Goal: Task Accomplishment & Management: Manage account settings

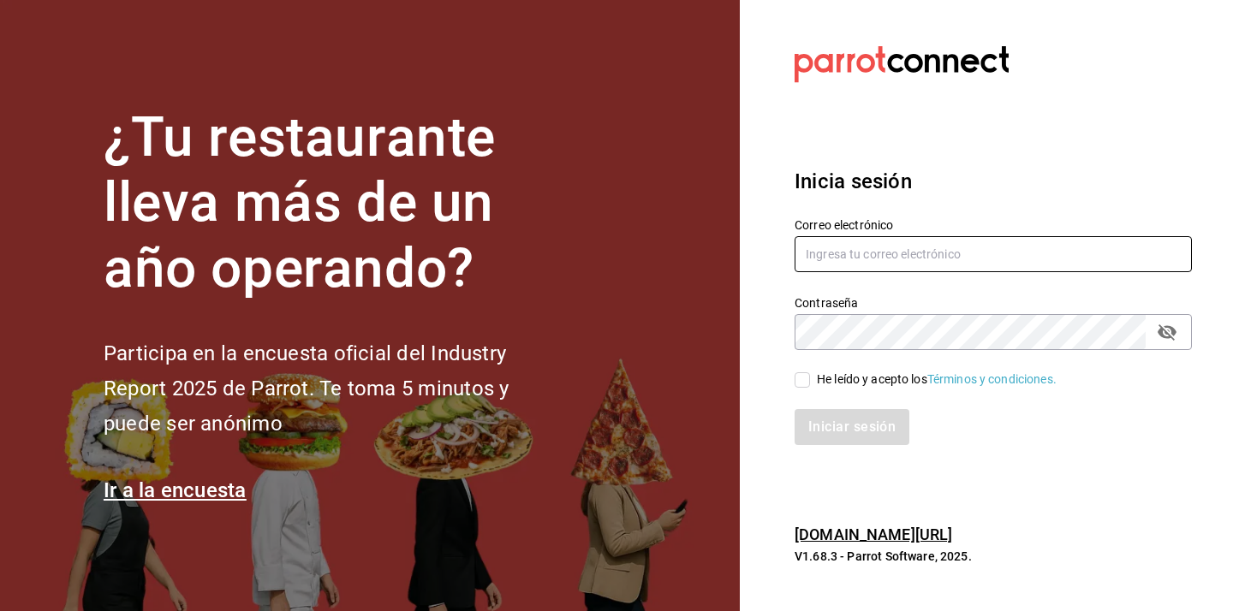
type input "[EMAIL_ADDRESS][DOMAIN_NAME]"
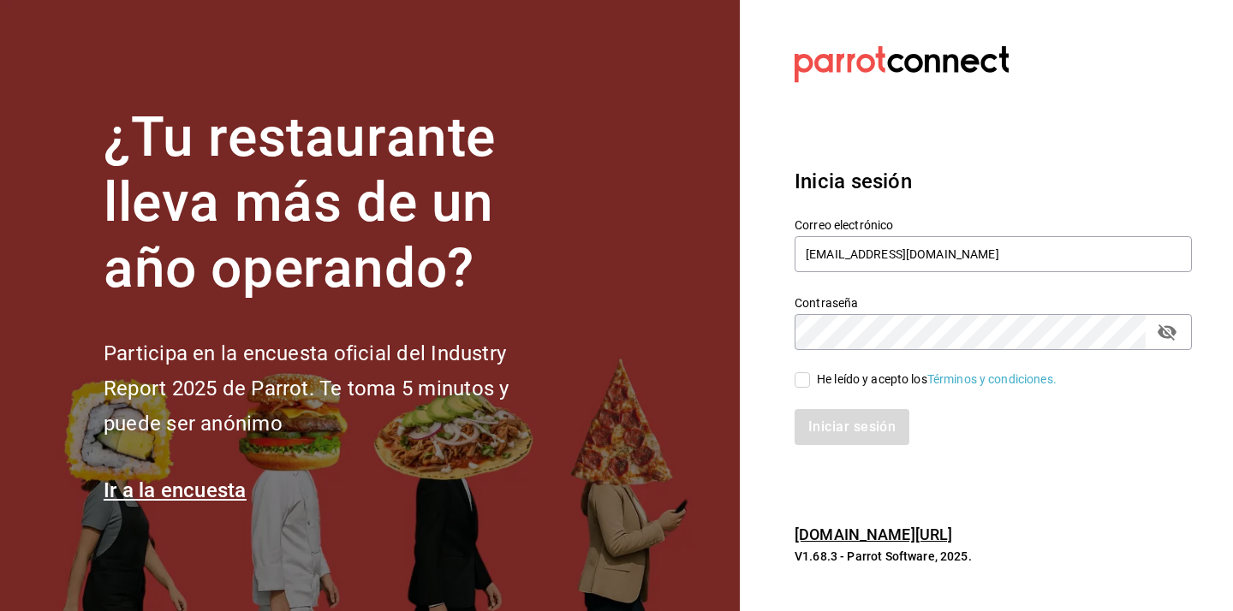
click at [808, 385] on input "He leído y acepto los Términos y condiciones." at bounding box center [801, 379] width 15 height 15
checkbox input "true"
click at [829, 422] on button "Iniciar sesión" at bounding box center [852, 427] width 116 height 36
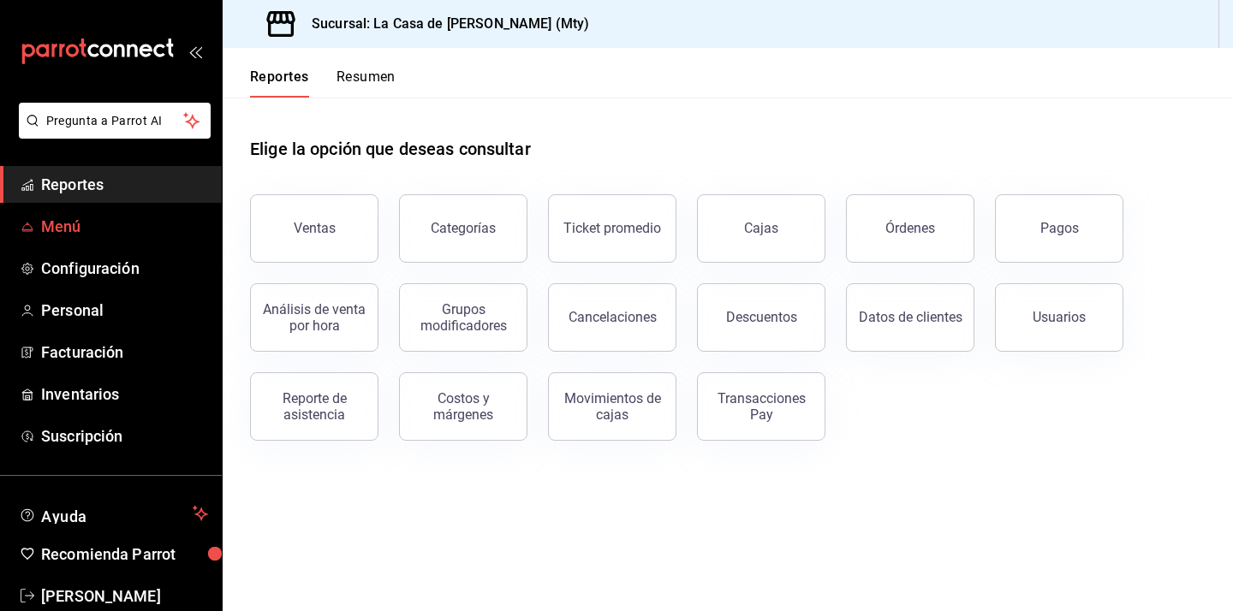
click at [120, 229] on span "Menú" at bounding box center [124, 226] width 167 height 23
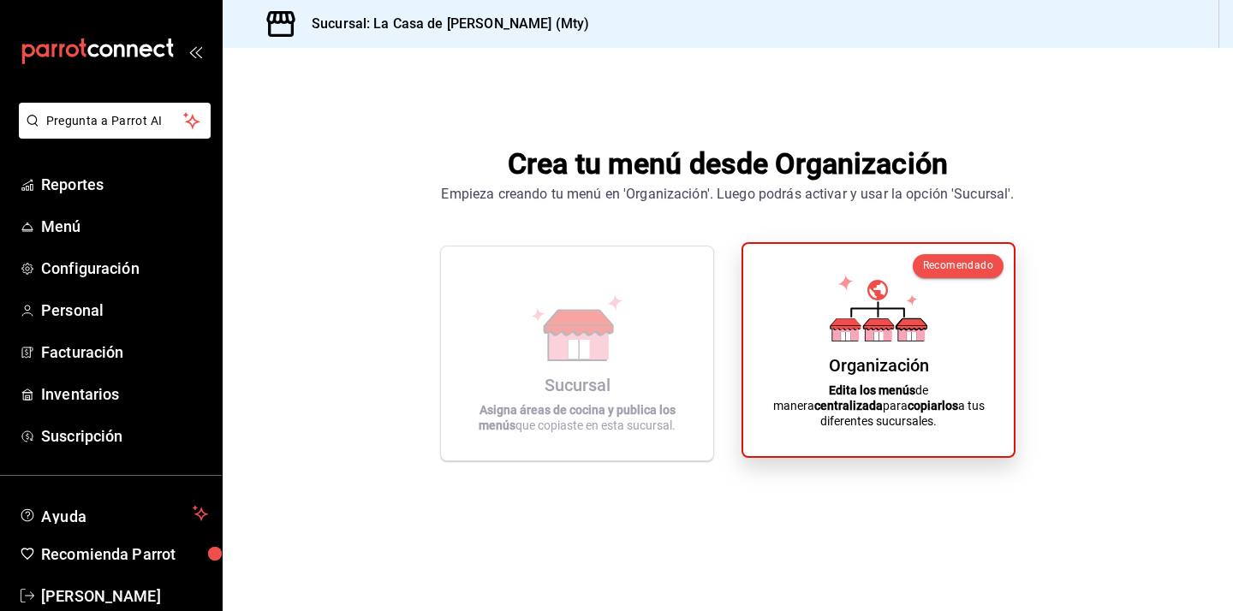
click at [912, 320] on icon at bounding box center [878, 308] width 98 height 67
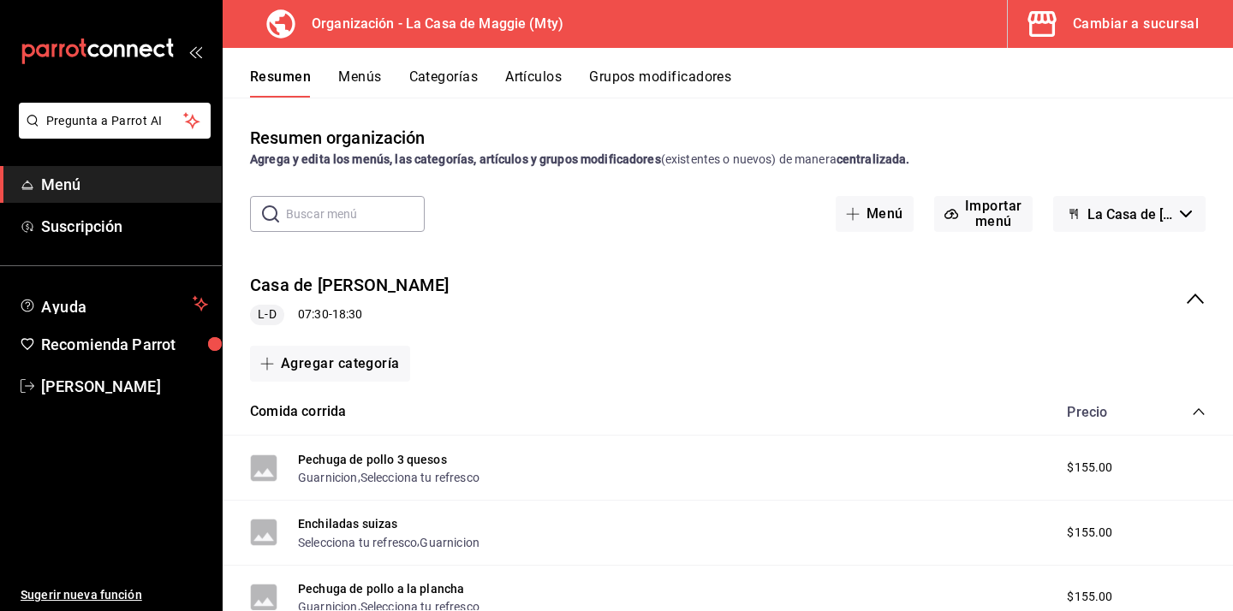
click at [1197, 407] on icon "collapse-category-row" at bounding box center [1198, 412] width 14 height 14
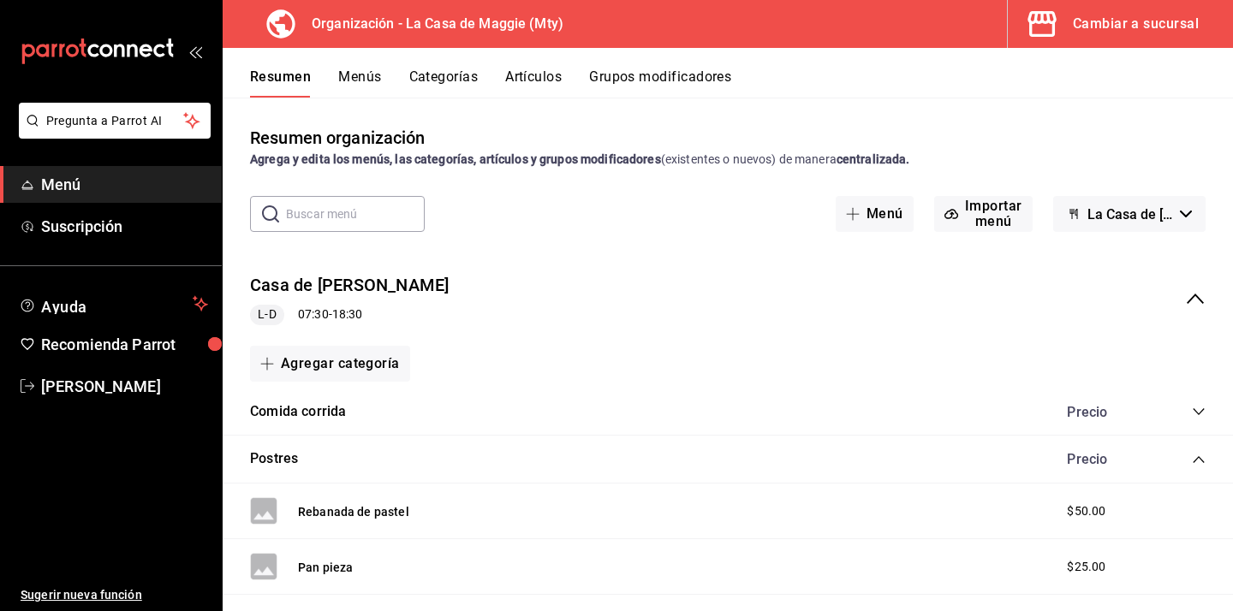
click at [1202, 459] on icon "collapse-category-row" at bounding box center [1198, 460] width 14 height 14
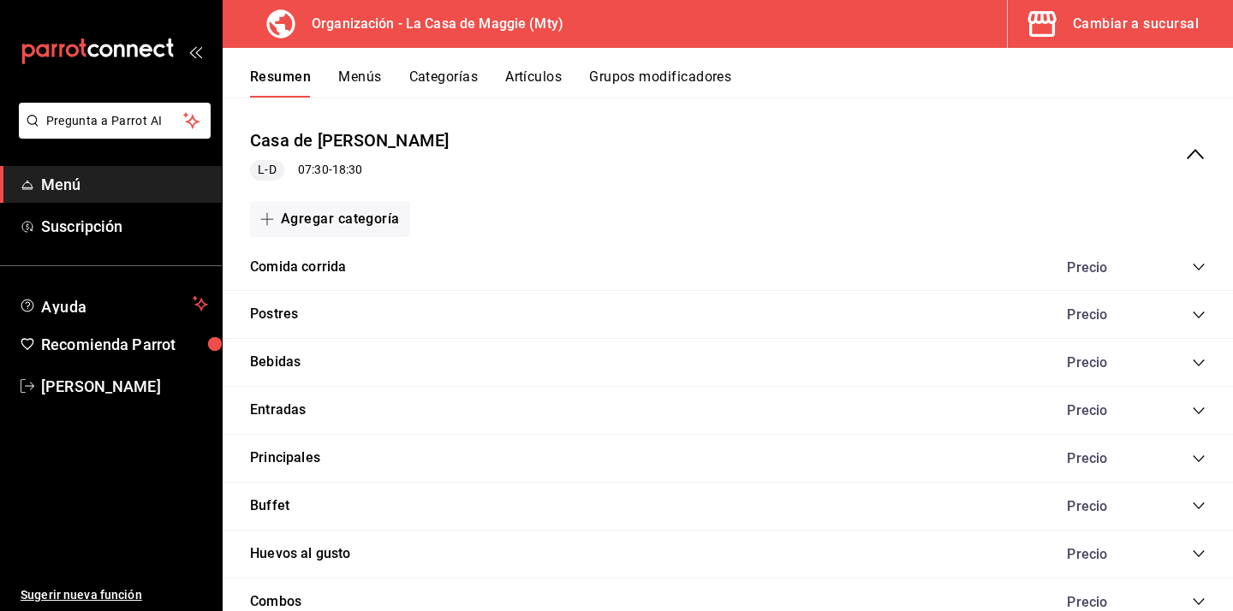
scroll to position [146, 0]
click at [1195, 144] on icon "collapse-menu-row" at bounding box center [1195, 153] width 21 height 21
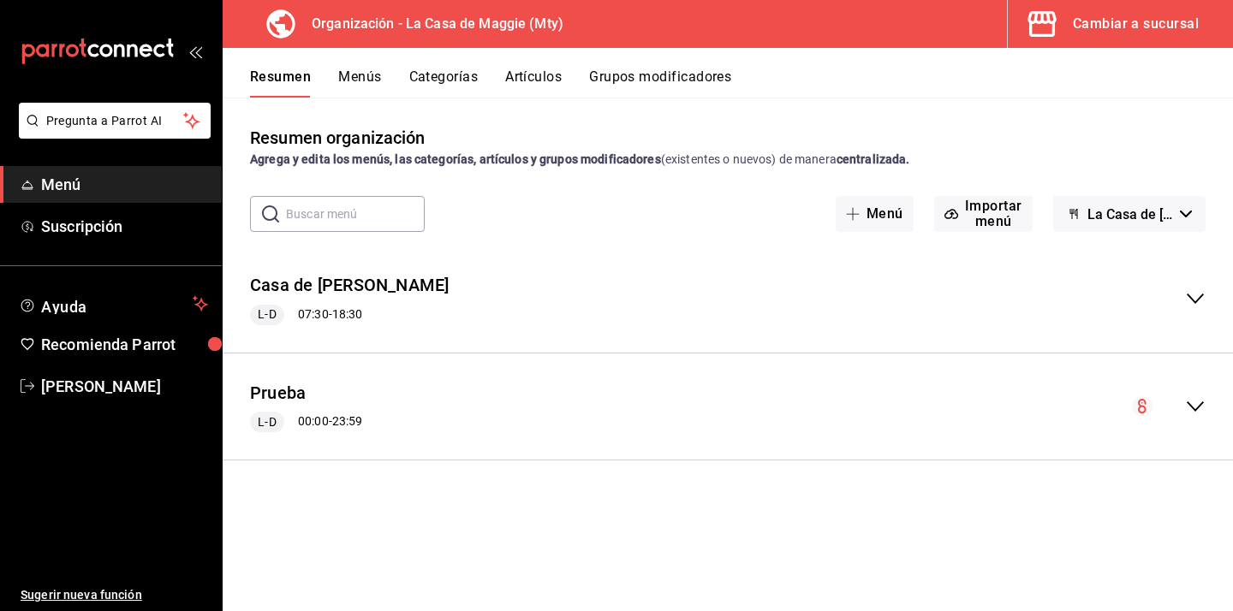
scroll to position [0, 0]
click at [1196, 299] on icon "collapse-menu-row" at bounding box center [1195, 298] width 21 height 21
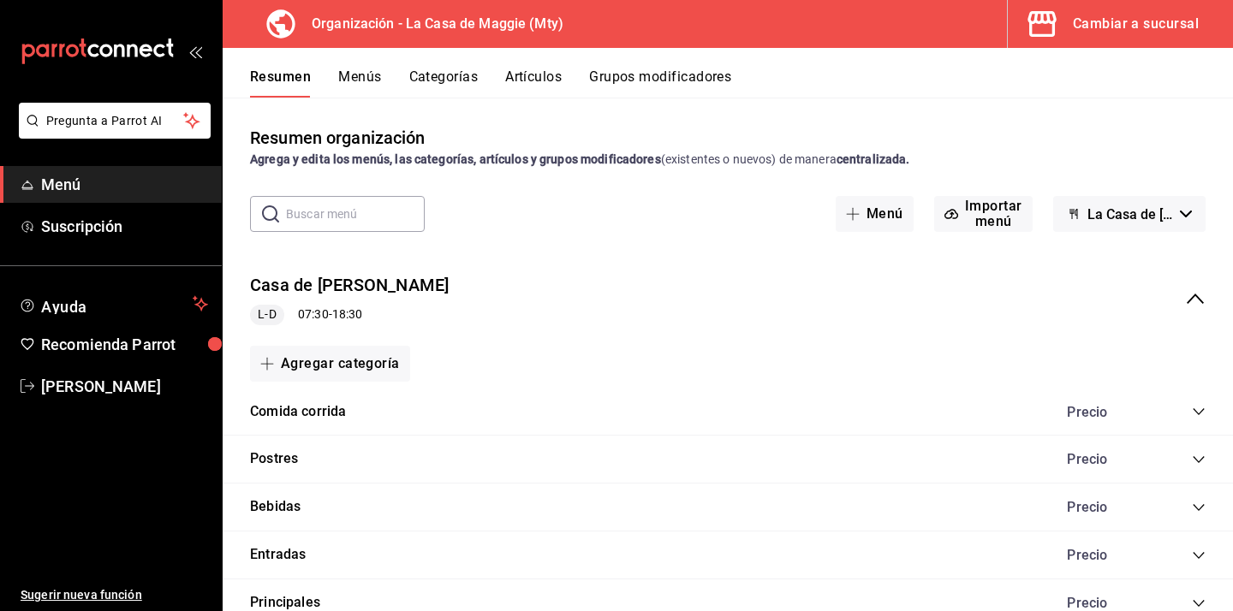
click at [1196, 299] on icon "collapse-menu-row" at bounding box center [1195, 298] width 21 height 21
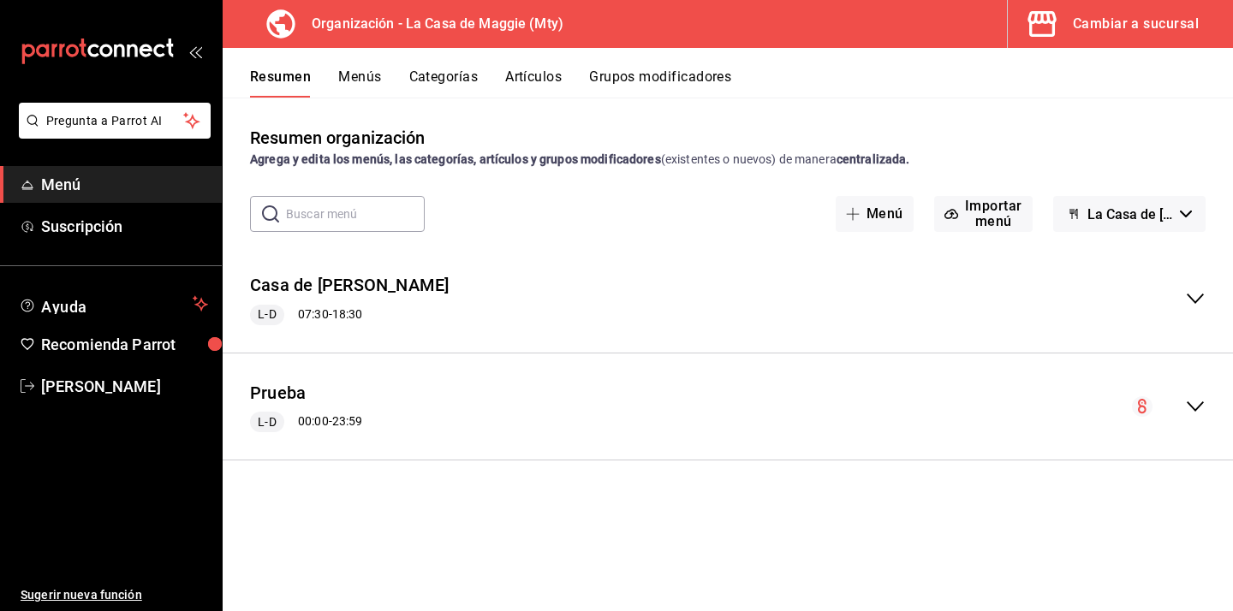
click at [538, 76] on button "Artículos" at bounding box center [533, 82] width 56 height 29
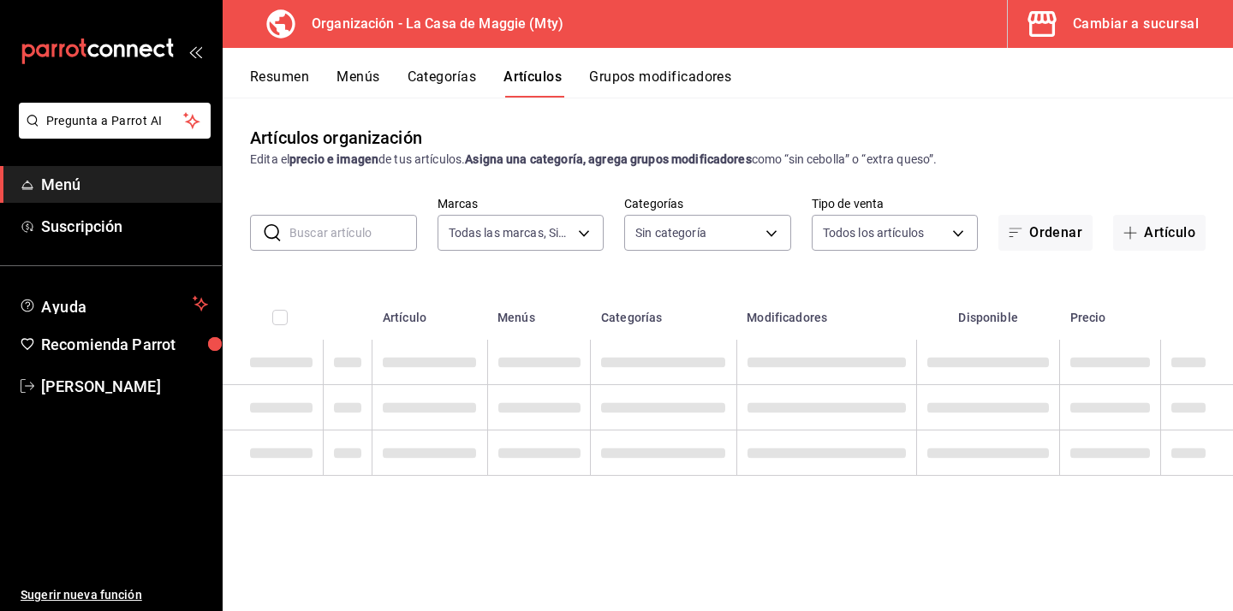
type input "a3684772-da2a-4e98-bff2-0fed7e2a3e3a"
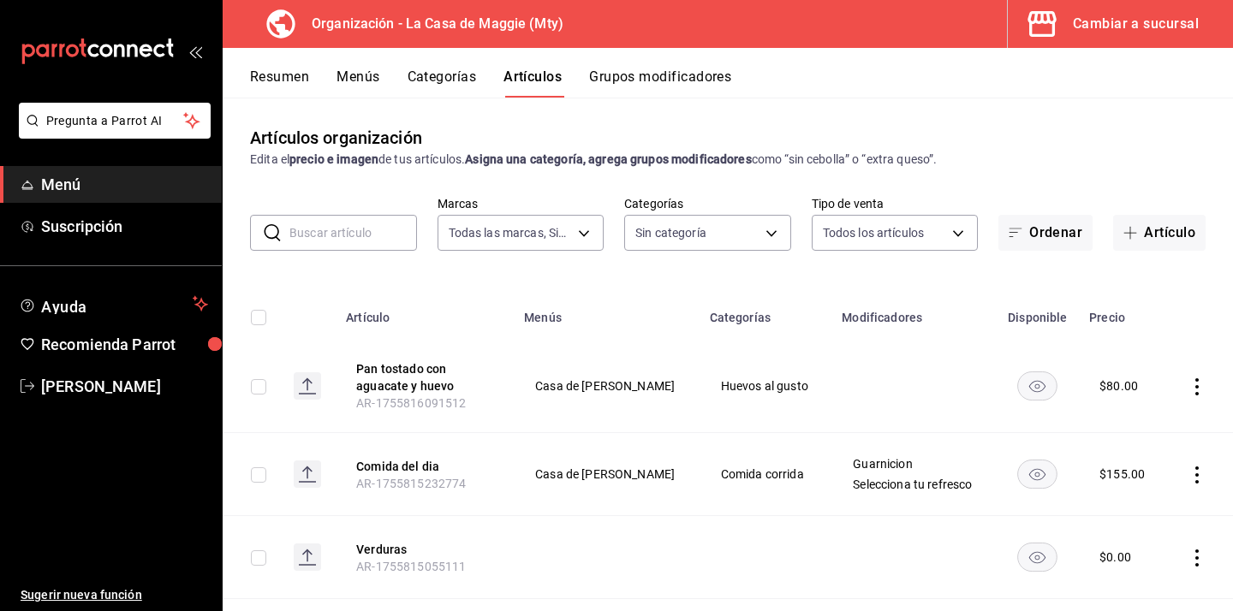
type input "582f7fe2-56de-4559-aba4-6a097c1a9798,0b014a1e-ca7a-47ca-b667-12c94668d141,b3b28…"
click at [1126, 241] on button "Artículo" at bounding box center [1159, 233] width 92 height 36
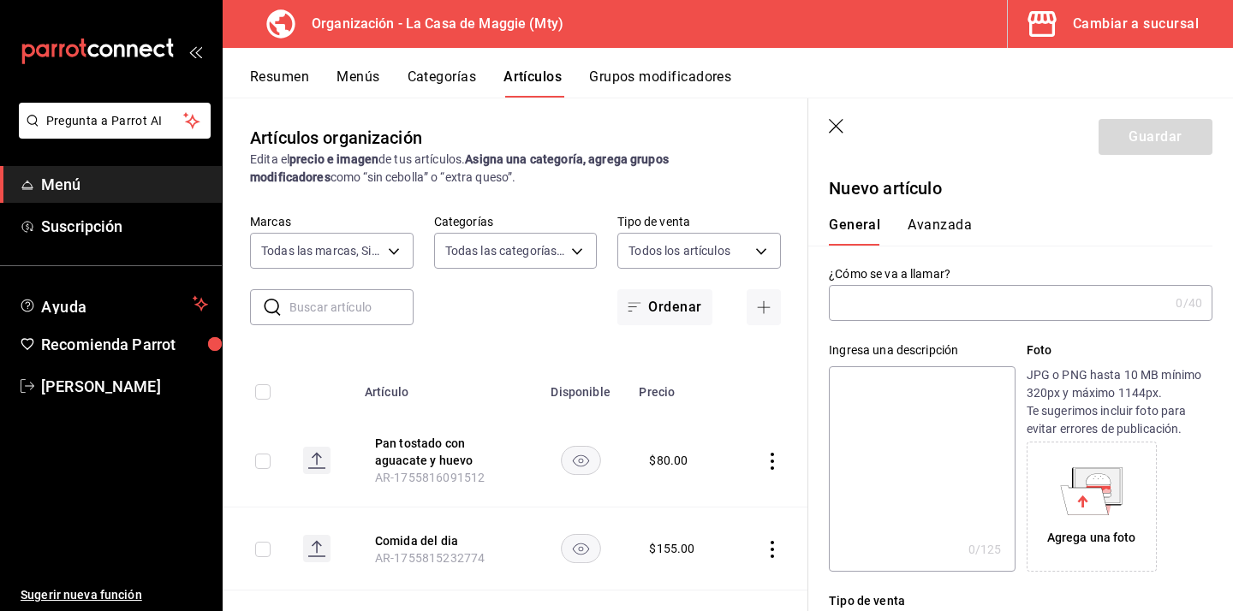
click at [455, 80] on button "Categorías" at bounding box center [441, 82] width 69 height 29
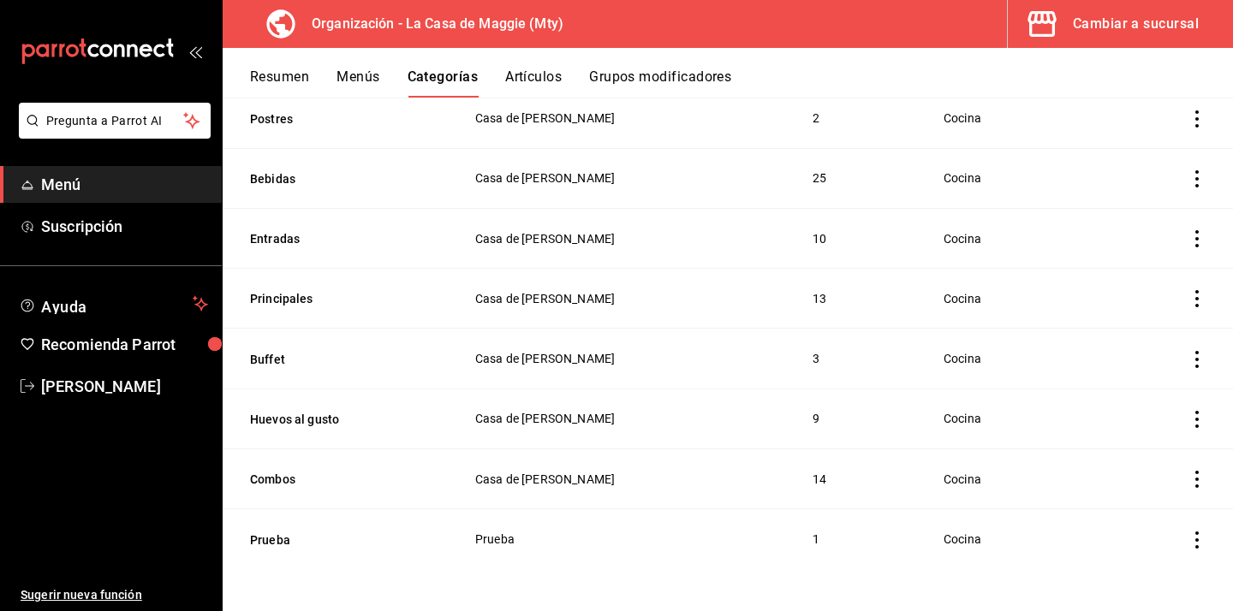
scroll to position [1, 0]
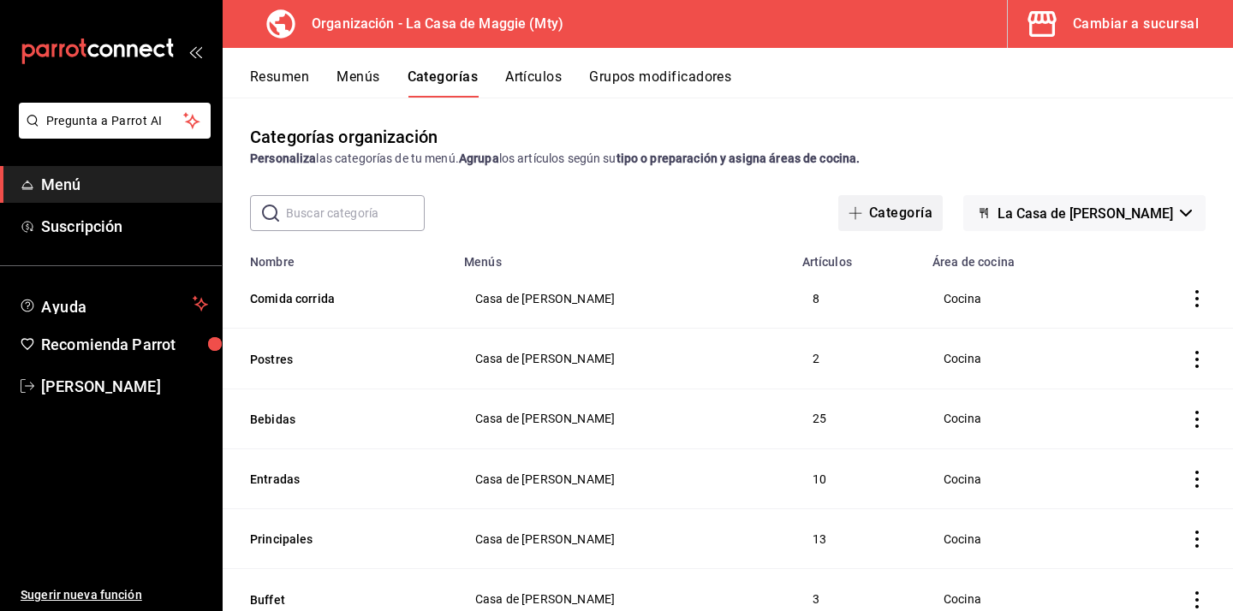
click at [890, 218] on button "Categoría" at bounding box center [890, 213] width 104 height 36
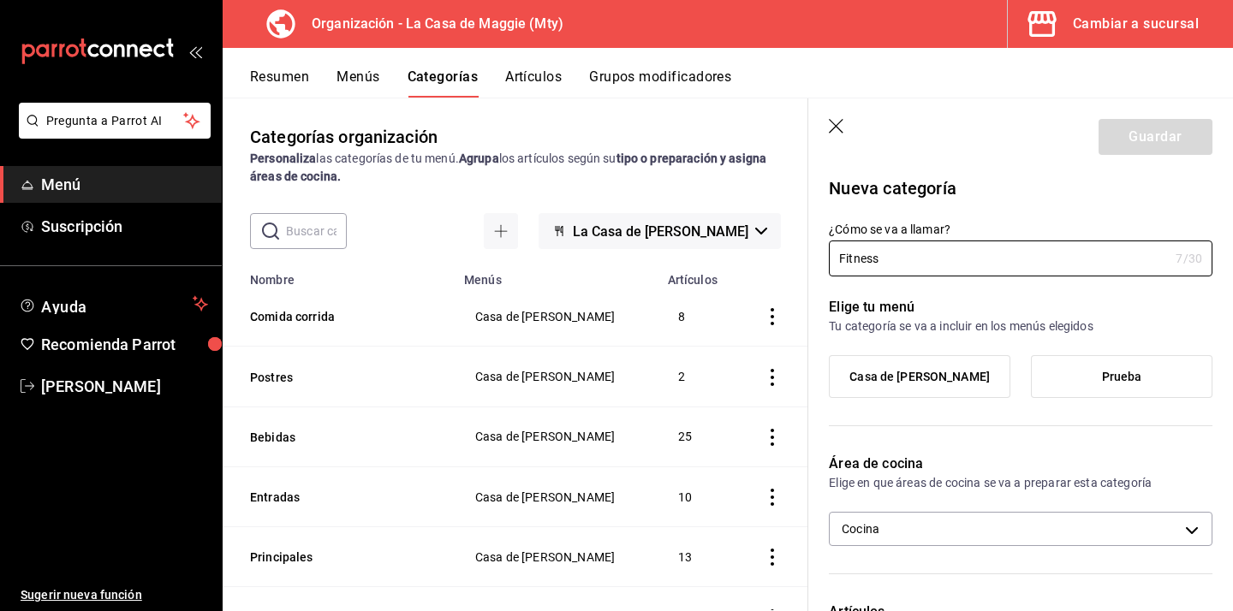
type input "Fitness"
click at [922, 377] on span "Casa de [PERSON_NAME]" at bounding box center [919, 377] width 140 height 15
click at [0, 0] on input "Casa de [PERSON_NAME]" at bounding box center [0, 0] width 0 height 0
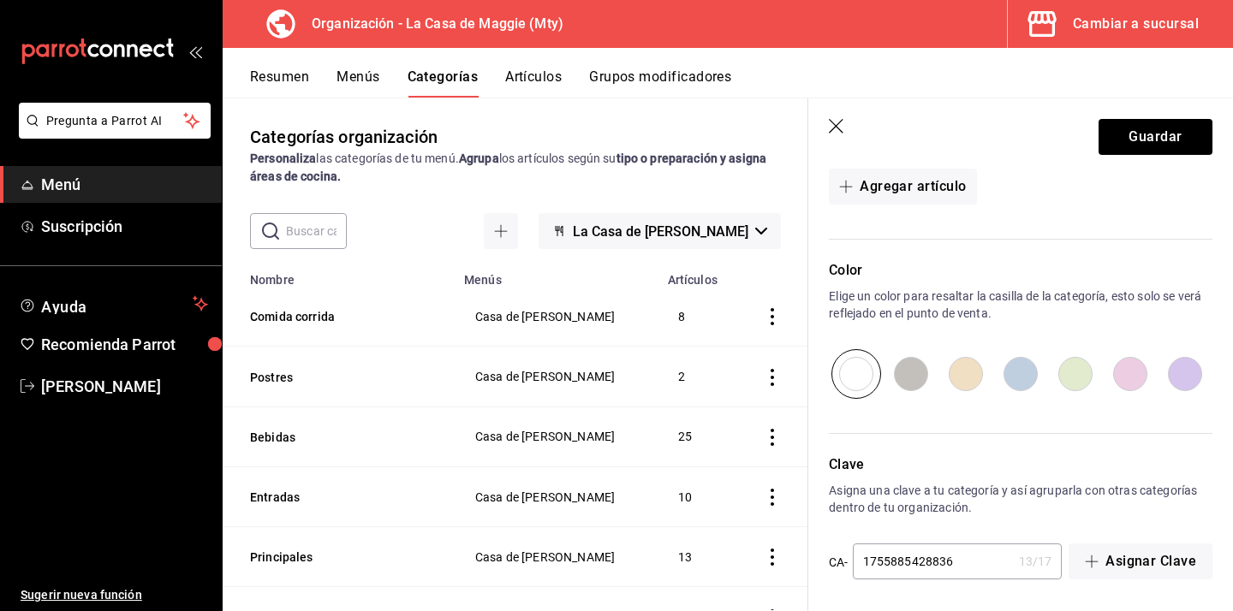
scroll to position [510, 0]
click at [1175, 140] on button "Guardar" at bounding box center [1155, 137] width 114 height 36
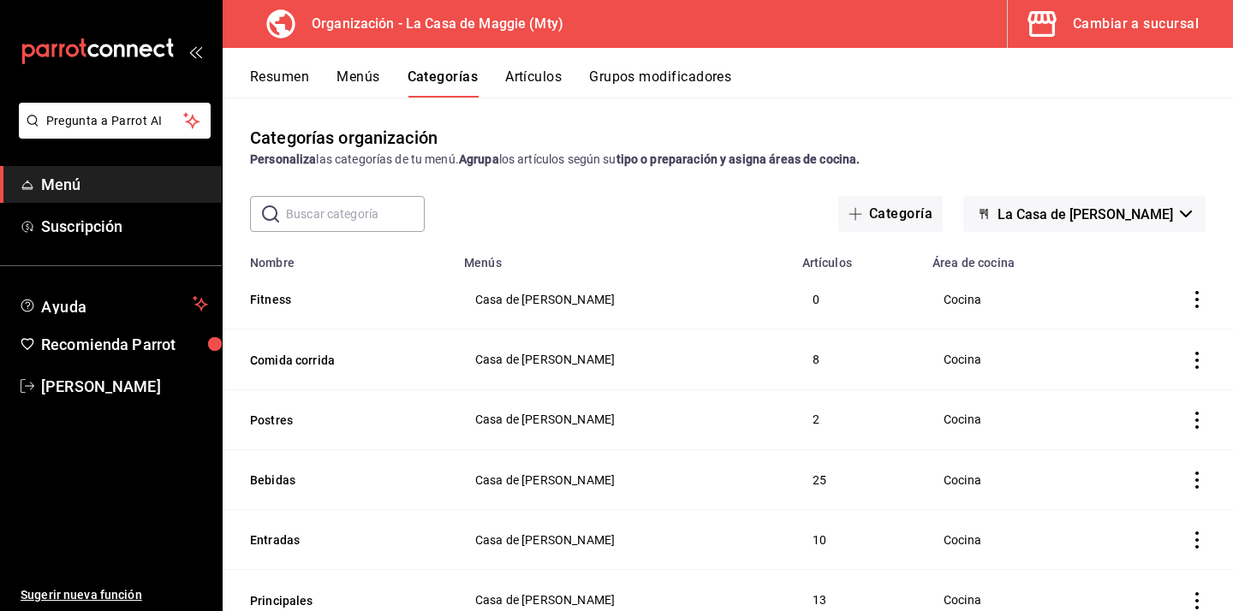
click at [551, 80] on button "Artículos" at bounding box center [533, 82] width 56 height 29
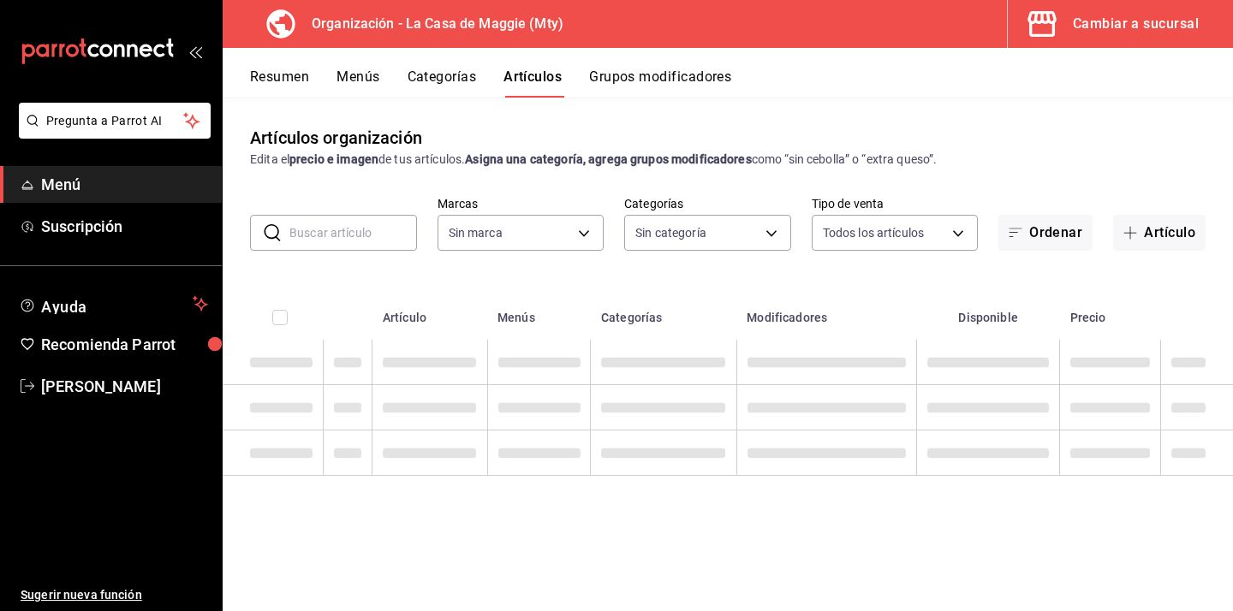
type input "a3684772-da2a-4e98-bff2-0fed7e2a3e3a"
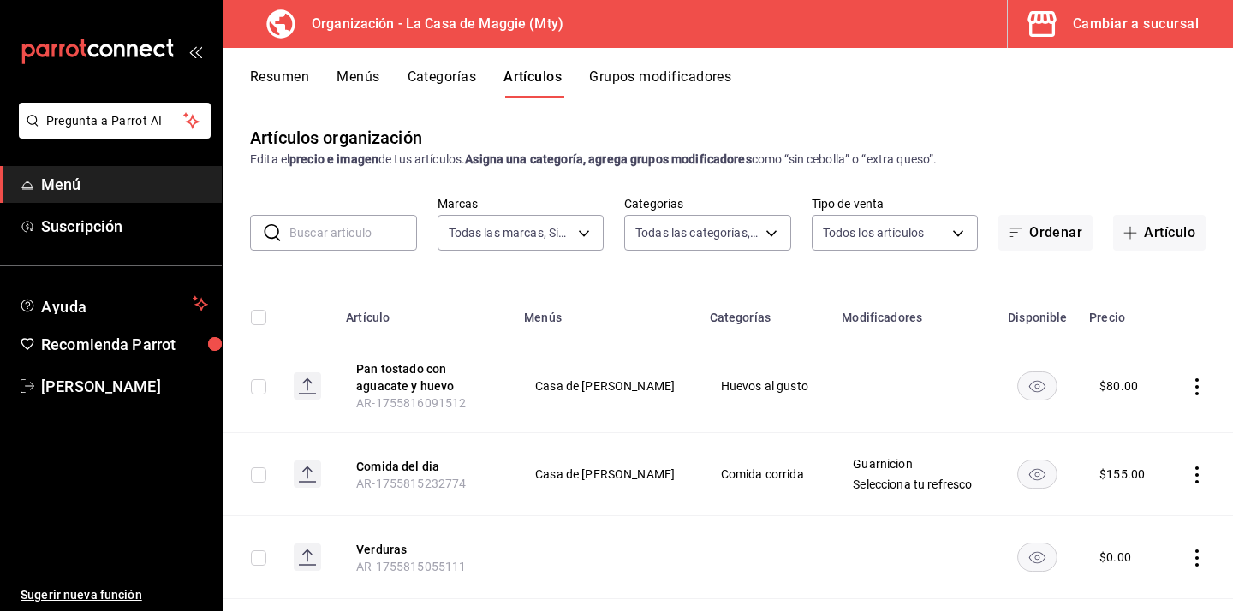
type input "e88ed7da-ba0e-46c6-b91b-619acde679ff,582f7fe2-56de-4559-aba4-6a097c1a9798,0b014…"
click at [1167, 238] on button "Artículo" at bounding box center [1159, 233] width 92 height 36
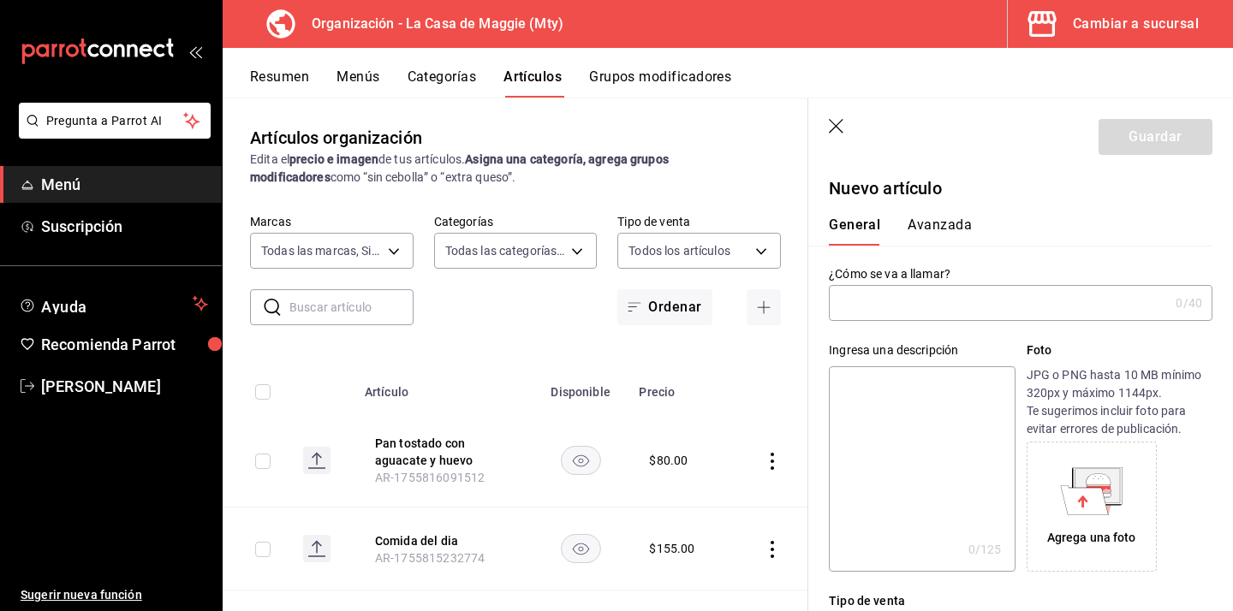
click at [937, 307] on input "text" at bounding box center [999, 303] width 340 height 34
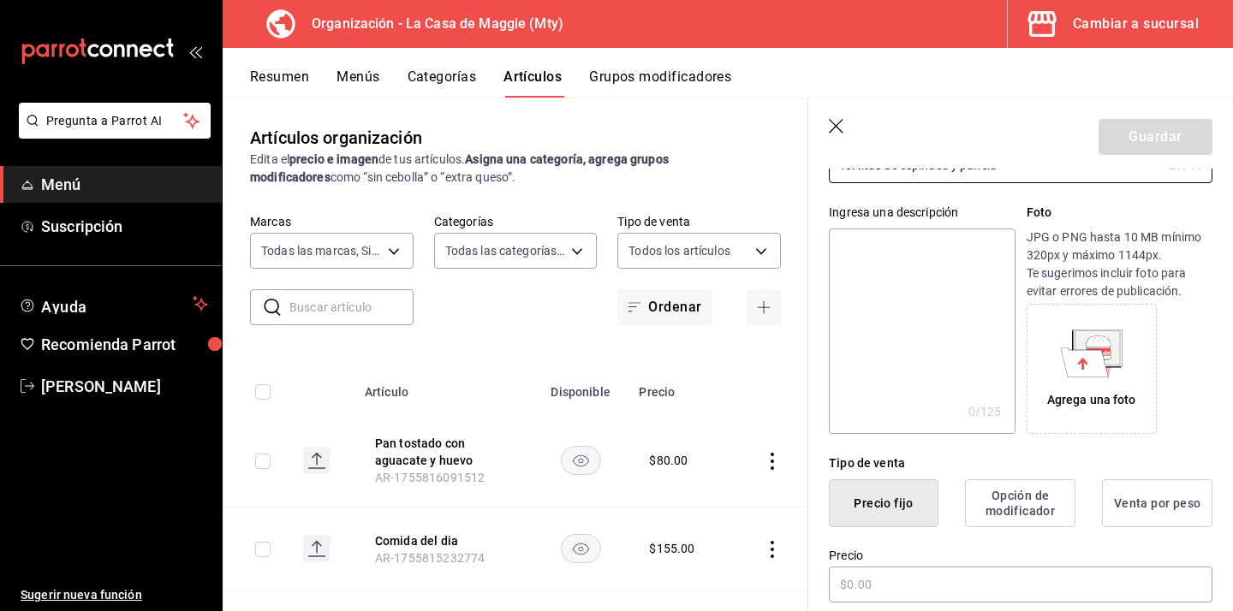
scroll to position [286, 0]
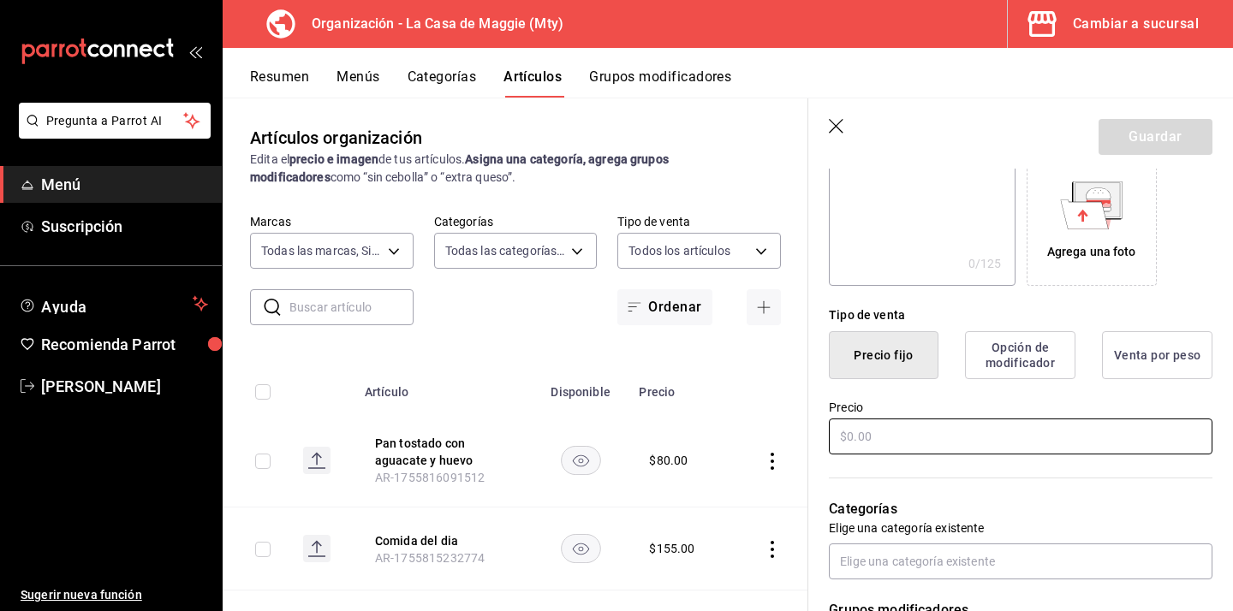
type input "Tortitas de espinaca y panela"
click at [917, 438] on input "text" at bounding box center [1020, 437] width 383 height 36
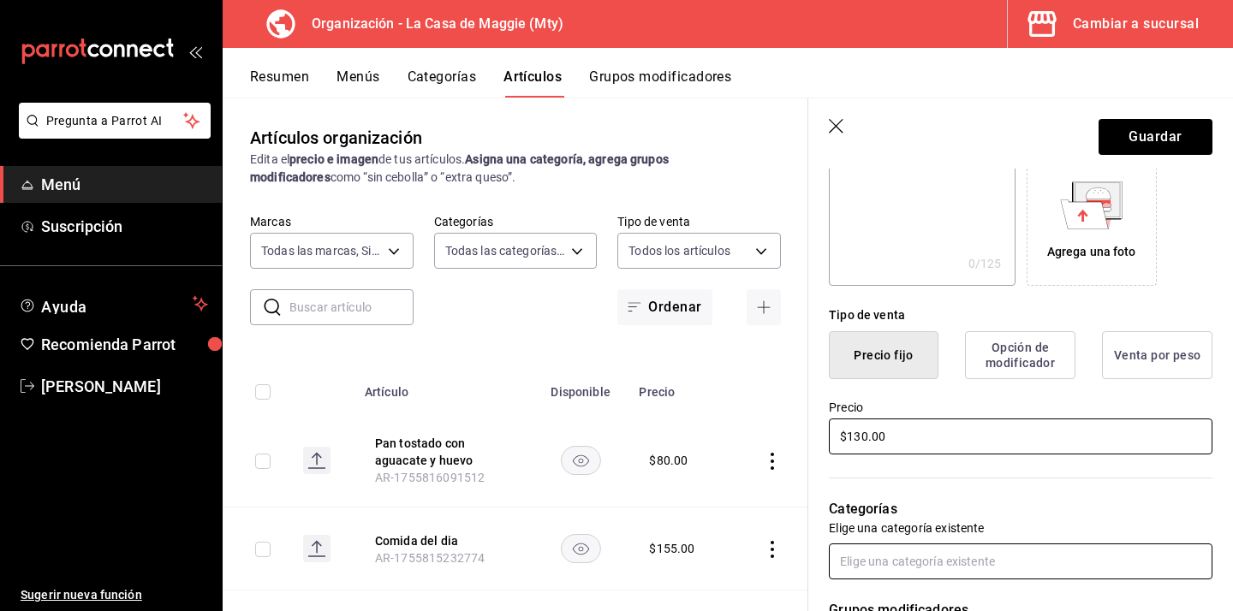
type input "$130.00"
click at [975, 554] on input "text" at bounding box center [1020, 562] width 383 height 36
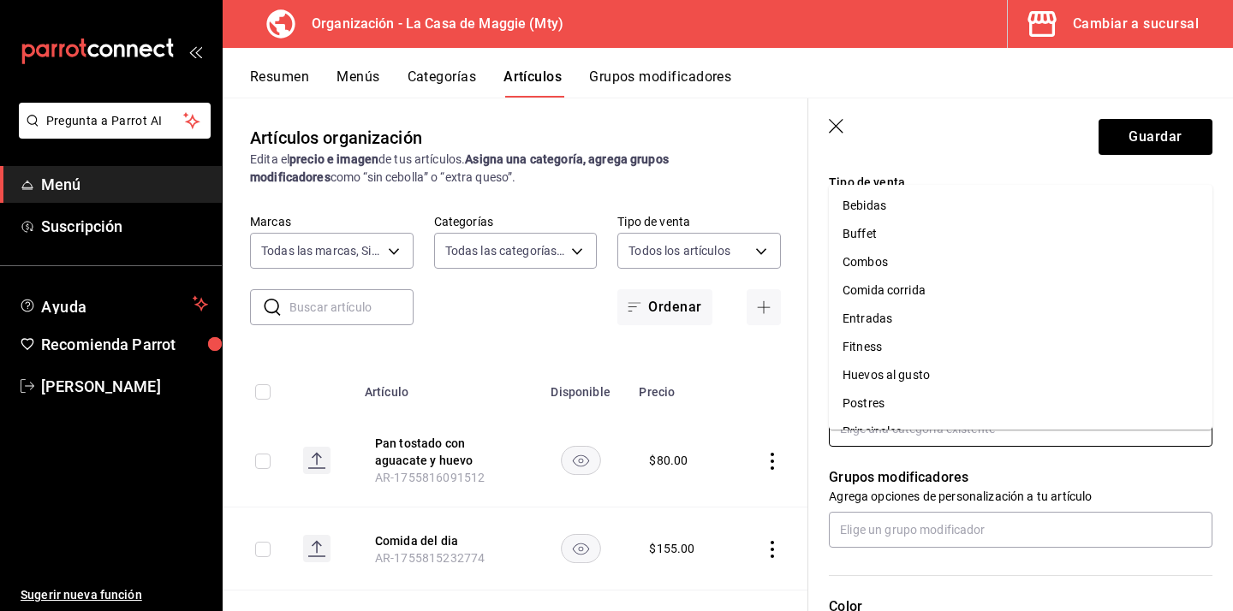
scroll to position [424, 0]
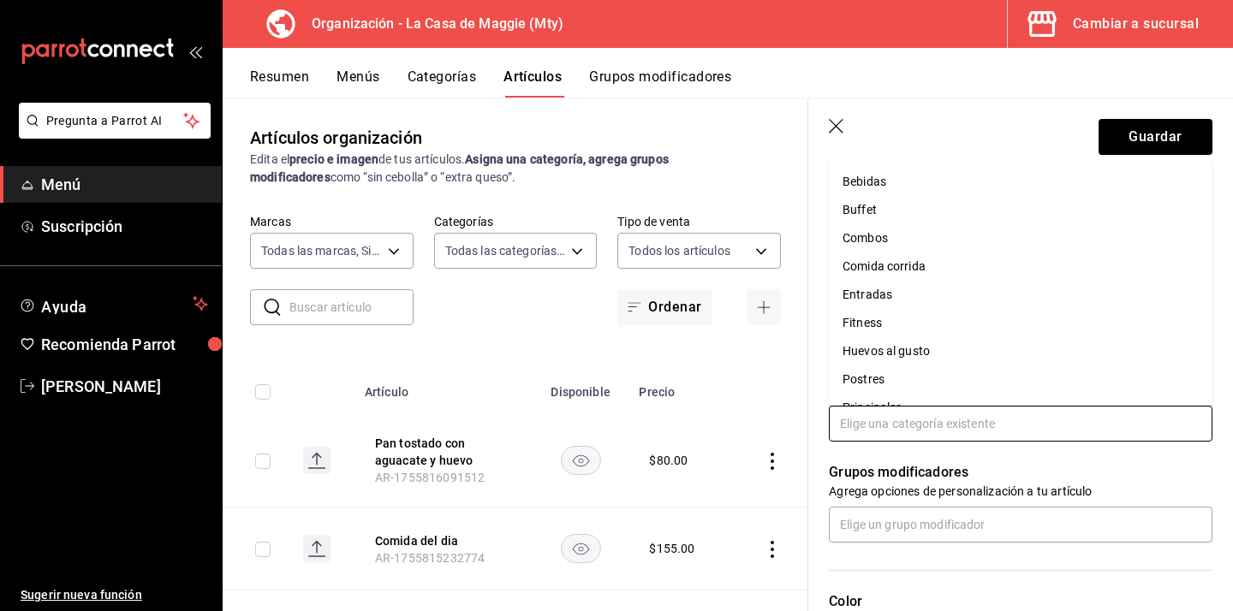
click at [912, 329] on li "Fitness" at bounding box center [1020, 323] width 383 height 28
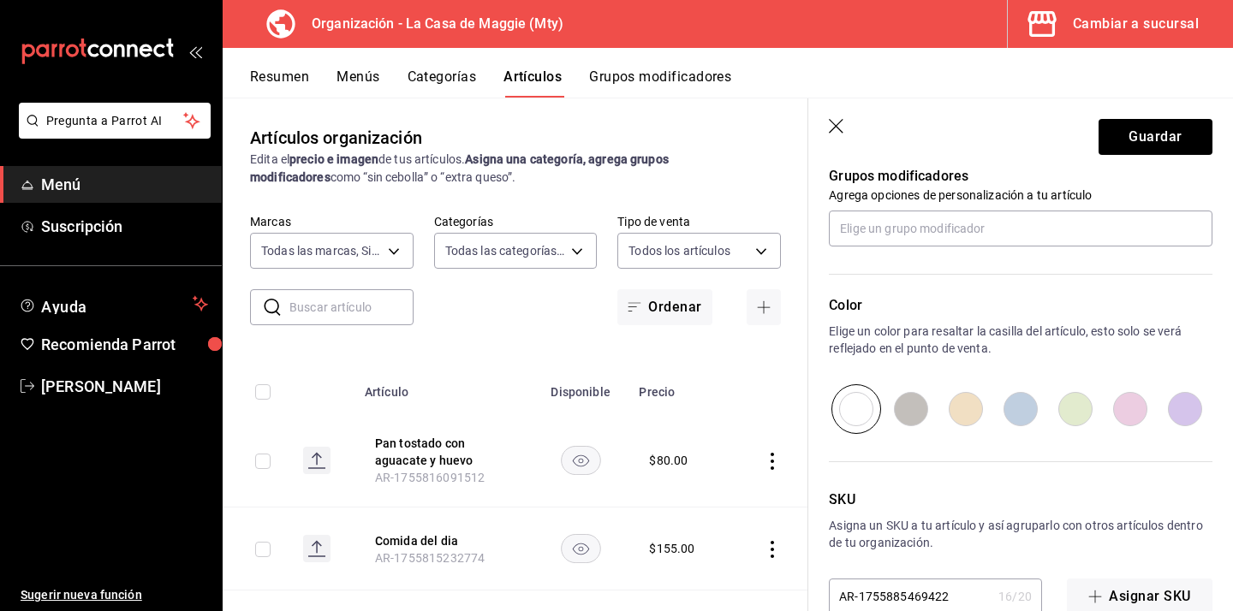
scroll to position [814, 0]
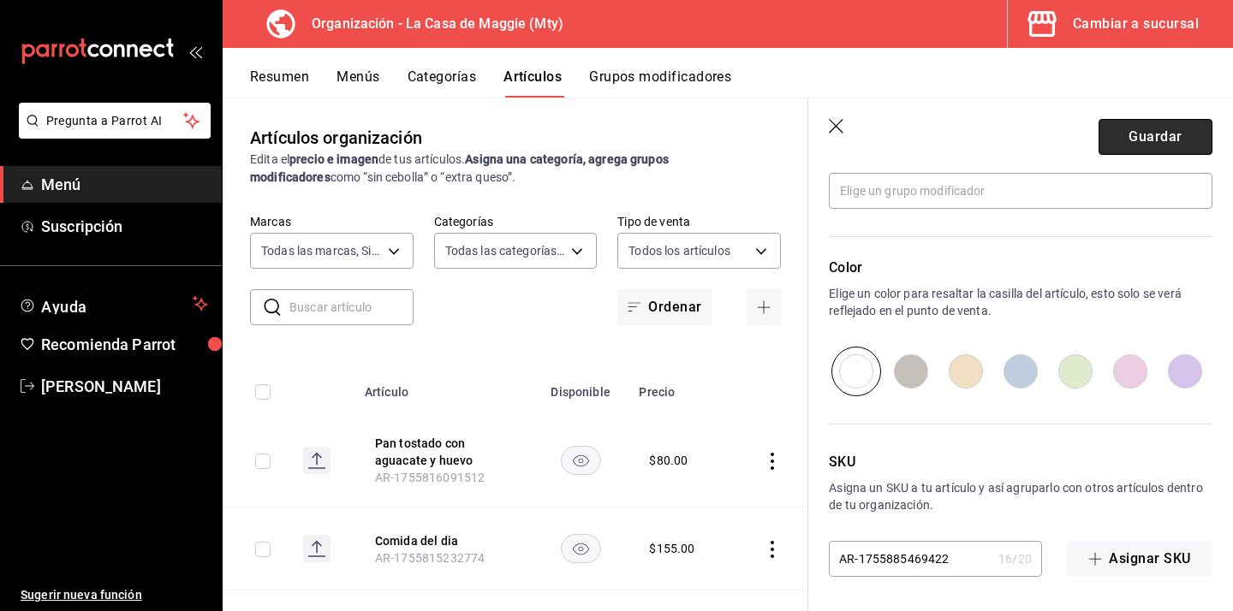
click at [1128, 144] on button "Guardar" at bounding box center [1155, 137] width 114 height 36
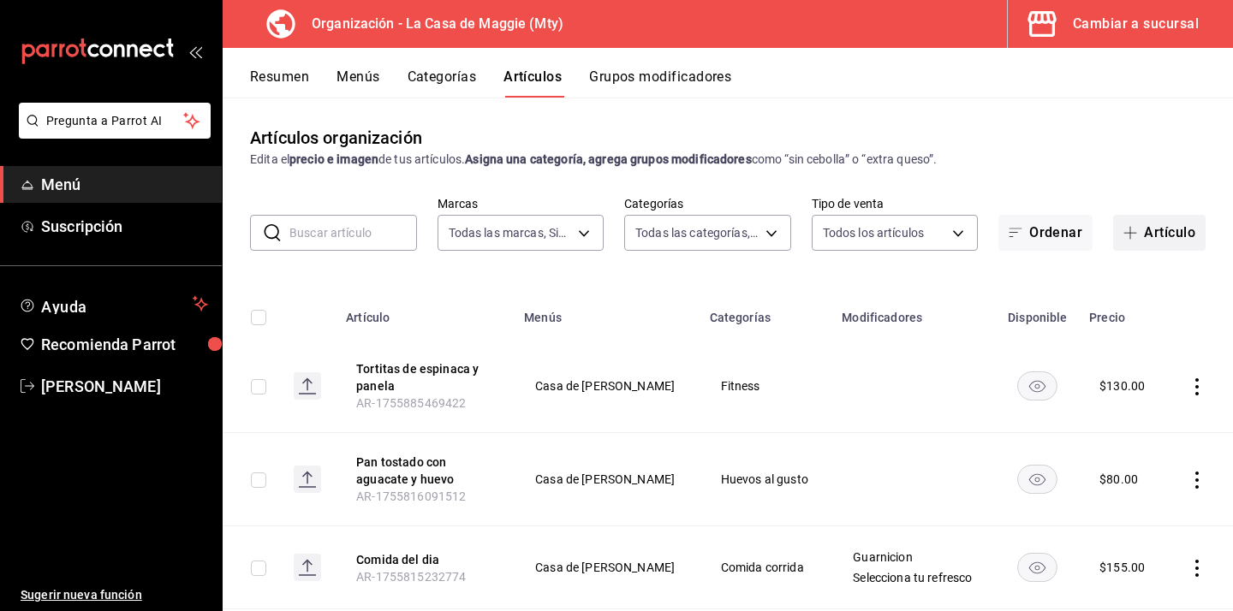
click at [1150, 232] on button "Artículo" at bounding box center [1159, 233] width 92 height 36
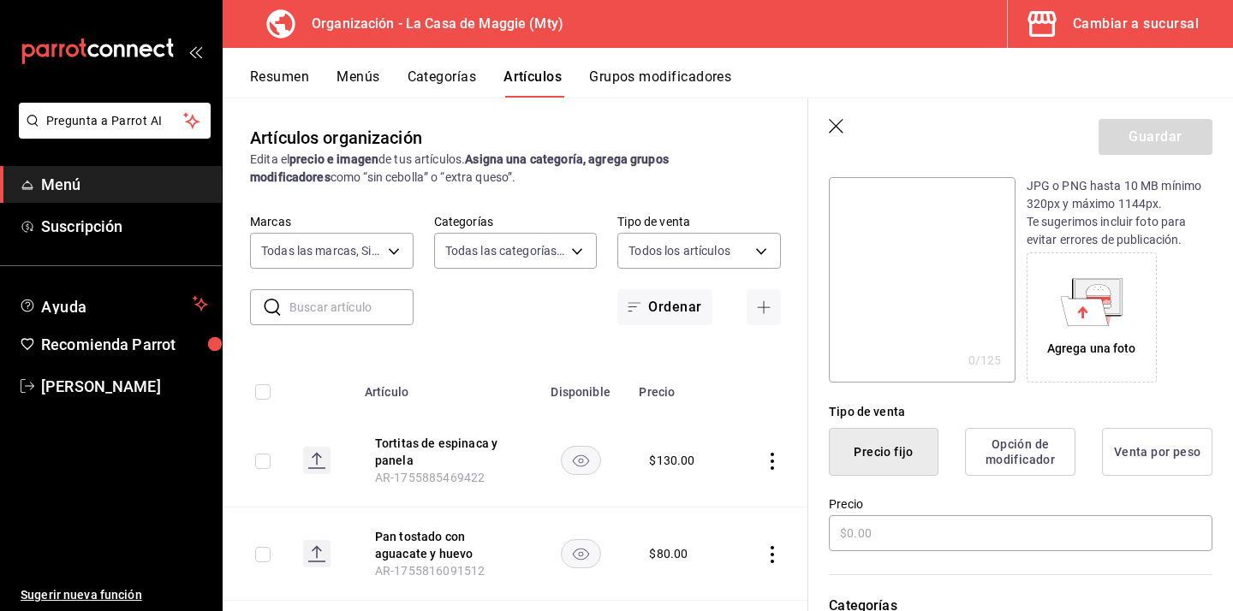
scroll to position [197, 0]
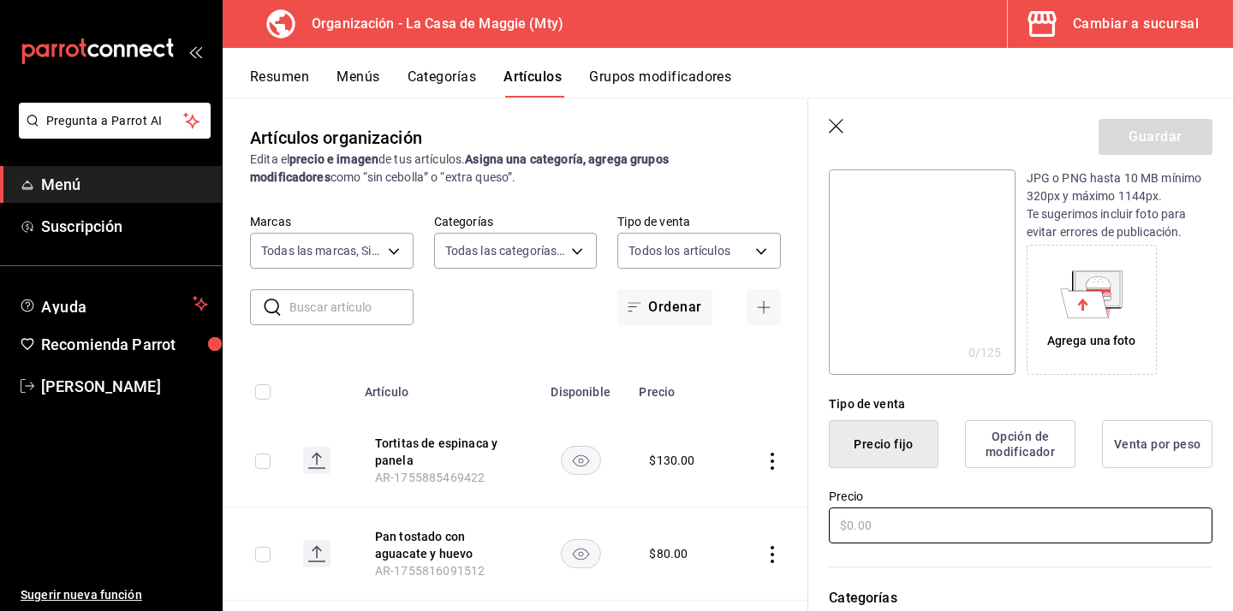
type input "Omelet de claras con champiñones"
click at [865, 525] on input "text" at bounding box center [1020, 526] width 383 height 36
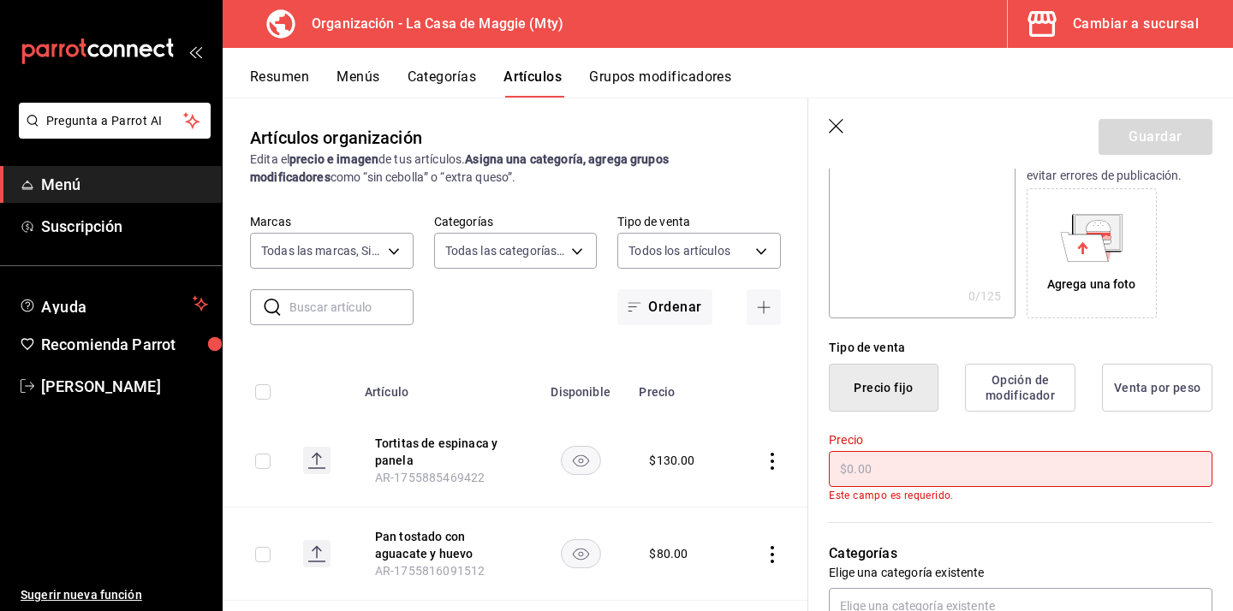
scroll to position [260, 0]
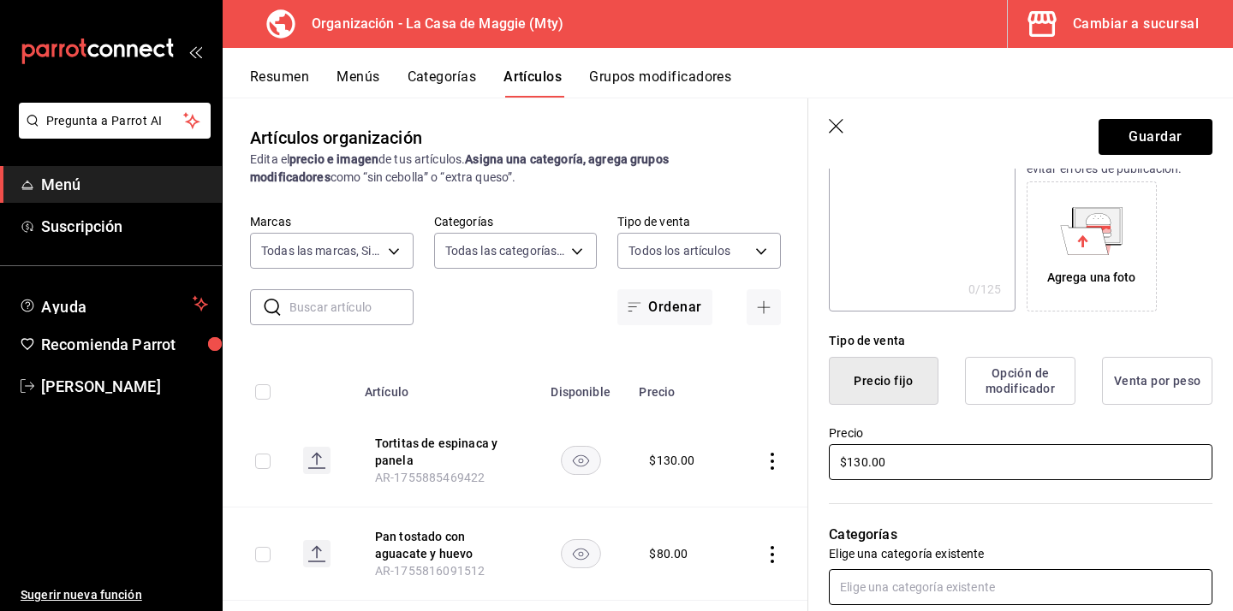
type input "$130.00"
click at [1046, 589] on input "text" at bounding box center [1020, 587] width 383 height 36
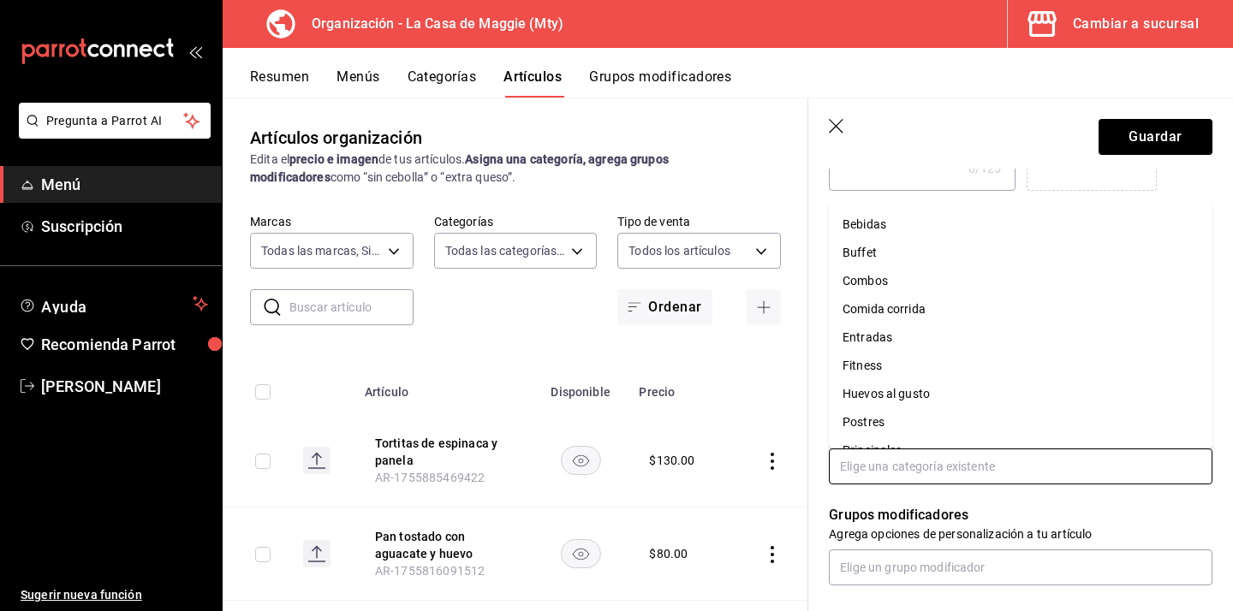
scroll to position [418, 0]
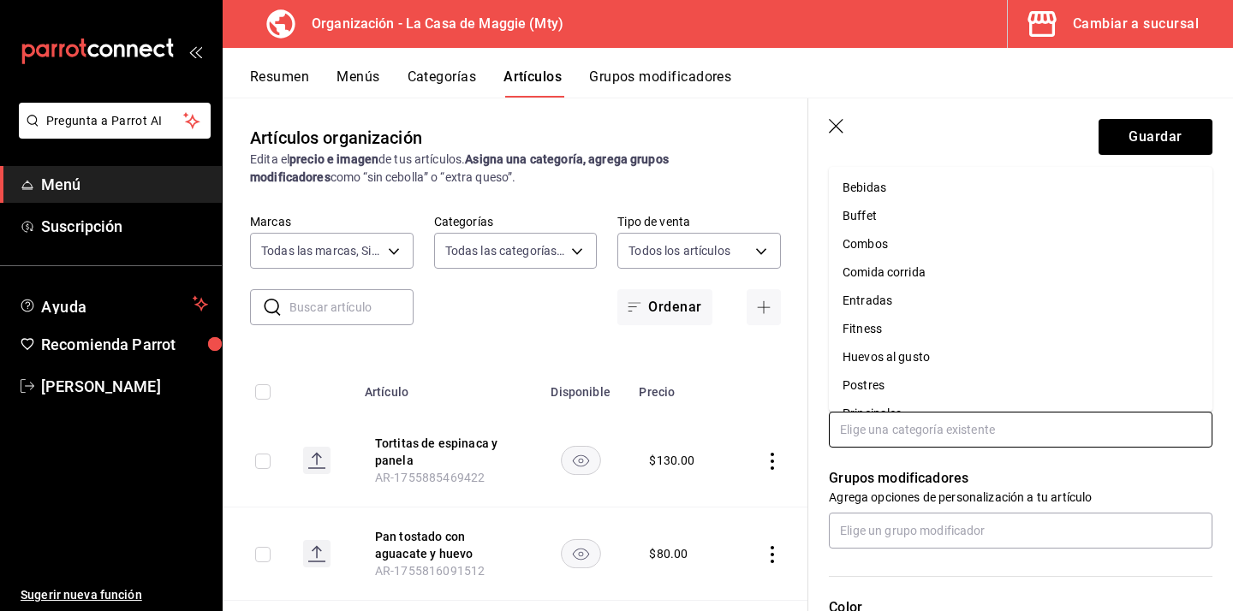
click at [867, 329] on li "Fitness" at bounding box center [1020, 329] width 383 height 28
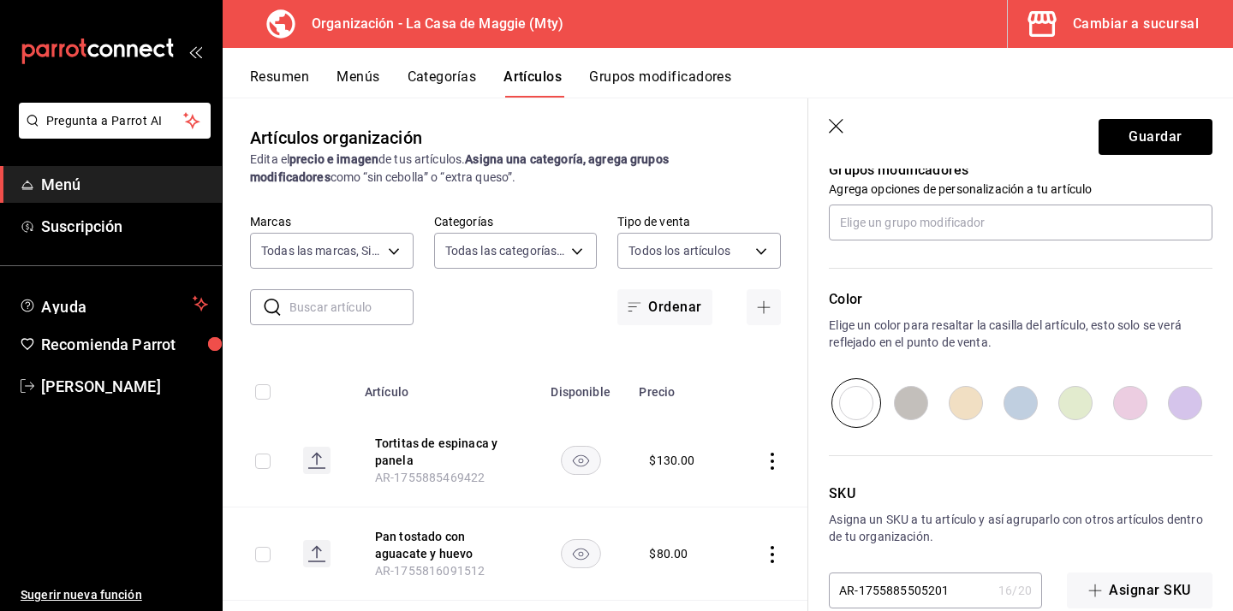
scroll to position [814, 0]
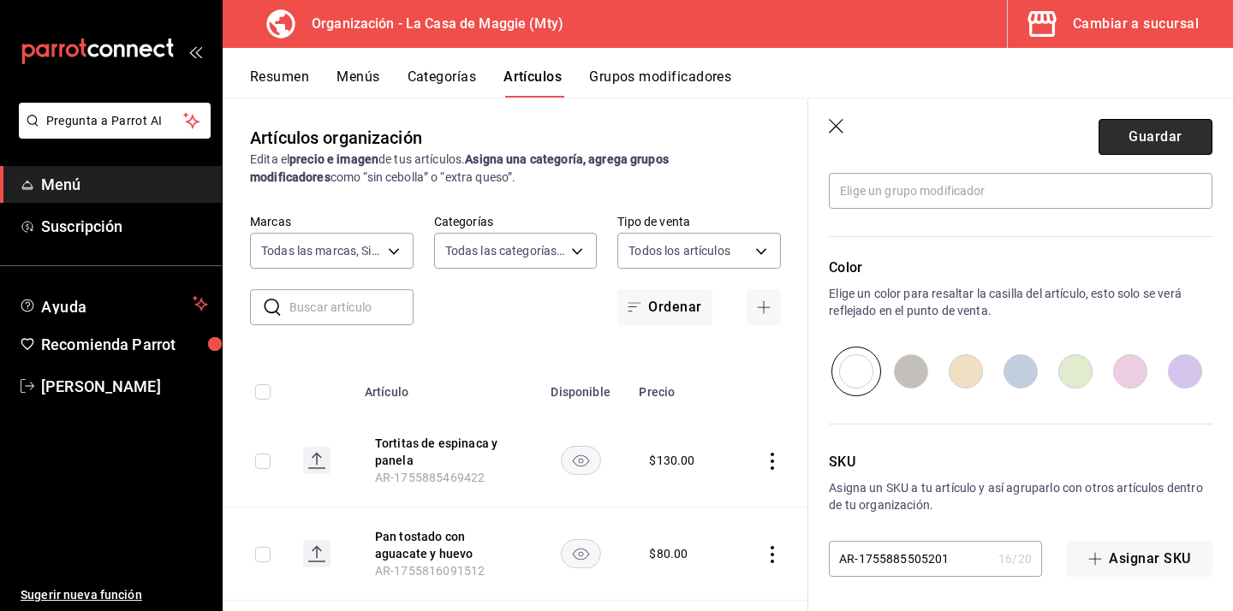
click at [1140, 128] on button "Guardar" at bounding box center [1155, 137] width 114 height 36
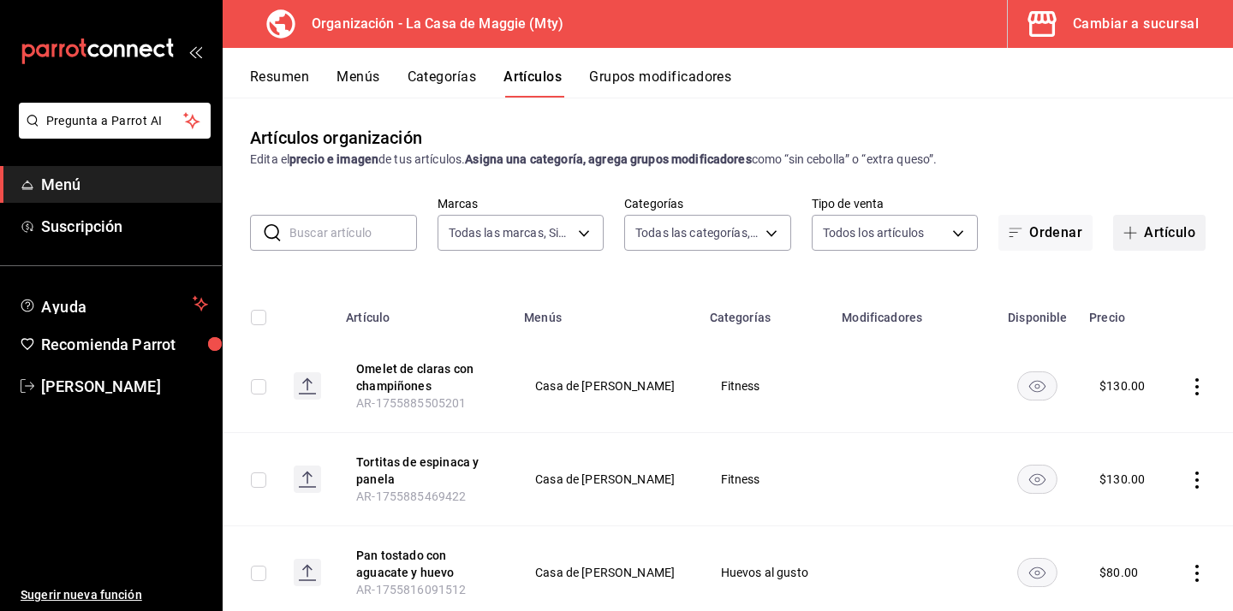
click at [1144, 228] on button "Artículo" at bounding box center [1159, 233] width 92 height 36
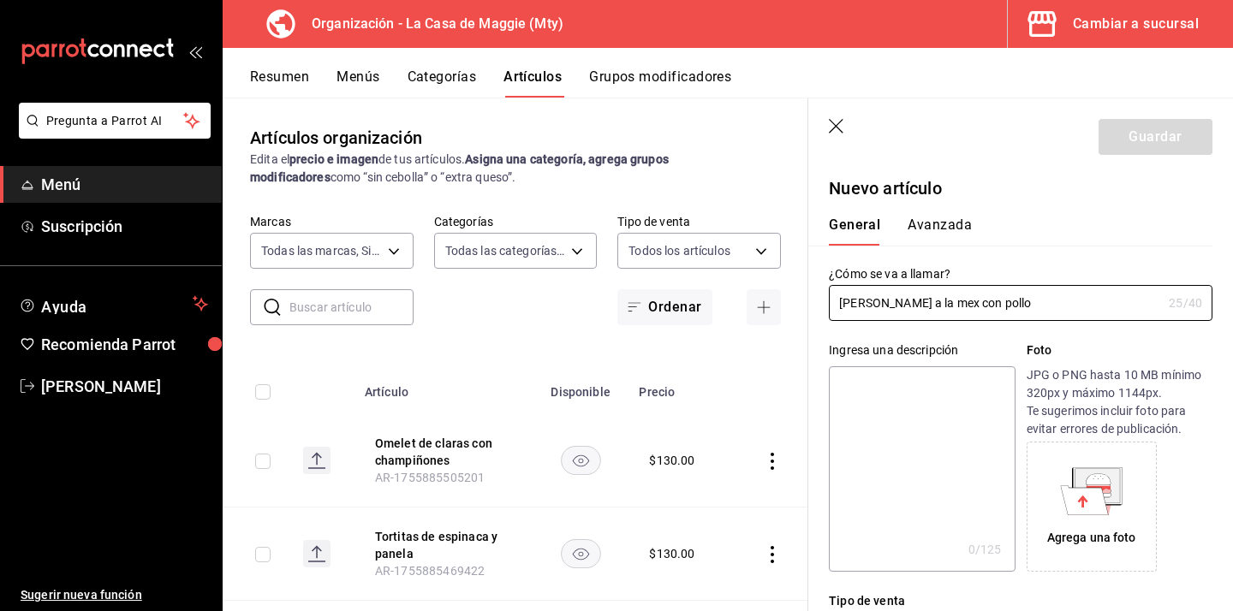
type input "[PERSON_NAME] a la mex con pollo"
click at [1044, 592] on div "Tipo de venta" at bounding box center [1020, 601] width 383 height 18
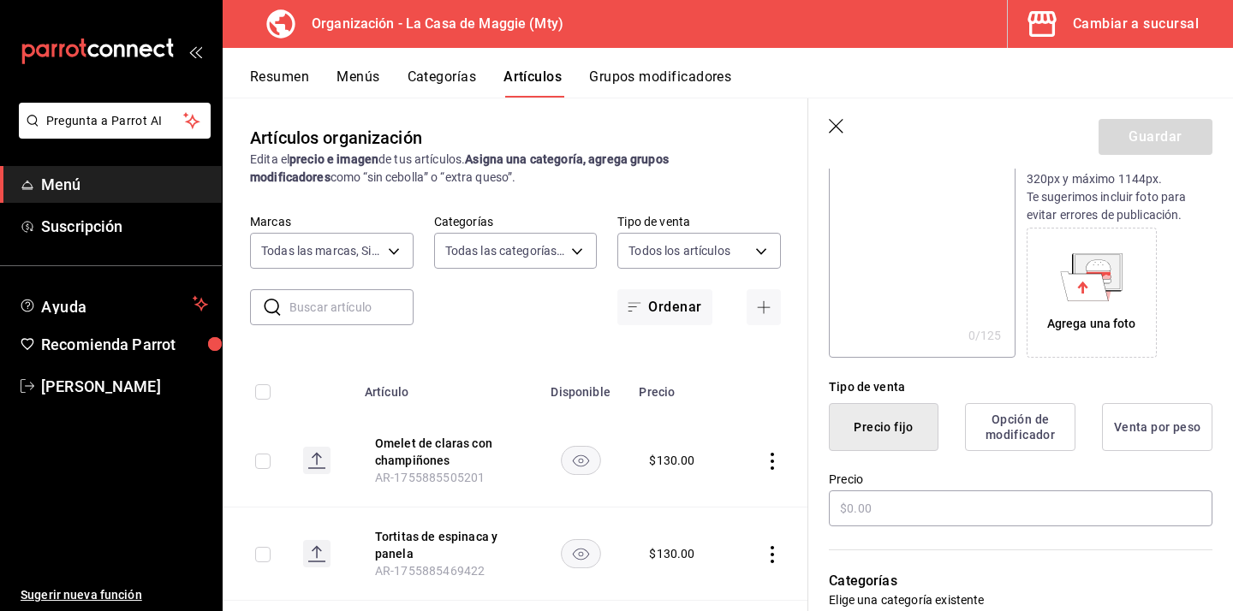
scroll to position [218, 0]
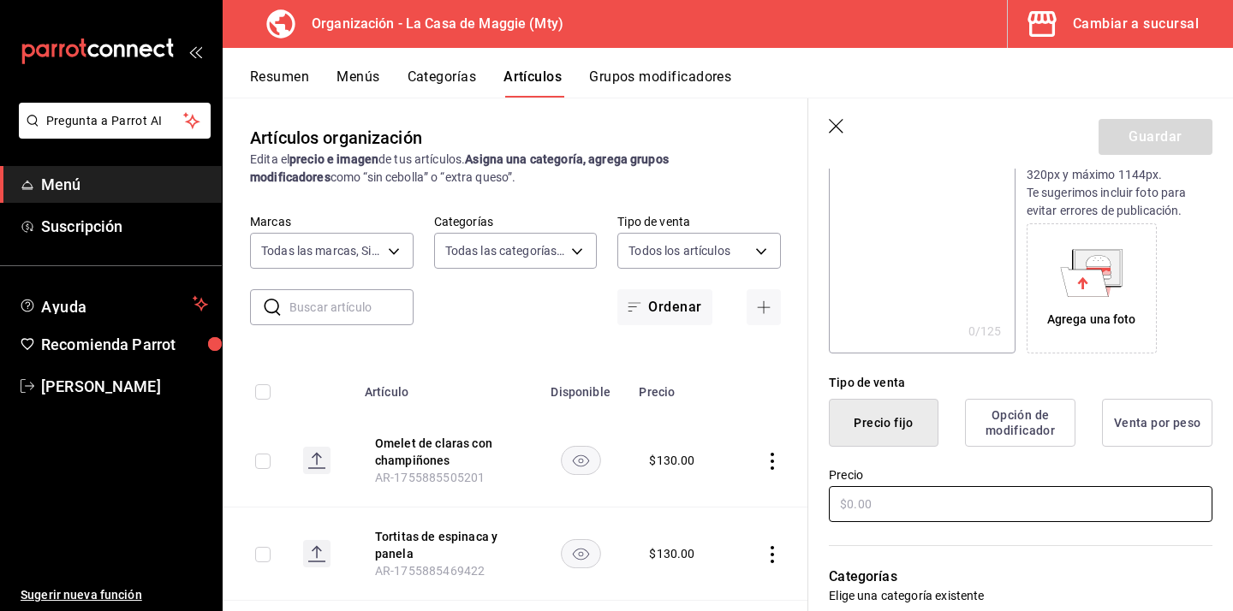
click at [924, 494] on input "text" at bounding box center [1020, 504] width 383 height 36
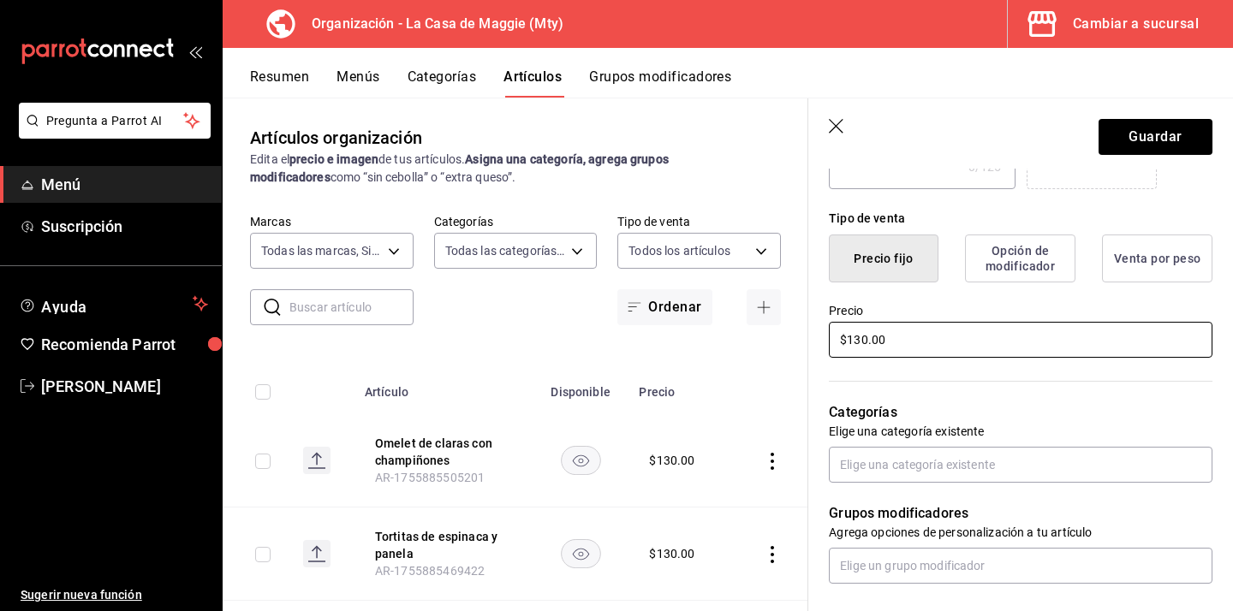
scroll to position [391, 0]
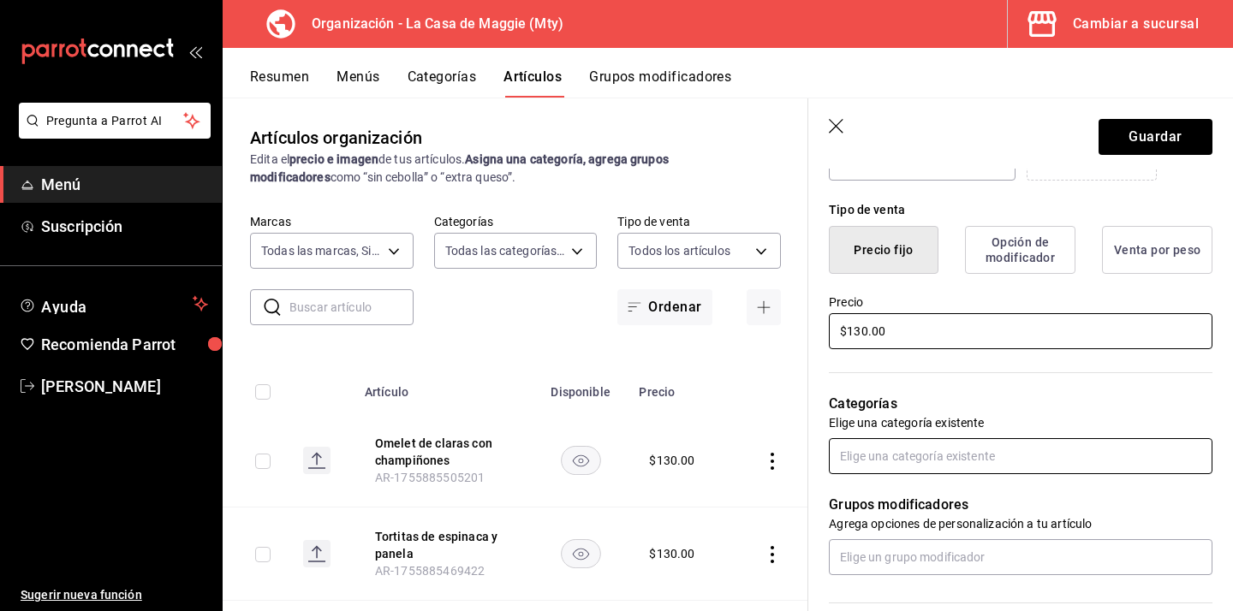
type input "$130.00"
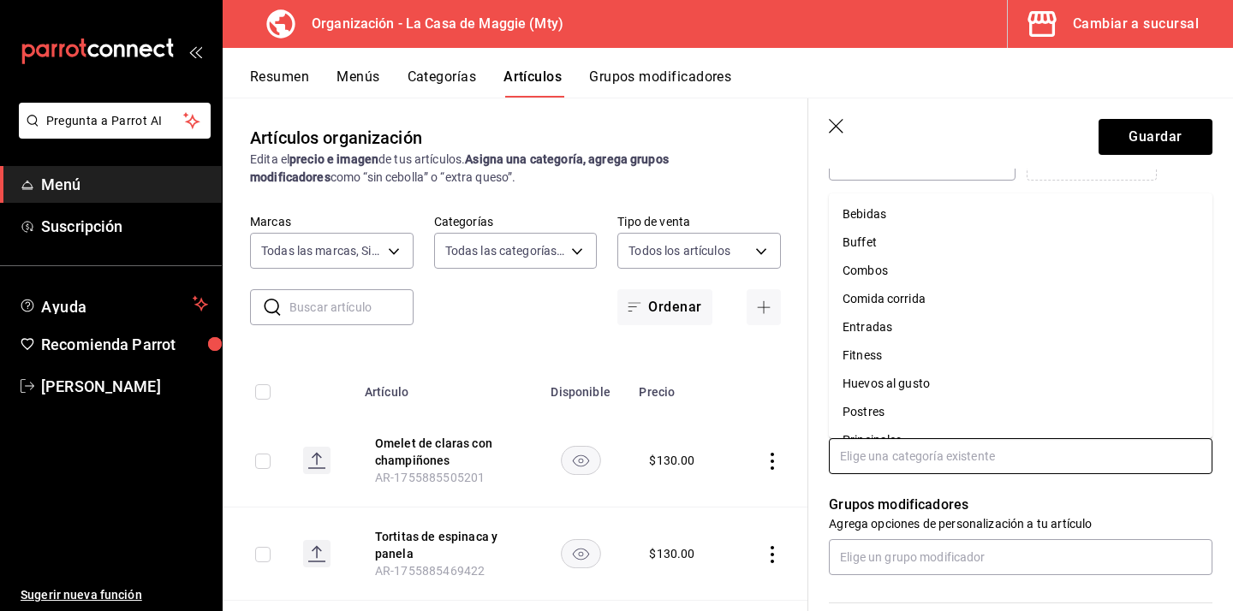
click at [944, 465] on input "text" at bounding box center [1020, 456] width 383 height 36
click at [896, 353] on li "Fitness" at bounding box center [1020, 356] width 383 height 28
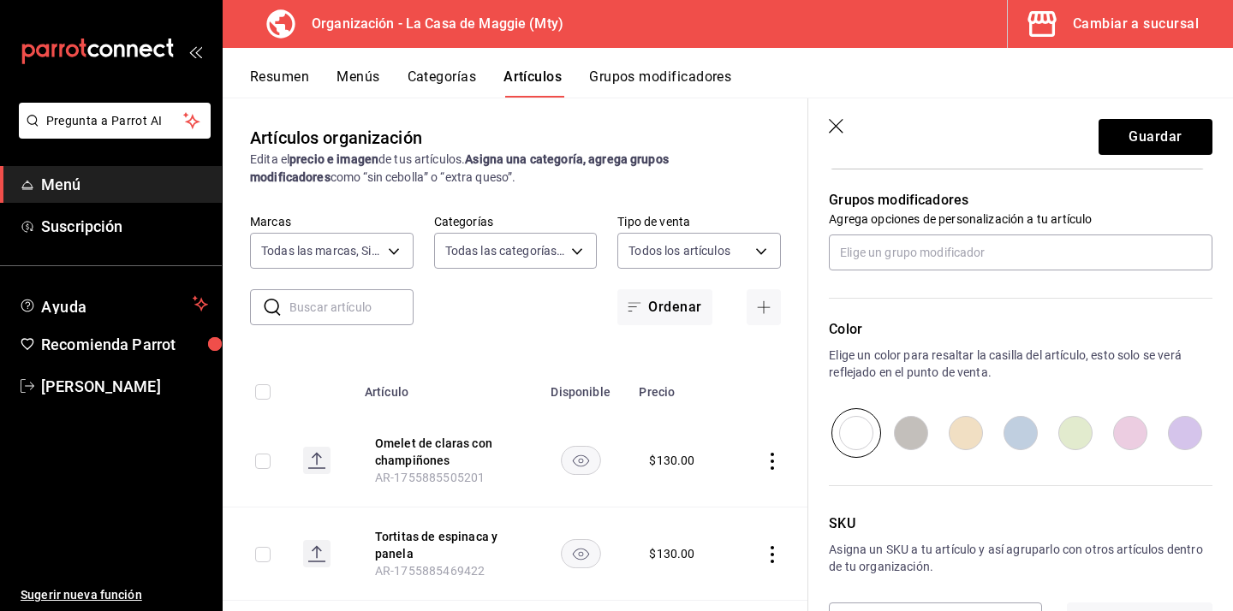
scroll to position [779, 0]
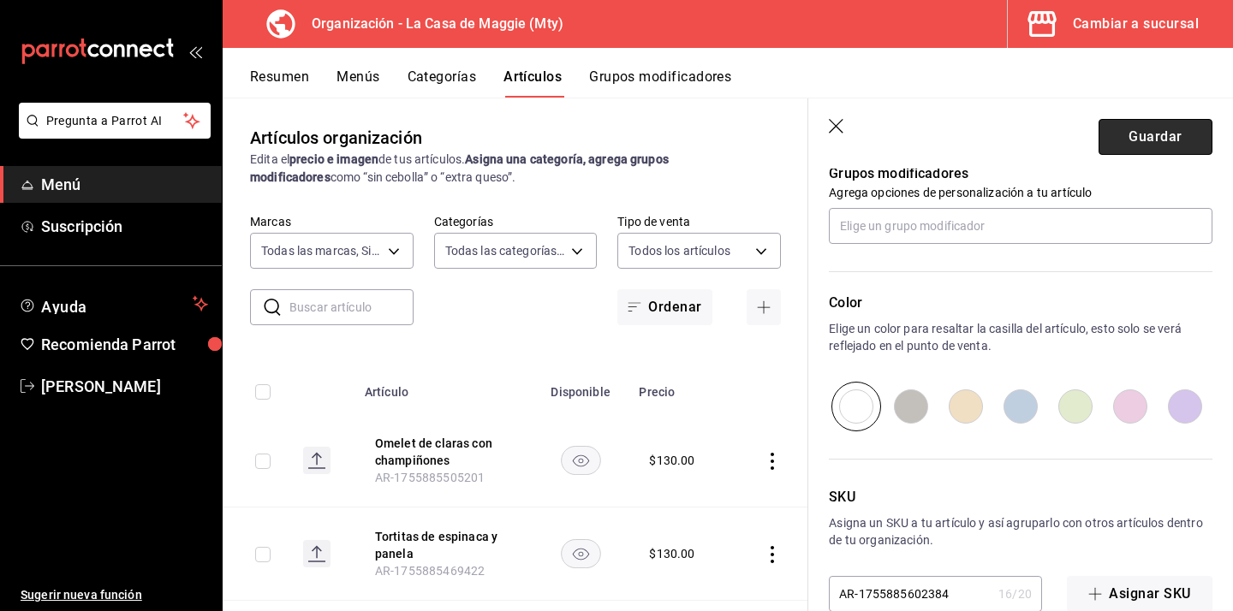
click at [1138, 131] on button "Guardar" at bounding box center [1155, 137] width 114 height 36
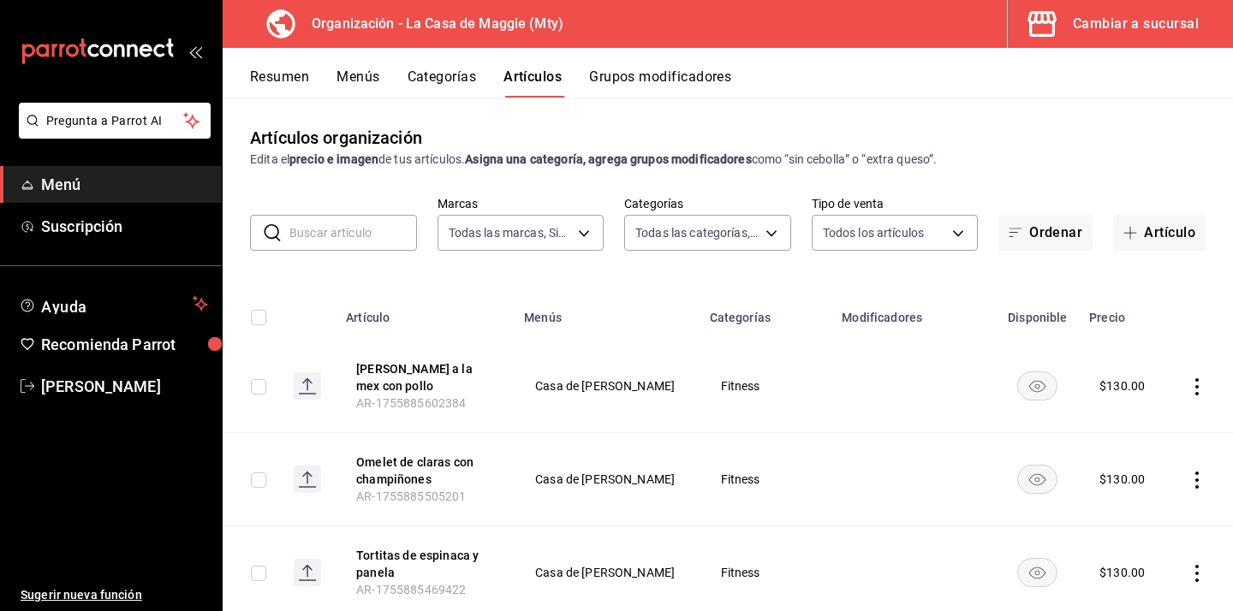
click at [469, 77] on button "Categorías" at bounding box center [441, 82] width 69 height 29
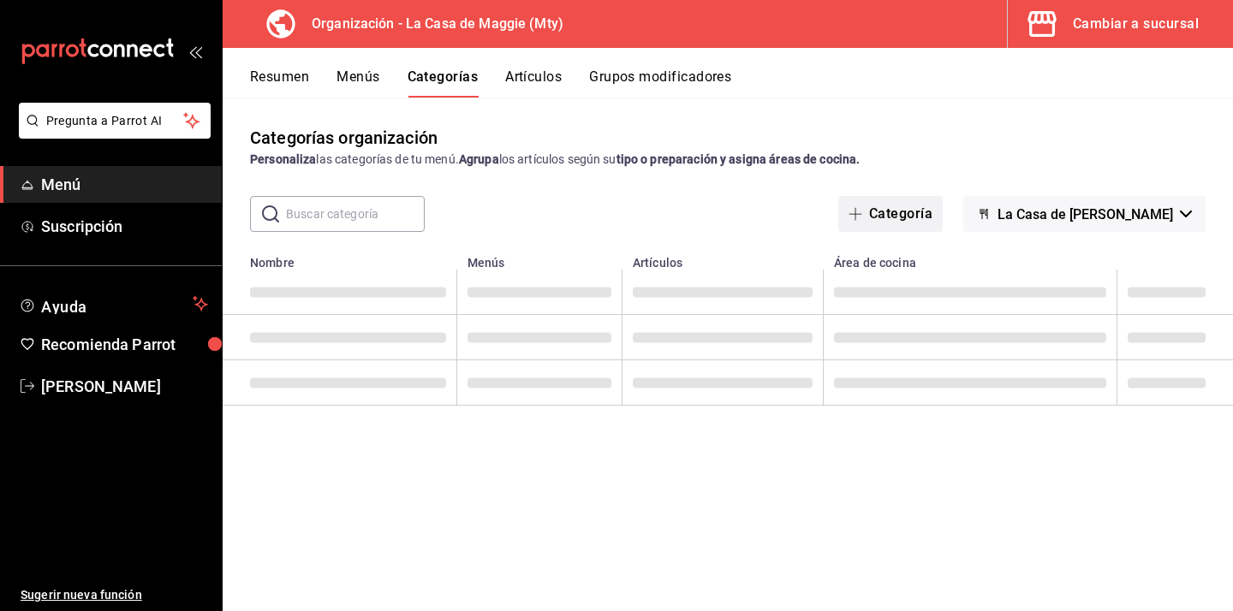
click at [928, 217] on button "Categoría" at bounding box center [890, 214] width 104 height 36
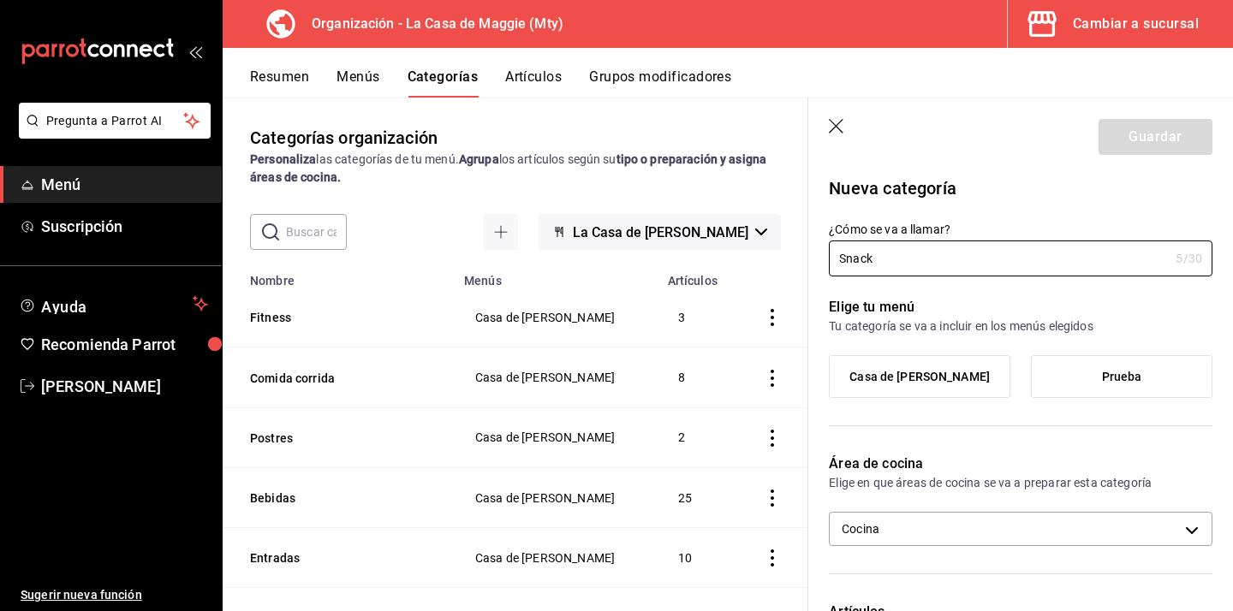
type input "Snack"
click at [942, 372] on span "Casa de [PERSON_NAME]" at bounding box center [919, 377] width 140 height 15
click at [0, 0] on input "Casa de [PERSON_NAME]" at bounding box center [0, 0] width 0 height 0
click at [1151, 132] on button "Guardar" at bounding box center [1155, 137] width 114 height 36
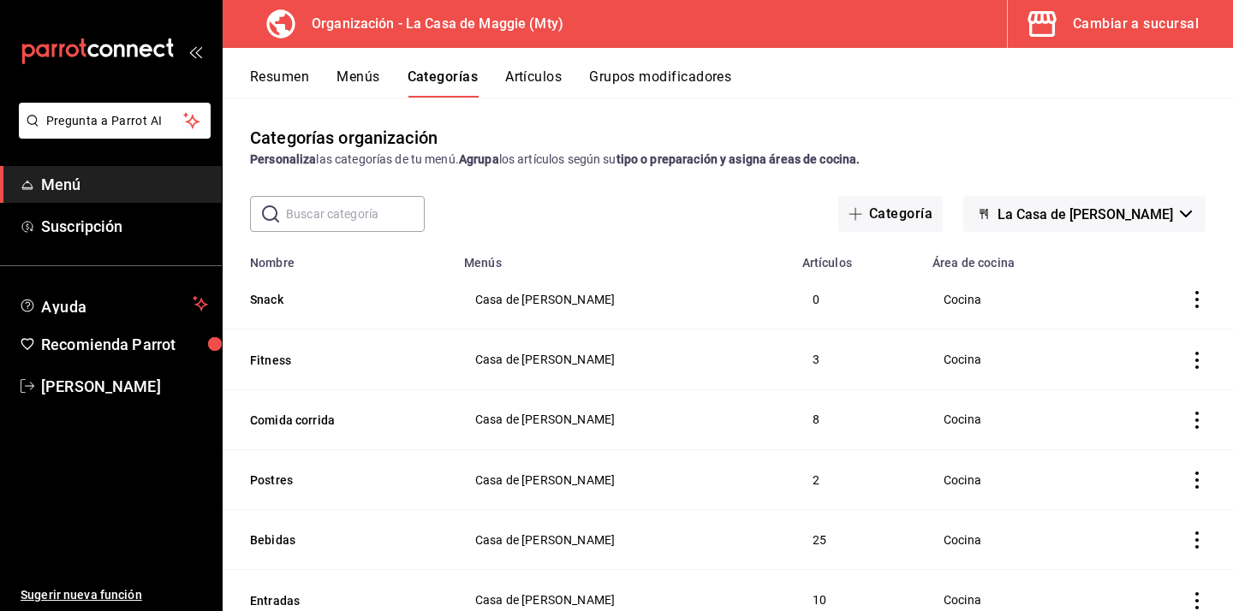
click at [528, 76] on button "Artículos" at bounding box center [533, 82] width 56 height 29
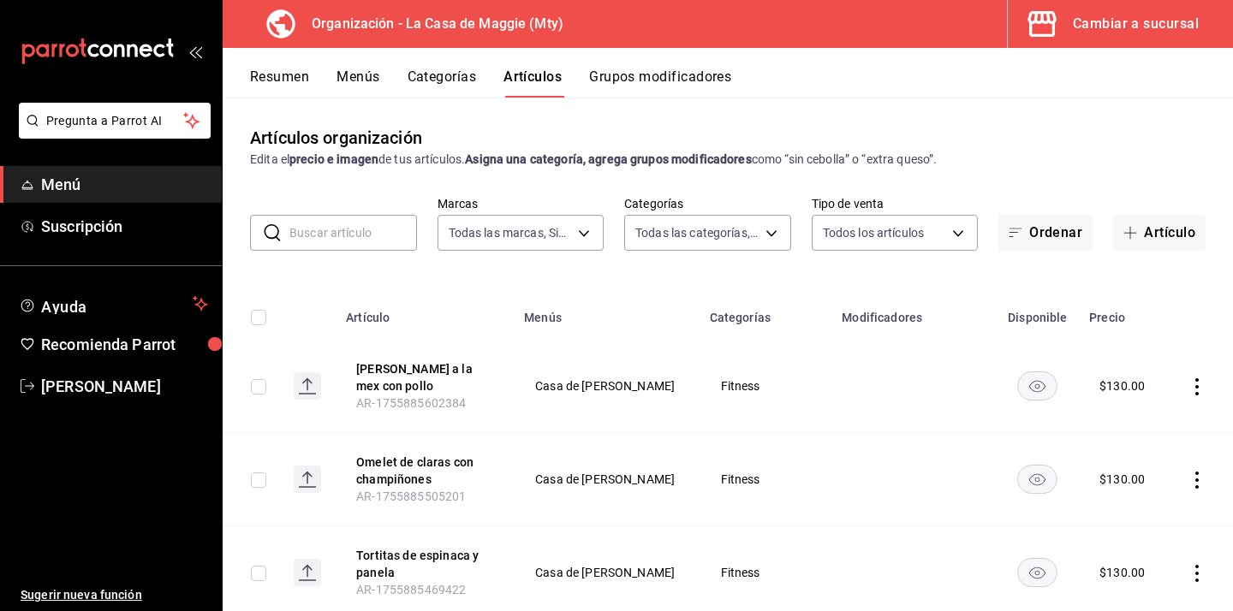
type input "a3684772-da2a-4e98-bff2-0fed7e2a3e3a"
type input "198ea73a-483a-4350-9de4-c162b95b27a4,e88ed7da-ba0e-46c6-b91b-619acde679ff,582f7…"
click at [1150, 240] on button "Artículo" at bounding box center [1159, 233] width 92 height 36
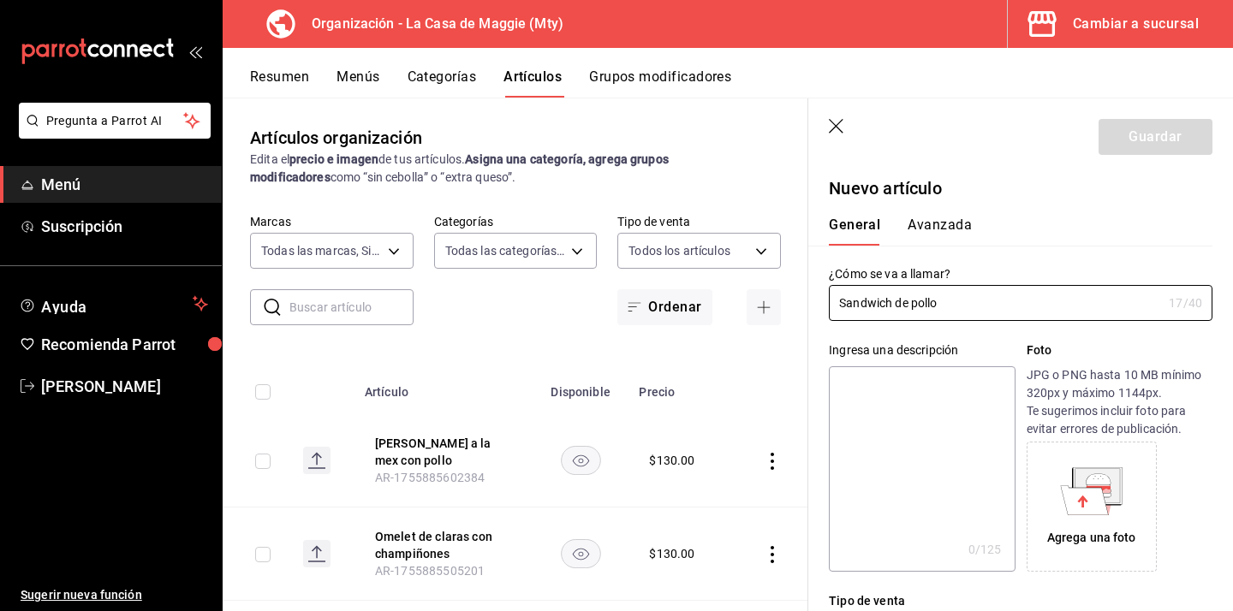
type input "Sandwich de pollo"
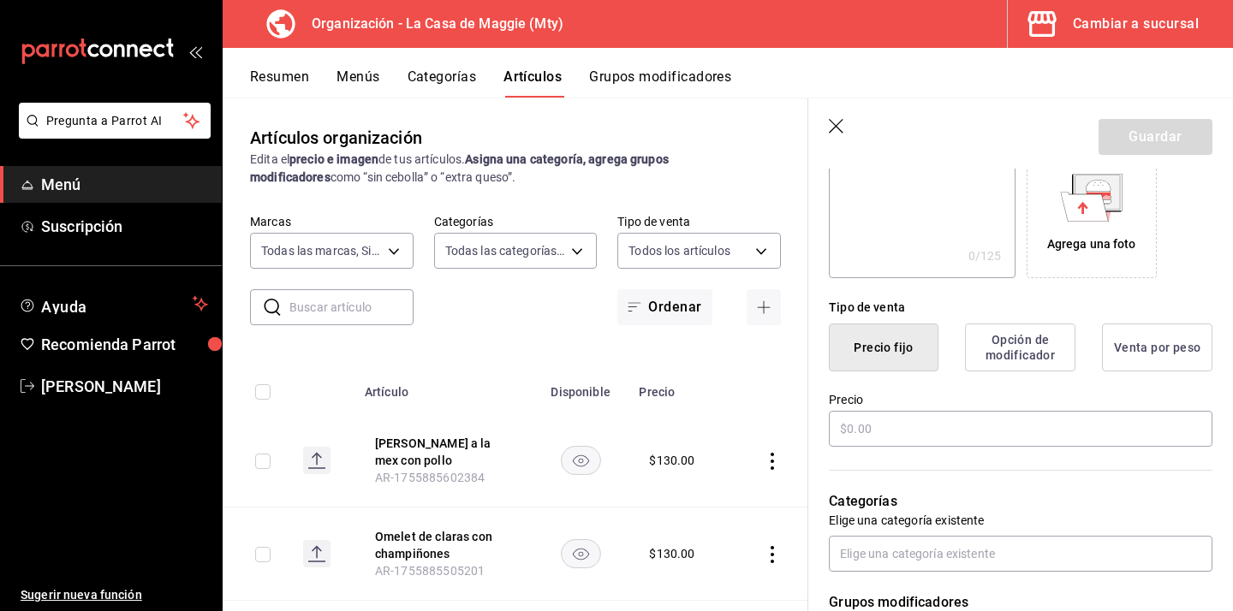
scroll to position [321, 0]
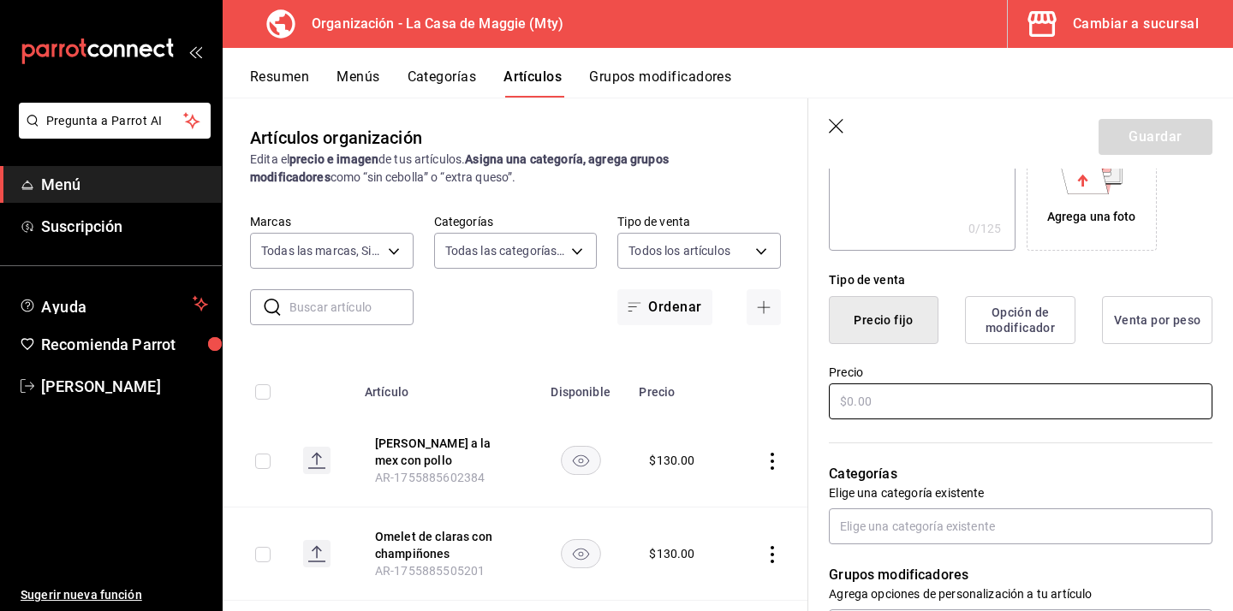
click at [877, 406] on input "text" at bounding box center [1020, 401] width 383 height 36
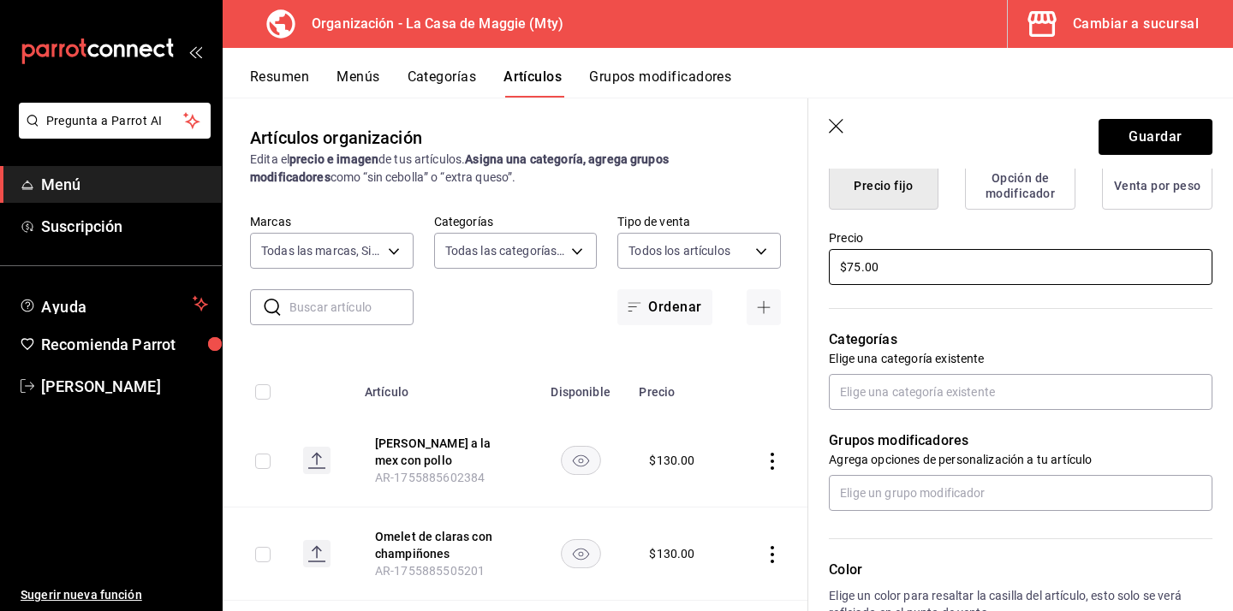
scroll to position [466, 0]
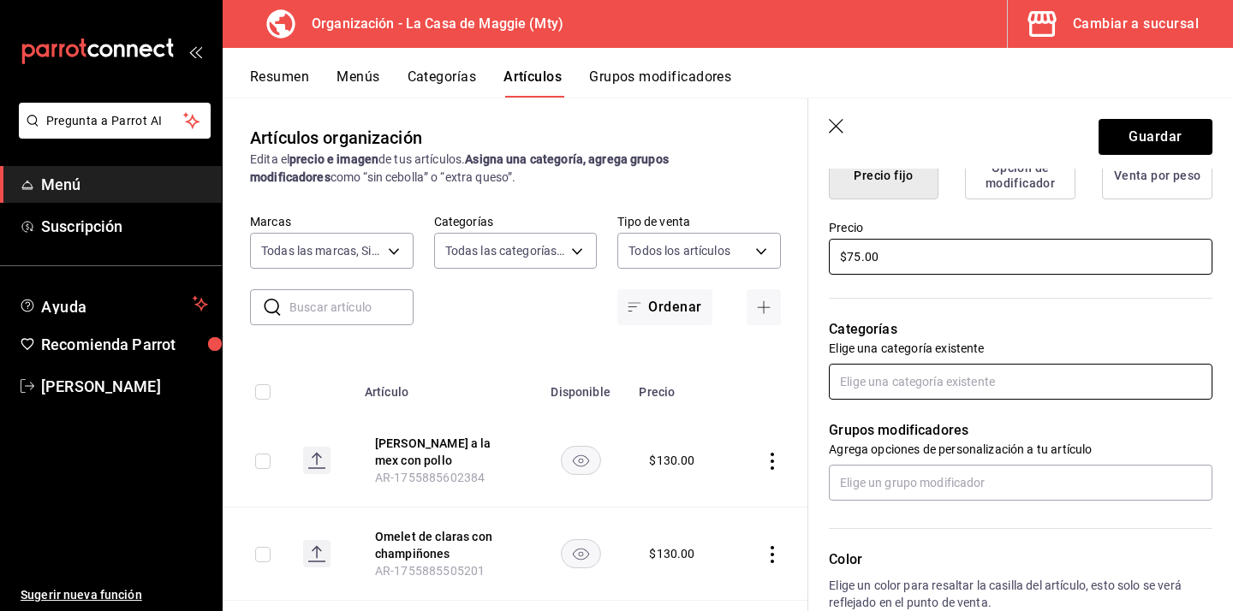
type input "$75.00"
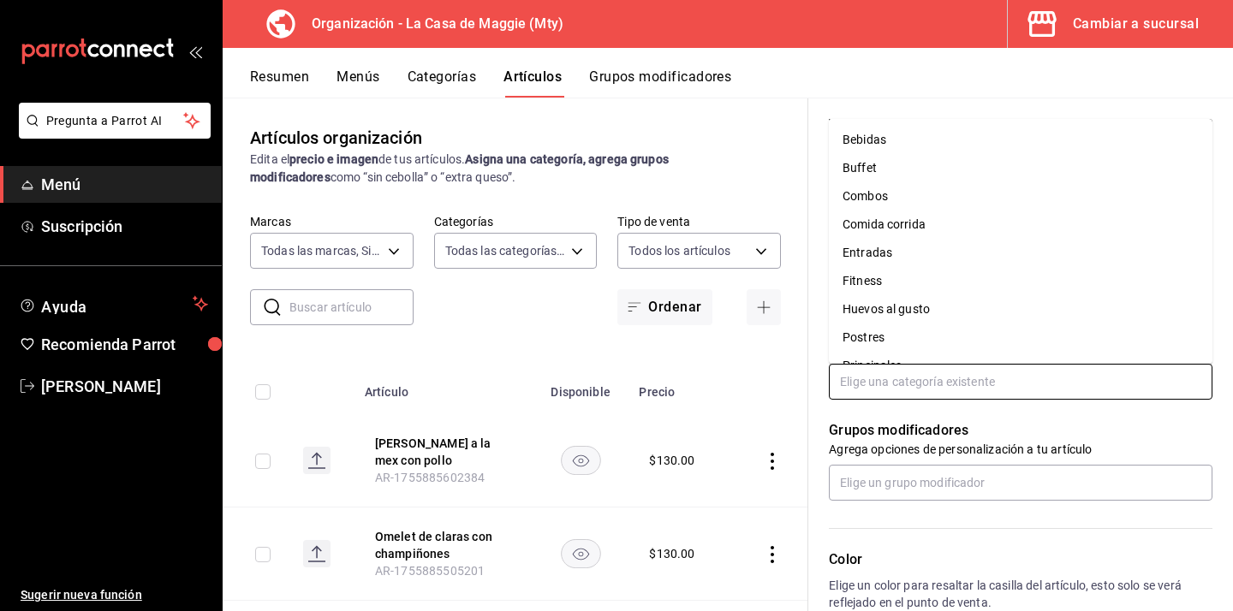
click at [913, 370] on input "text" at bounding box center [1020, 382] width 383 height 36
click at [878, 348] on li "Snack" at bounding box center [1020, 343] width 383 height 28
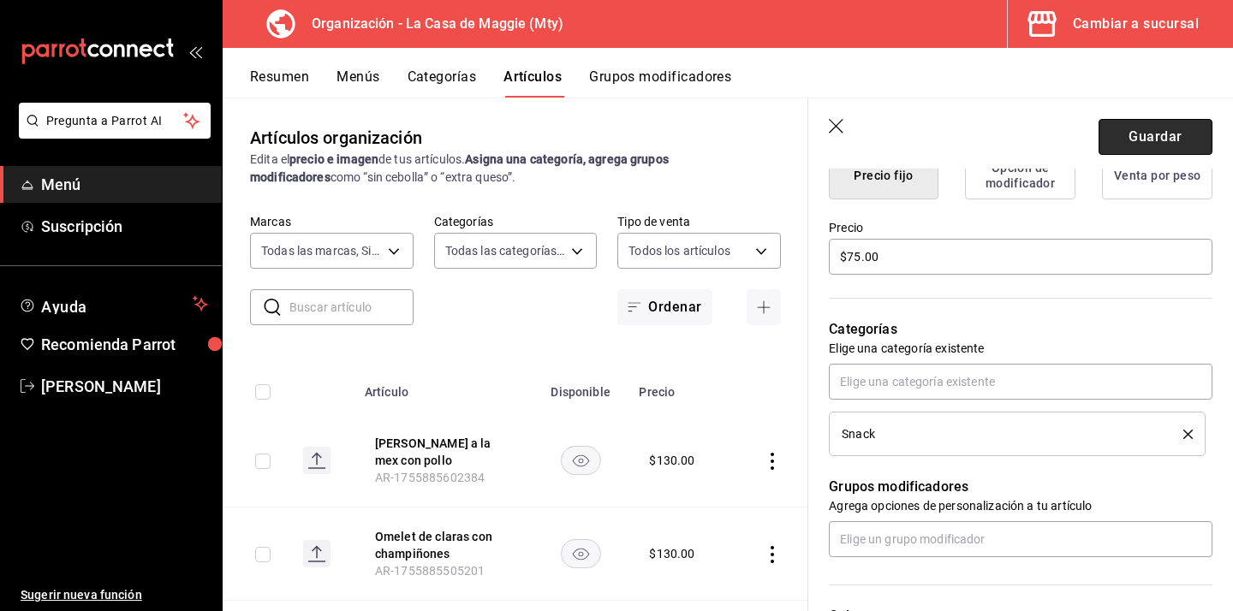
click at [1161, 132] on button "Guardar" at bounding box center [1155, 137] width 114 height 36
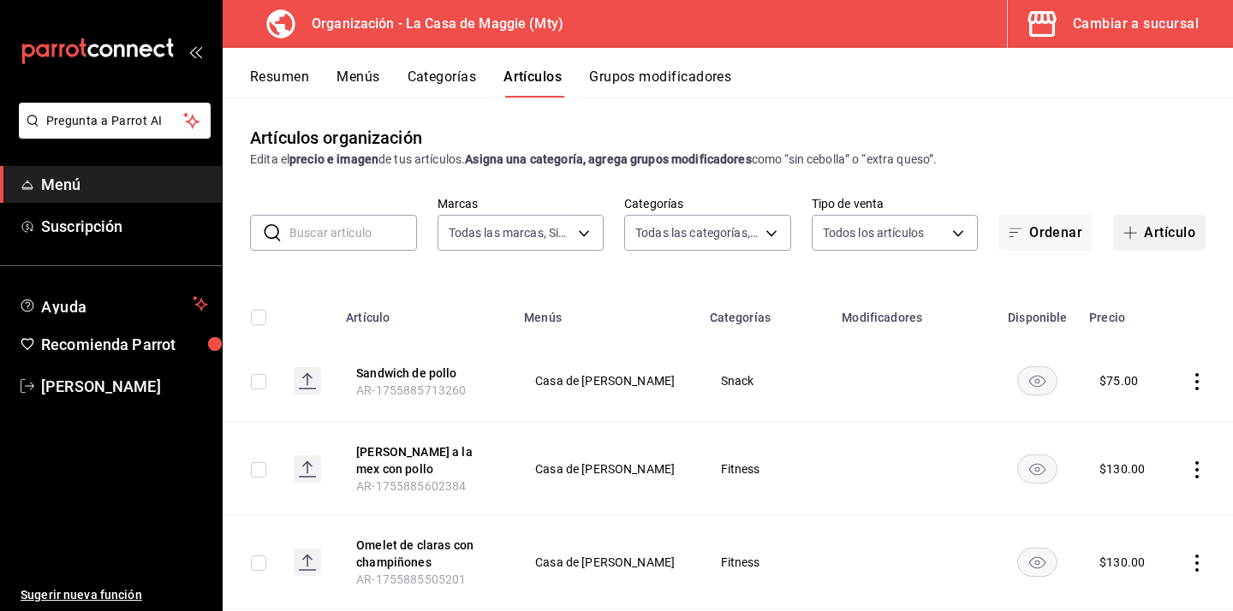
click at [1173, 230] on button "Artículo" at bounding box center [1159, 233] width 92 height 36
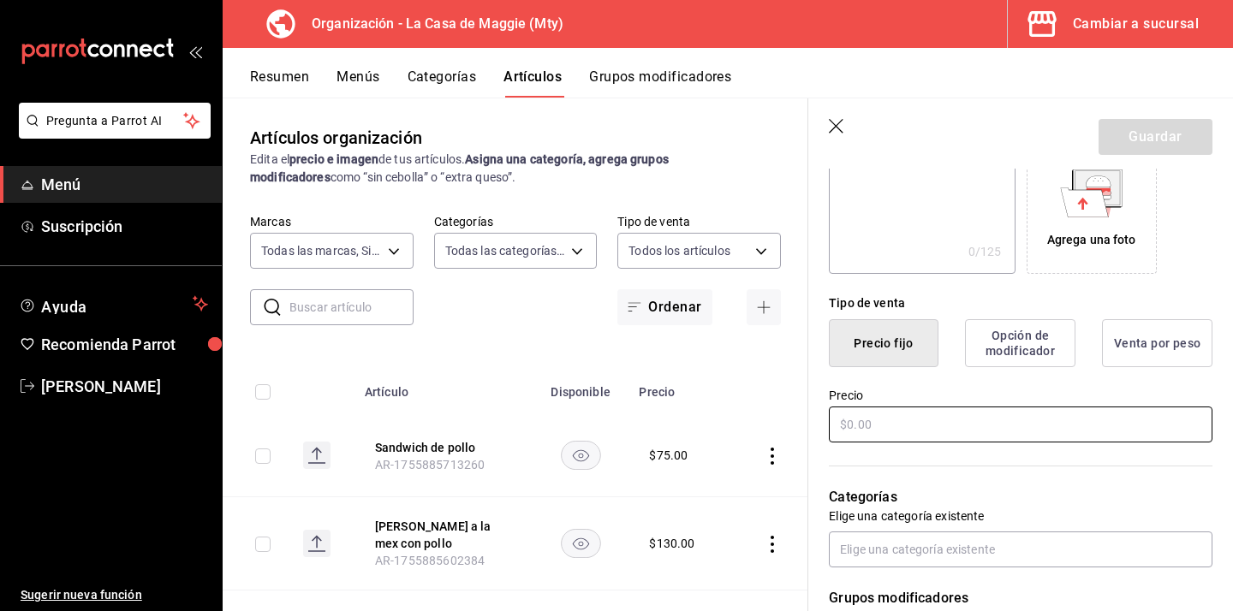
scroll to position [328, 0]
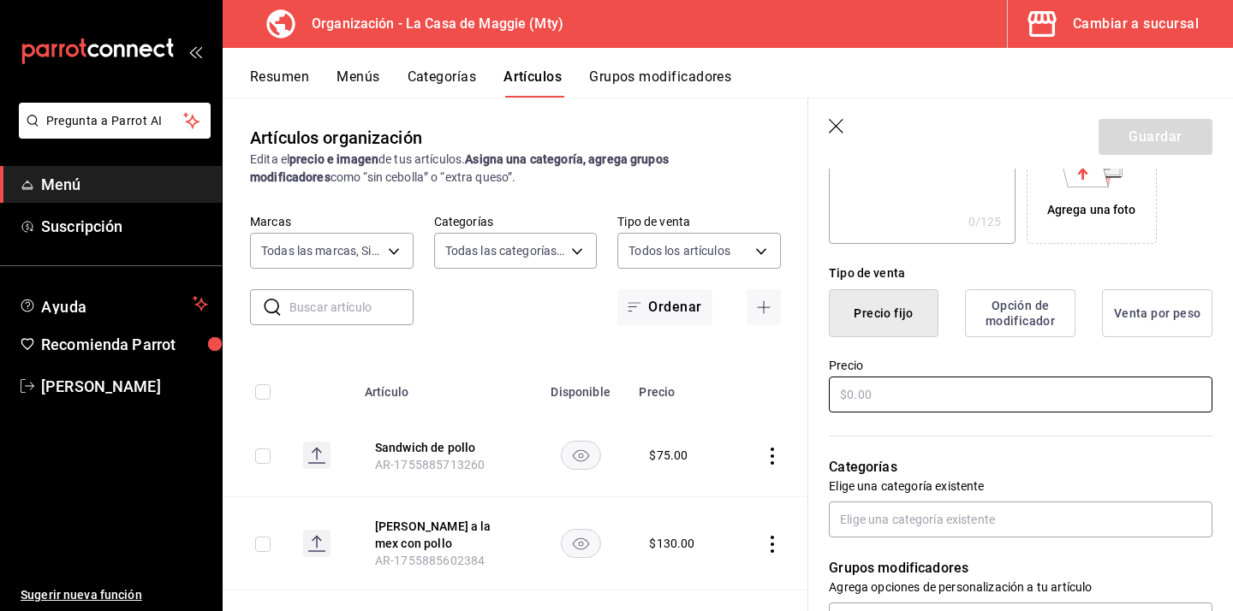
type input "Bisquet"
click at [920, 396] on input "text" at bounding box center [1020, 395] width 383 height 36
type input "$50.00"
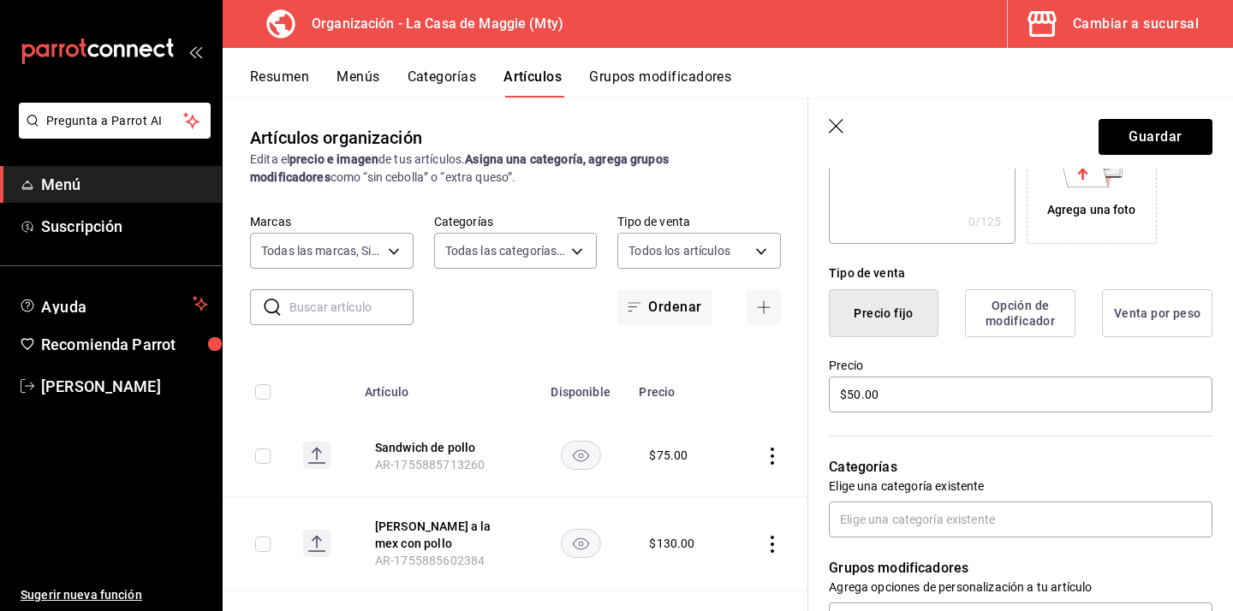
click at [1007, 482] on p "Elige una categoría existente" at bounding box center [1020, 486] width 383 height 17
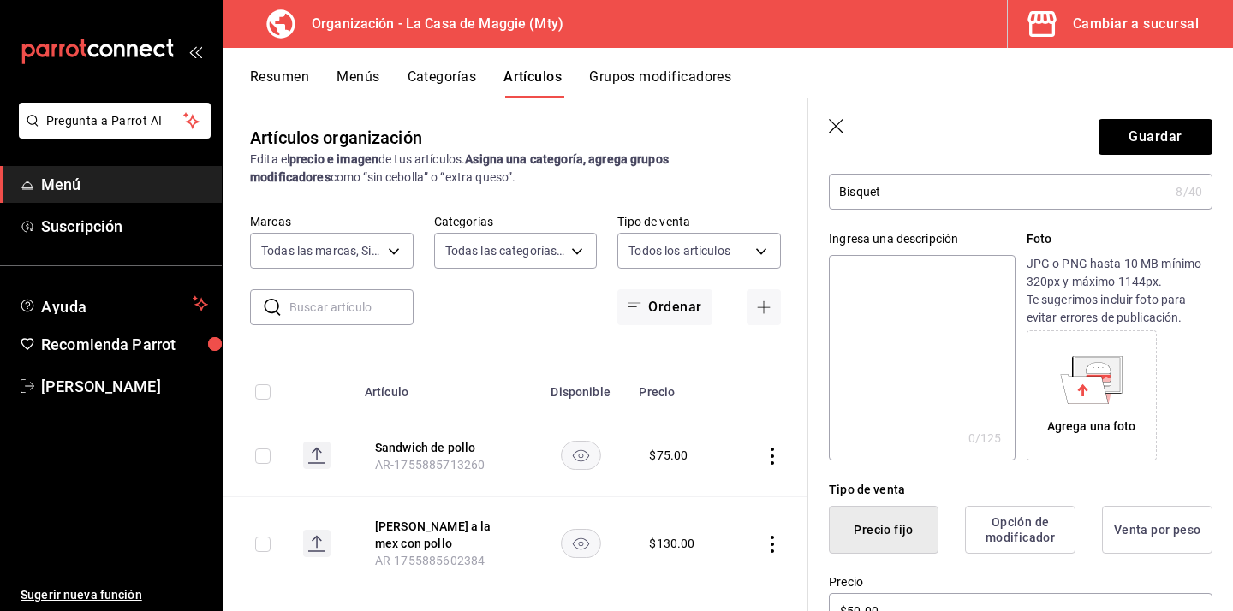
scroll to position [108, 0]
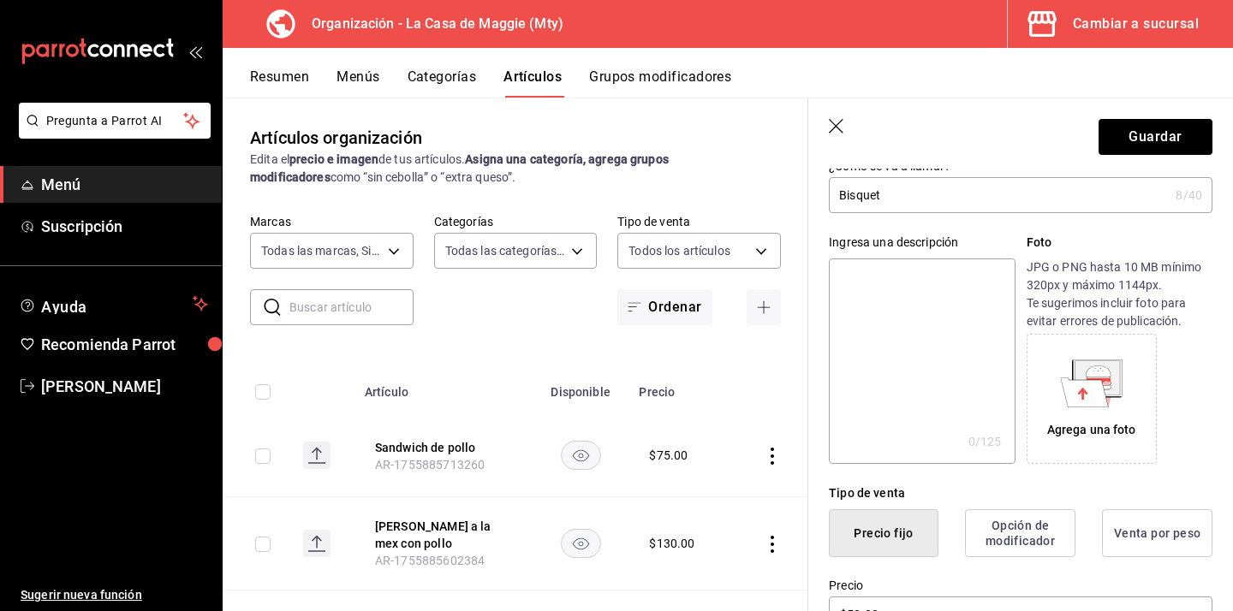
click at [951, 194] on input "Bisquet" at bounding box center [999, 195] width 340 height 34
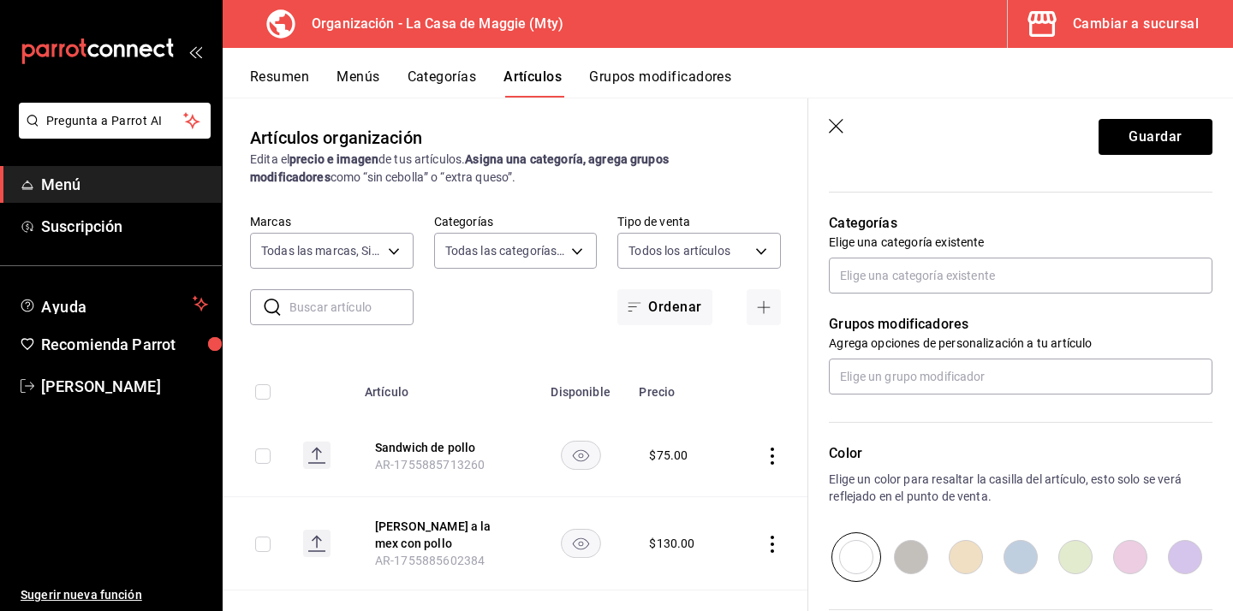
scroll to position [577, 0]
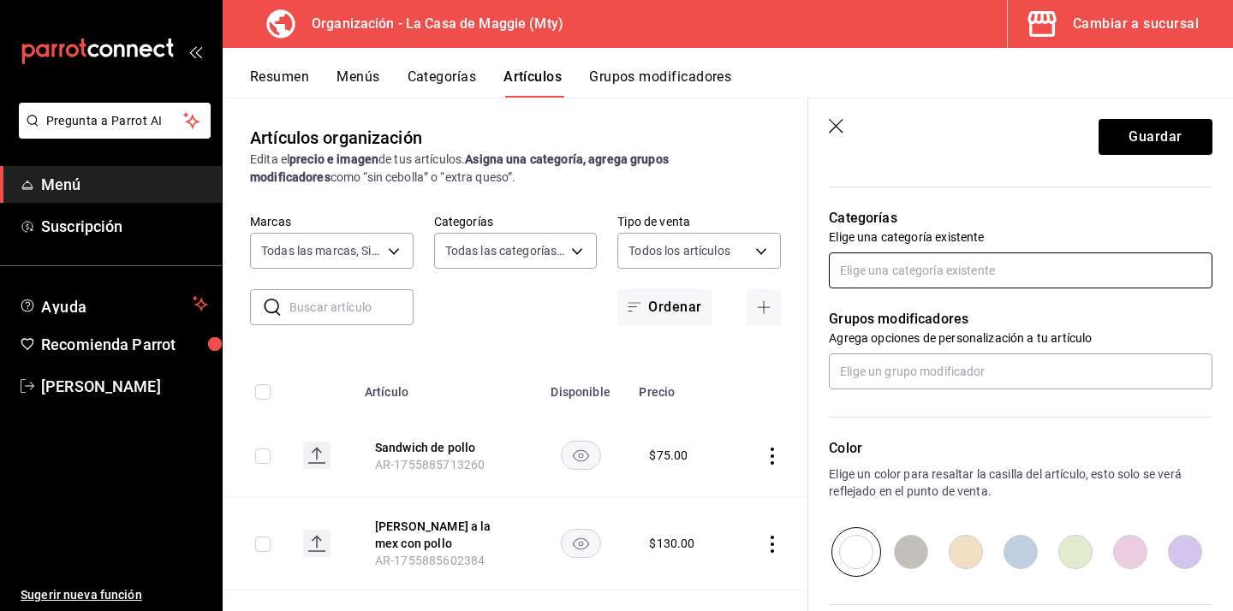
type input "Bisquet a la plancha"
click at [952, 279] on input "text" at bounding box center [1020, 270] width 383 height 36
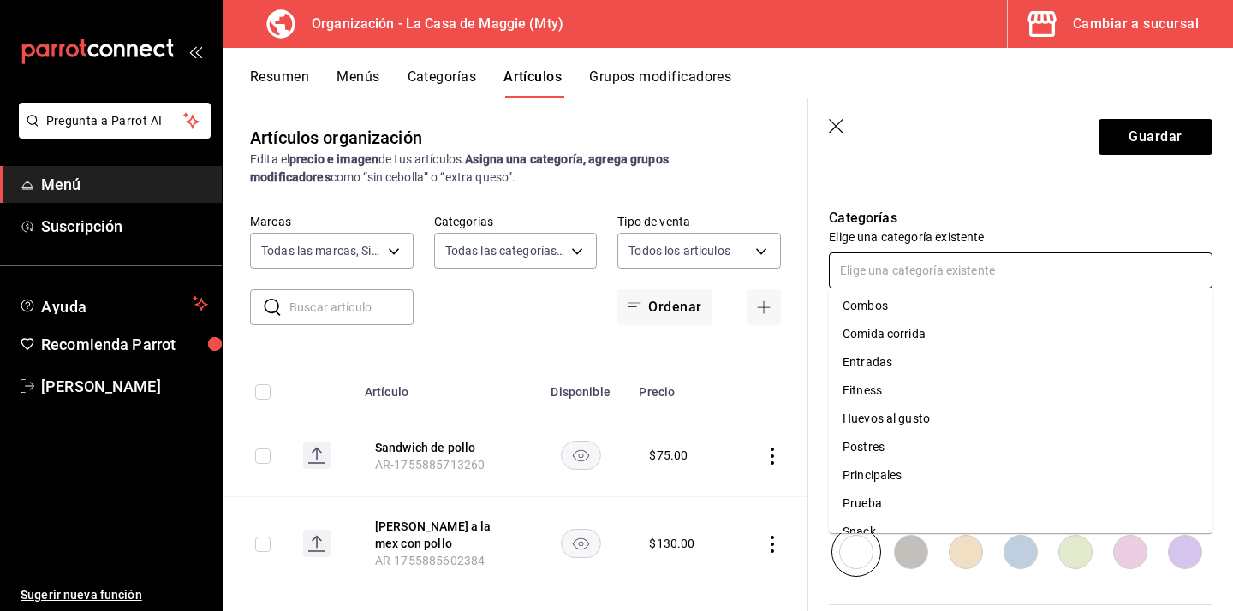
scroll to position [80, 0]
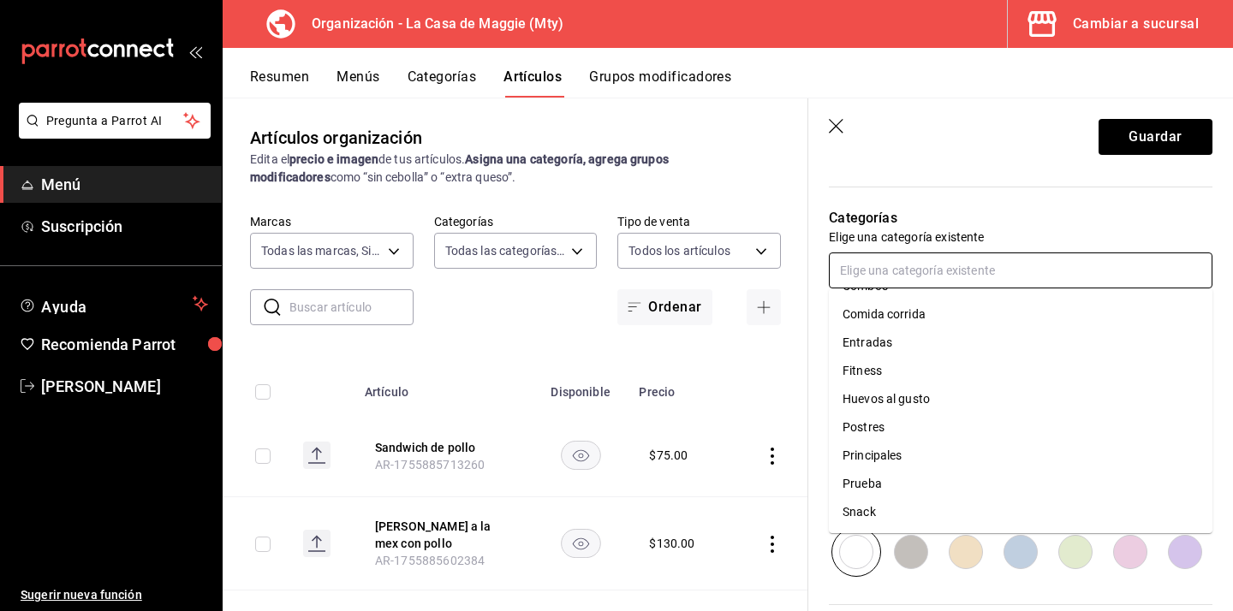
click at [862, 515] on li "Snack" at bounding box center [1020, 512] width 383 height 28
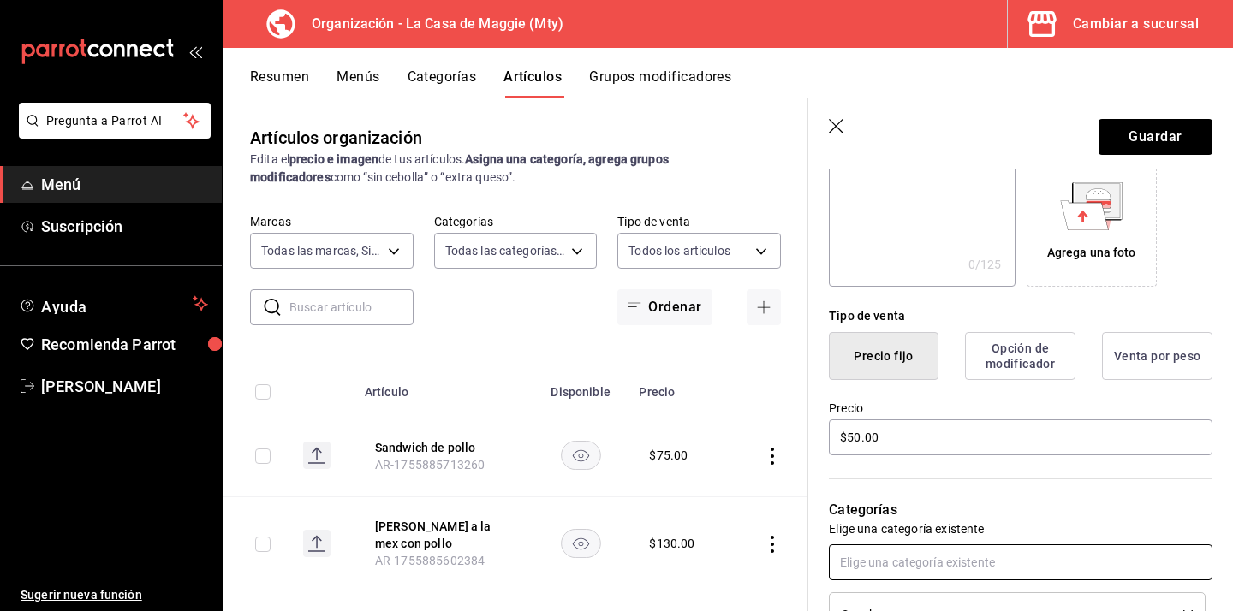
scroll to position [371, 0]
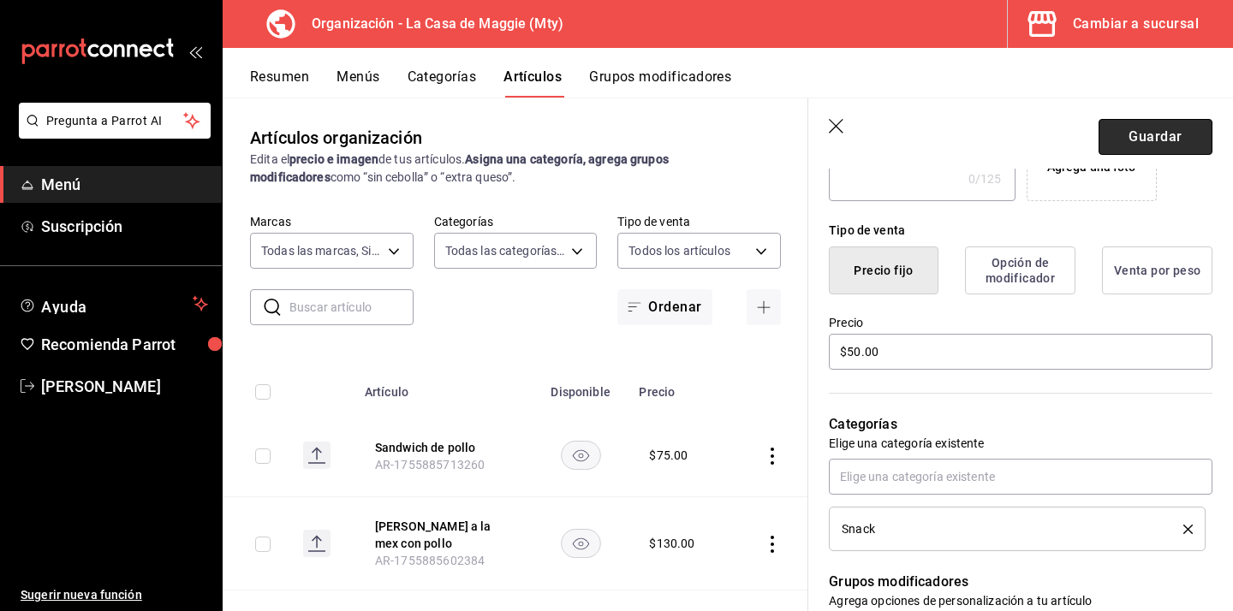
click at [1135, 131] on button "Guardar" at bounding box center [1155, 137] width 114 height 36
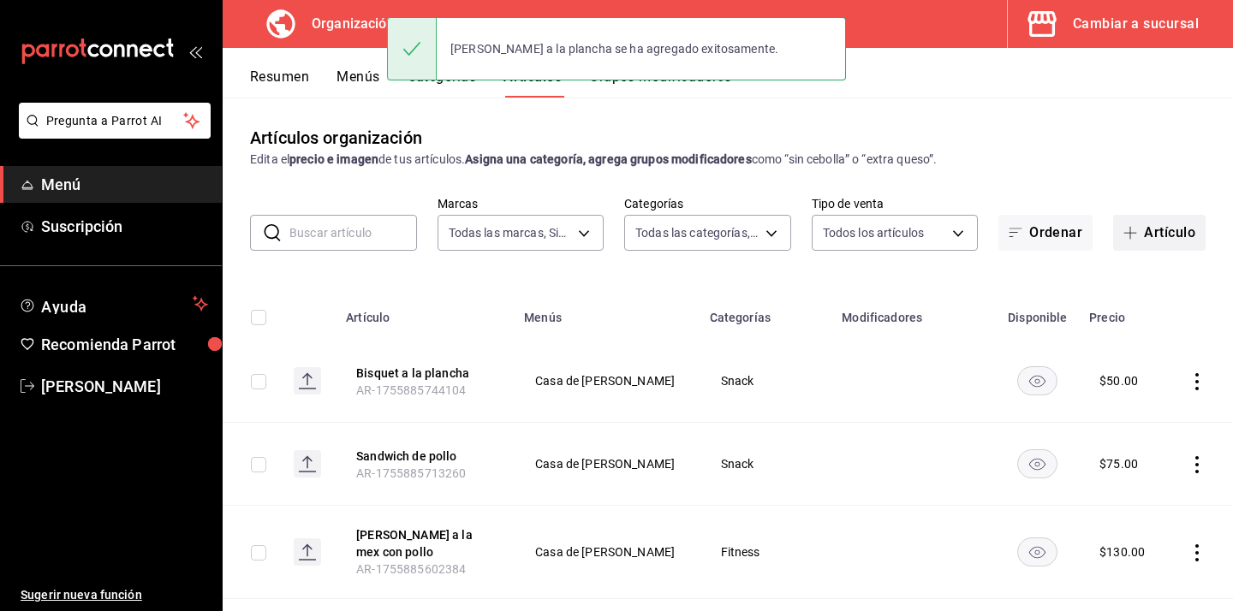
click at [1167, 244] on button "Artículo" at bounding box center [1159, 233] width 92 height 36
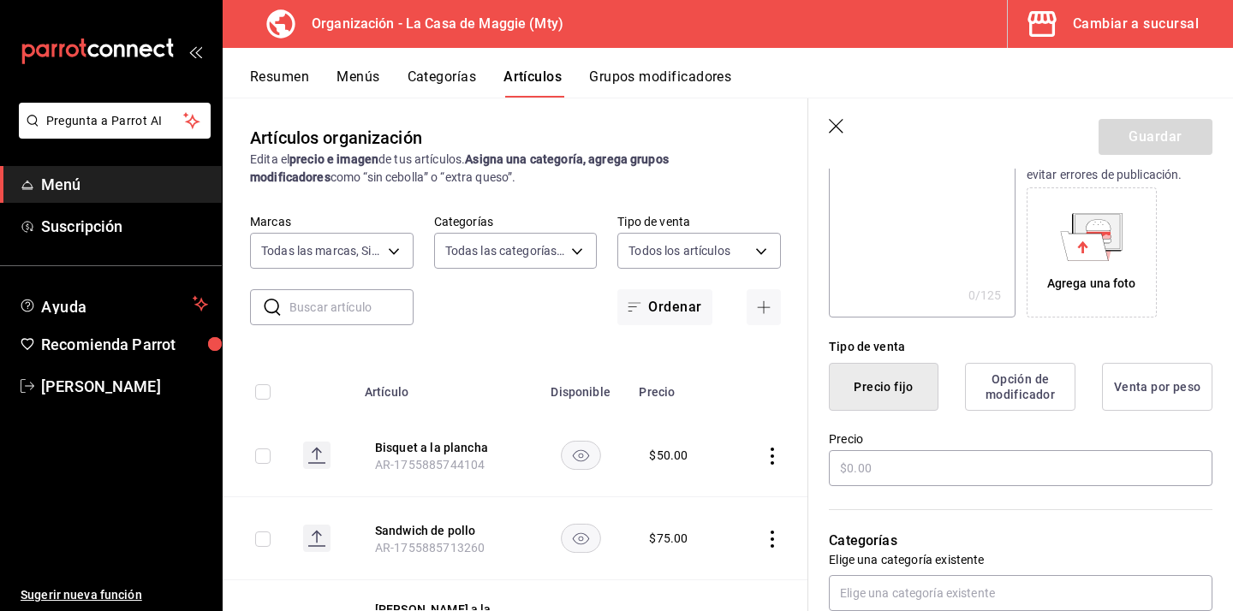
scroll to position [257, 0]
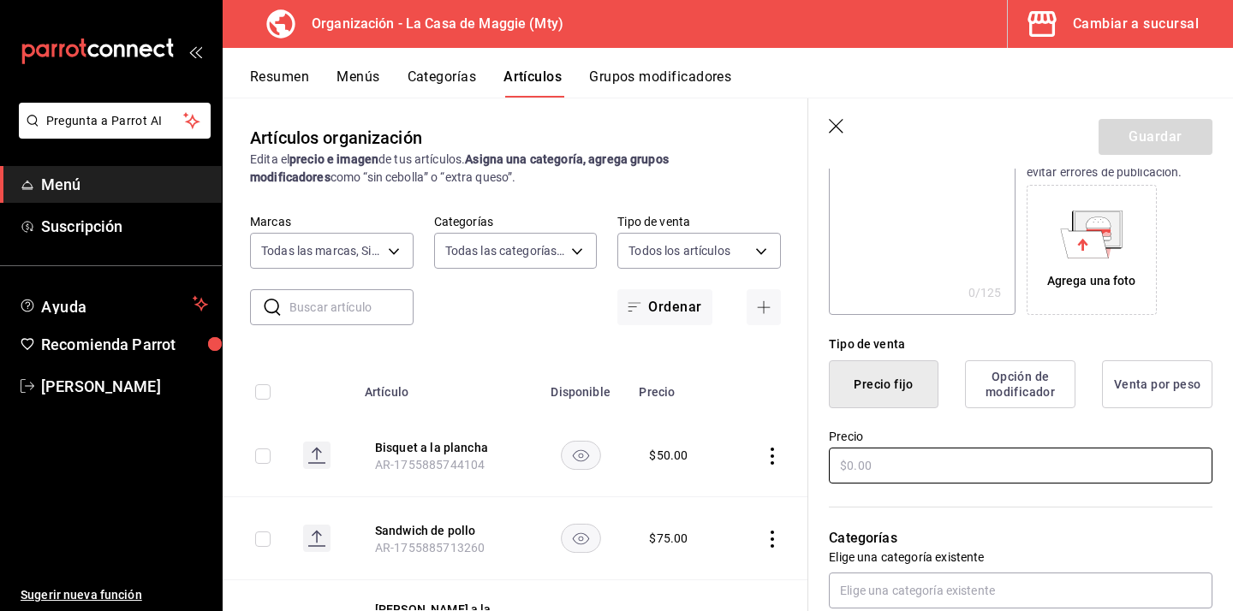
type input "Jugo verde"
click at [924, 462] on input "text" at bounding box center [1020, 466] width 383 height 36
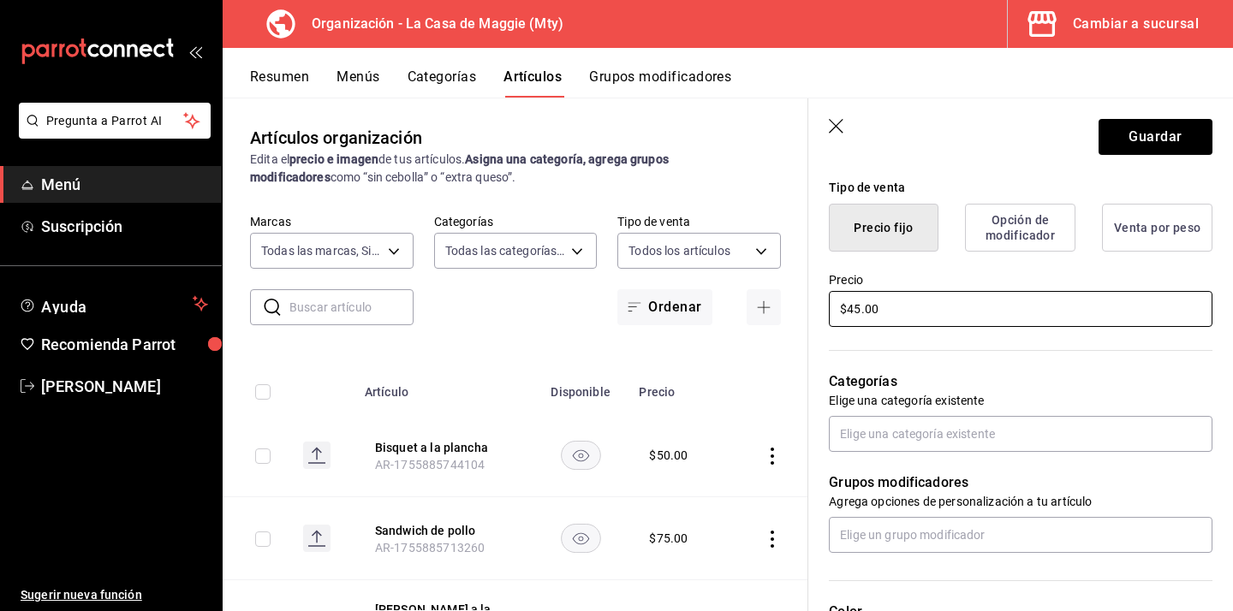
scroll to position [419, 0]
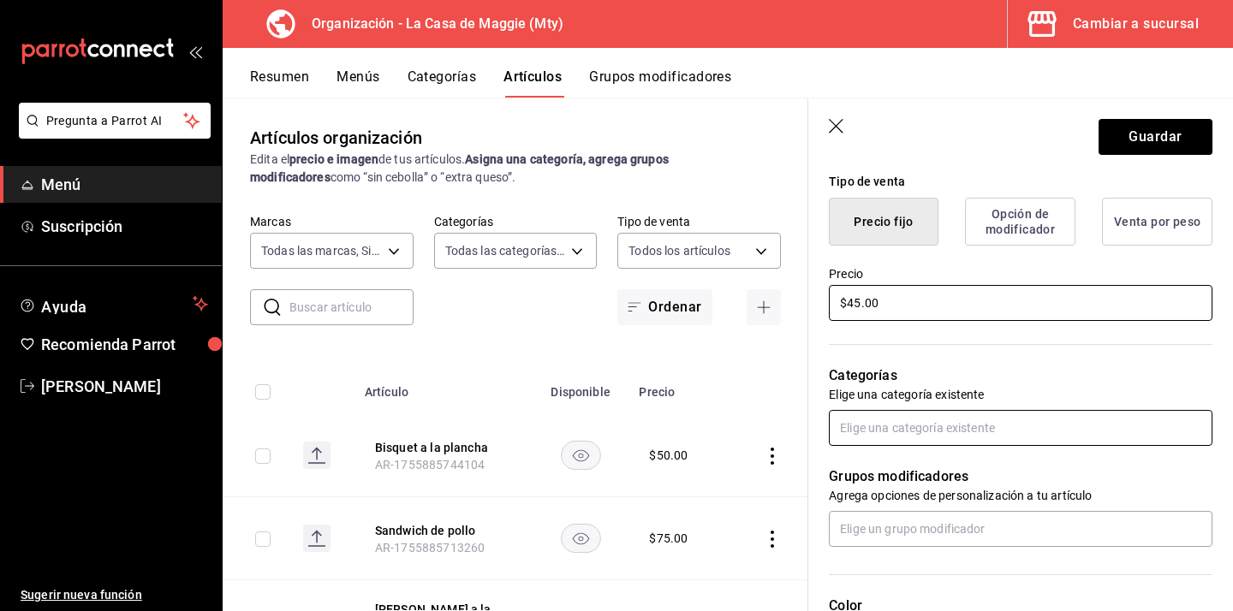
type input "$45.00"
click at [910, 414] on input "text" at bounding box center [1020, 428] width 383 height 36
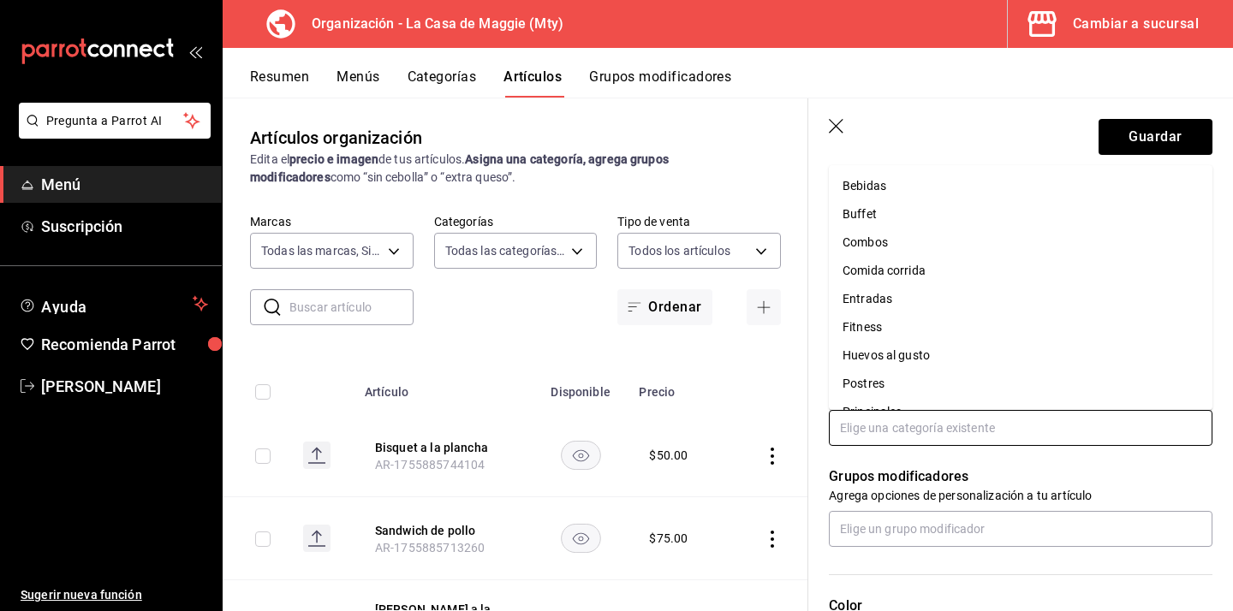
scroll to position [17, 0]
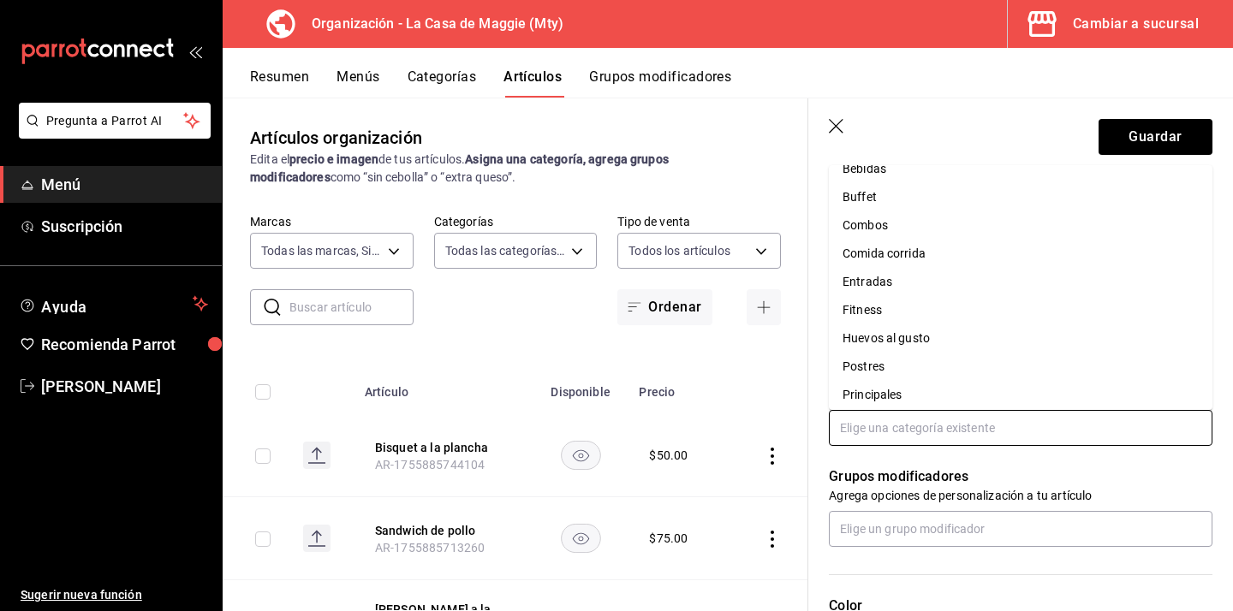
click at [916, 171] on li "Bebidas" at bounding box center [1020, 169] width 383 height 28
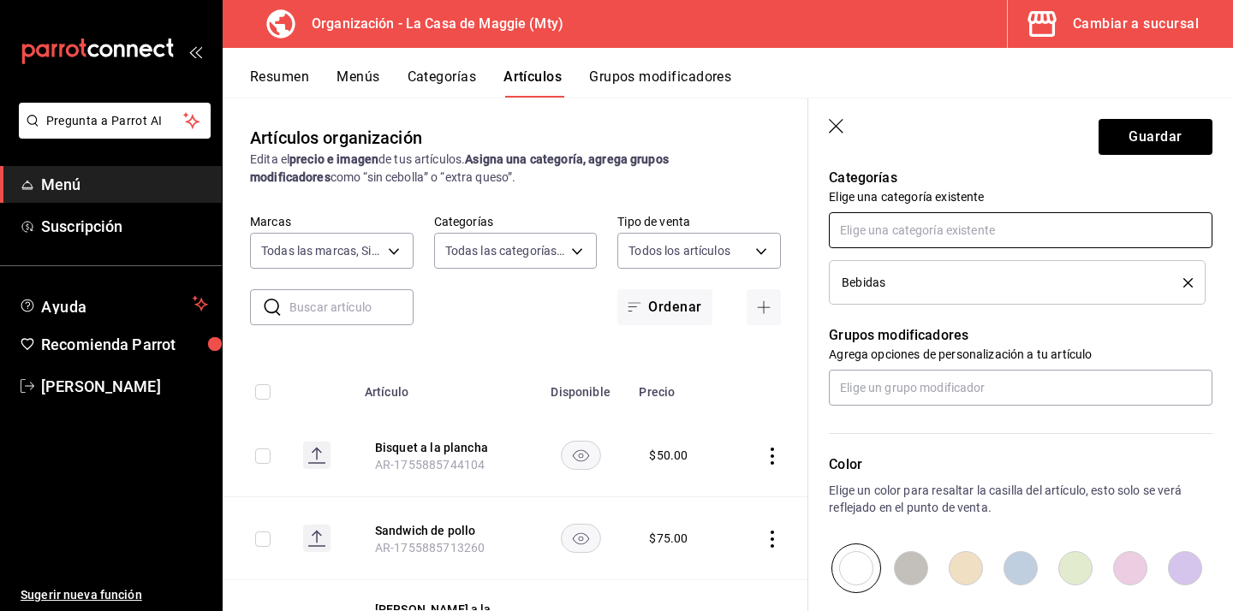
scroll to position [650, 0]
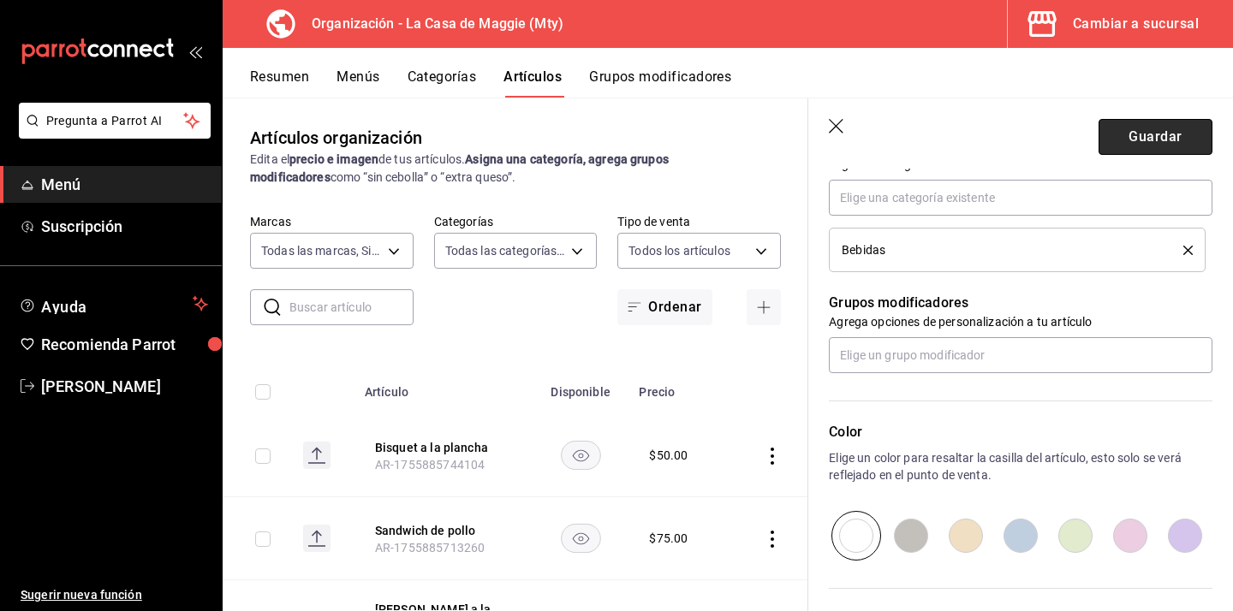
click at [1153, 139] on button "Guardar" at bounding box center [1155, 137] width 114 height 36
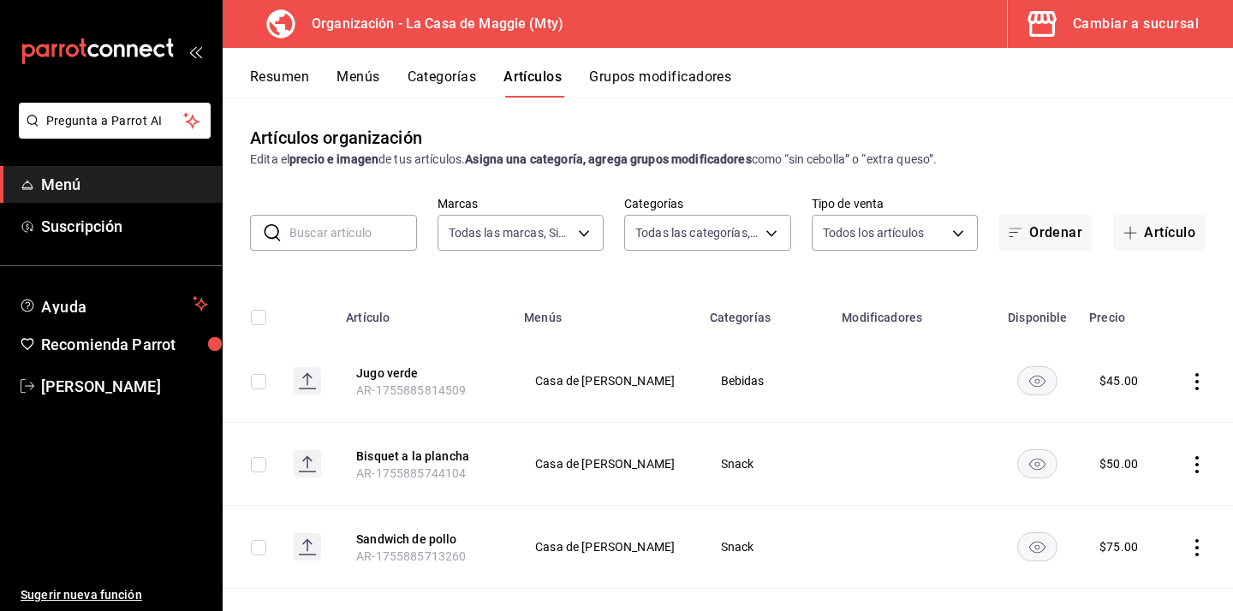
click at [669, 77] on button "Grupos modificadores" at bounding box center [660, 82] width 142 height 29
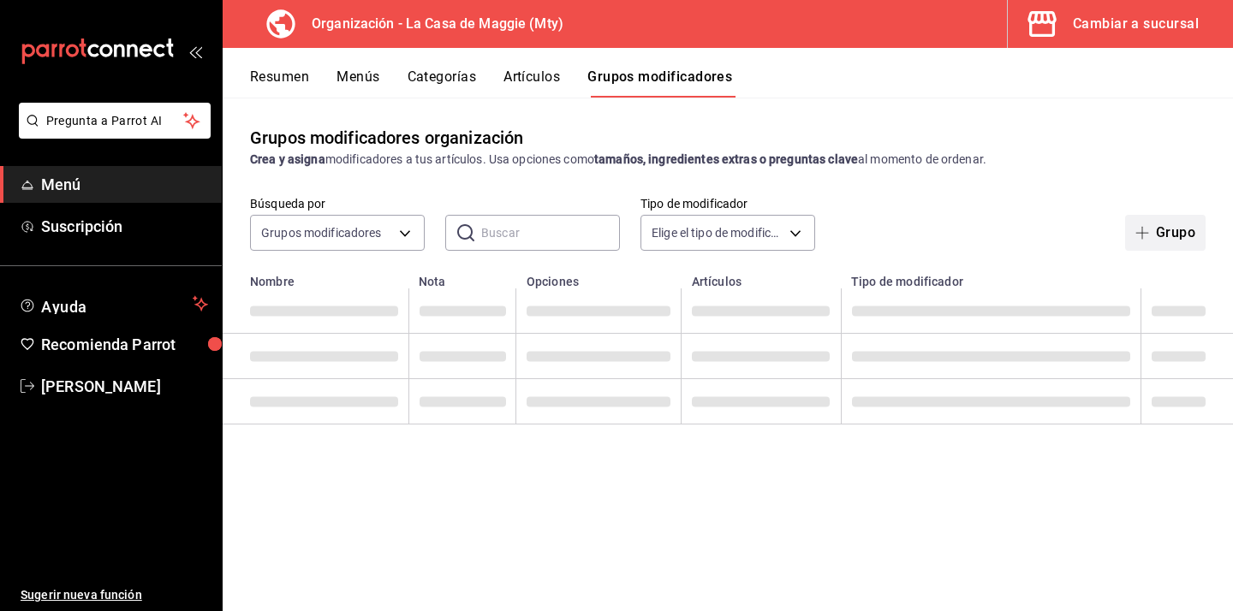
click at [1152, 244] on button "Grupo" at bounding box center [1165, 233] width 80 height 36
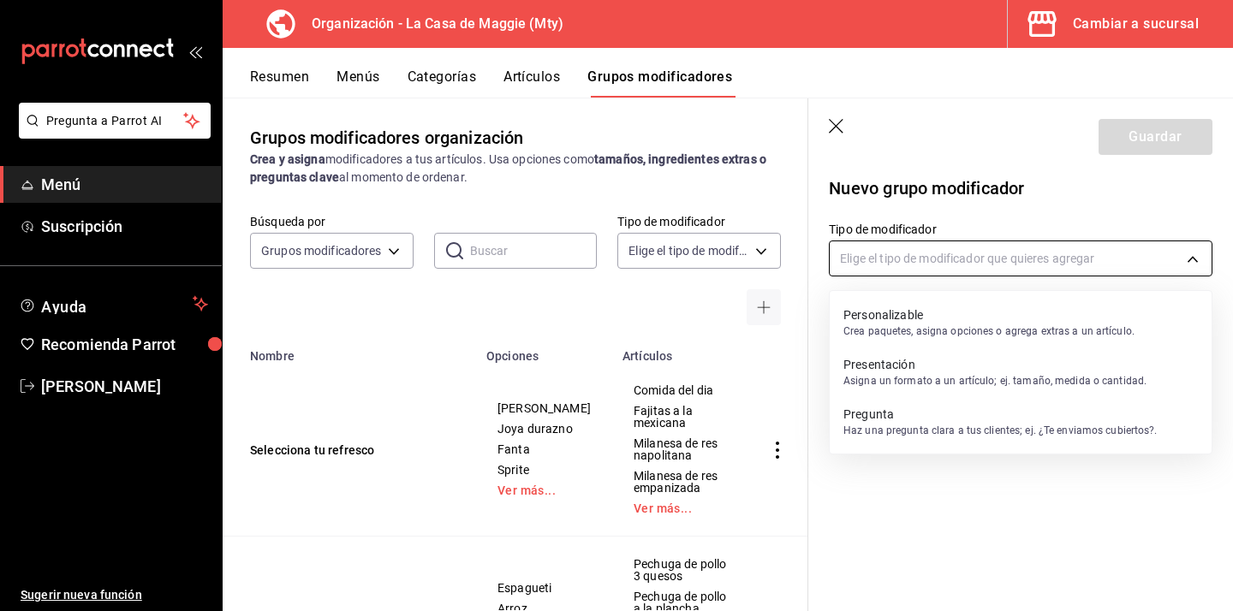
click at [869, 260] on body "Pregunta a Parrot AI Menú Suscripción Ayuda Recomienda Parrot Eduardo Castellan…" at bounding box center [616, 305] width 1233 height 611
click at [856, 334] on p "Crea paquetes, asigna opciones o agrega extras a un artículo." at bounding box center [988, 331] width 291 height 15
type input "CUSTOMIZABLE"
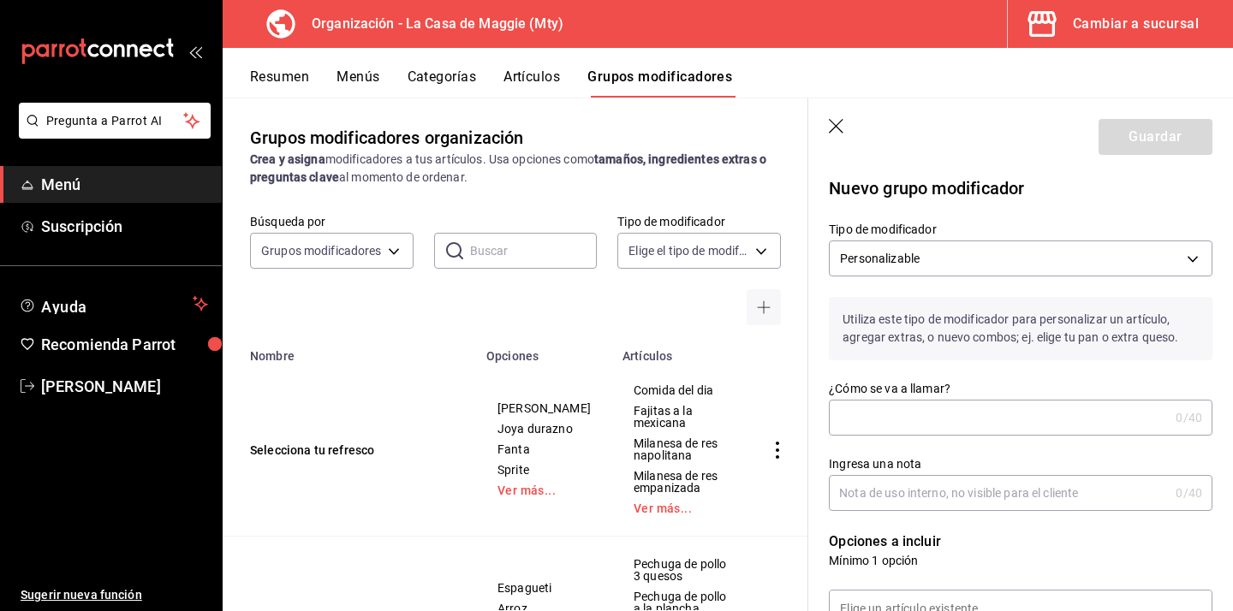
click at [877, 429] on input "¿Cómo se va a llamar?" at bounding box center [999, 418] width 340 height 34
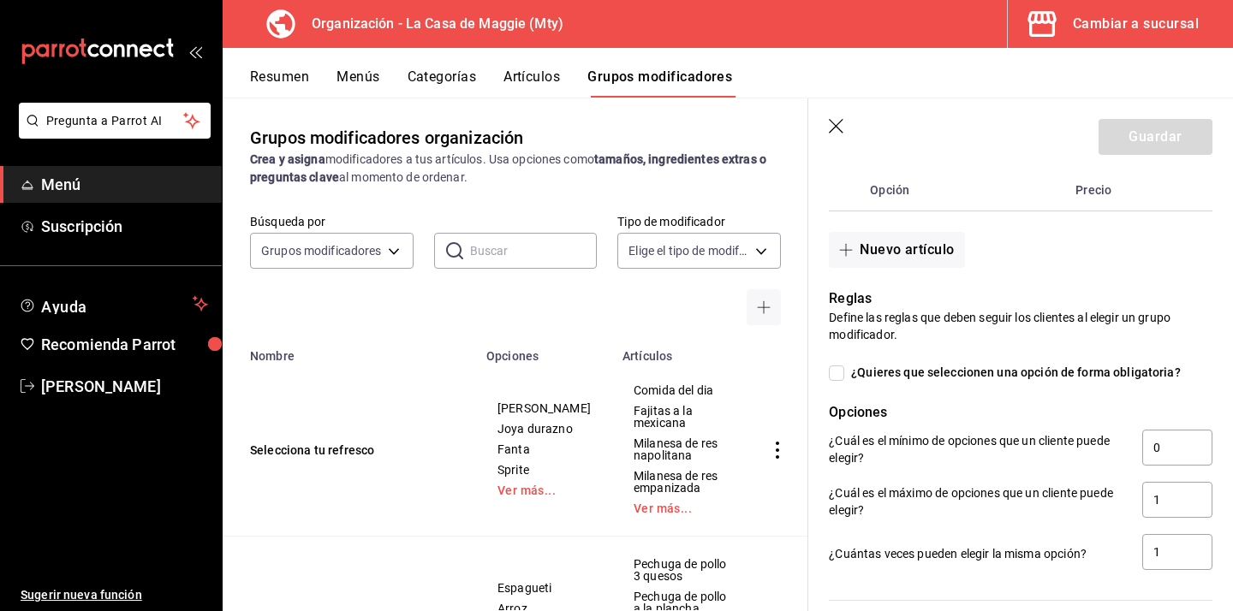
scroll to position [473, 0]
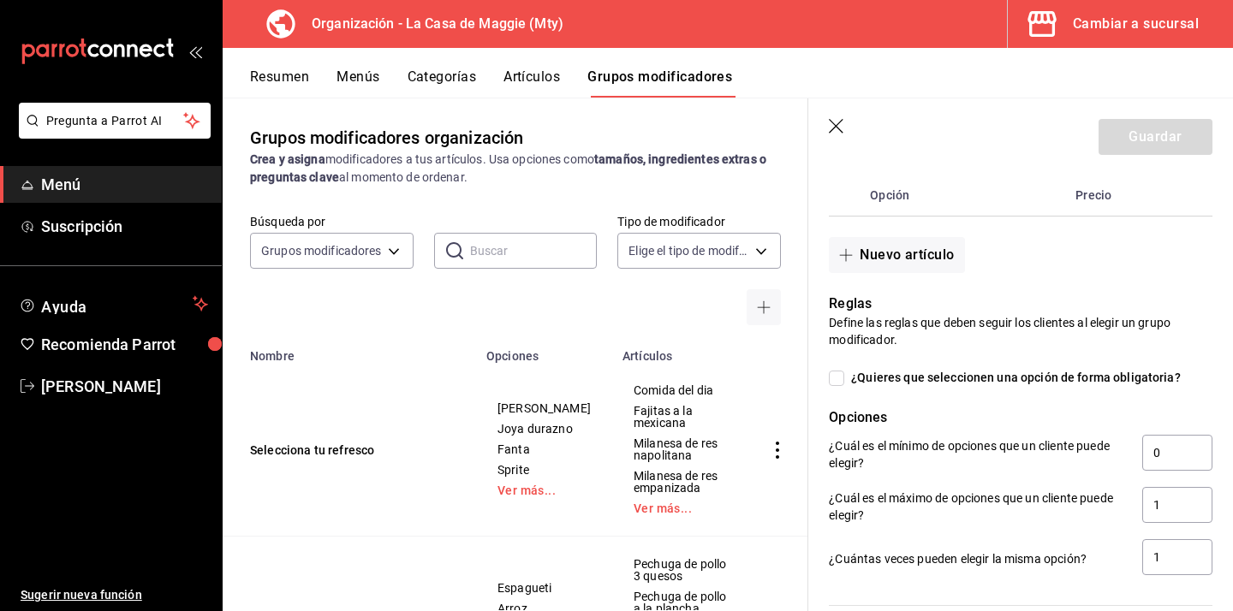
type input "Elige tu proteina"
click at [837, 382] on input "¿Quieres que seleccionen una opción de forma obligatoria?" at bounding box center [836, 378] width 15 height 15
checkbox input "true"
type input "1"
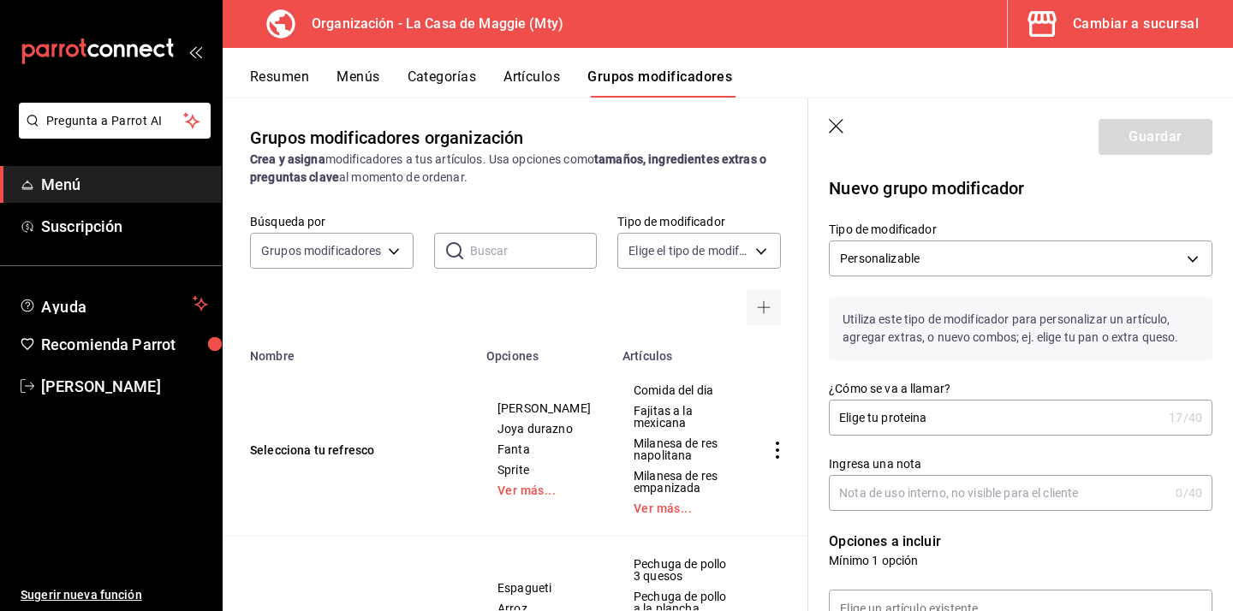
scroll to position [47, 0]
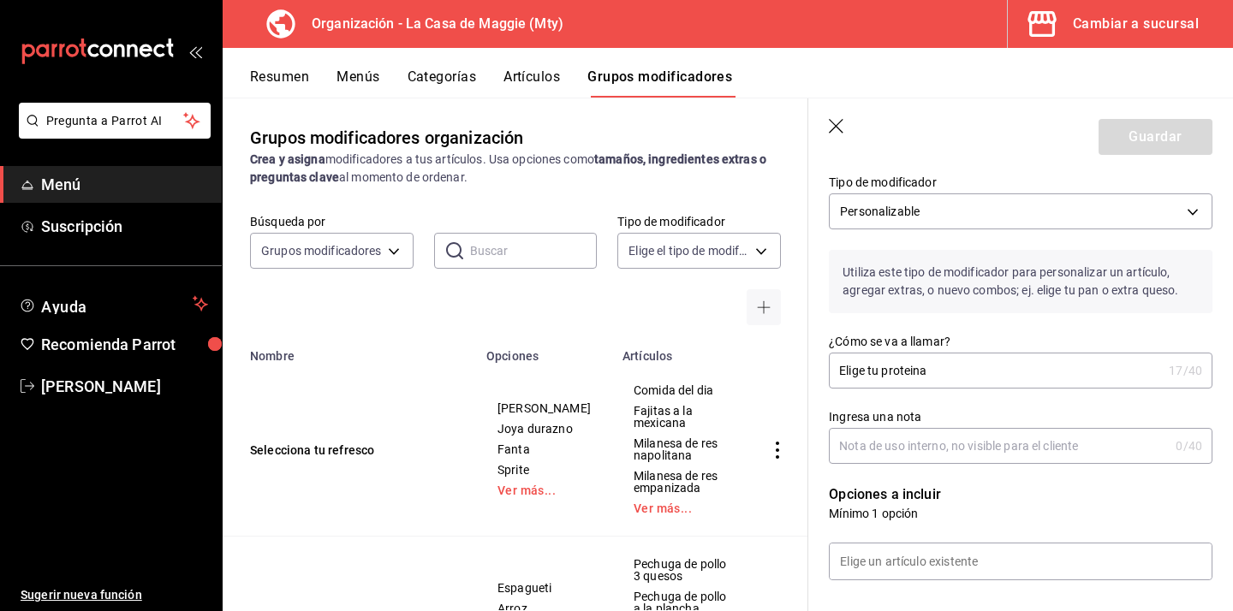
click at [939, 377] on input "Elige tu proteina" at bounding box center [995, 370] width 333 height 34
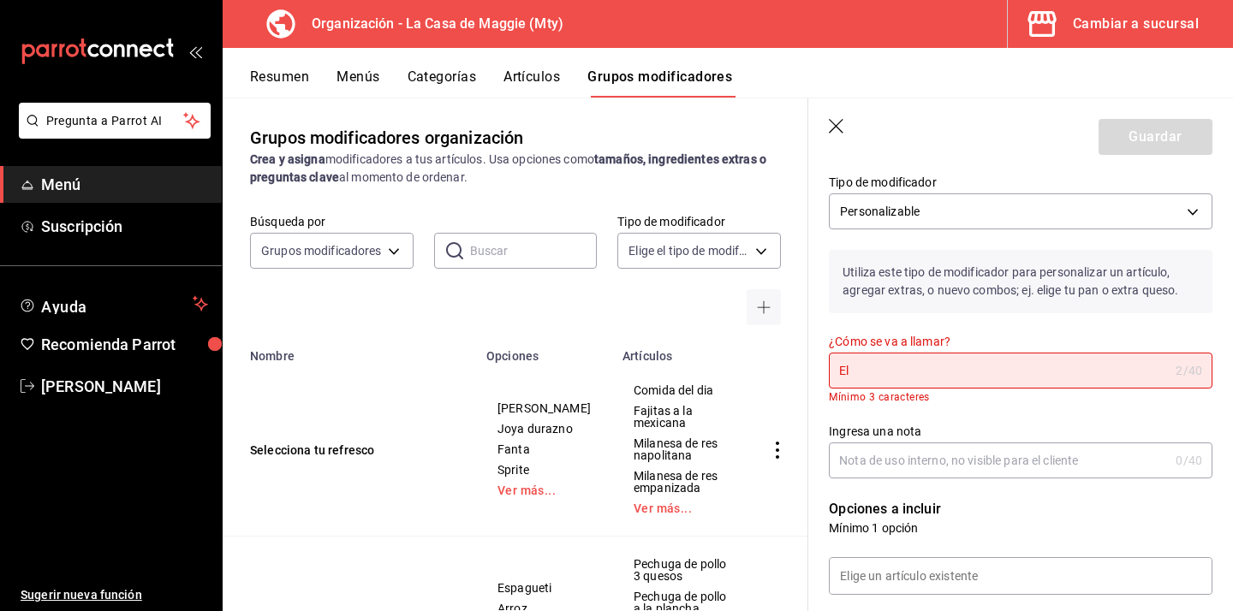
type input "E"
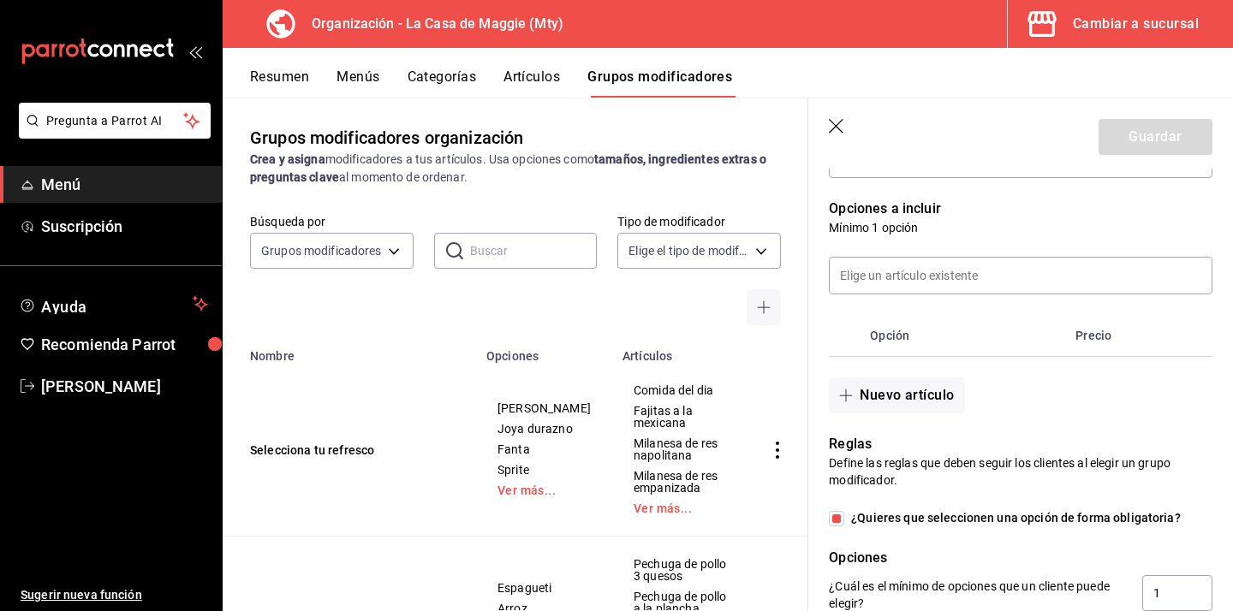
scroll to position [302, 0]
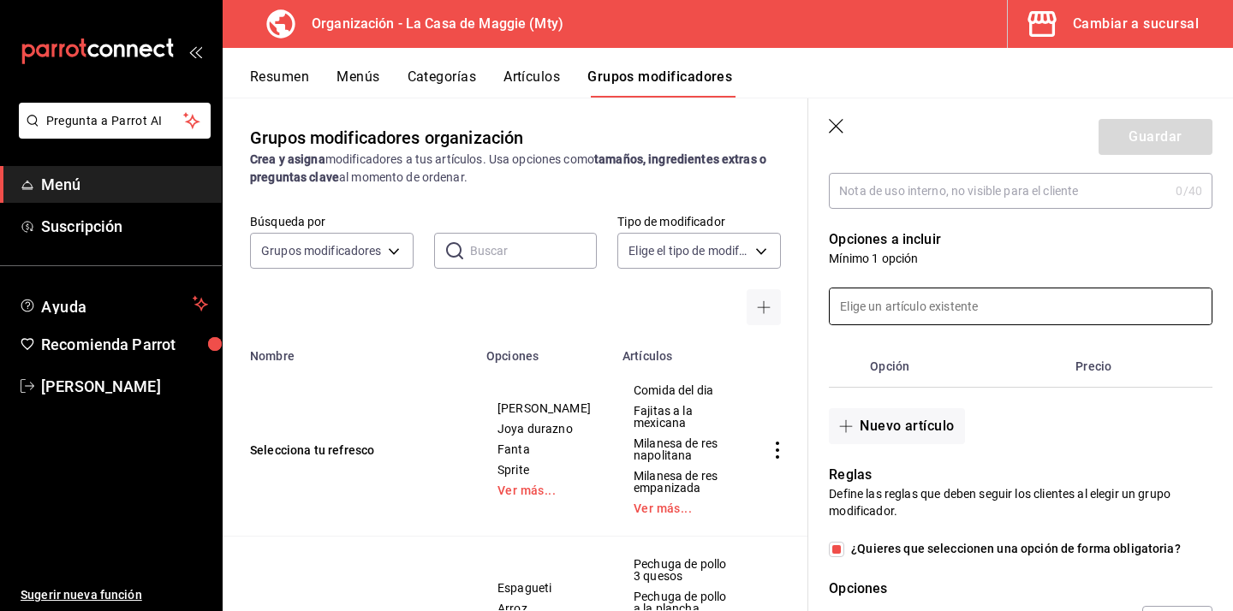
type input "Elige el sabor"
click at [894, 317] on input at bounding box center [1020, 306] width 382 height 36
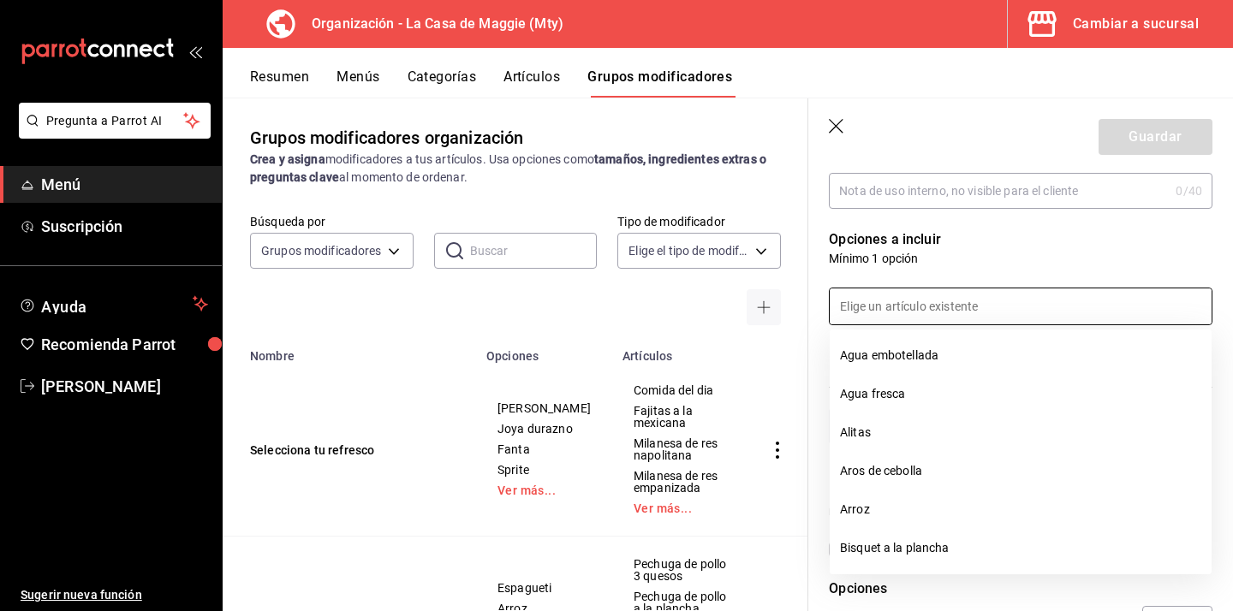
click at [989, 270] on div at bounding box center [1010, 296] width 404 height 58
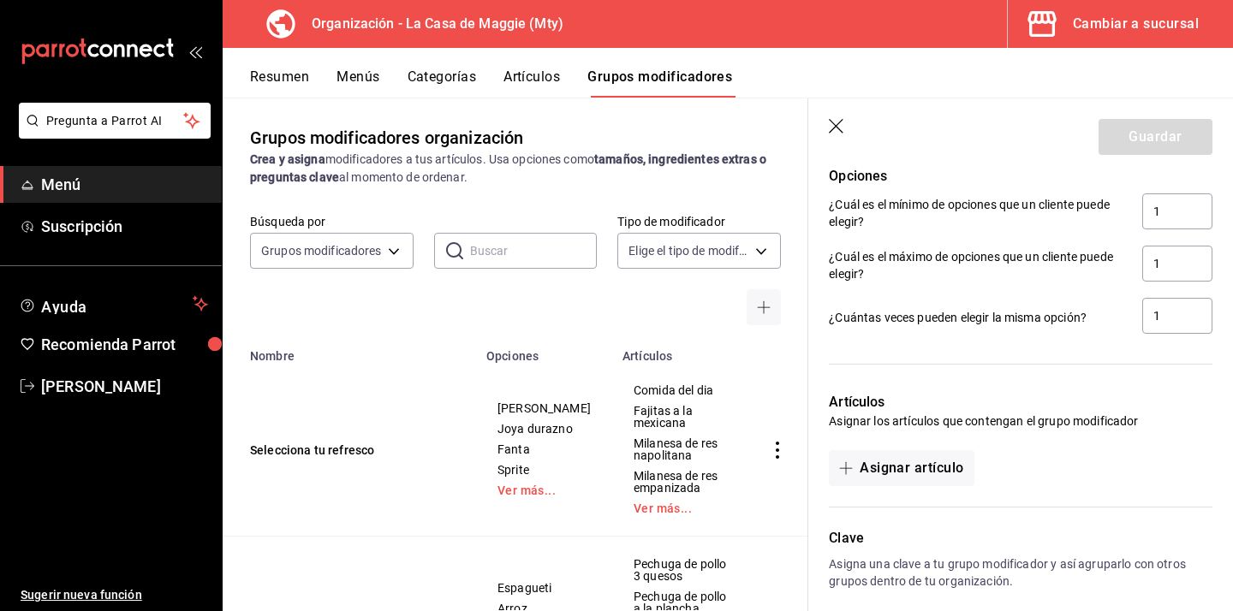
scroll to position [758, 0]
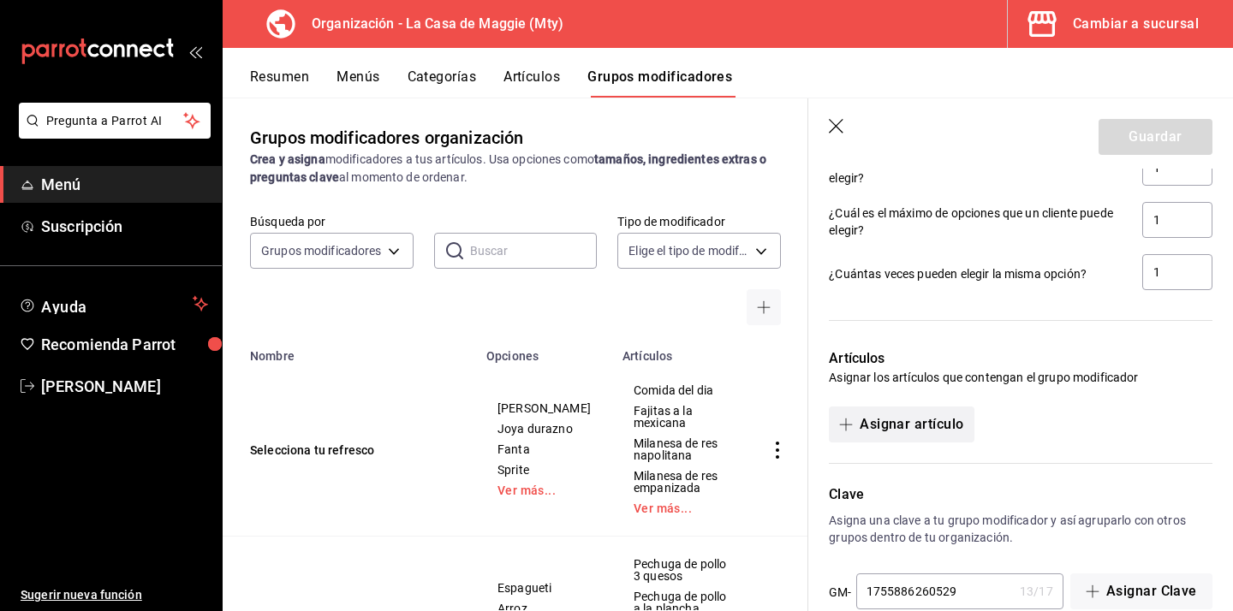
click at [932, 422] on button "Asignar artículo" at bounding box center [901, 425] width 145 height 36
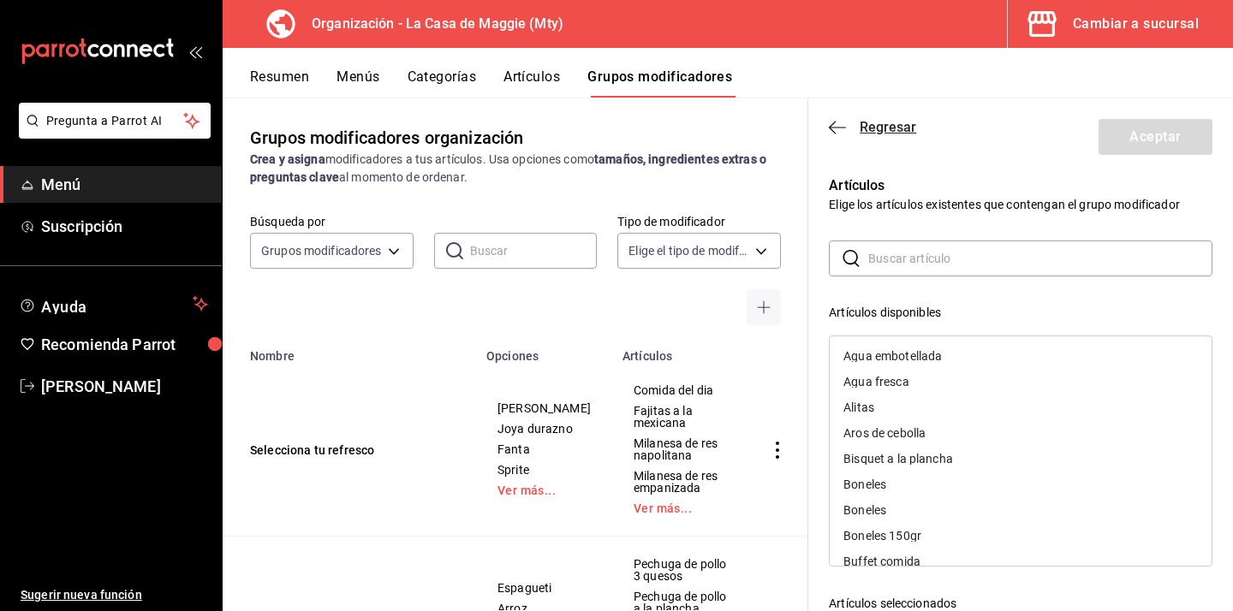
click at [843, 129] on icon "button" at bounding box center [837, 127] width 17 height 15
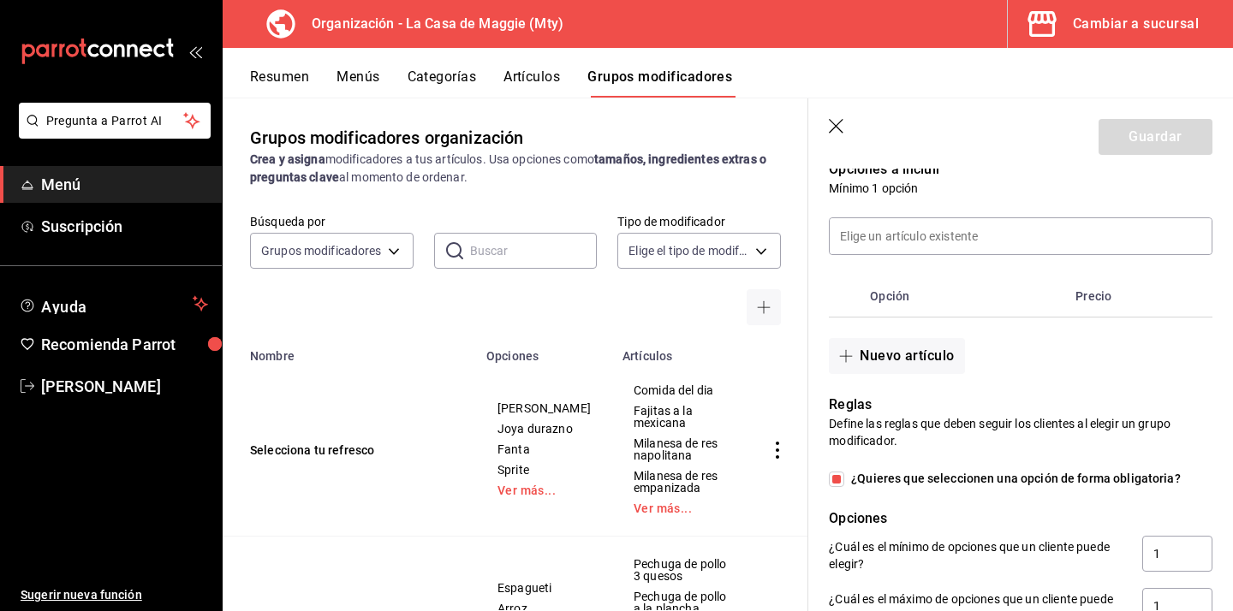
scroll to position [361, 0]
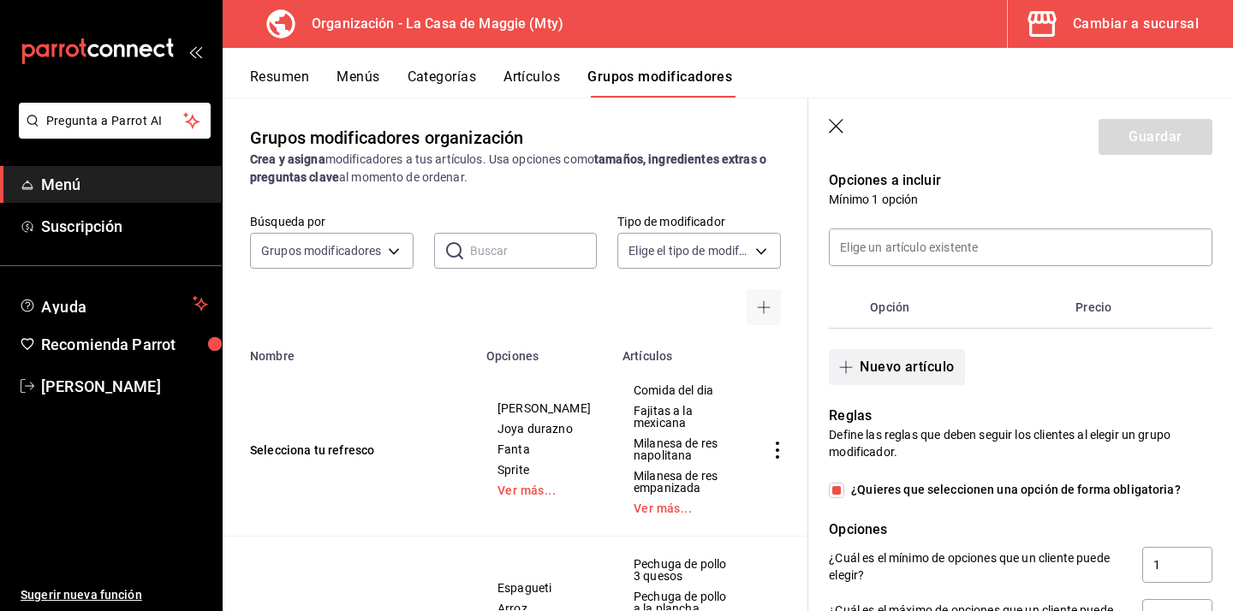
click at [934, 364] on button "Nuevo artículo" at bounding box center [896, 367] width 135 height 36
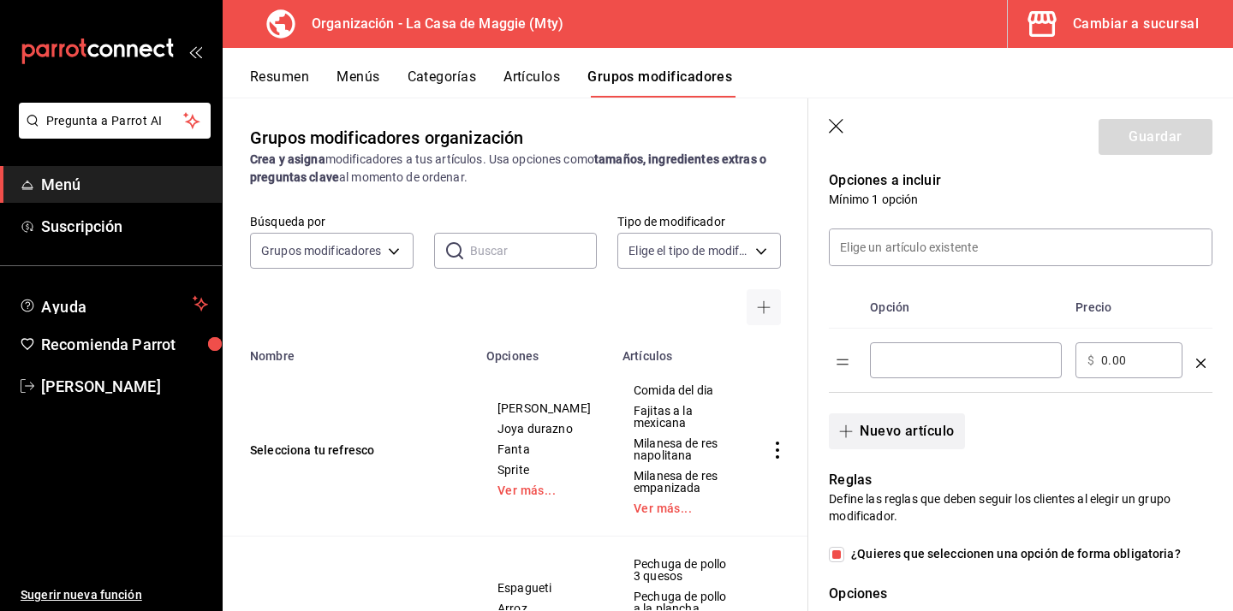
click at [934, 364] on input "optionsTable" at bounding box center [966, 360] width 168 height 17
type input "Platano y avena"
click at [930, 432] on button "Nuevo artículo" at bounding box center [896, 431] width 135 height 36
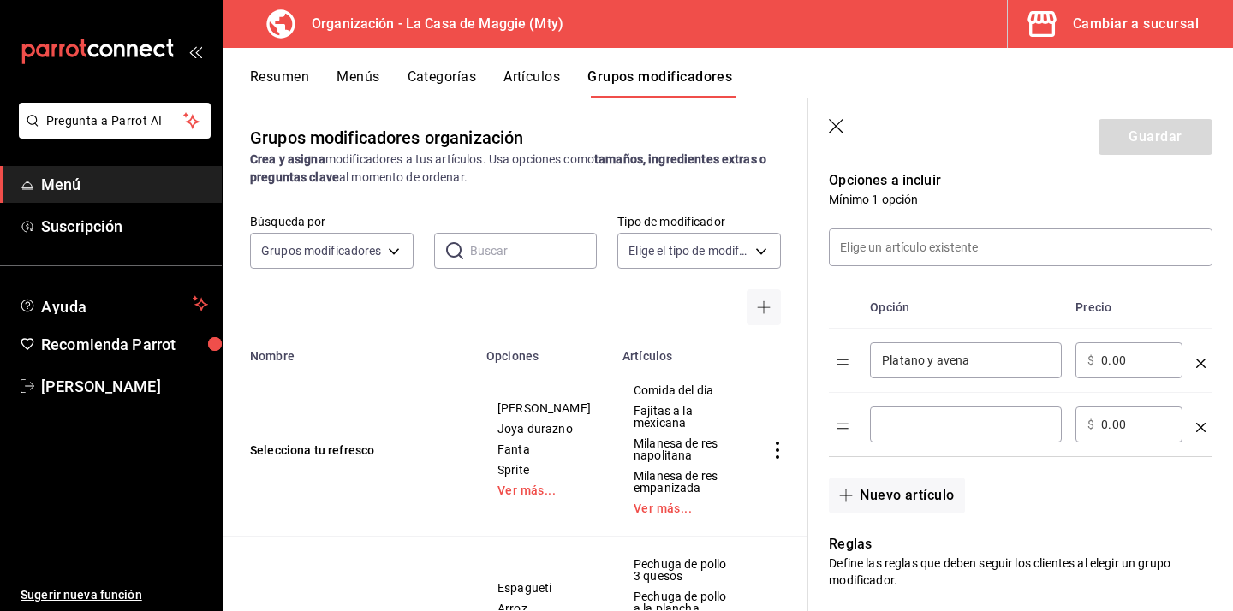
click at [930, 427] on input "optionsTable" at bounding box center [966, 424] width 168 height 17
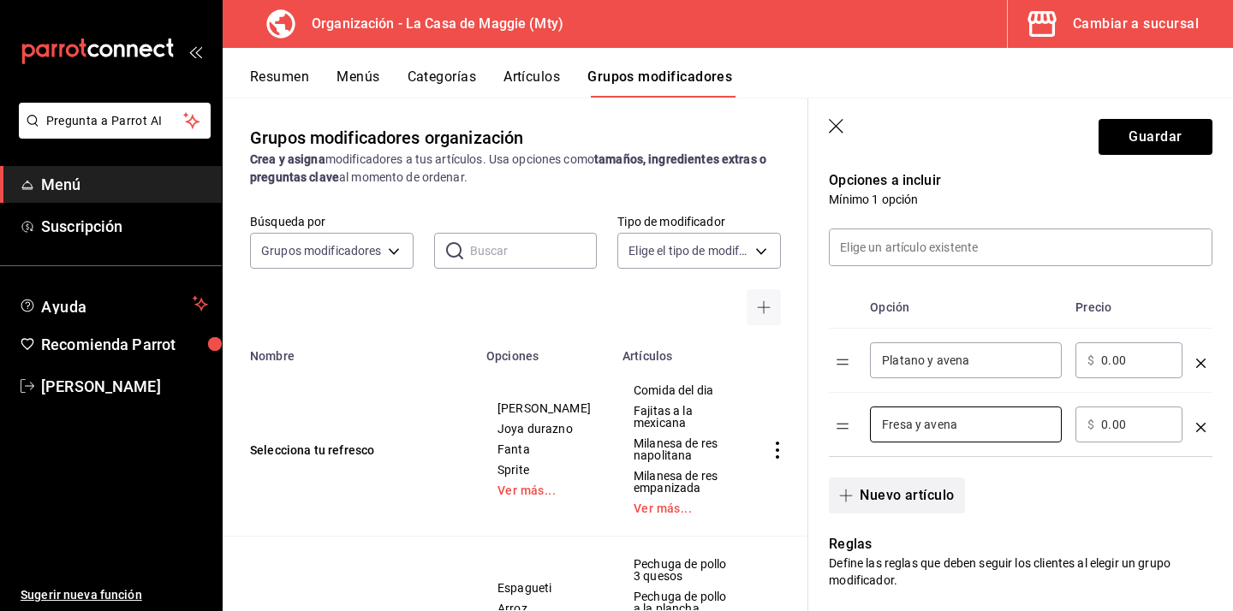
type input "Fresa y avena"
click at [913, 504] on button "Nuevo artículo" at bounding box center [896, 496] width 135 height 36
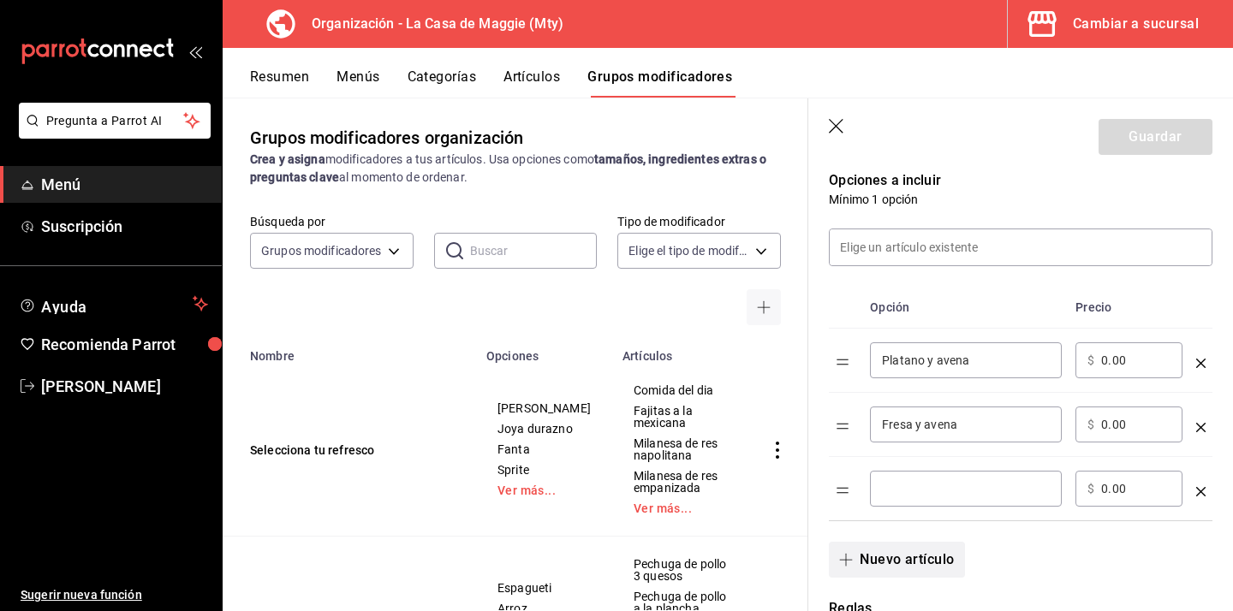
click at [913, 504] on div "​" at bounding box center [966, 489] width 192 height 36
type input "Mango"
click at [1154, 137] on button "Guardar" at bounding box center [1155, 137] width 114 height 36
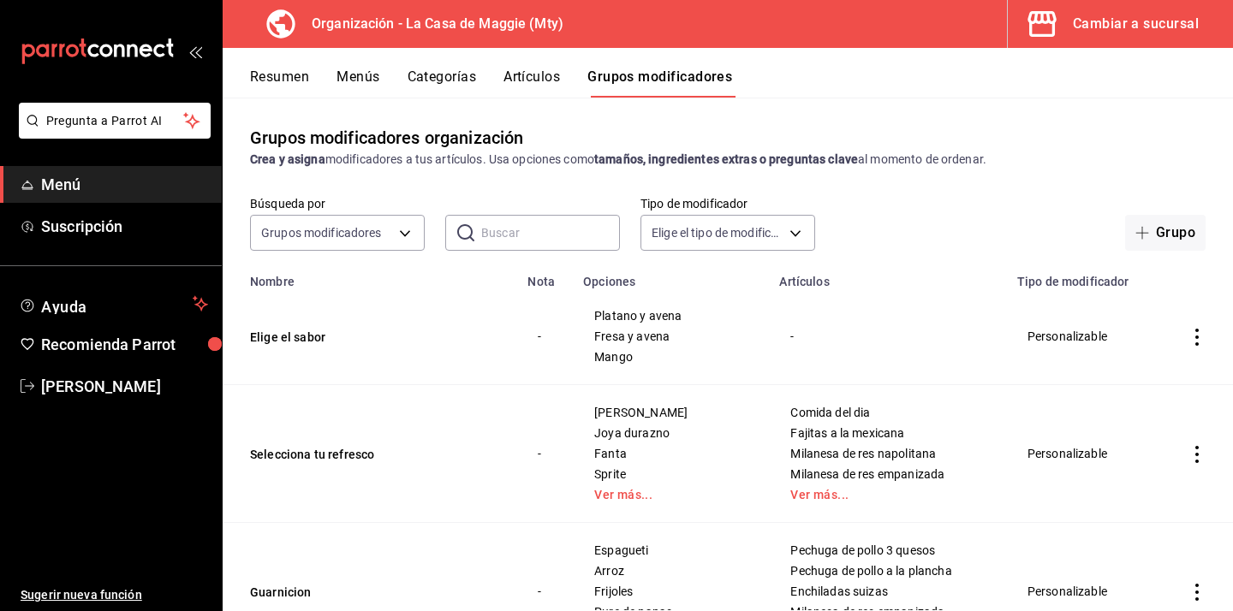
click at [550, 85] on button "Artículos" at bounding box center [531, 82] width 56 height 29
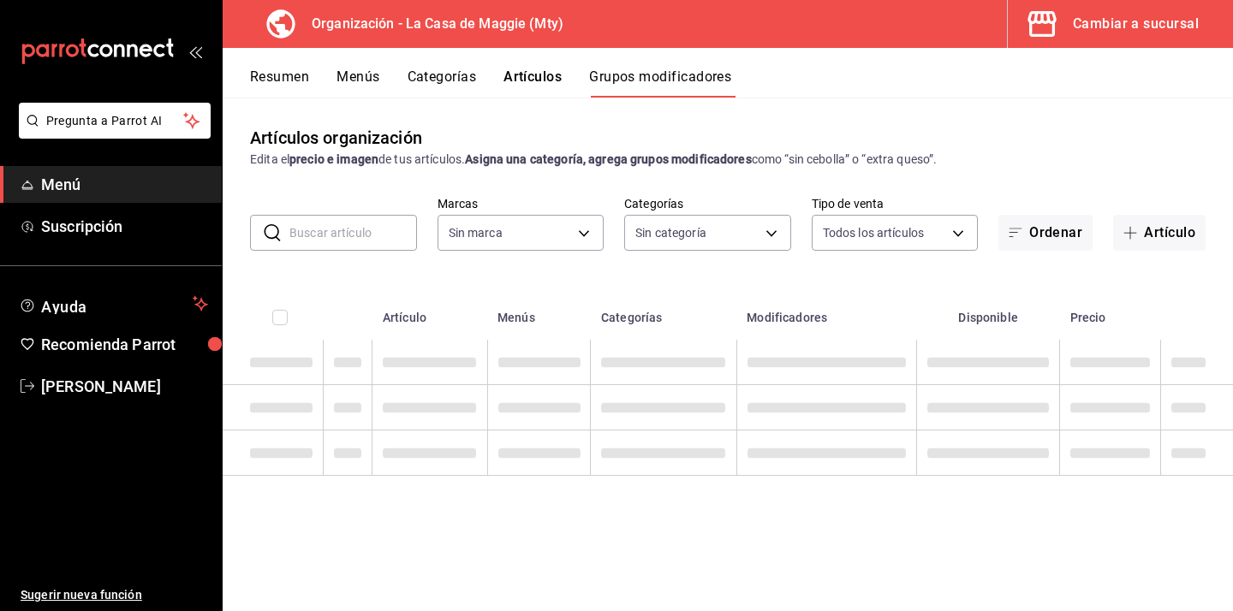
type input "a3684772-da2a-4e98-bff2-0fed7e2a3e3a"
click at [1173, 233] on button "Artículo" at bounding box center [1159, 233] width 92 height 36
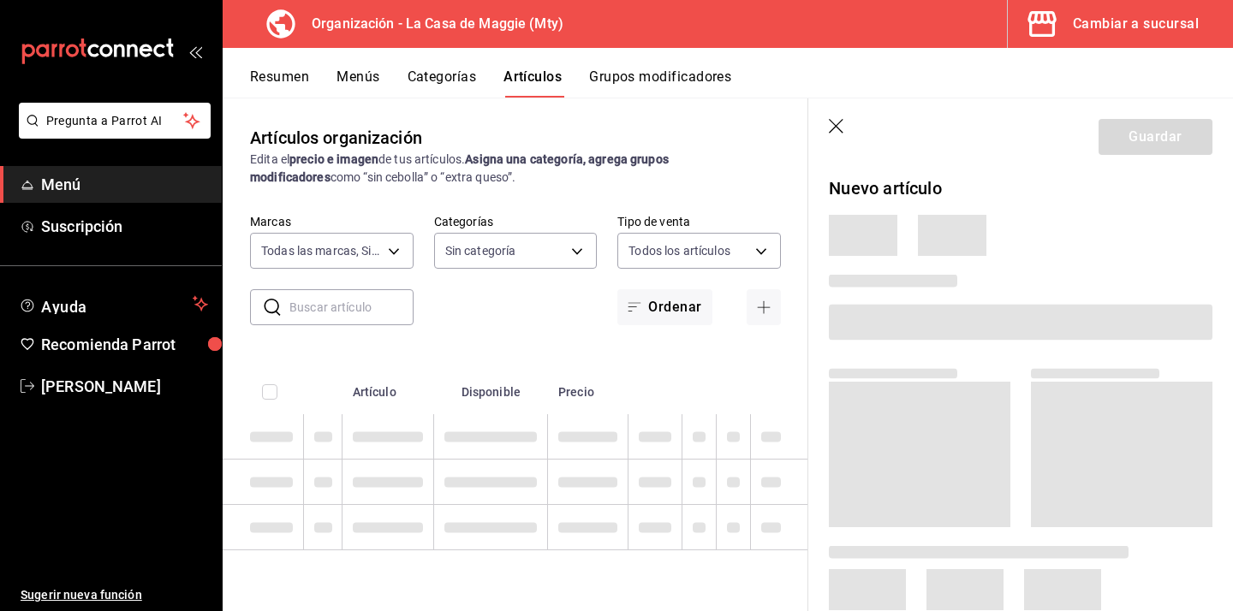
type input "a3684772-da2a-4e98-bff2-0fed7e2a3e3a"
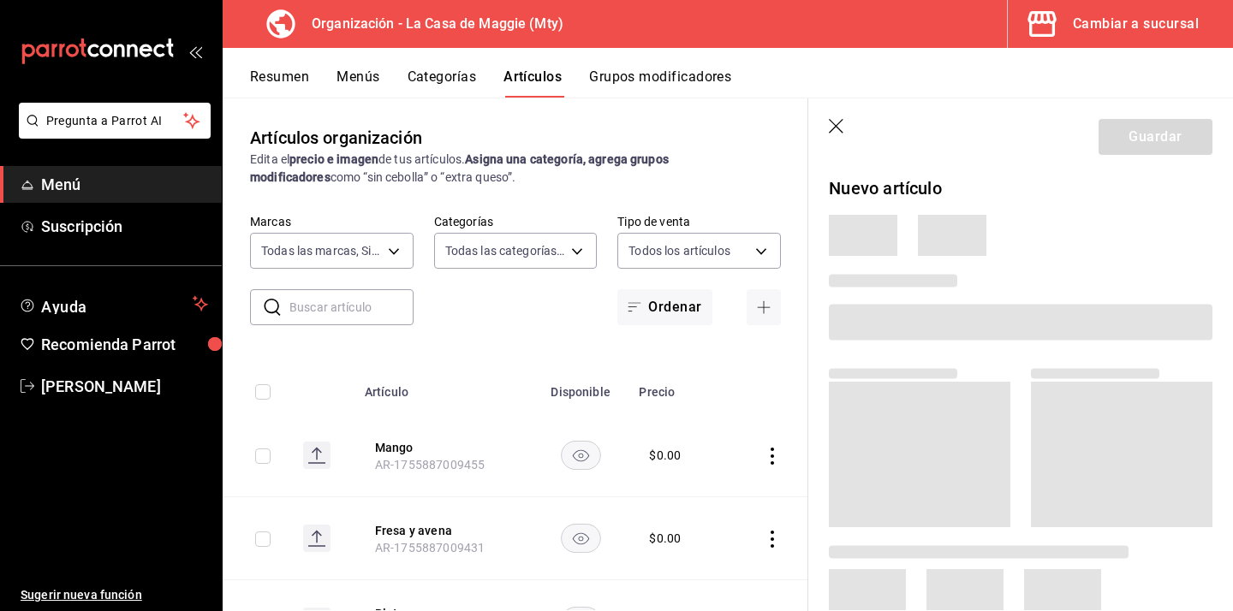
type input "198ea73a-483a-4350-9de4-c162b95b27a4,e88ed7da-ba0e-46c6-b91b-619acde679ff,582f7…"
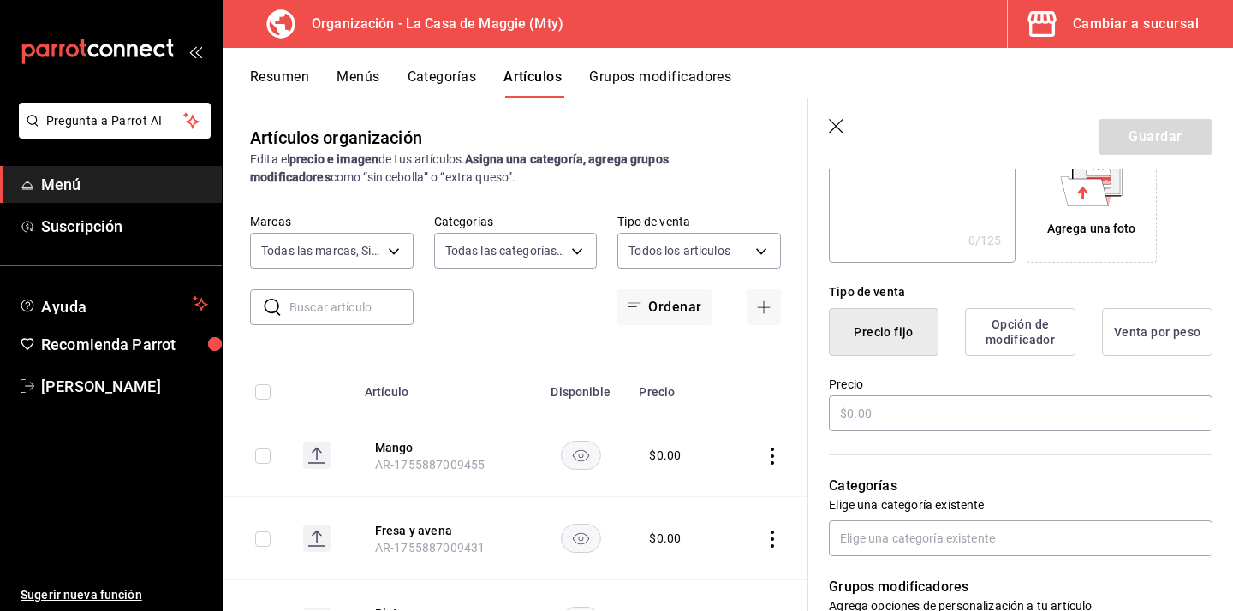
scroll to position [295, 0]
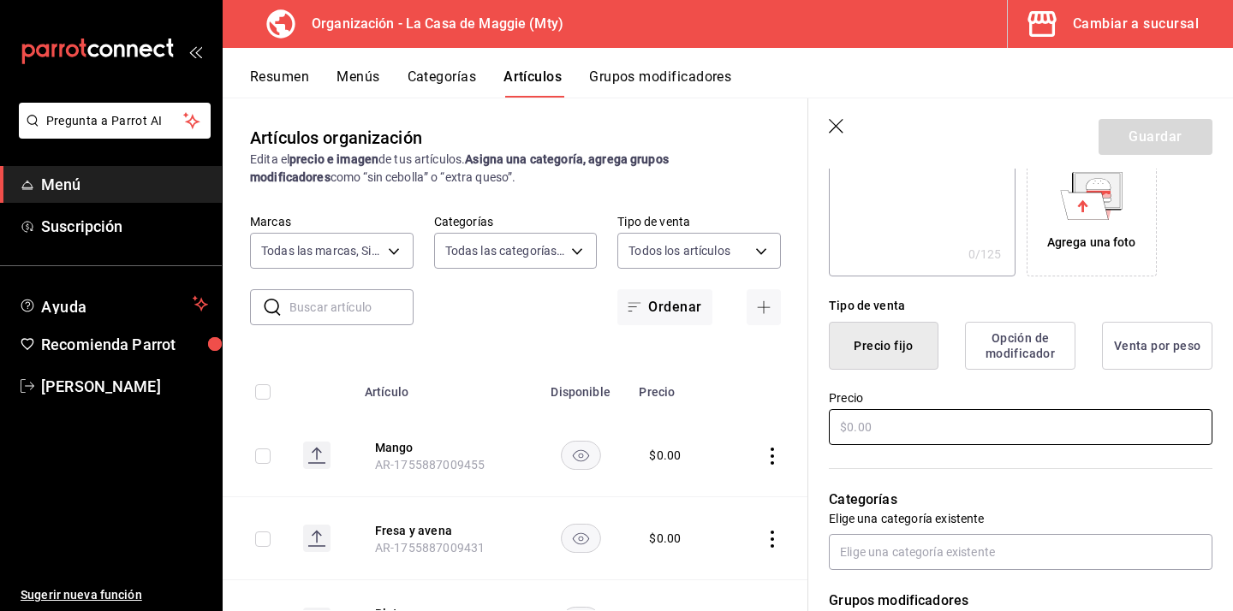
type input "Licuado con proteina"
click at [1044, 424] on input "text" at bounding box center [1020, 427] width 383 height 36
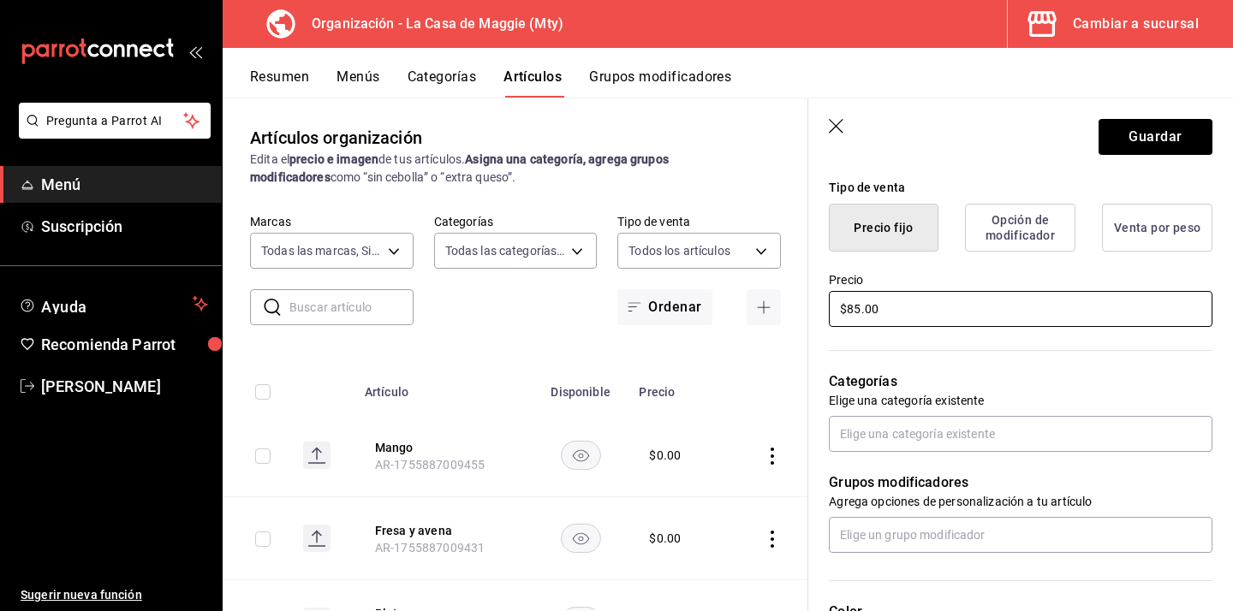
scroll to position [428, 0]
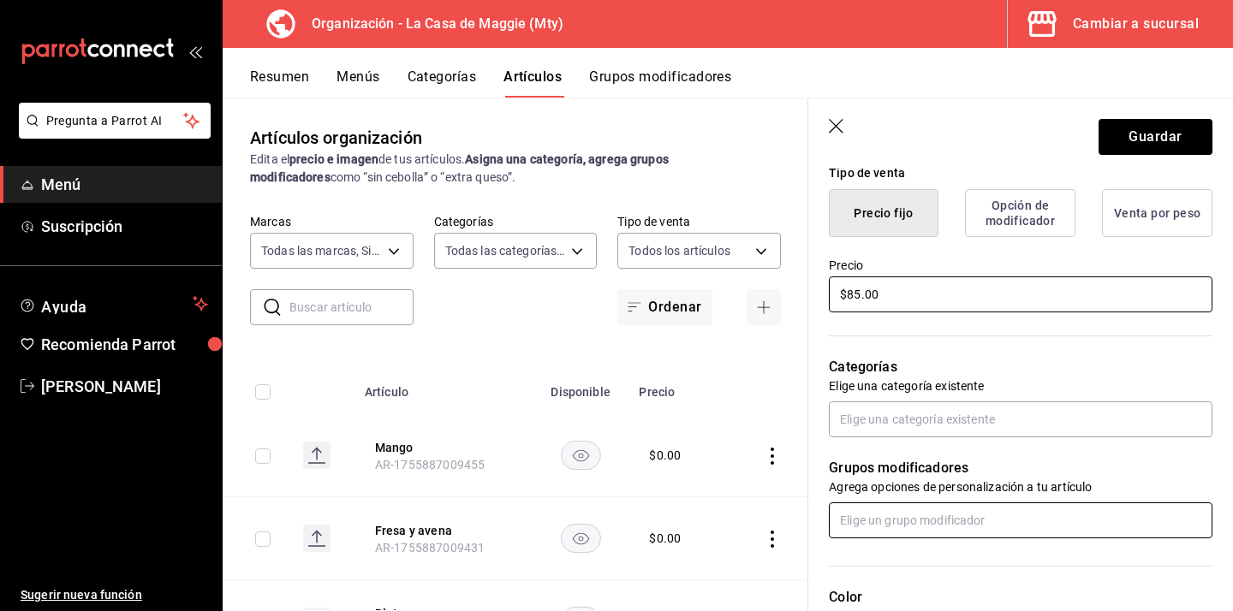
type input "$85.00"
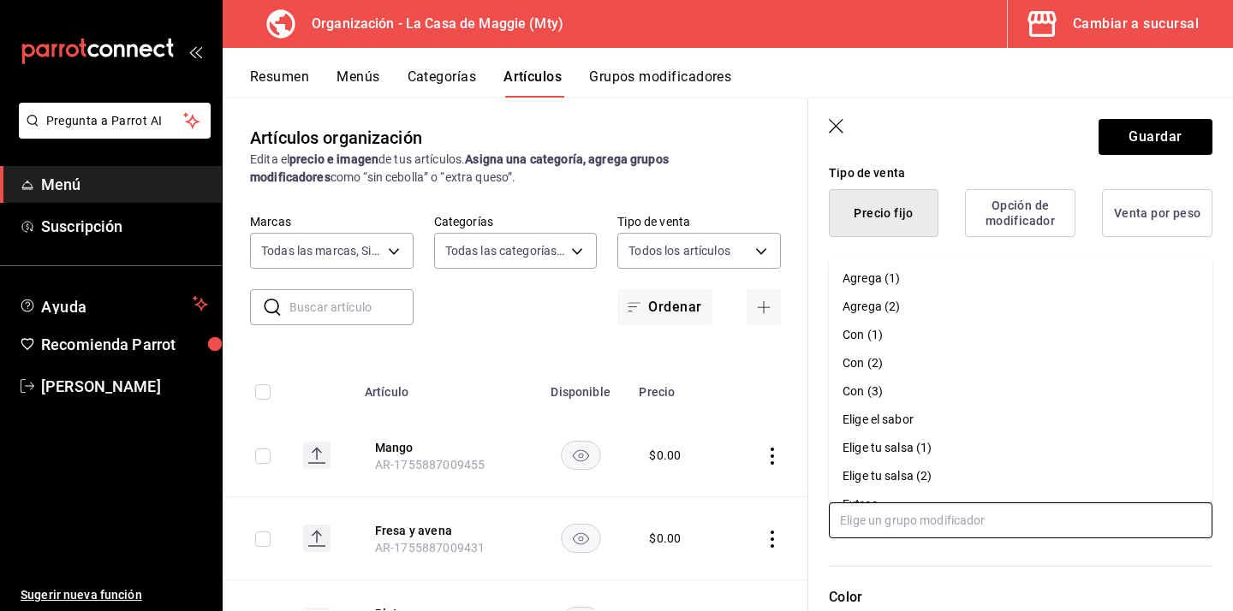
click at [983, 519] on input "text" at bounding box center [1020, 520] width 383 height 36
click at [969, 419] on li "Elige el sabor" at bounding box center [1020, 420] width 383 height 28
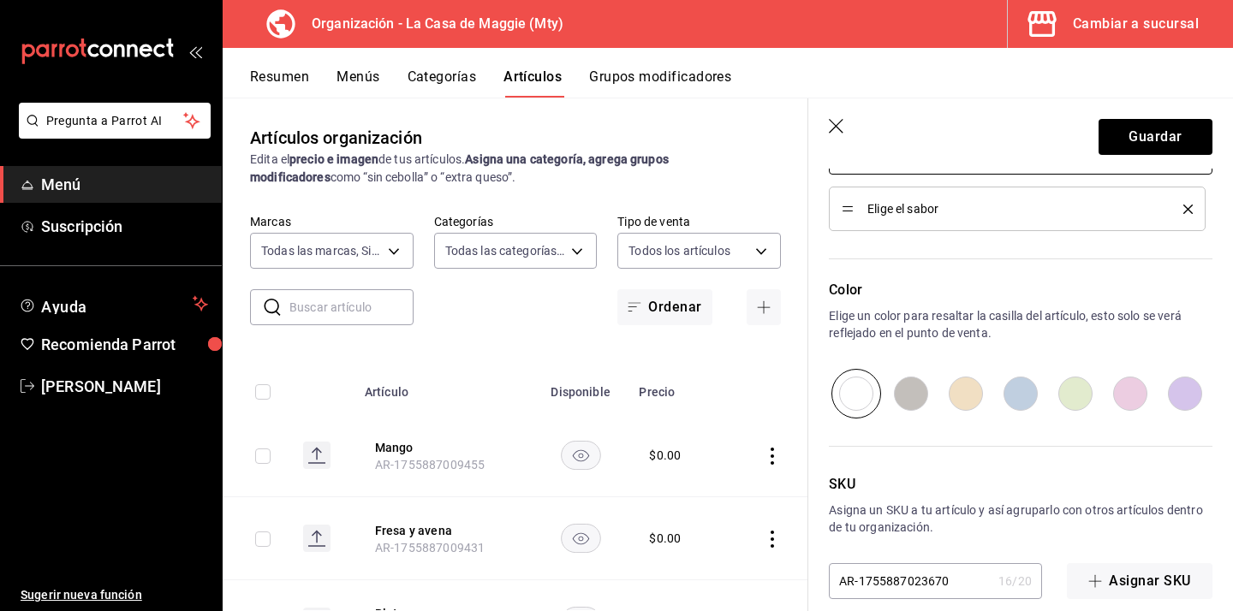
scroll to position [814, 0]
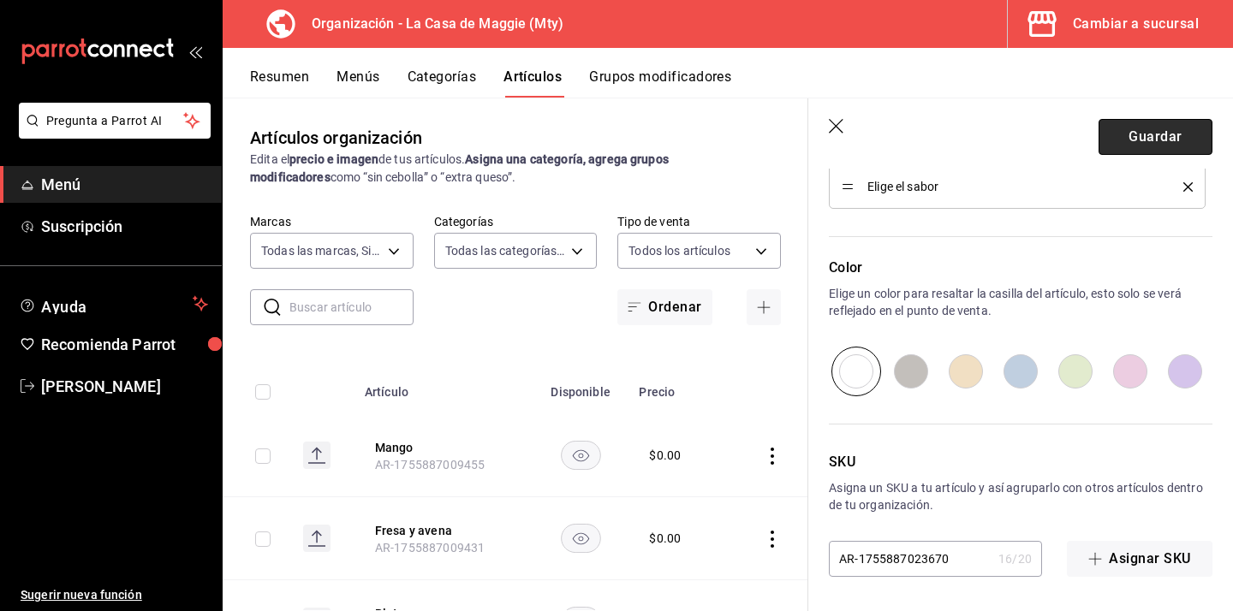
click at [1167, 146] on button "Guardar" at bounding box center [1155, 137] width 114 height 36
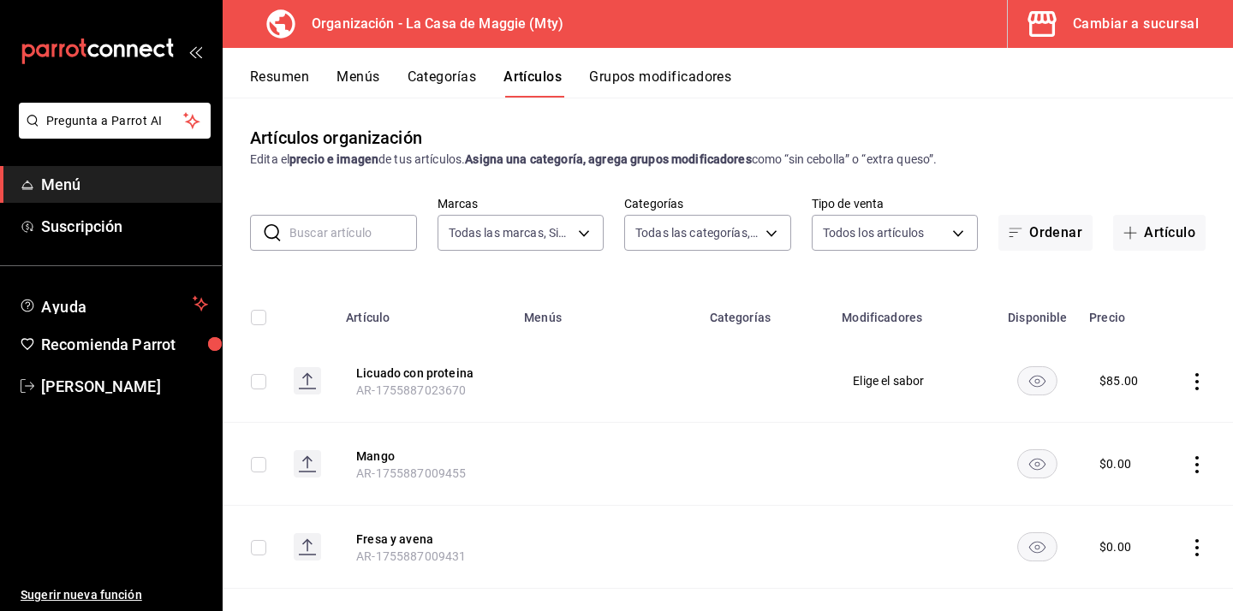
click at [437, 375] on button "Licuado con proteina" at bounding box center [424, 373] width 137 height 17
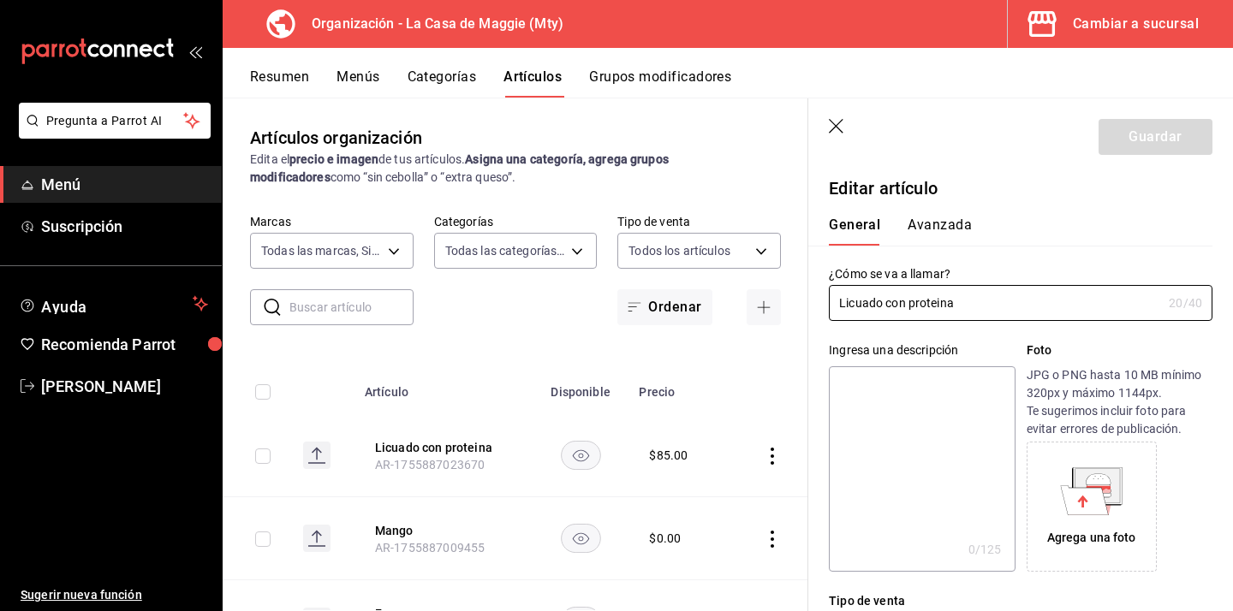
type input "$85.00"
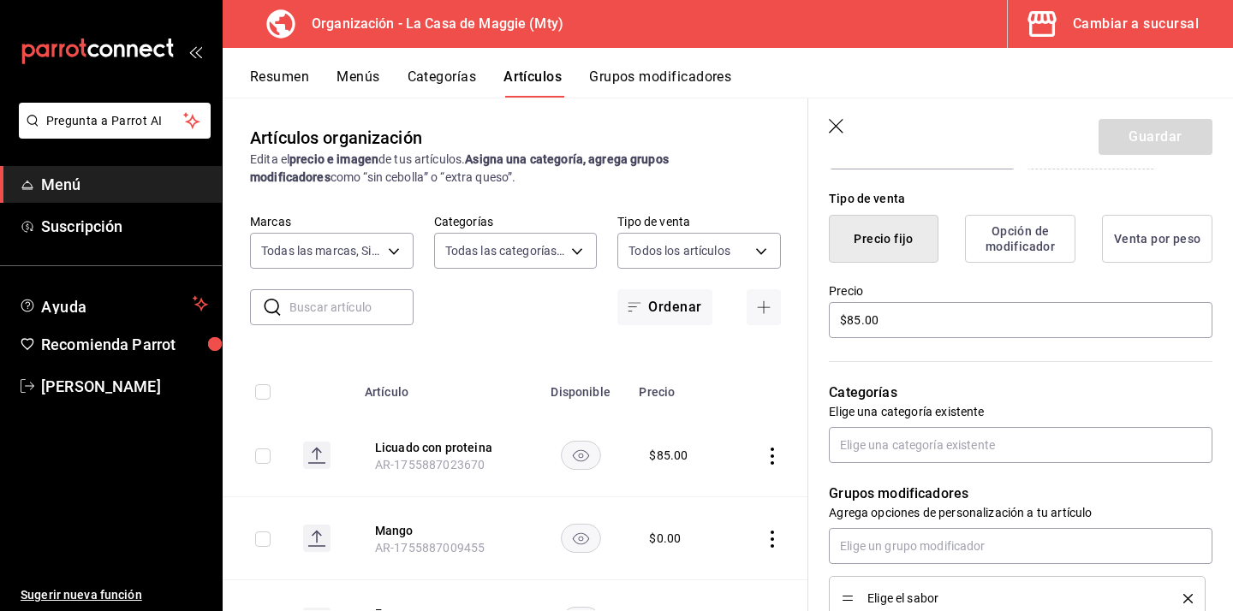
scroll to position [404, 0]
click at [977, 450] on input "text" at bounding box center [1020, 443] width 383 height 36
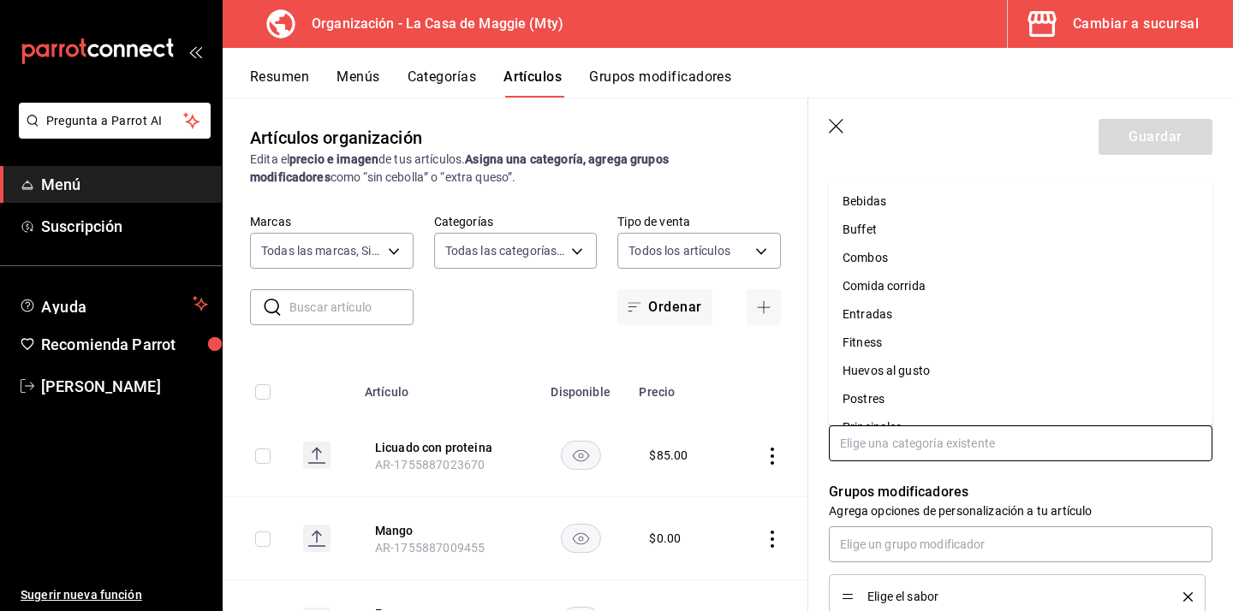
click at [905, 204] on li "Bebidas" at bounding box center [1020, 201] width 383 height 28
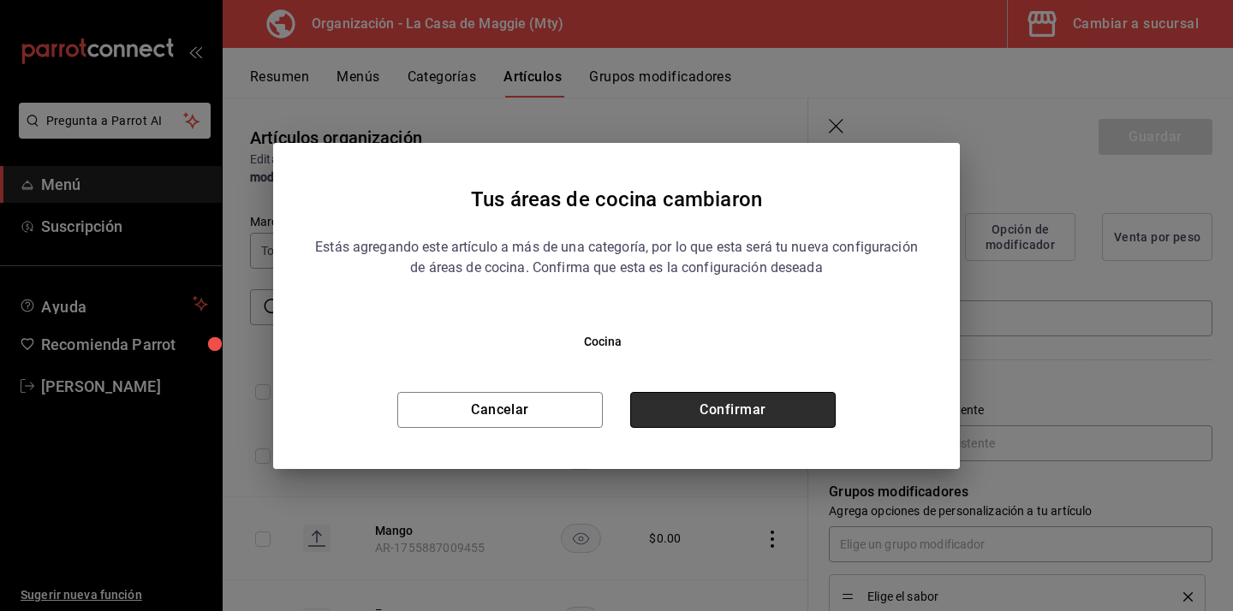
click at [763, 407] on button "Confirmar" at bounding box center [732, 410] width 205 height 36
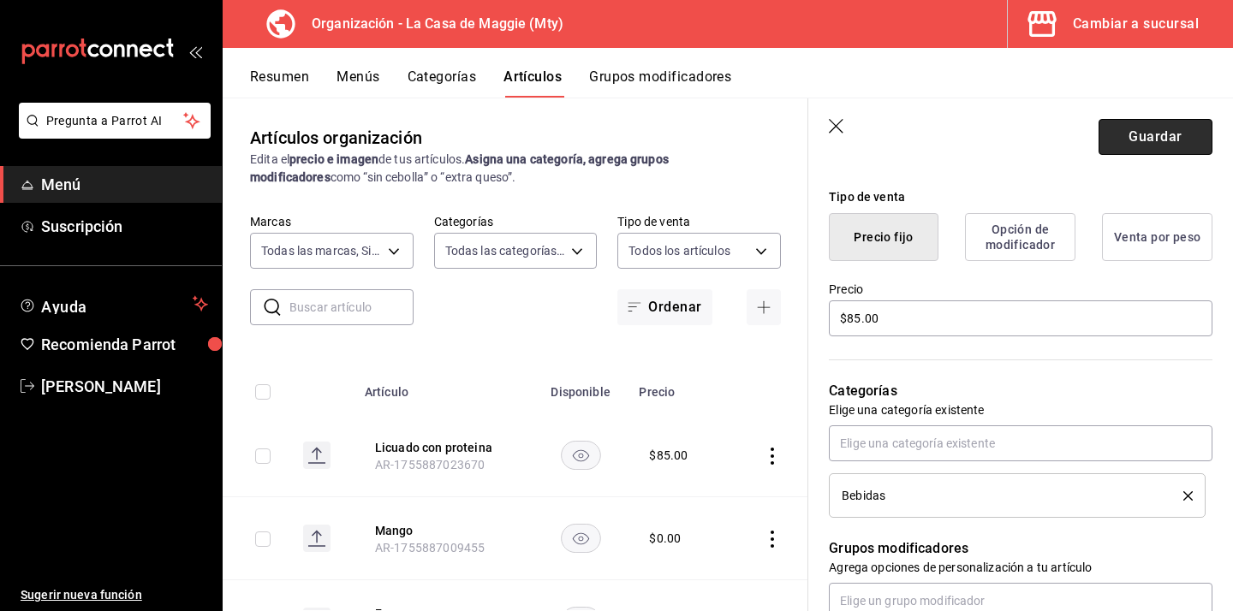
click at [1163, 140] on button "Guardar" at bounding box center [1155, 137] width 114 height 36
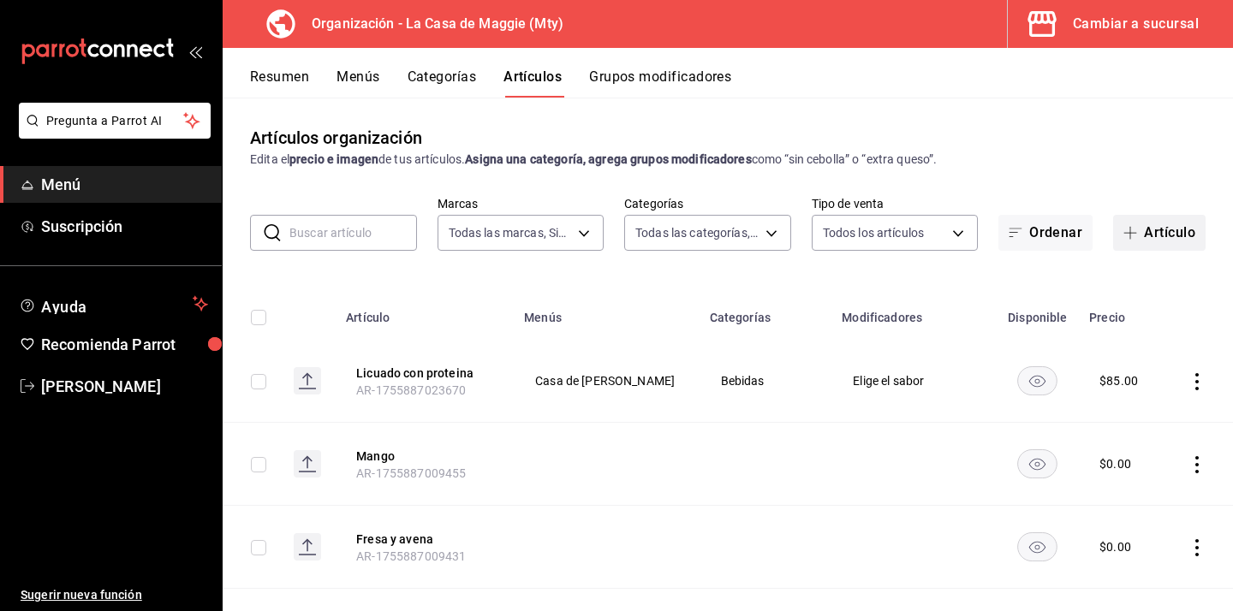
click at [1143, 223] on button "Artículo" at bounding box center [1159, 233] width 92 height 36
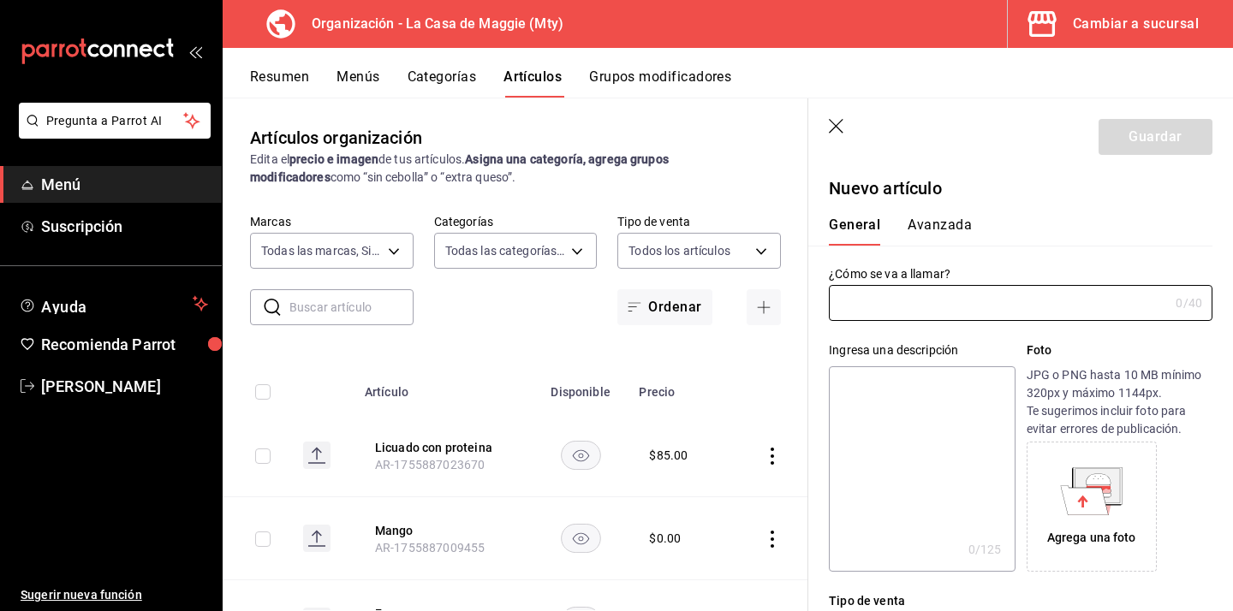
type input "AR-1755887168550"
click at [833, 122] on icon "button" at bounding box center [837, 127] width 17 height 17
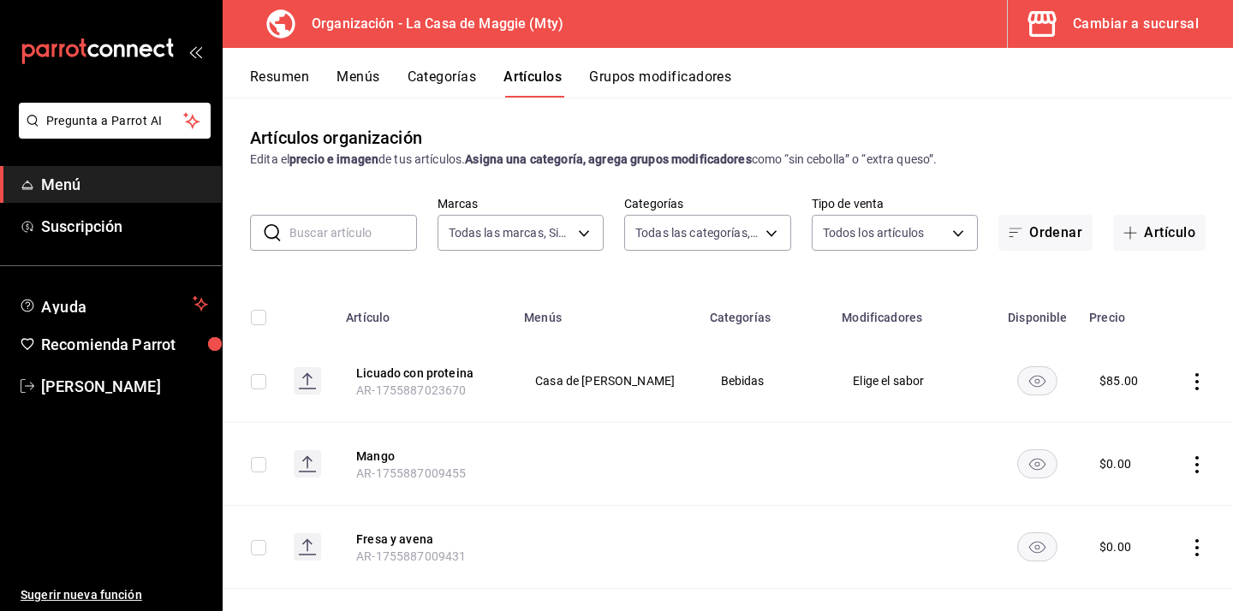
click at [365, 240] on input "text" at bounding box center [353, 233] width 128 height 34
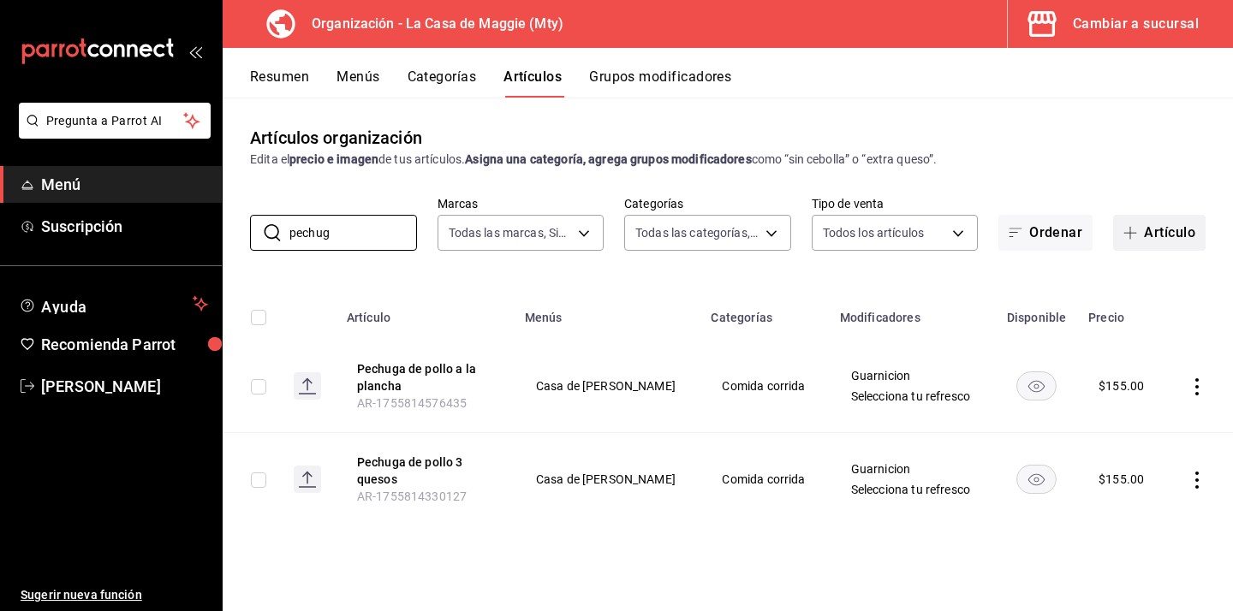
type input "pechug"
click at [1162, 236] on button "Artículo" at bounding box center [1159, 233] width 92 height 36
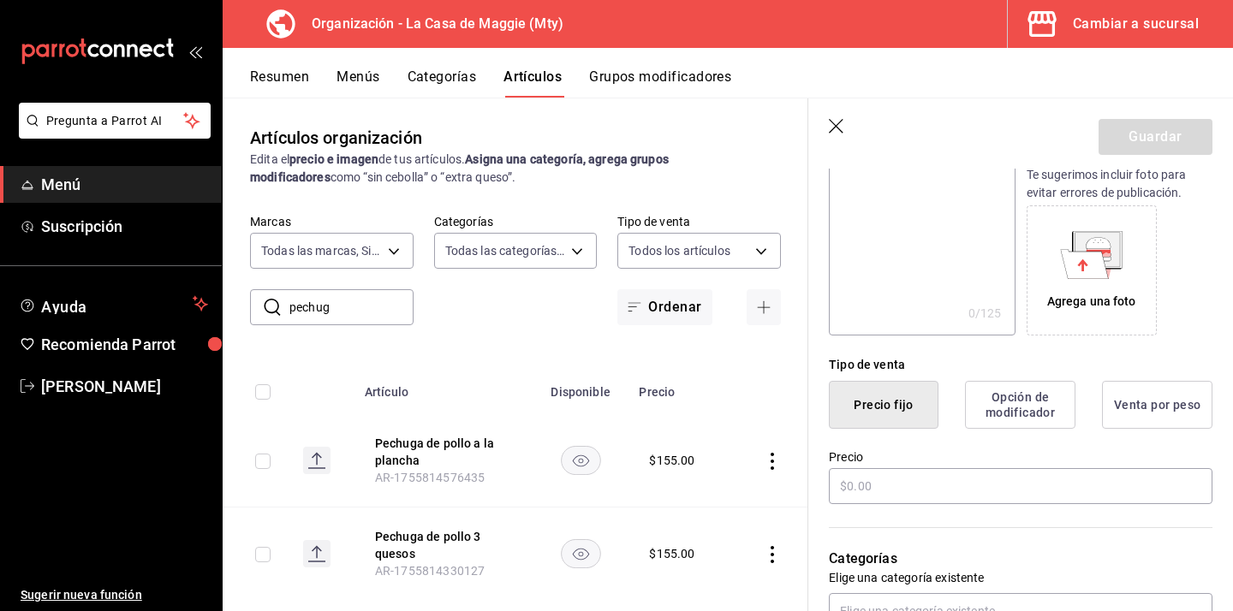
scroll to position [247, 0]
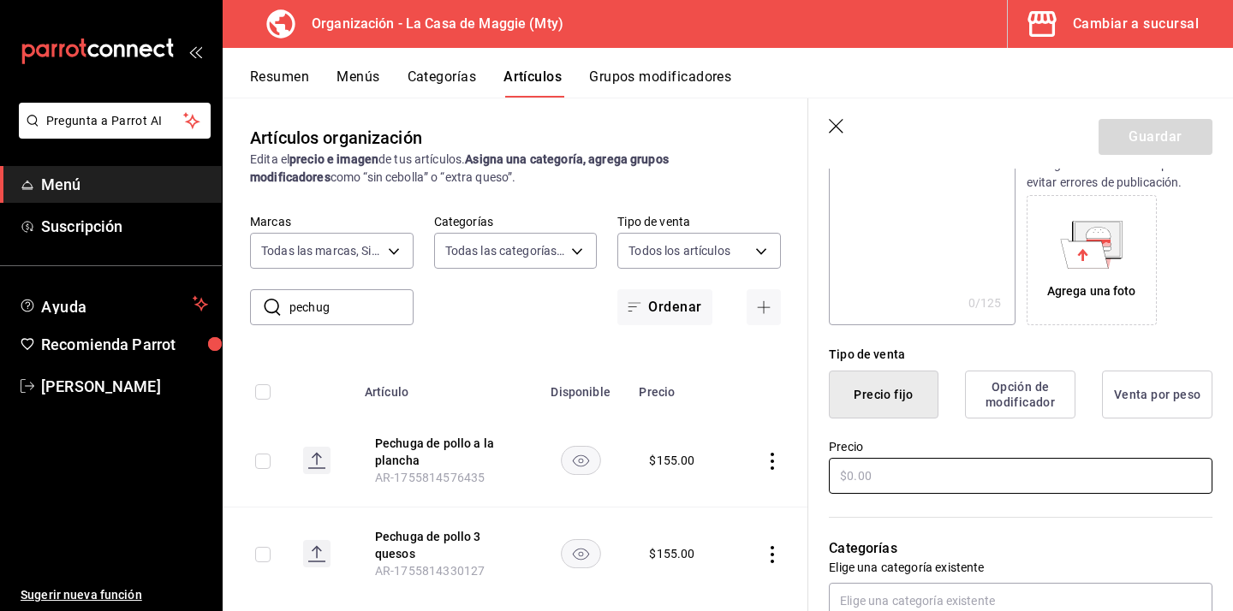
type input "Ensalada de la casa"
click at [1022, 474] on input "text" at bounding box center [1020, 476] width 383 height 36
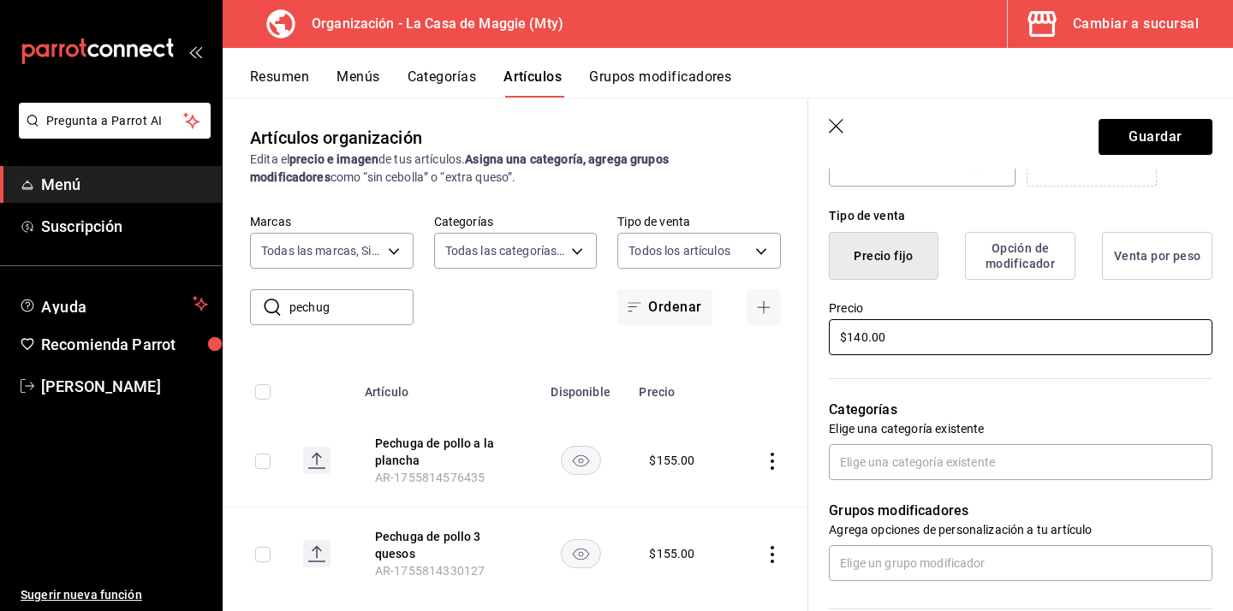
scroll to position [397, 0]
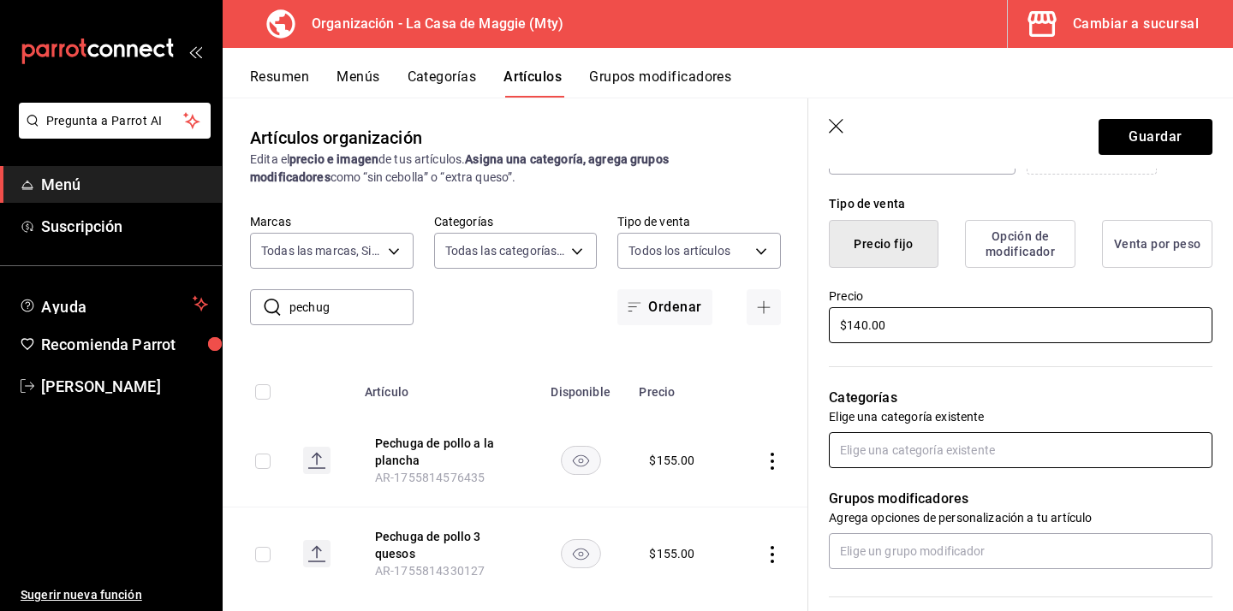
type input "$140.00"
click at [1050, 444] on input "text" at bounding box center [1020, 450] width 383 height 36
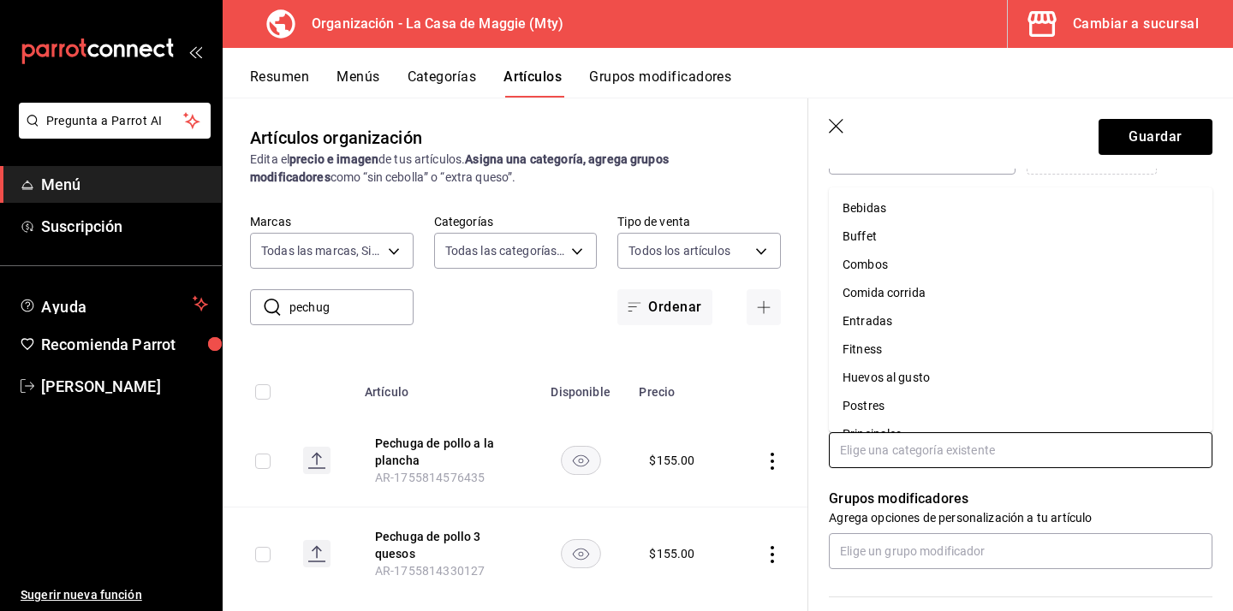
click at [975, 345] on li "Fitness" at bounding box center [1020, 350] width 383 height 28
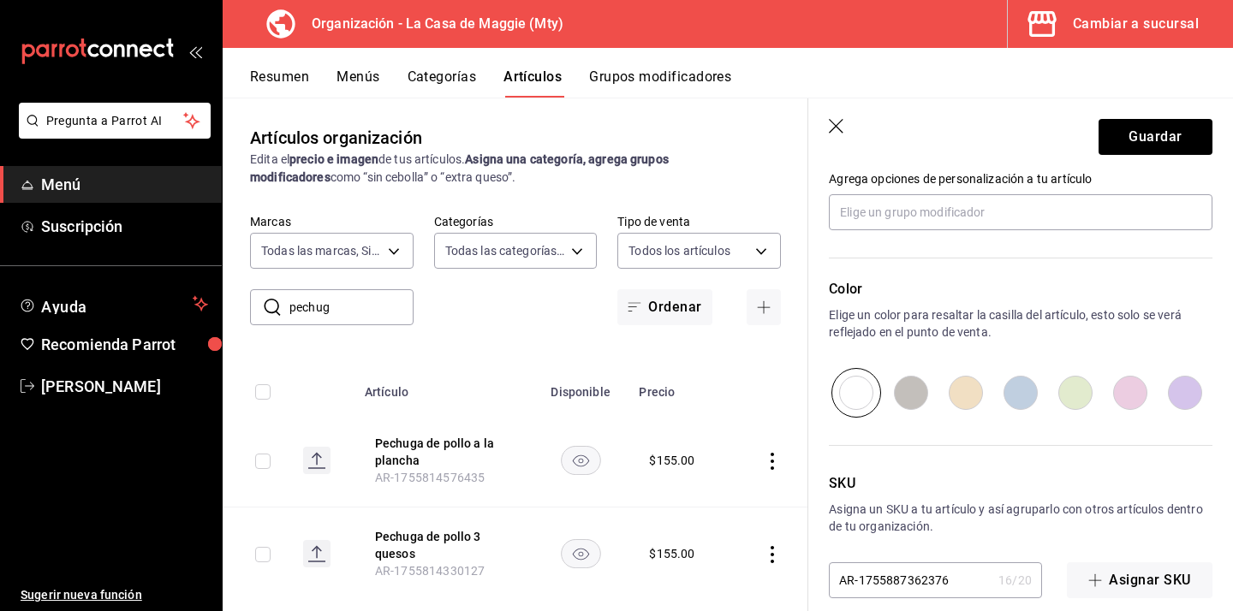
scroll to position [814, 0]
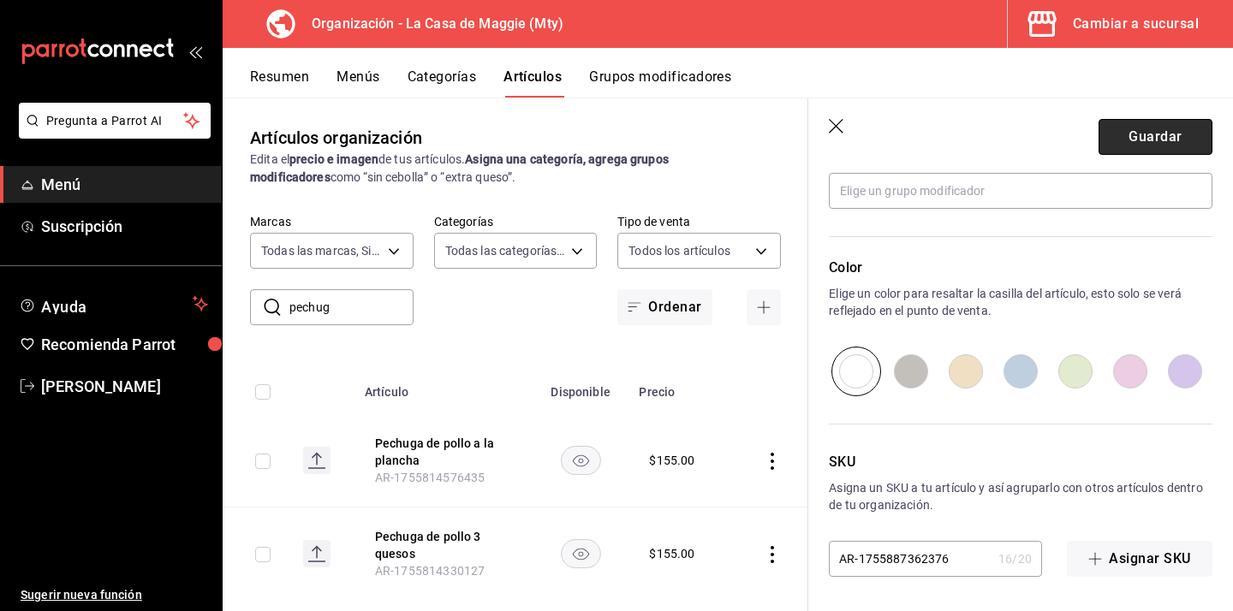
click at [1151, 131] on button "Guardar" at bounding box center [1155, 137] width 114 height 36
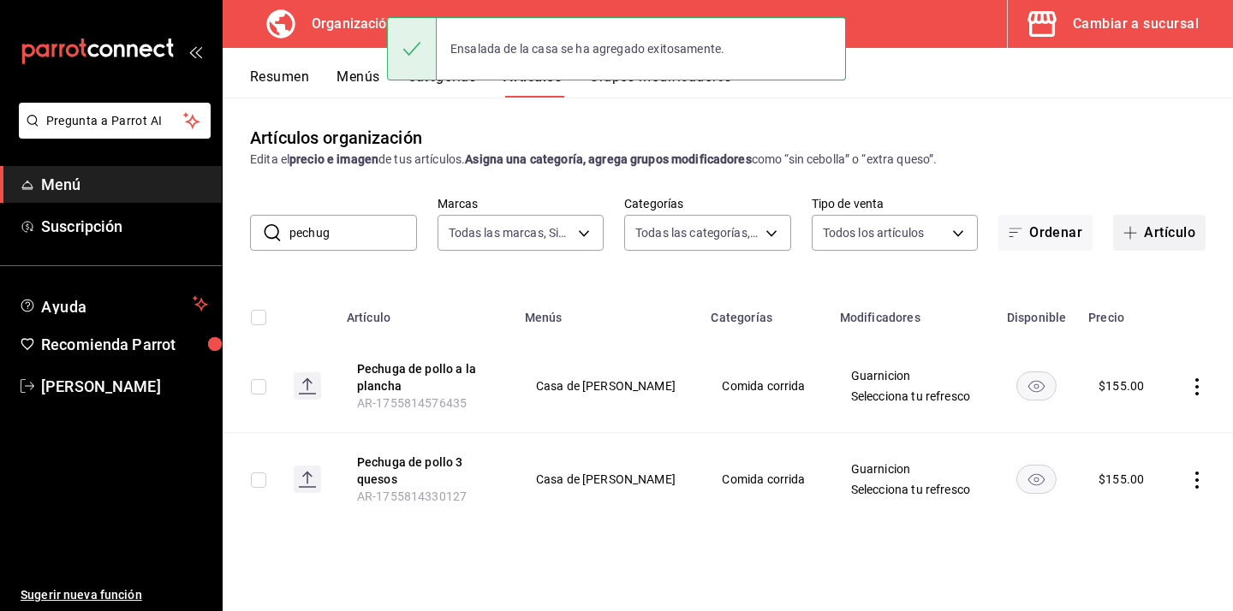
click at [1158, 229] on button "Artículo" at bounding box center [1159, 233] width 92 height 36
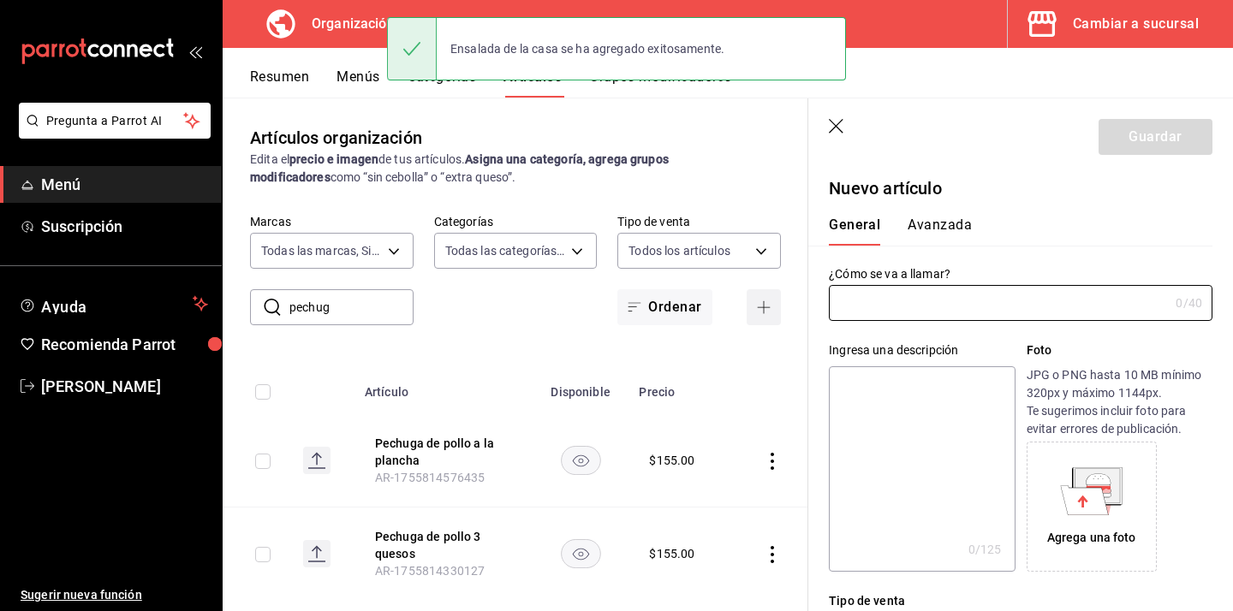
type input "AR-1755887397653"
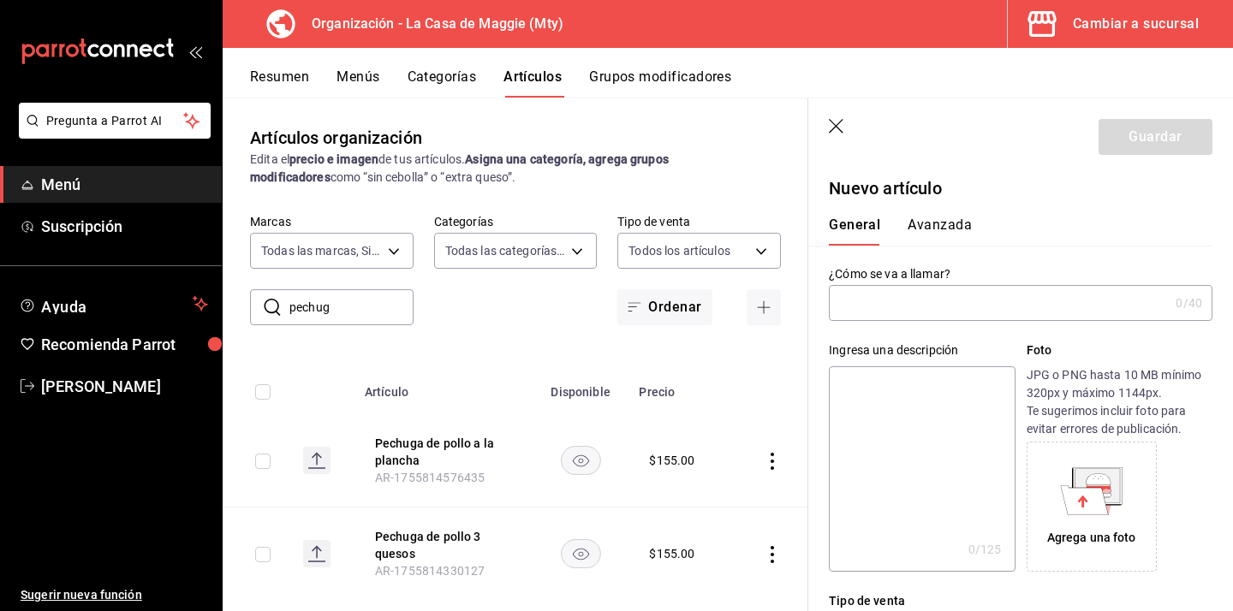
click at [1005, 314] on input "text" at bounding box center [999, 303] width 340 height 34
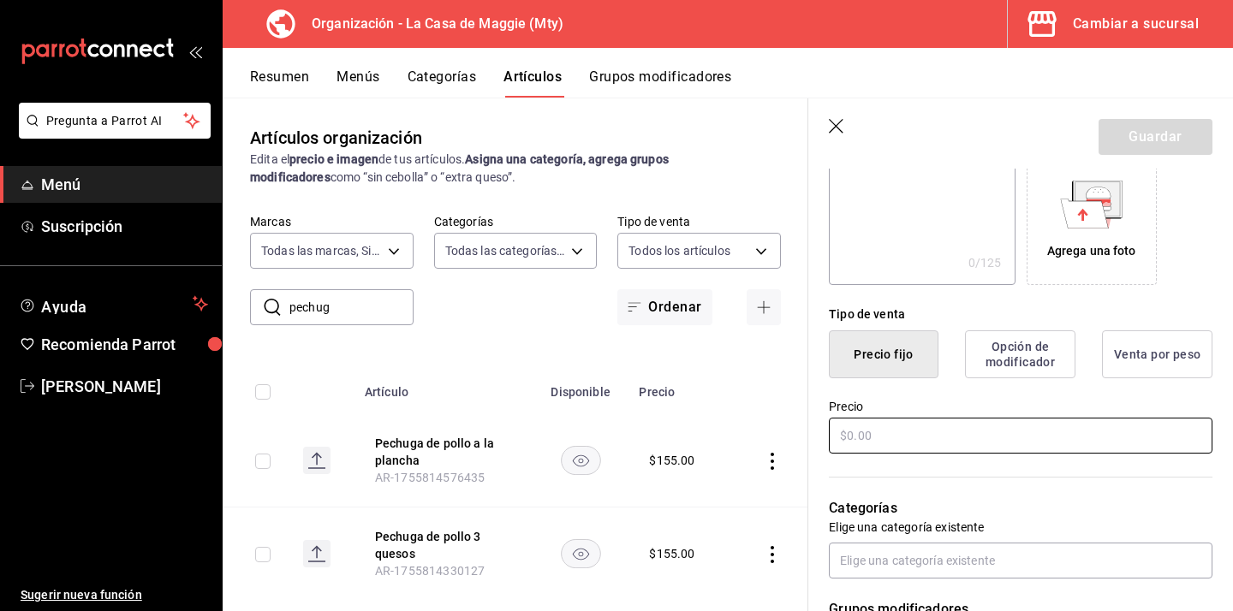
scroll to position [300, 0]
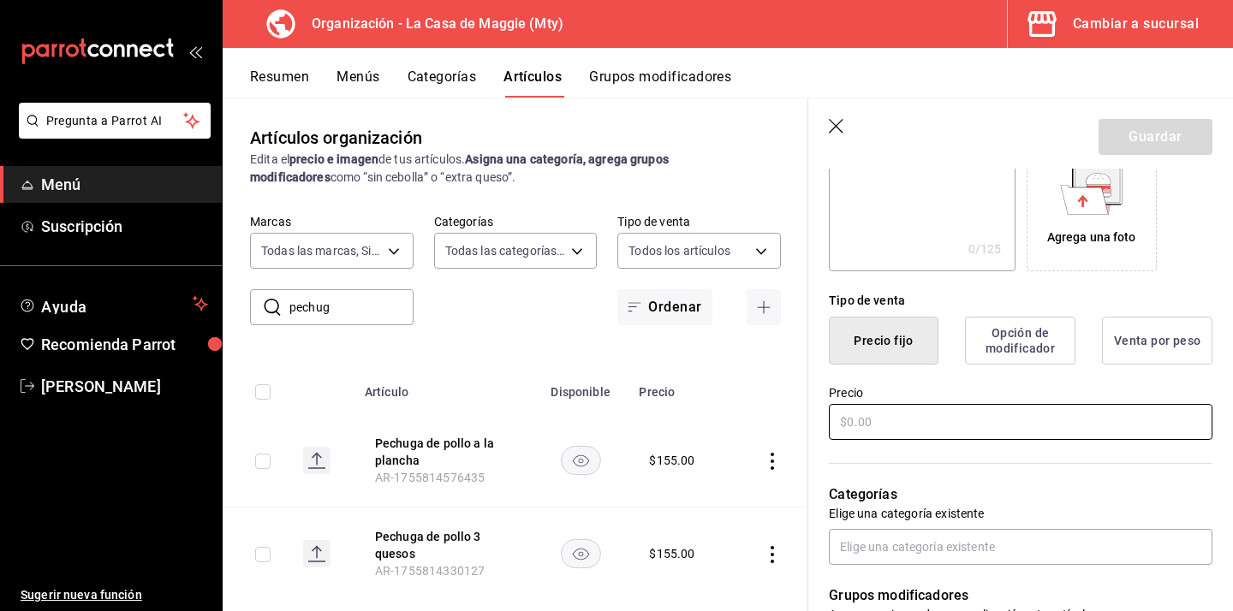
type input "Atun a la mex con aguacate"
click at [963, 419] on input "text" at bounding box center [1020, 422] width 383 height 36
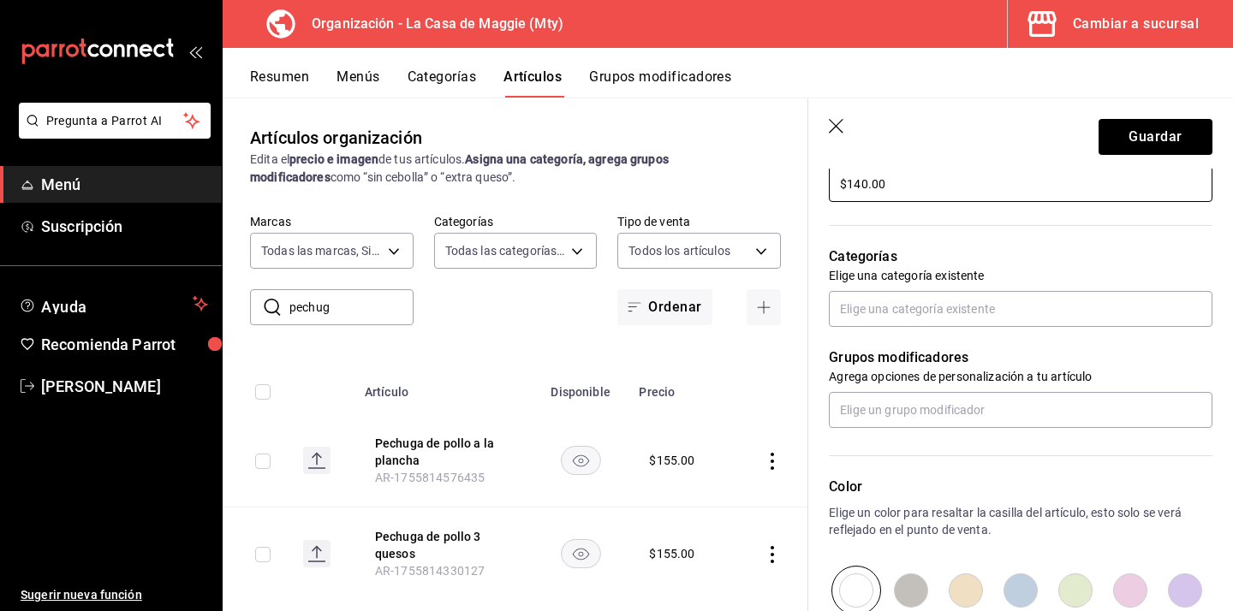
scroll to position [550, 0]
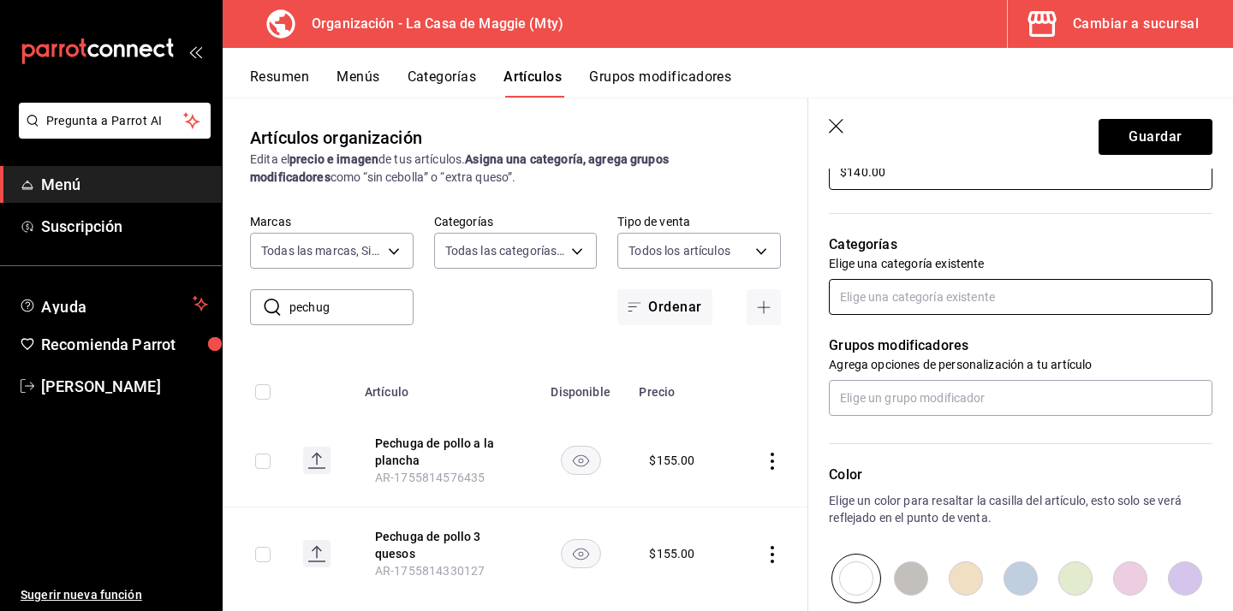
type input "$140.00"
click at [932, 282] on input "text" at bounding box center [1020, 297] width 383 height 36
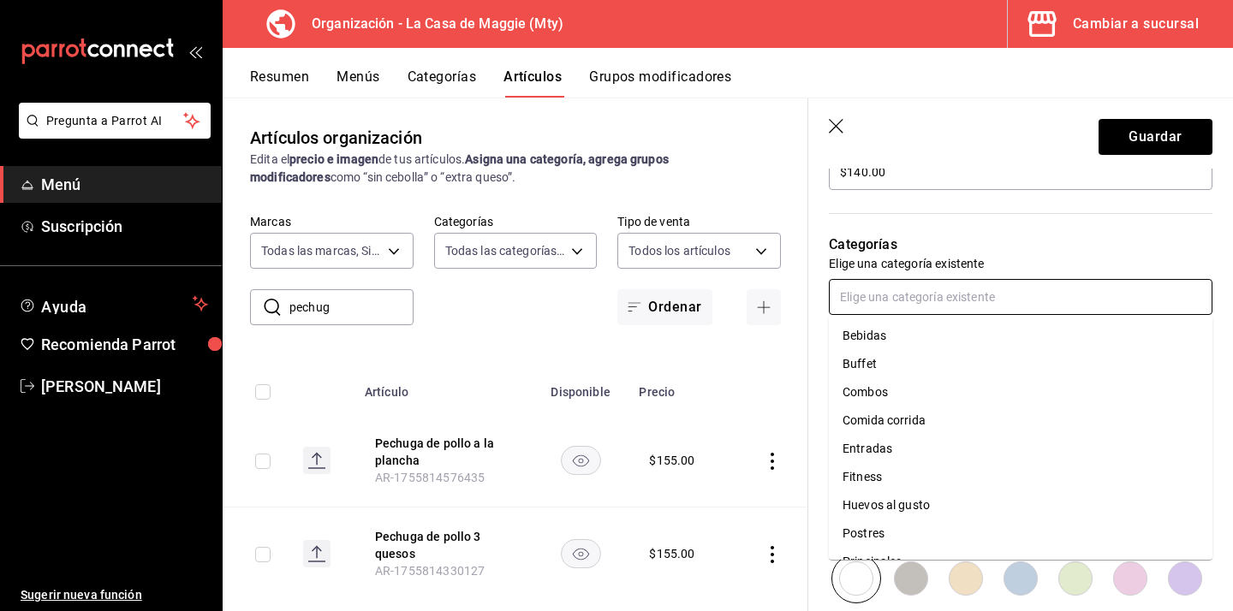
click at [930, 471] on li "Fitness" at bounding box center [1020, 477] width 383 height 28
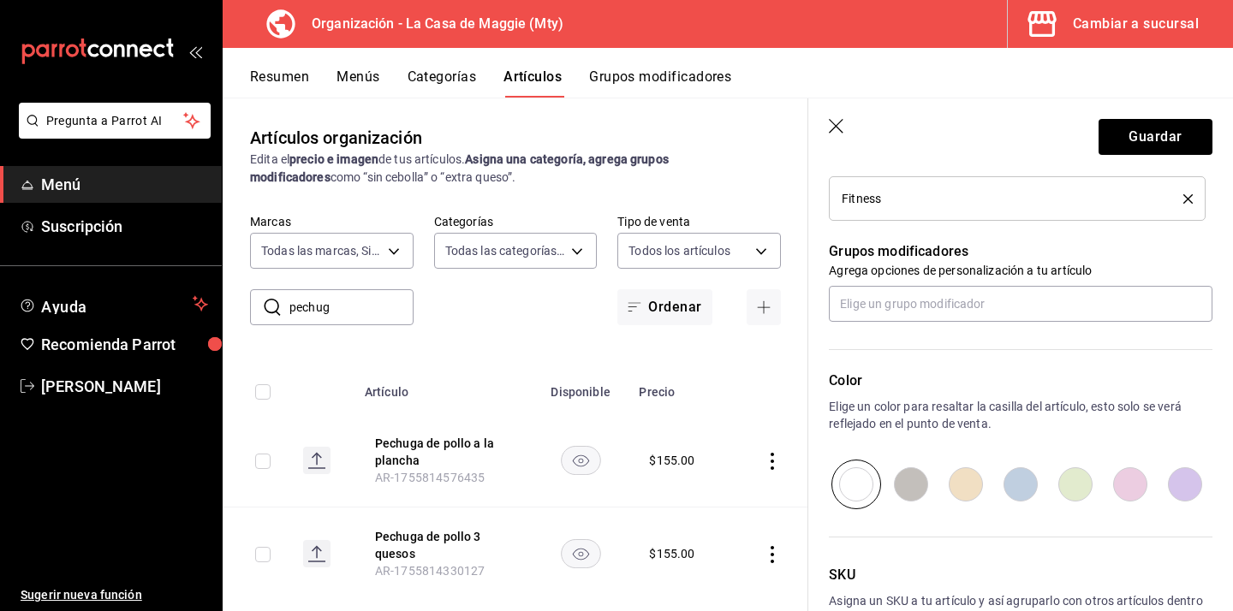
scroll to position [814, 0]
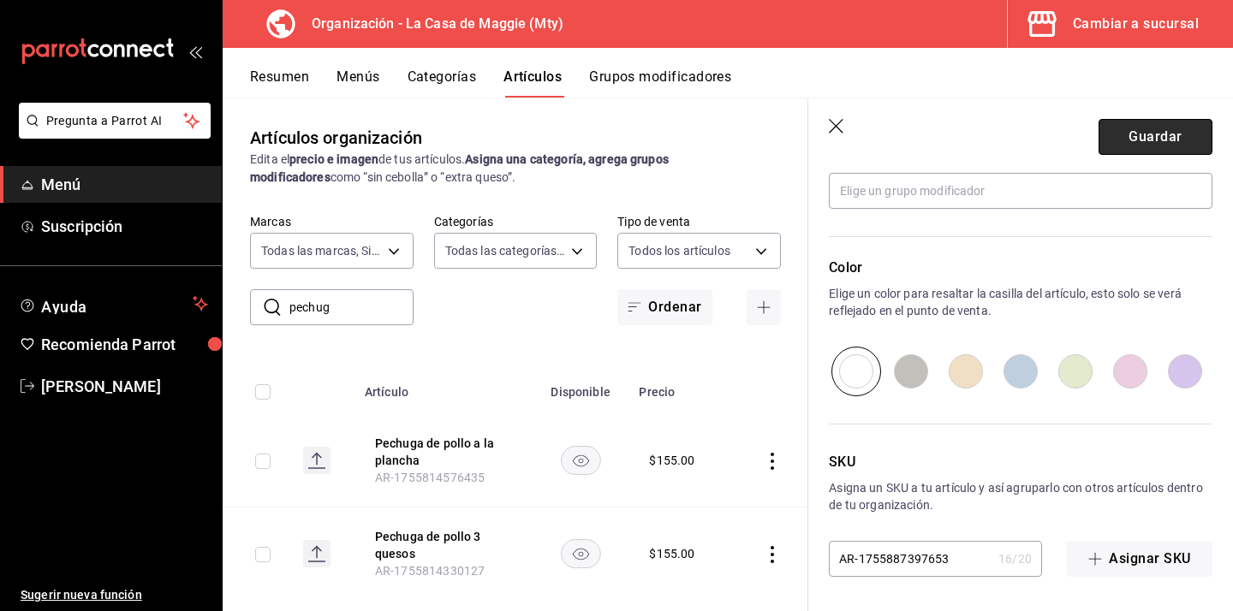
click at [1131, 145] on button "Guardar" at bounding box center [1155, 137] width 114 height 36
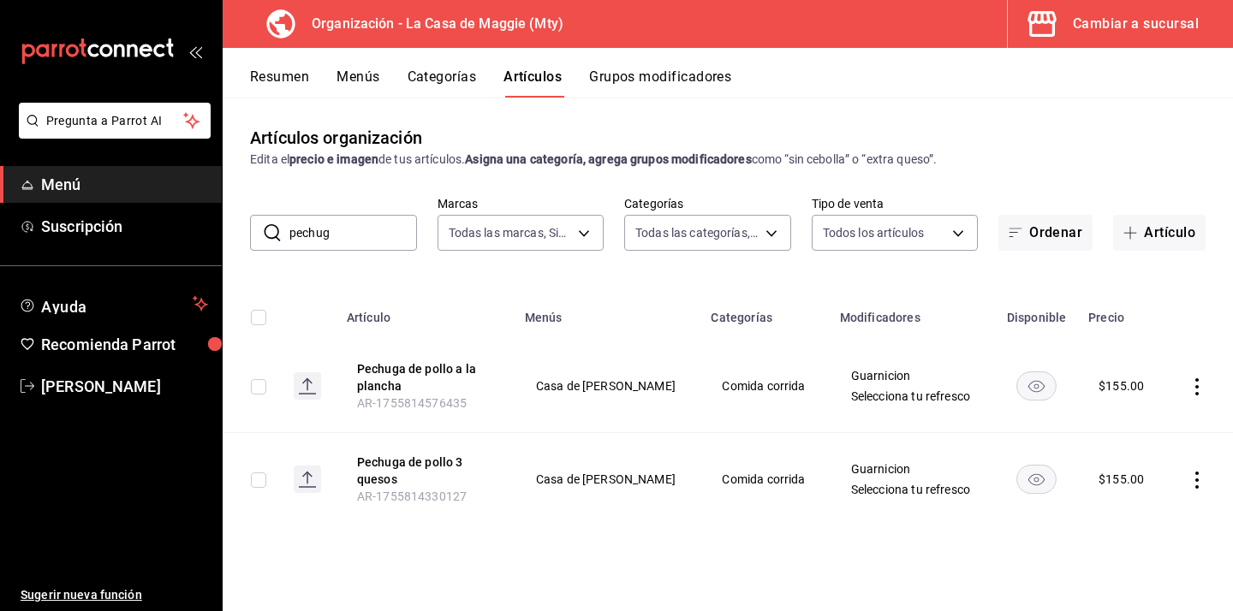
click at [459, 79] on button "Categorías" at bounding box center [441, 82] width 69 height 29
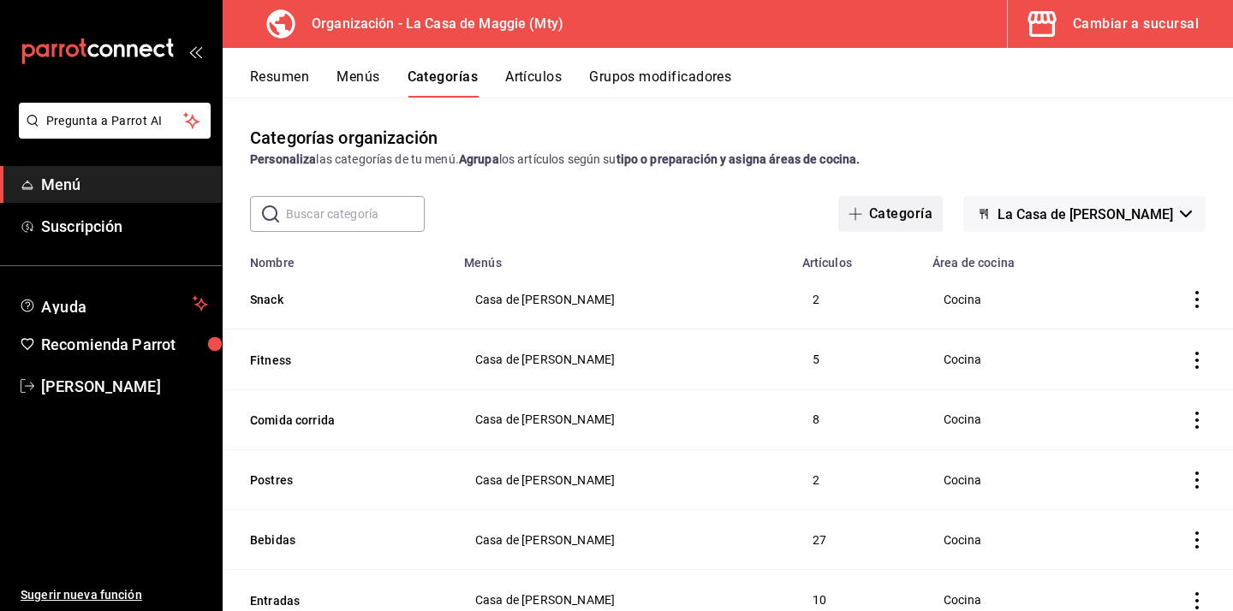
click at [892, 210] on button "Categoría" at bounding box center [890, 214] width 104 height 36
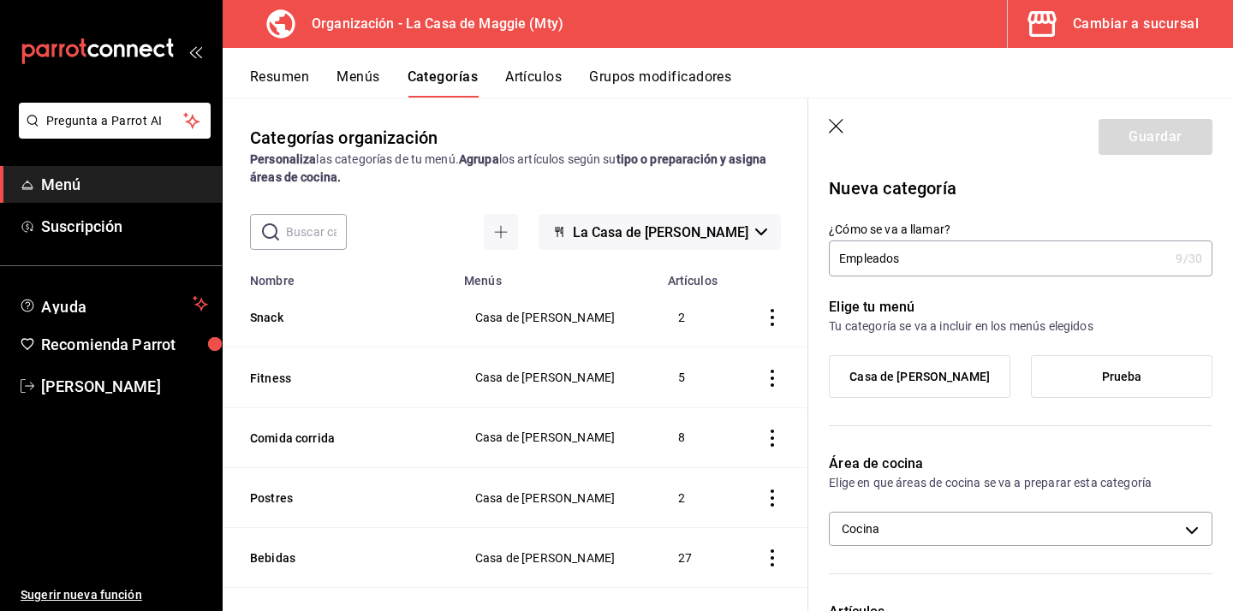
click at [842, 254] on input "Empleados" at bounding box center [999, 258] width 340 height 34
type input "Empleados"
click at [936, 381] on span "Casa de [PERSON_NAME]" at bounding box center [919, 377] width 140 height 15
click at [0, 0] on input "Casa de [PERSON_NAME]" at bounding box center [0, 0] width 0 height 0
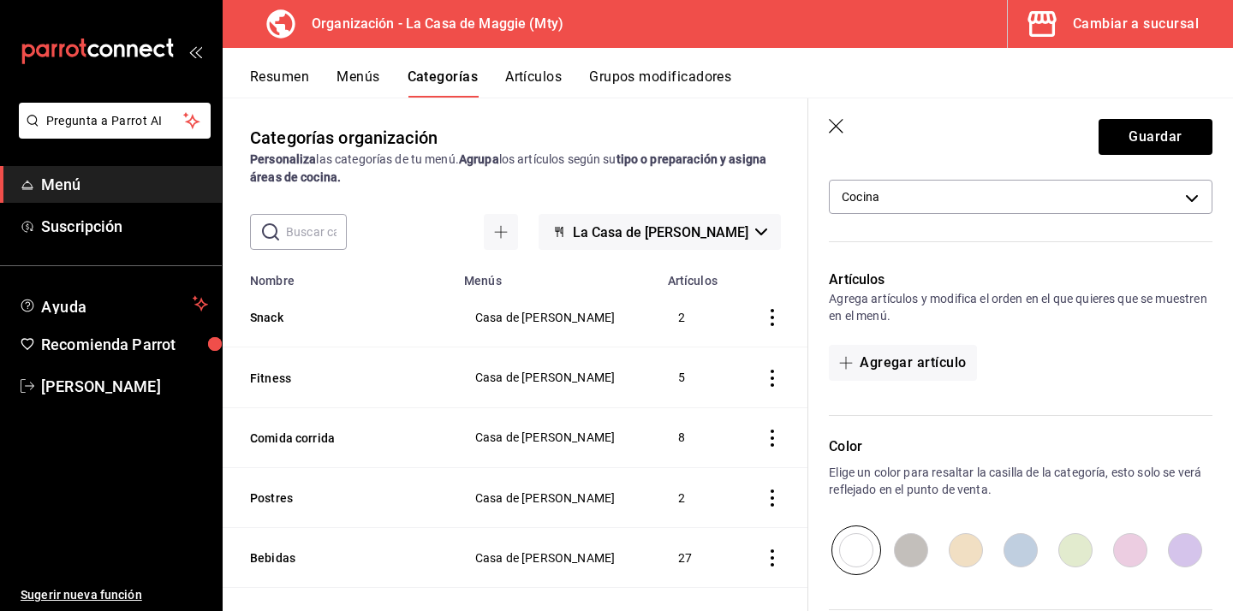
scroll to position [318, 0]
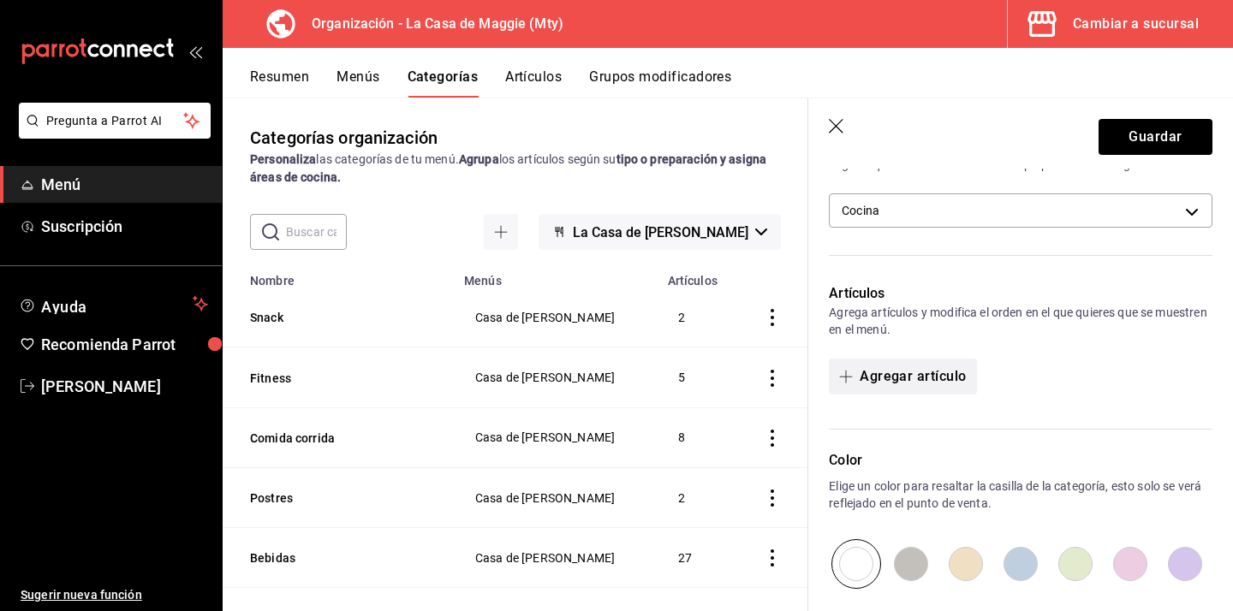
click at [911, 372] on button "Agregar artículo" at bounding box center [902, 377] width 147 height 36
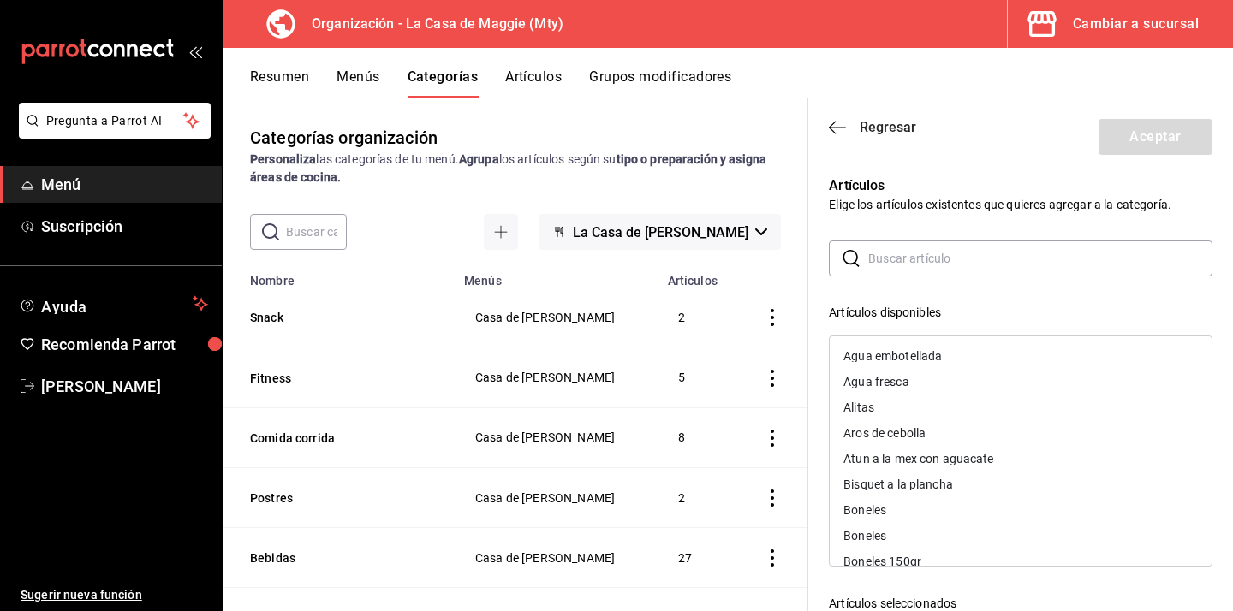
click at [888, 127] on span "Regresar" at bounding box center [887, 127] width 56 height 16
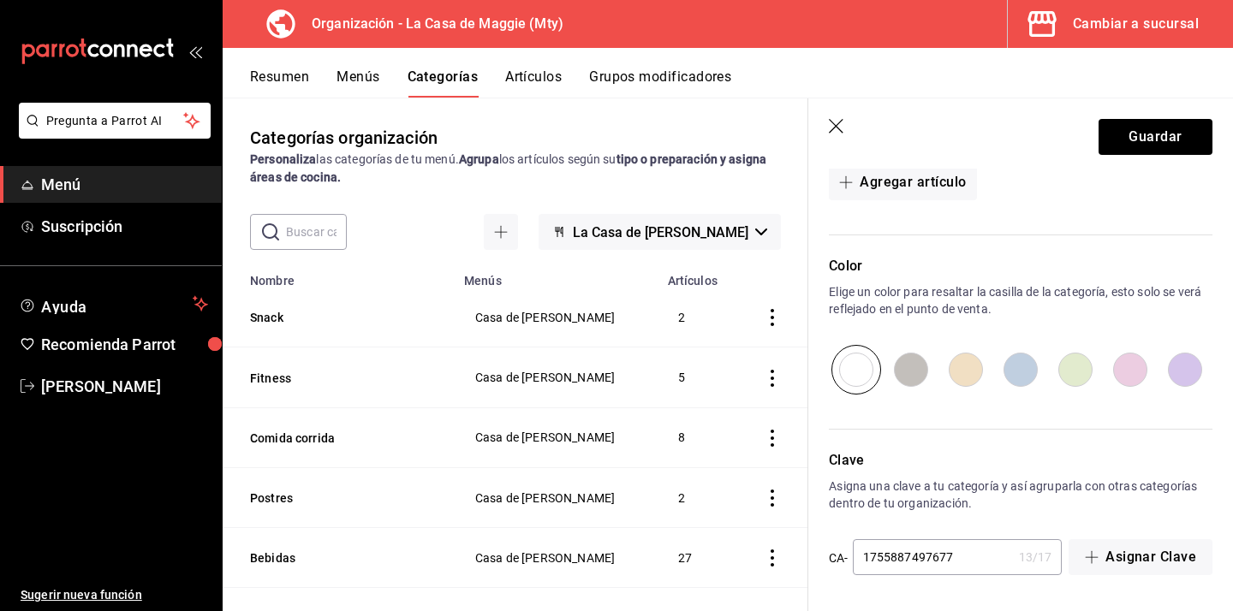
scroll to position [0, 0]
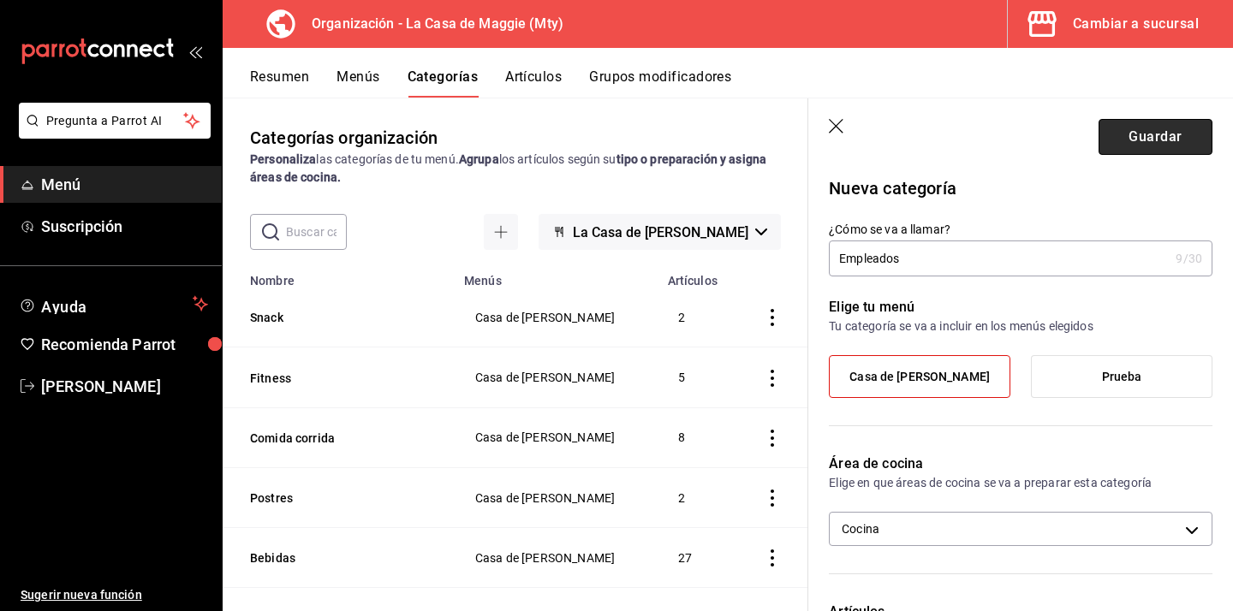
click at [1181, 143] on button "Guardar" at bounding box center [1155, 137] width 114 height 36
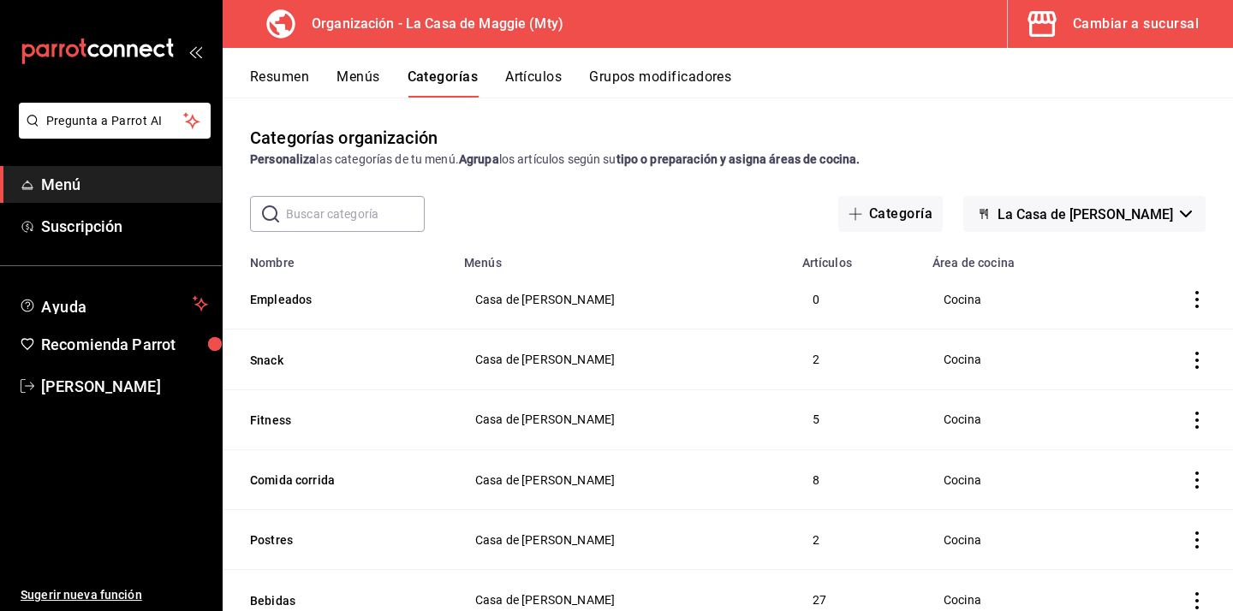
click at [540, 80] on button "Artículos" at bounding box center [533, 82] width 56 height 29
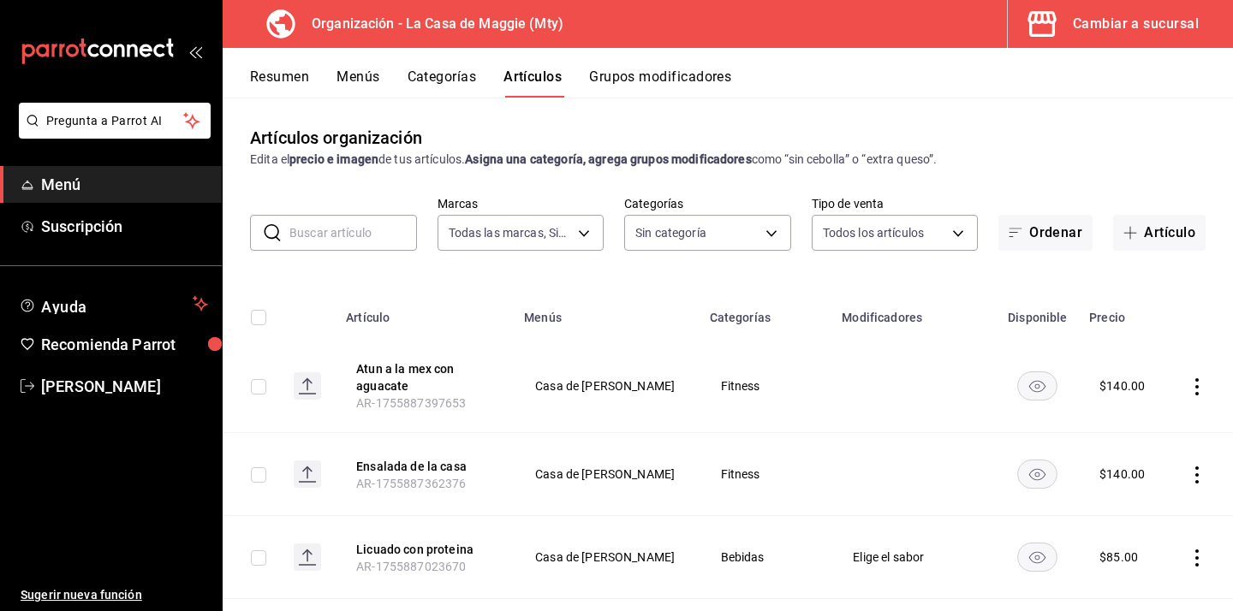
type input "a3684772-da2a-4e98-bff2-0fed7e2a3e3a"
type input "d3ffc9bb-0afb-45ca-a8cf-b3f181a7dd62,198ea73a-483a-4350-9de4-c162b95b27a4,e88ed…"
click at [1143, 226] on button "Artículo" at bounding box center [1159, 233] width 92 height 36
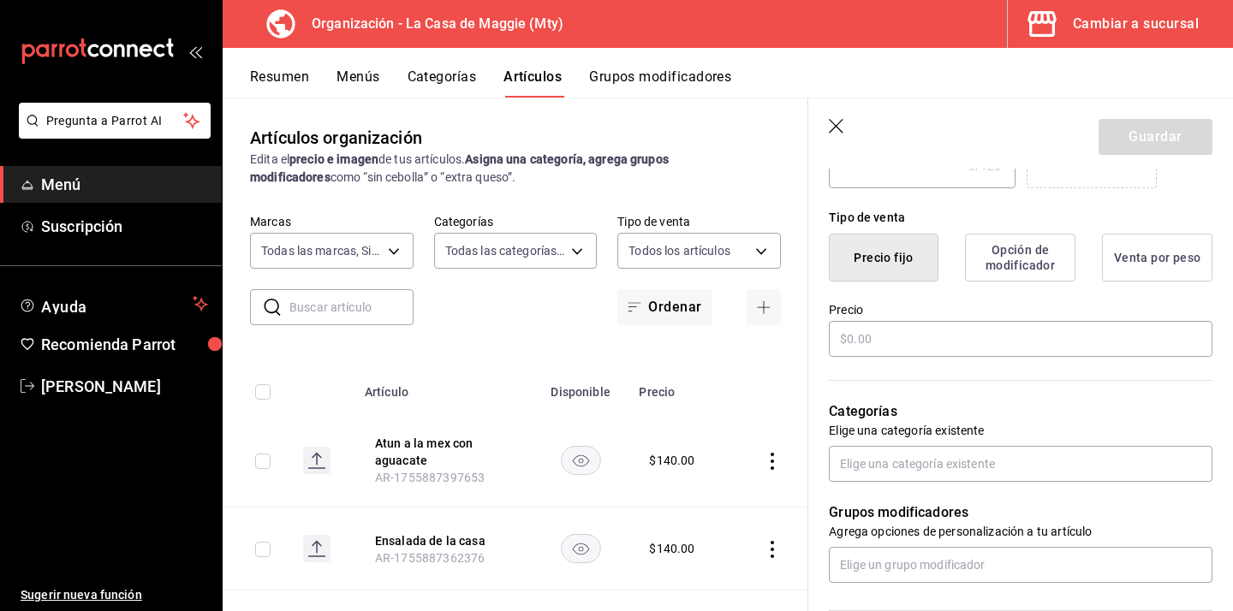
scroll to position [386, 0]
type input "Bebidas empleados"
click at [961, 343] on input "text" at bounding box center [1020, 336] width 383 height 36
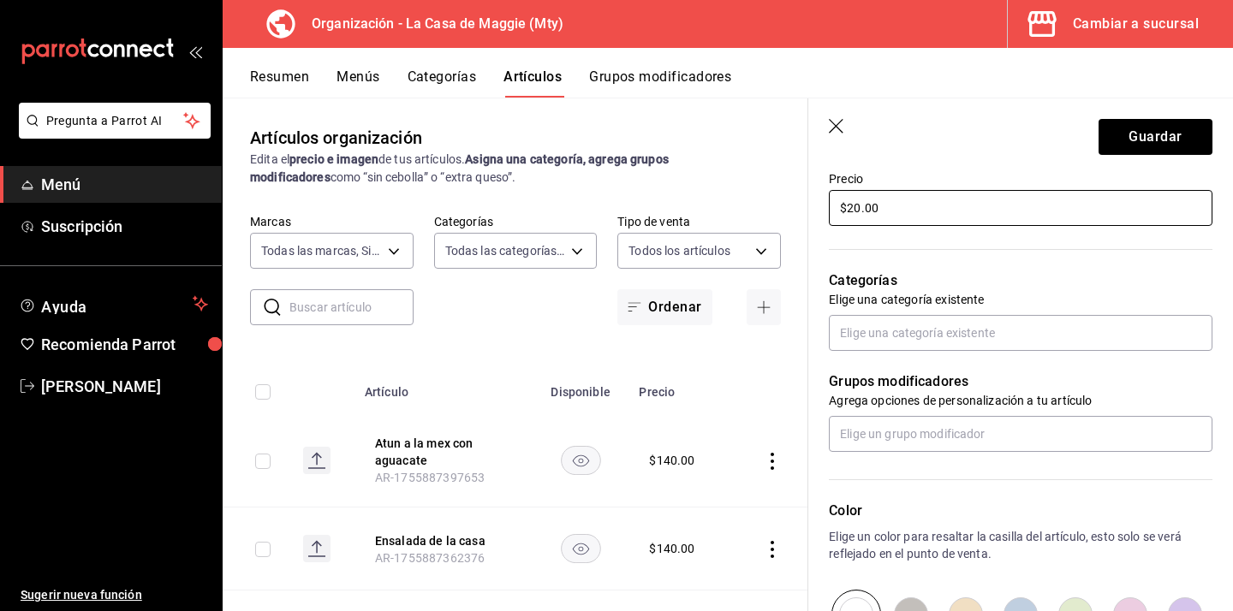
scroll to position [526, 0]
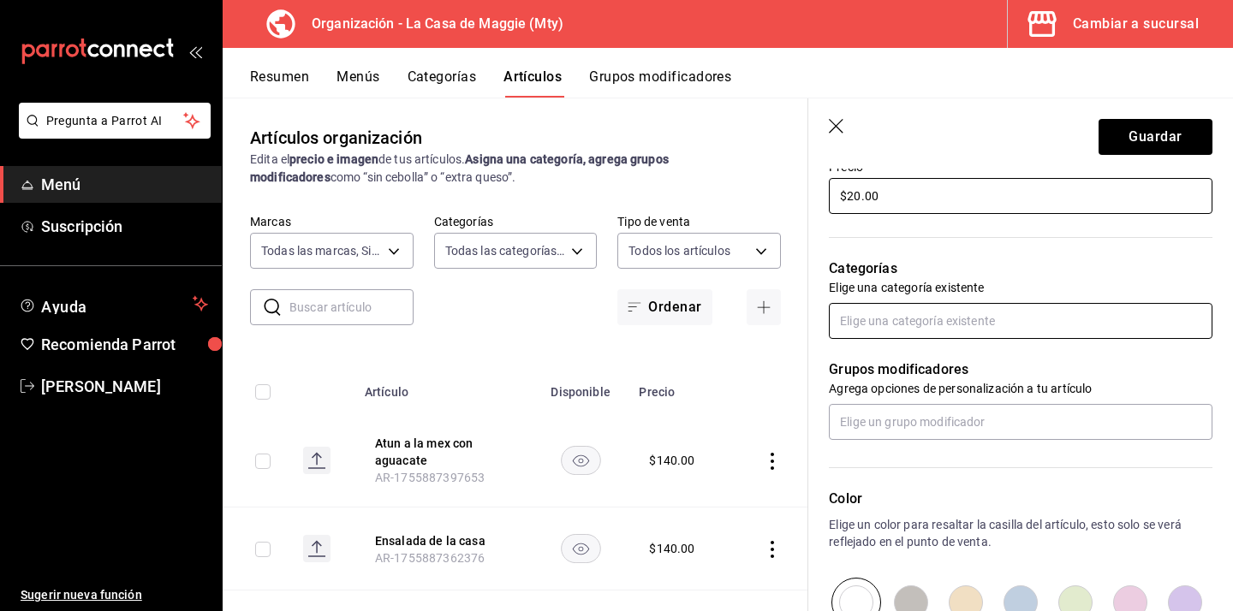
type input "$20.00"
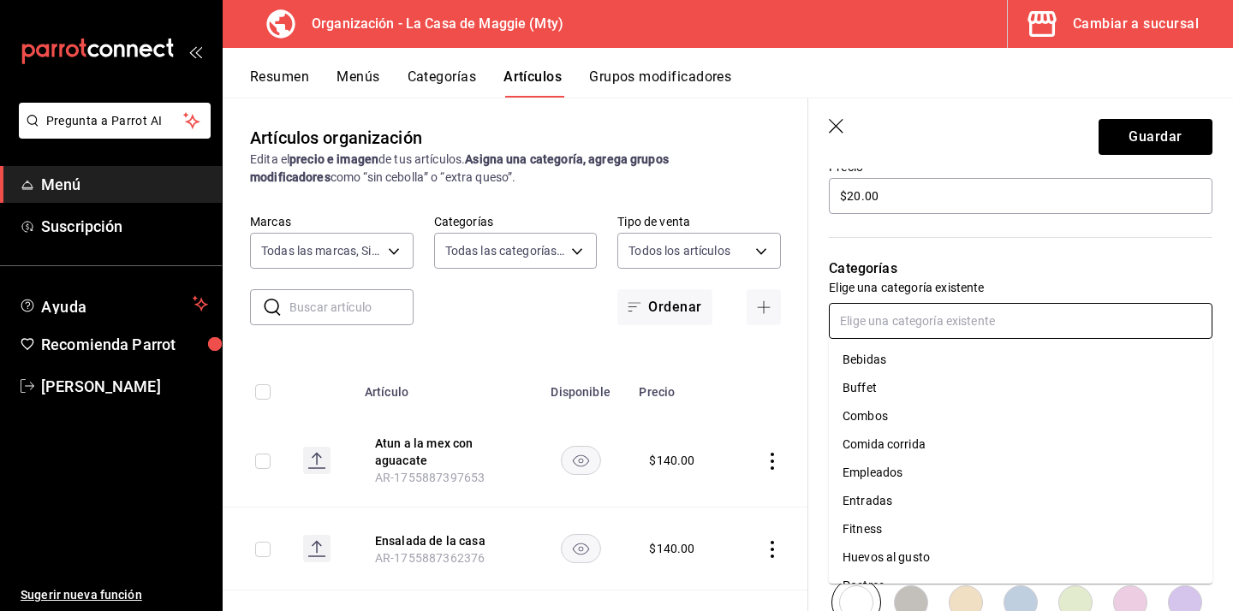
click at [978, 317] on input "text" at bounding box center [1020, 321] width 383 height 36
click at [923, 469] on li "Empleados" at bounding box center [1020, 473] width 383 height 28
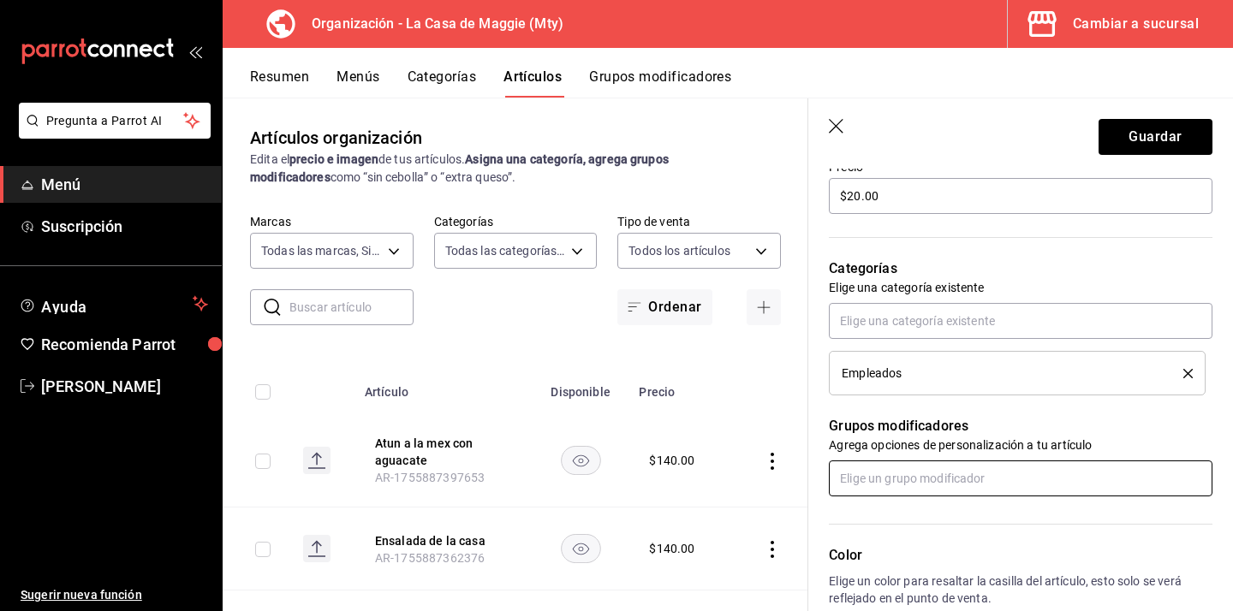
click at [946, 488] on input "text" at bounding box center [1020, 478] width 383 height 36
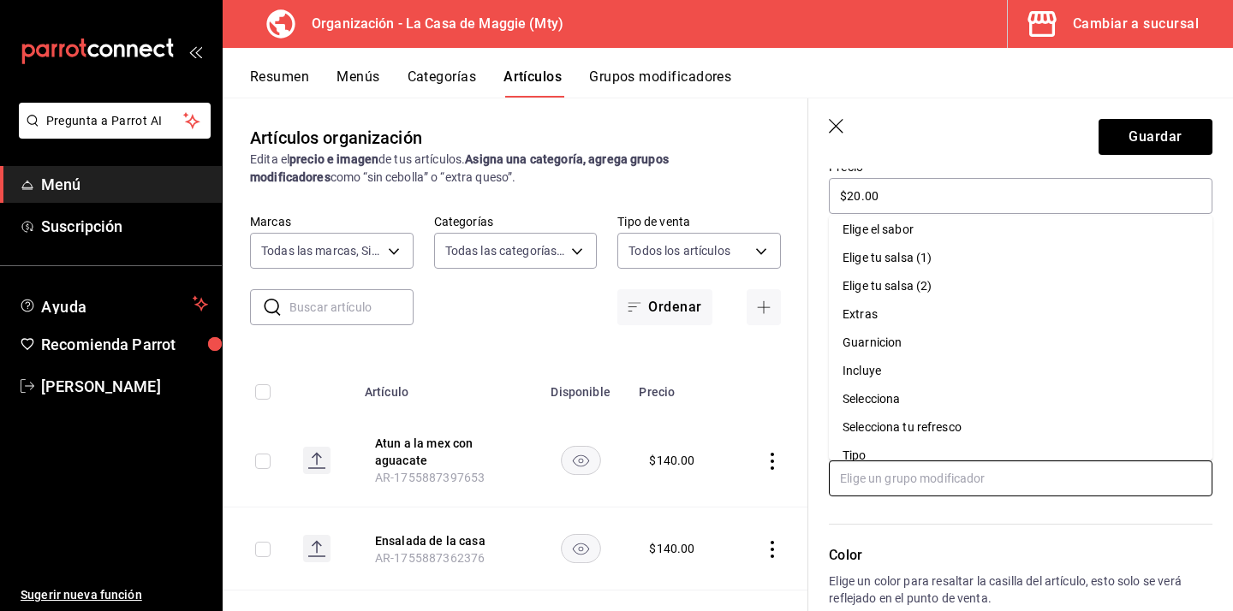
scroll to position [164, 0]
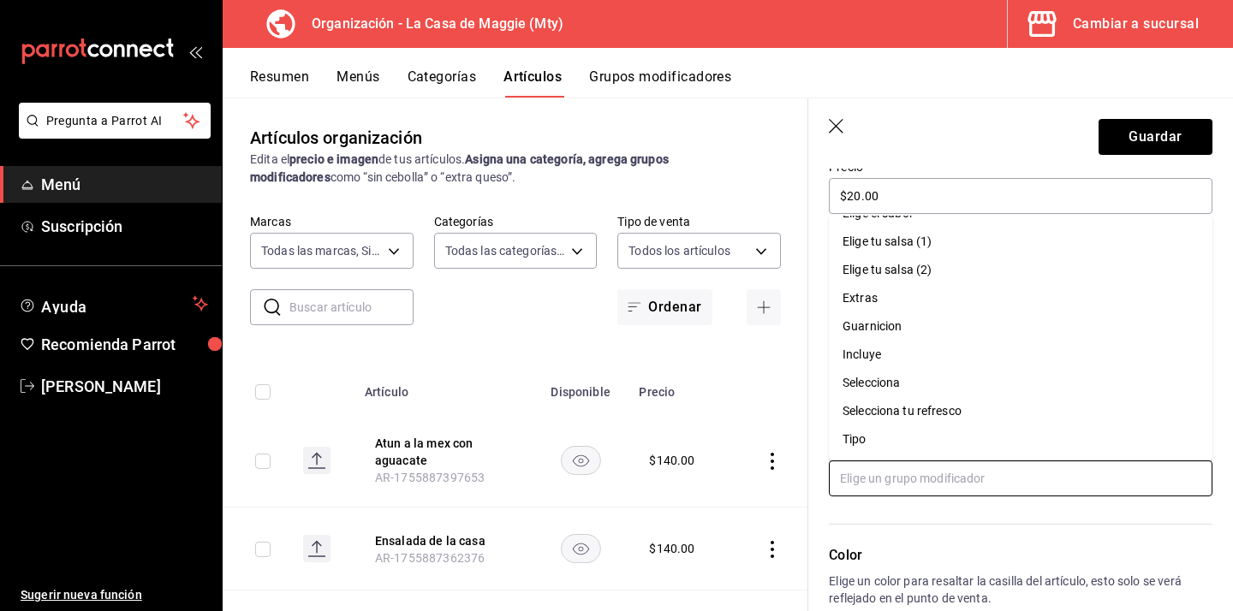
click at [989, 397] on li "Selecciona tu refresco" at bounding box center [1020, 411] width 383 height 28
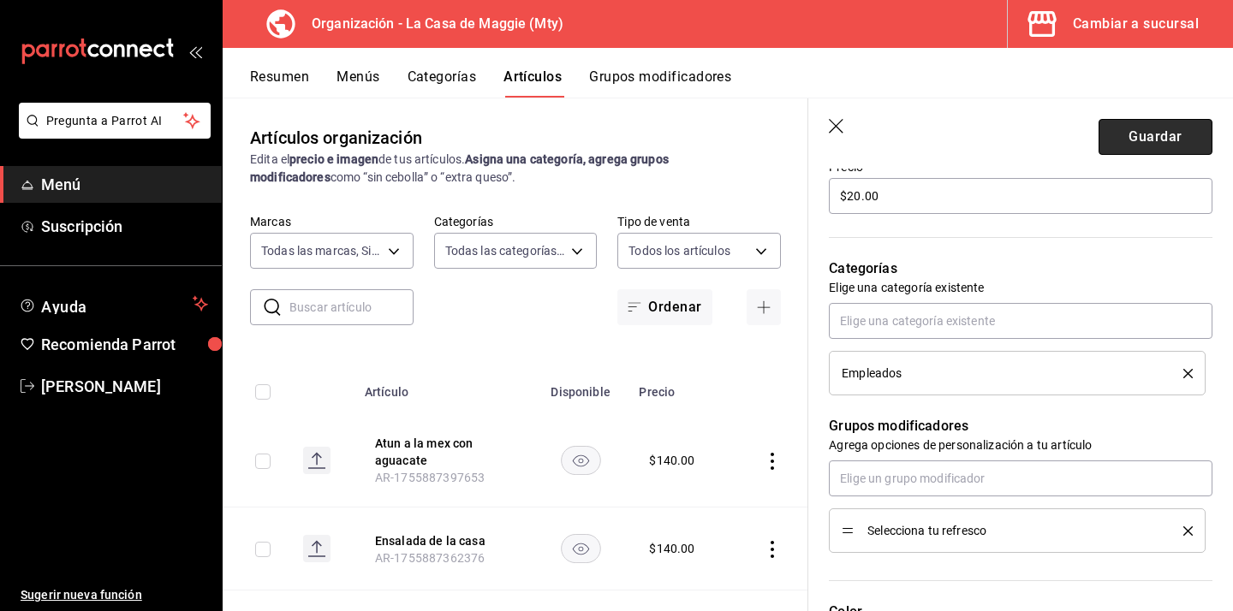
click at [1178, 141] on button "Guardar" at bounding box center [1155, 137] width 114 height 36
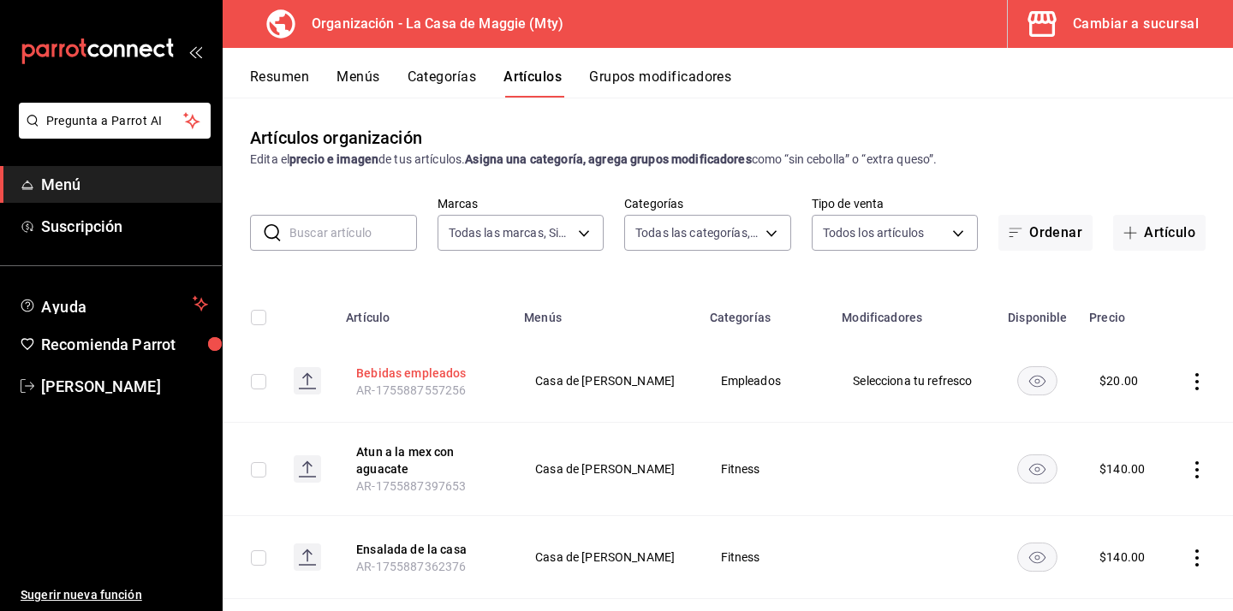
click at [459, 377] on button "Bebidas empleados" at bounding box center [424, 373] width 137 height 17
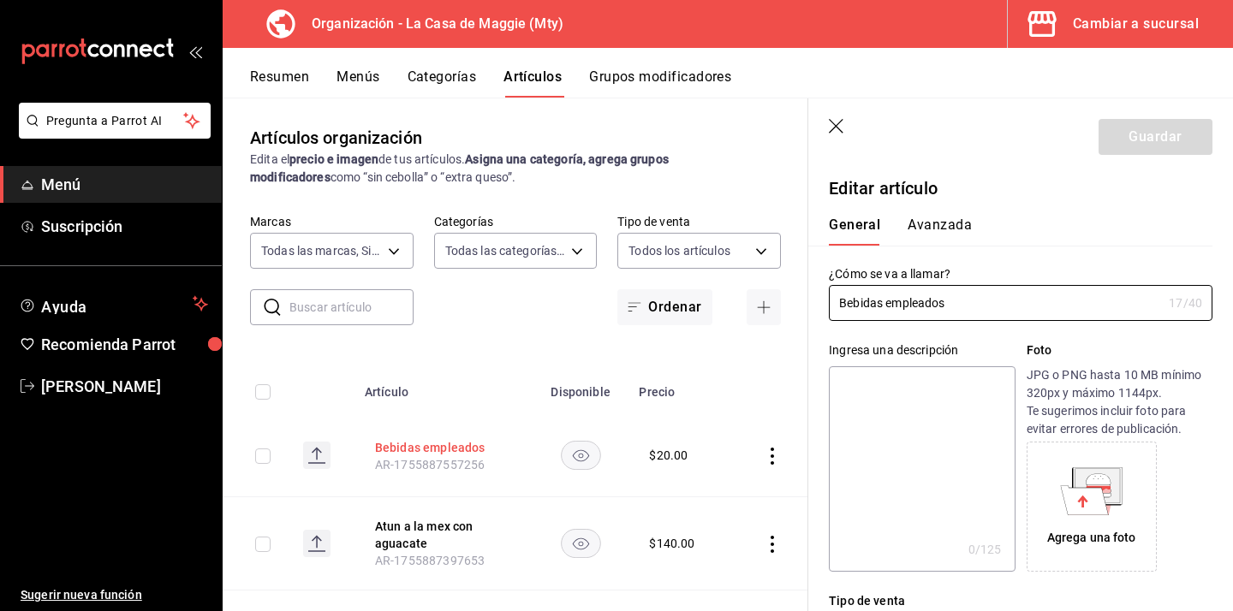
type input "$20.00"
click at [839, 125] on icon "button" at bounding box center [837, 127] width 17 height 17
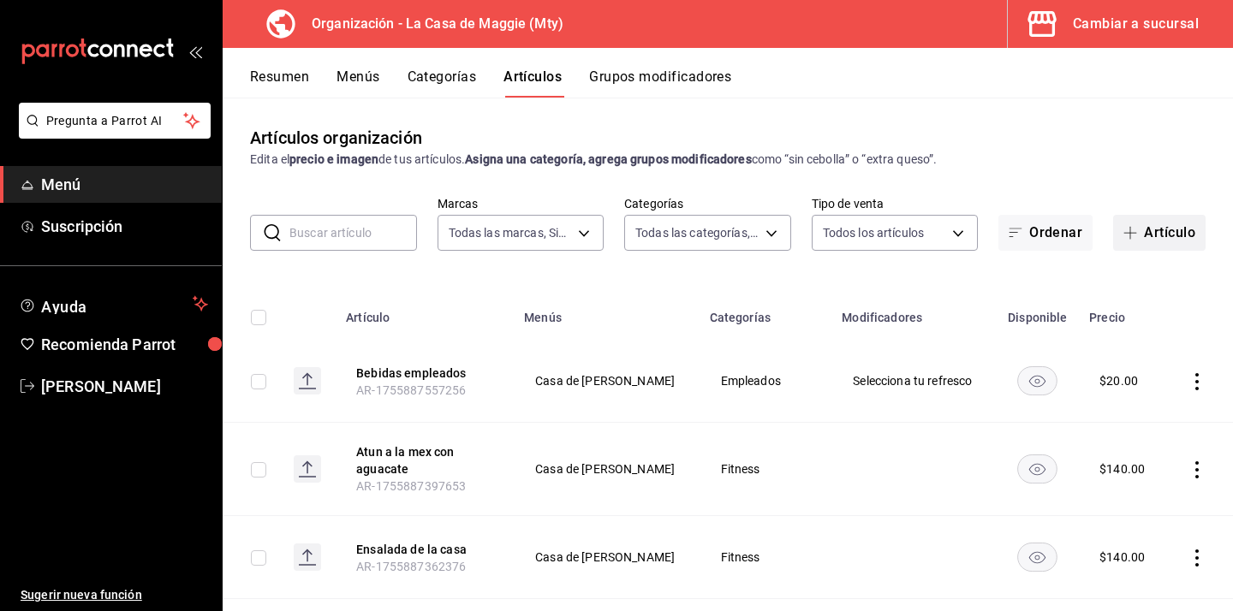
click at [1143, 224] on button "Artículo" at bounding box center [1159, 233] width 92 height 36
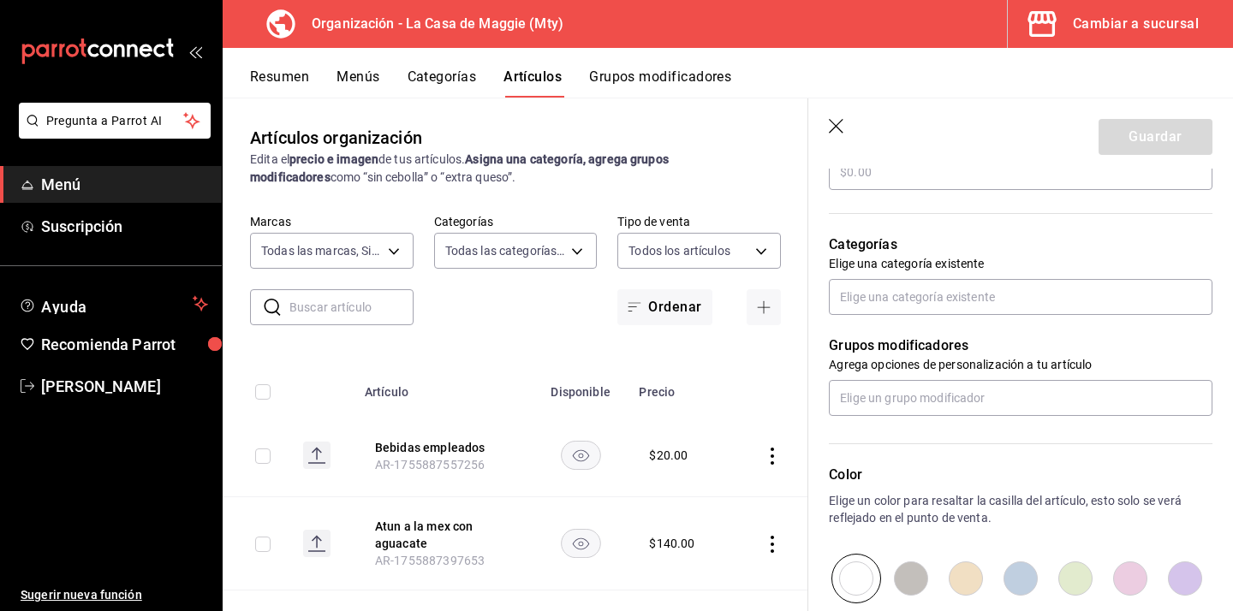
scroll to position [510, 0]
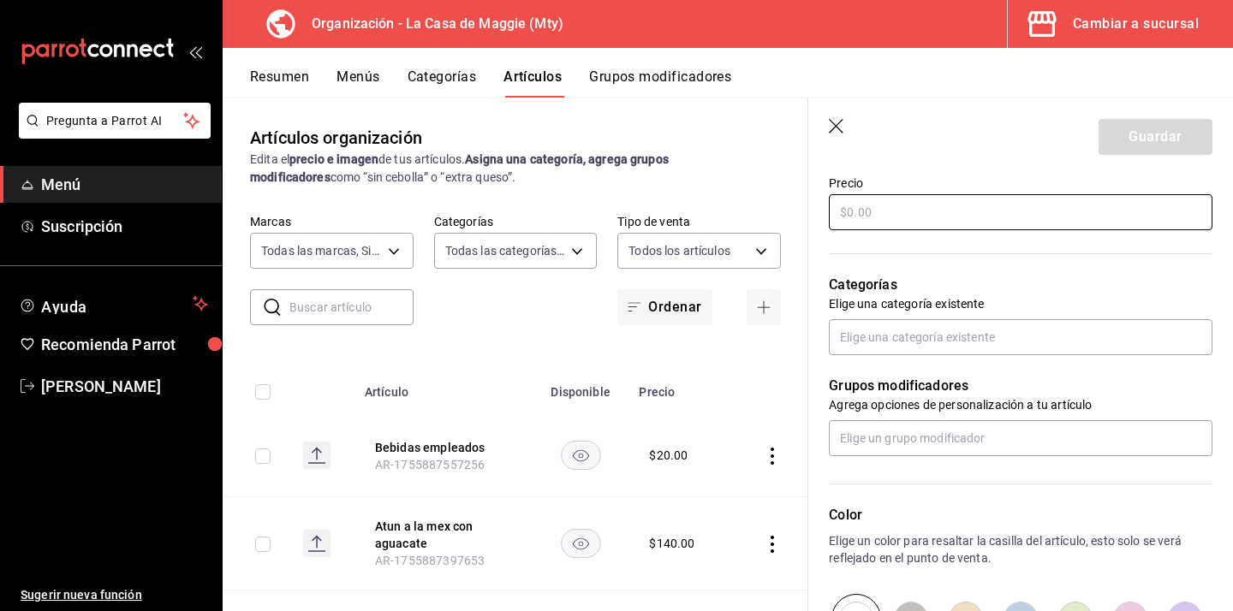
type input "Platillo con pechuga"
click at [904, 218] on input "text" at bounding box center [1020, 212] width 383 height 36
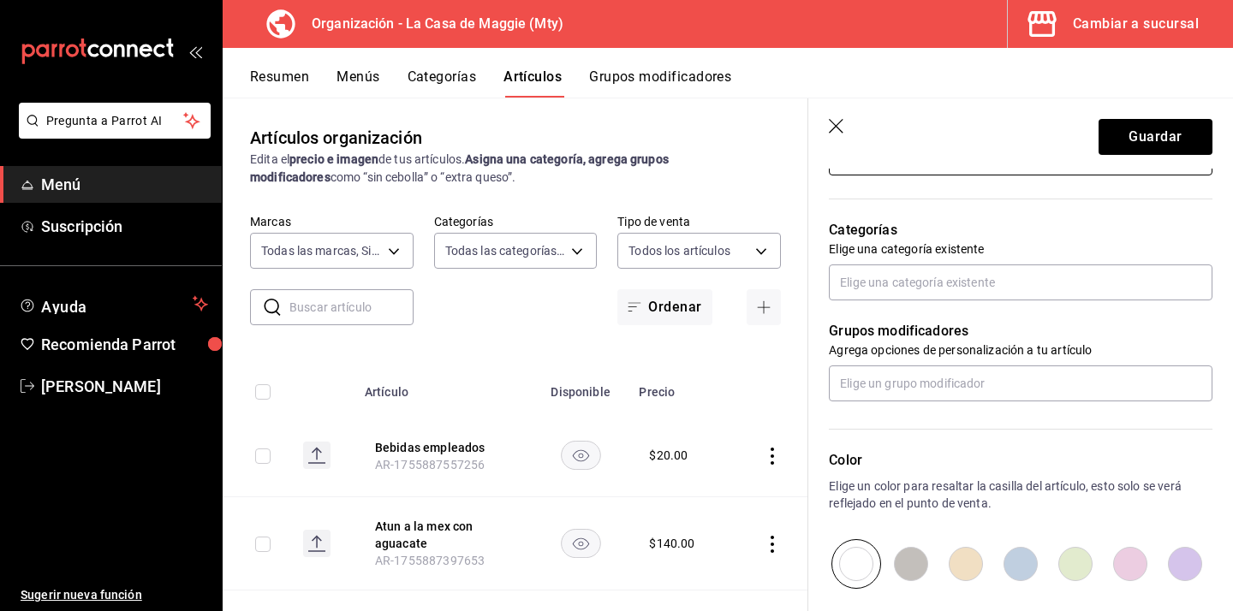
scroll to position [615, 0]
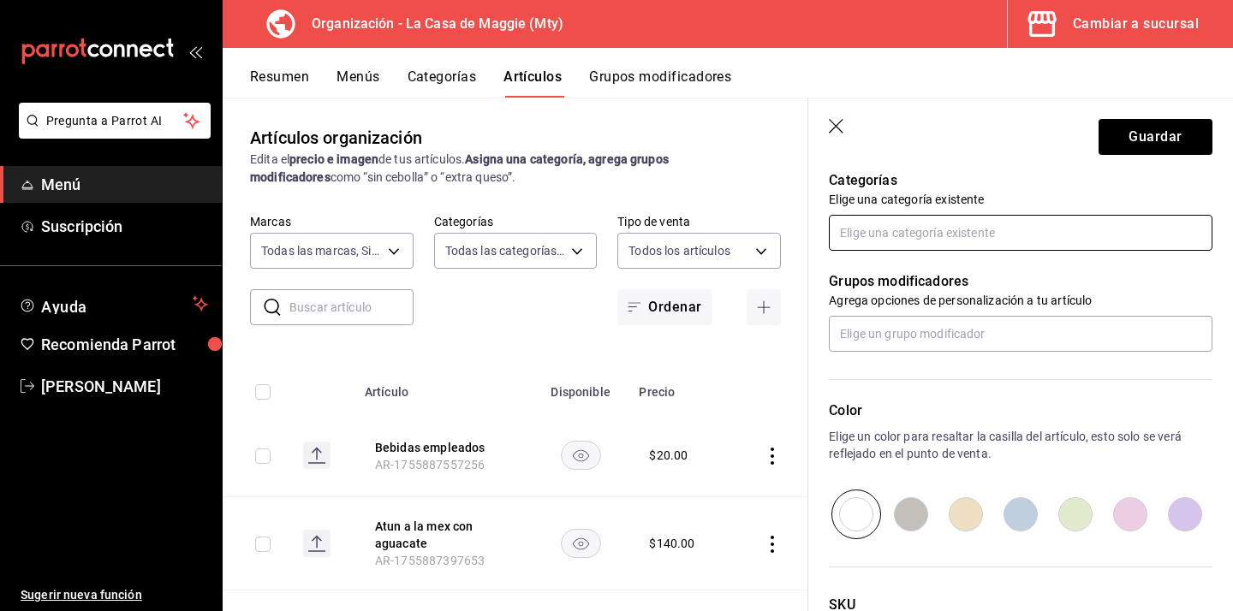
type input "$80.00"
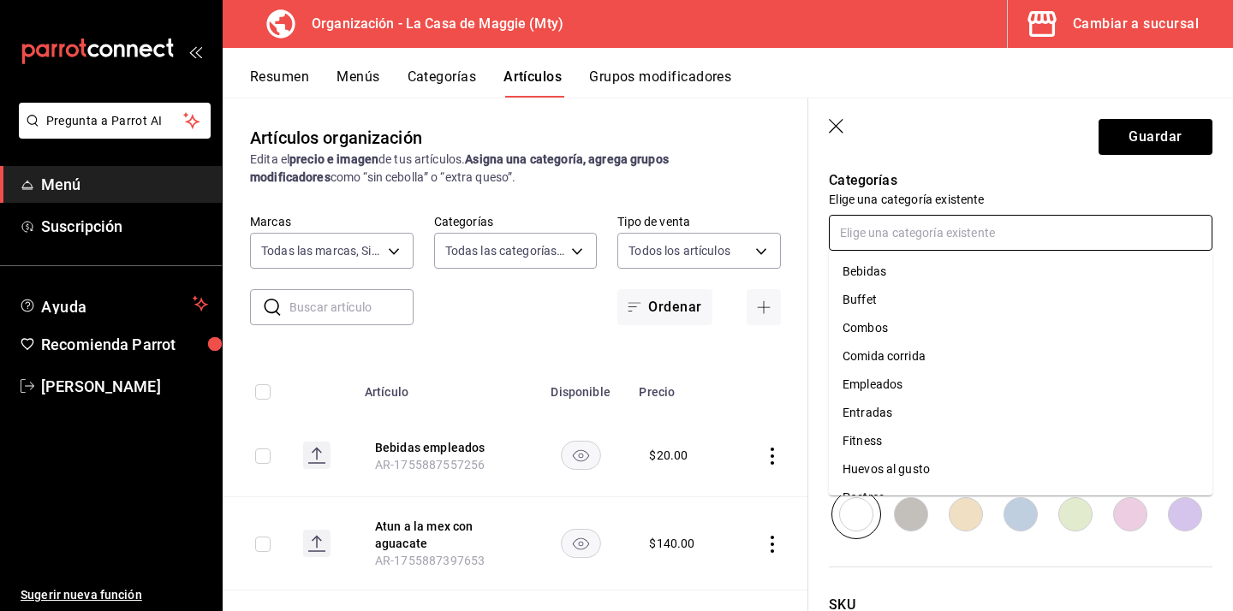
click at [867, 226] on input "text" at bounding box center [1020, 233] width 383 height 36
click at [954, 377] on li "Empleados" at bounding box center [1020, 385] width 383 height 28
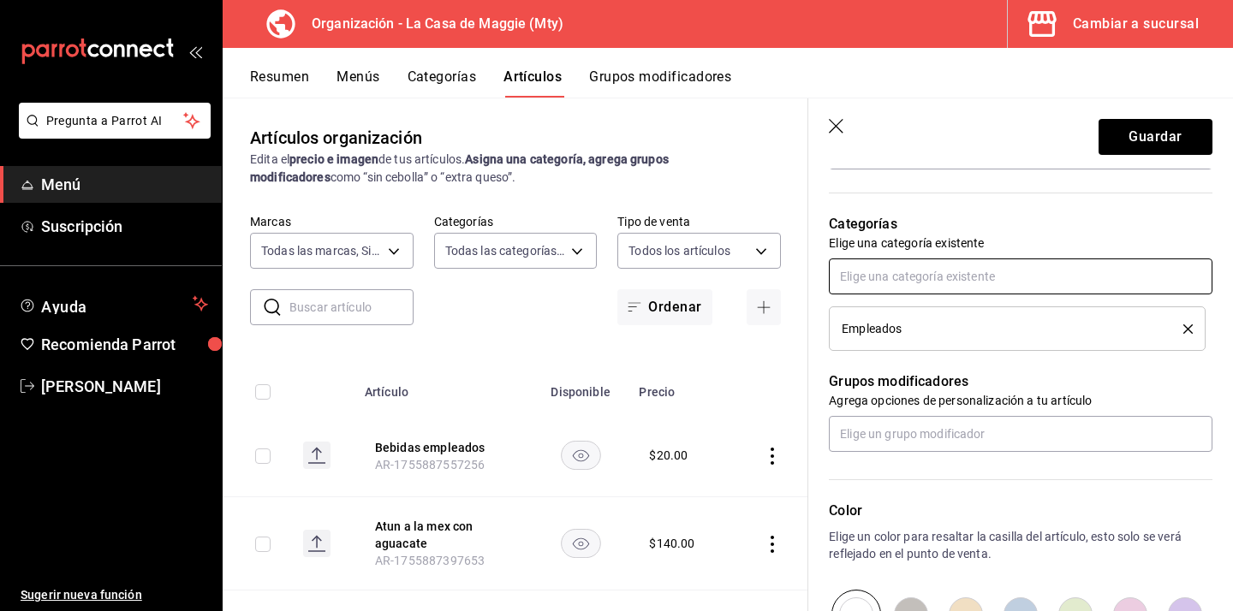
scroll to position [572, 0]
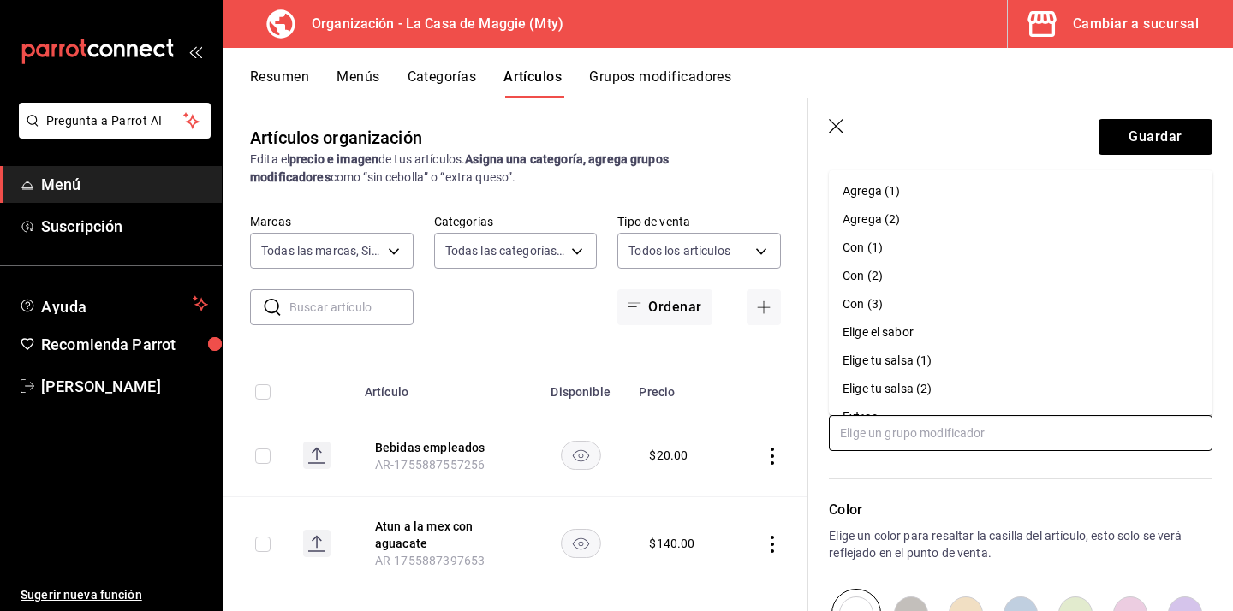
click at [1049, 425] on input "text" at bounding box center [1020, 433] width 383 height 36
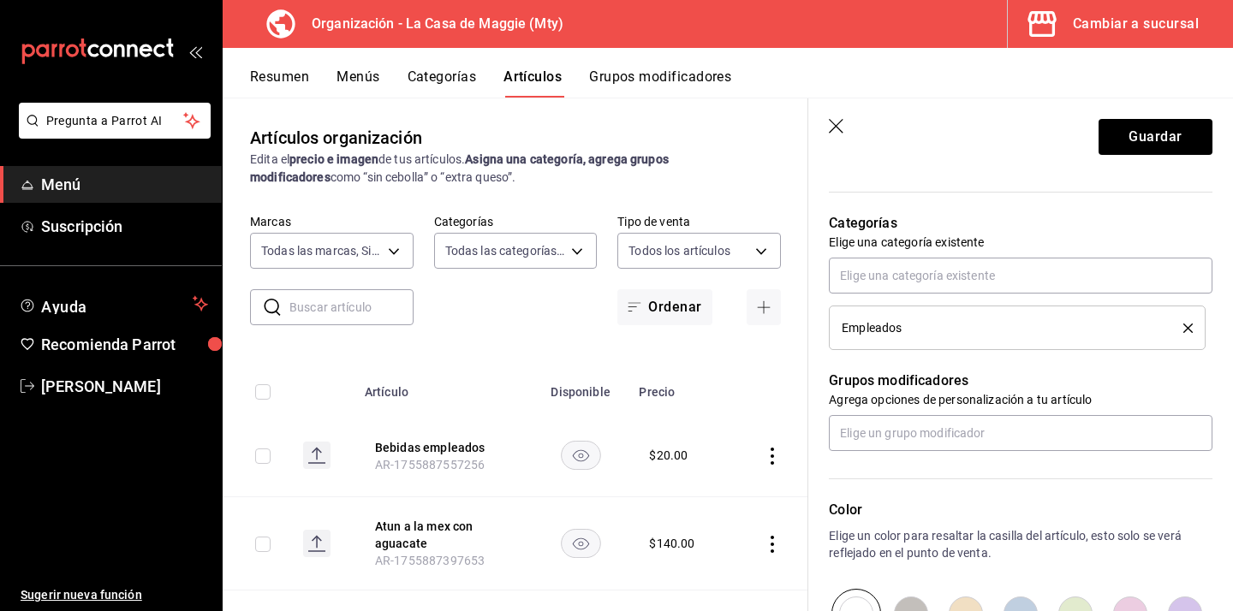
click at [1072, 514] on p "Color" at bounding box center [1020, 510] width 383 height 21
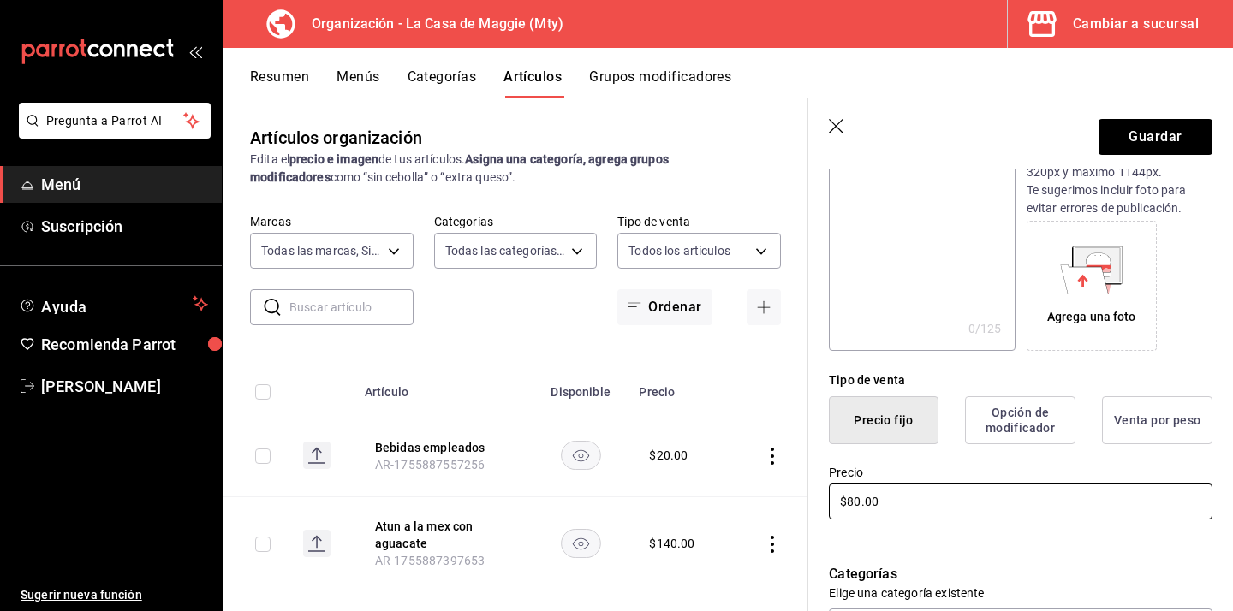
scroll to position [241, 0]
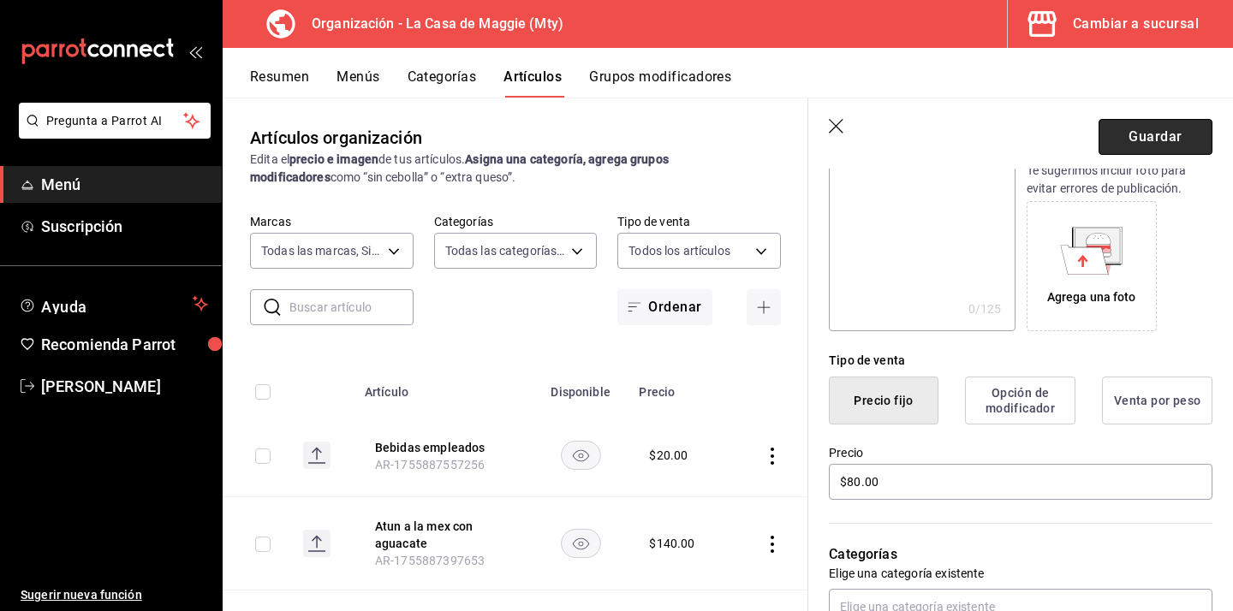
click at [1108, 133] on button "Guardar" at bounding box center [1155, 137] width 114 height 36
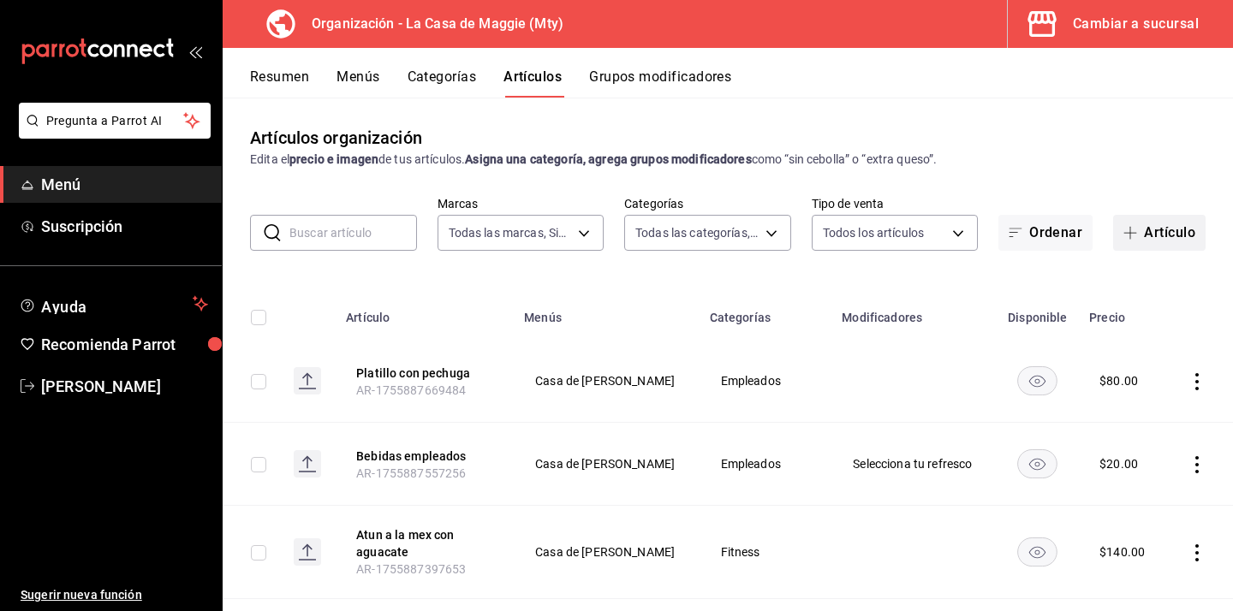
click at [1136, 240] on button "Artículo" at bounding box center [1159, 233] width 92 height 36
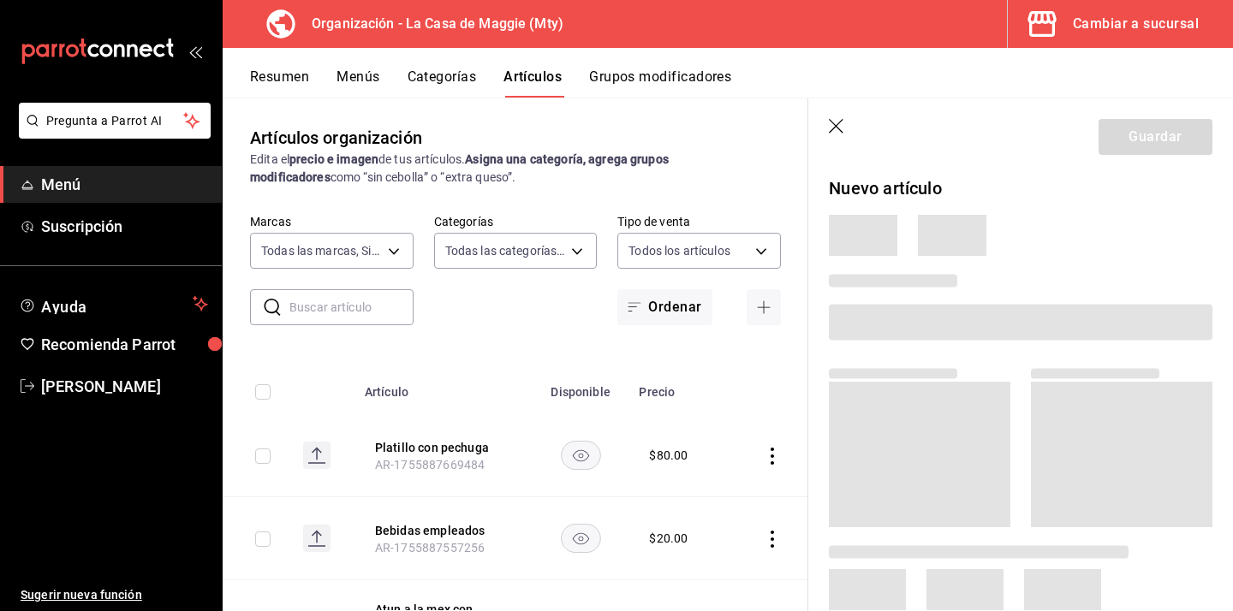
click at [833, 132] on icon "button" at bounding box center [837, 127] width 17 height 17
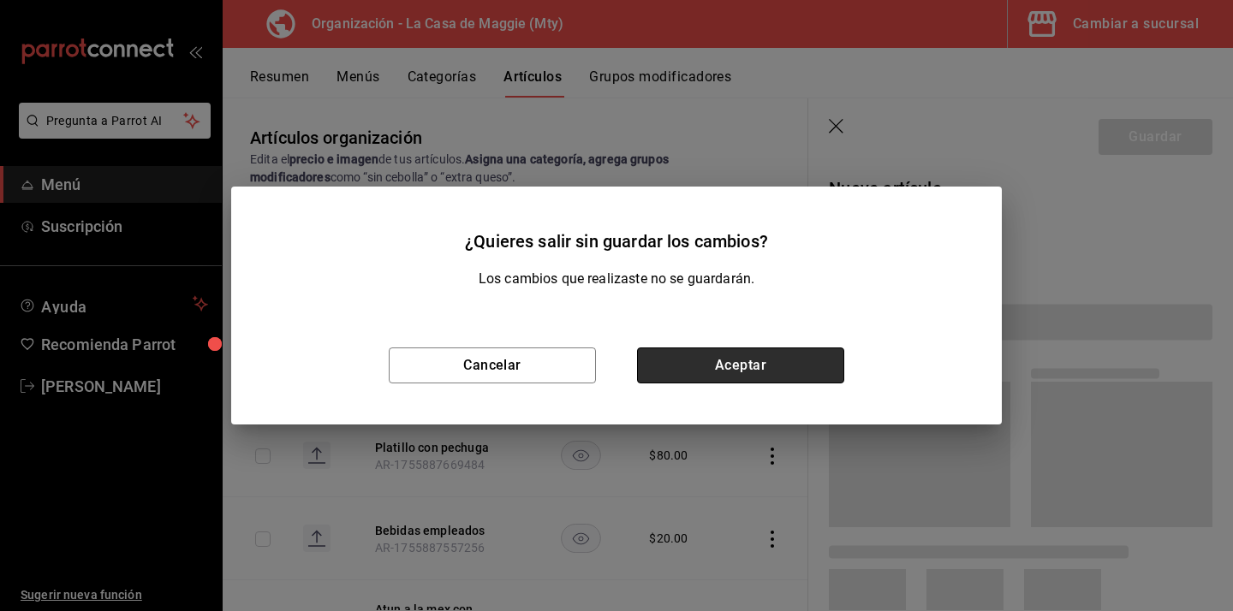
click at [731, 376] on button "Aceptar" at bounding box center [740, 366] width 207 height 36
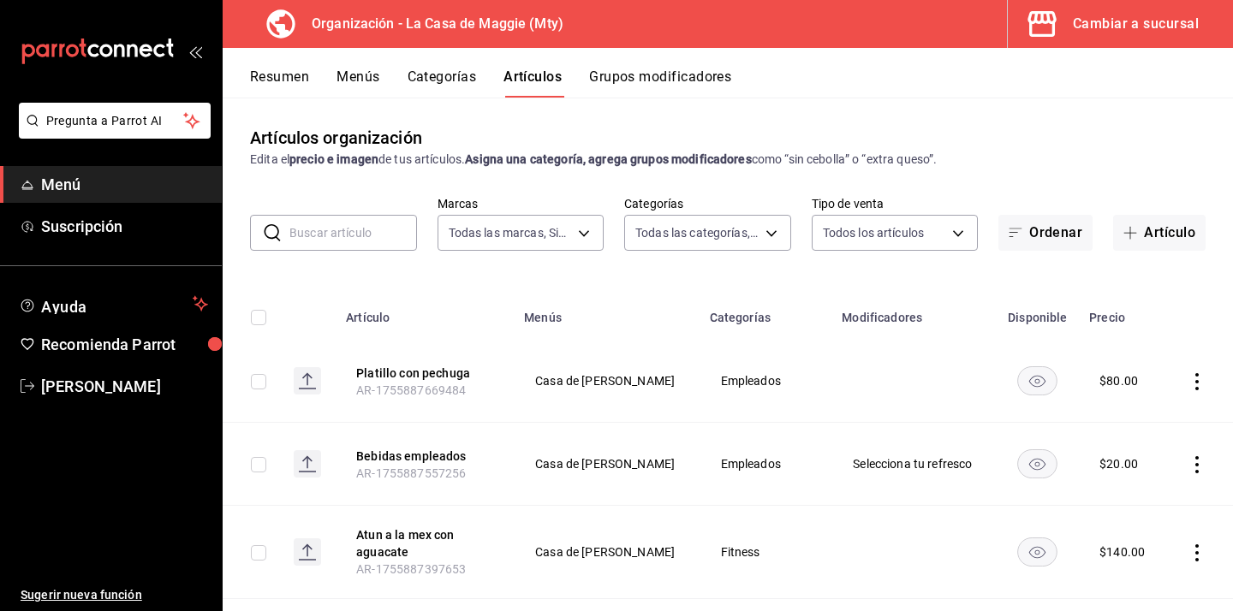
click at [672, 75] on button "Grupos modificadores" at bounding box center [660, 82] width 142 height 29
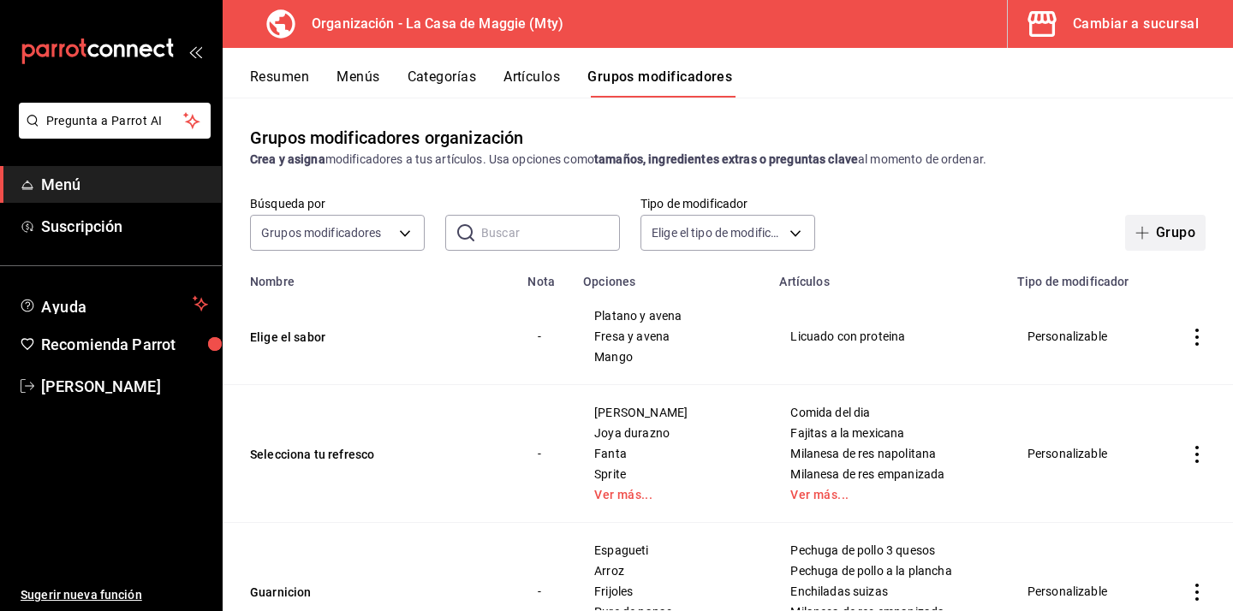
click at [1158, 238] on button "Grupo" at bounding box center [1165, 233] width 80 height 36
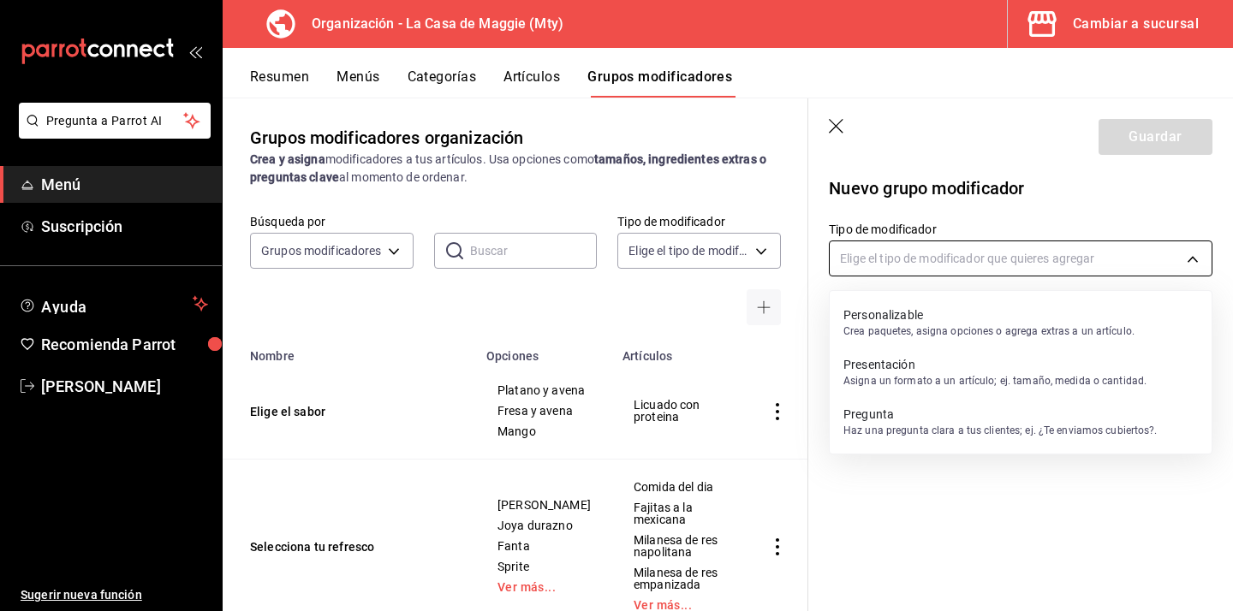
click at [923, 262] on body "Pregunta a Parrot AI Menú Suscripción Ayuda Recomienda Parrot [PERSON_NAME] Sug…" at bounding box center [616, 305] width 1233 height 611
click at [900, 330] on p "Crea paquetes, asigna opciones o agrega extras a un artículo." at bounding box center [988, 331] width 291 height 15
type input "CUSTOMIZABLE"
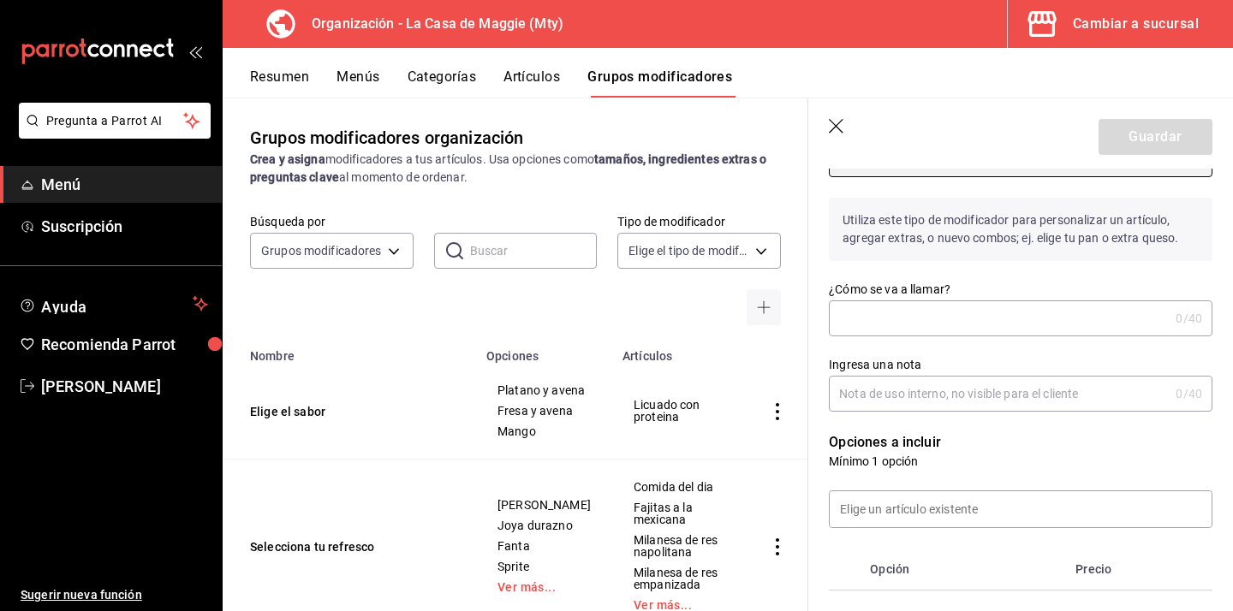
scroll to position [107, 0]
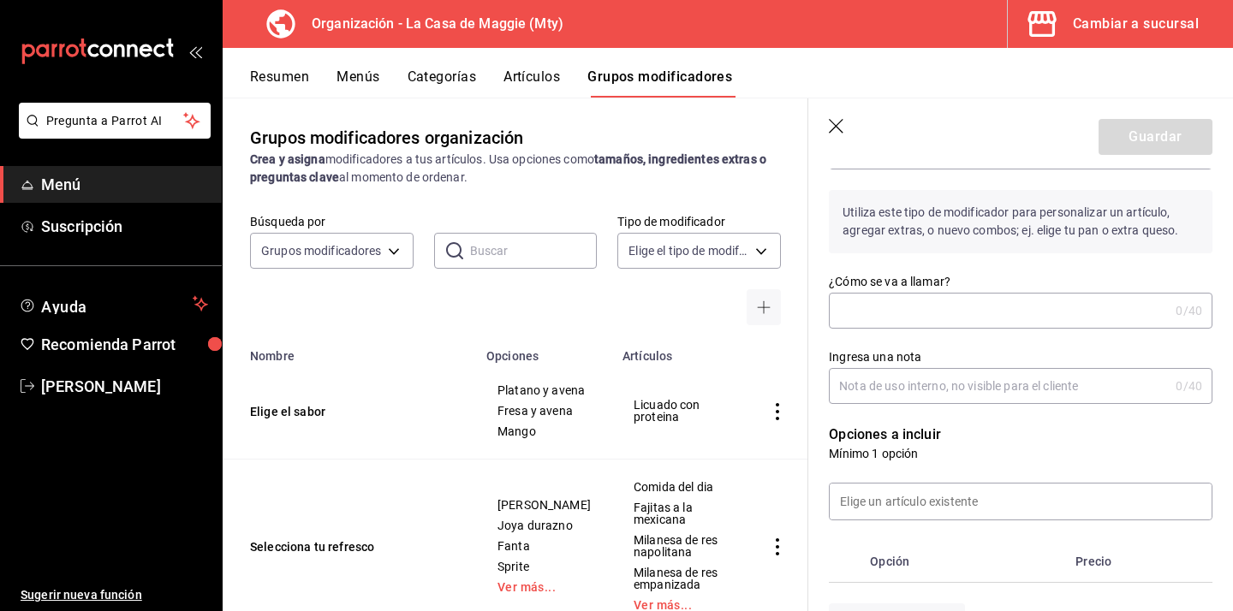
click at [952, 324] on input "¿Cómo se va a llamar?" at bounding box center [999, 311] width 340 height 34
type input "E"
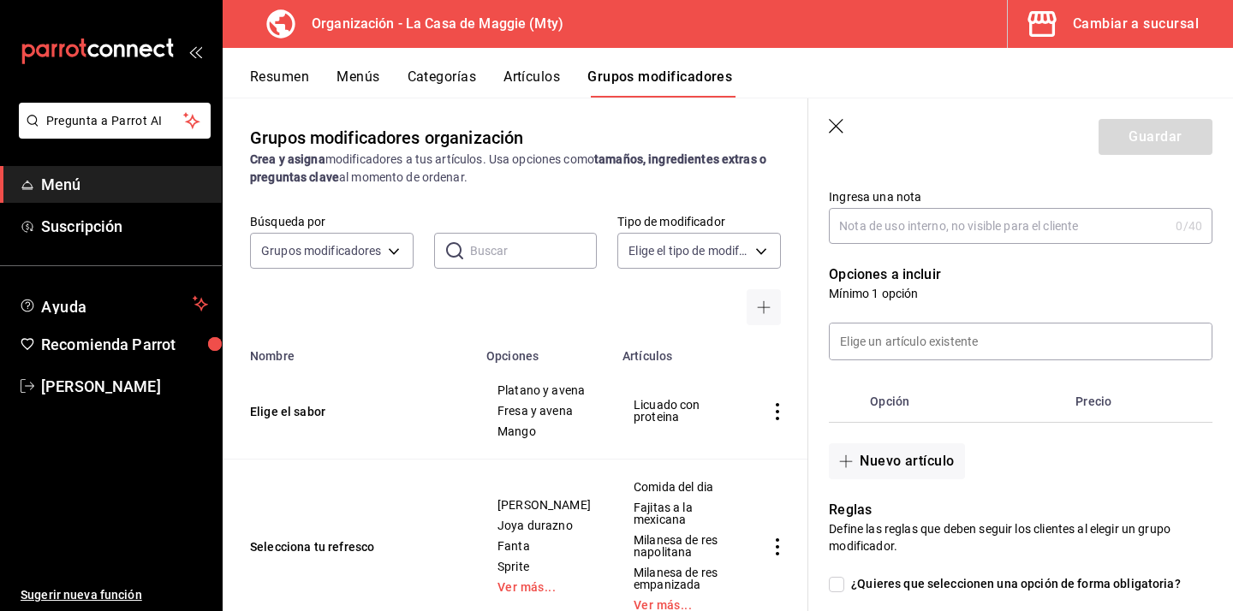
scroll to position [270, 0]
type input "Tipo de pechuga"
click at [894, 467] on button "Nuevo artículo" at bounding box center [896, 459] width 135 height 36
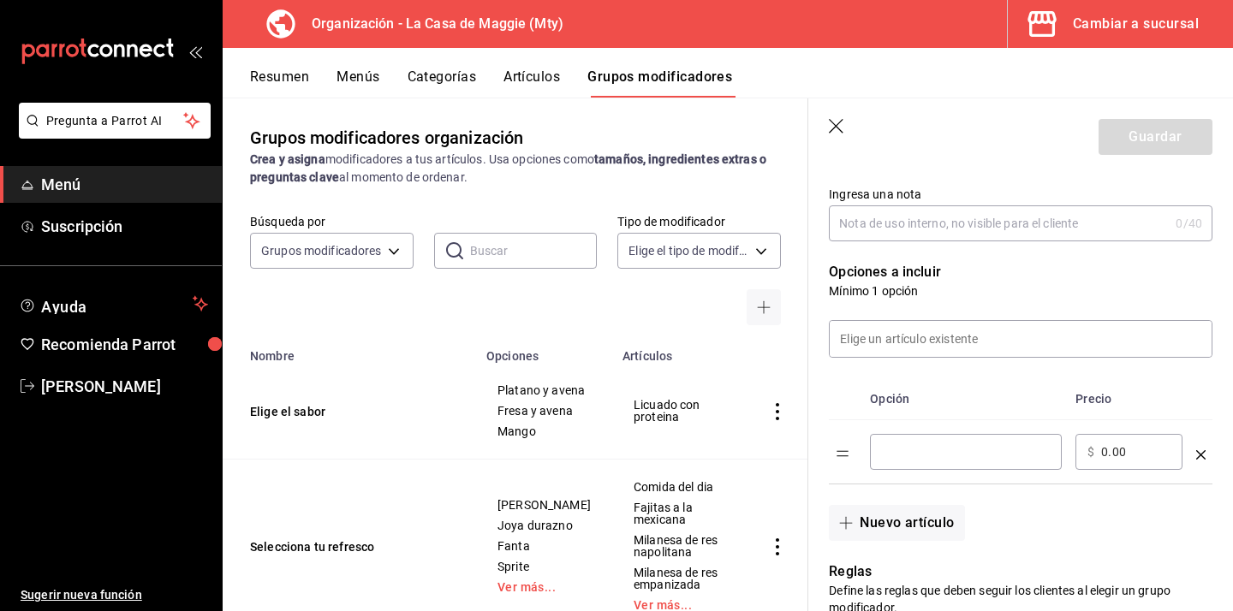
click at [939, 444] on input "optionsTable" at bounding box center [966, 451] width 168 height 17
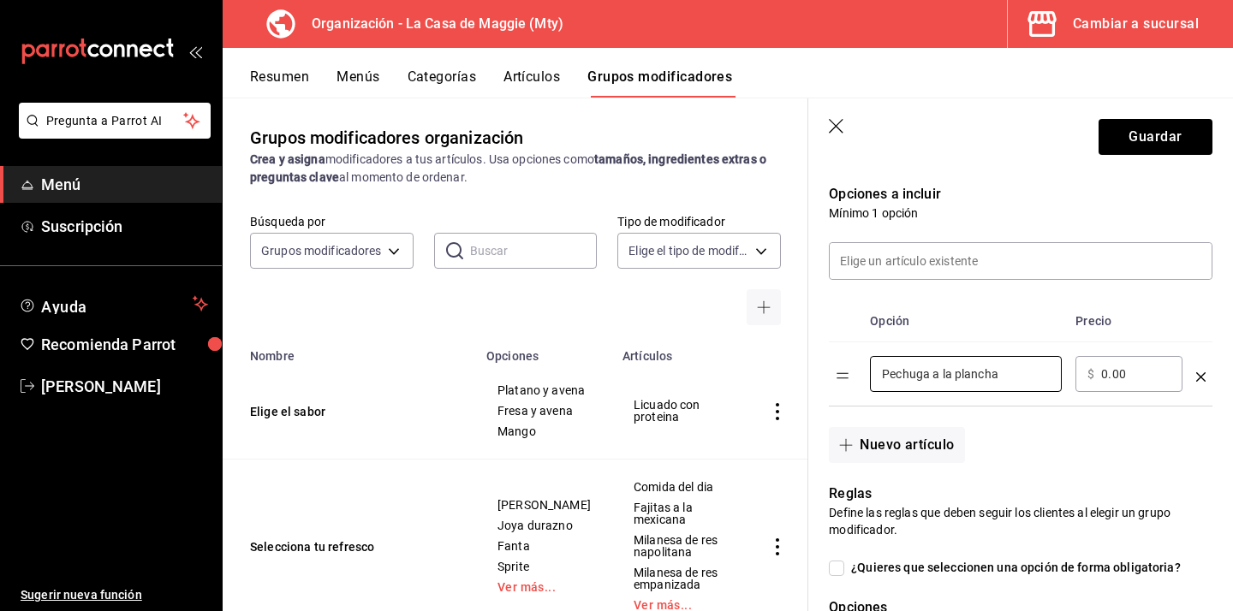
scroll to position [375, 0]
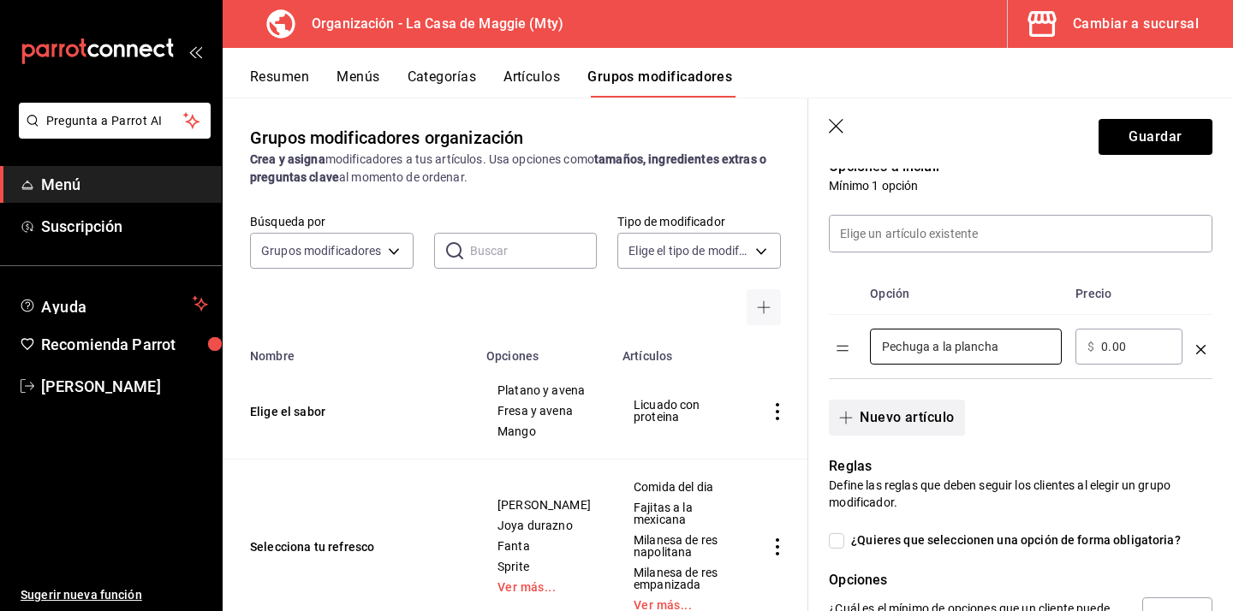
type input "Pechuga a la plancha"
click at [919, 422] on button "Nuevo artículo" at bounding box center [896, 418] width 135 height 36
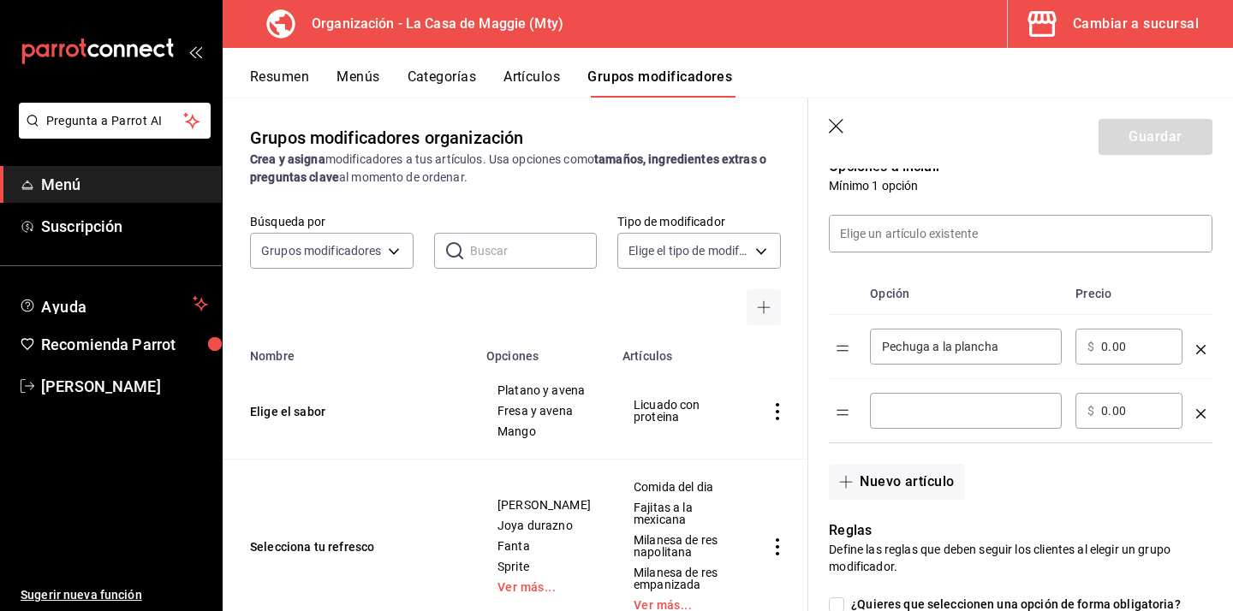
click at [940, 411] on input "optionsTable" at bounding box center [966, 410] width 168 height 17
click at [1023, 413] on input "Pechuga 3" at bounding box center [966, 410] width 168 height 17
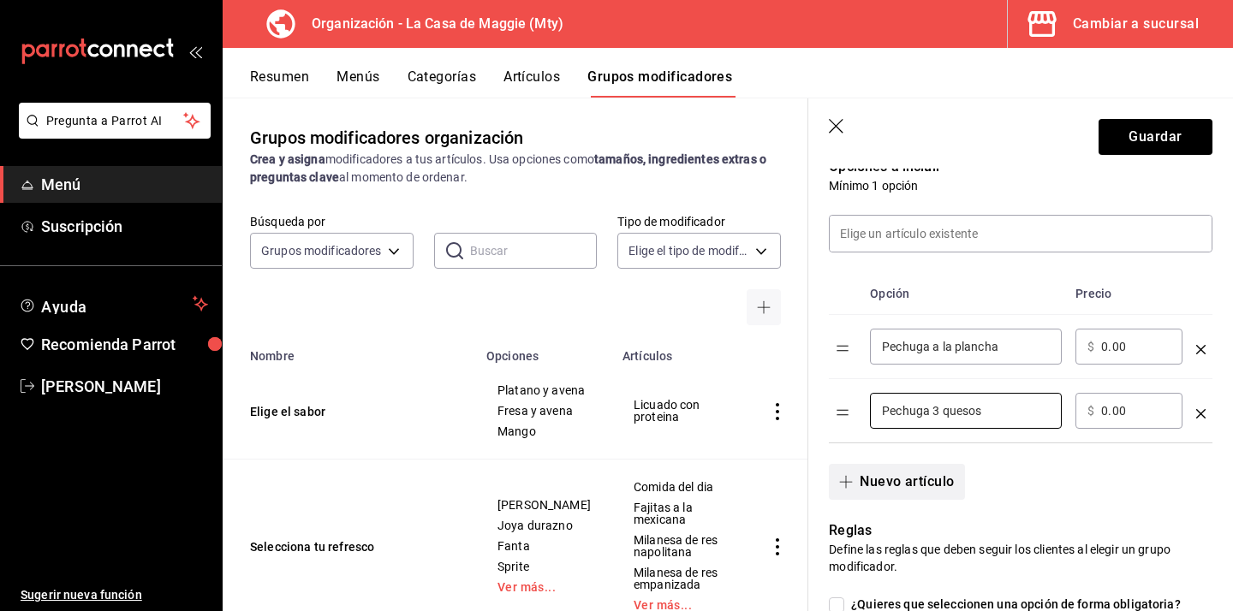
type input "Pechuga 3 quesos"
click at [920, 483] on button "Nuevo artículo" at bounding box center [896, 482] width 135 height 36
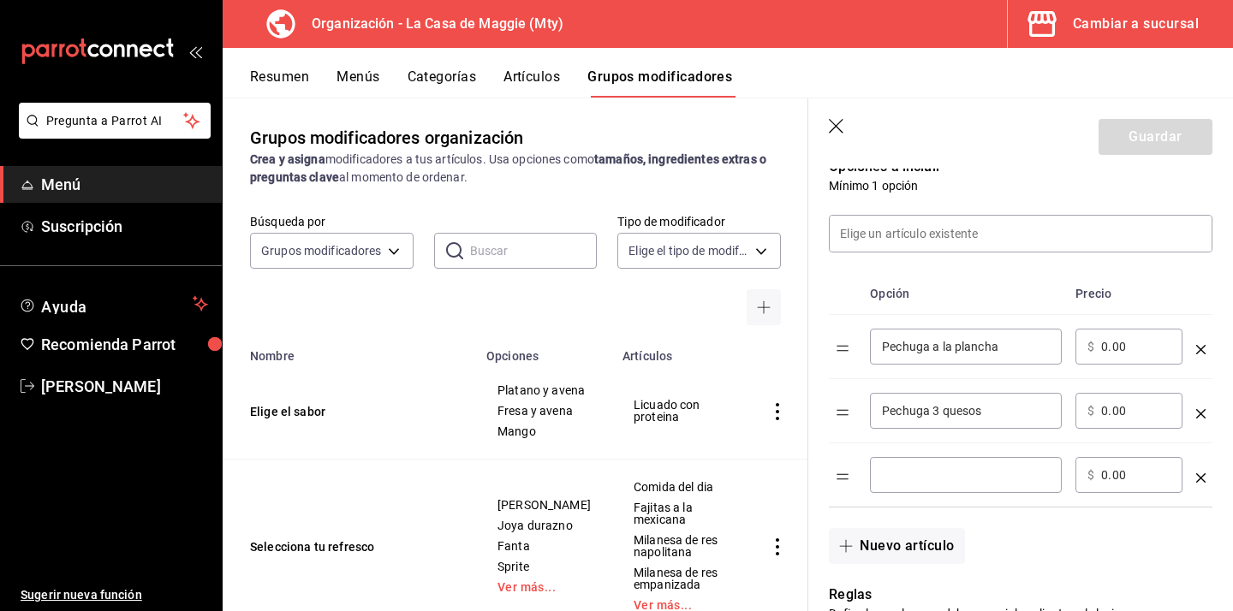
click at [942, 485] on div "​" at bounding box center [966, 475] width 192 height 36
type input "Pechuga rellena"
click at [1083, 544] on div "Nuevo artículo" at bounding box center [1010, 536] width 404 height 56
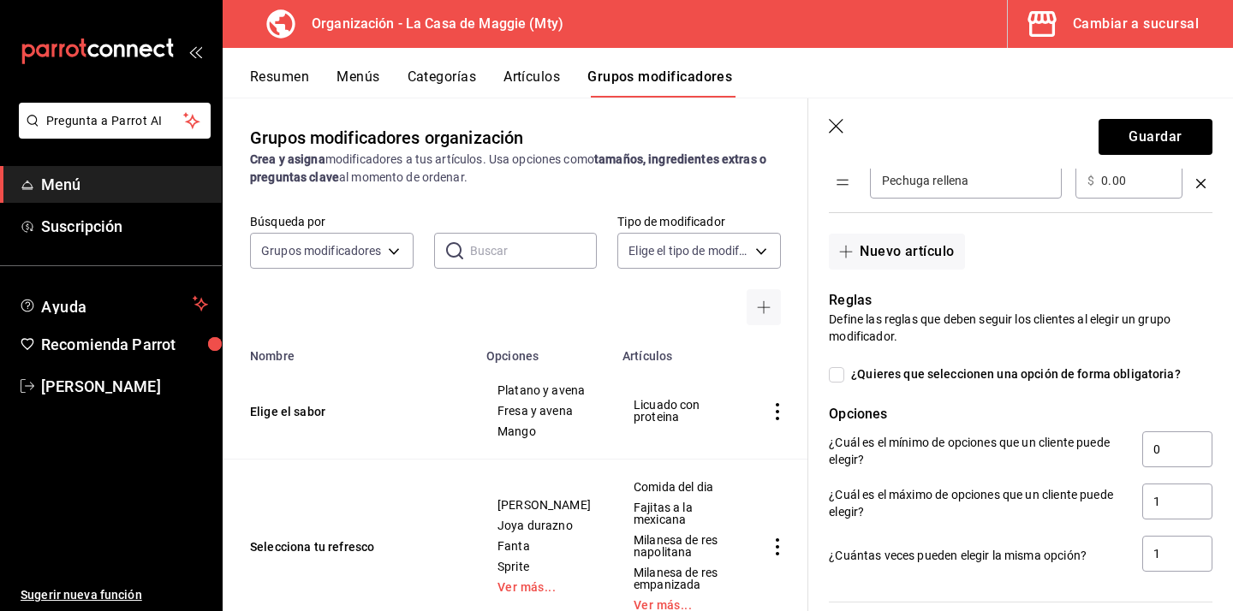
scroll to position [723, 0]
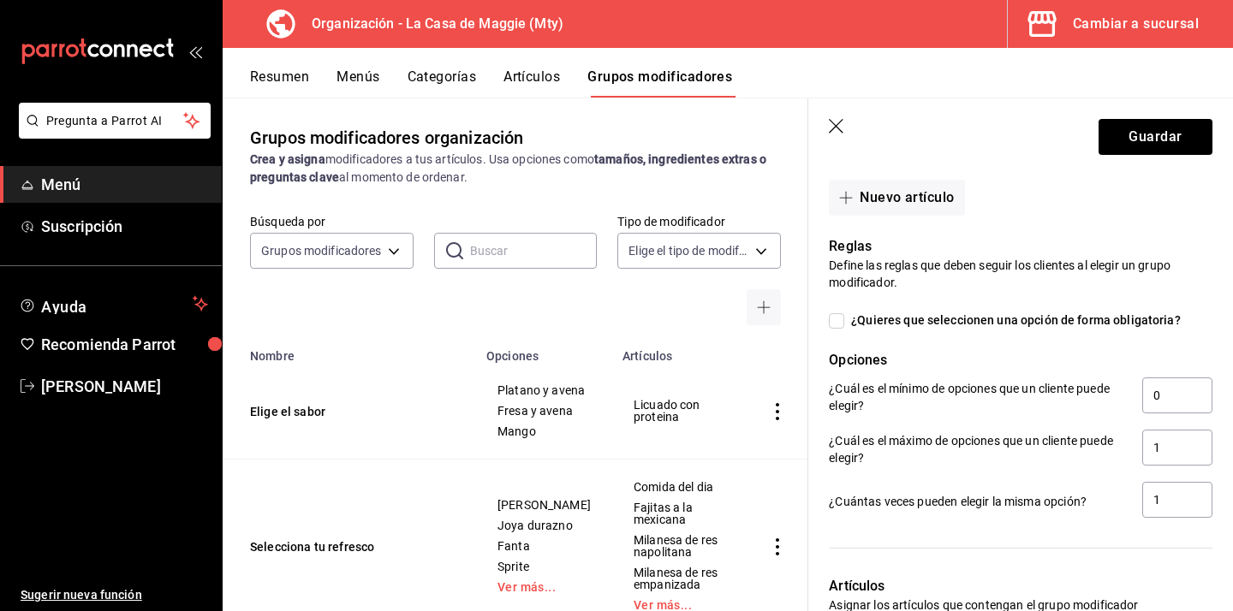
click at [835, 321] on input "¿Quieres que seleccionen una opción de forma obligatoria?" at bounding box center [836, 320] width 15 height 15
checkbox input "true"
type input "1"
click at [1173, 122] on button "Guardar" at bounding box center [1155, 137] width 114 height 36
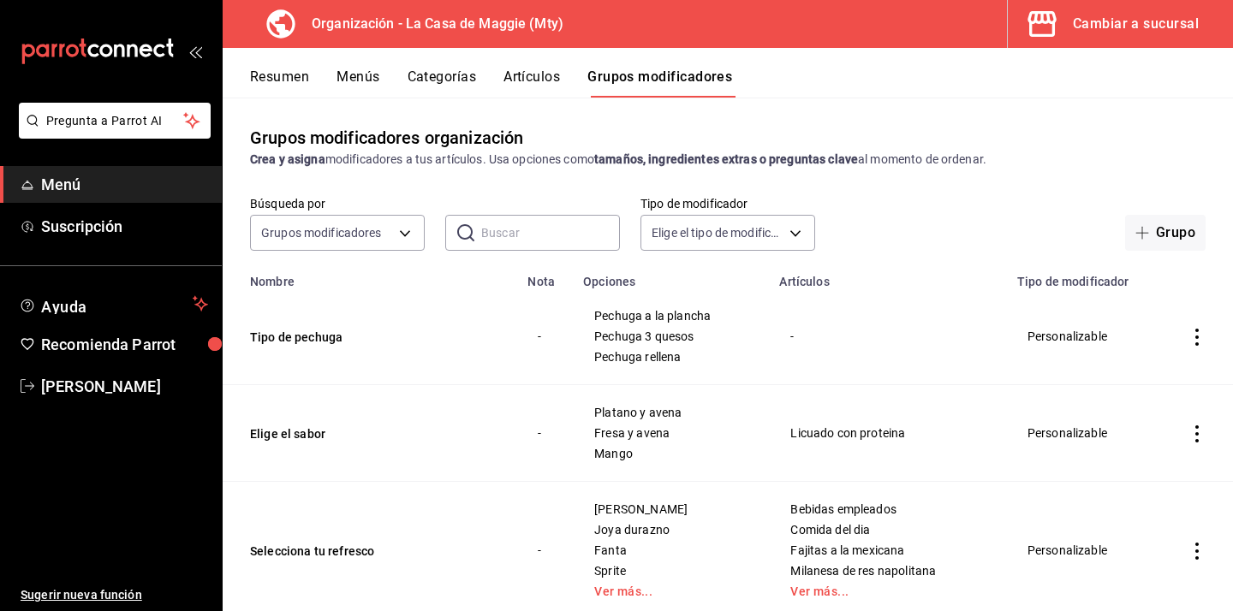
click at [522, 74] on button "Artículos" at bounding box center [531, 82] width 56 height 29
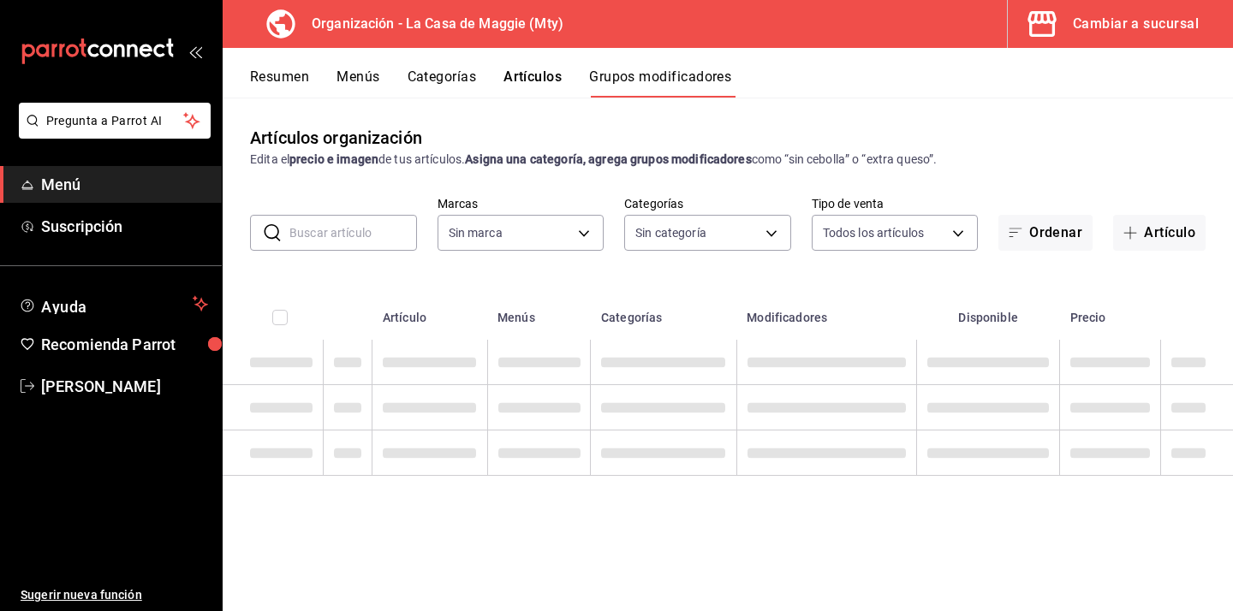
type input "a3684772-da2a-4e98-bff2-0fed7e2a3e3a"
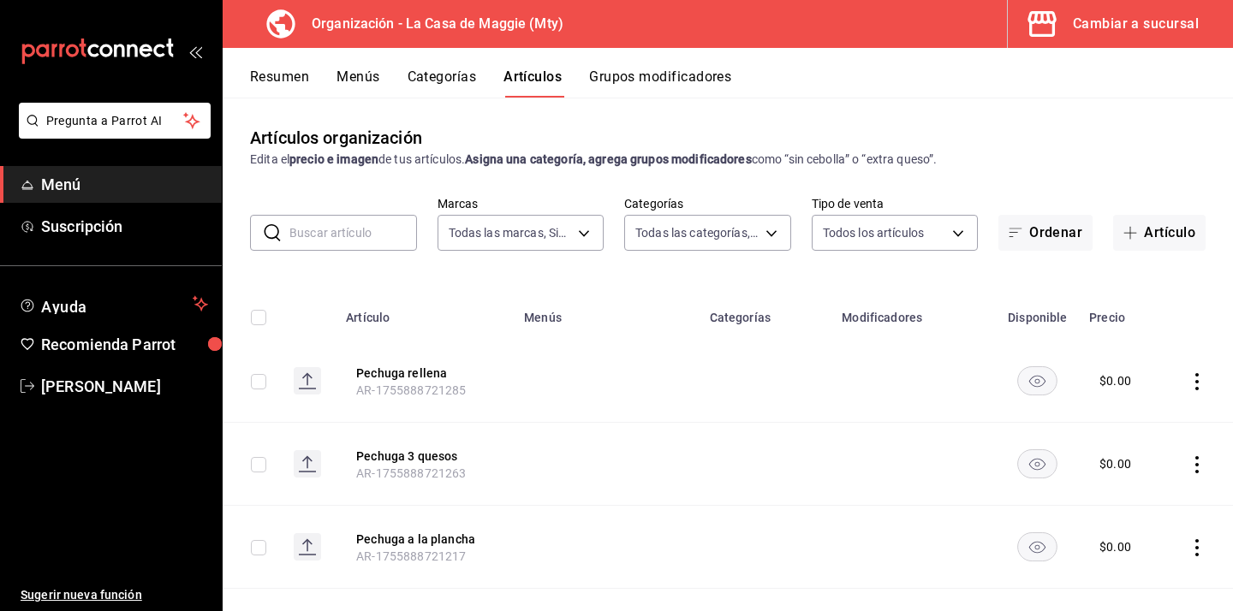
type input "d3ffc9bb-0afb-45ca-a8cf-b3f181a7dd62,198ea73a-483a-4350-9de4-c162b95b27a4,e88ed…"
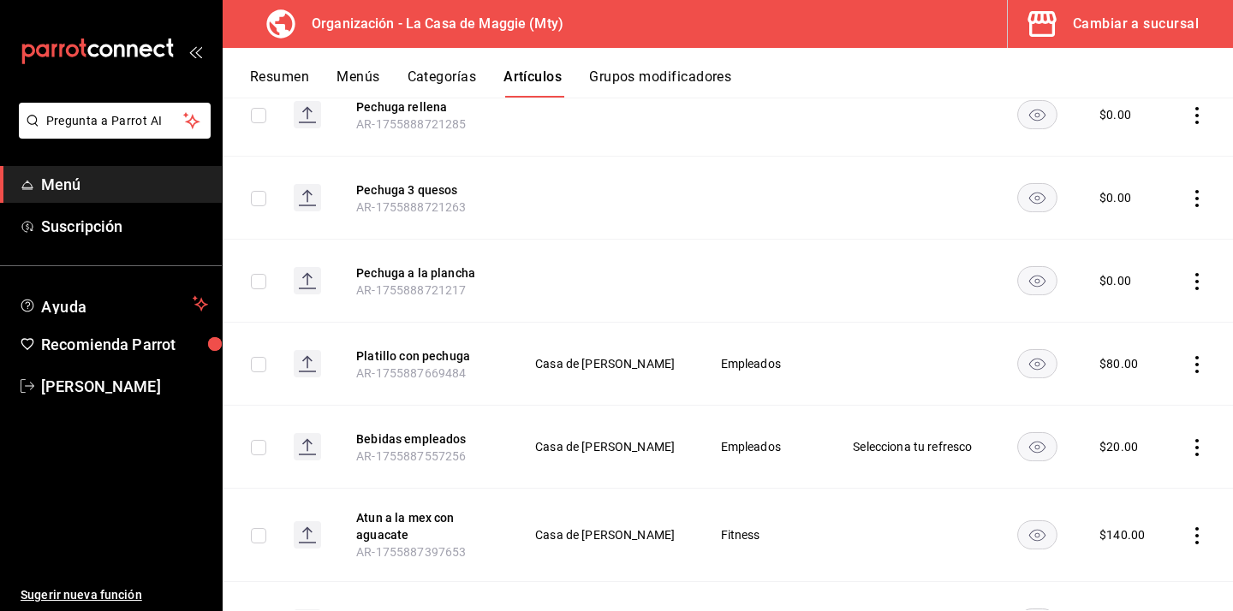
scroll to position [269, 0]
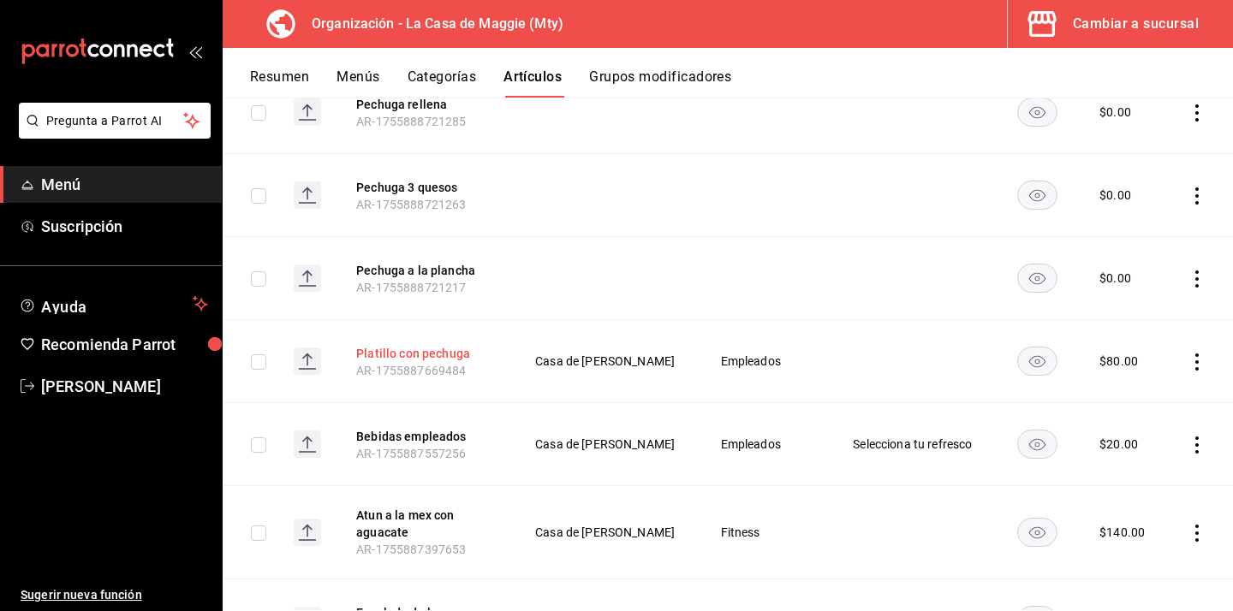
click at [401, 358] on button "Platillo con pechuga" at bounding box center [424, 353] width 137 height 17
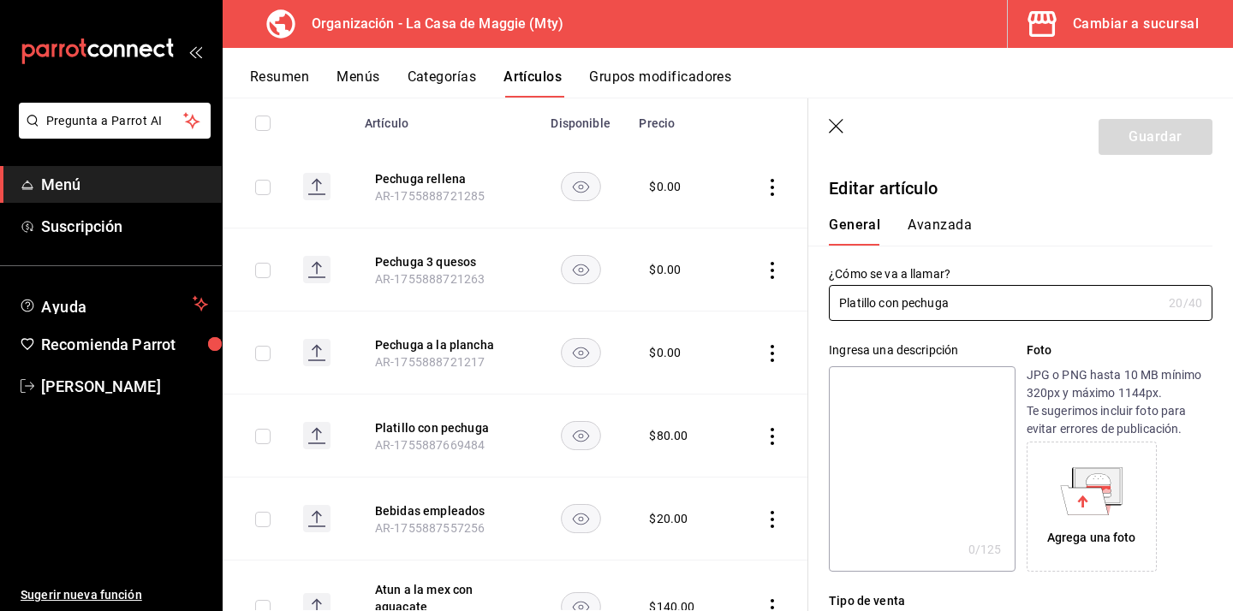
type input "$80.00"
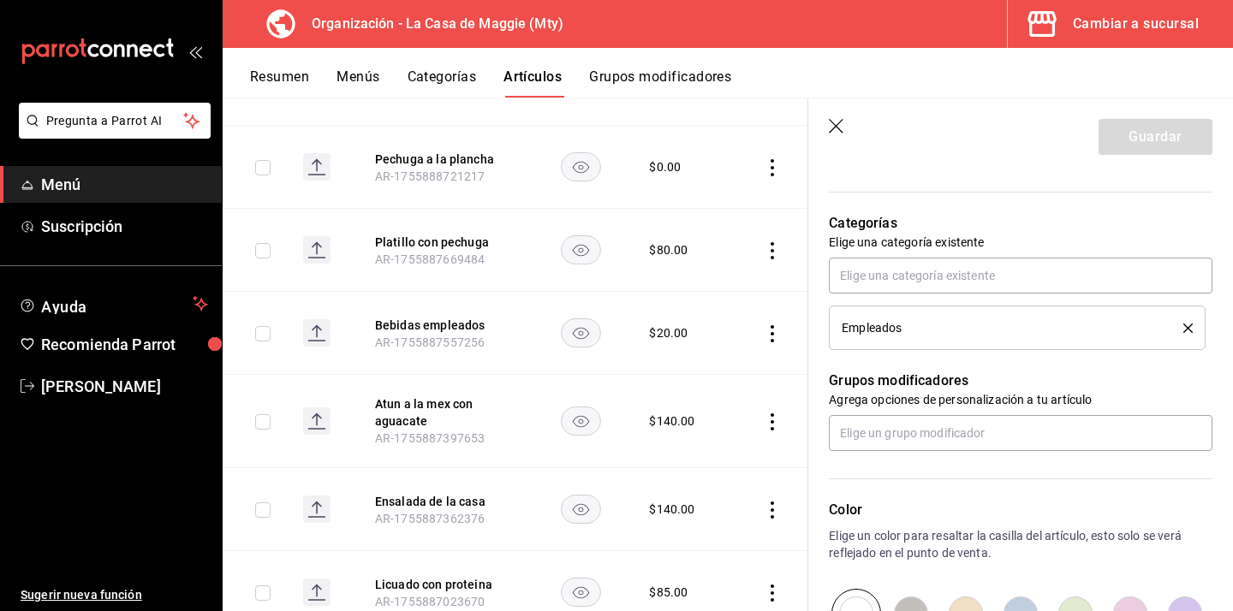
scroll to position [627, 0]
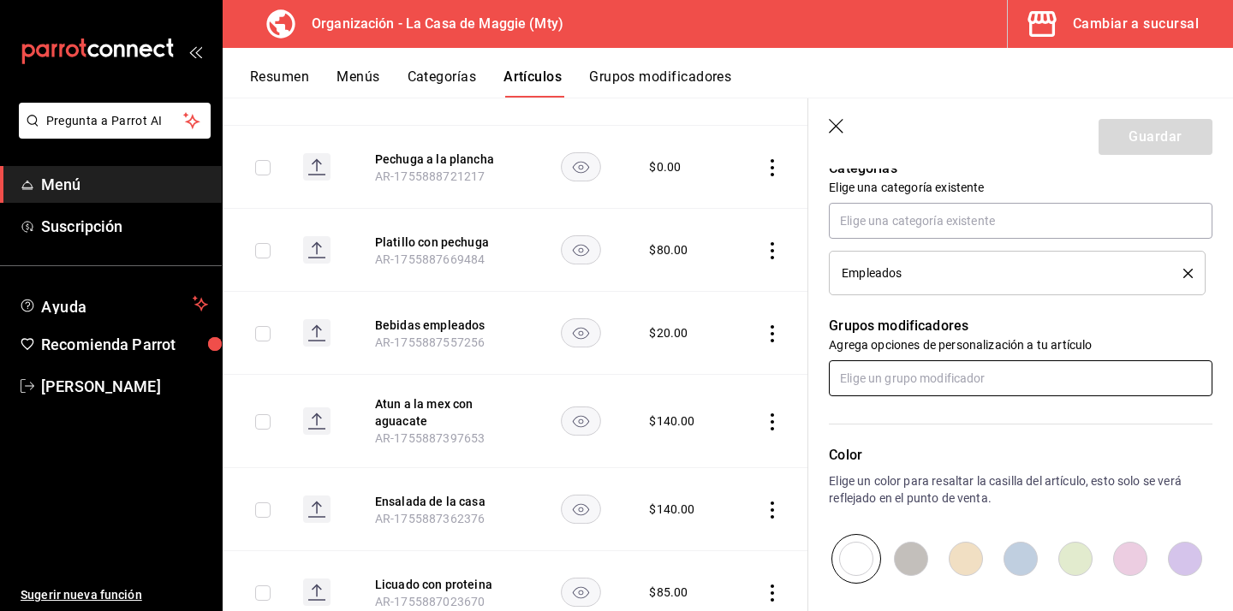
click at [899, 378] on input "text" at bounding box center [1020, 378] width 383 height 36
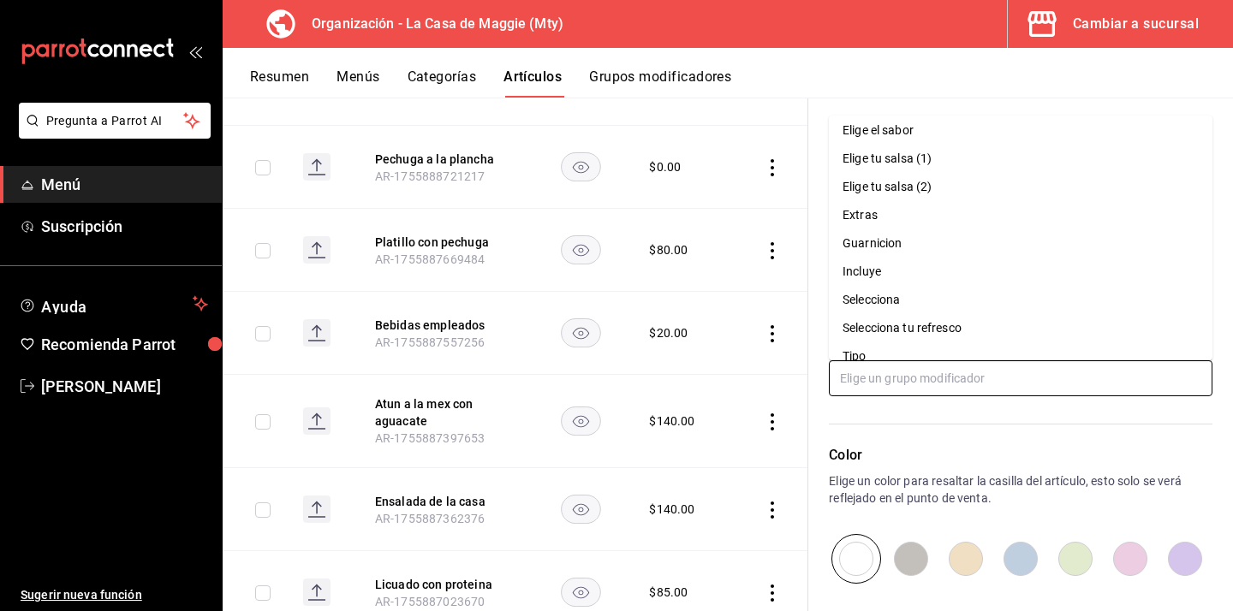
scroll to position [193, 0]
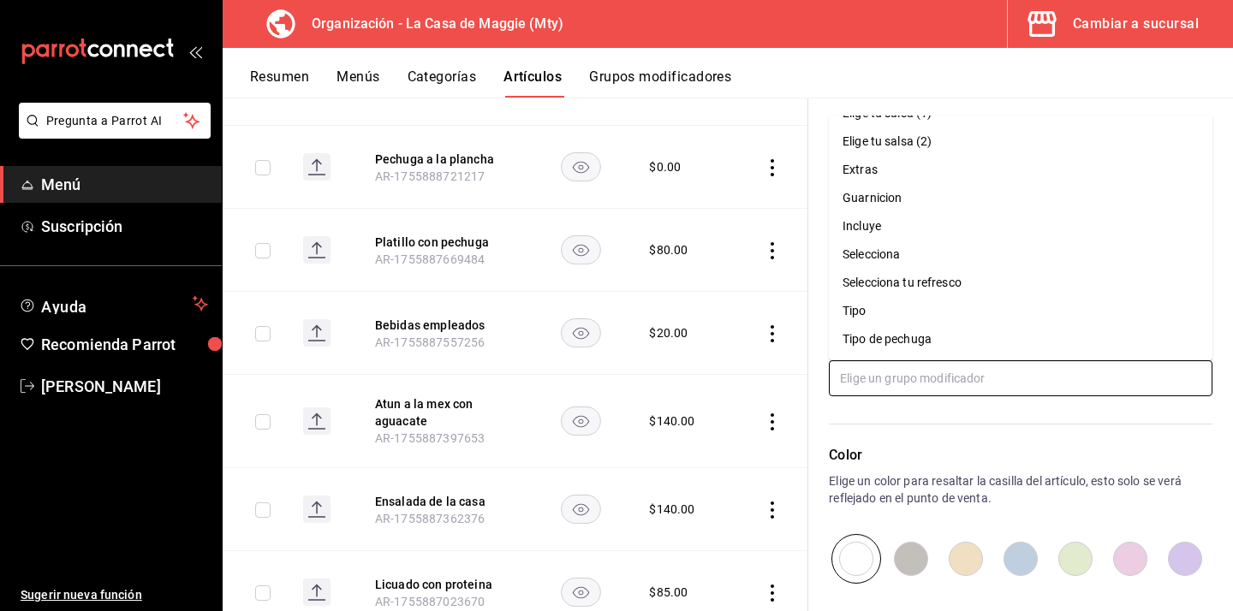
click at [928, 341] on div "Tipo de pechuga" at bounding box center [886, 339] width 89 height 18
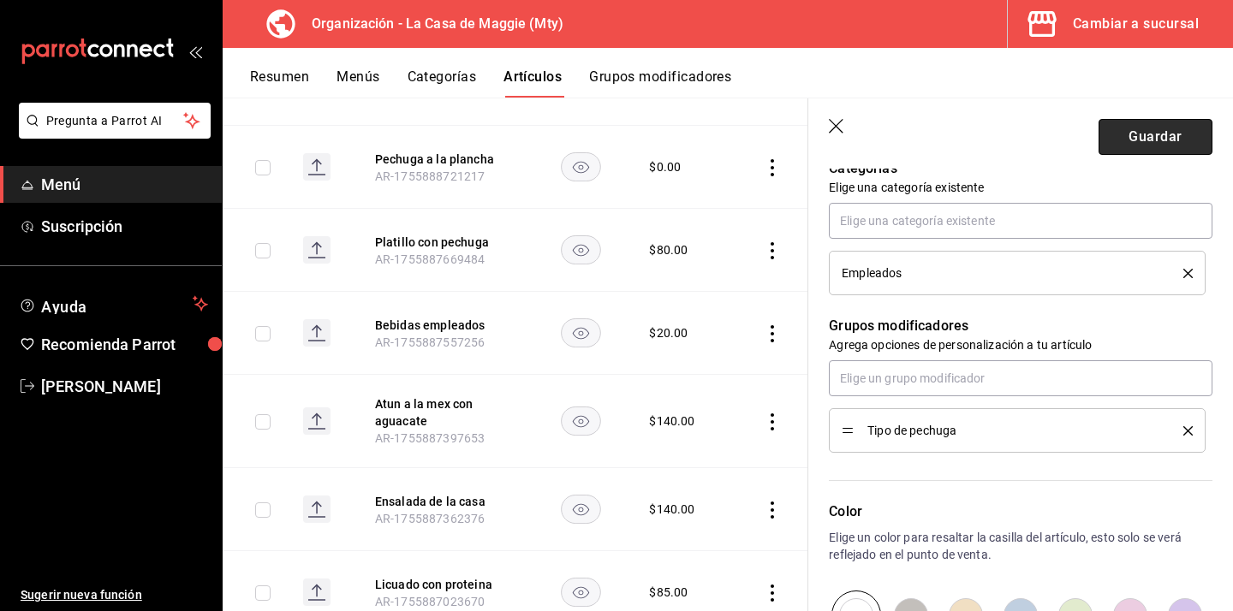
click at [1189, 129] on button "Guardar" at bounding box center [1155, 137] width 114 height 36
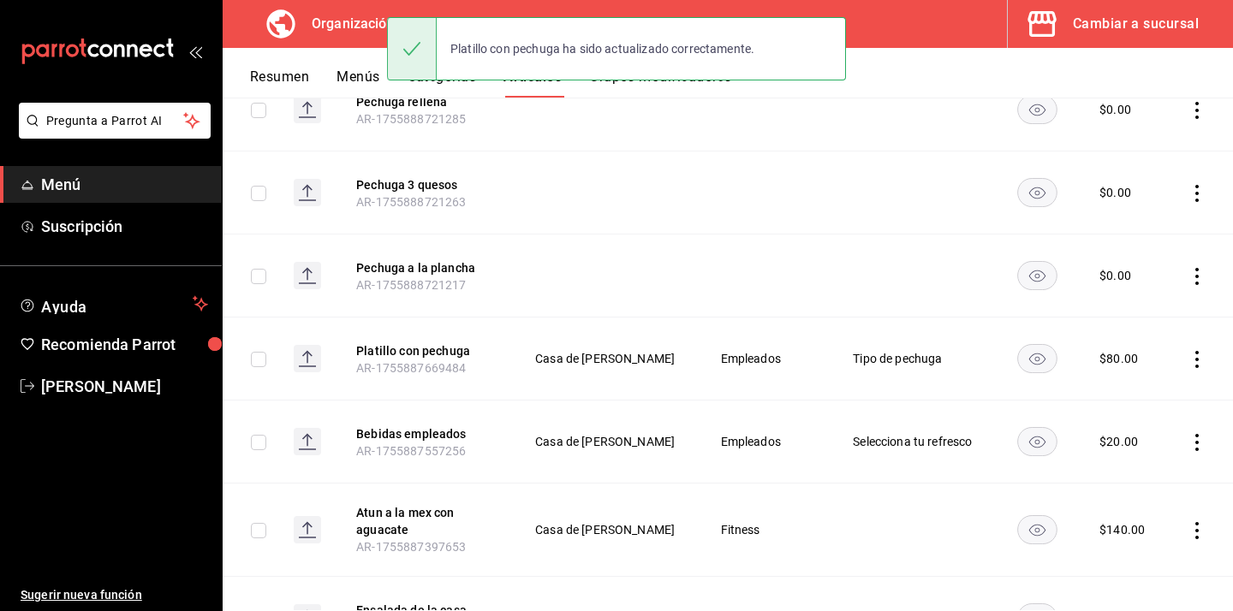
scroll to position [277, 0]
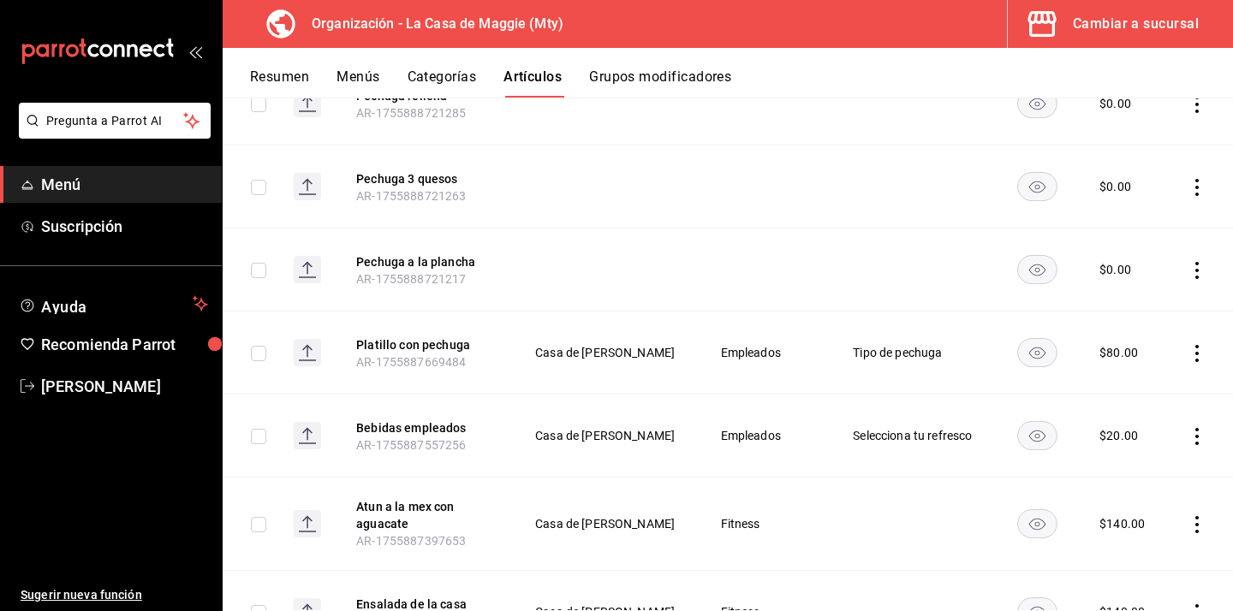
click at [638, 85] on button "Grupos modificadores" at bounding box center [660, 82] width 142 height 29
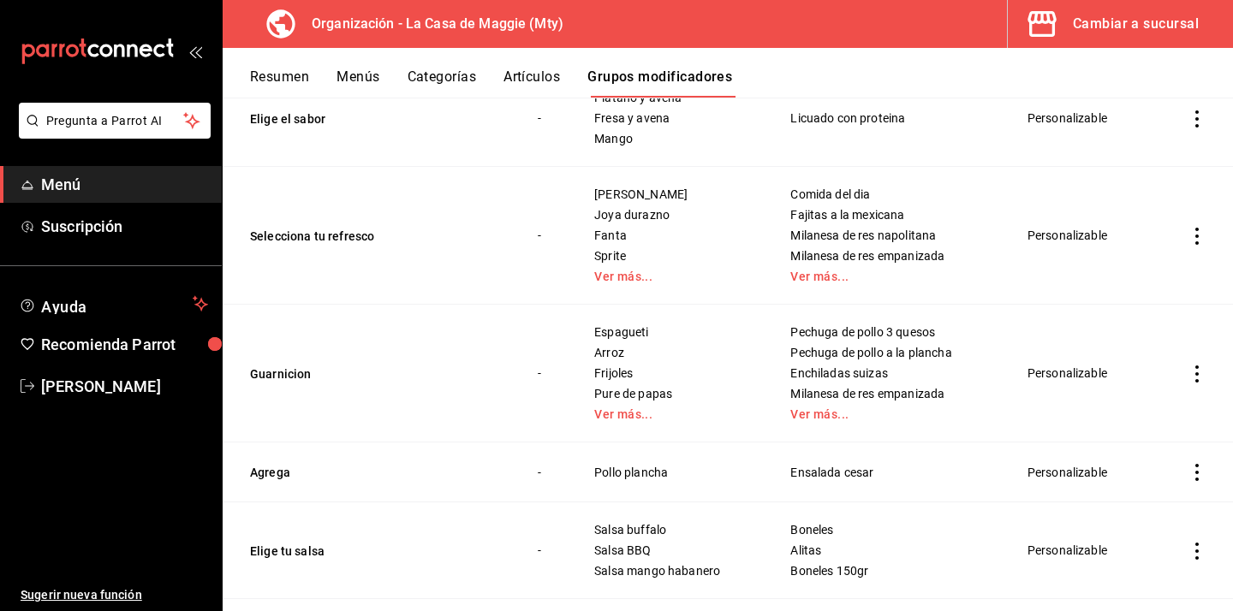
scroll to position [289, 0]
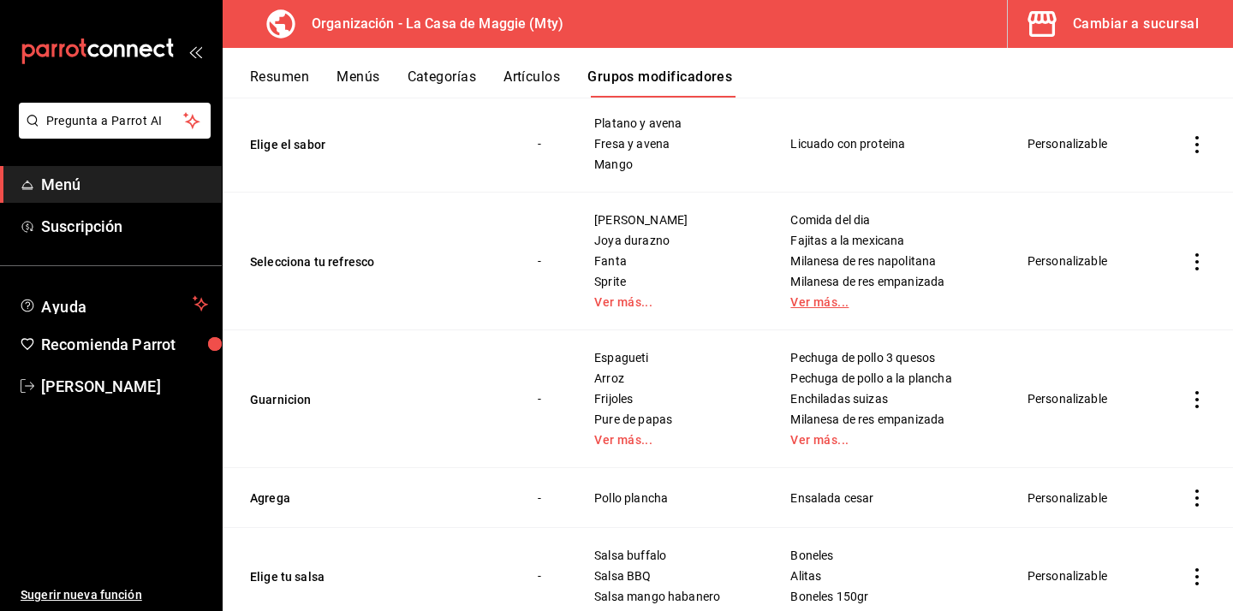
click at [834, 303] on link "Ver más..." at bounding box center [887, 302] width 194 height 12
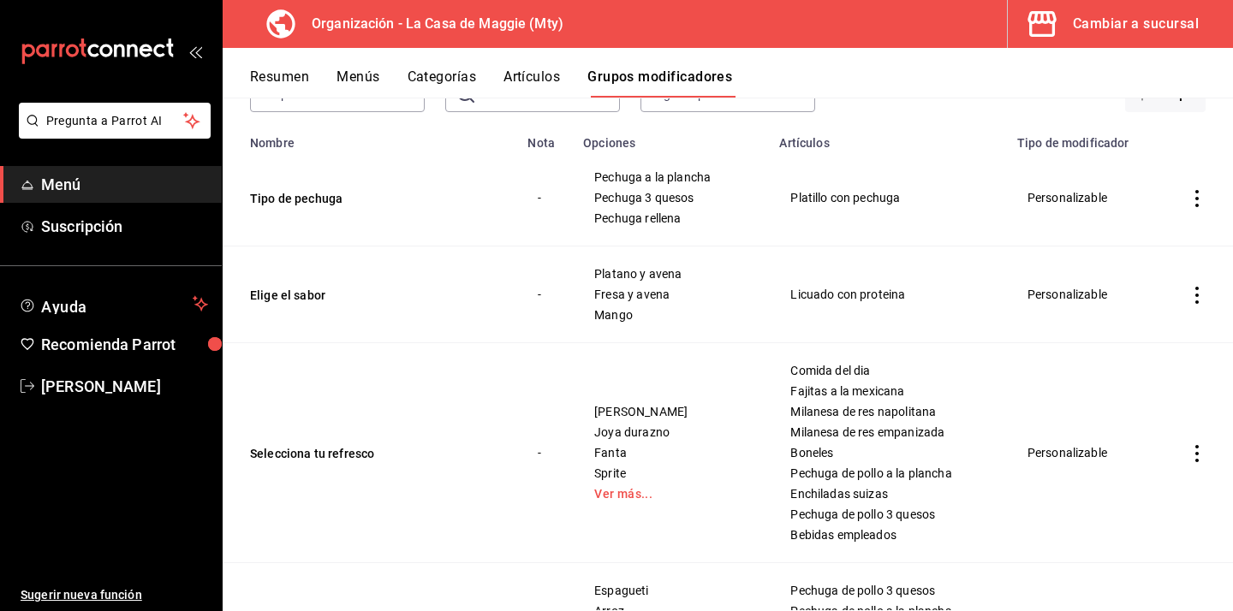
scroll to position [0, 0]
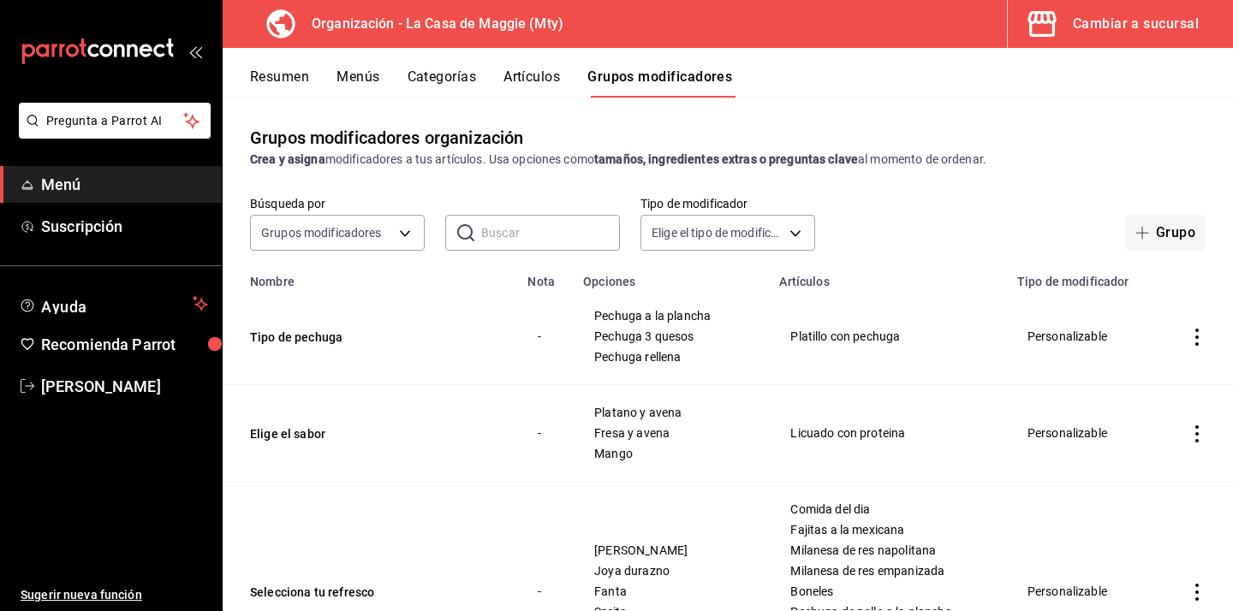
click at [520, 82] on button "Artículos" at bounding box center [531, 82] width 56 height 29
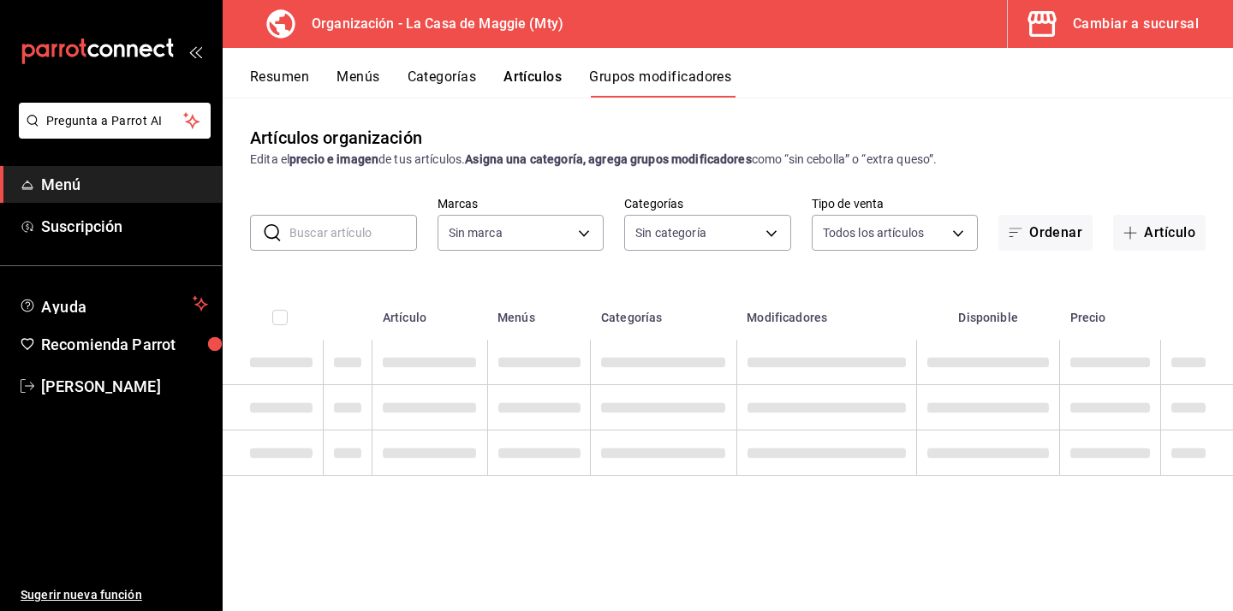
type input "a3684772-da2a-4e98-bff2-0fed7e2a3e3a"
click at [1174, 223] on button "Artículo" at bounding box center [1159, 233] width 92 height 36
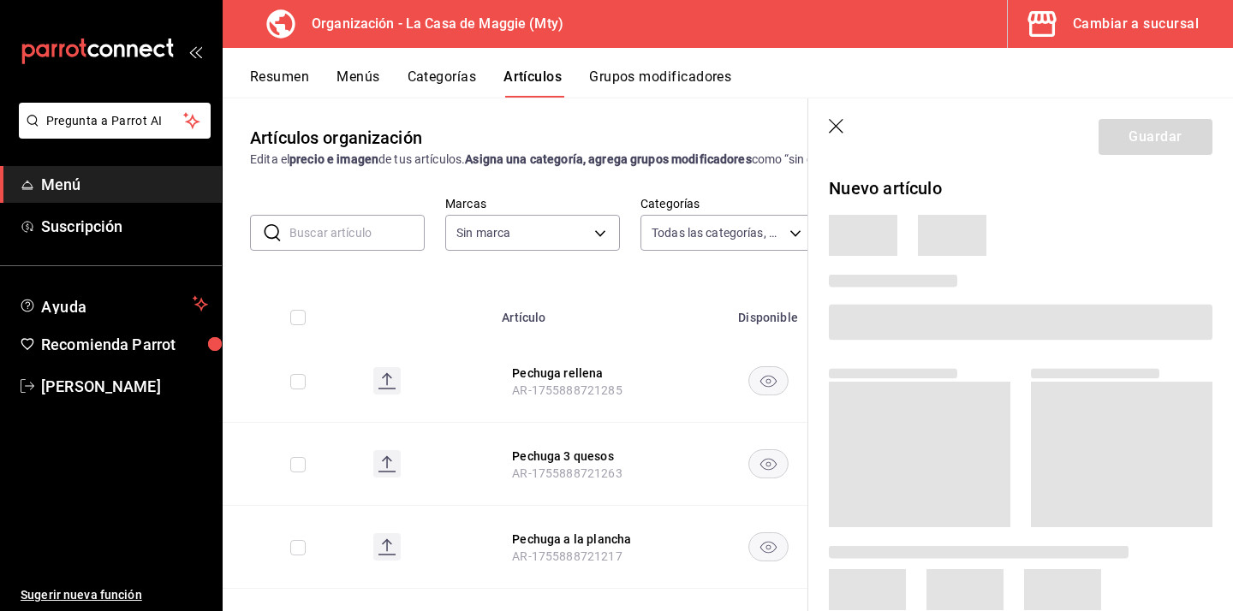
type input "d3ffc9bb-0afb-45ca-a8cf-b3f181a7dd62,198ea73a-483a-4350-9de4-c162b95b27a4,e88ed…"
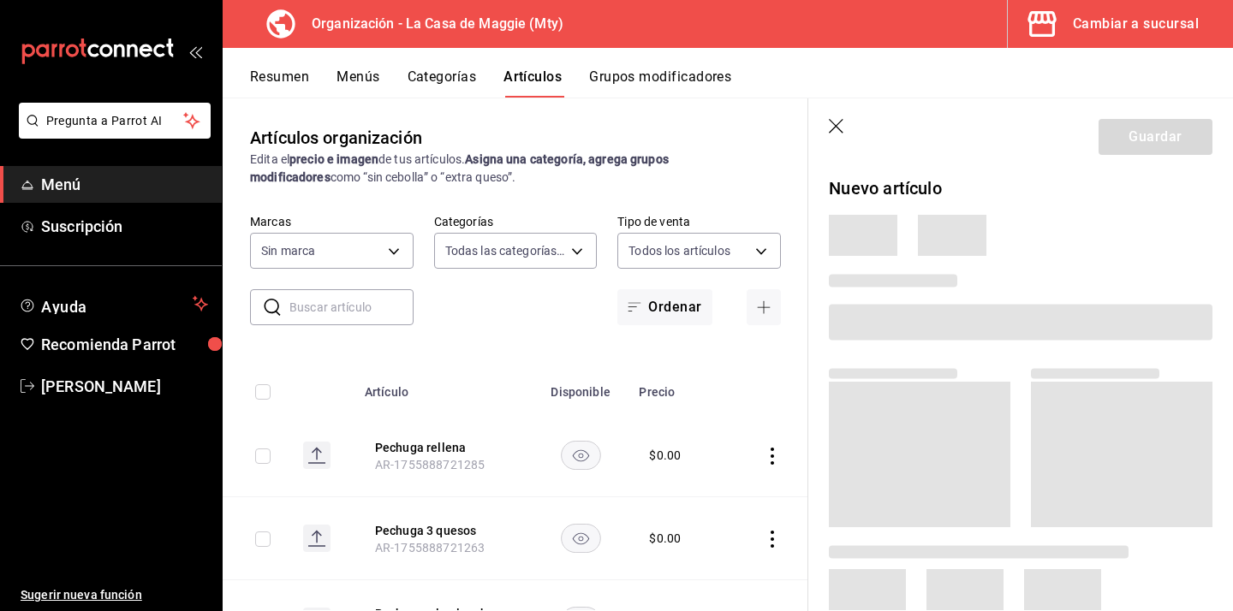
type input "a3684772-da2a-4e98-bff2-0fed7e2a3e3a"
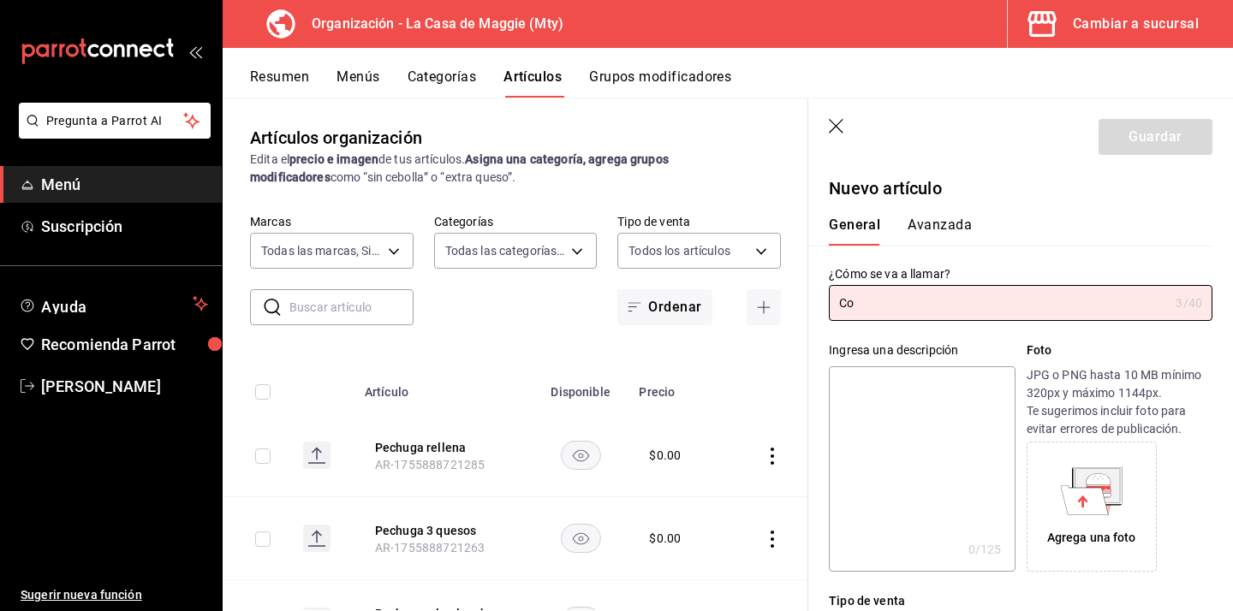
type input "C"
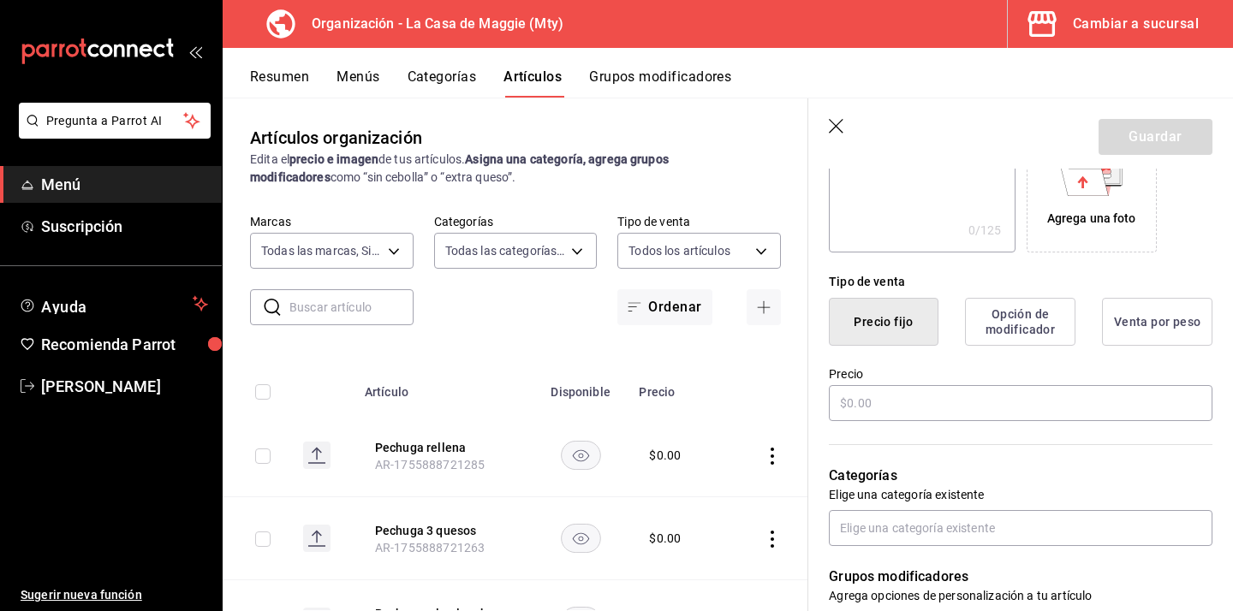
scroll to position [329, 0]
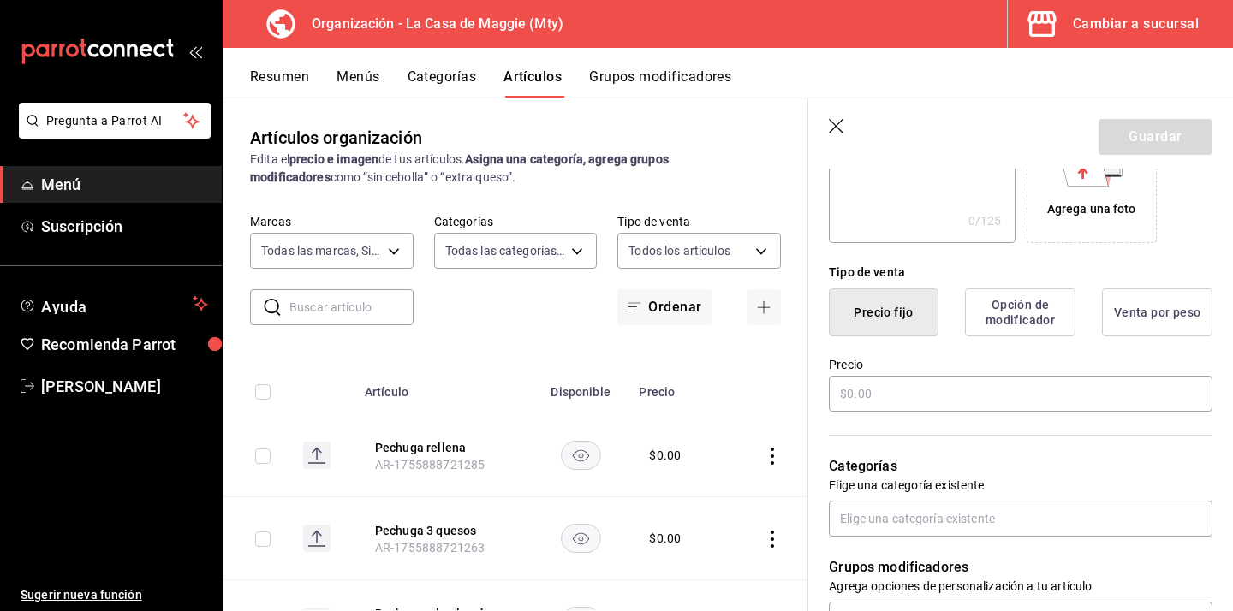
type input "Platillo empleado"
click at [990, 412] on div "Precio" at bounding box center [1020, 385] width 383 height 57
click at [990, 407] on input "text" at bounding box center [1020, 394] width 383 height 36
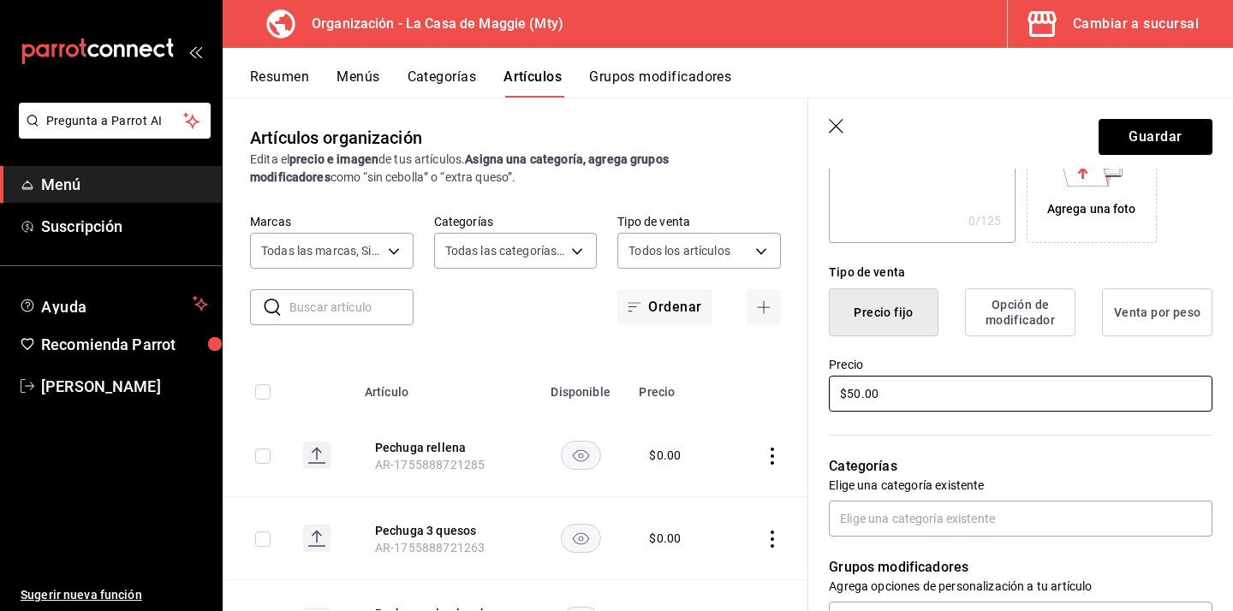
type input "$50.00"
click at [1092, 468] on p "Categorías" at bounding box center [1020, 466] width 383 height 21
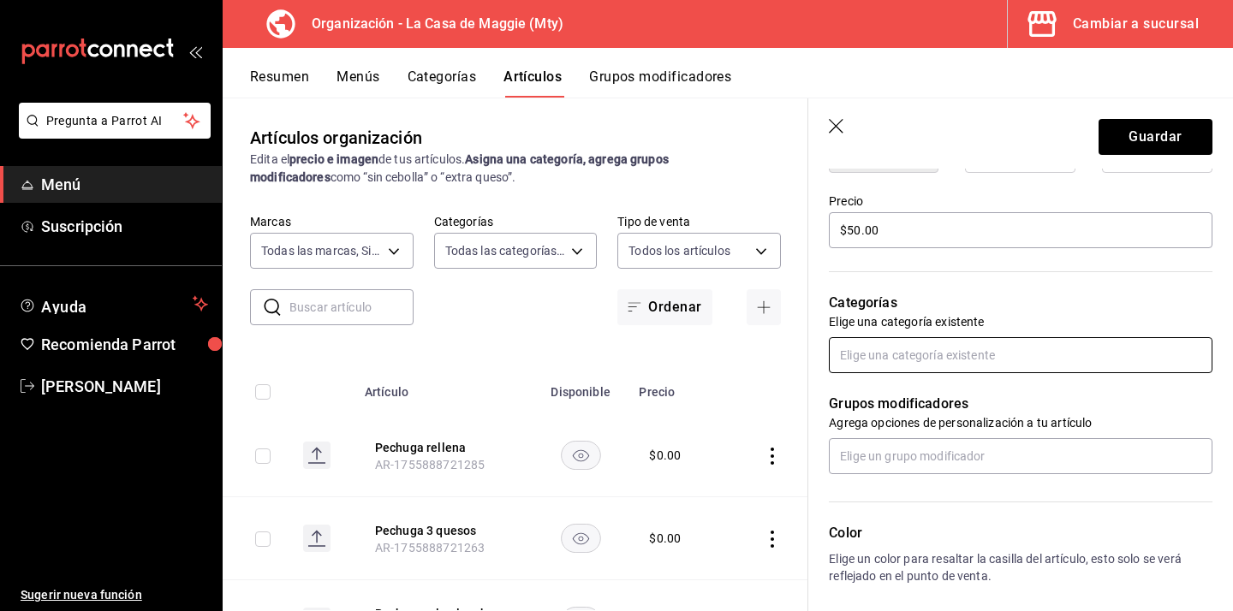
scroll to position [497, 0]
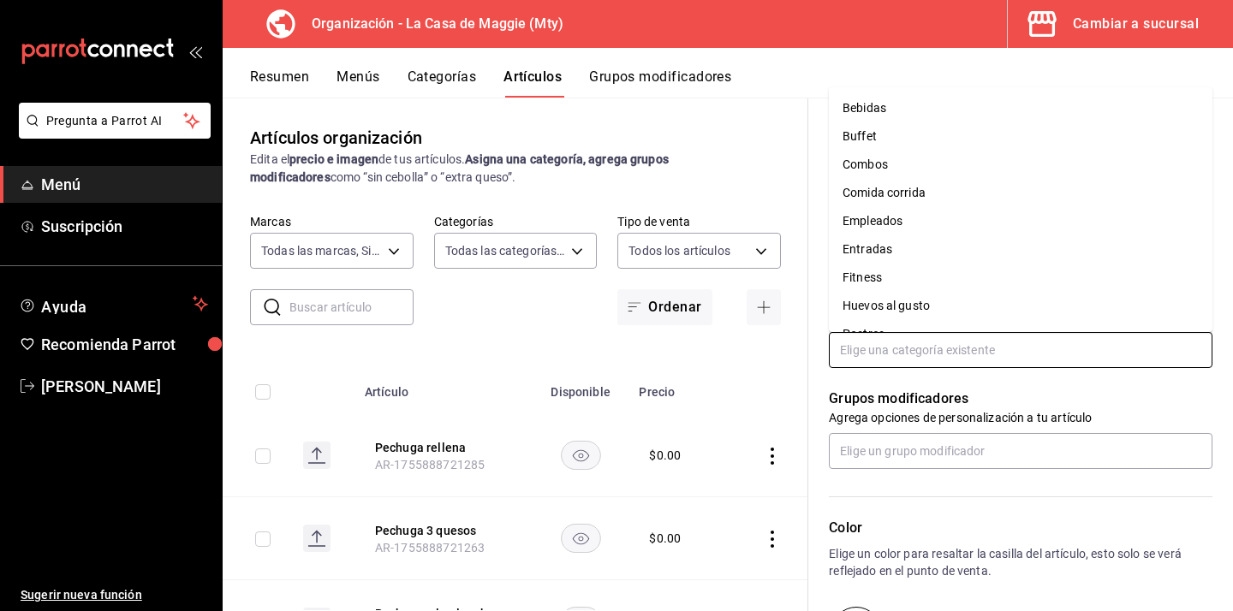
click at [971, 344] on input "text" at bounding box center [1020, 350] width 383 height 36
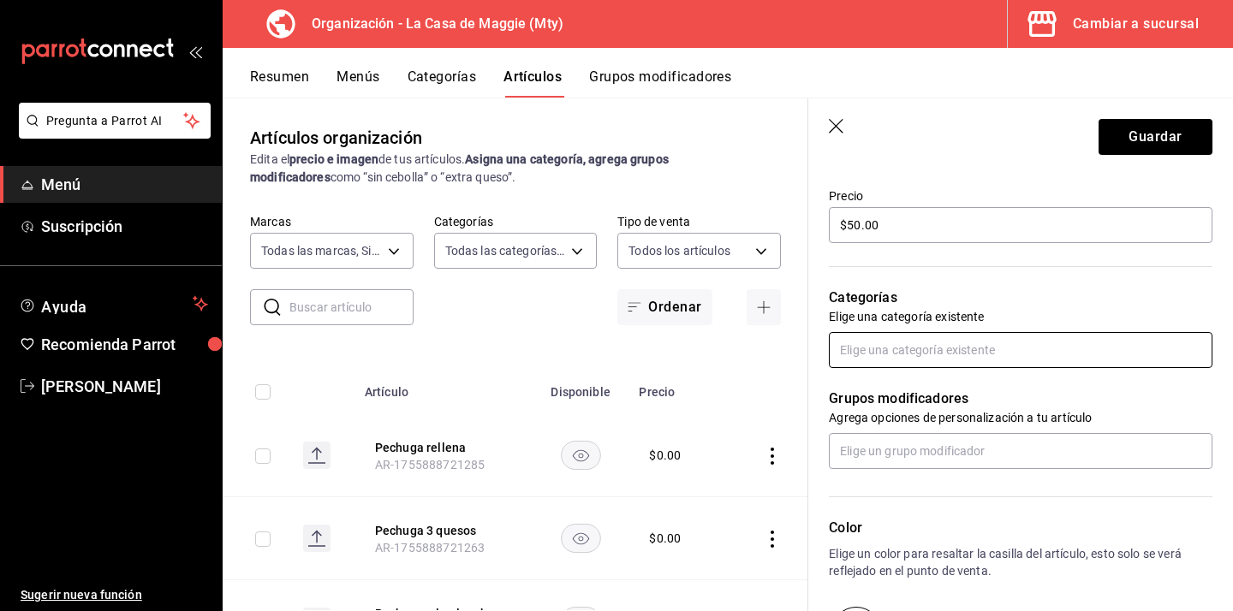
click at [971, 344] on input "text" at bounding box center [1020, 350] width 383 height 36
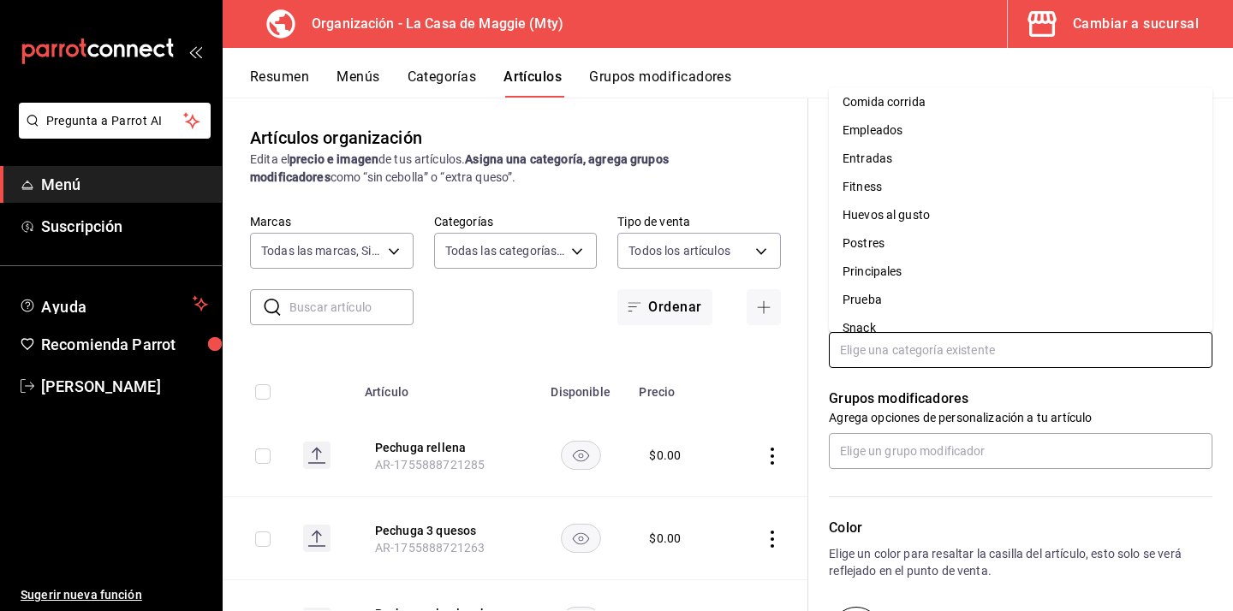
scroll to position [100, 0]
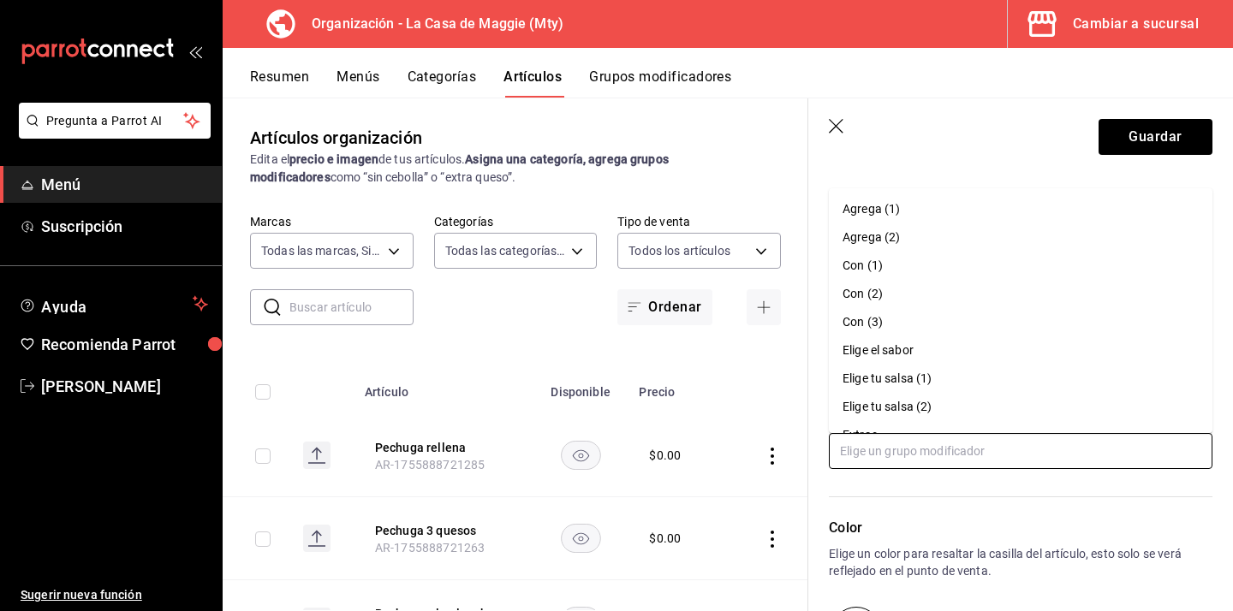
click at [930, 455] on input "text" at bounding box center [1020, 451] width 383 height 36
click at [955, 461] on input "text" at bounding box center [1020, 451] width 383 height 36
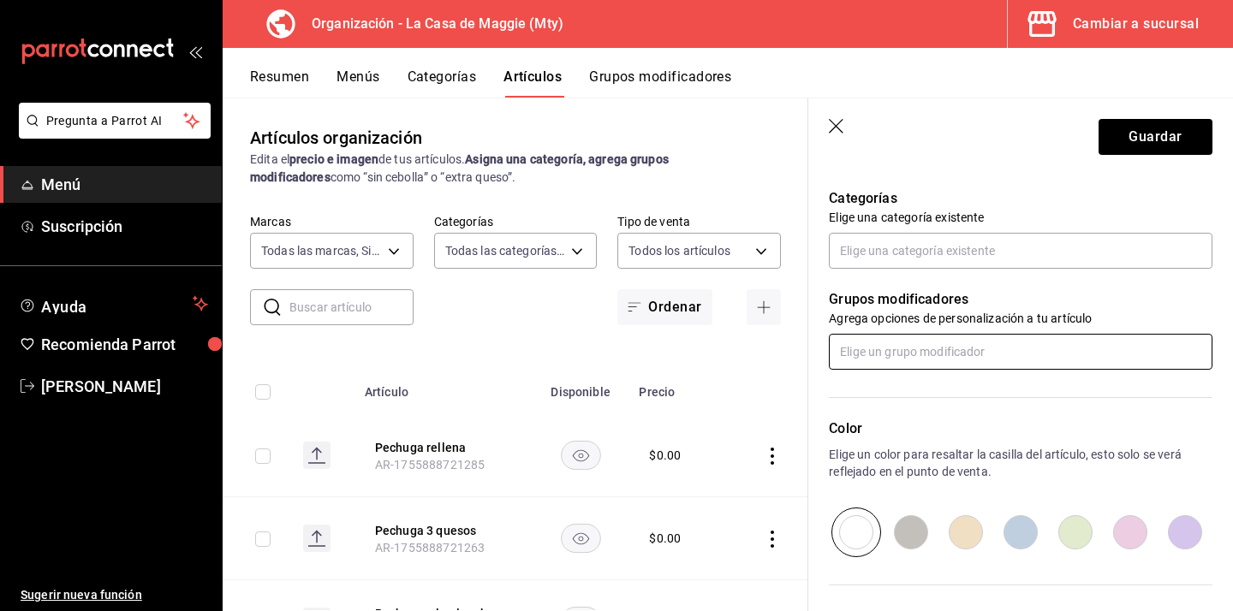
scroll to position [596, 0]
click at [941, 251] on input "text" at bounding box center [1020, 252] width 383 height 36
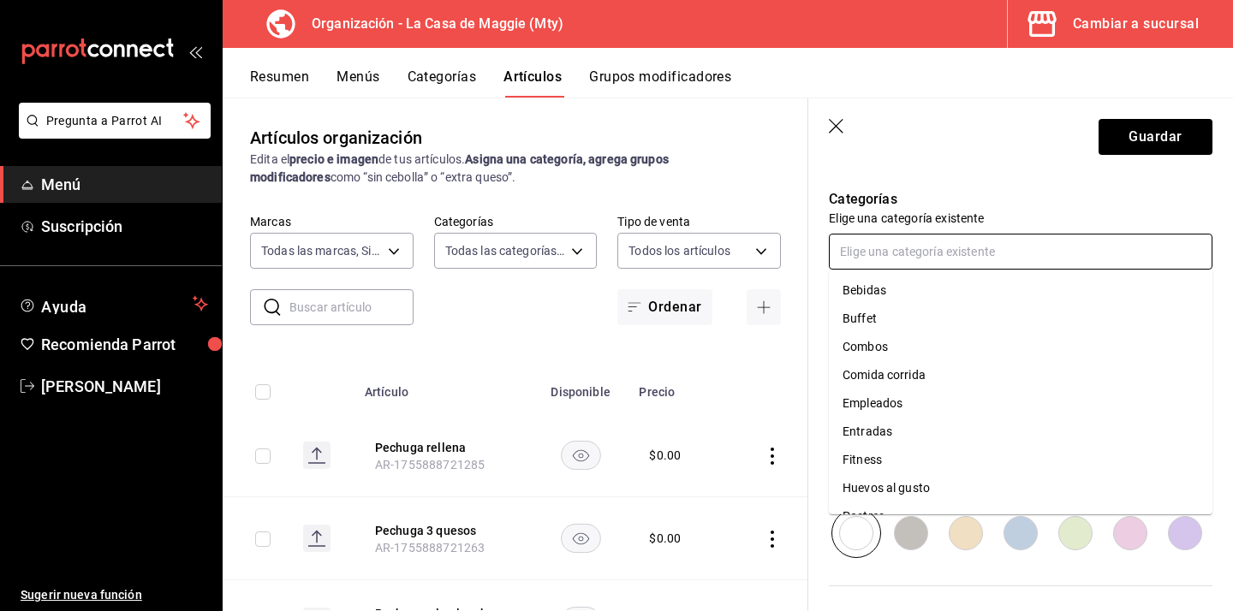
click at [957, 410] on li "Empleados" at bounding box center [1020, 403] width 383 height 28
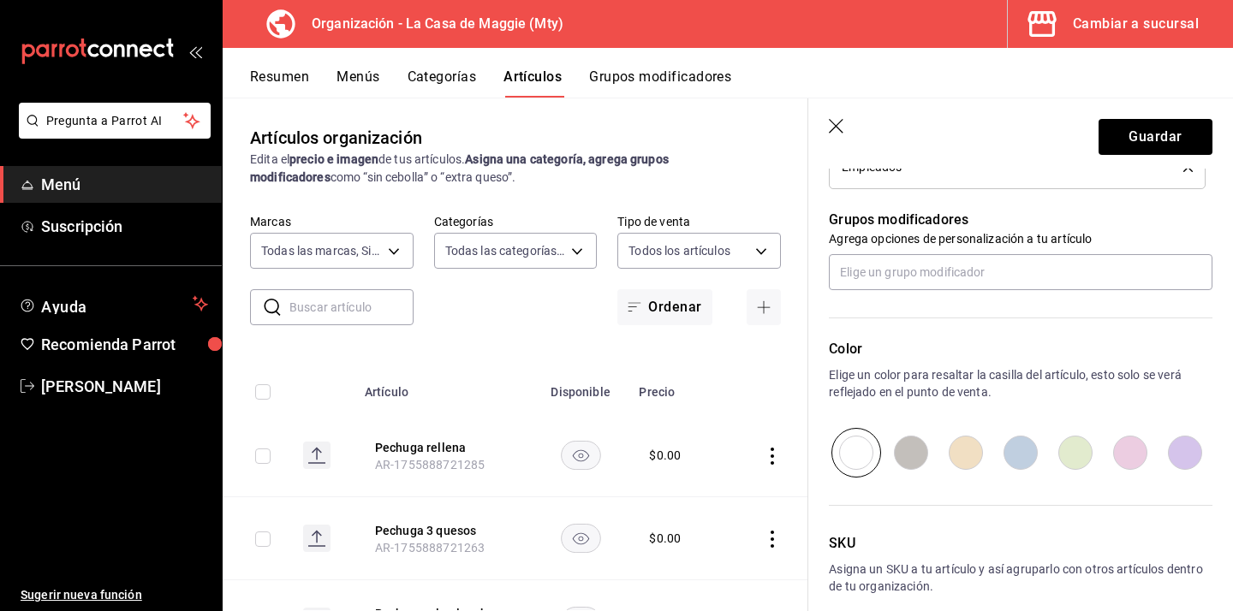
scroll to position [814, 0]
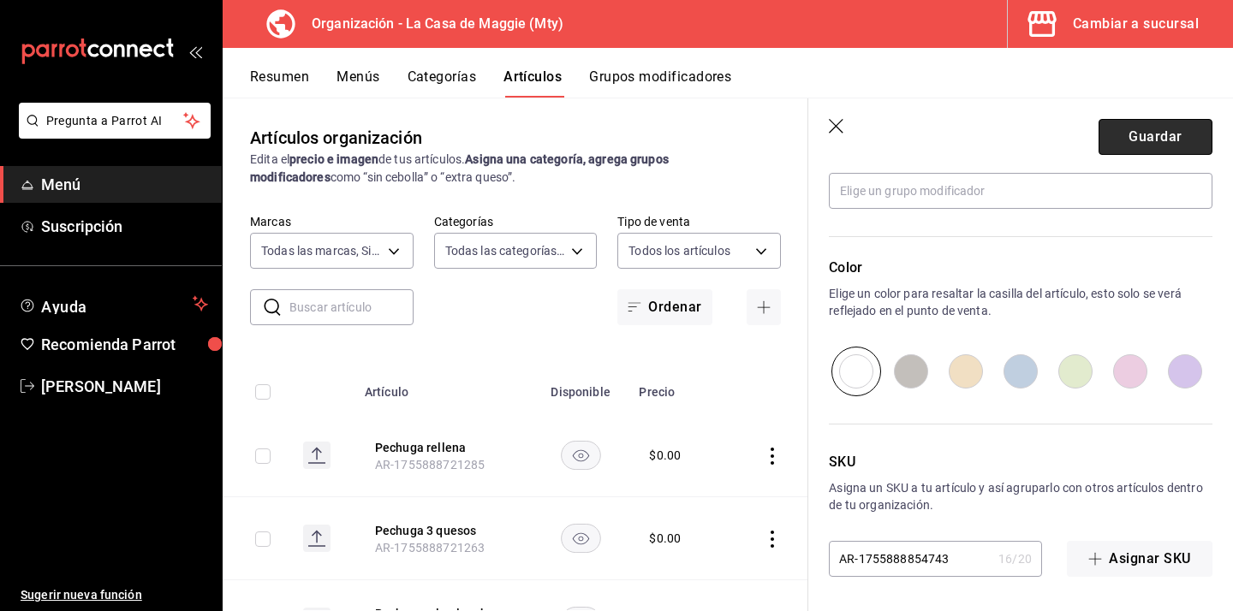
click at [1189, 135] on button "Guardar" at bounding box center [1155, 137] width 114 height 36
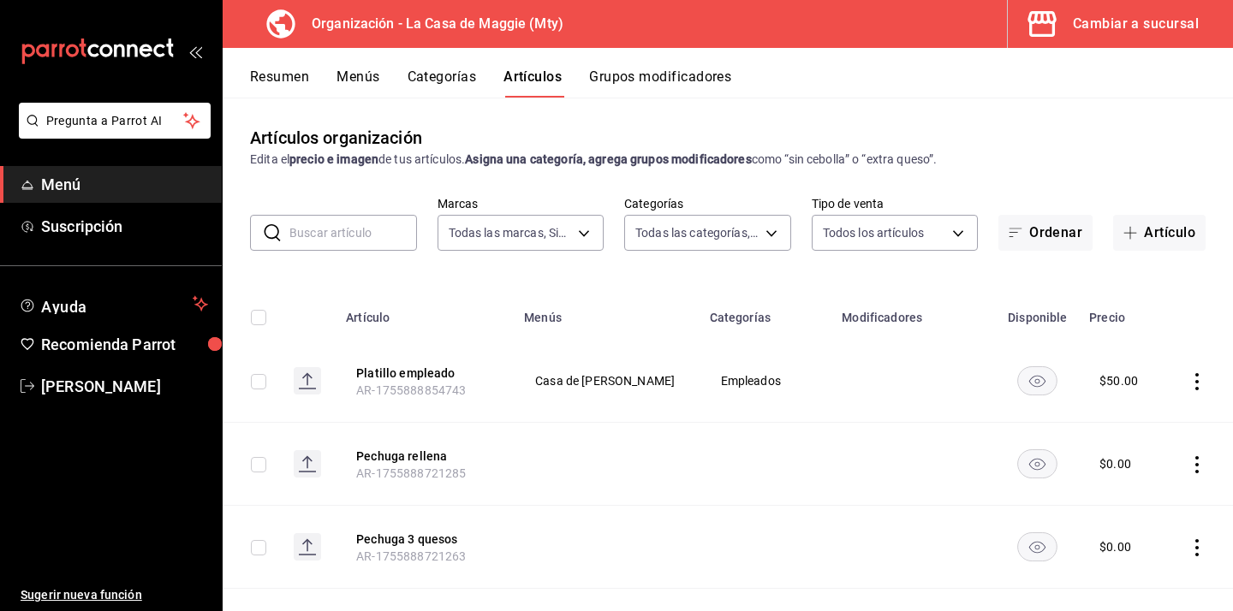
click at [615, 85] on button "Grupos modificadores" at bounding box center [660, 82] width 142 height 29
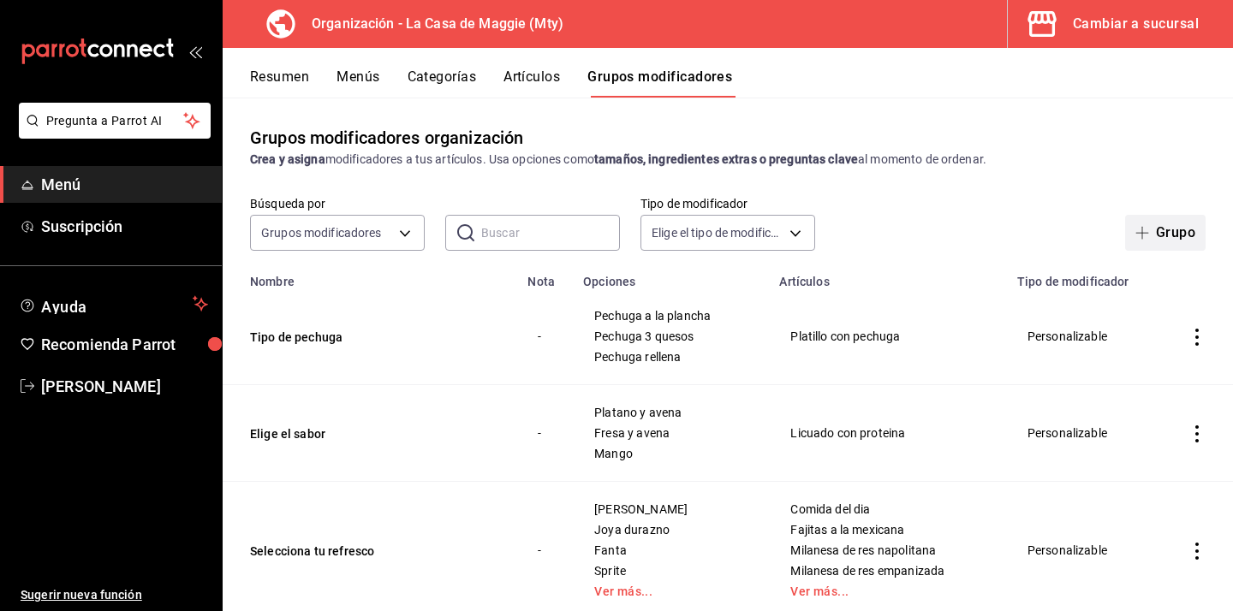
click at [1158, 234] on button "Grupo" at bounding box center [1165, 233] width 80 height 36
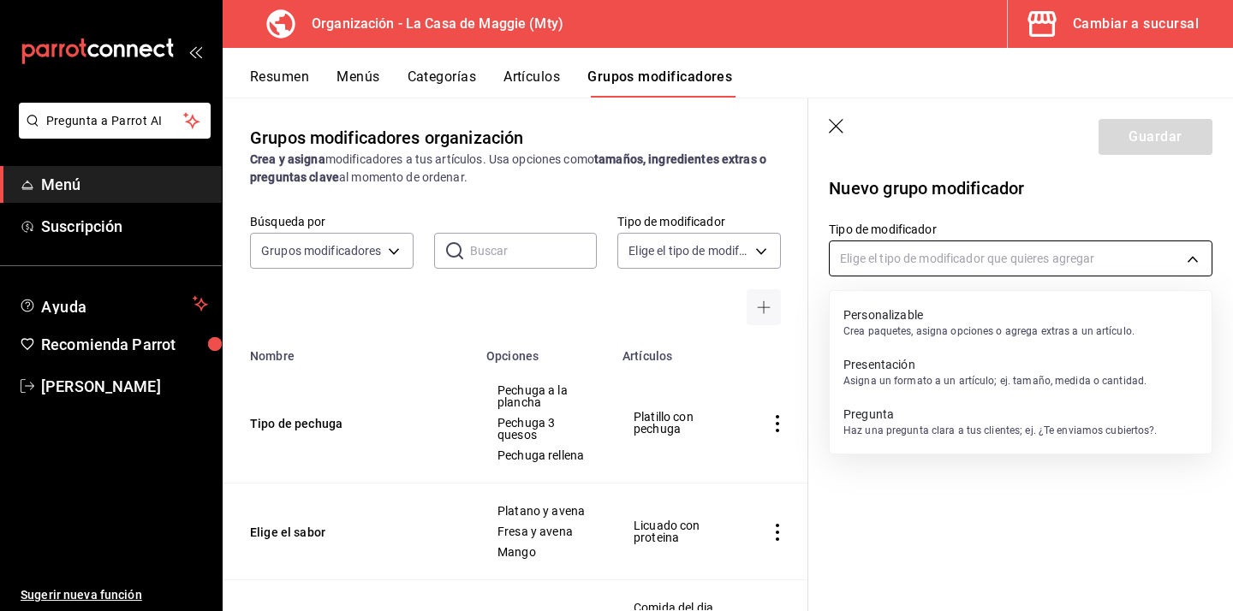
click at [890, 254] on body "Pregunta a Parrot AI Menú Suscripción Ayuda Recomienda Parrot Eduardo Castellan…" at bounding box center [616, 305] width 1233 height 611
click at [848, 315] on p "Personalizable" at bounding box center [988, 314] width 291 height 17
type input "CUSTOMIZABLE"
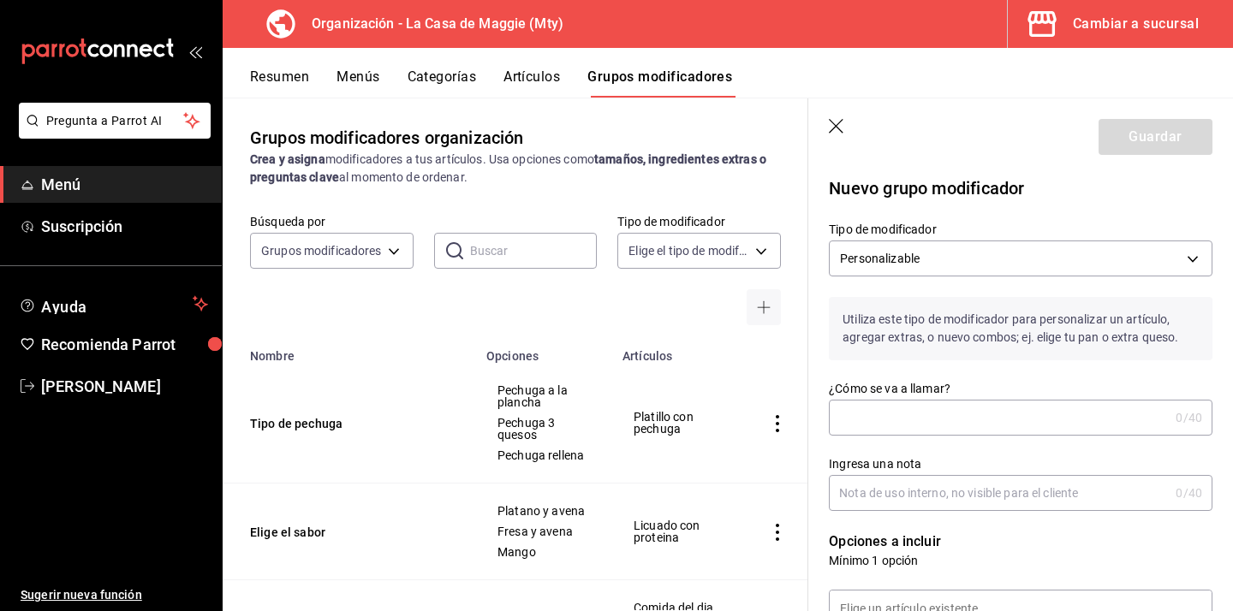
click at [858, 402] on input "¿Cómo se va a llamar?" at bounding box center [999, 418] width 340 height 34
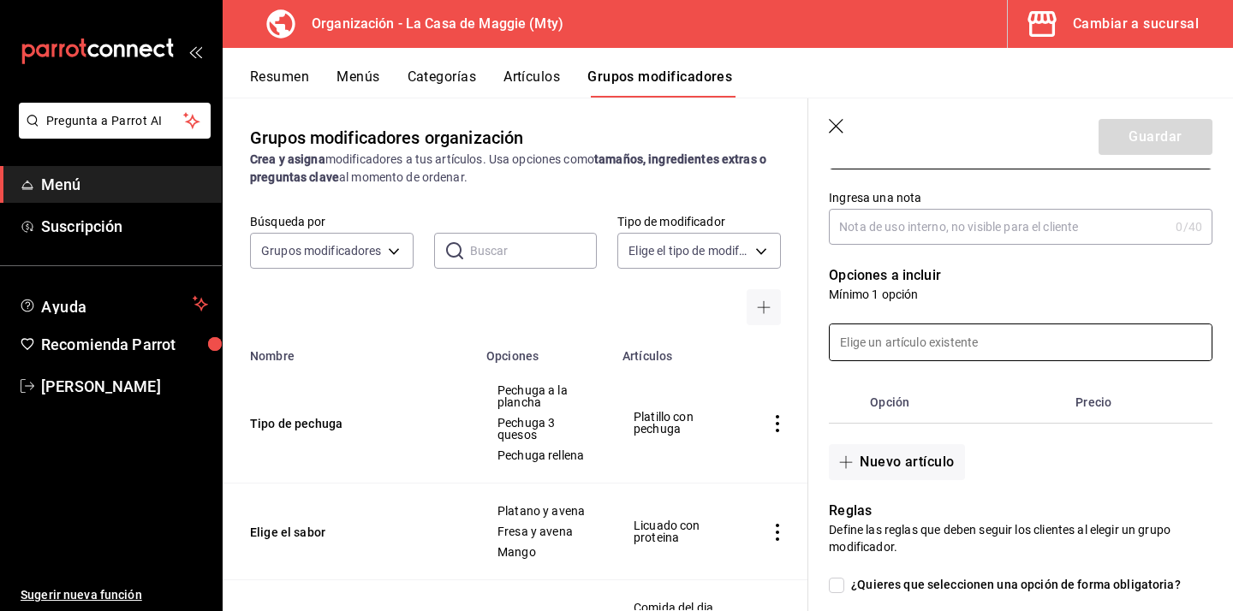
scroll to position [278, 0]
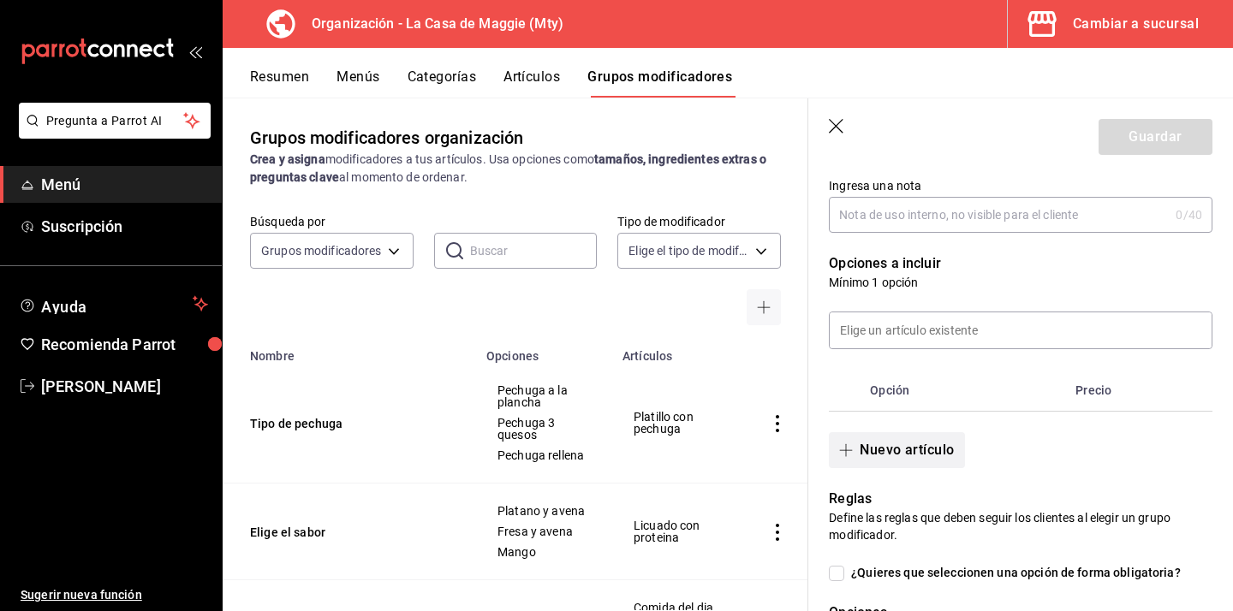
type input "Platillo empleando"
click at [897, 458] on button "Nuevo artículo" at bounding box center [896, 450] width 135 height 36
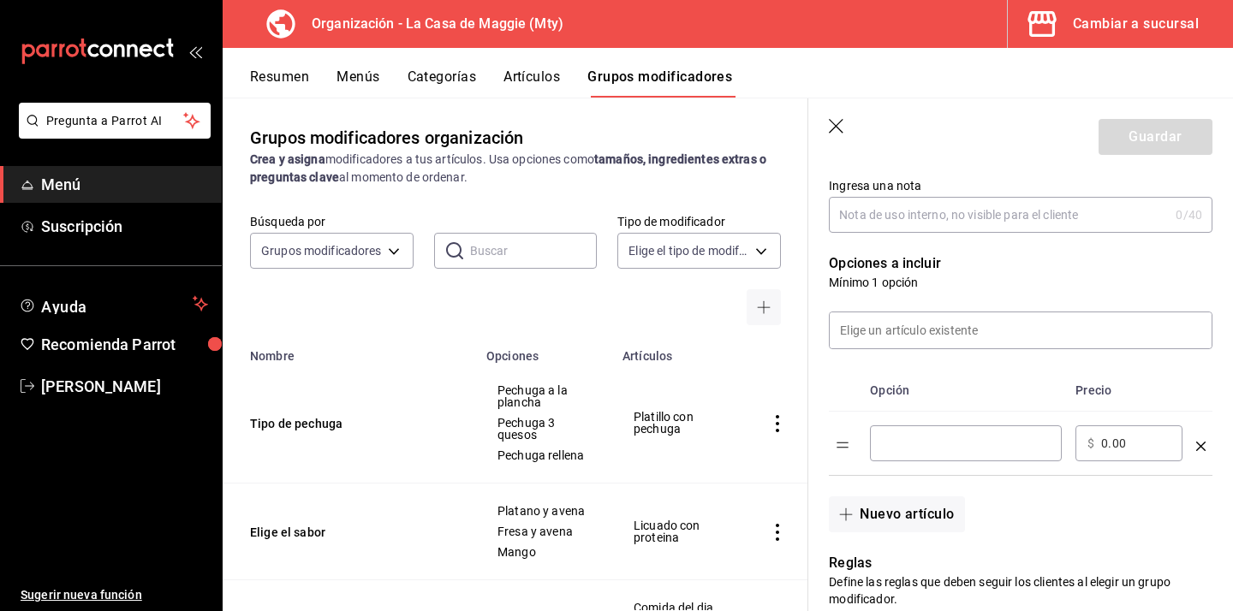
click at [906, 445] on input "optionsTable" at bounding box center [966, 443] width 168 height 17
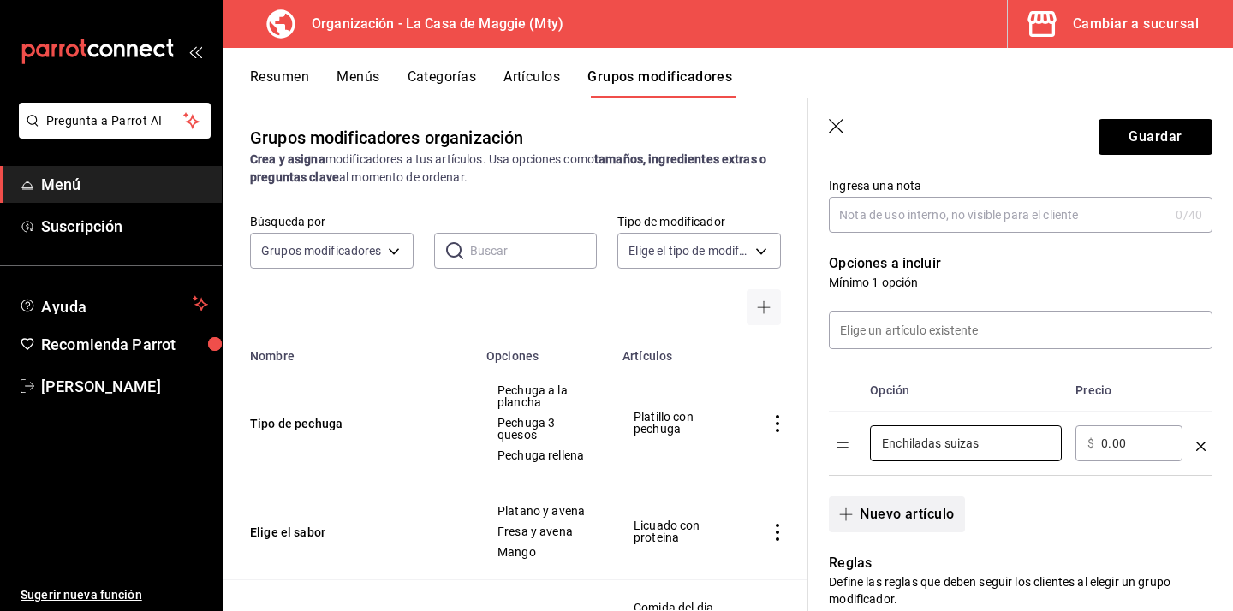
type input "Enchiladas suizas"
click at [873, 518] on button "Nuevo artículo" at bounding box center [896, 514] width 135 height 36
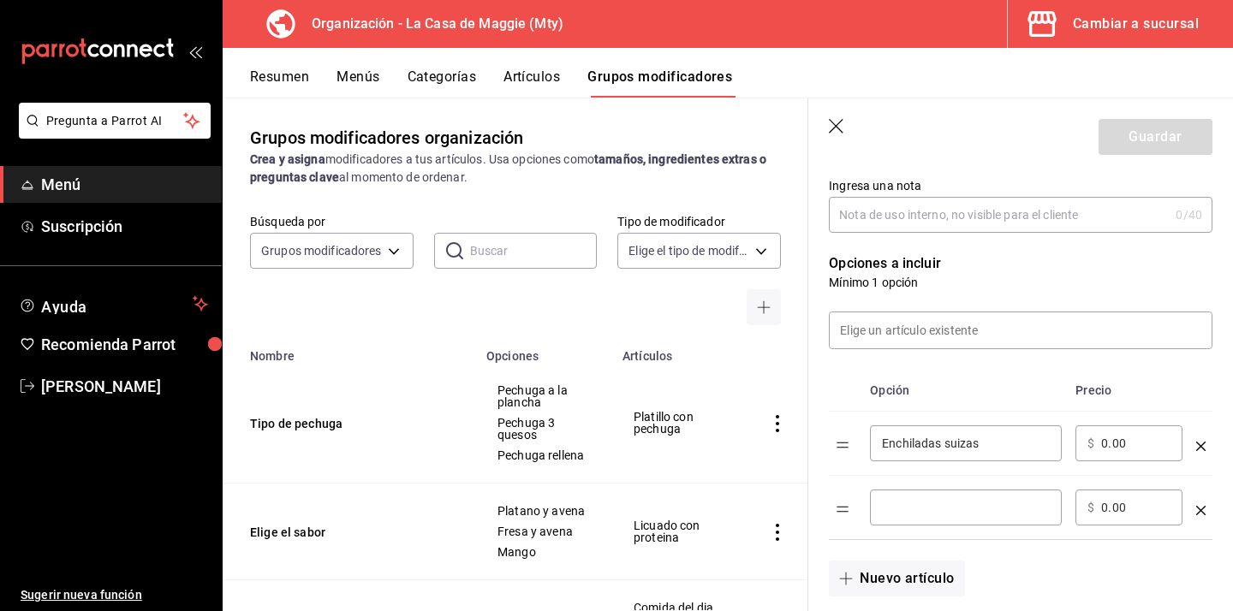
click at [919, 517] on div "​" at bounding box center [966, 508] width 192 height 36
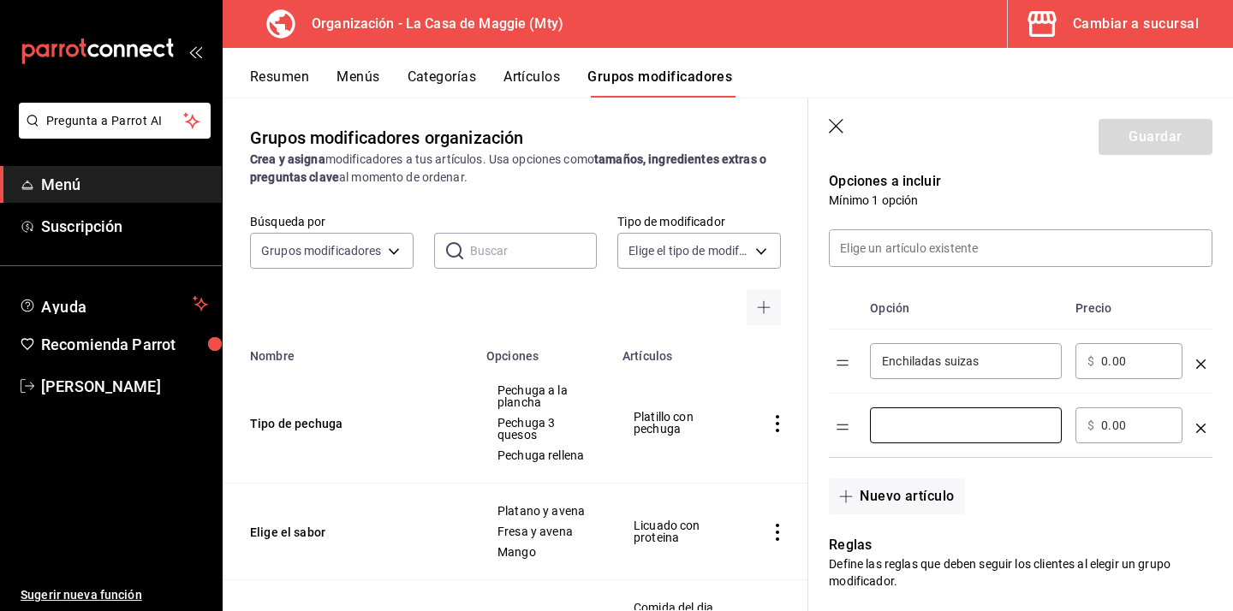
scroll to position [388, 0]
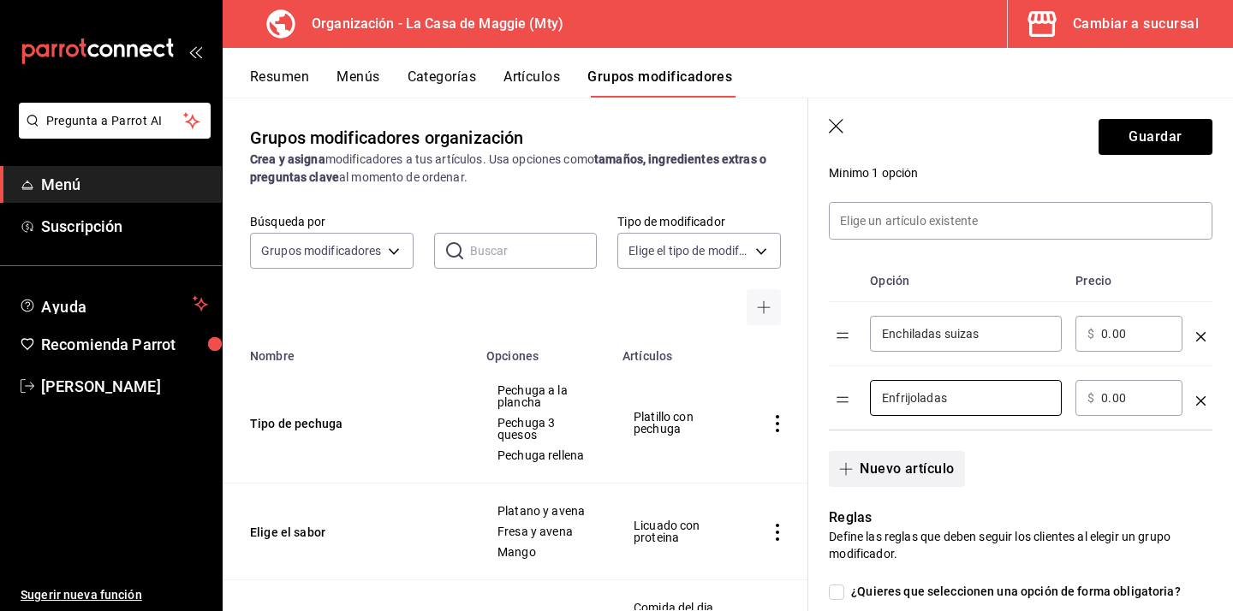
type input "Enfrijoladas"
click at [913, 464] on button "Nuevo artículo" at bounding box center [896, 469] width 135 height 36
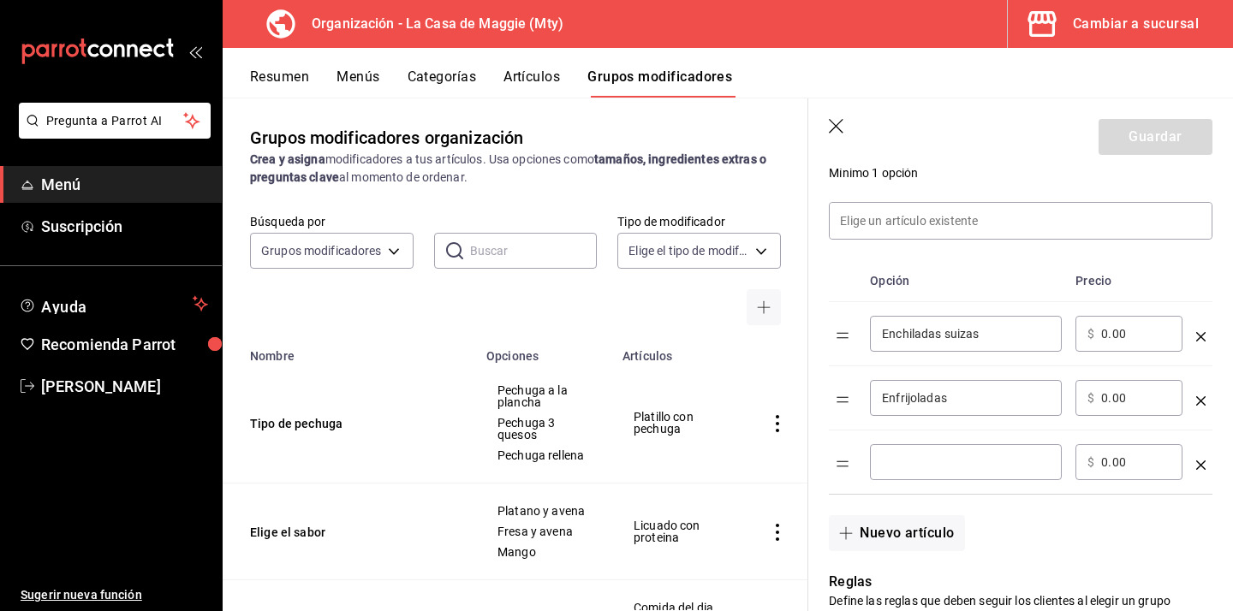
click at [902, 466] on input "optionsTable" at bounding box center [966, 462] width 168 height 17
type input "Entomatadas"
click at [886, 528] on button "Nuevo artículo" at bounding box center [896, 533] width 135 height 36
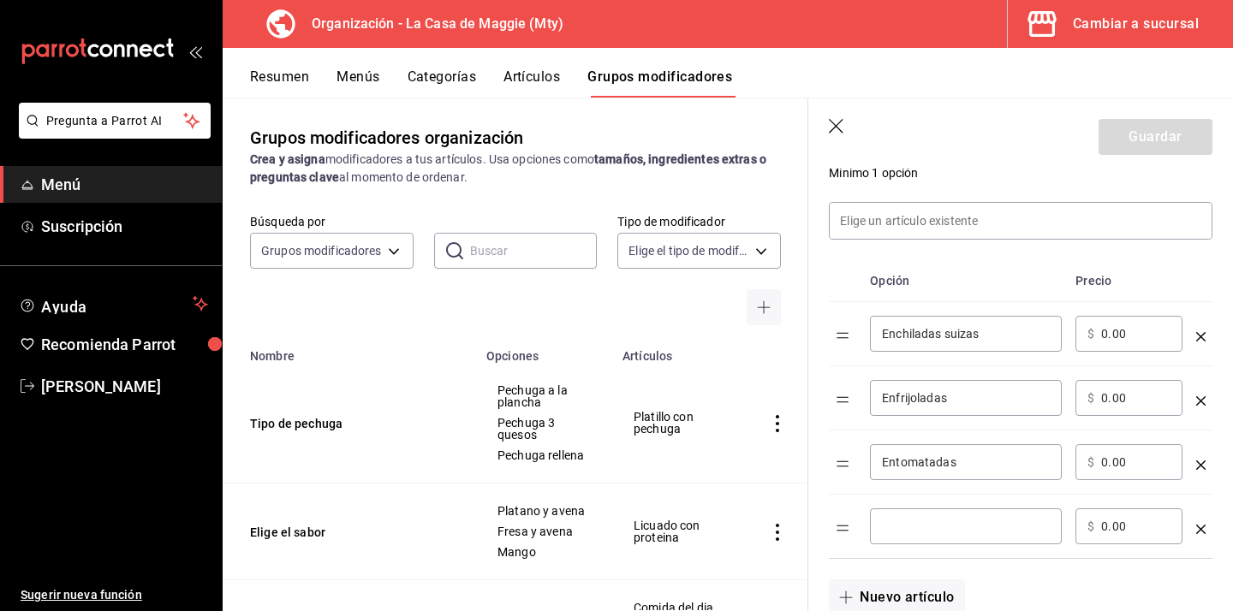
click at [910, 526] on input "optionsTable" at bounding box center [966, 526] width 168 height 17
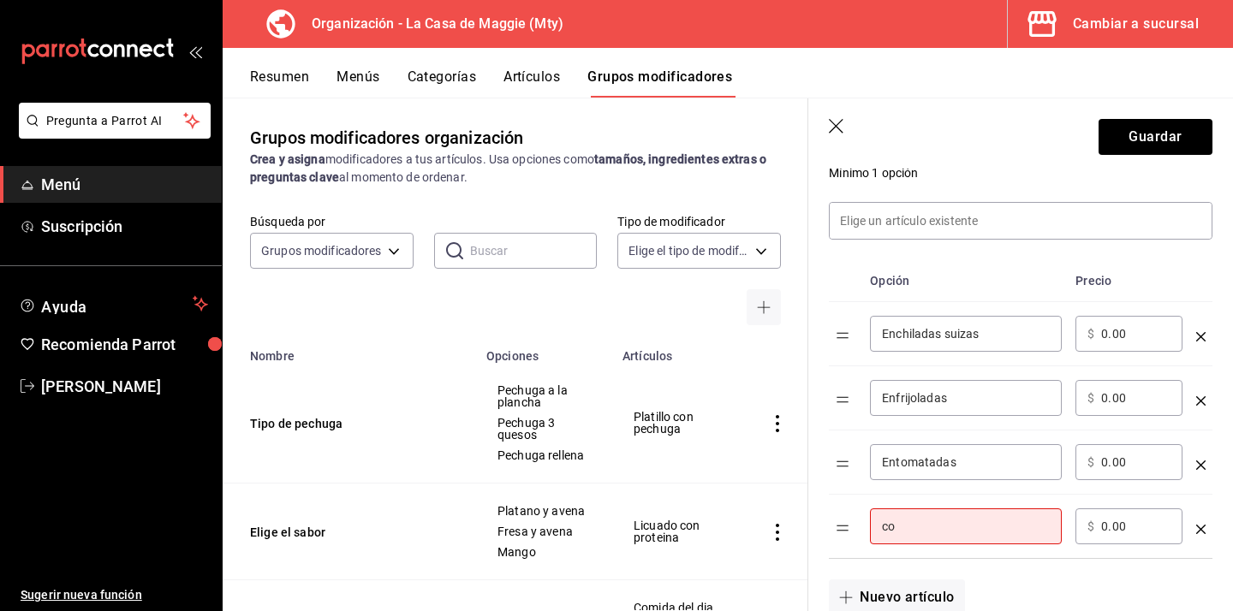
type input "c"
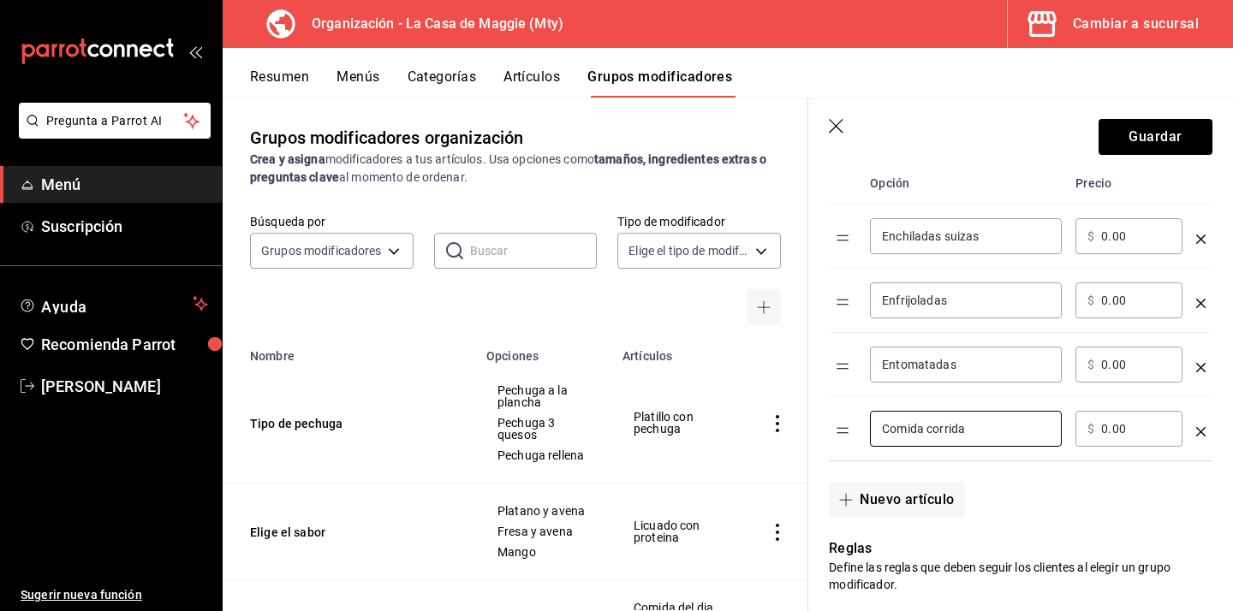
scroll to position [502, 0]
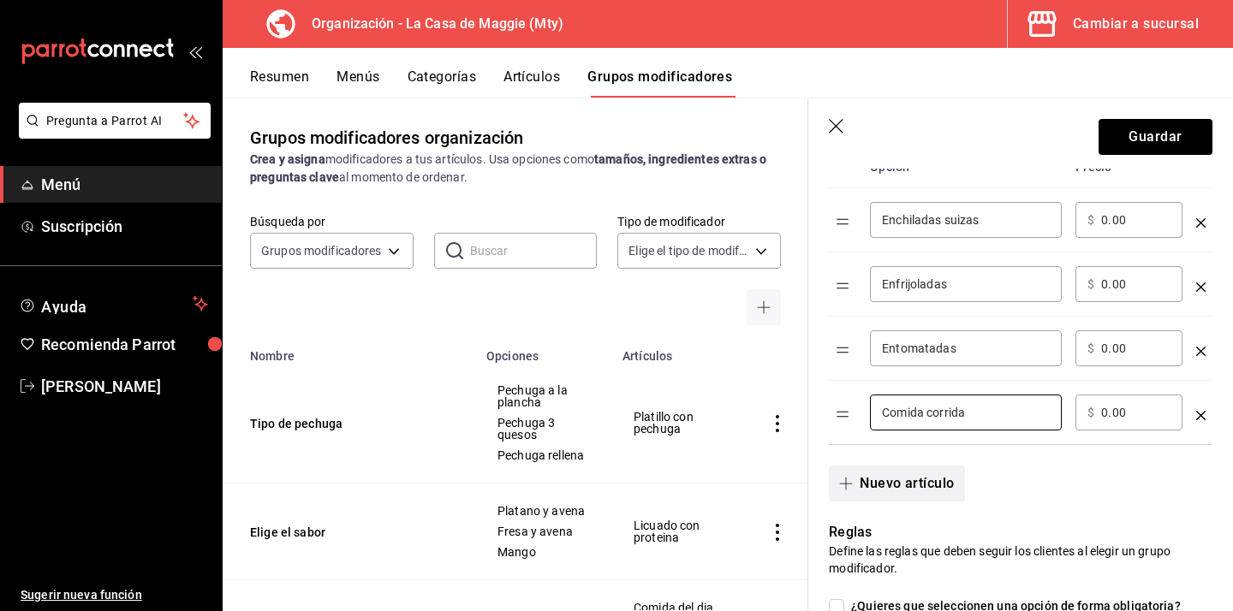
click at [915, 499] on button "Nuevo artículo" at bounding box center [896, 484] width 135 height 36
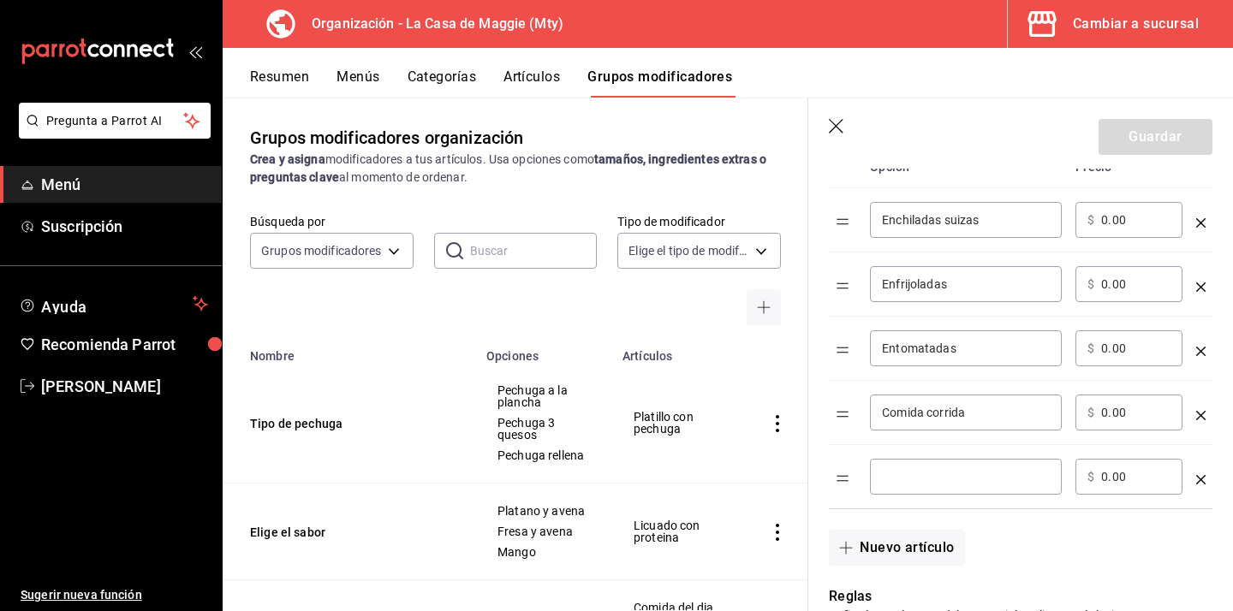
click at [983, 424] on div "Comida corrida ​" at bounding box center [966, 413] width 192 height 36
type input "Comida del dia"
click at [919, 478] on input "optionsTable" at bounding box center [966, 476] width 168 height 17
type input "Boneles"
click at [1200, 221] on icon "optionsTable" at bounding box center [1200, 222] width 9 height 9
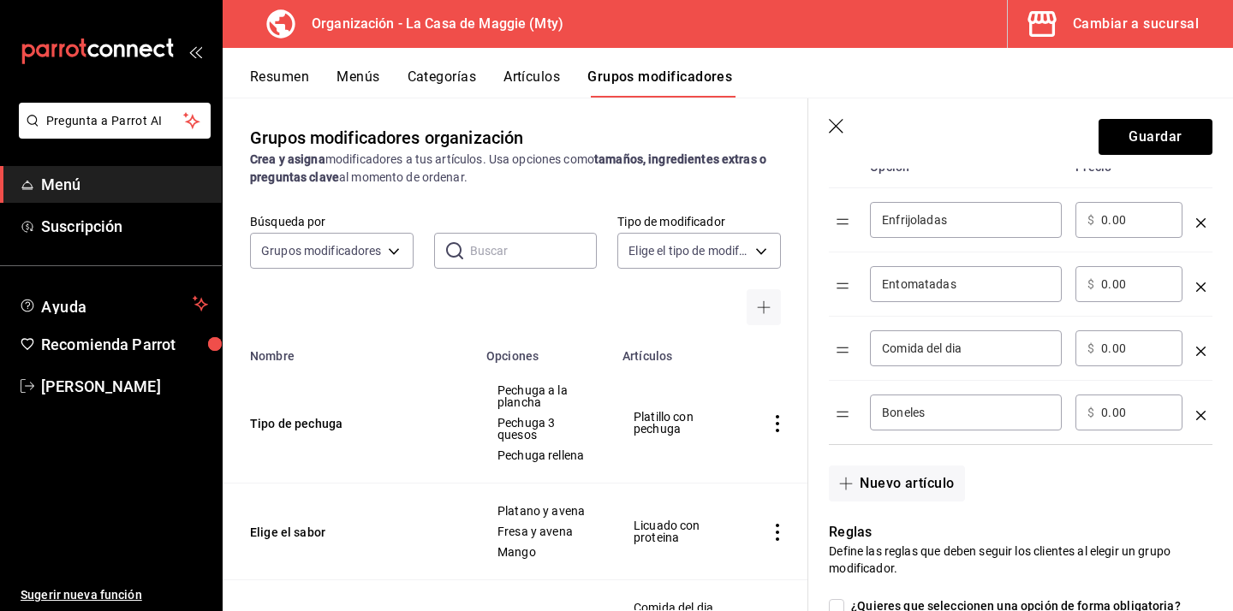
click at [1200, 221] on icon "optionsTable" at bounding box center [1200, 222] width 9 height 9
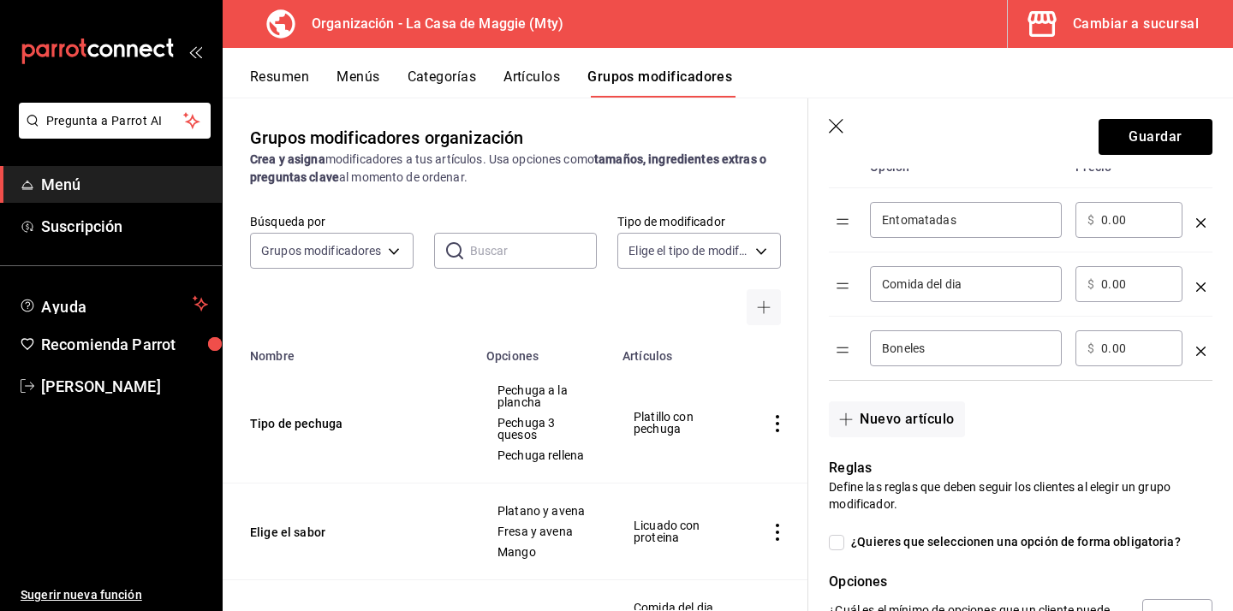
click at [1200, 221] on icon "optionsTable" at bounding box center [1200, 222] width 9 height 9
click at [1200, 282] on icon "optionsTable" at bounding box center [1200, 286] width 9 height 9
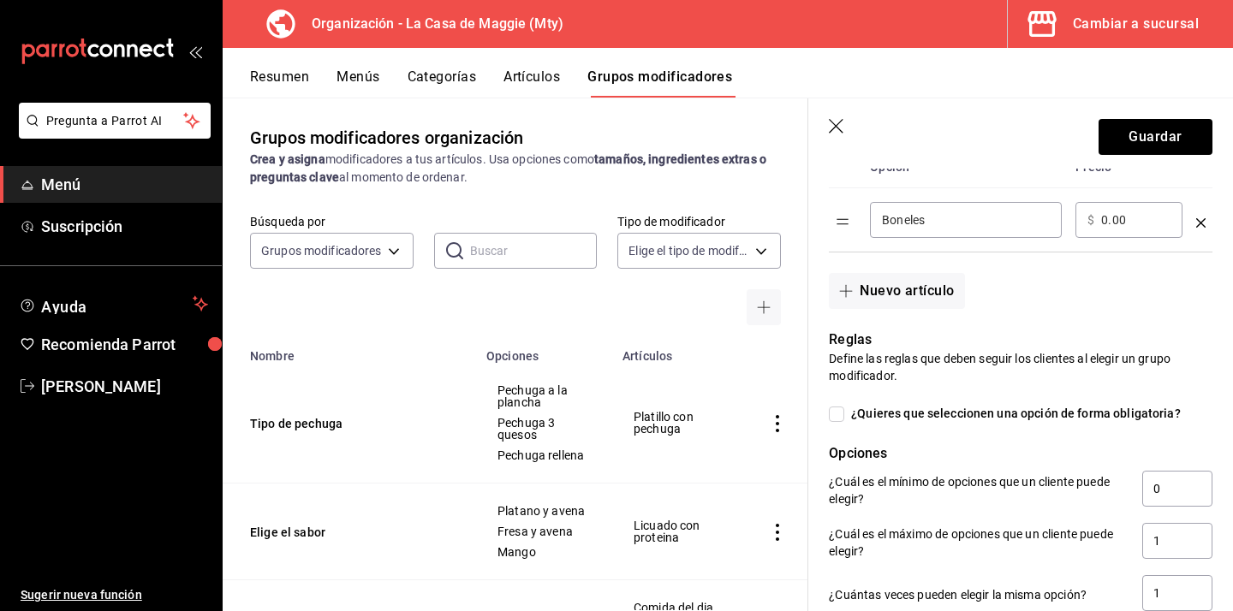
click at [1200, 221] on icon "optionsTable" at bounding box center [1200, 222] width 9 height 9
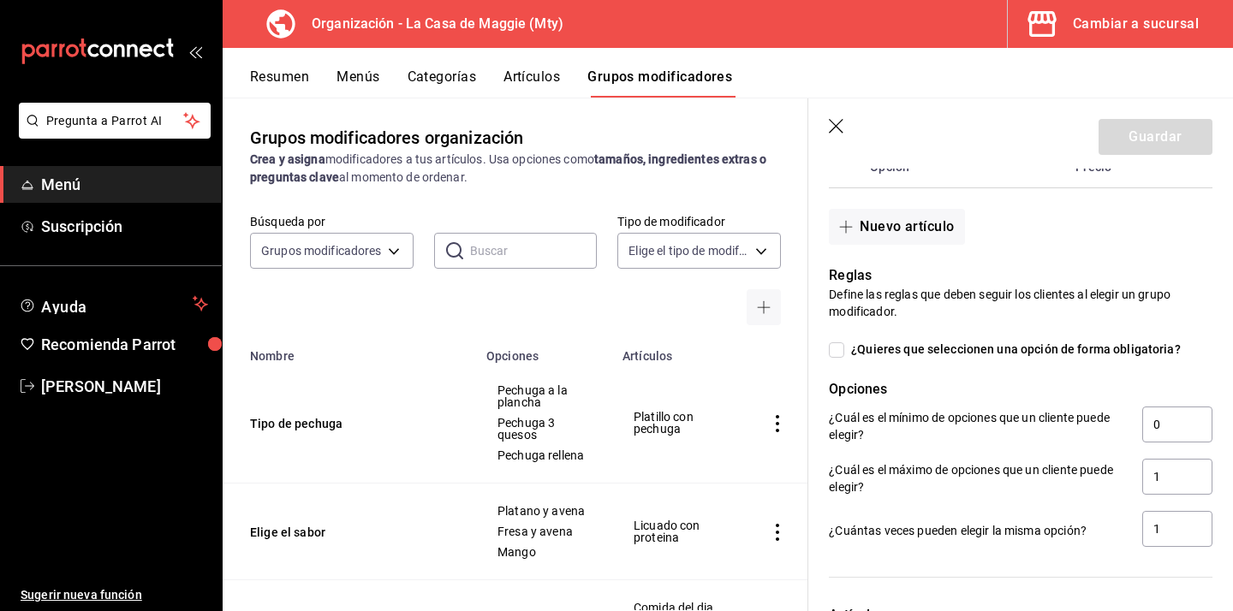
click at [1200, 221] on div "Nuevo artículo" at bounding box center [1010, 216] width 404 height 56
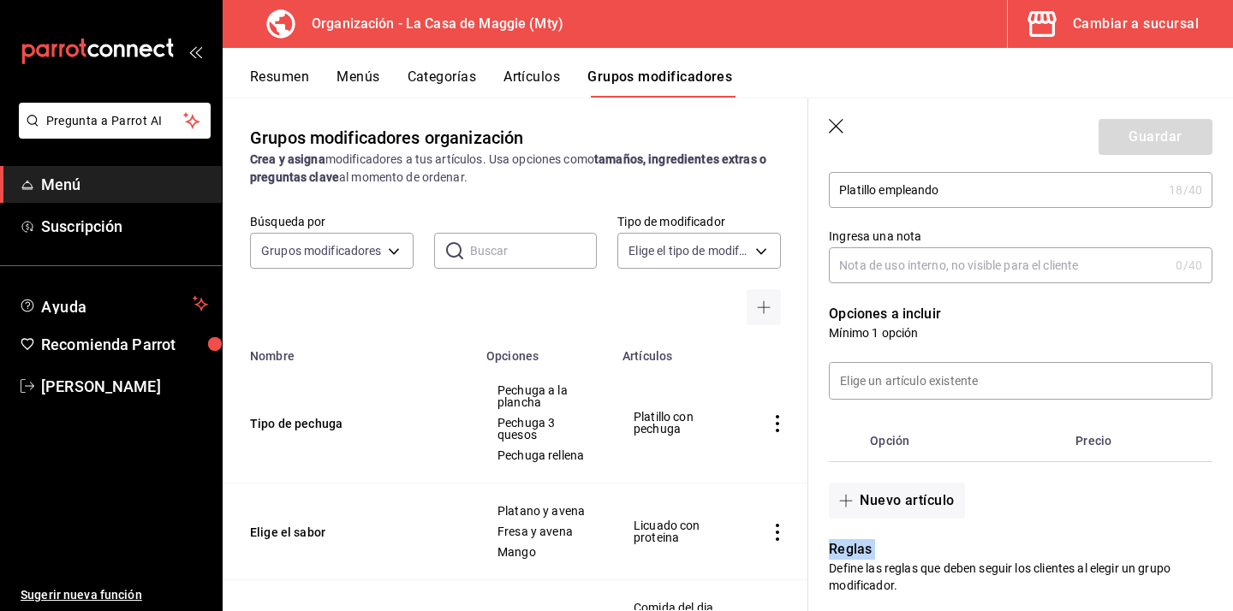
scroll to position [209, 0]
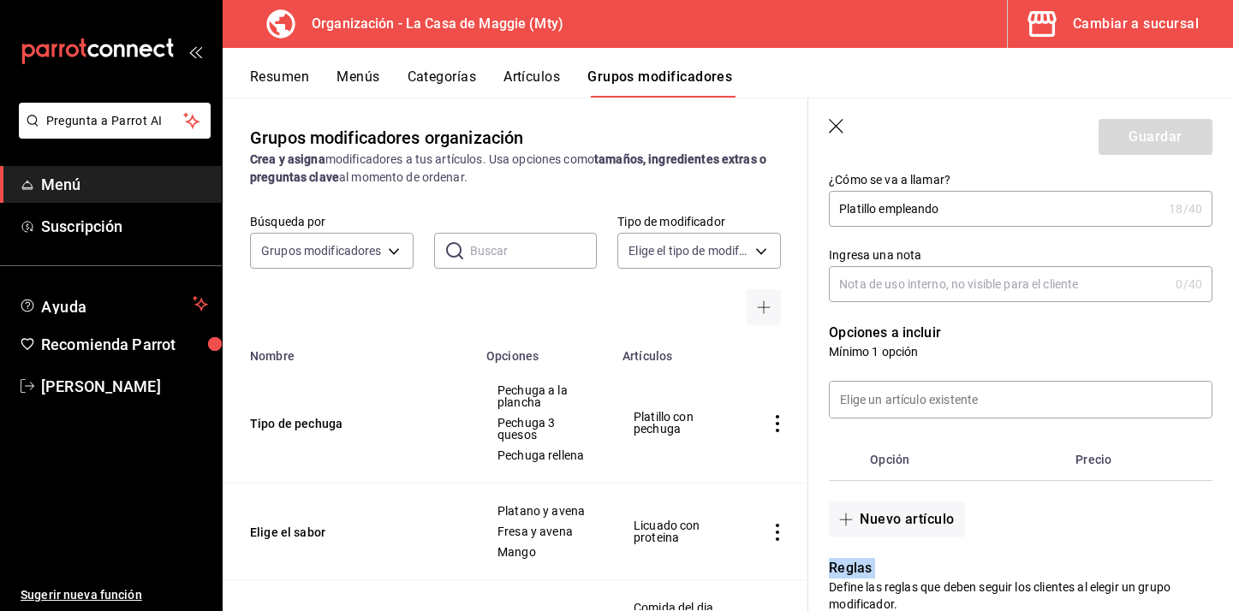
click at [830, 125] on icon "button" at bounding box center [837, 127] width 17 height 17
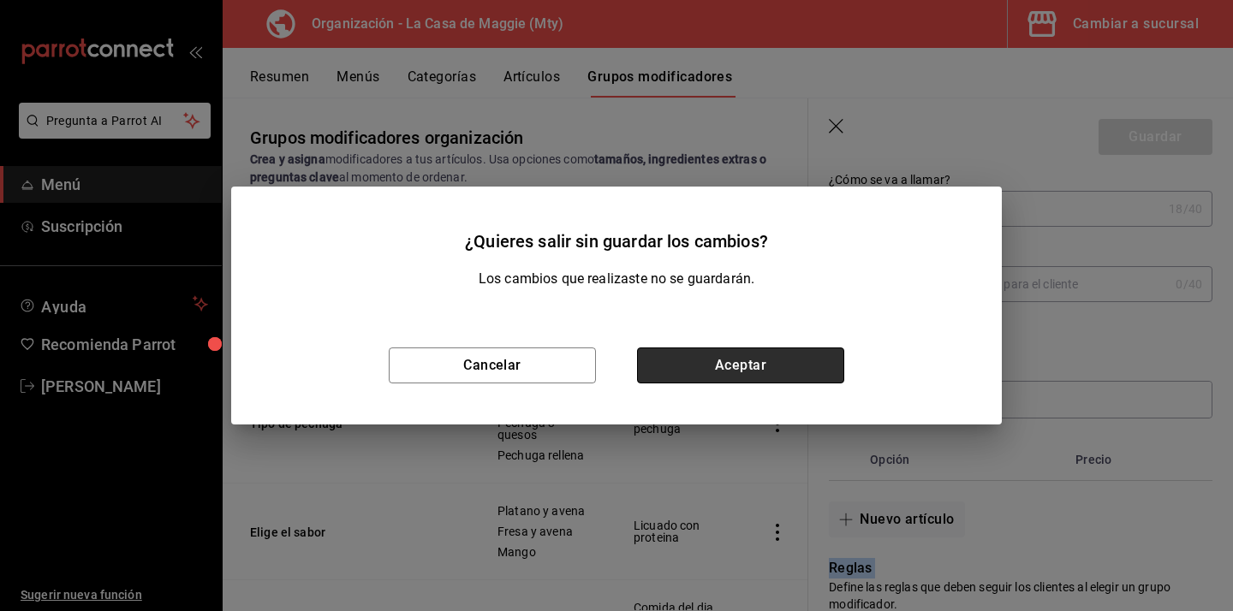
click at [748, 383] on button "Aceptar" at bounding box center [740, 366] width 207 height 36
click at [612, 370] on td "Pechuga a la plancha Pechuga 3 quesos Pechuga rellena" at bounding box center [544, 423] width 136 height 121
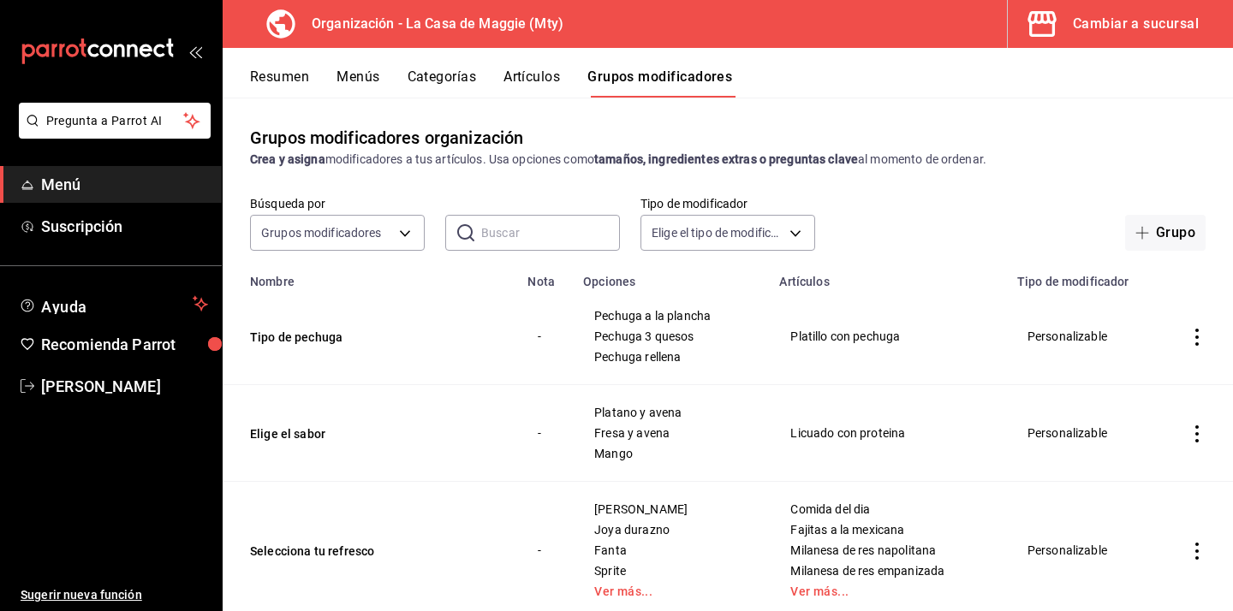
click at [538, 76] on button "Artículos" at bounding box center [531, 82] width 56 height 29
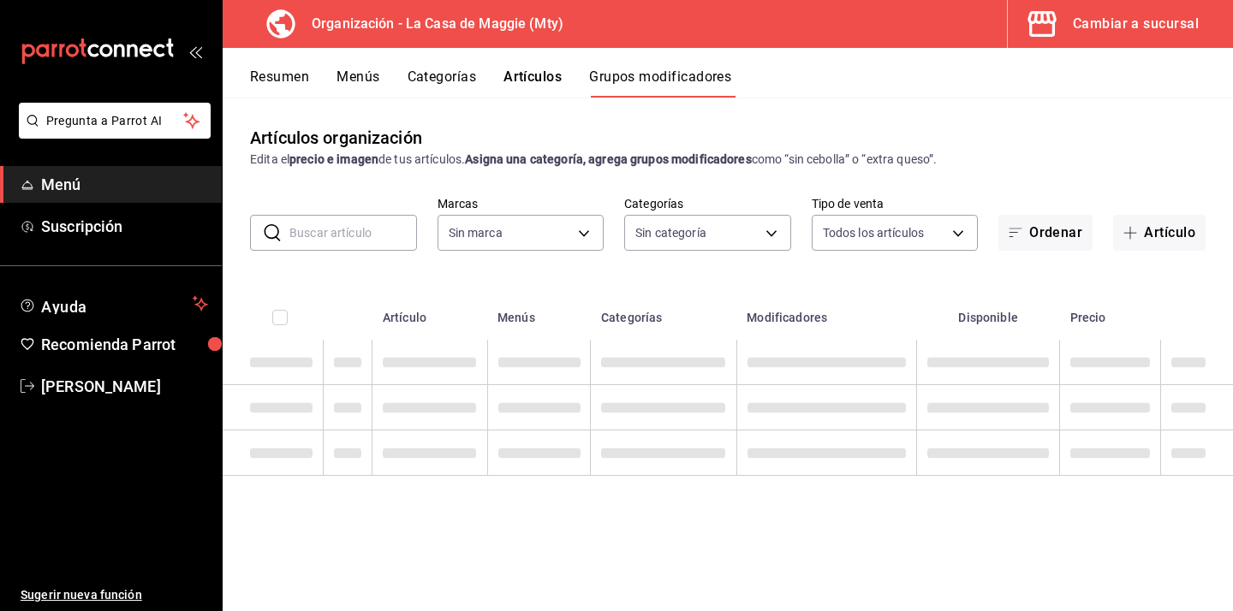
type input "a3684772-da2a-4e98-bff2-0fed7e2a3e3a"
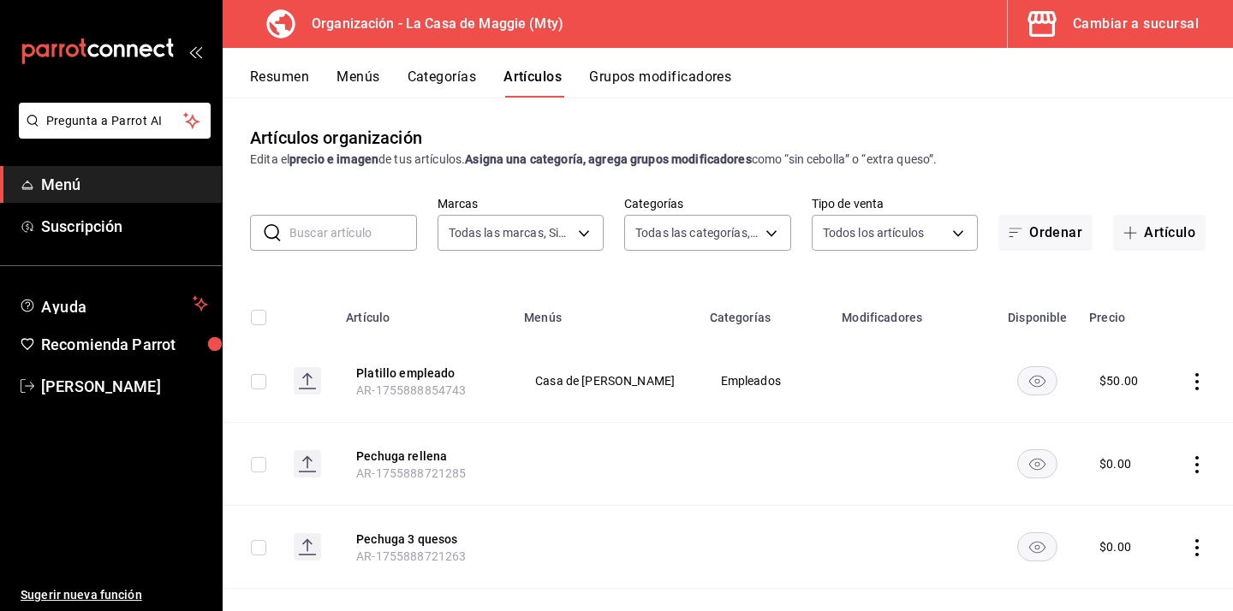
type input "d3ffc9bb-0afb-45ca-a8cf-b3f181a7dd62,198ea73a-483a-4350-9de4-c162b95b27a4,e88ed…"
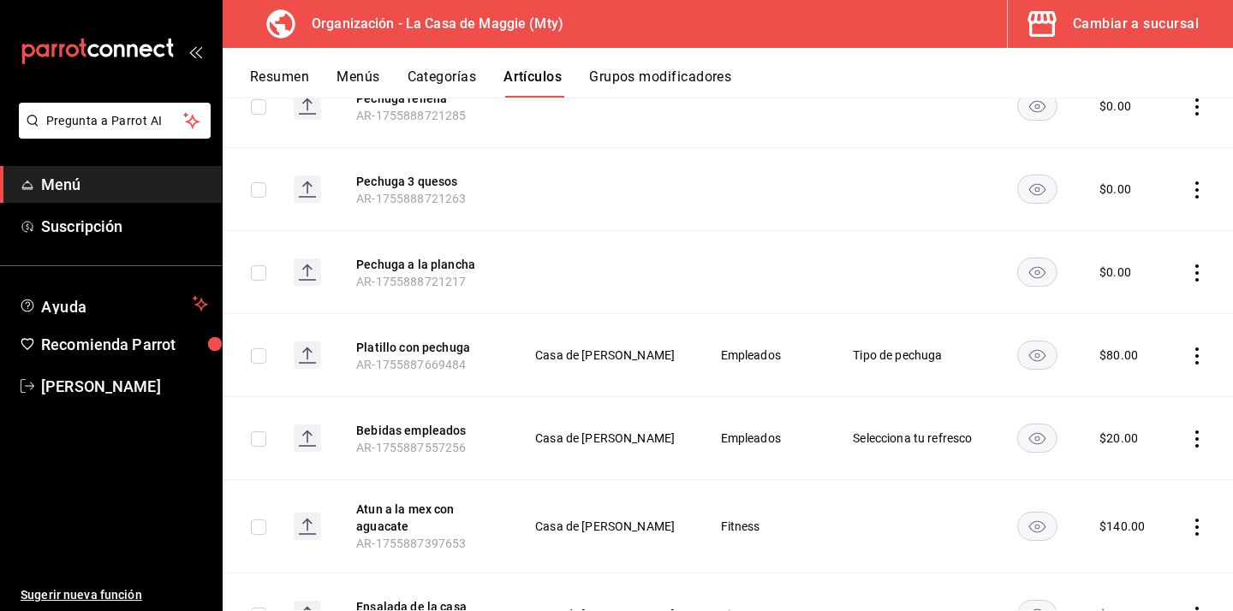
scroll to position [359, 0]
click at [1200, 435] on icon "actions" at bounding box center [1196, 437] width 17 height 17
click at [1146, 559] on li "Eliminar" at bounding box center [1129, 547] width 103 height 35
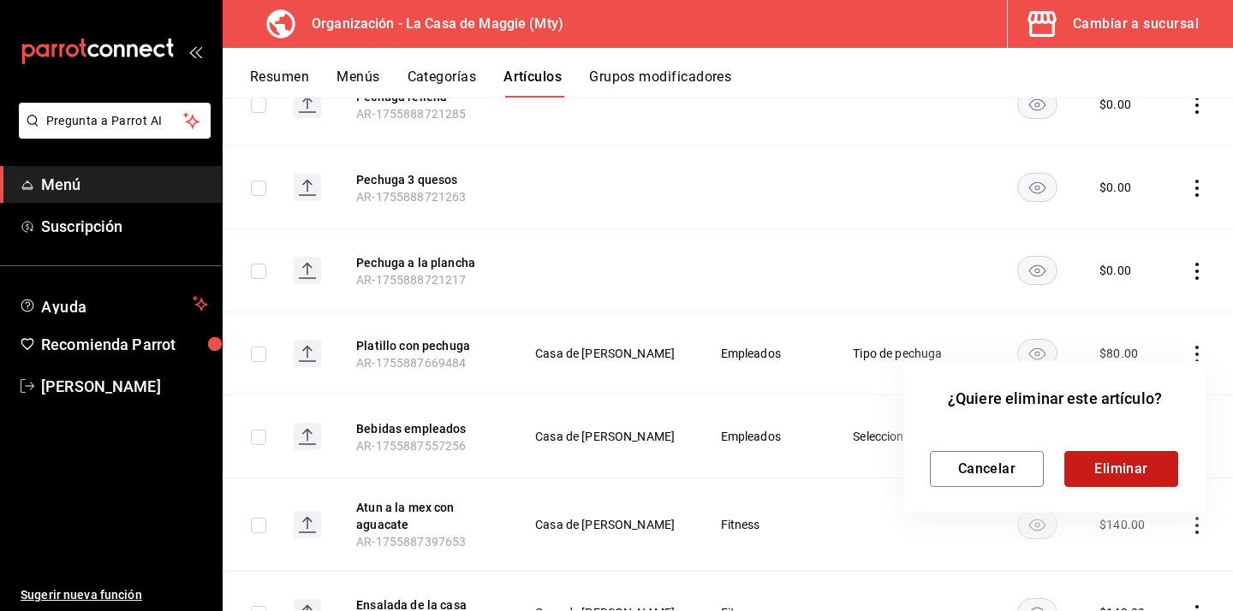
click at [1091, 485] on button "Eliminar" at bounding box center [1121, 469] width 114 height 36
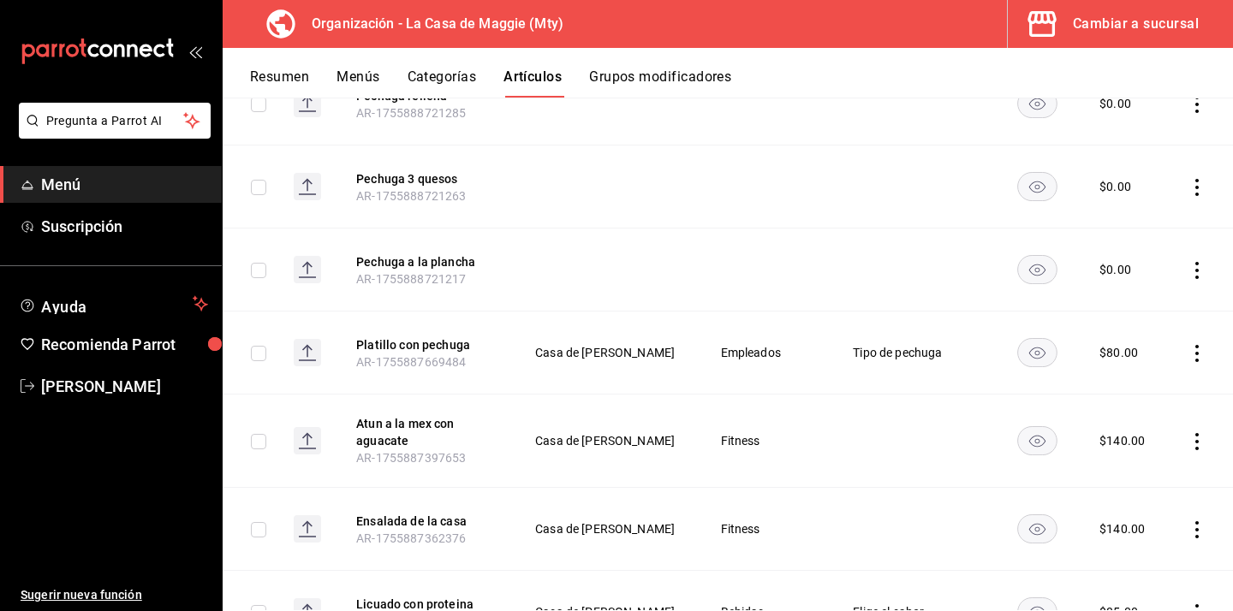
scroll to position [348, 0]
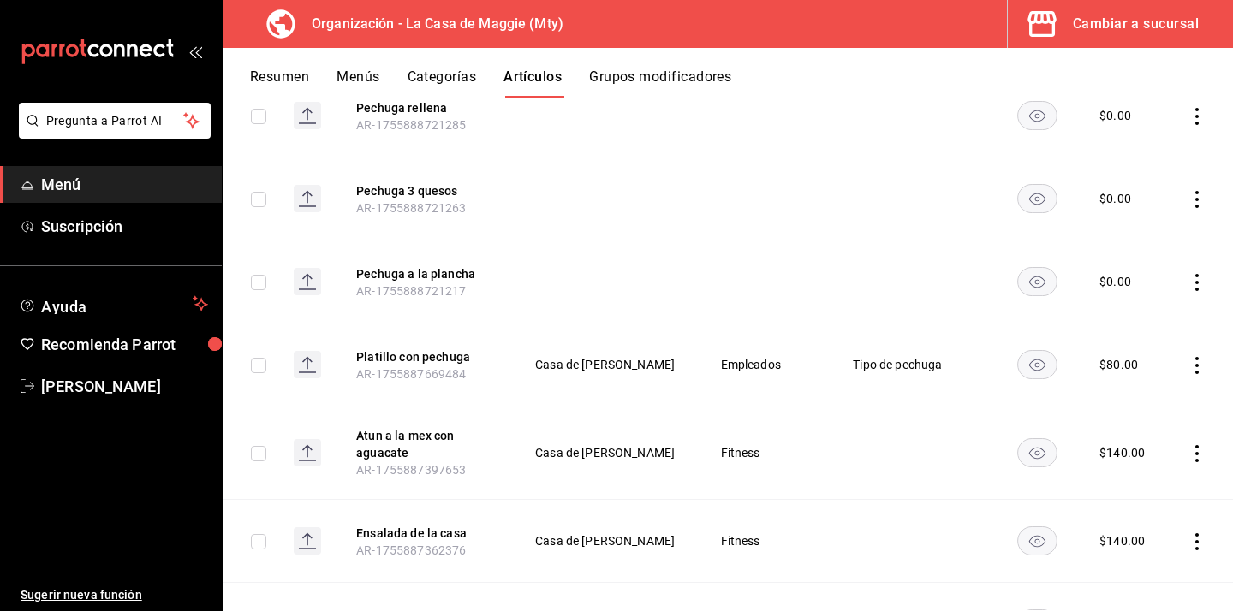
click at [1200, 375] on td at bounding box center [1200, 365] width 66 height 83
click at [1197, 372] on icon "actions" at bounding box center [1196, 365] width 3 height 17
click at [1138, 473] on span "Eliminar" at bounding box center [1145, 475] width 44 height 14
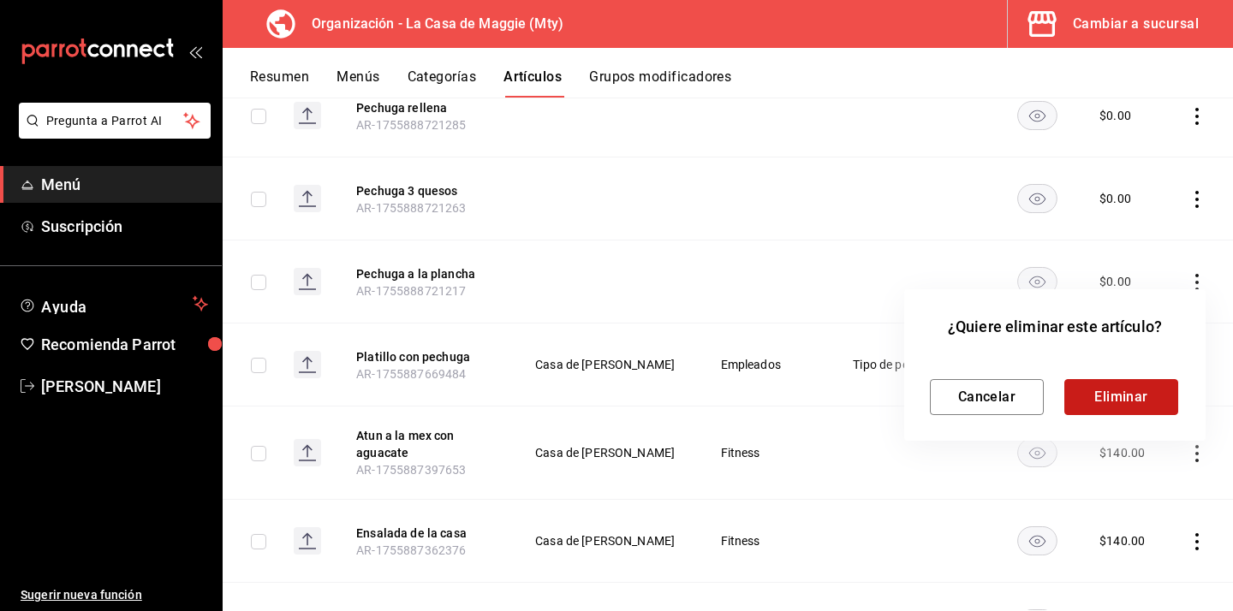
click at [1074, 395] on button "Eliminar" at bounding box center [1121, 397] width 114 height 36
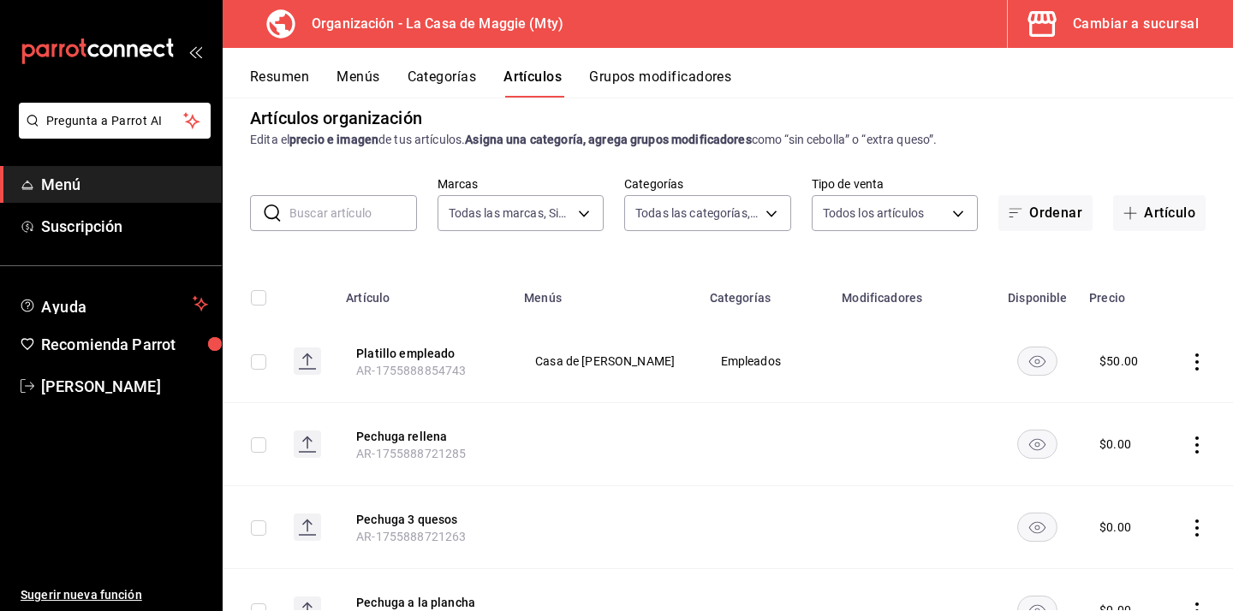
scroll to position [19, 0]
click at [1197, 360] on icon "actions" at bounding box center [1196, 362] width 17 height 17
click at [1151, 473] on span "Eliminar" at bounding box center [1145, 473] width 44 height 14
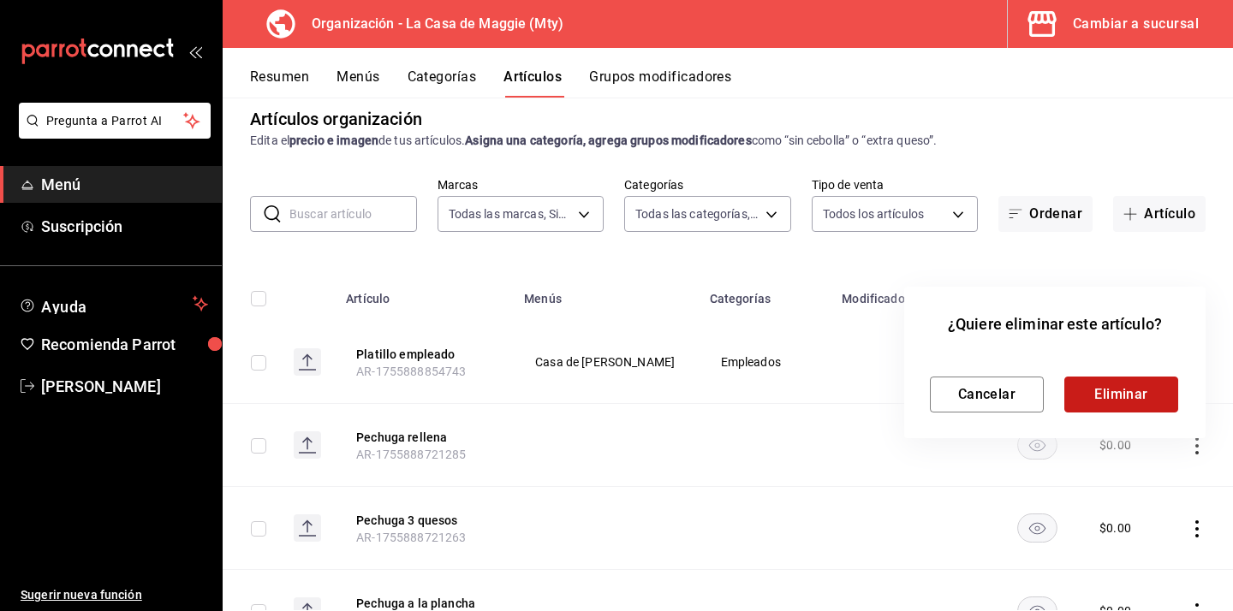
click at [1106, 393] on button "Eliminar" at bounding box center [1121, 395] width 114 height 36
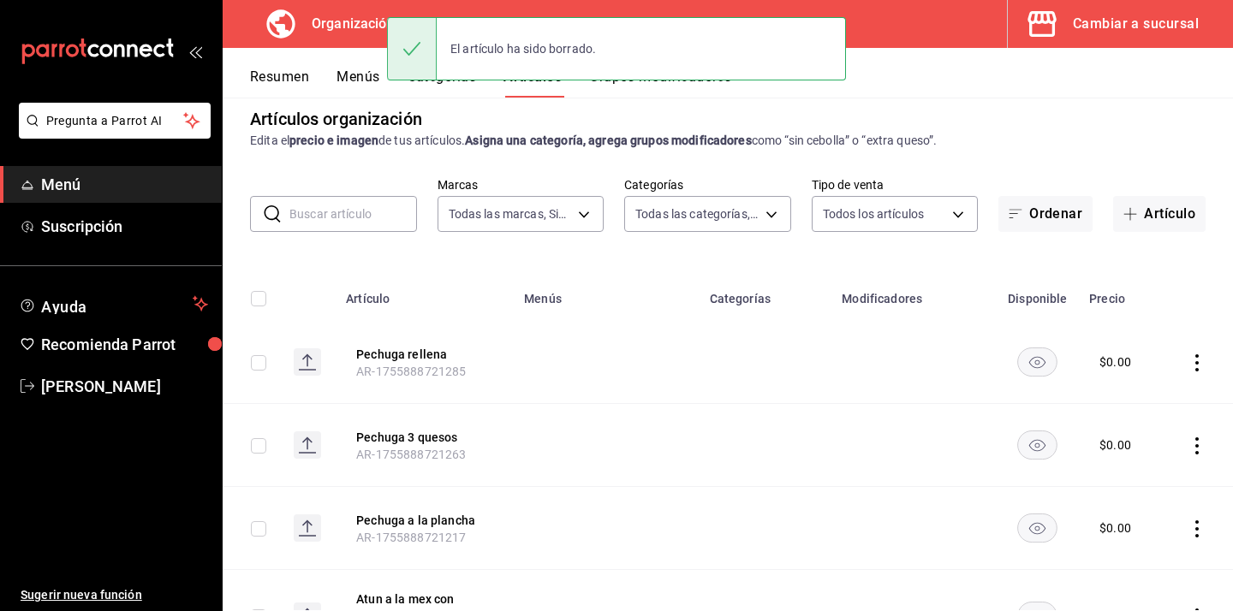
click at [651, 83] on div "El artículo ha sido borrado." at bounding box center [616, 49] width 459 height 74
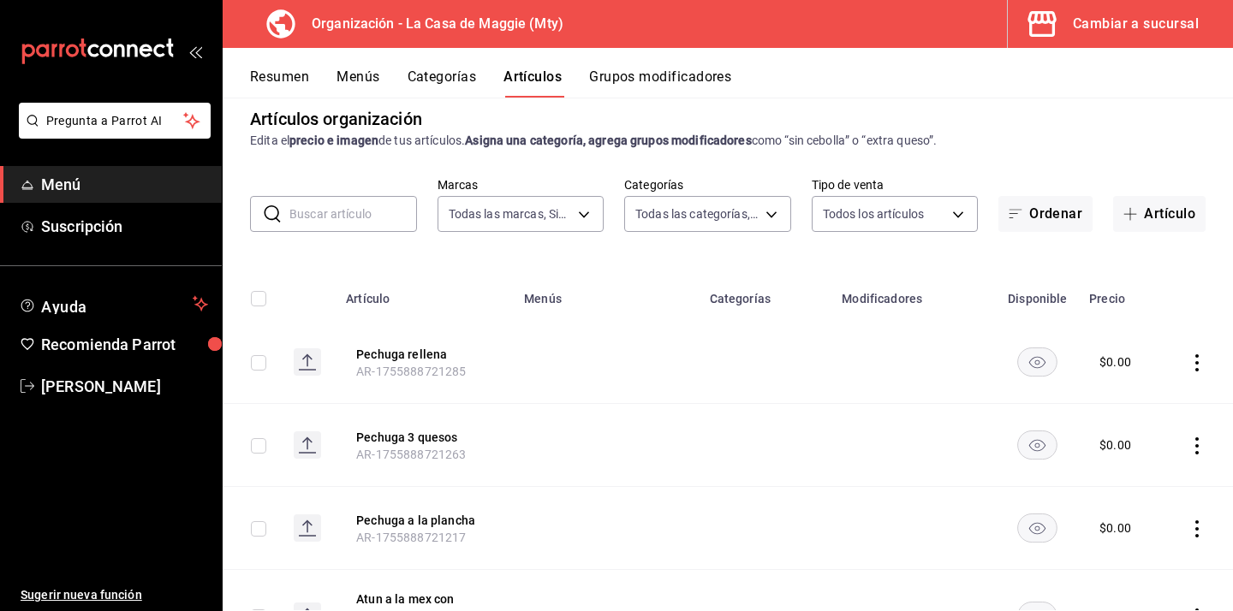
click at [644, 77] on button "Grupos modificadores" at bounding box center [660, 82] width 142 height 29
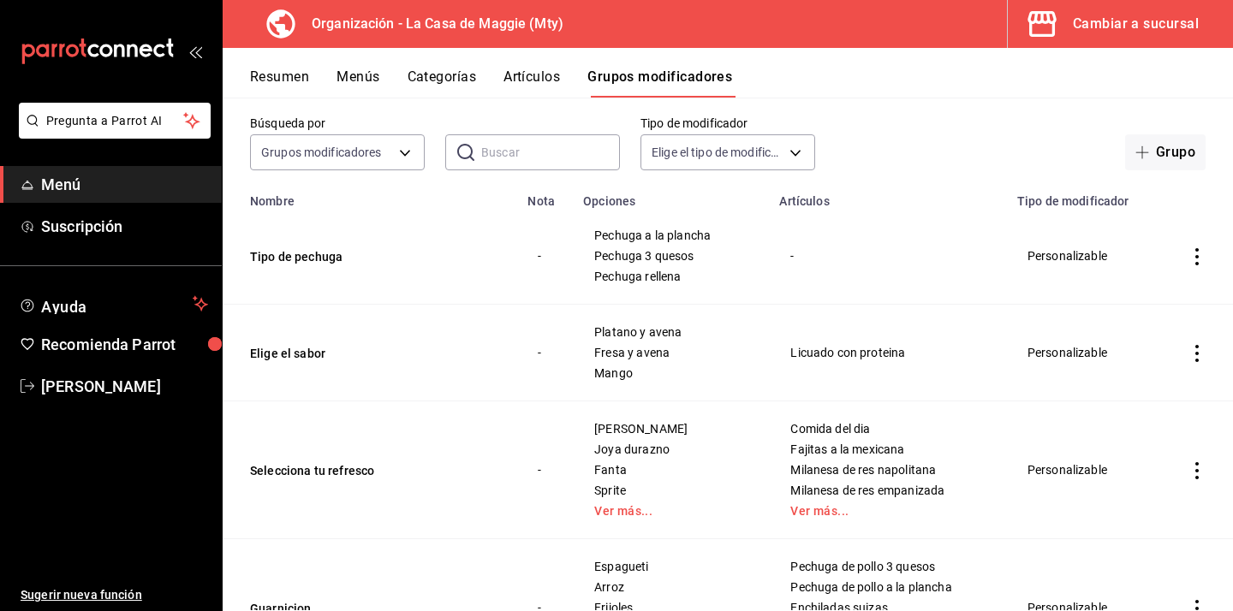
scroll to position [84, 0]
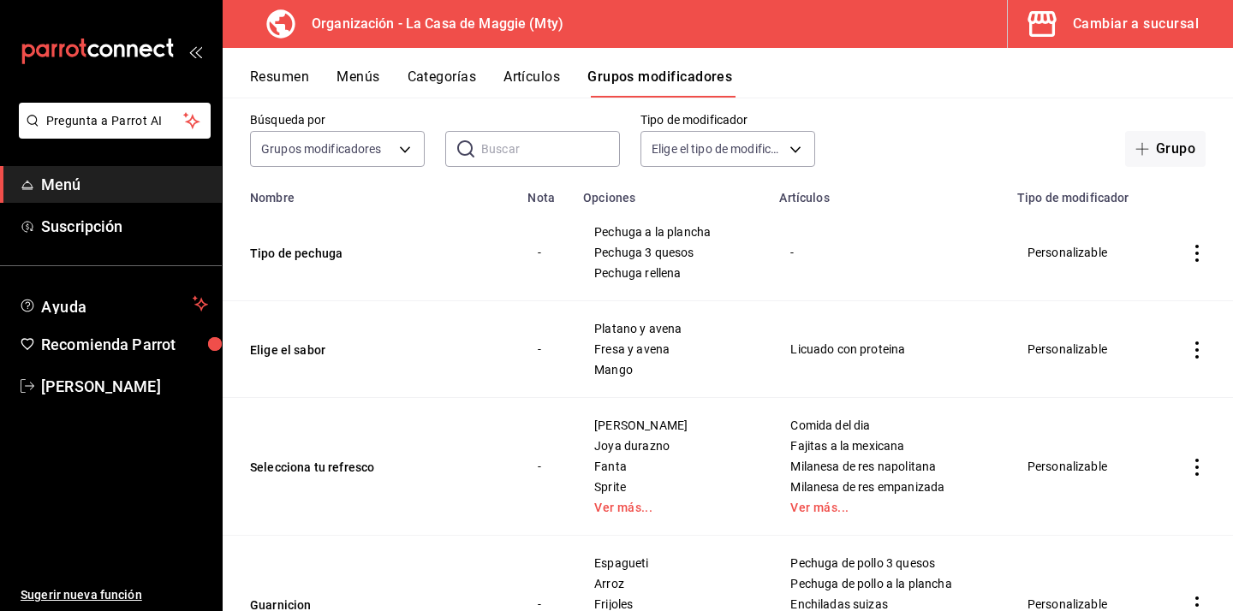
click at [1193, 247] on icon "actions" at bounding box center [1196, 253] width 17 height 17
click at [1141, 346] on li "Eliminar" at bounding box center [1129, 363] width 103 height 35
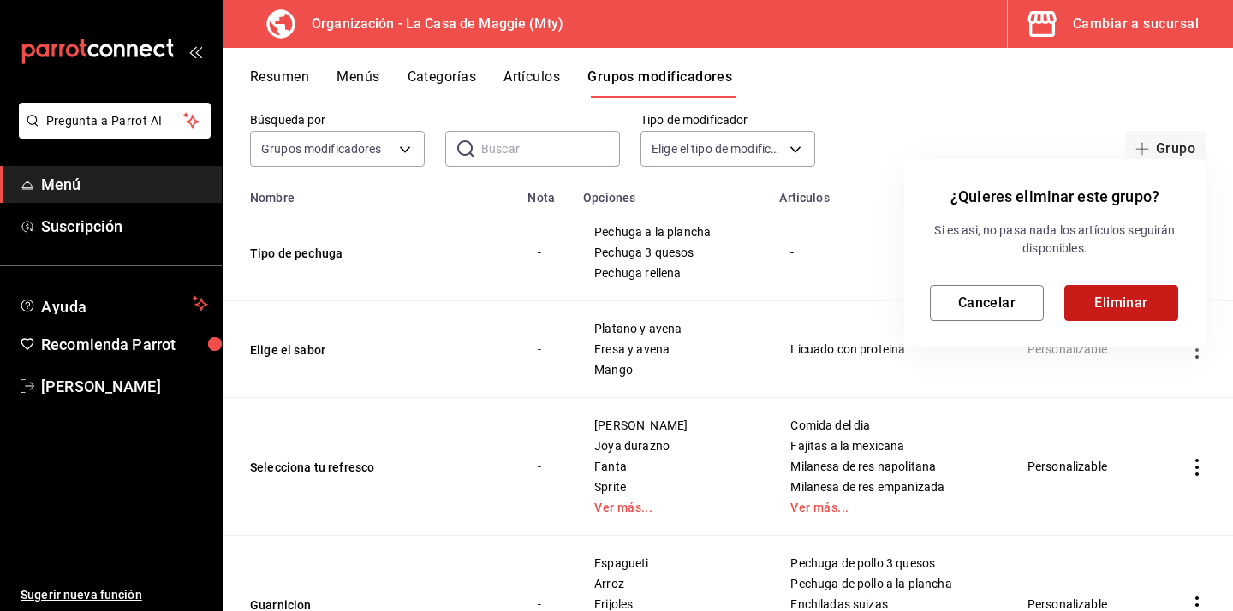
click at [1120, 304] on button "Eliminar" at bounding box center [1121, 303] width 114 height 36
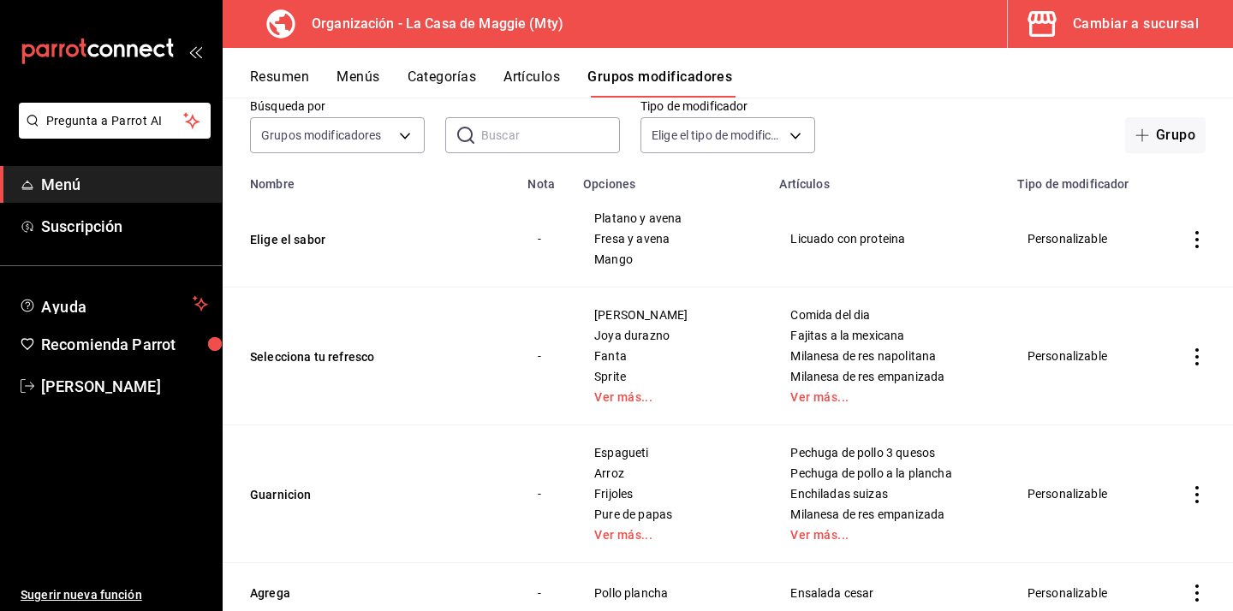
scroll to position [101, 0]
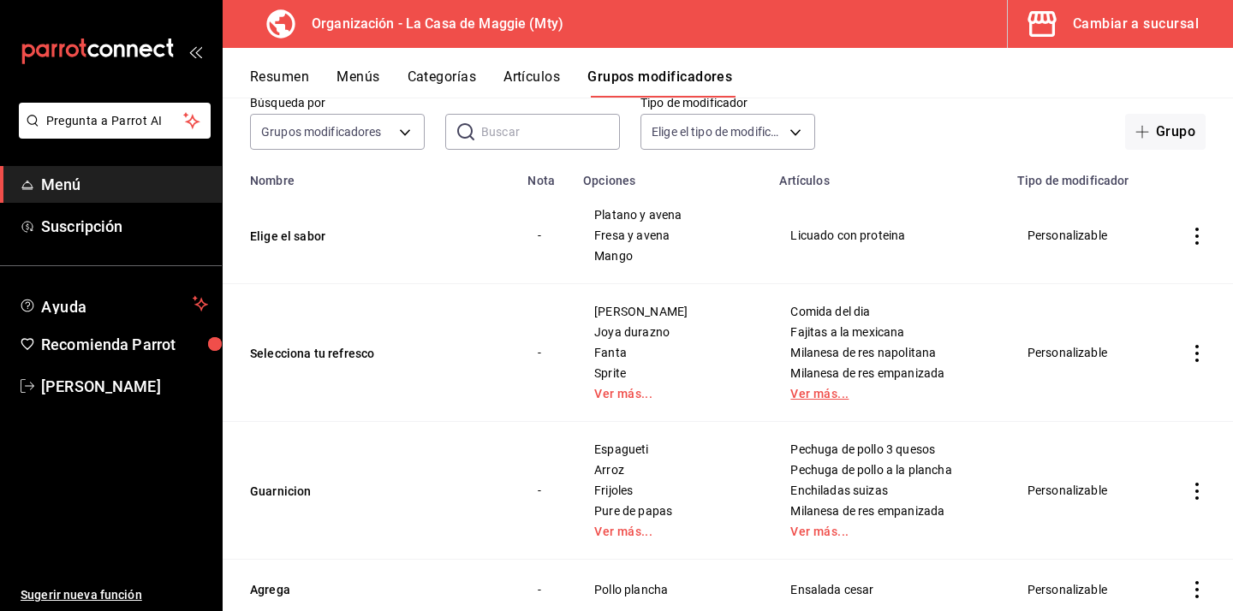
click at [826, 394] on link "Ver más..." at bounding box center [887, 394] width 194 height 12
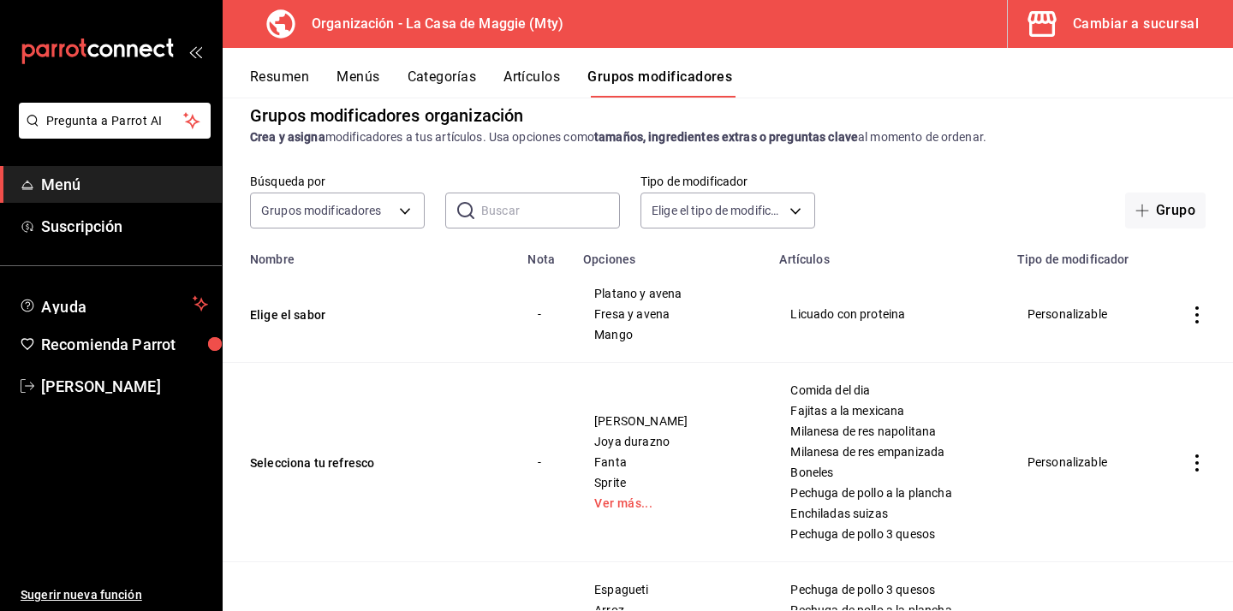
scroll to position [0, 0]
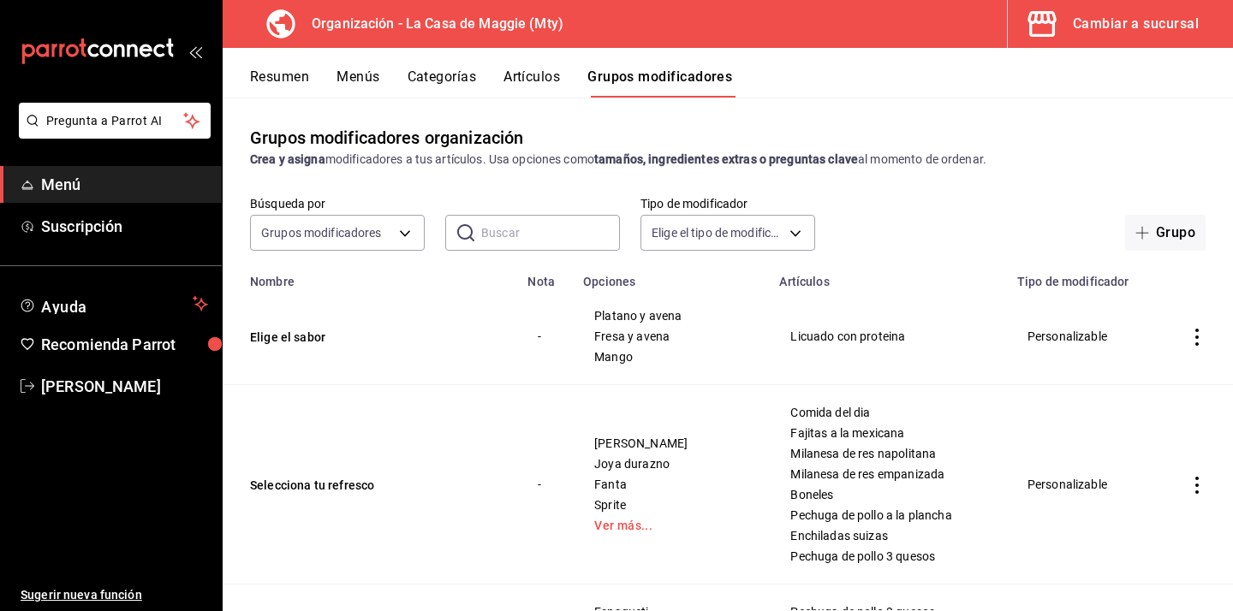
click at [518, 65] on div "Resumen Menús Categorías Artículos Grupos modificadores" at bounding box center [728, 73] width 1010 height 50
click at [535, 69] on button "Artículos" at bounding box center [531, 82] width 56 height 29
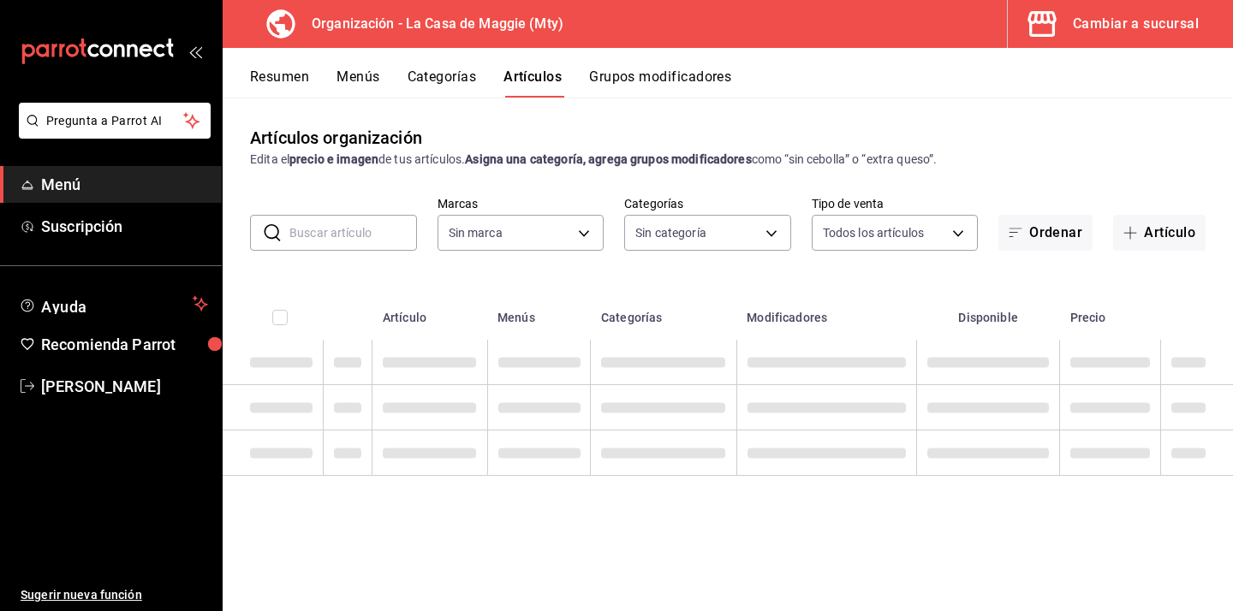
click at [431, 80] on button "Categorías" at bounding box center [441, 82] width 69 height 29
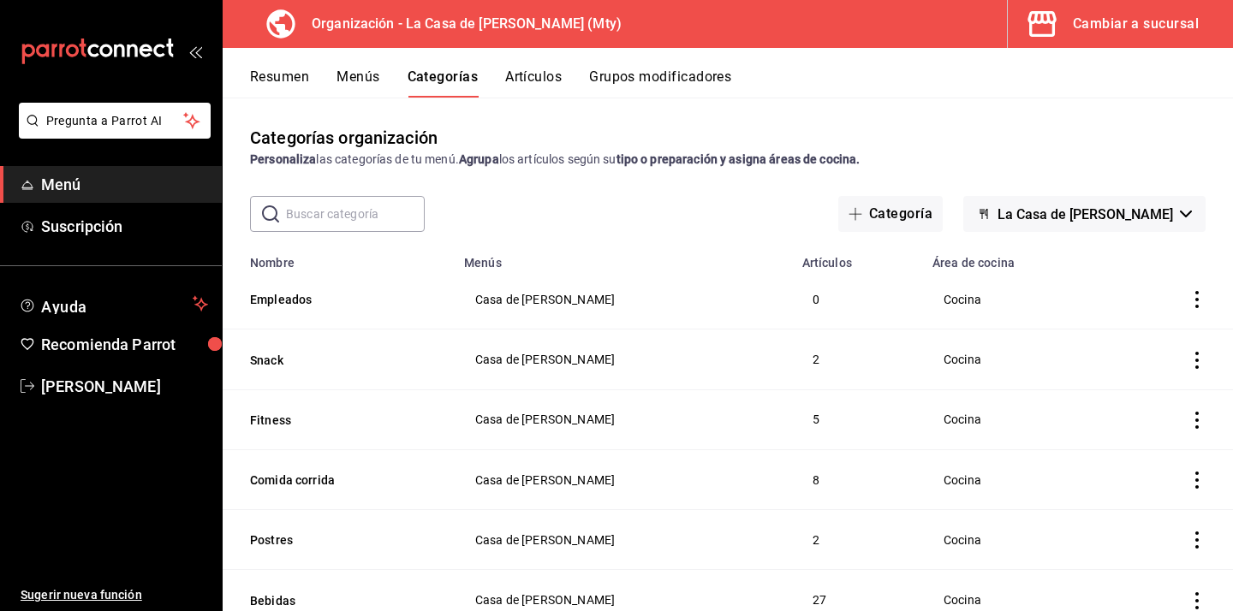
click at [1194, 294] on icon "actions" at bounding box center [1196, 299] width 17 height 17
click at [1156, 403] on span "Eliminar" at bounding box center [1145, 409] width 44 height 14
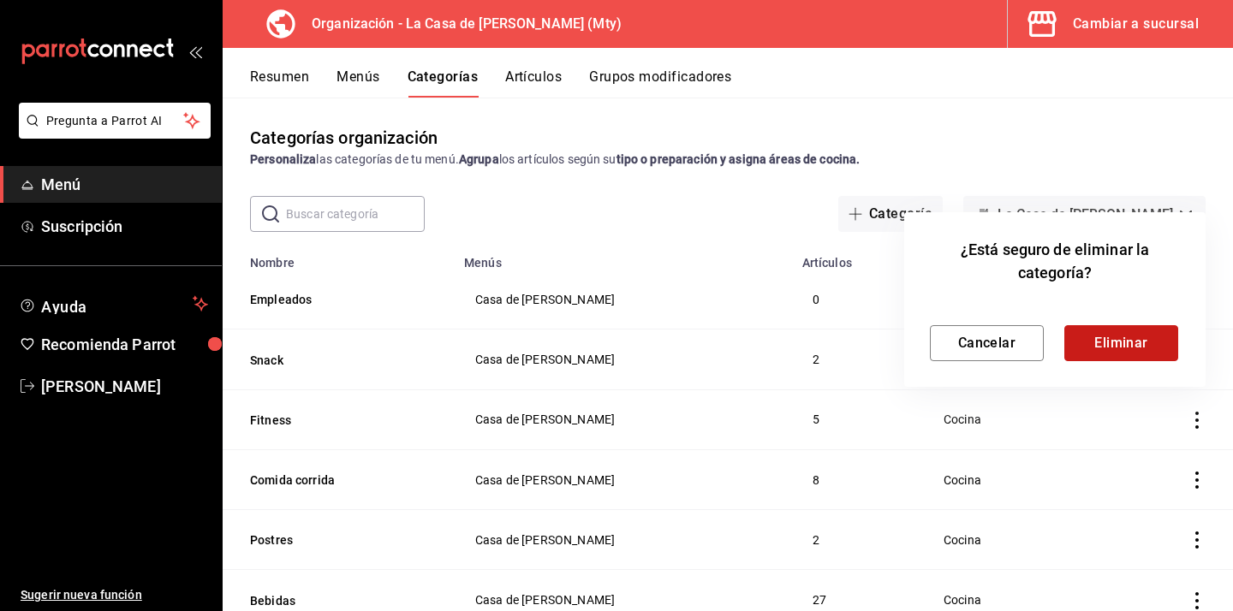
click at [1126, 332] on button "Eliminar" at bounding box center [1121, 343] width 114 height 36
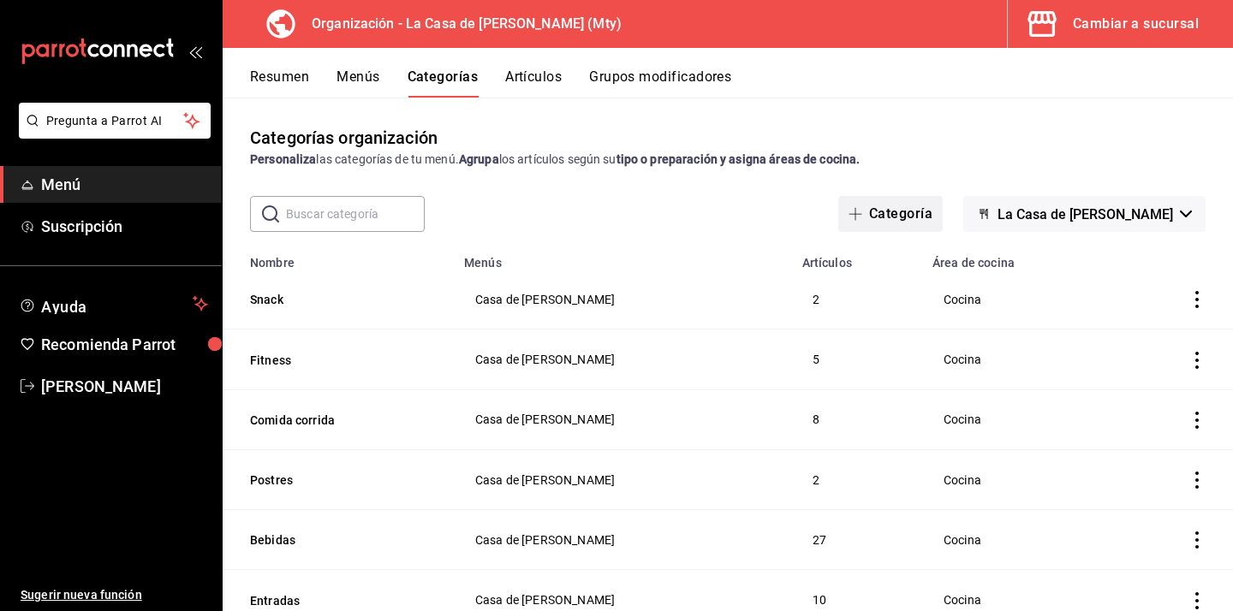
click at [890, 203] on button "Categoría" at bounding box center [890, 214] width 104 height 36
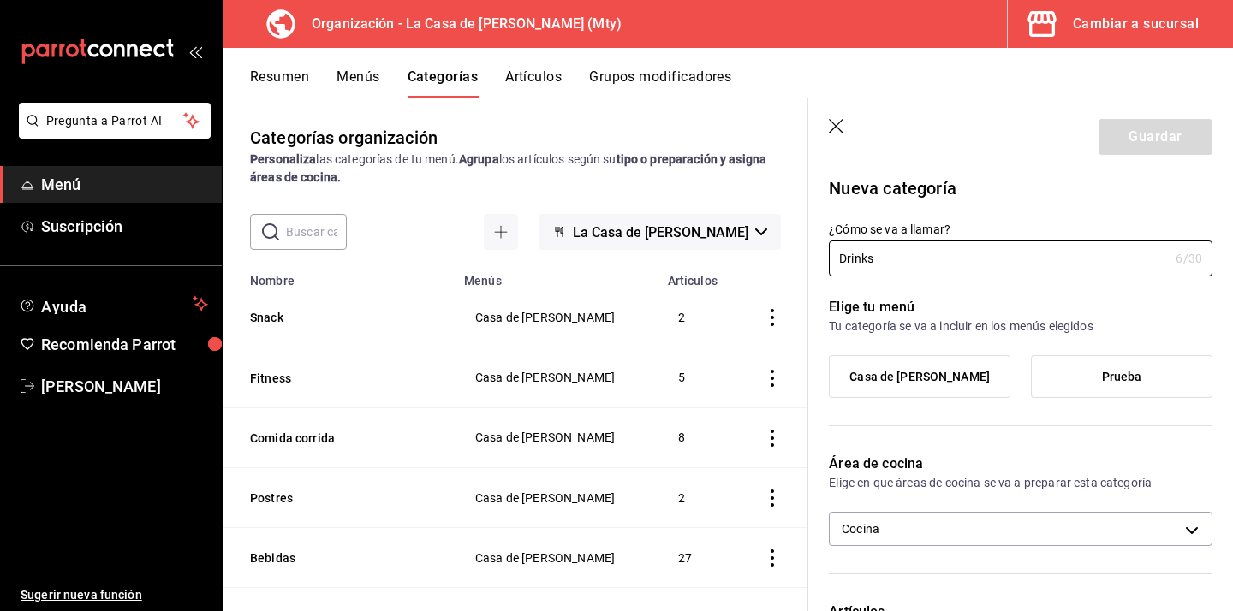
type input "Drinks"
click at [922, 362] on label "Casa de [PERSON_NAME]" at bounding box center [919, 376] width 180 height 41
click at [0, 0] on input "Casa de [PERSON_NAME]" at bounding box center [0, 0] width 0 height 0
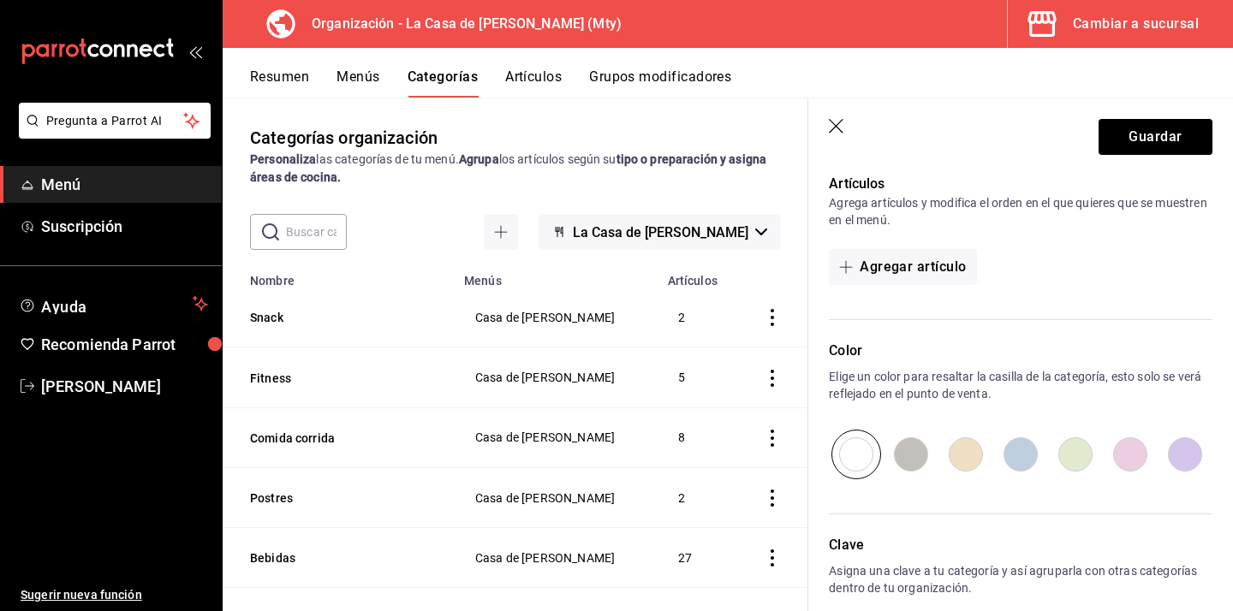
scroll to position [513, 0]
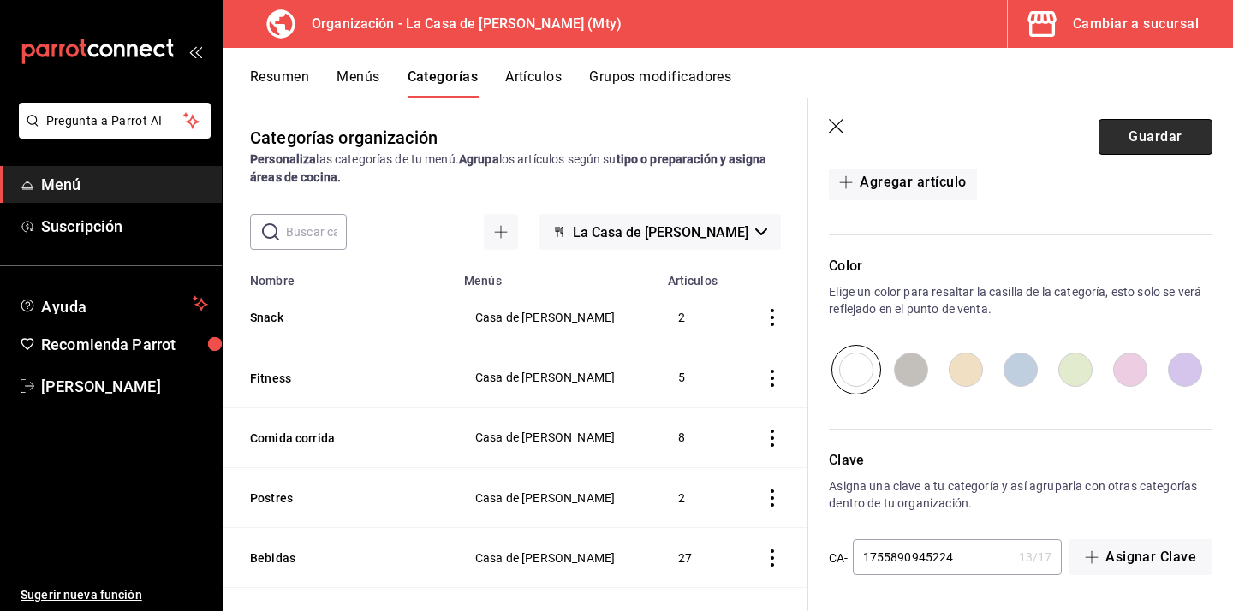
click at [1136, 129] on button "Guardar" at bounding box center [1155, 137] width 114 height 36
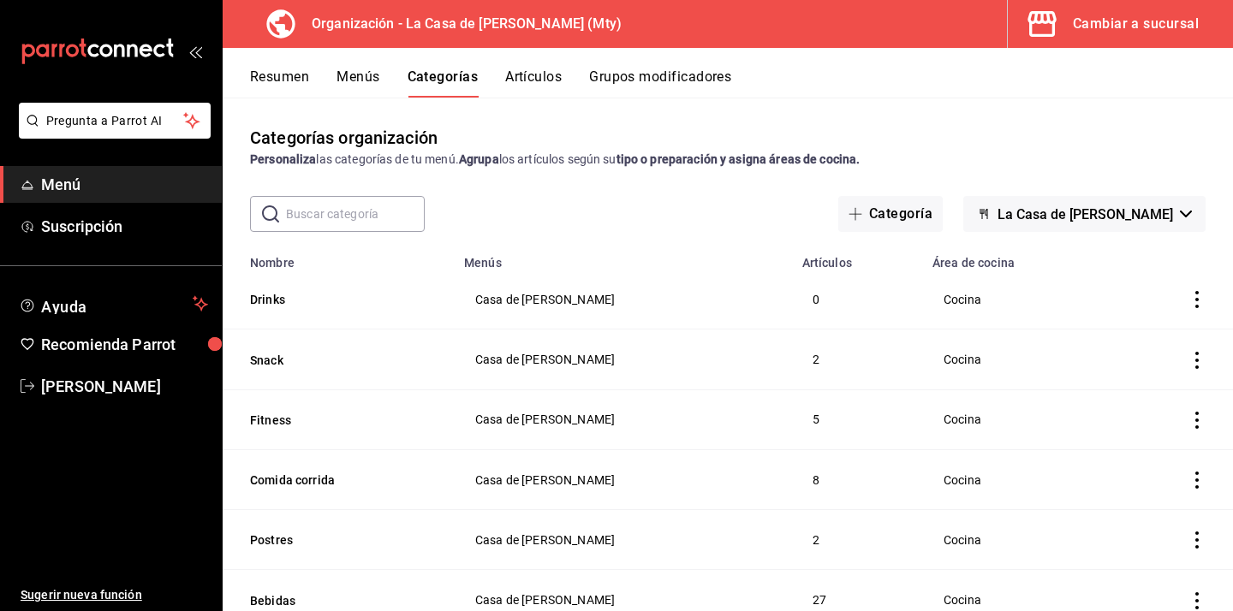
click at [551, 77] on button "Artículos" at bounding box center [533, 82] width 56 height 29
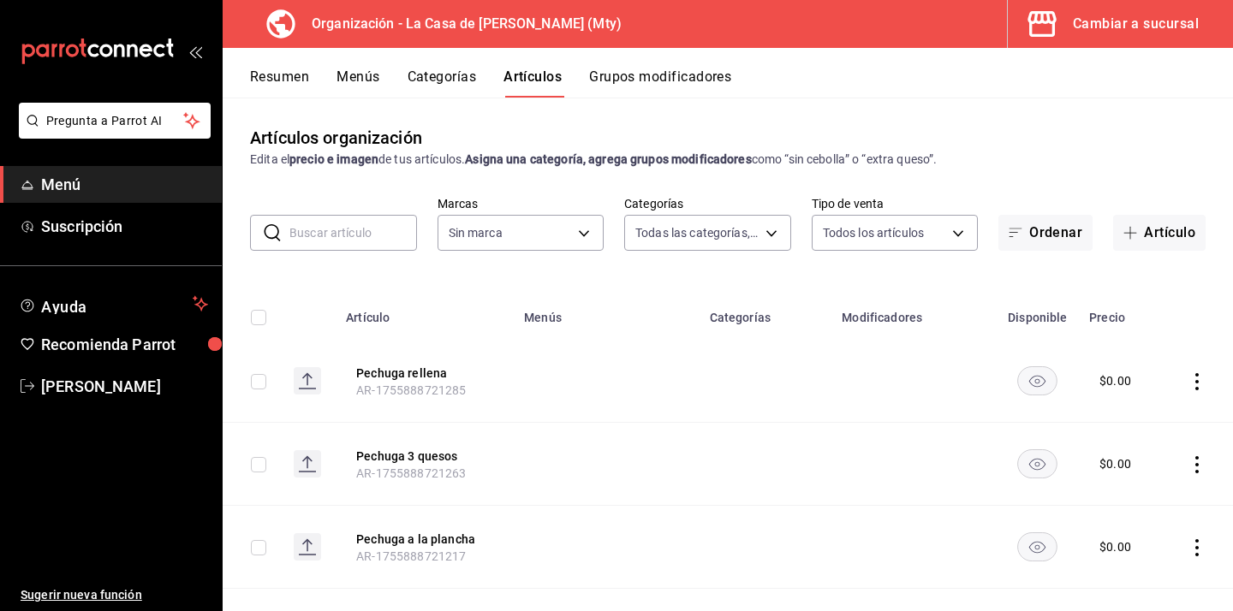
type input "8da0fae6-50d6-45f3-9de3-d76500325894,198ea73a-483a-4350-9de4-c162b95b27a4,e88ed…"
type input "a3684772-da2a-4e98-bff2-0fed7e2a3e3a"
click at [460, 80] on button "Categorías" at bounding box center [441, 82] width 69 height 29
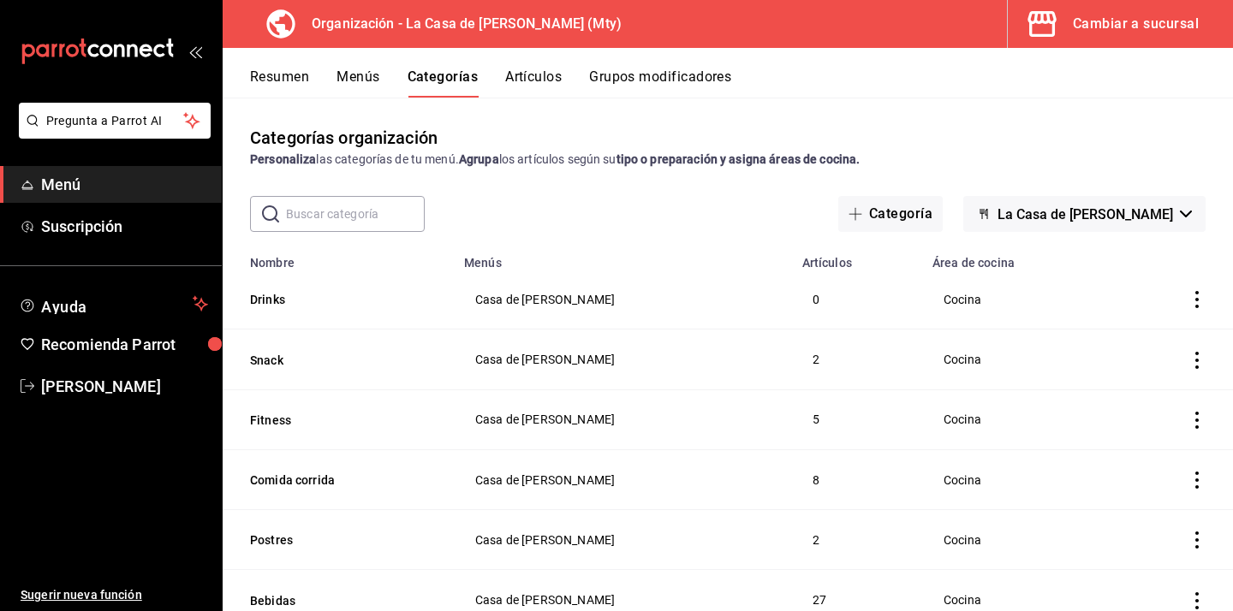
click at [543, 81] on button "Artículos" at bounding box center [533, 82] width 56 height 29
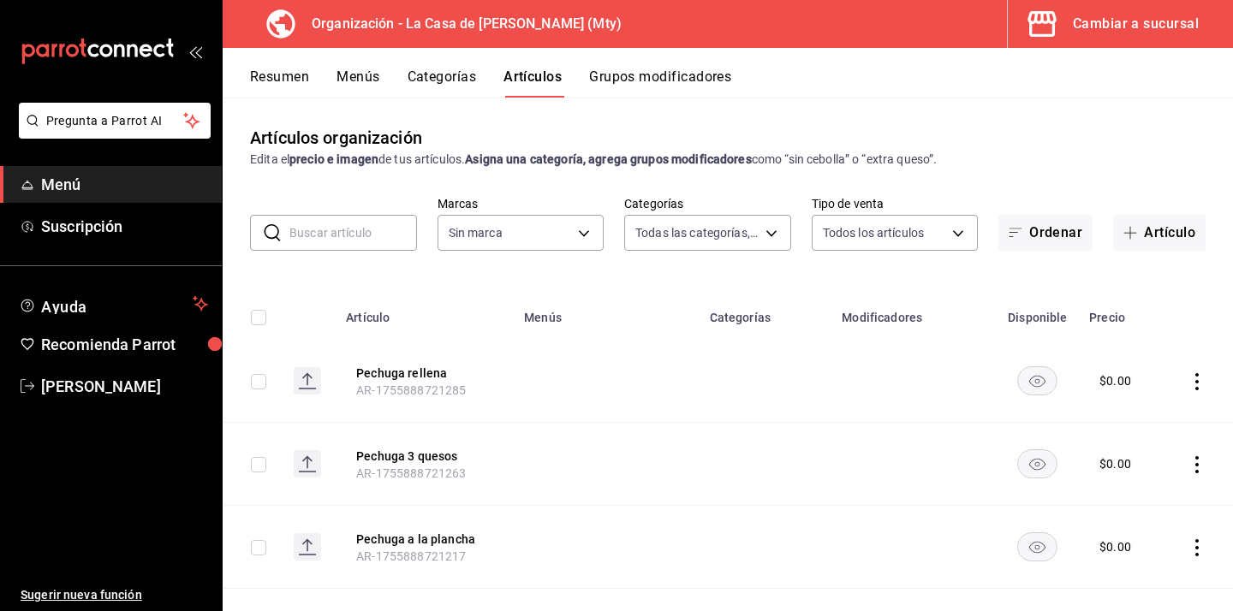
type input "8da0fae6-50d6-45f3-9de3-d76500325894,198ea73a-483a-4350-9de4-c162b95b27a4,e88ed…"
type input "a3684772-da2a-4e98-bff2-0fed7e2a3e3a"
click at [681, 77] on button "Grupos modificadores" at bounding box center [660, 82] width 142 height 29
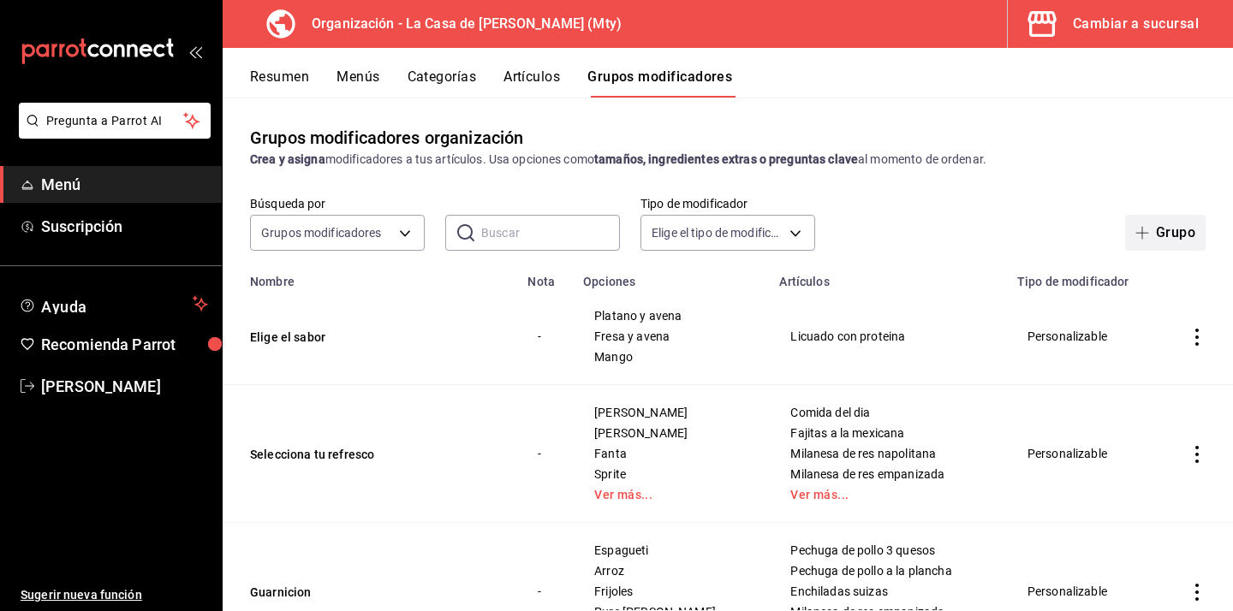
click at [1173, 235] on button "Grupo" at bounding box center [1165, 233] width 80 height 36
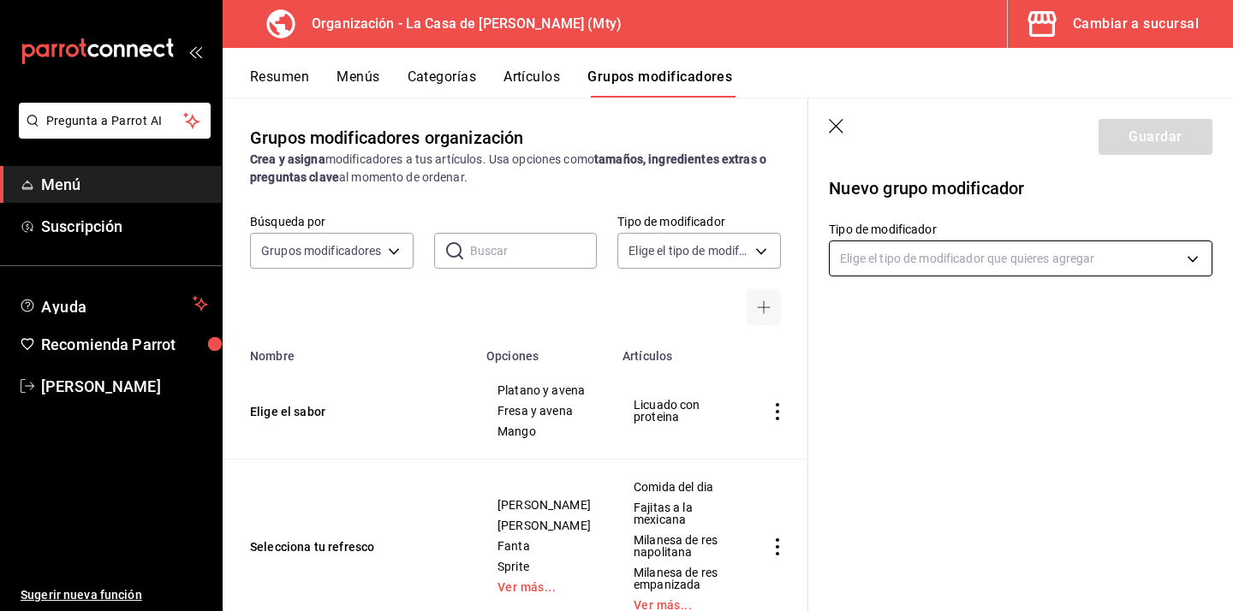
click at [894, 252] on body "Pregunta a Parrot AI Menú Suscripción Ayuda Recomienda Parrot [PERSON_NAME] Sug…" at bounding box center [616, 305] width 1233 height 611
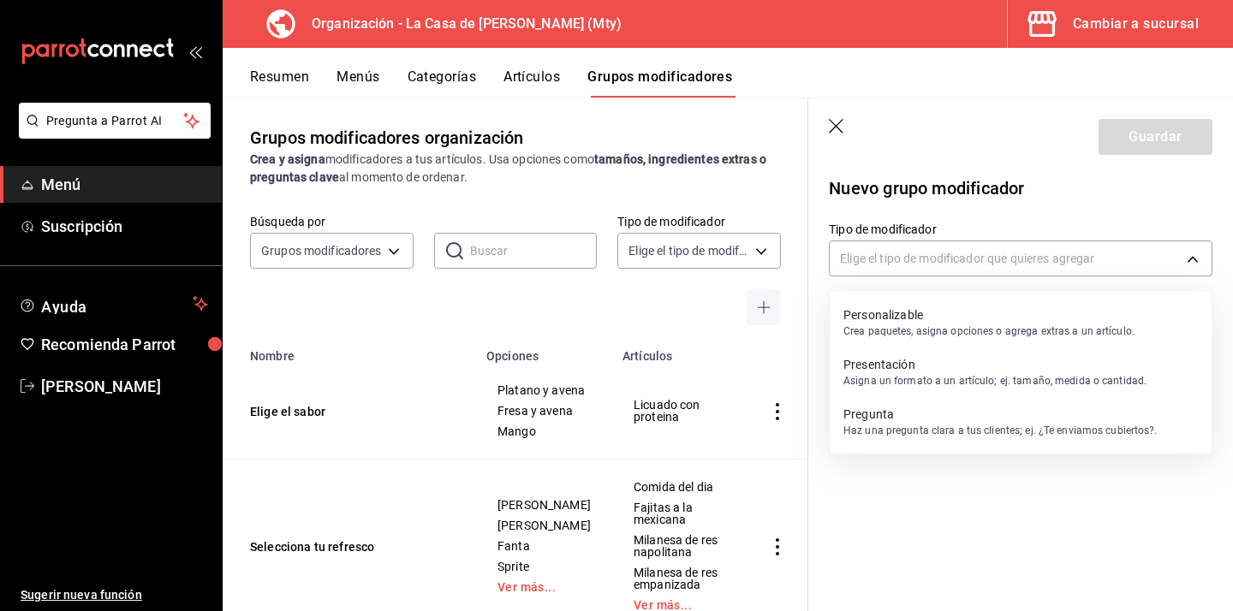
click at [869, 321] on p "Personalizable" at bounding box center [988, 314] width 291 height 17
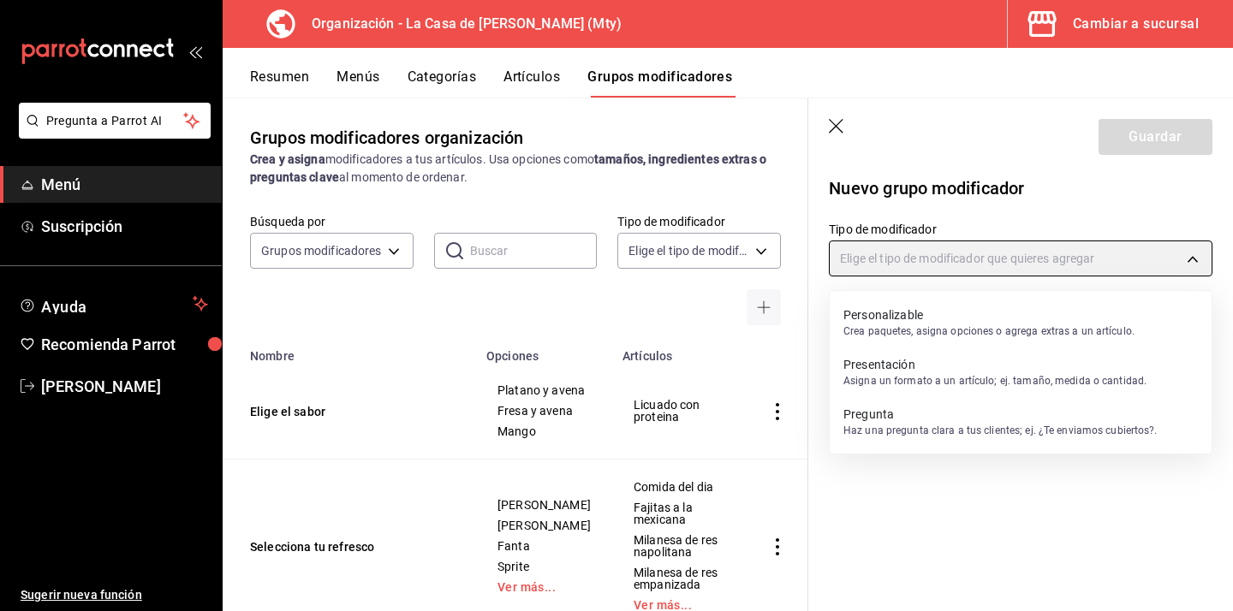
type input "CUSTOMIZABLE"
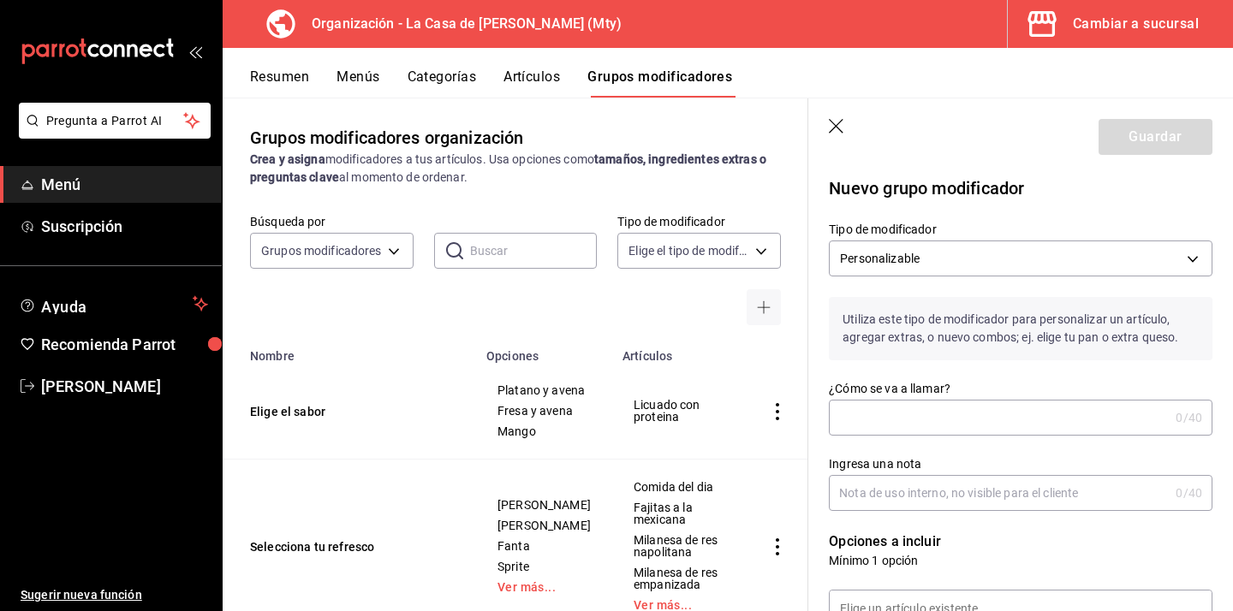
click at [913, 412] on input "¿Cómo se va a llamar?" at bounding box center [999, 418] width 340 height 34
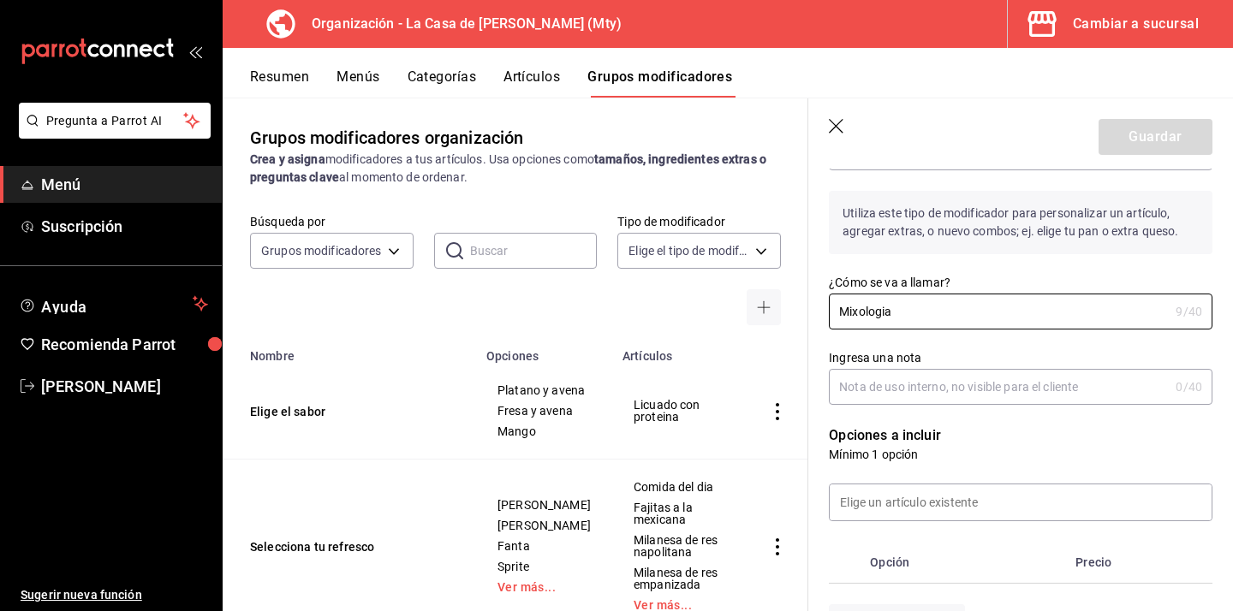
scroll to position [124, 0]
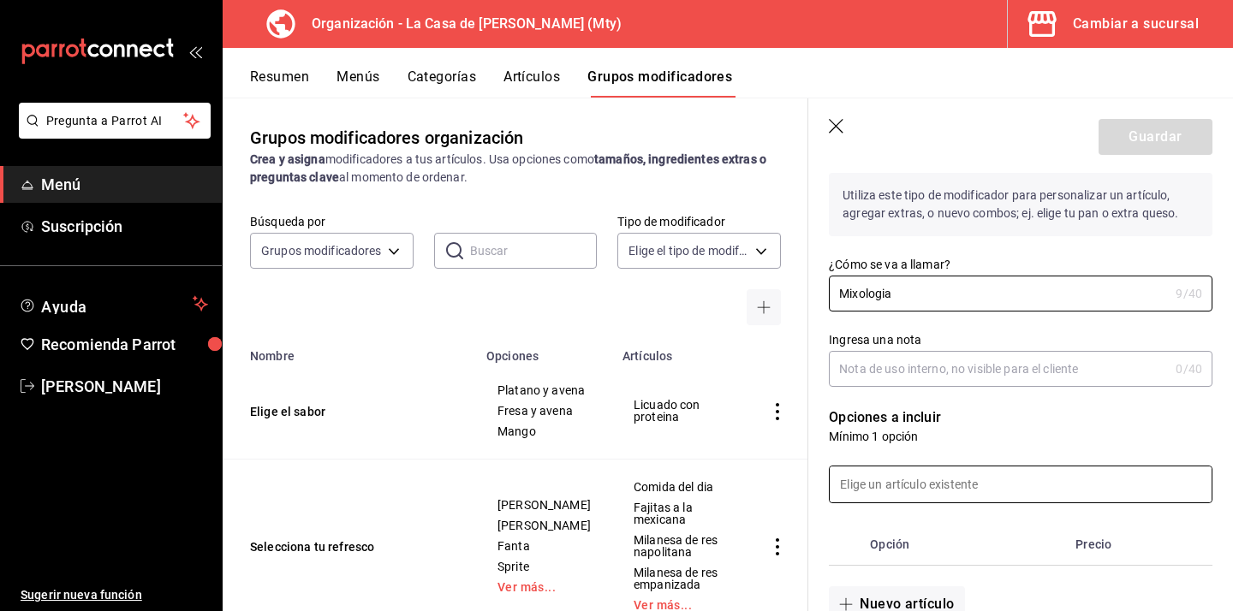
type input "Mixologia"
click at [912, 490] on input at bounding box center [1020, 484] width 382 height 36
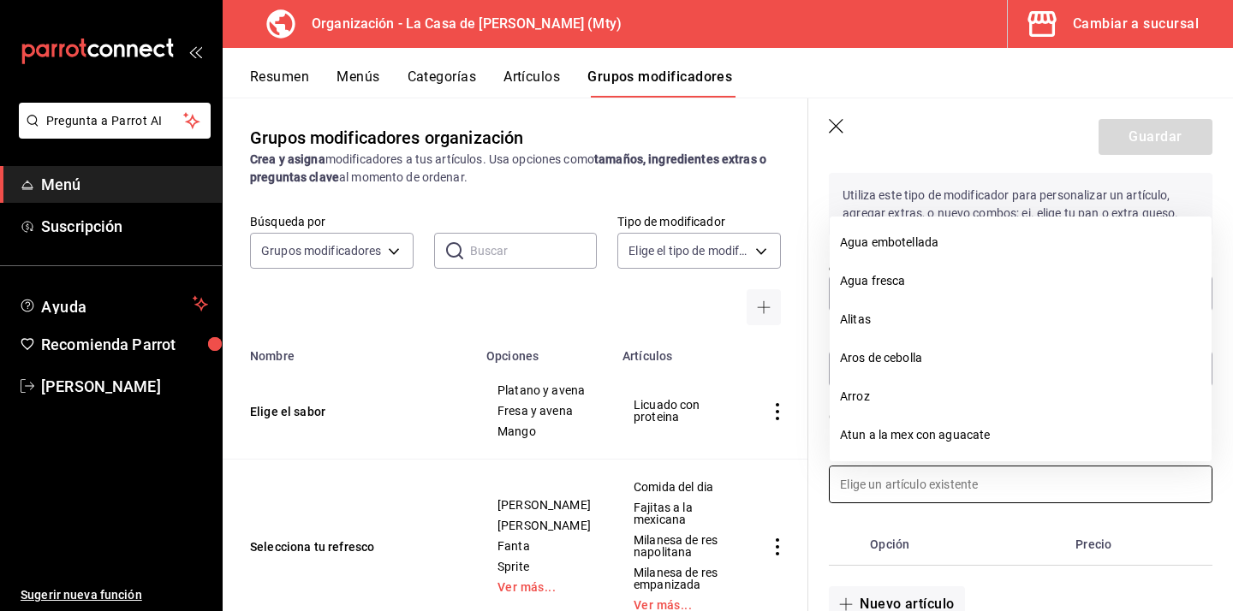
click at [912, 490] on input at bounding box center [1020, 484] width 382 height 36
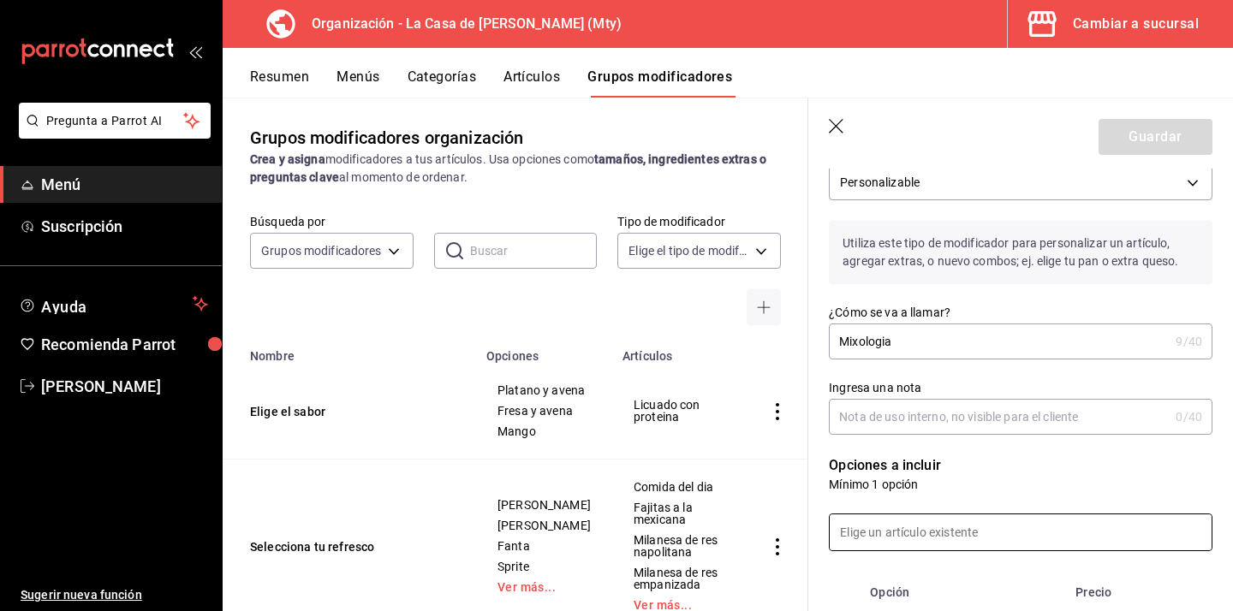
scroll to position [78, 0]
click at [940, 405] on input "Ingresa una nota" at bounding box center [999, 415] width 340 height 34
click at [965, 540] on input at bounding box center [1020, 531] width 382 height 36
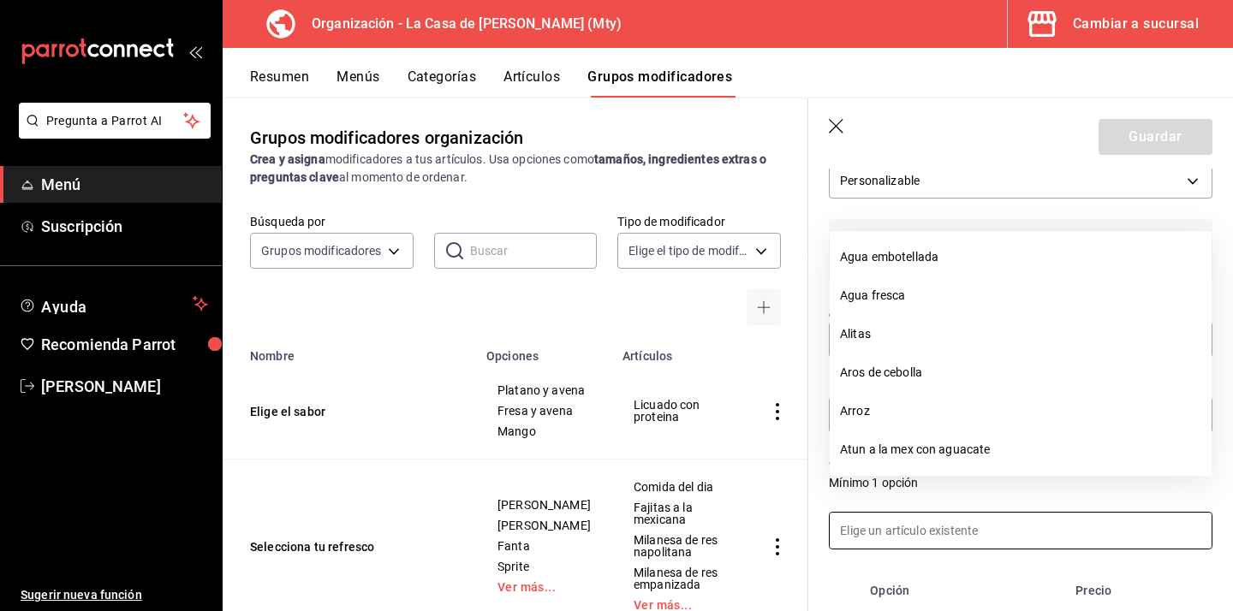
scroll to position [135, 0]
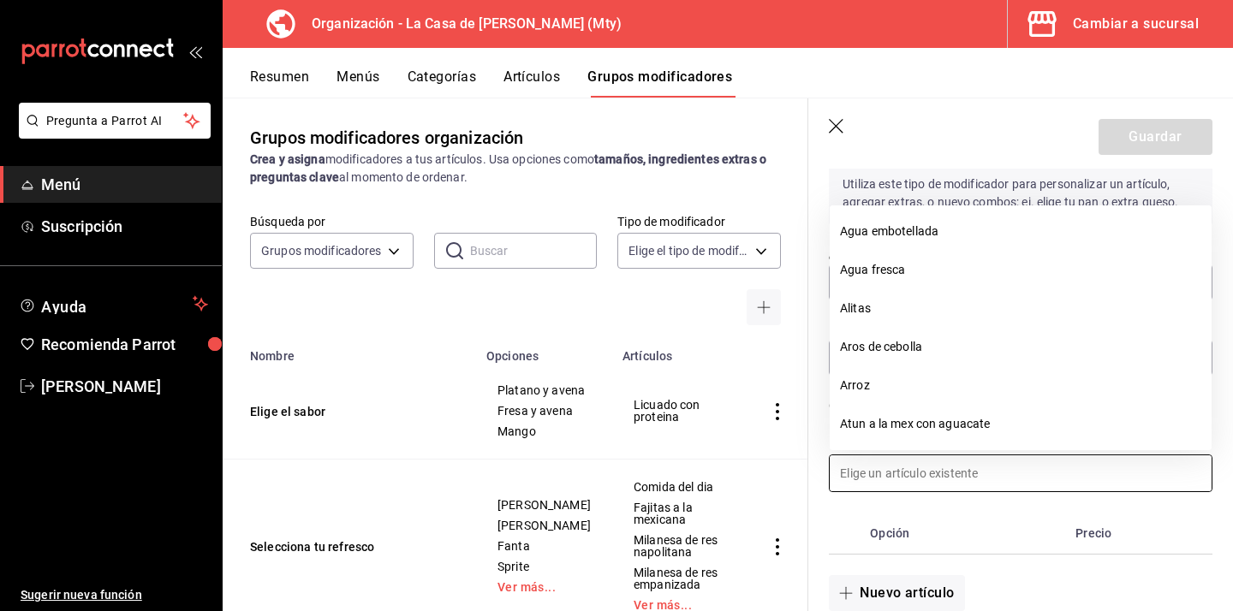
click at [972, 563] on div "Nuevo artículo" at bounding box center [1010, 583] width 404 height 56
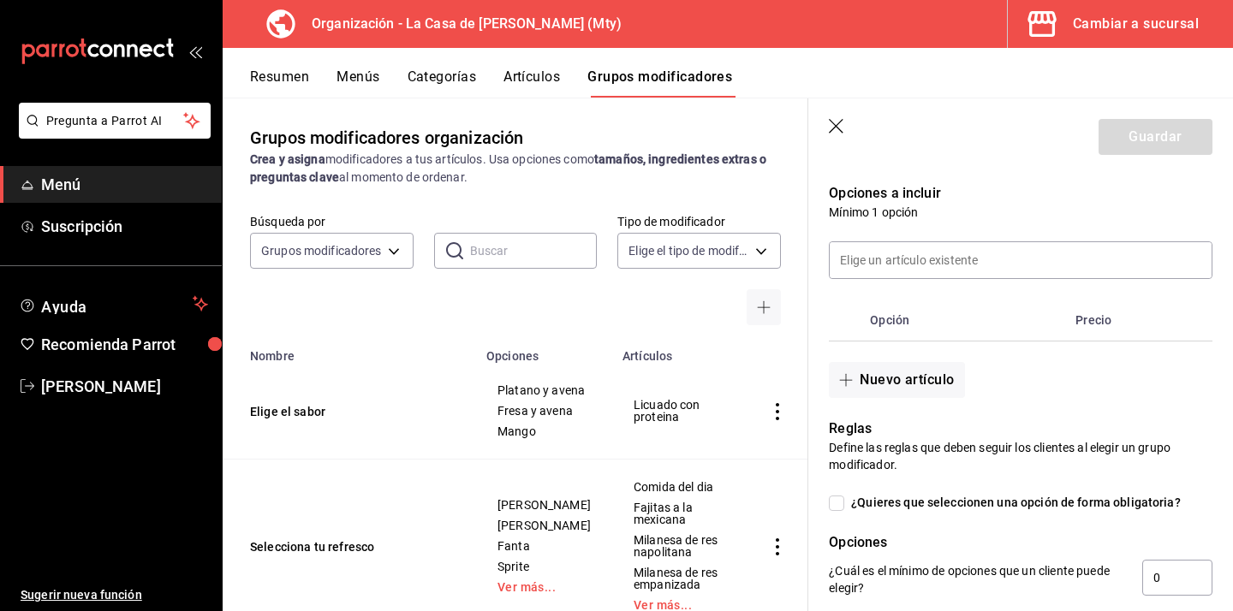
scroll to position [358, 0]
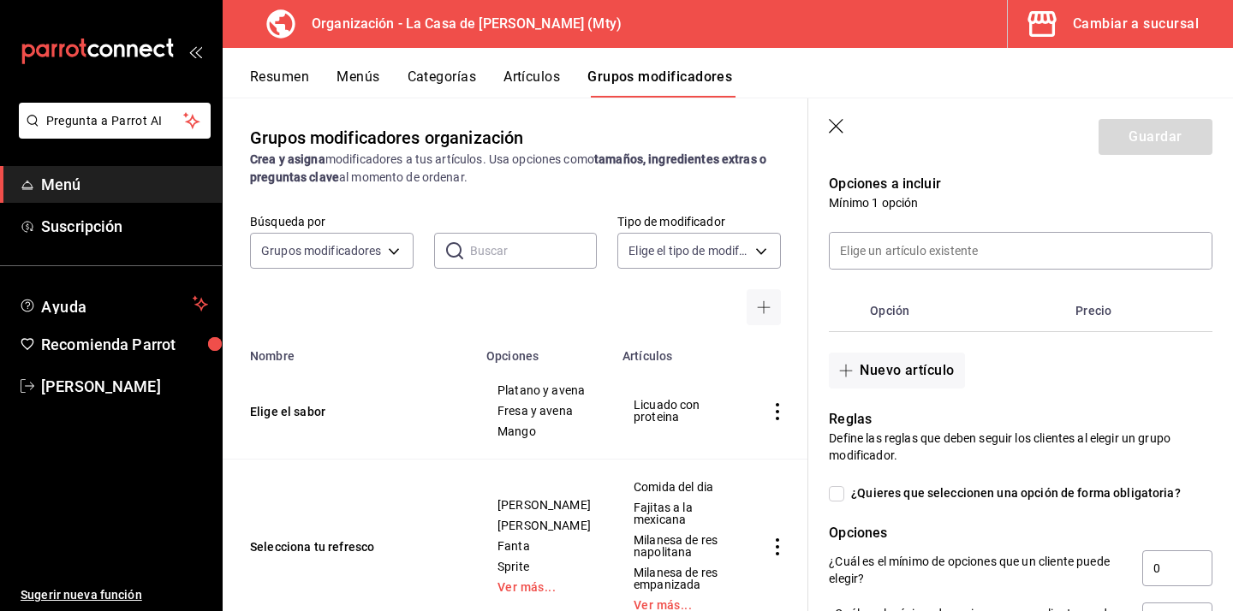
click at [844, 496] on span "¿Quieres que seleccionen una opción de forma obligatoria?" at bounding box center [1012, 493] width 336 height 18
click at [844, 496] on input "¿Quieres que seleccionen una opción de forma obligatoria?" at bounding box center [836, 493] width 15 height 15
checkbox input "true"
type input "1"
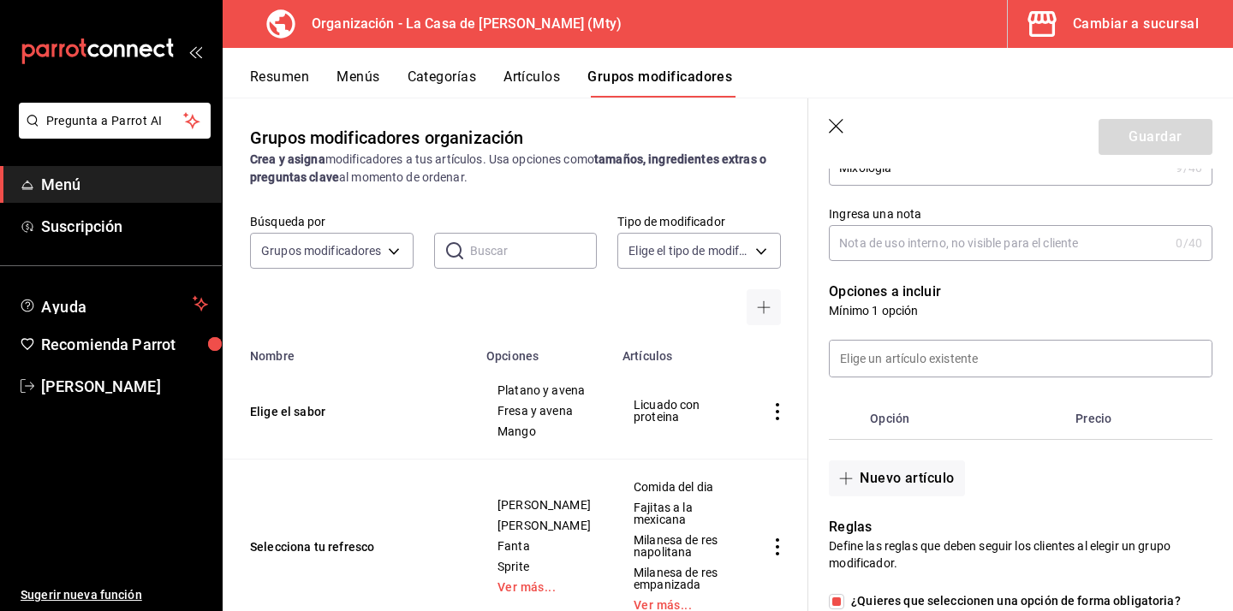
scroll to position [262, 0]
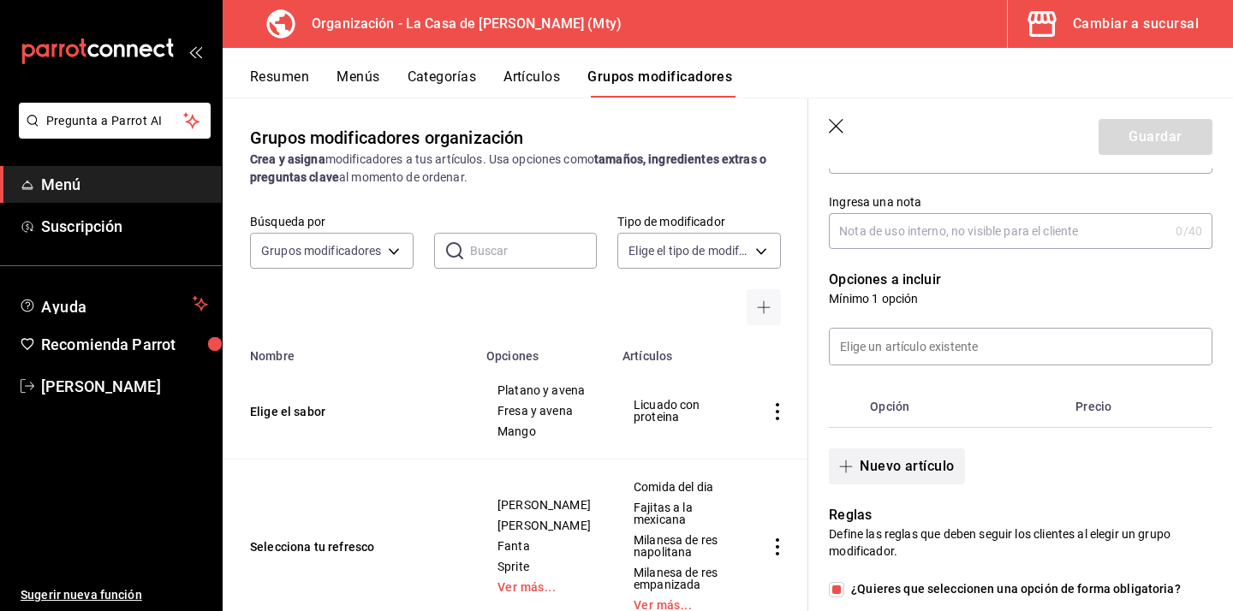
click at [898, 467] on button "Nuevo artículo" at bounding box center [896, 467] width 135 height 36
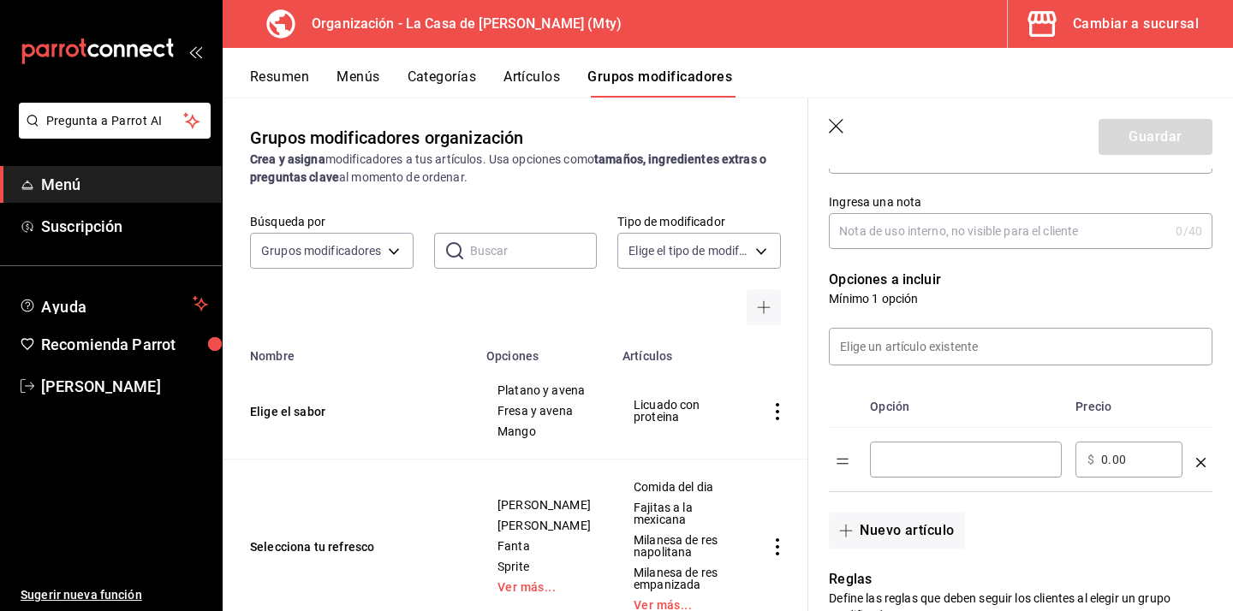
click at [1203, 465] on icon "optionsTable" at bounding box center [1200, 462] width 9 height 9
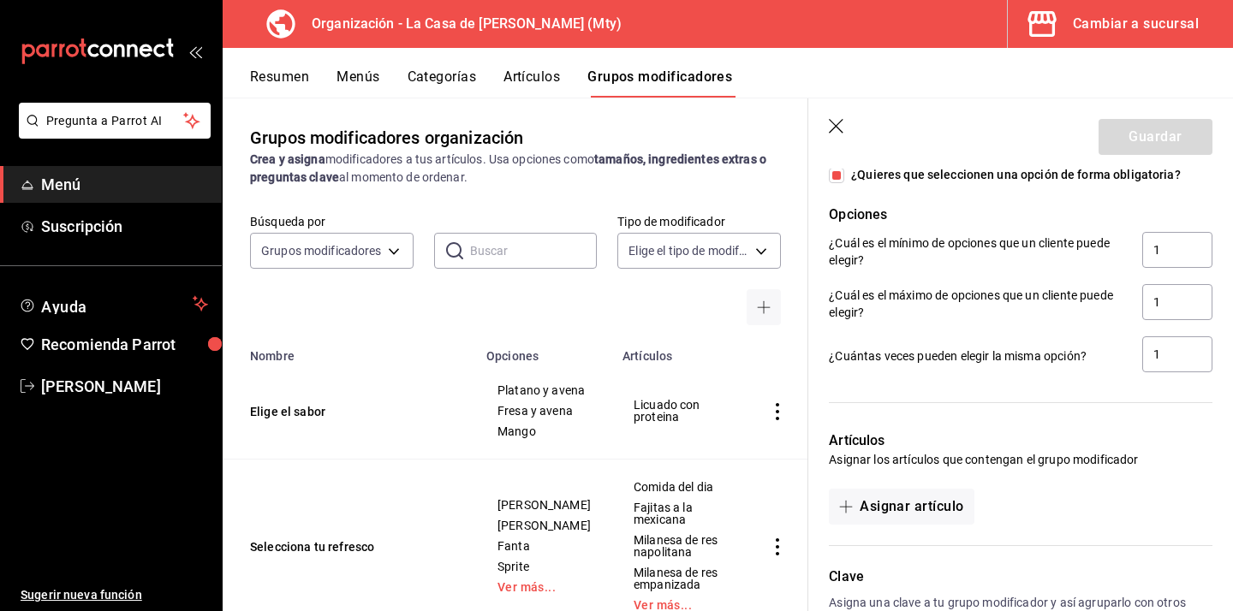
scroll to position [793, 0]
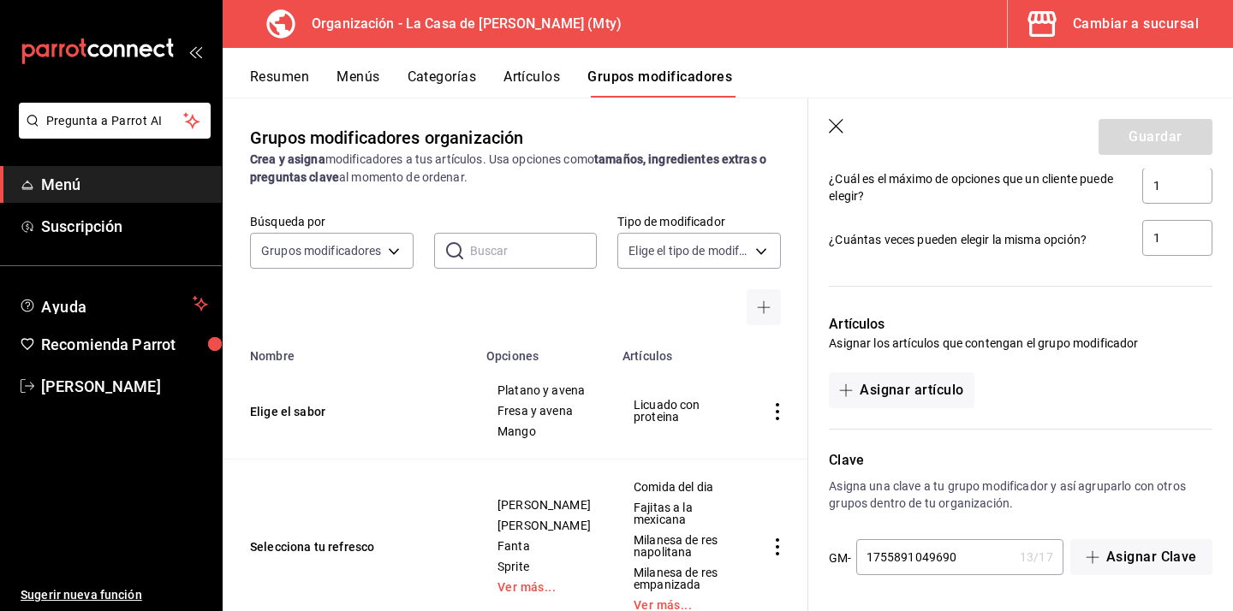
click at [947, 384] on button "Asignar artículo" at bounding box center [901, 390] width 145 height 36
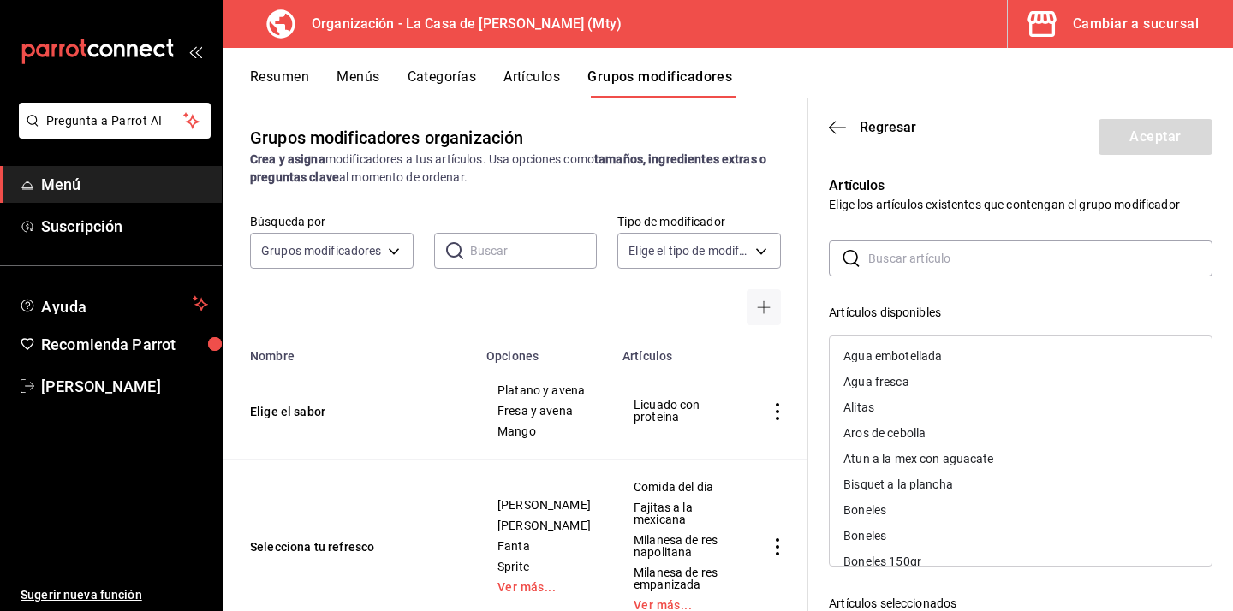
click at [986, 163] on header "Regresar Aceptar" at bounding box center [1020, 133] width 425 height 70
click at [835, 127] on icon "button" at bounding box center [837, 127] width 17 height 1
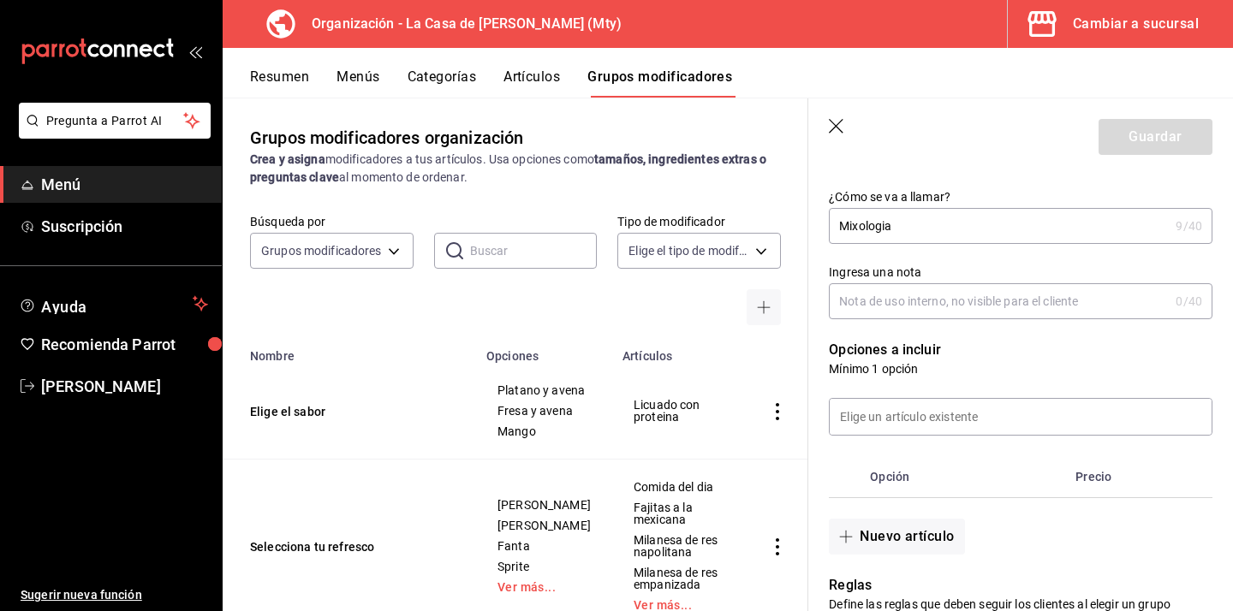
scroll to position [206, 0]
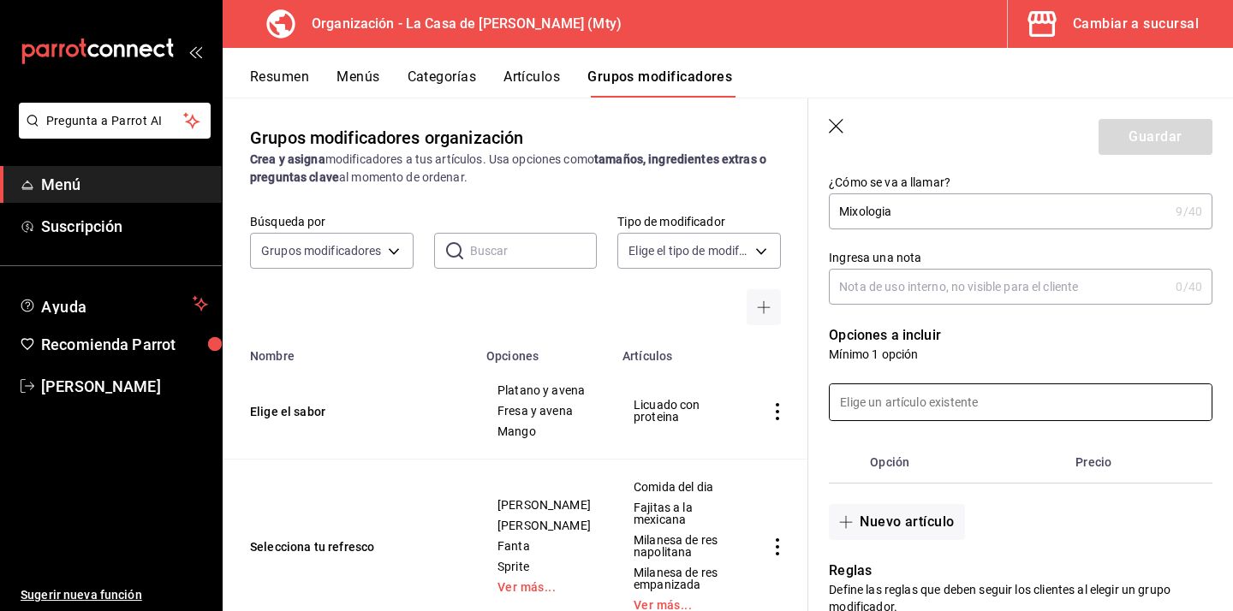
click at [959, 407] on input at bounding box center [1020, 402] width 382 height 36
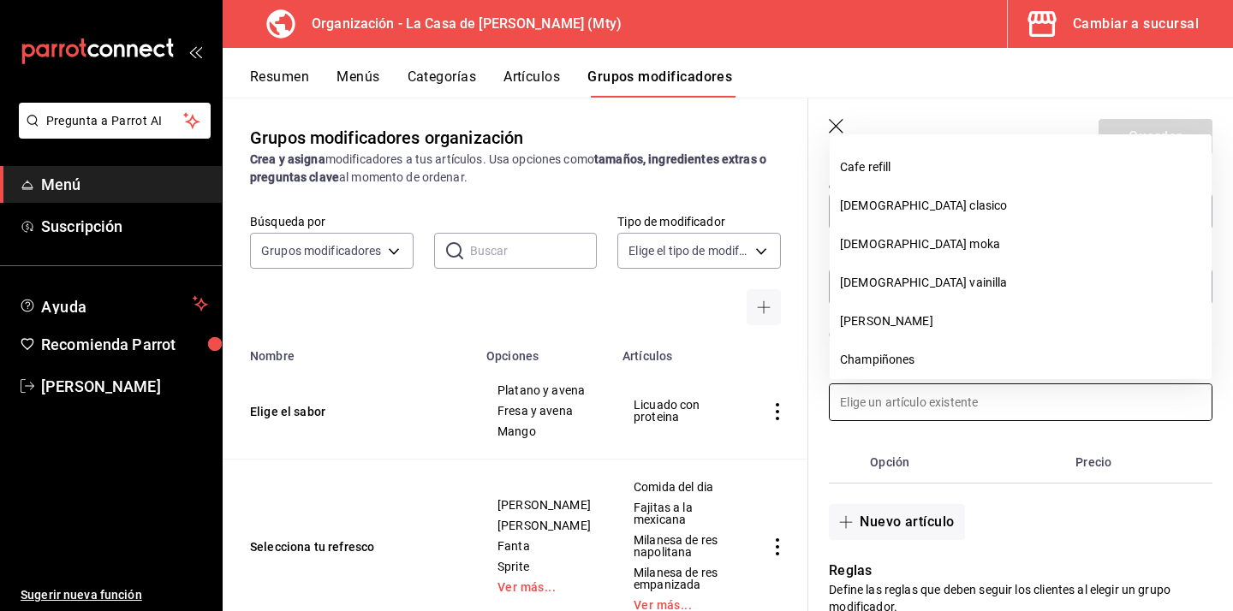
scroll to position [0, 0]
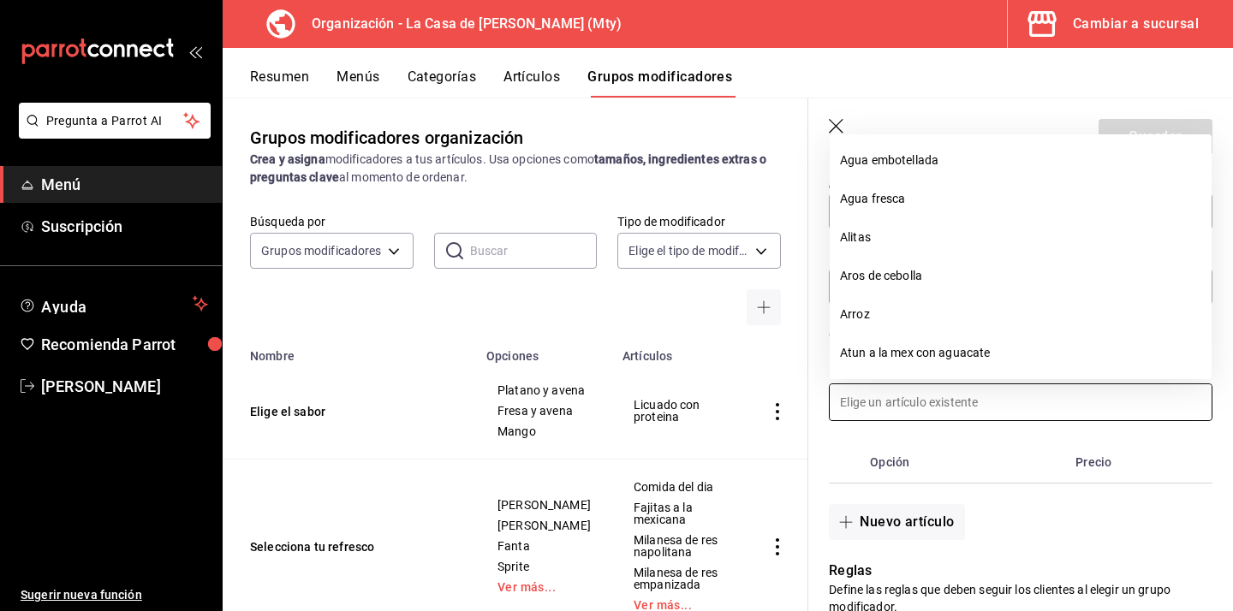
click at [915, 84] on div "Resumen Menús Categorías Artículos Grupos modificadores" at bounding box center [741, 82] width 983 height 29
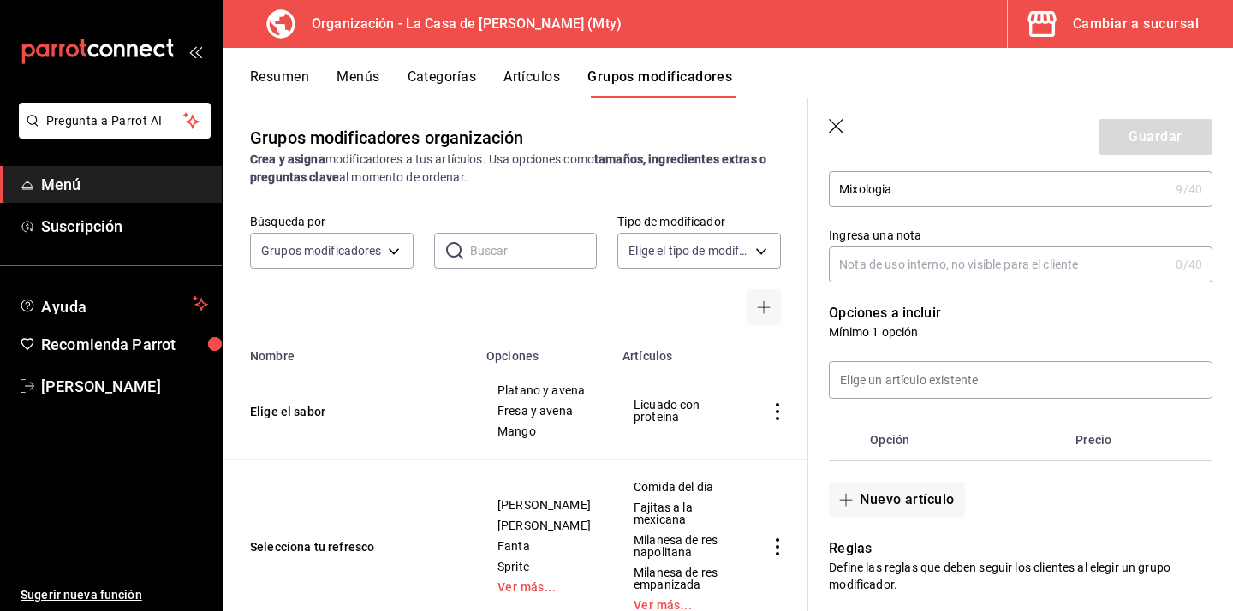
scroll to position [234, 0]
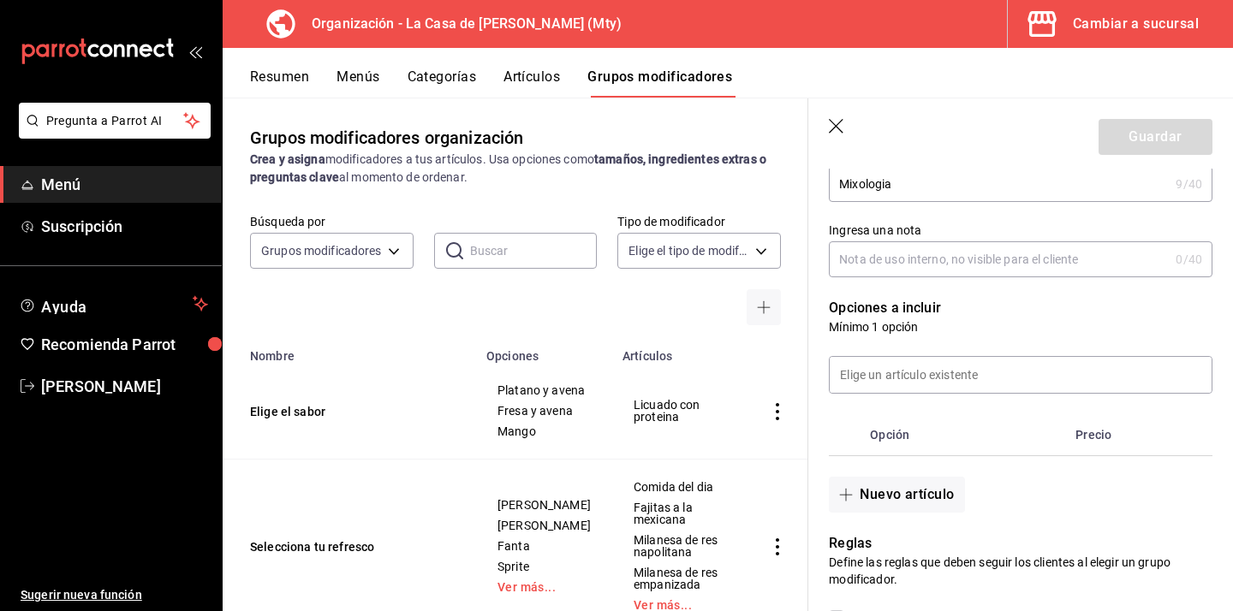
click at [839, 132] on icon "button" at bounding box center [837, 127] width 17 height 17
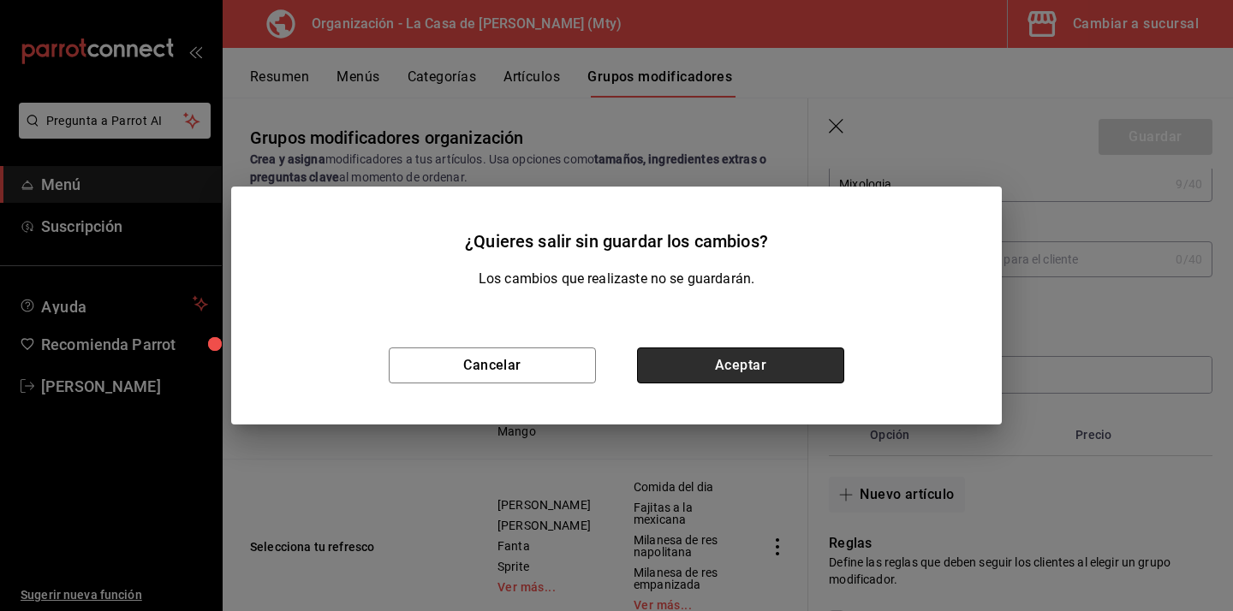
click at [735, 371] on button "Aceptar" at bounding box center [740, 366] width 207 height 36
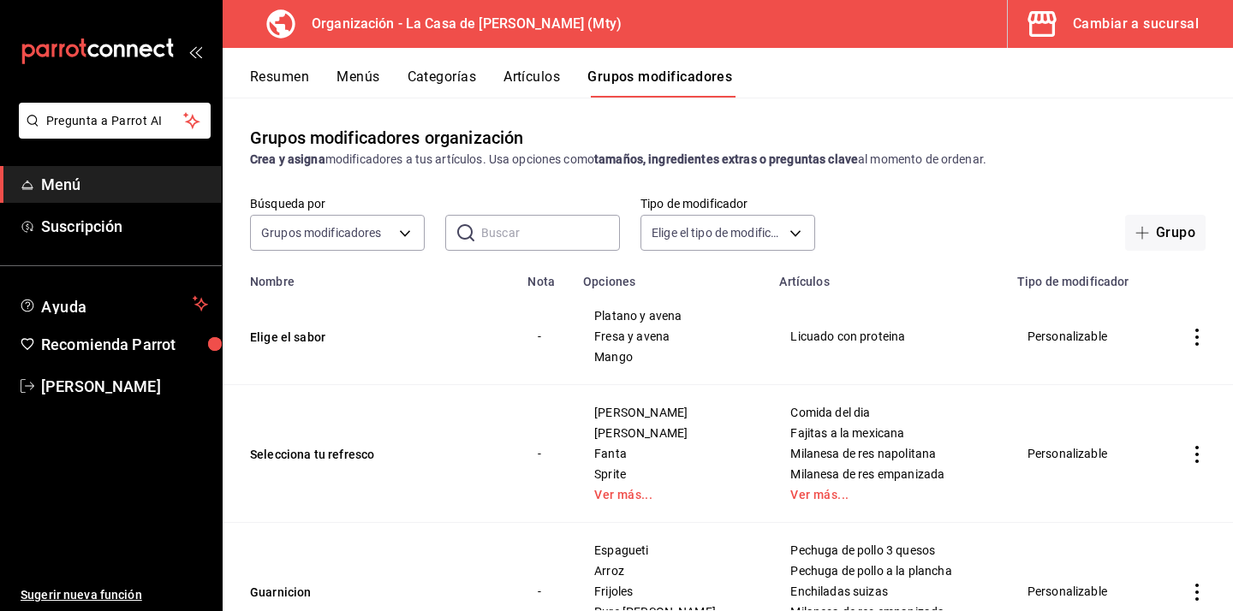
click at [444, 87] on button "Categorías" at bounding box center [441, 82] width 69 height 29
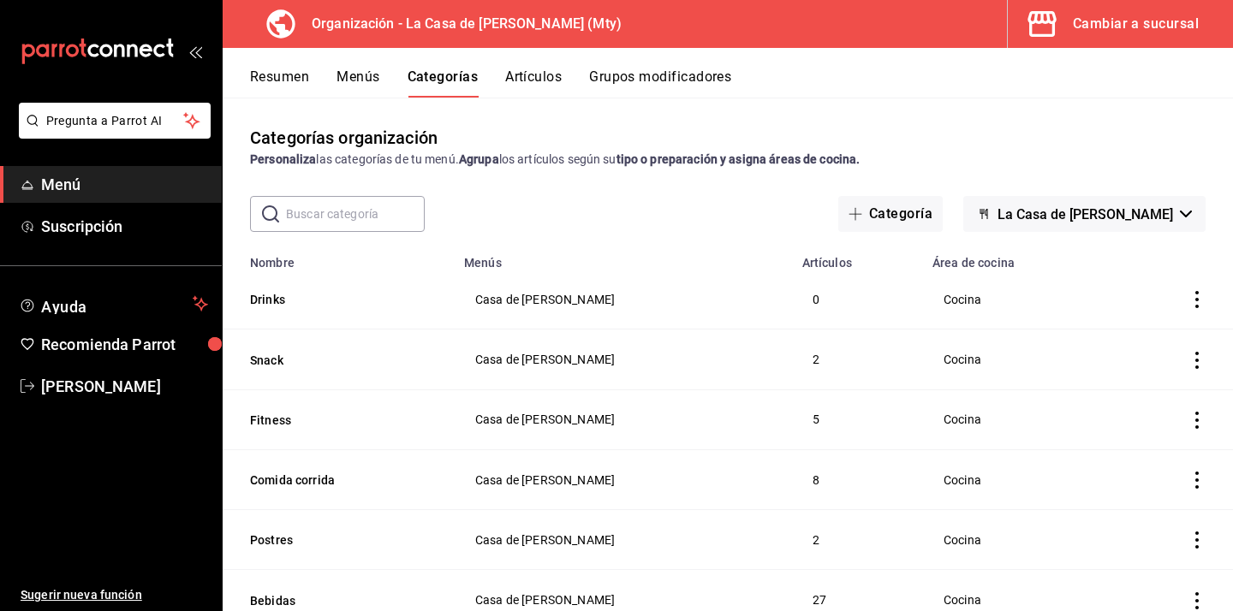
click at [526, 81] on button "Artículos" at bounding box center [533, 82] width 56 height 29
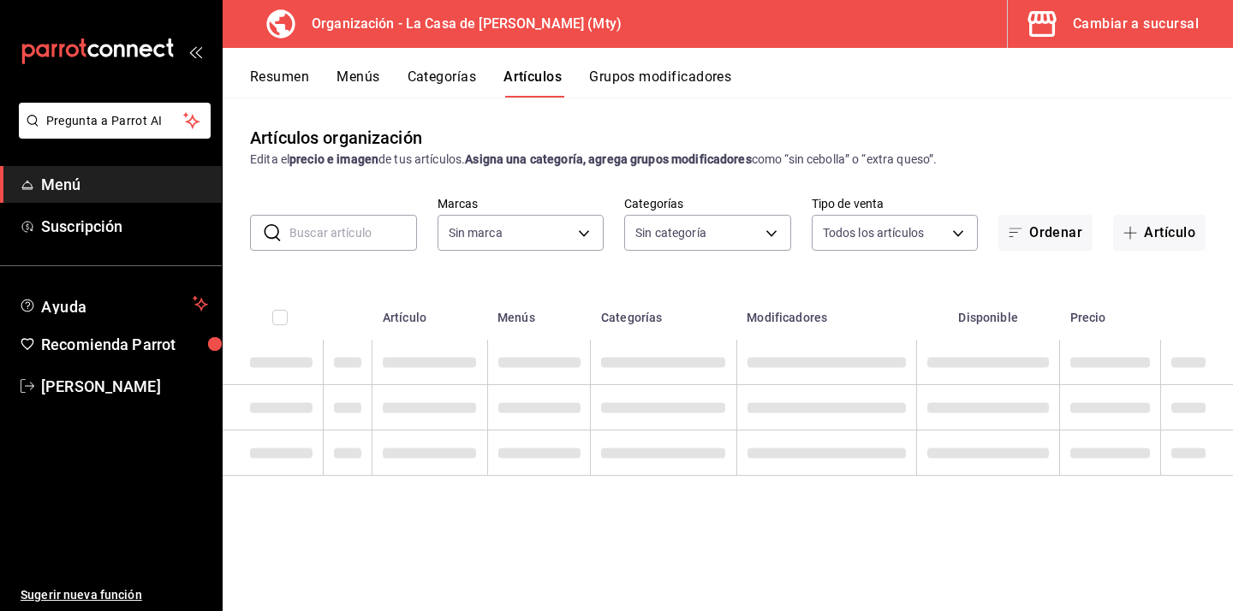
type input "a3684772-da2a-4e98-bff2-0fed7e2a3e3a"
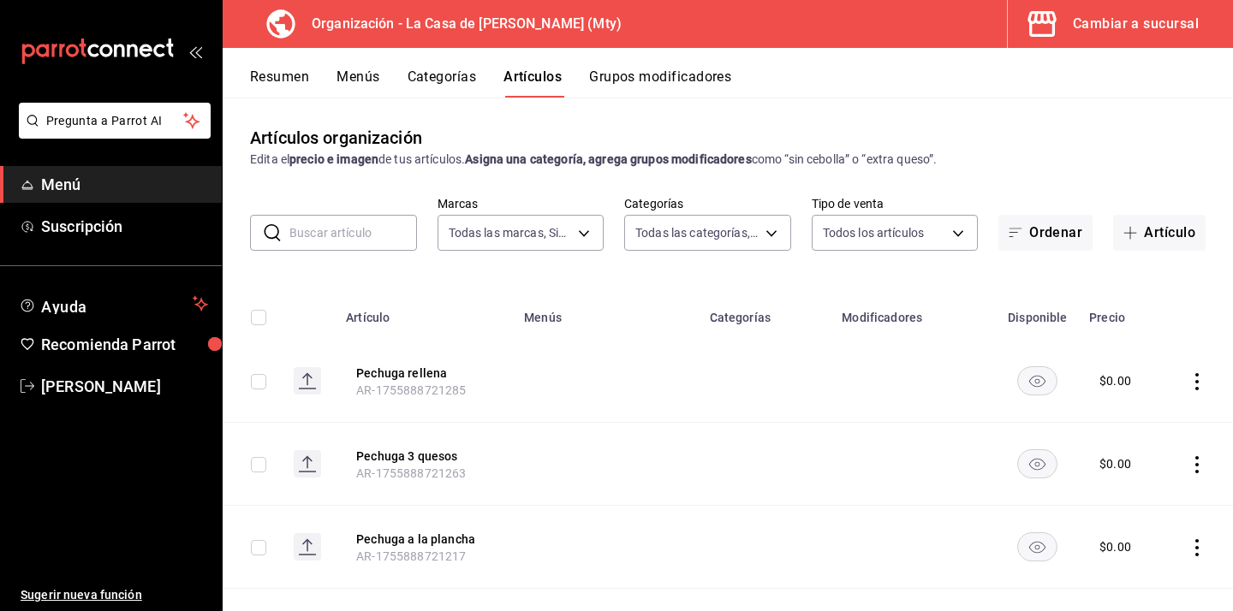
type input "8da0fae6-50d6-45f3-9de3-d76500325894,198ea73a-483a-4350-9de4-c162b95b27a4,e88ed…"
click at [1170, 234] on button "Artículo" at bounding box center [1159, 233] width 92 height 36
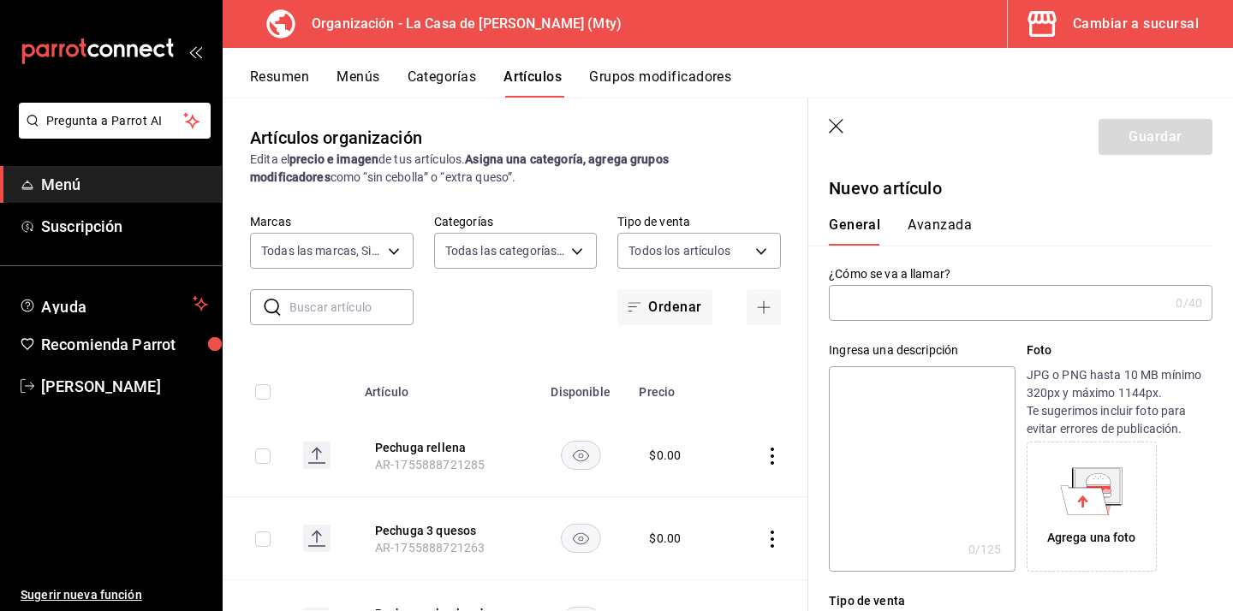
click at [901, 324] on div "Ingresa una descripción x 0 /125 ​ Foto JPG o PNG hasta 10 MB mínimo 320px y má…" at bounding box center [1010, 446] width 404 height 251
click at [912, 306] on input "text" at bounding box center [999, 303] width 340 height 34
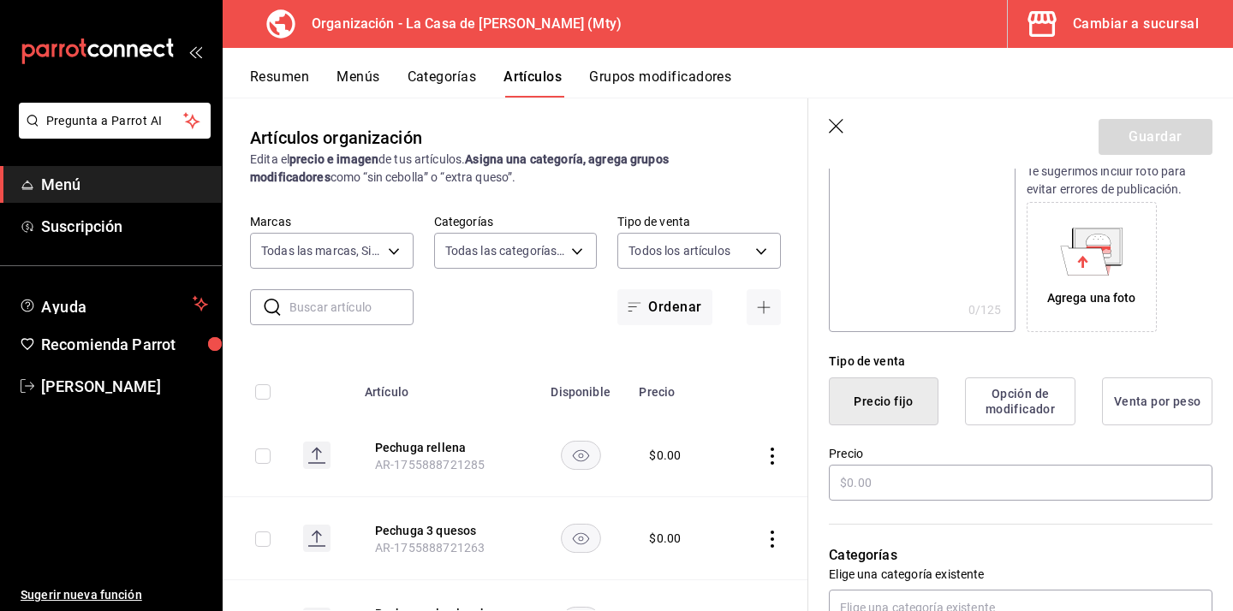
scroll to position [241, 0]
type input "Mimosa"
click at [900, 479] on input "text" at bounding box center [1020, 481] width 383 height 36
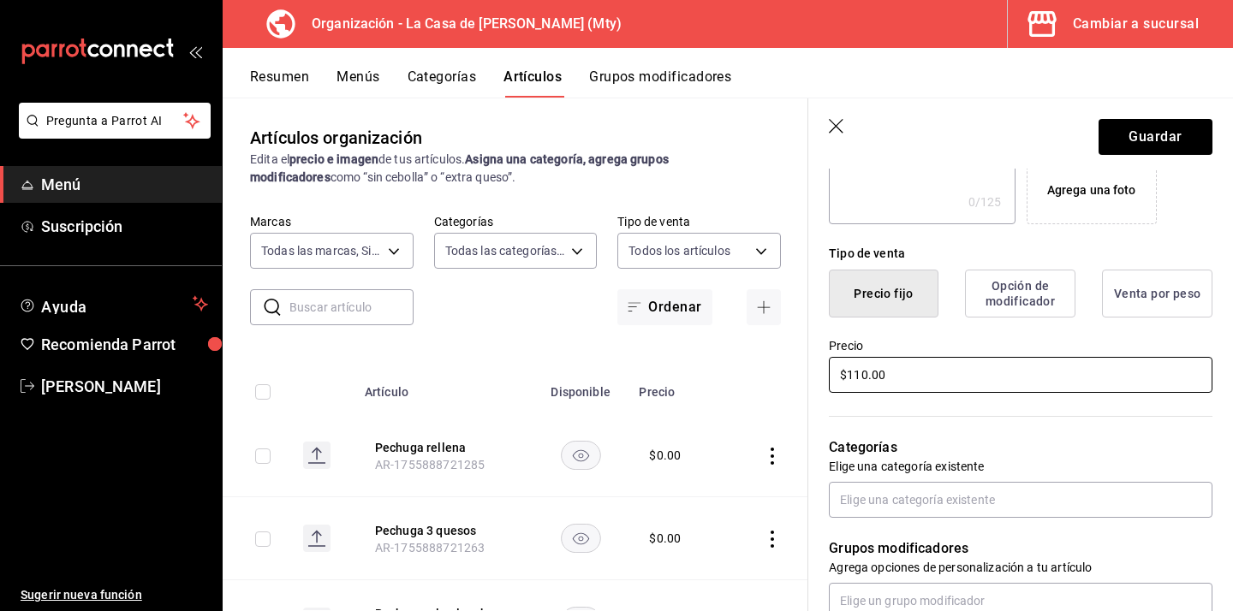
scroll to position [353, 0]
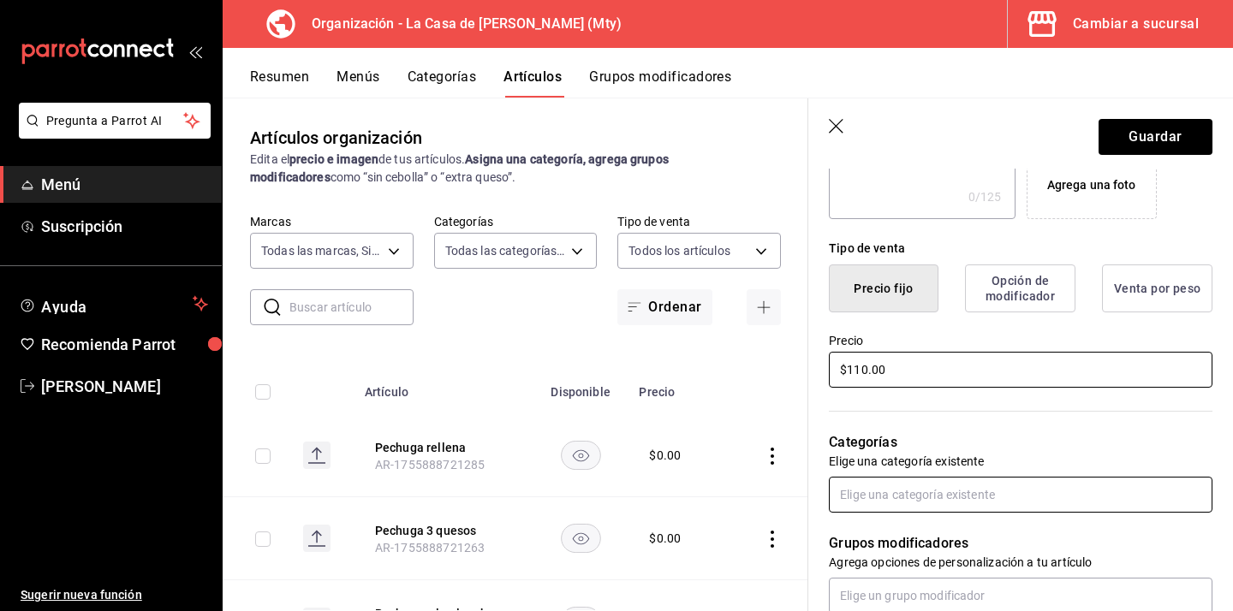
type input "$110.00"
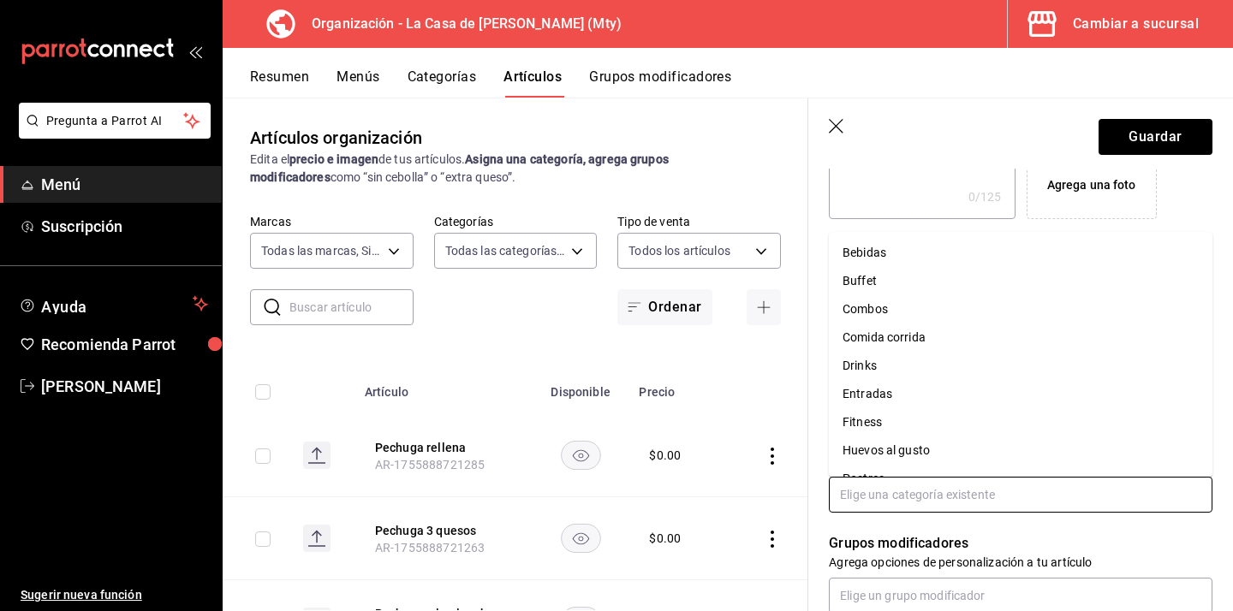
click at [952, 501] on input "text" at bounding box center [1020, 495] width 383 height 36
click at [917, 367] on li "Drinks" at bounding box center [1020, 366] width 383 height 28
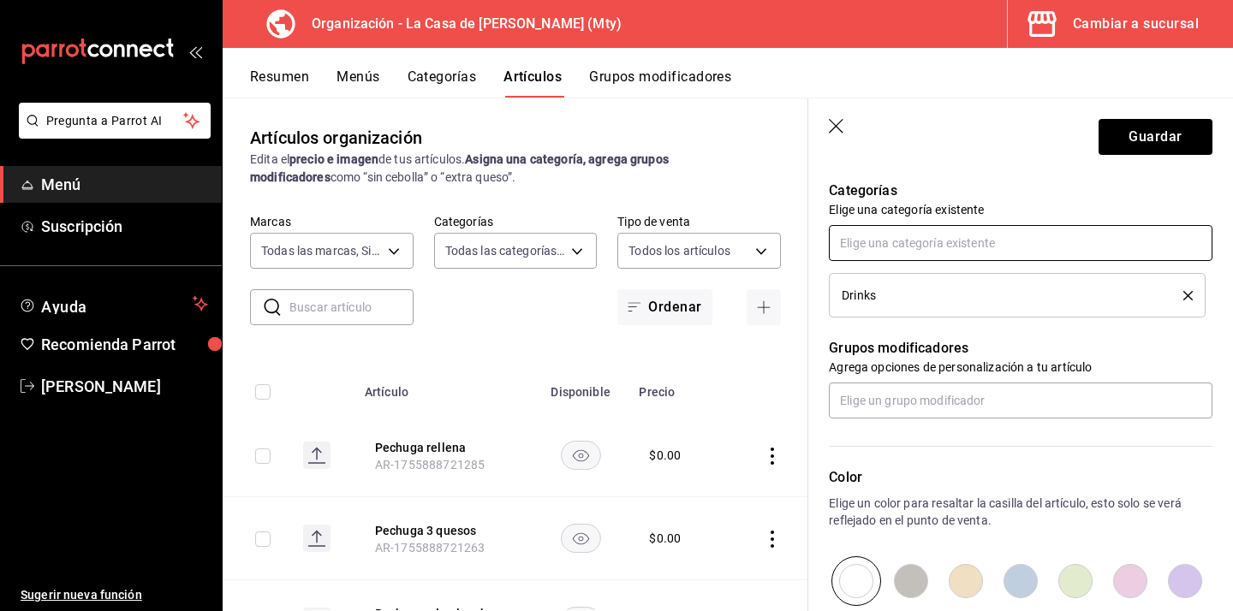
scroll to position [609, 0]
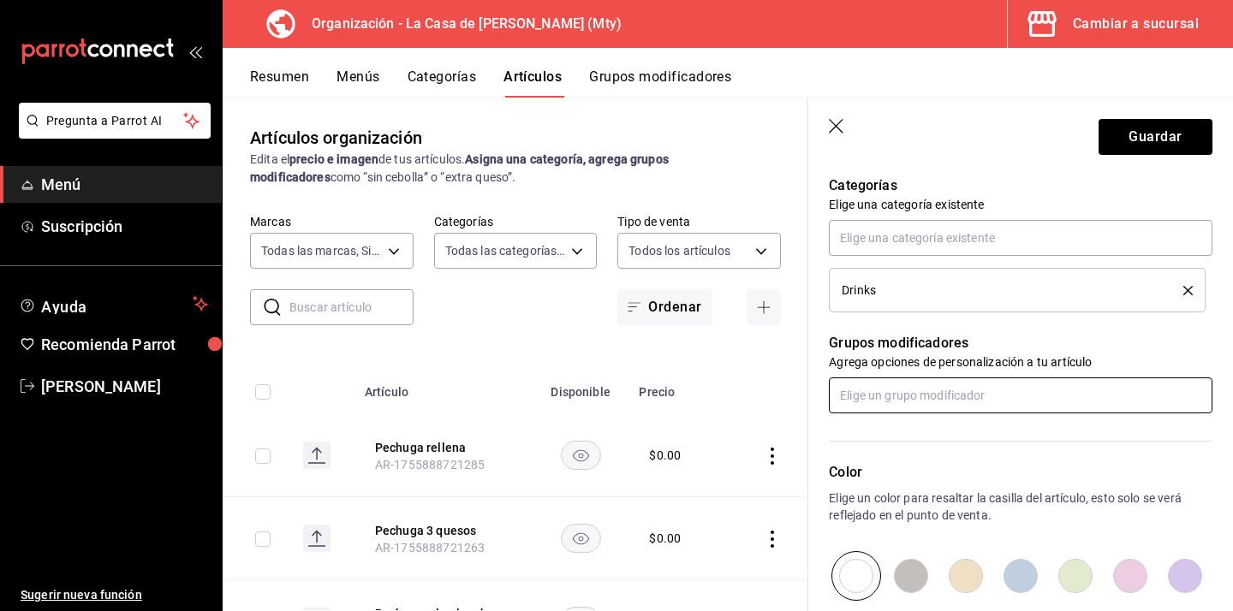
click at [895, 409] on input "text" at bounding box center [1020, 395] width 383 height 36
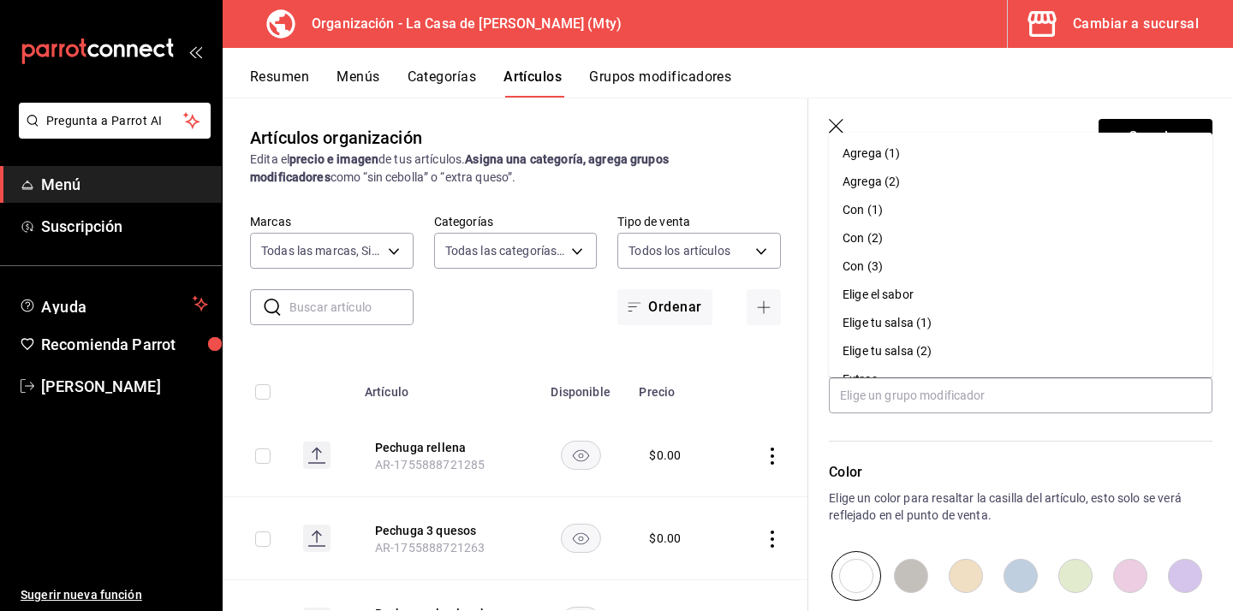
click at [930, 446] on div "Color Elige un color para resaltar la casilla del artículo, esto solo se verá r…" at bounding box center [1010, 506] width 404 height 187
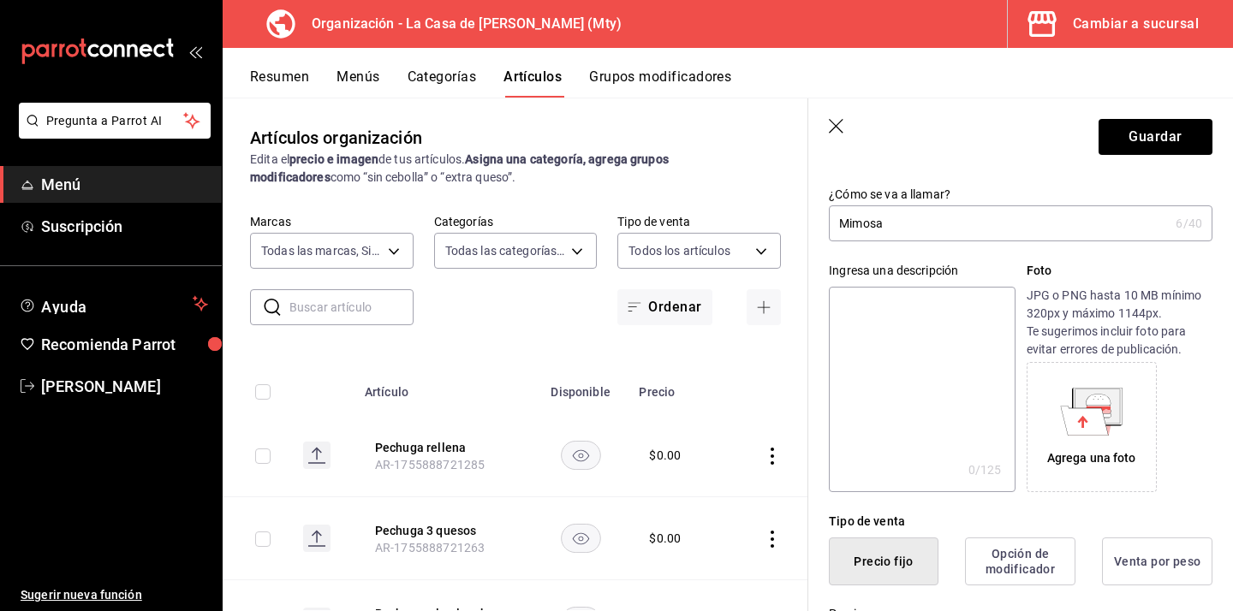
scroll to position [0, 0]
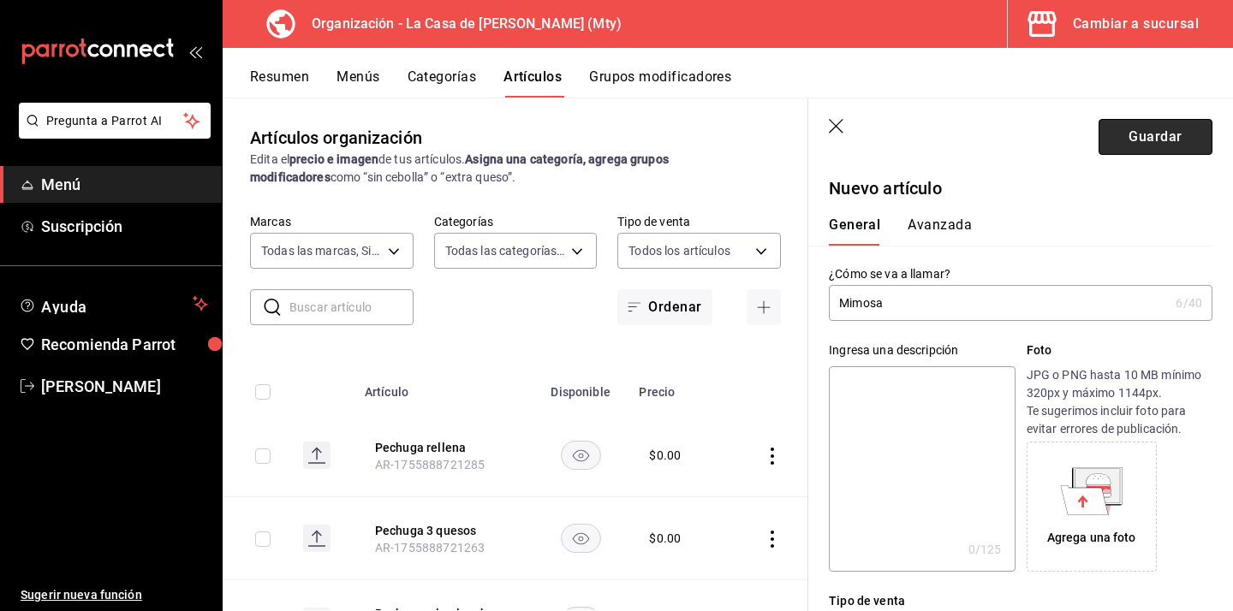
click at [1116, 127] on button "Guardar" at bounding box center [1155, 137] width 114 height 36
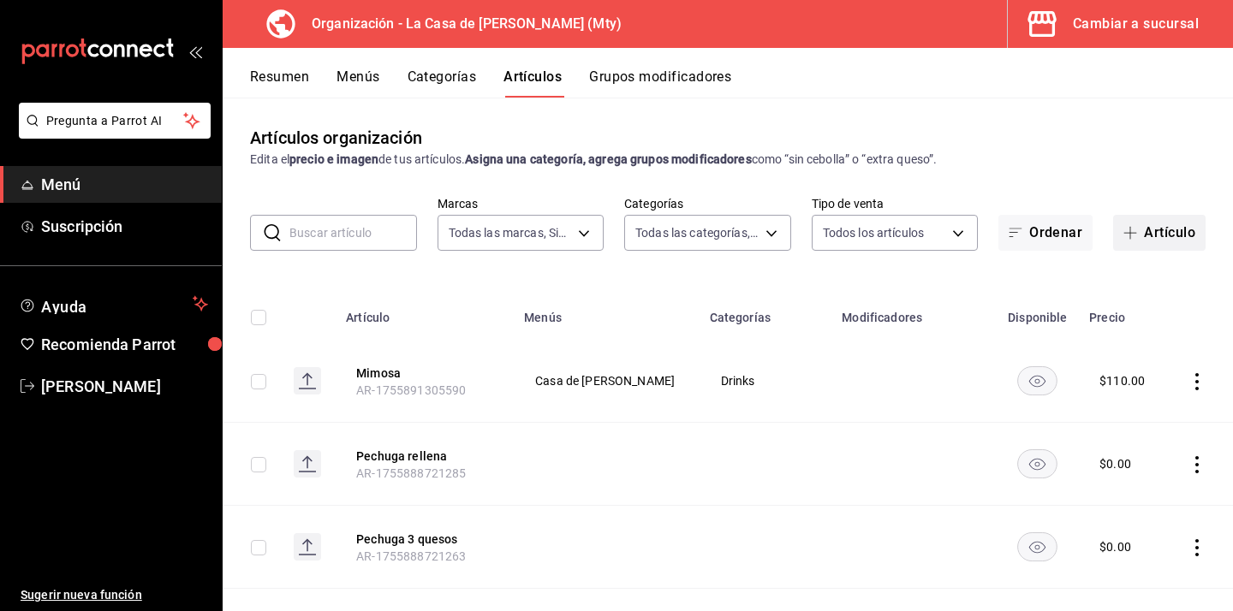
click at [1147, 226] on button "Artículo" at bounding box center [1159, 233] width 92 height 36
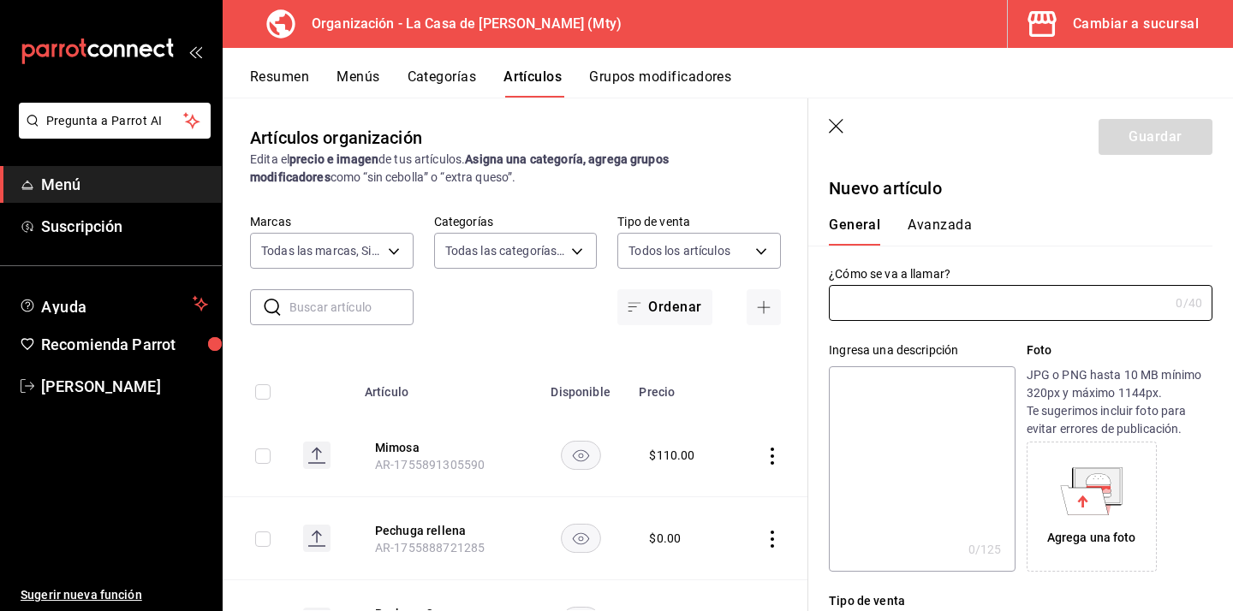
type input "AR-1755891344123"
click at [888, 309] on input "text" at bounding box center [999, 303] width 340 height 34
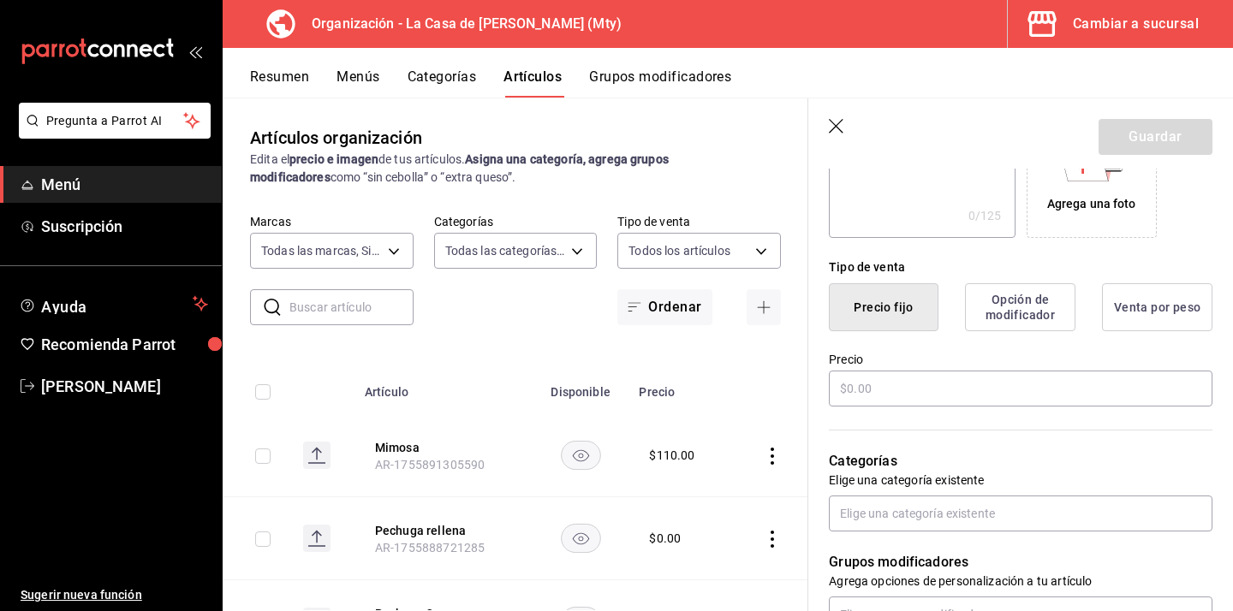
scroll to position [372, 0]
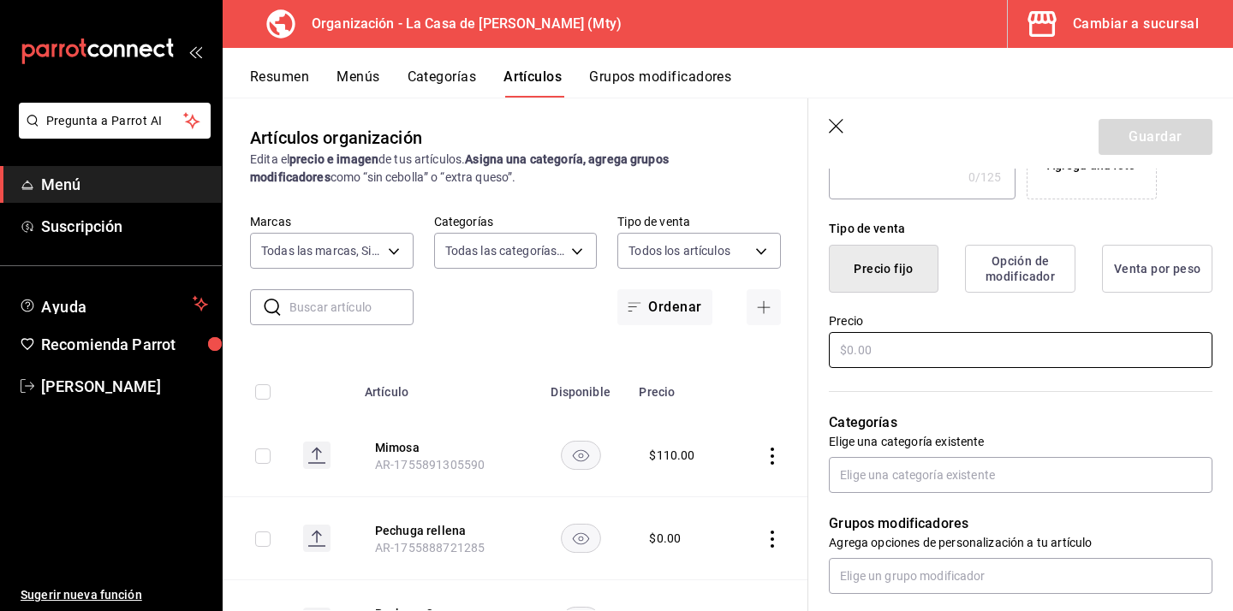
type input "Paloma"
click at [916, 354] on input "text" at bounding box center [1020, 350] width 383 height 36
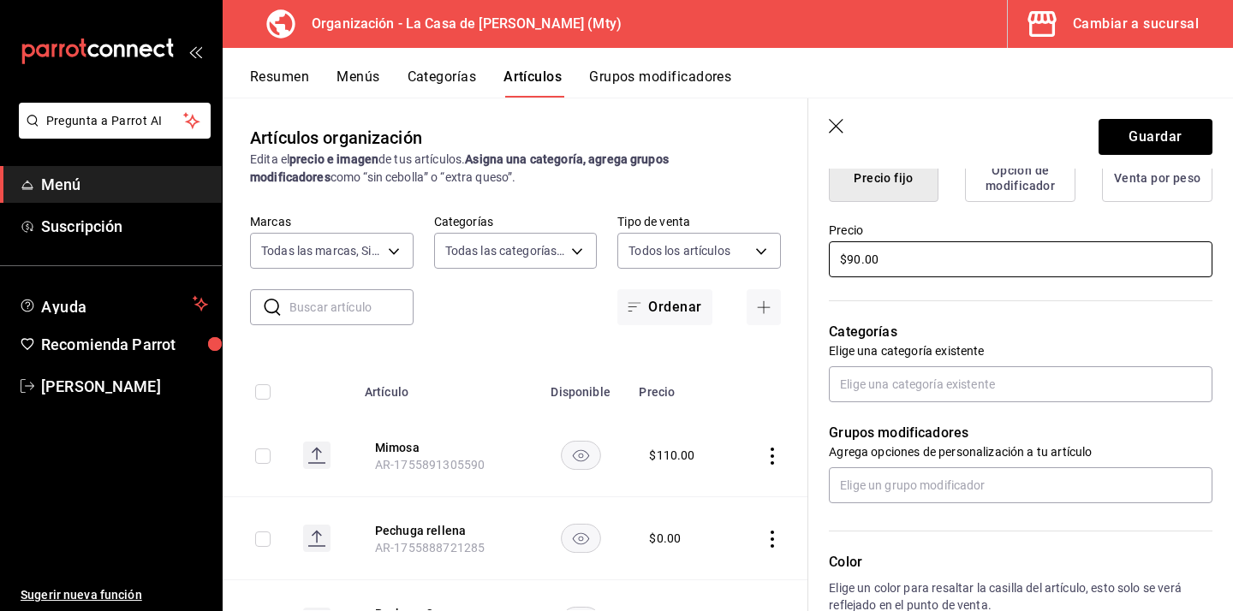
scroll to position [464, 0]
type input "$90.00"
click at [918, 355] on p "Elige una categoría existente" at bounding box center [1020, 350] width 383 height 17
click at [908, 369] on input "text" at bounding box center [1020, 383] width 383 height 36
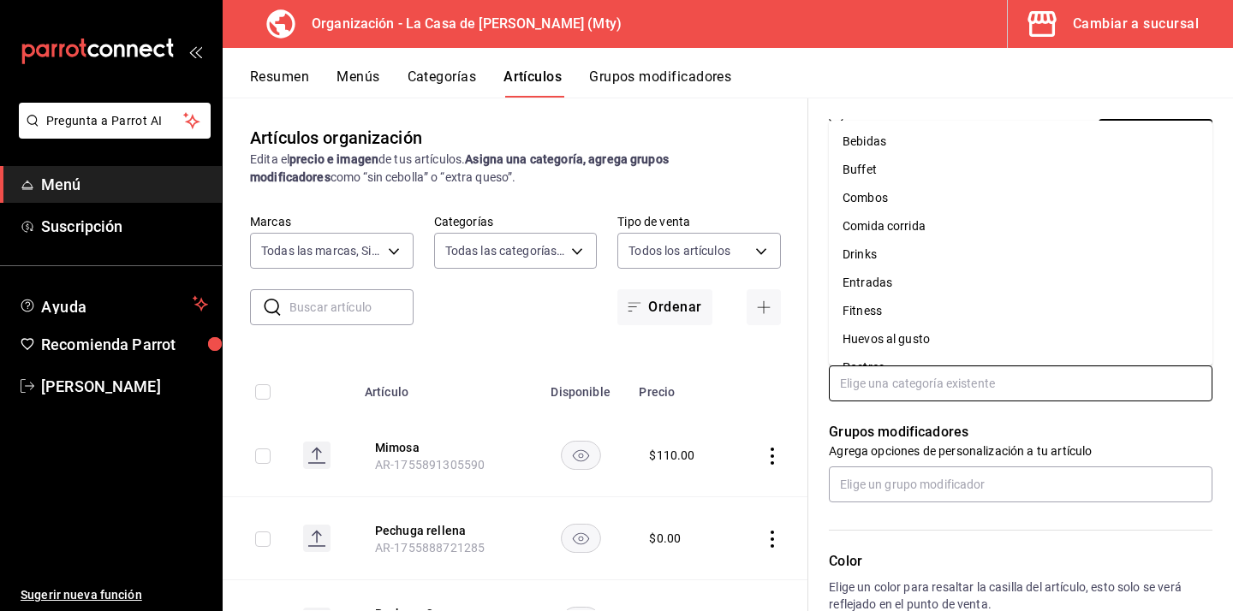
click at [936, 262] on li "Drinks" at bounding box center [1020, 255] width 383 height 28
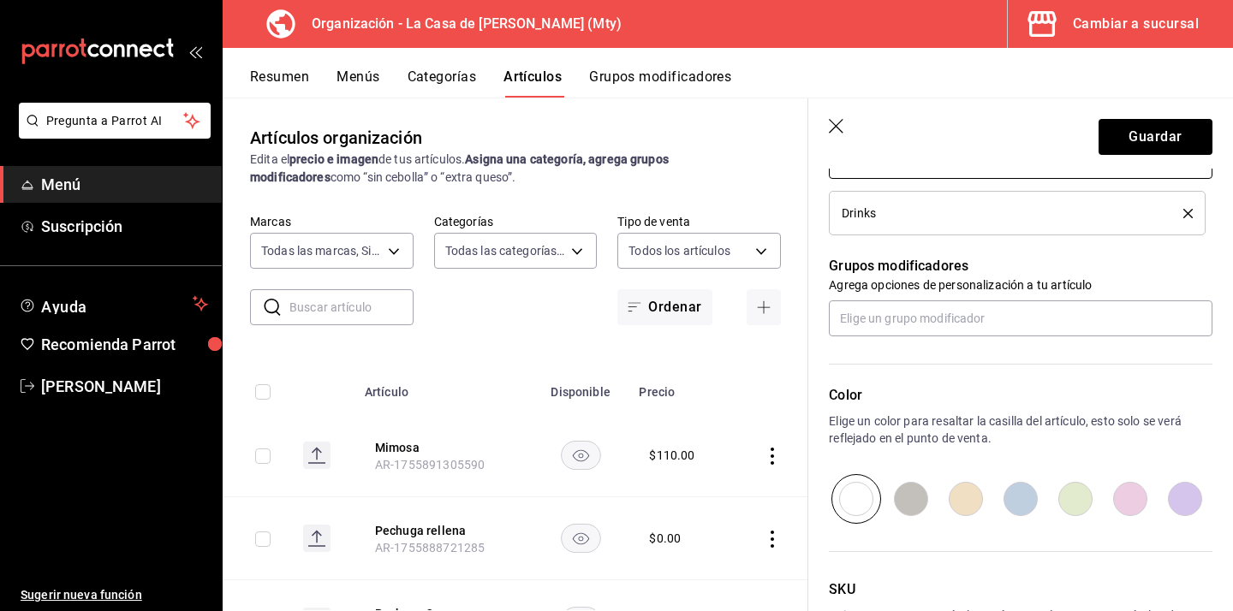
scroll to position [691, 0]
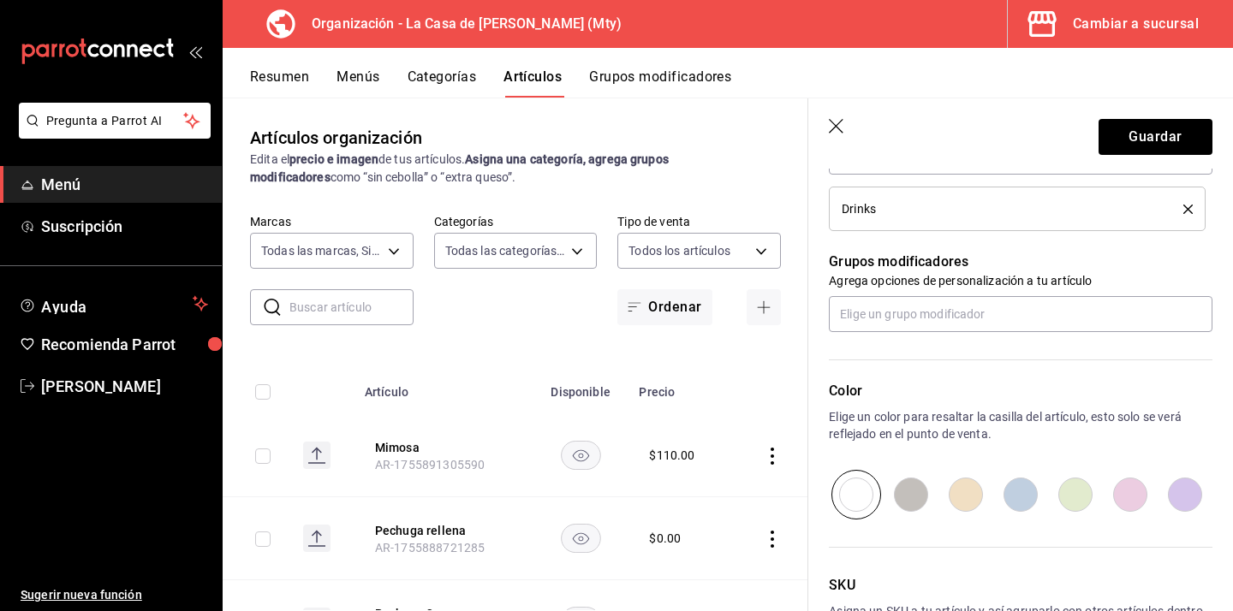
click at [1096, 142] on header "Guardar" at bounding box center [1020, 133] width 425 height 70
click at [1117, 139] on button "Guardar" at bounding box center [1155, 137] width 114 height 36
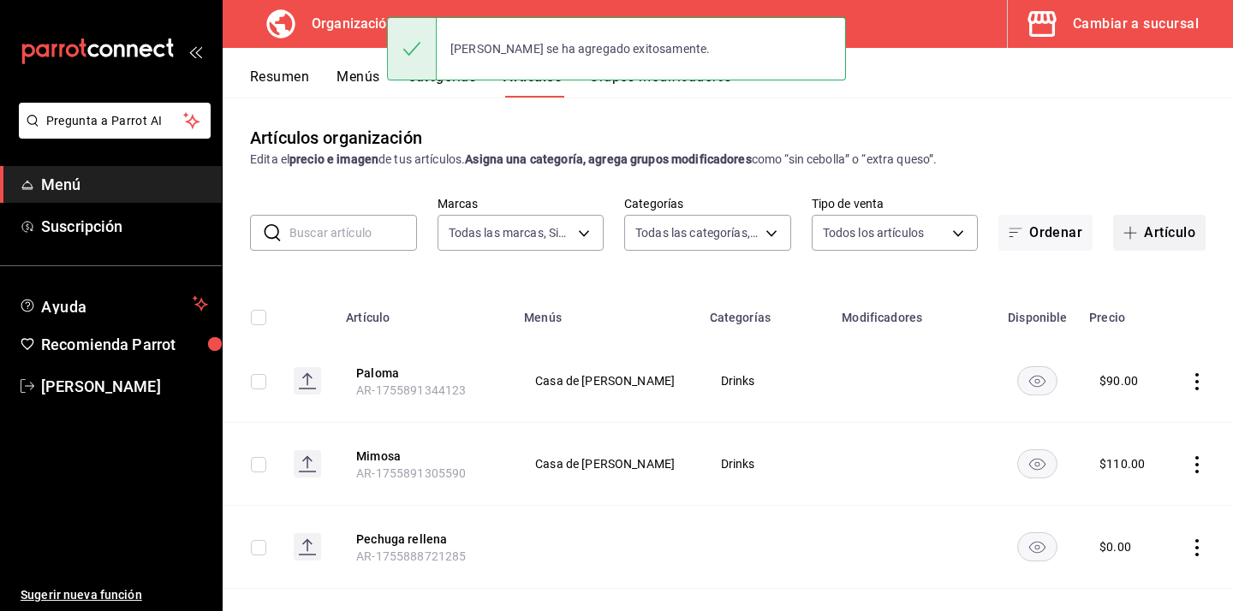
click at [1161, 241] on button "Artículo" at bounding box center [1159, 233] width 92 height 36
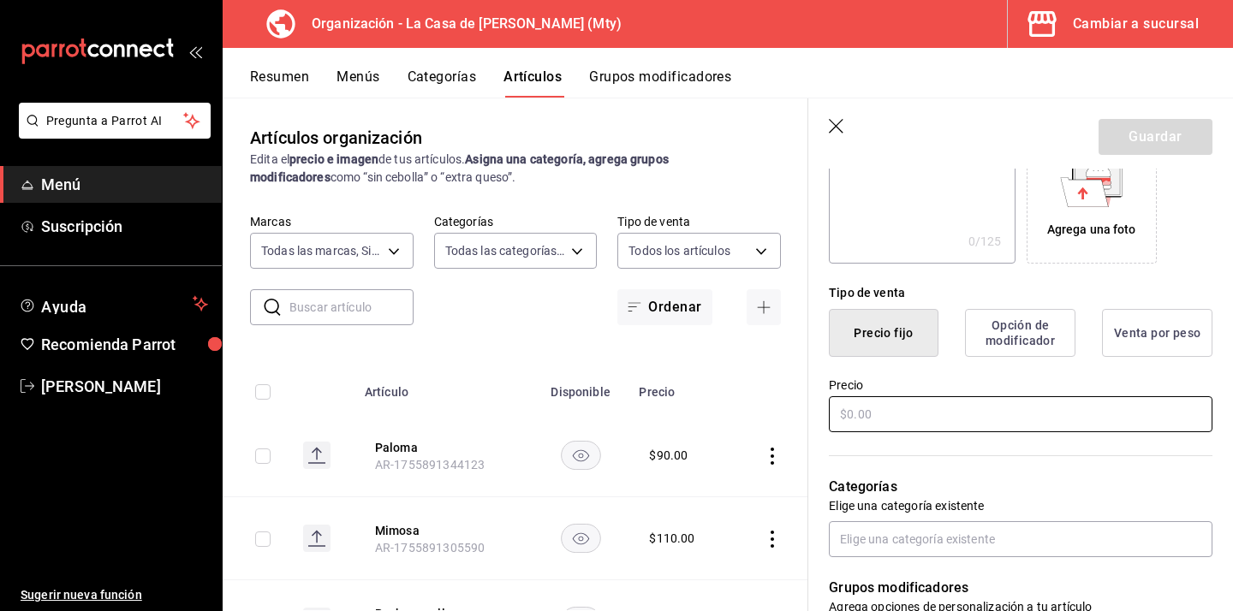
scroll to position [315, 0]
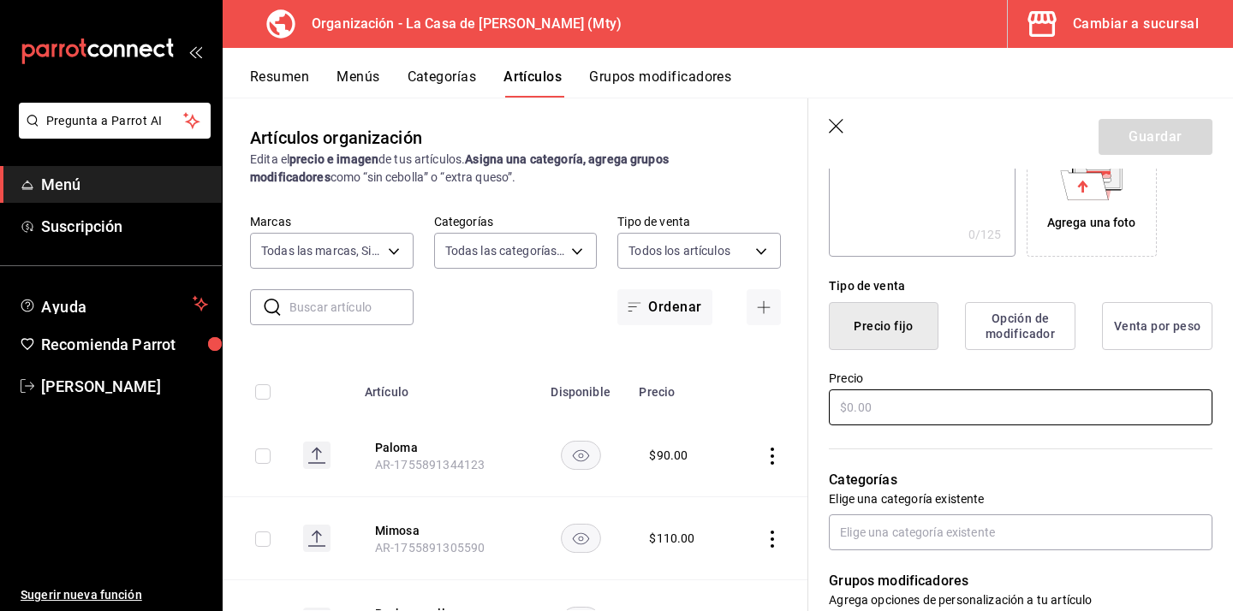
type input "Vampiro"
click at [981, 401] on input "text" at bounding box center [1020, 407] width 383 height 36
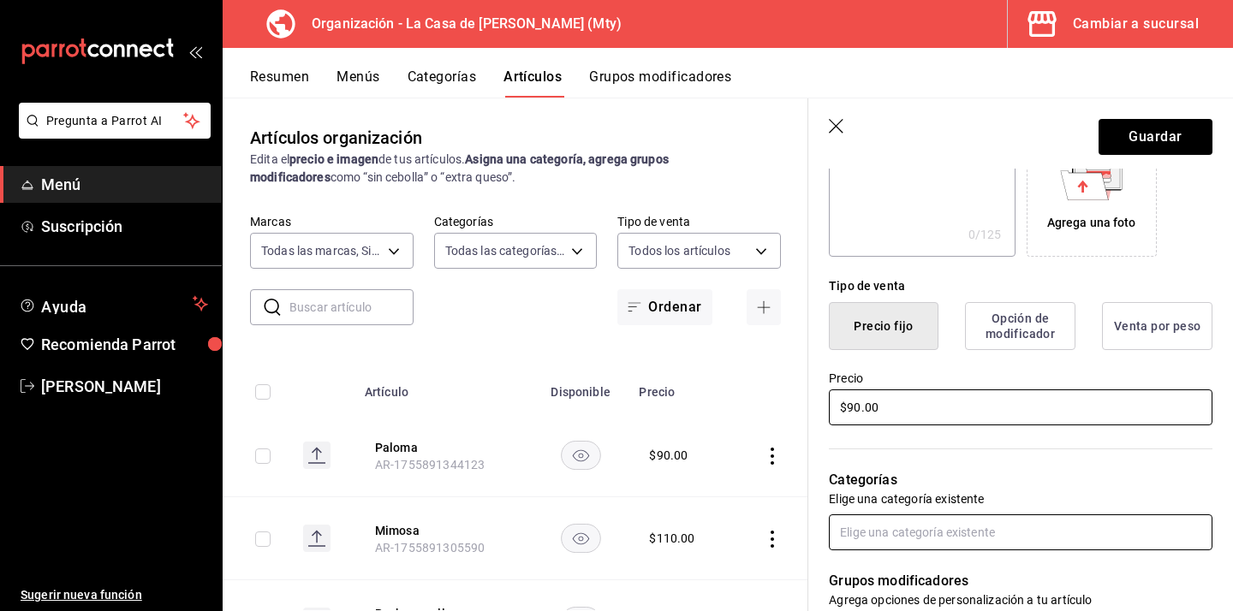
type input "$90.00"
click at [963, 523] on input "text" at bounding box center [1020, 532] width 383 height 36
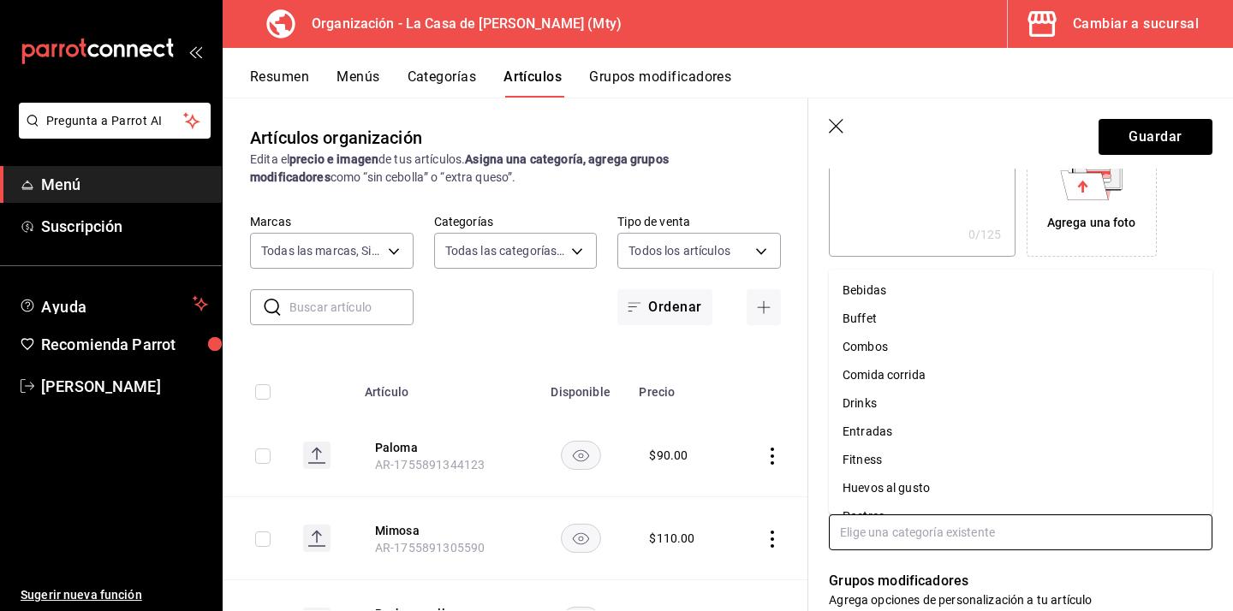
click at [919, 399] on li "Drinks" at bounding box center [1020, 403] width 383 height 28
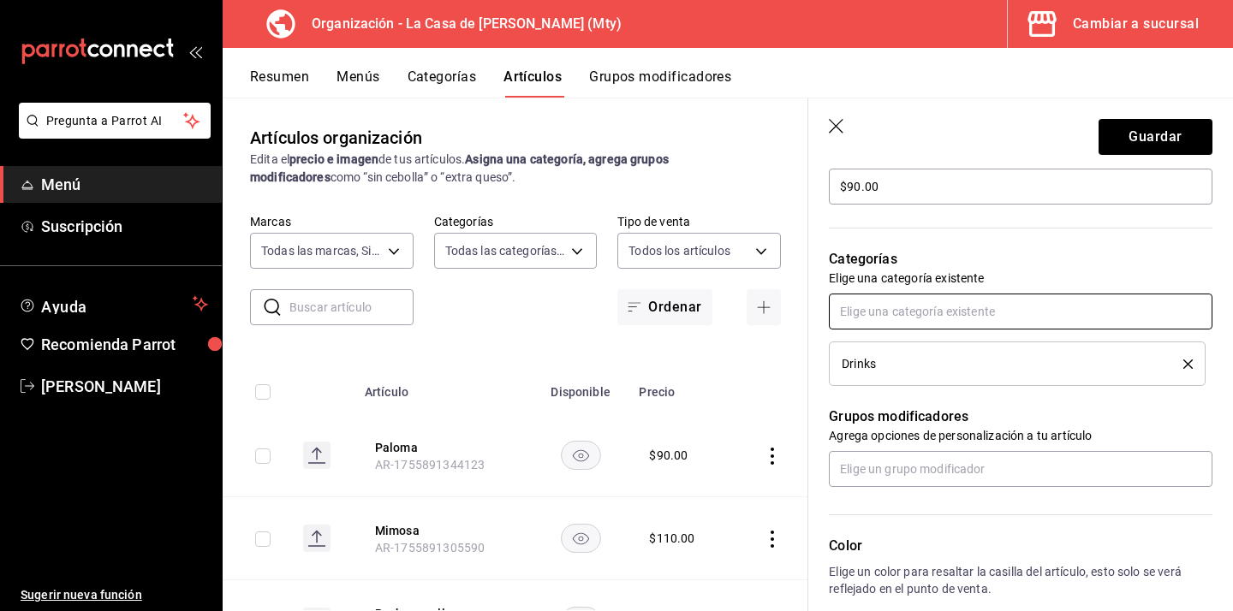
scroll to position [537, 0]
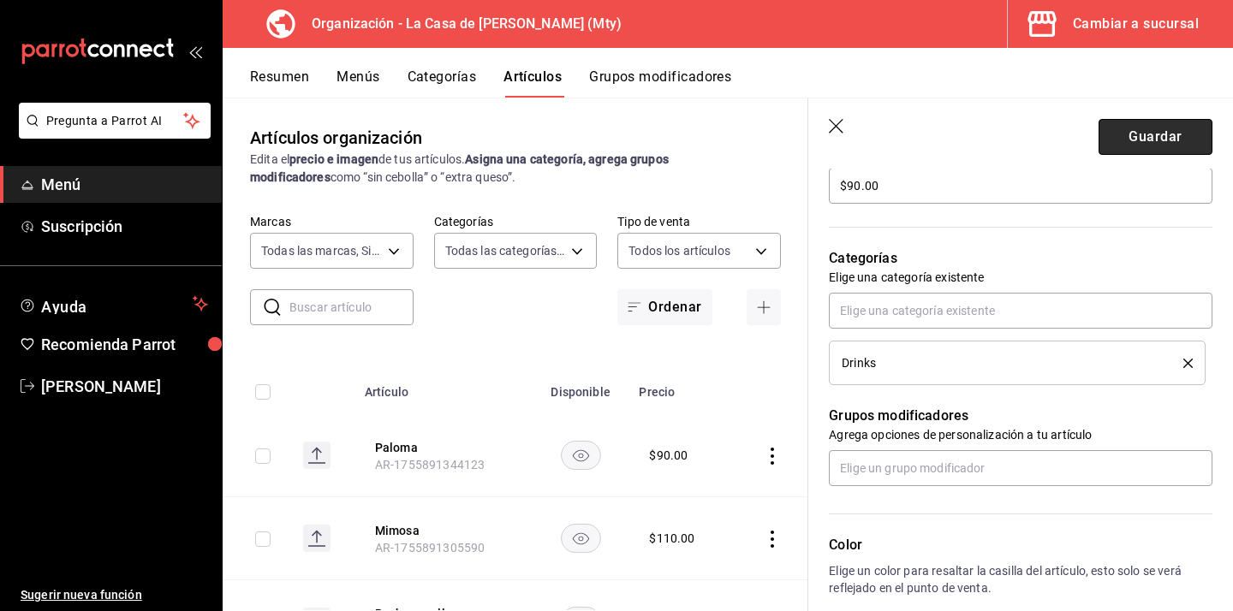
click at [1125, 128] on button "Guardar" at bounding box center [1155, 137] width 114 height 36
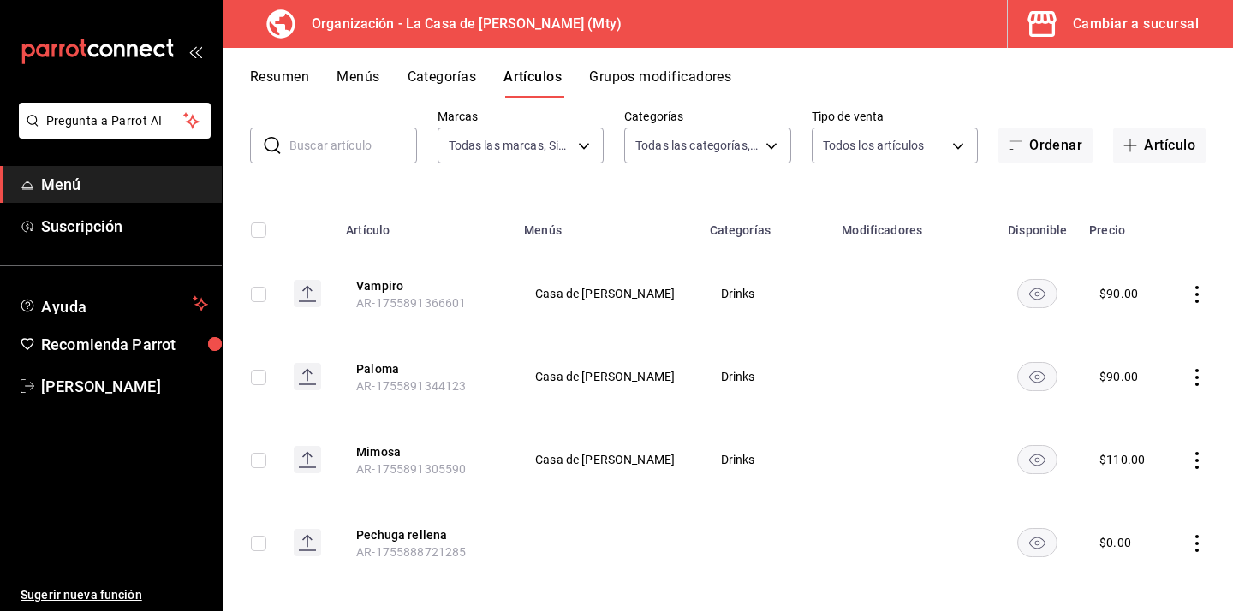
scroll to position [92, 0]
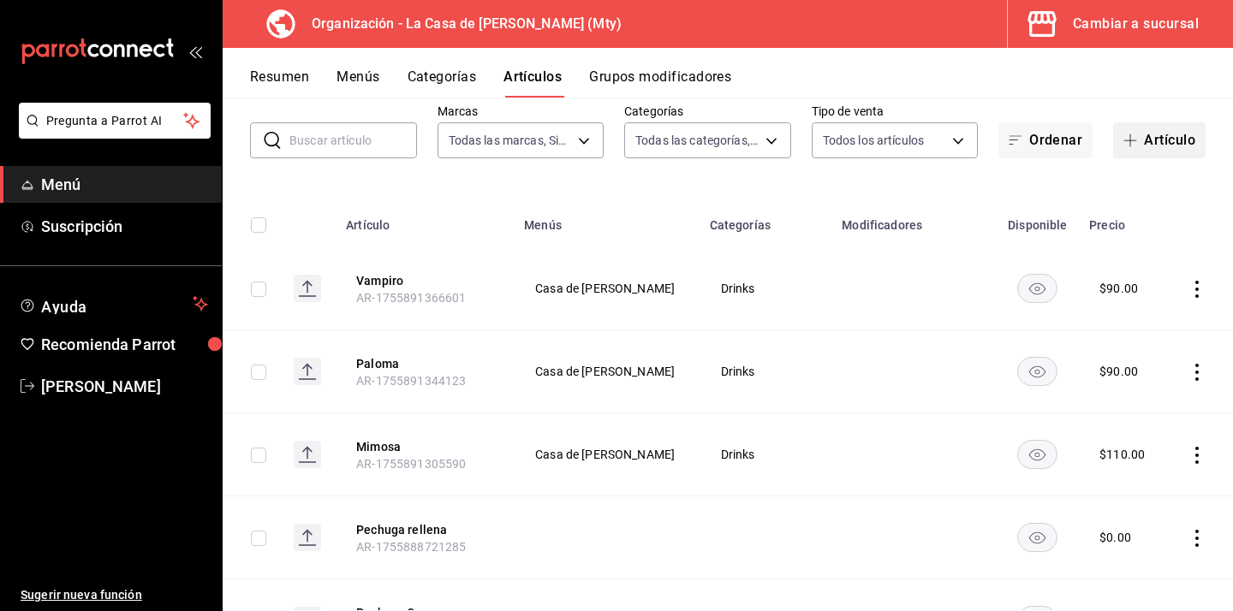
click at [1144, 141] on button "Artículo" at bounding box center [1159, 140] width 92 height 36
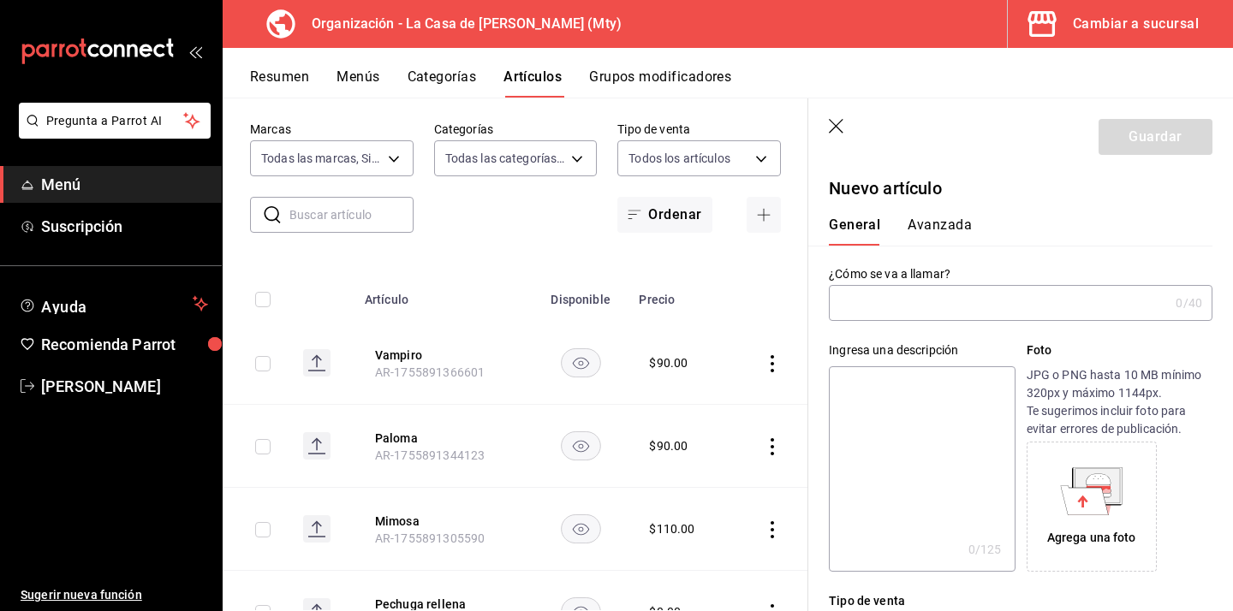
click at [908, 314] on input "text" at bounding box center [999, 303] width 340 height 34
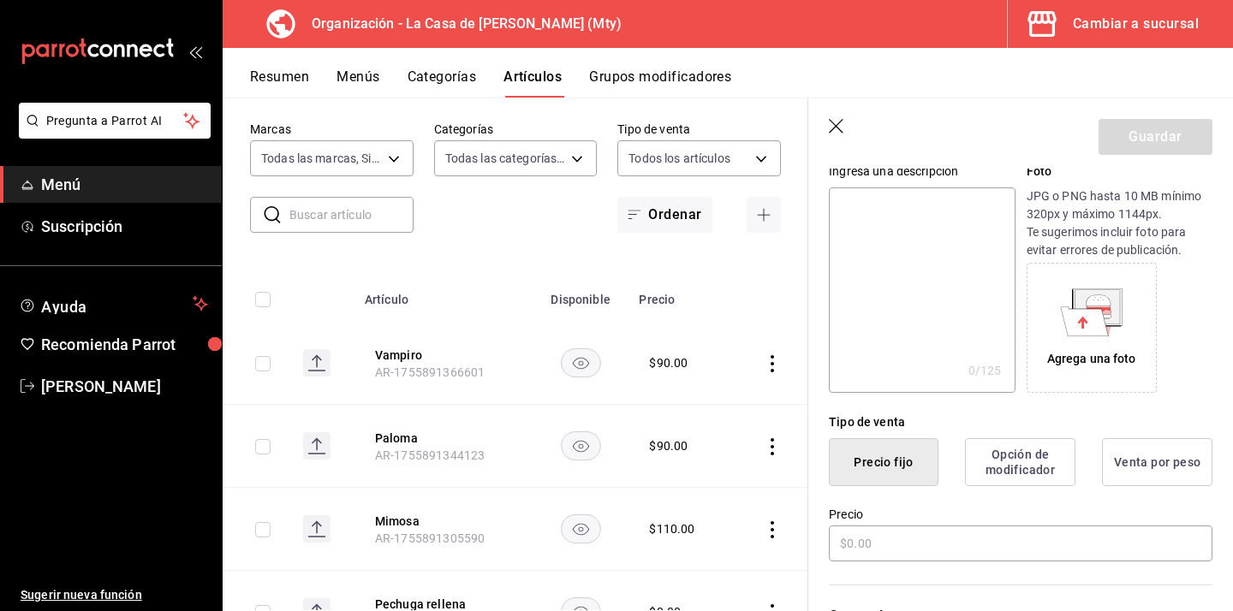
scroll to position [185, 0]
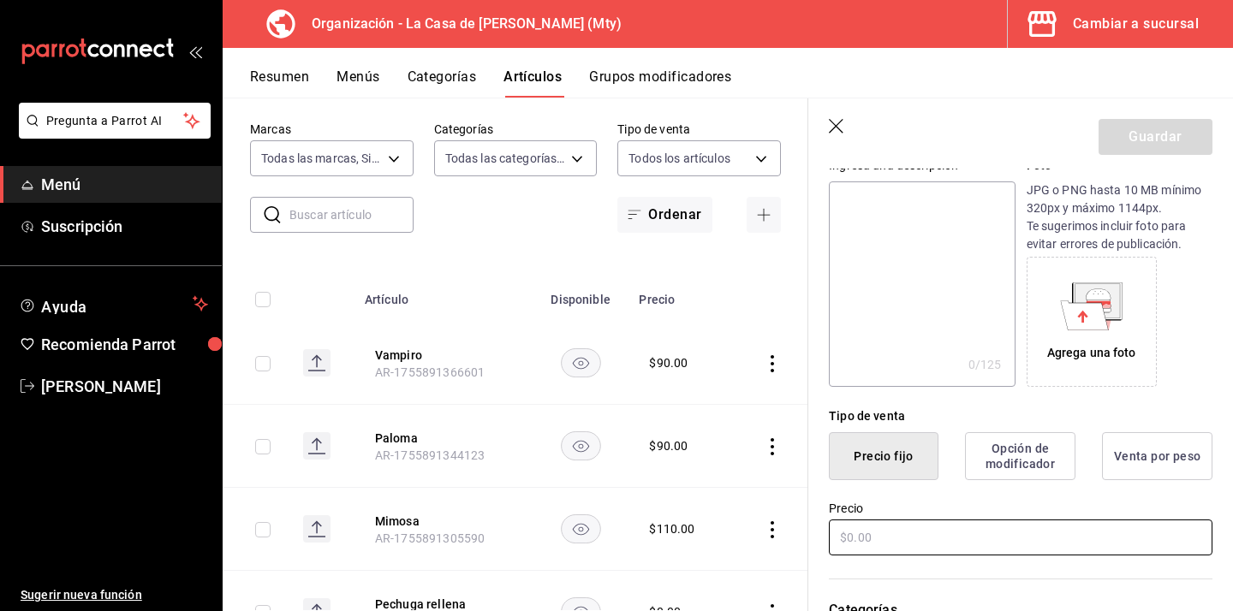
type input "Piña colada"
click at [878, 542] on input "text" at bounding box center [1020, 538] width 383 height 36
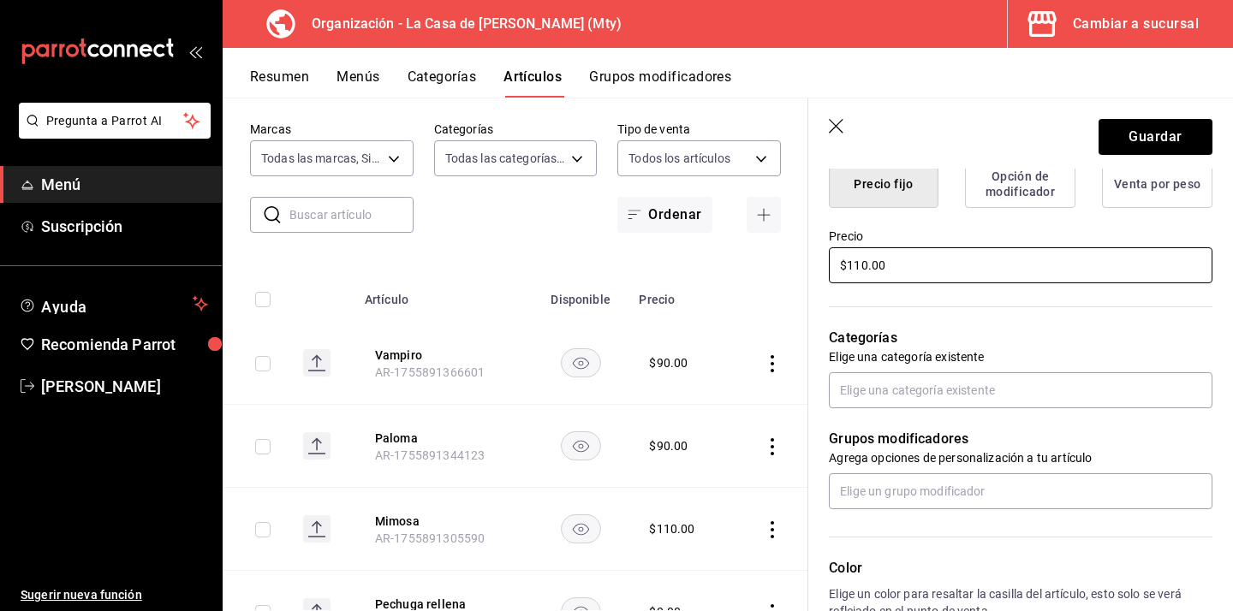
scroll to position [490, 0]
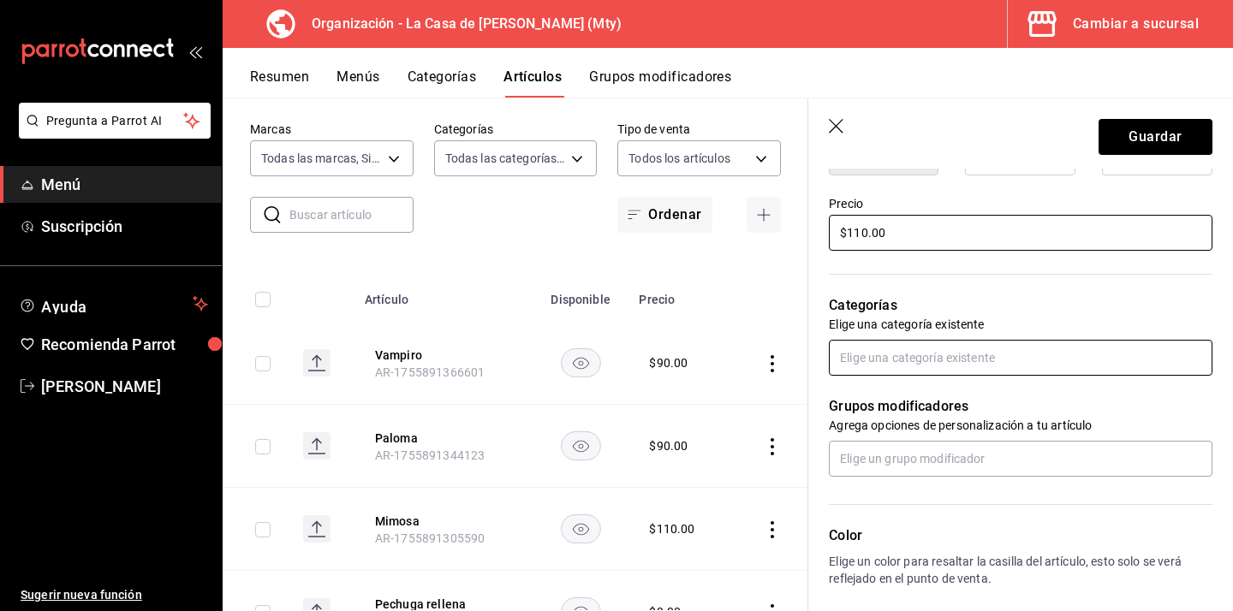
type input "$110.00"
click at [921, 358] on input "text" at bounding box center [1020, 358] width 383 height 36
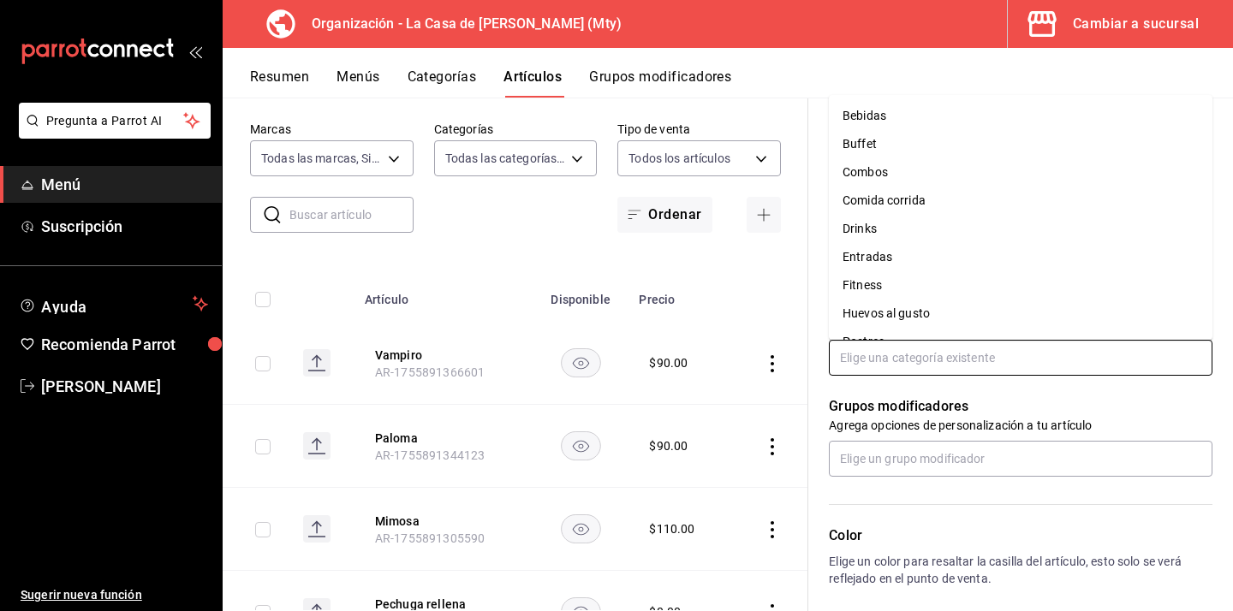
click at [894, 227] on li "Drinks" at bounding box center [1020, 229] width 383 height 28
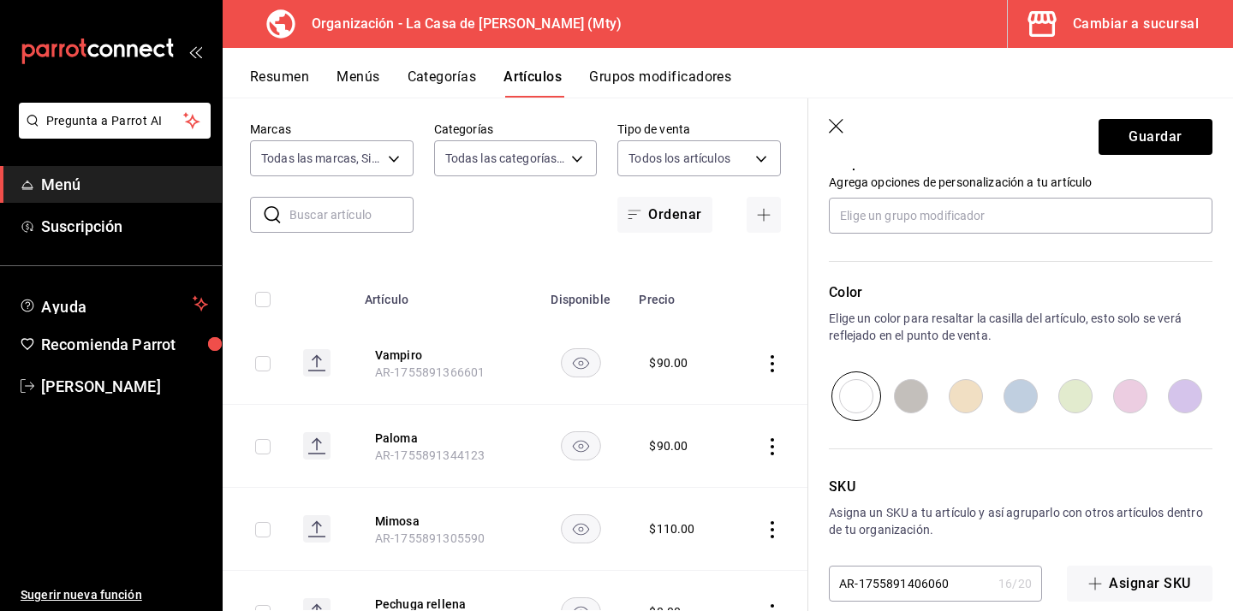
scroll to position [804, 0]
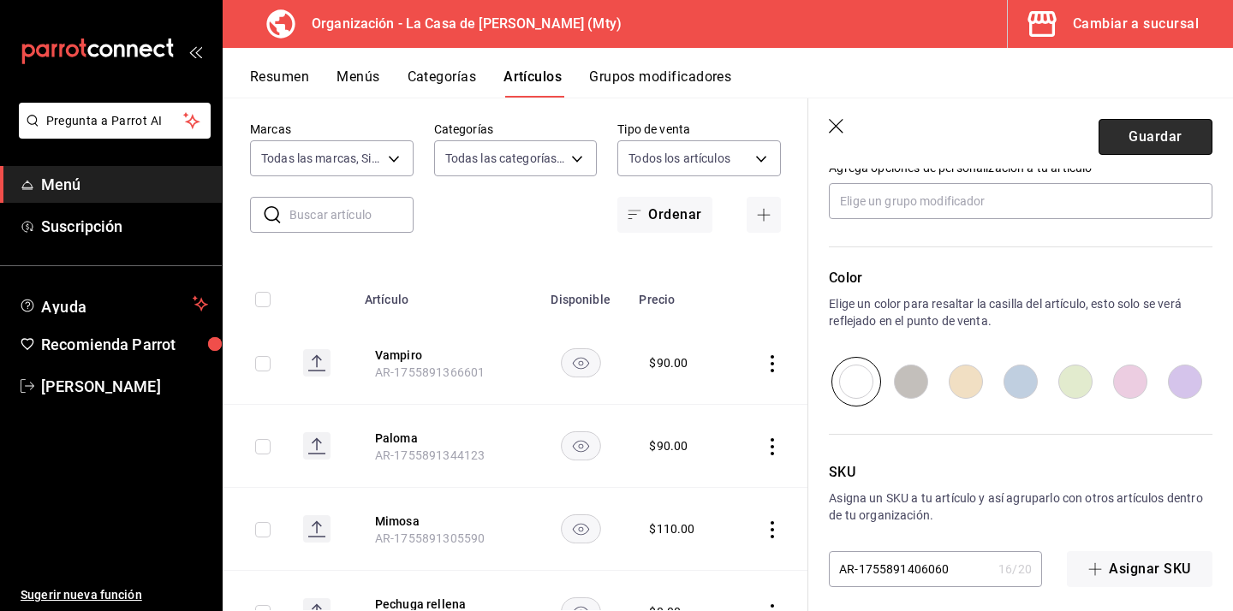
click at [1144, 131] on button "Guardar" at bounding box center [1155, 137] width 114 height 36
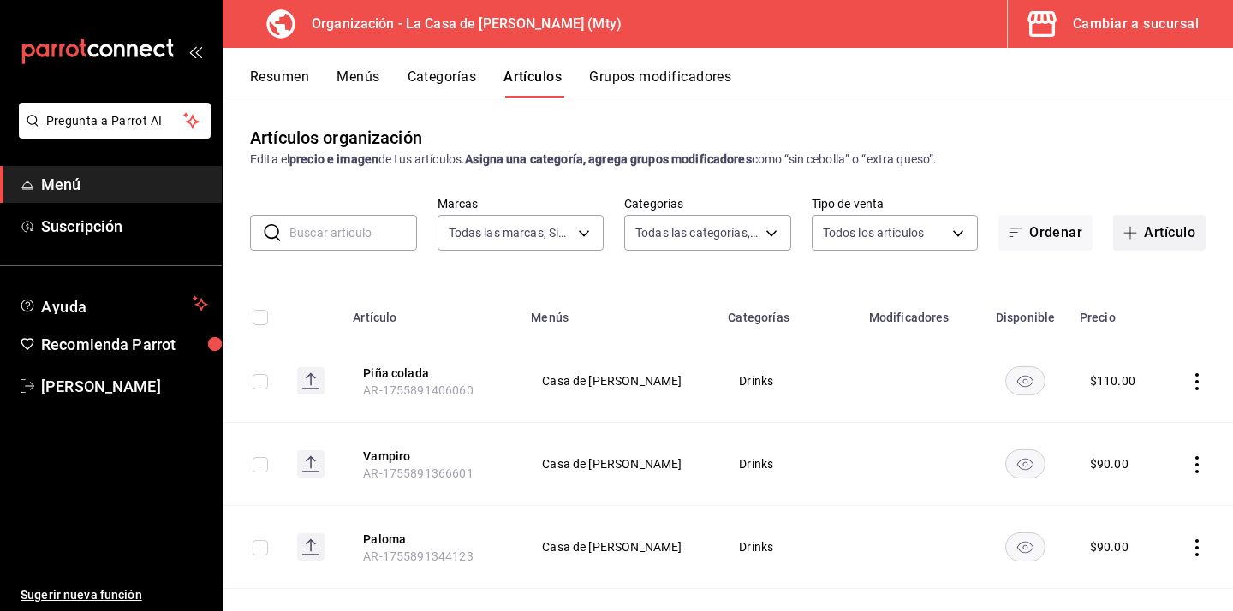
click at [1140, 230] on span "button" at bounding box center [1133, 233] width 21 height 14
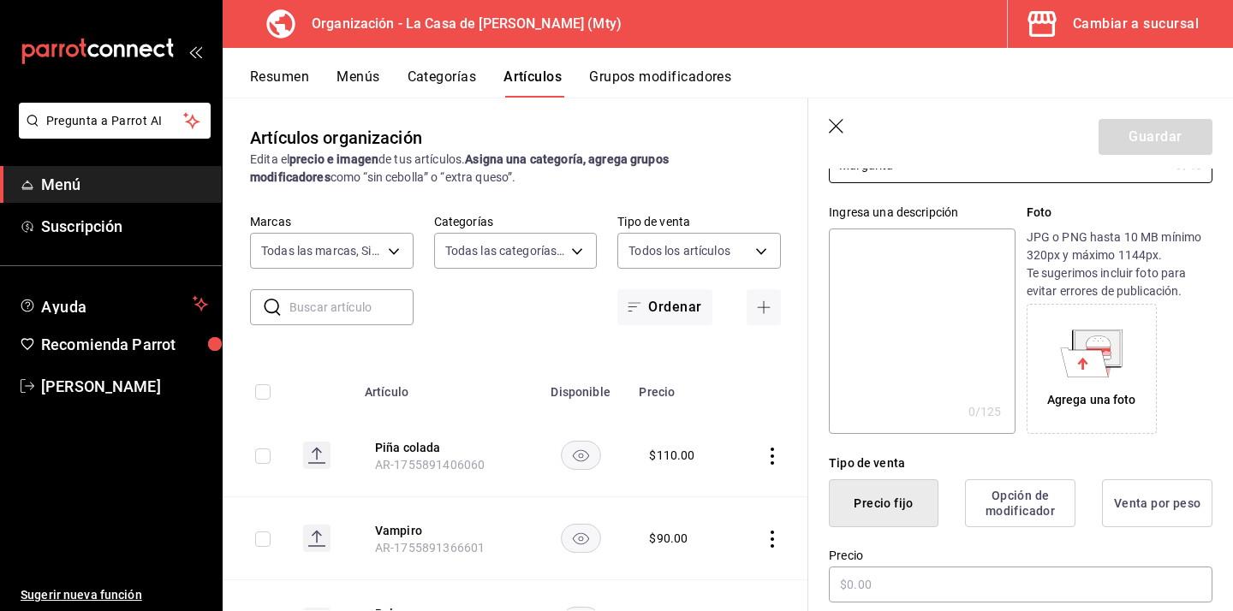
scroll to position [154, 0]
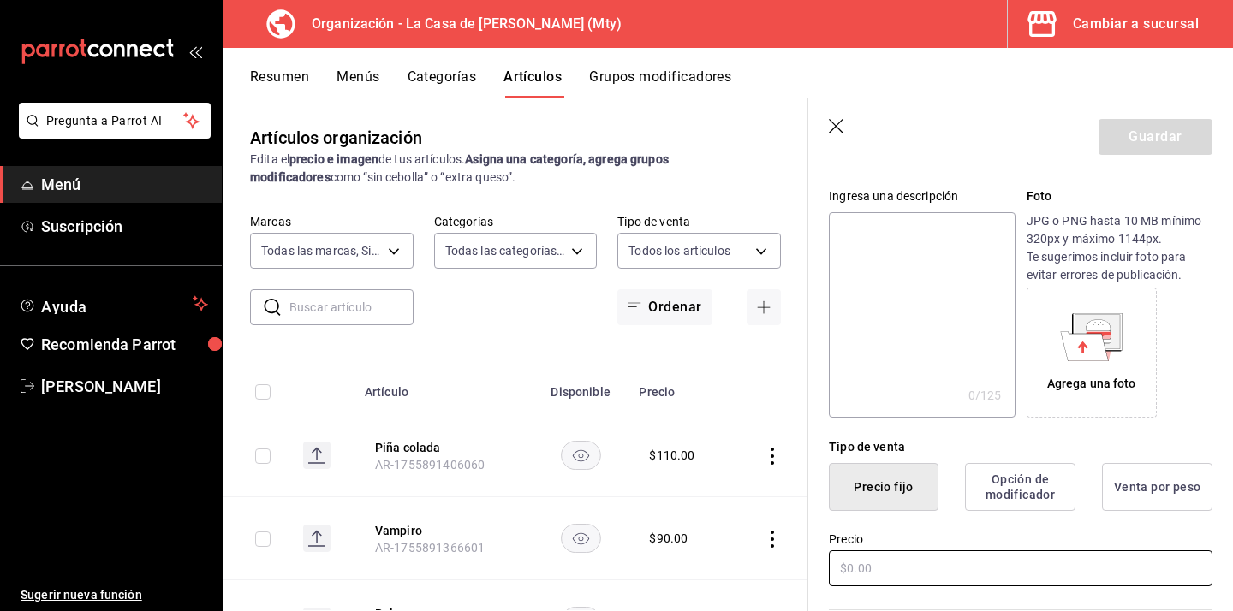
type input "Margarita"
click at [900, 563] on input "text" at bounding box center [1020, 568] width 383 height 36
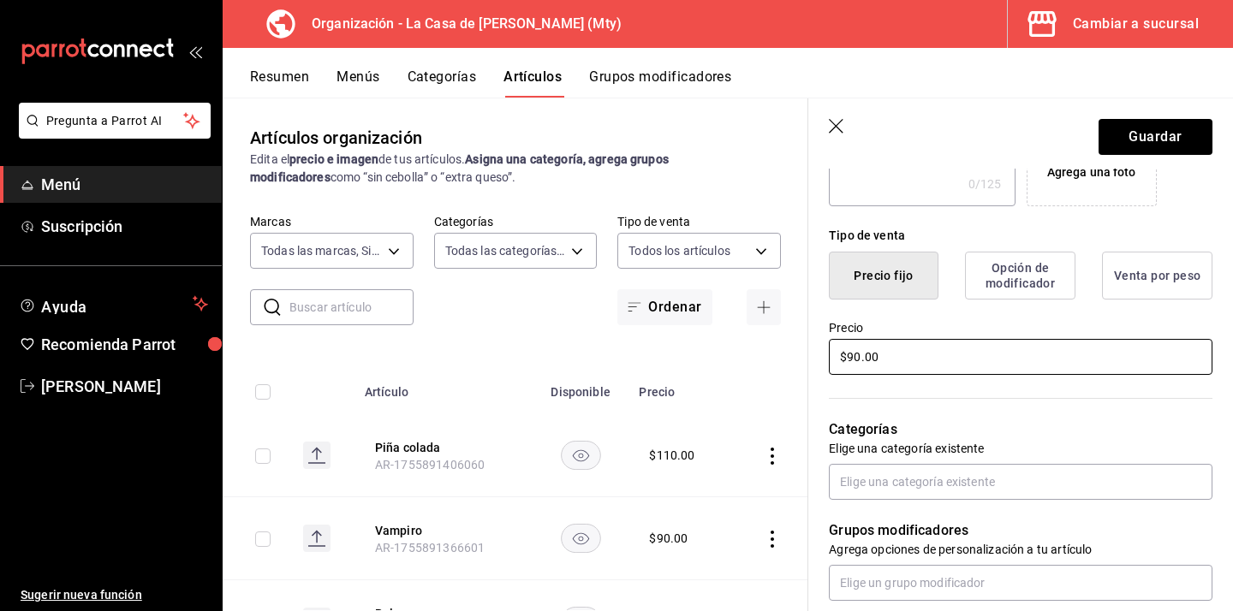
scroll to position [389, 0]
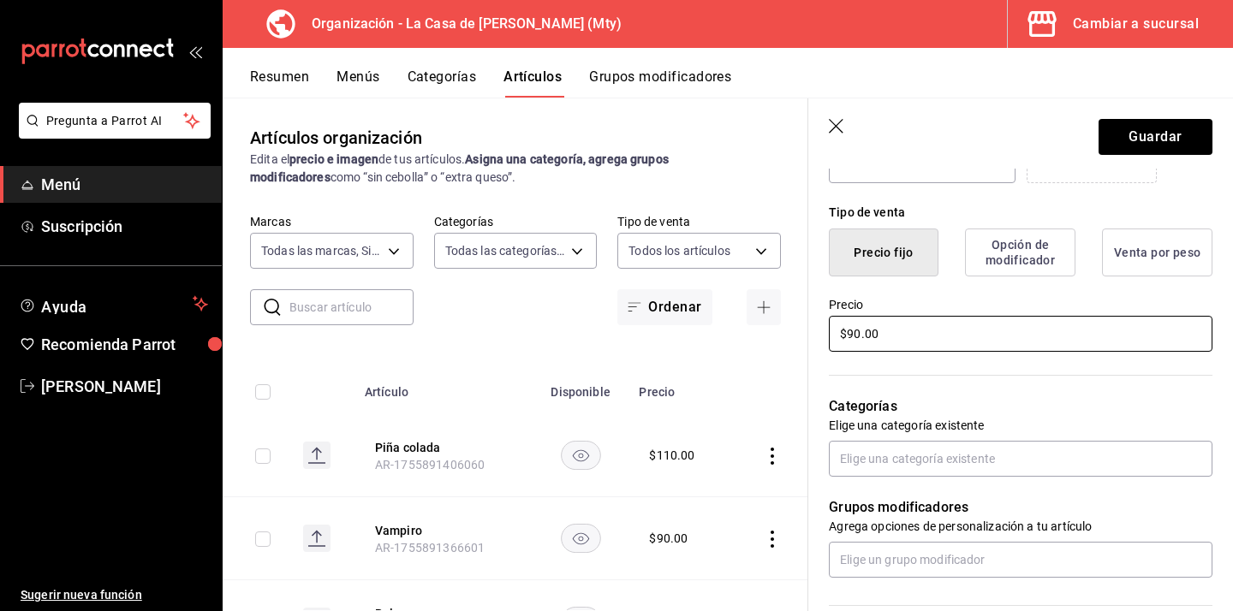
type input "$90.00"
click at [896, 437] on div "Categorías Elige una categoría existente" at bounding box center [1010, 415] width 404 height 122
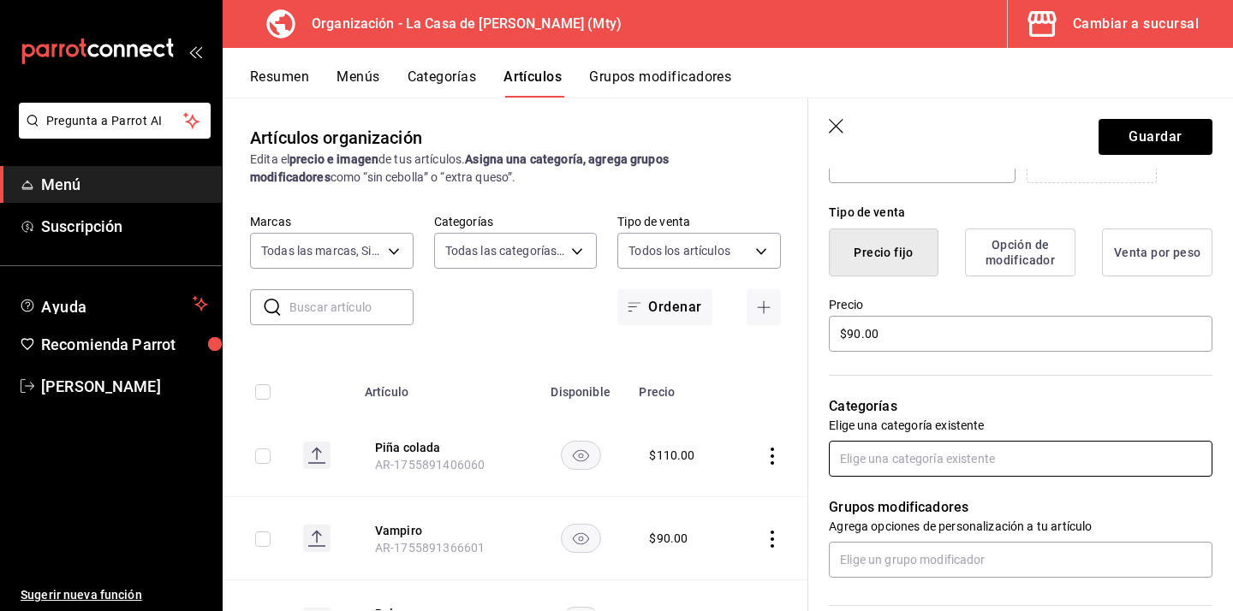
click at [884, 454] on input "text" at bounding box center [1020, 459] width 383 height 36
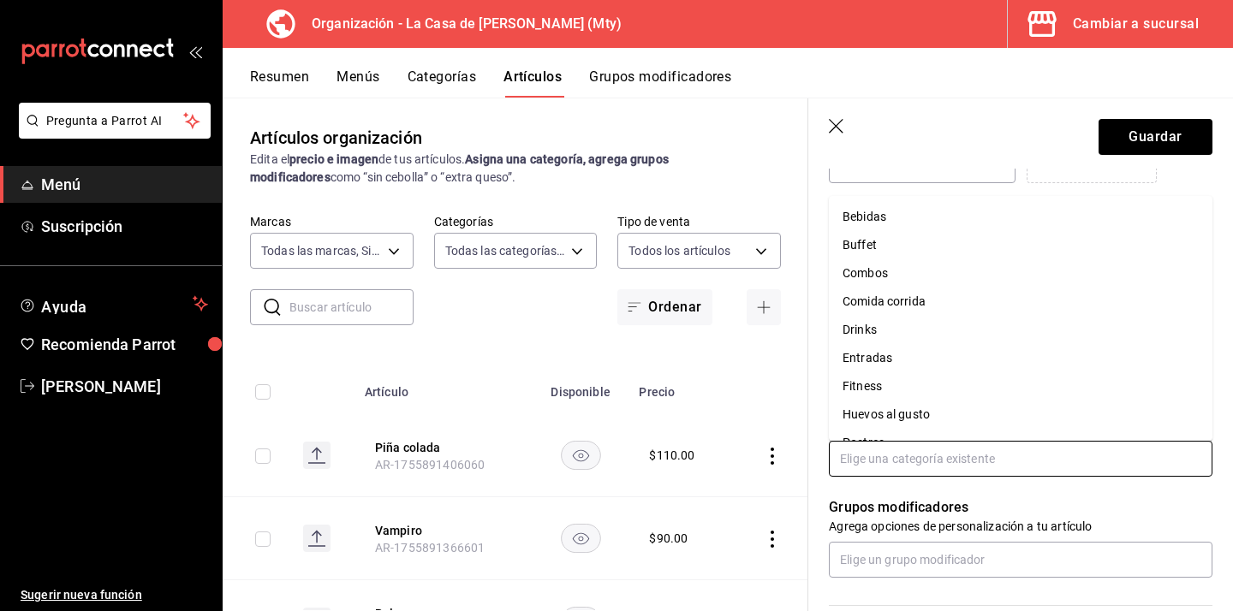
click at [905, 335] on li "Drinks" at bounding box center [1020, 330] width 383 height 28
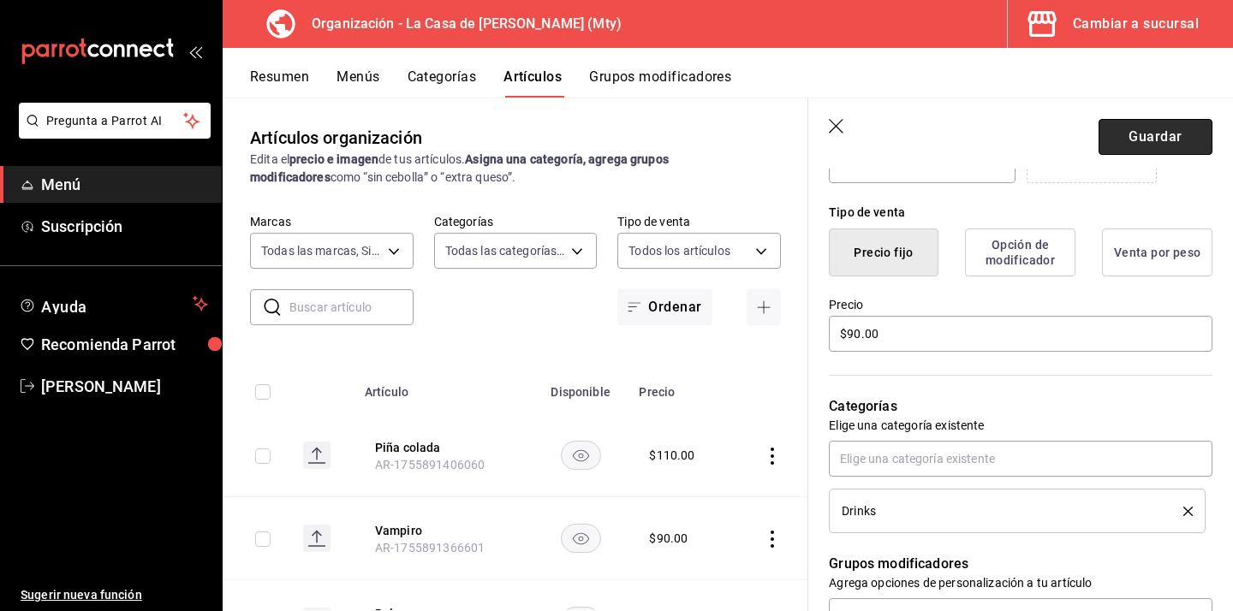
click at [1155, 139] on button "Guardar" at bounding box center [1155, 137] width 114 height 36
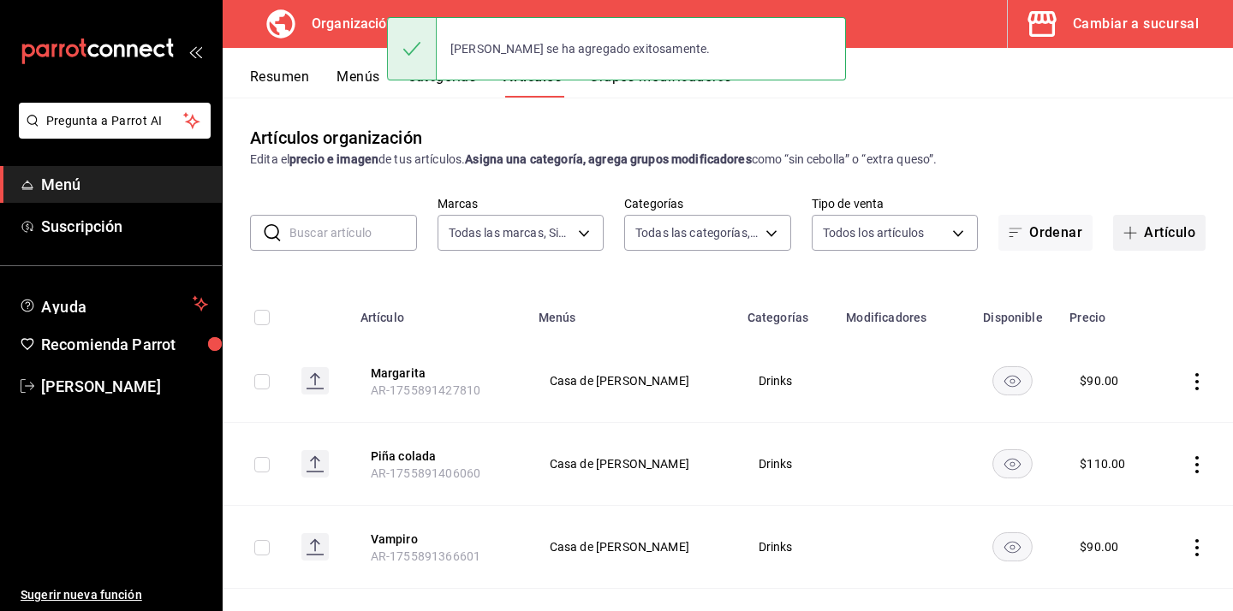
click at [1149, 232] on button "Artículo" at bounding box center [1159, 233] width 92 height 36
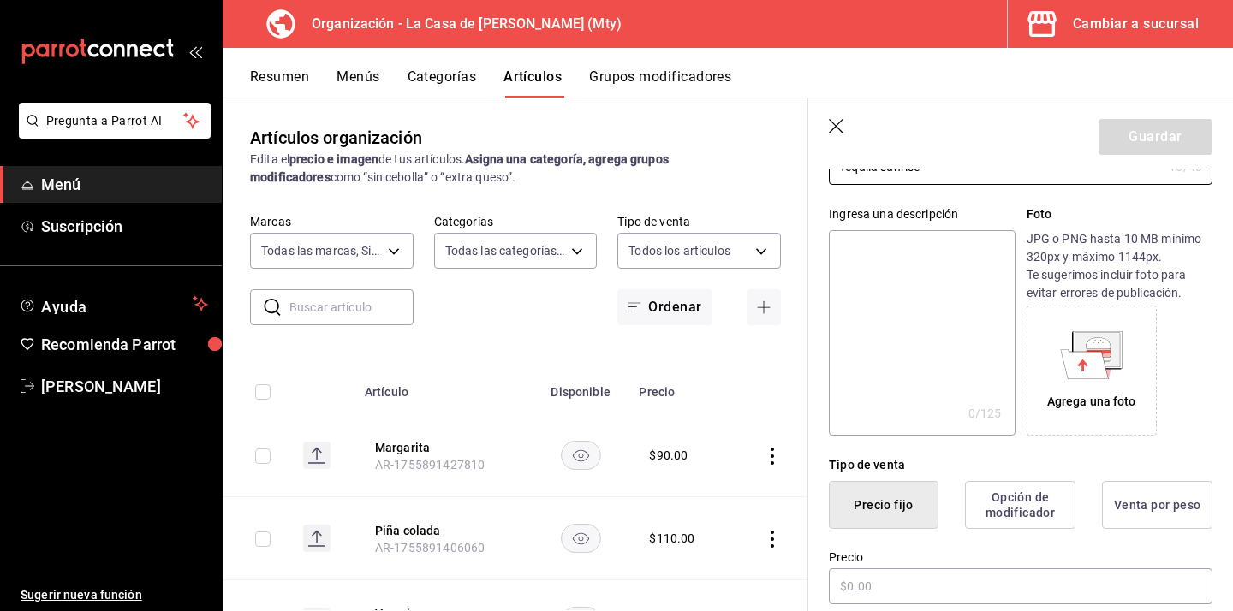
scroll to position [306, 0]
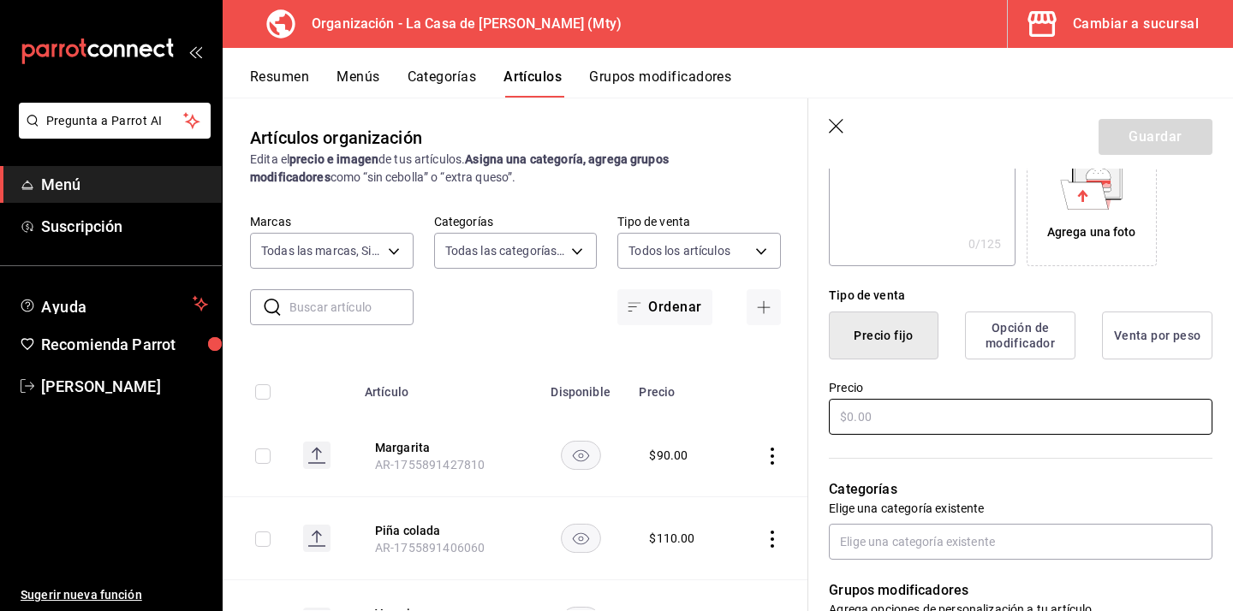
type input "Tequila sunrise"
click at [921, 425] on input "text" at bounding box center [1020, 417] width 383 height 36
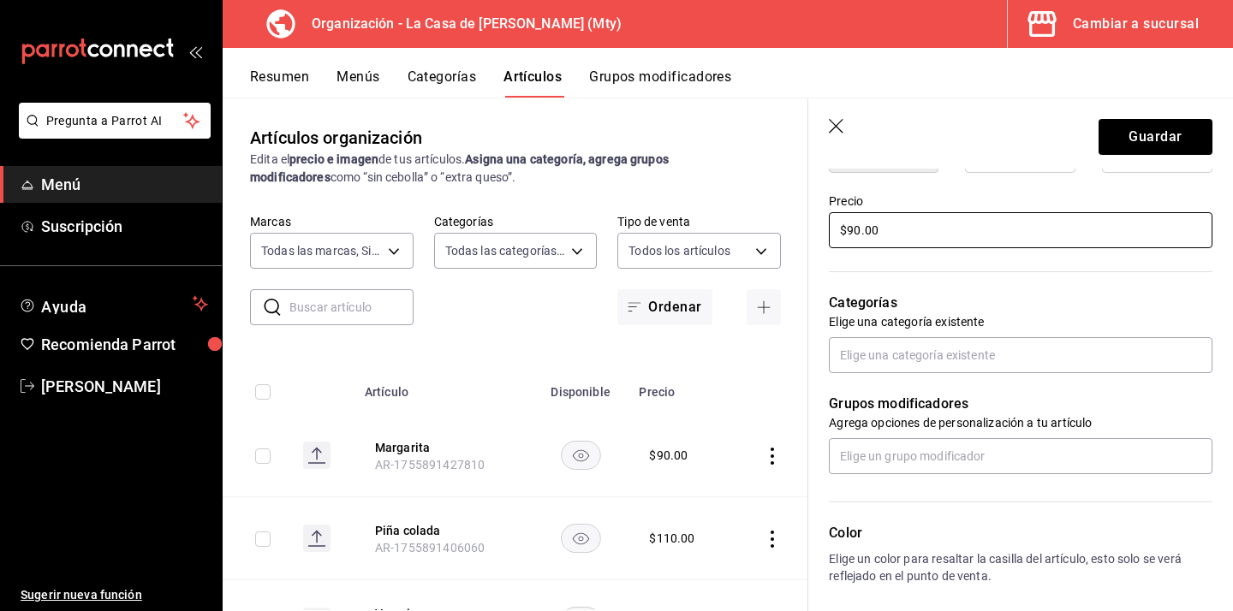
scroll to position [496, 0]
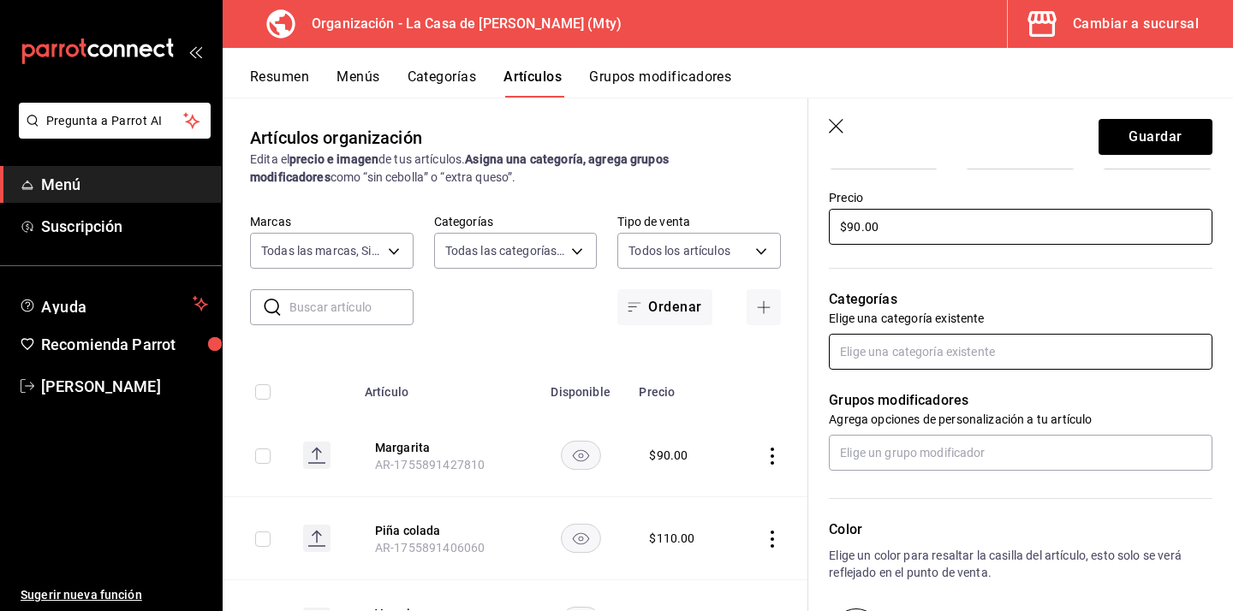
type input "$90.00"
click at [925, 348] on input "text" at bounding box center [1020, 352] width 383 height 36
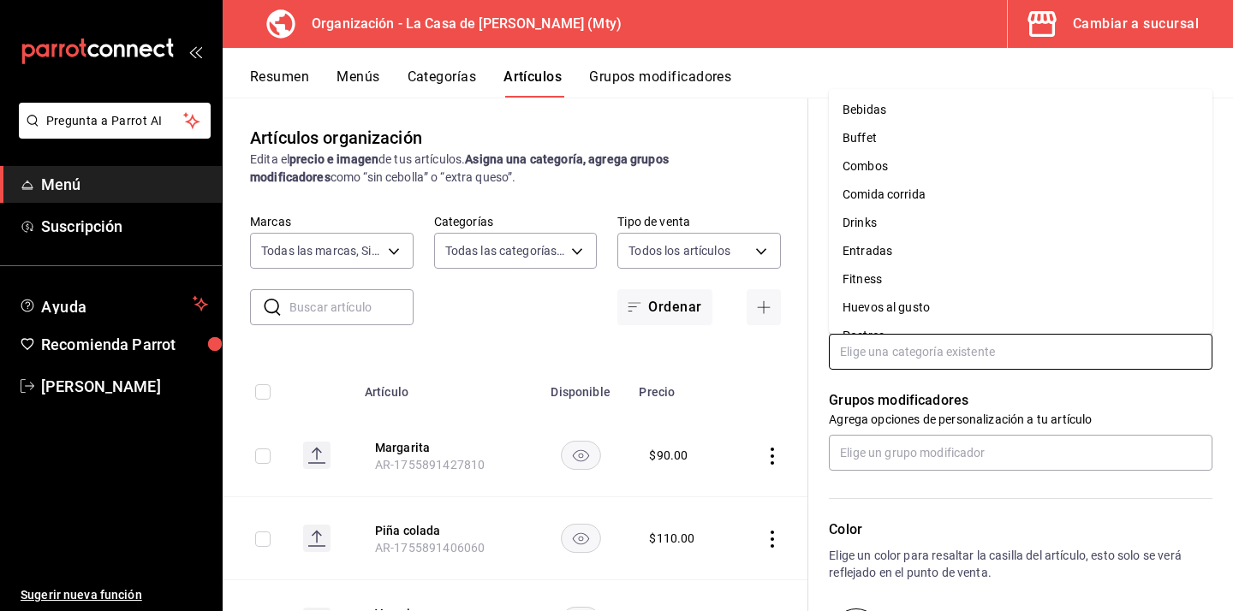
click at [907, 231] on li "Drinks" at bounding box center [1020, 223] width 383 height 28
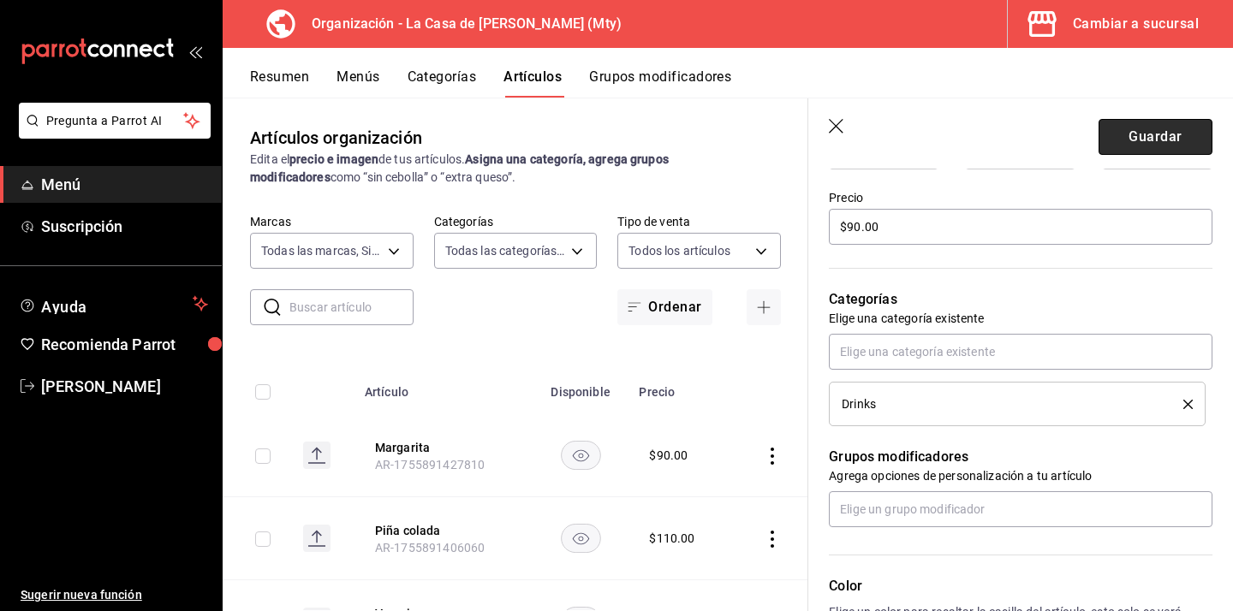
click at [1135, 144] on button "Guardar" at bounding box center [1155, 137] width 114 height 36
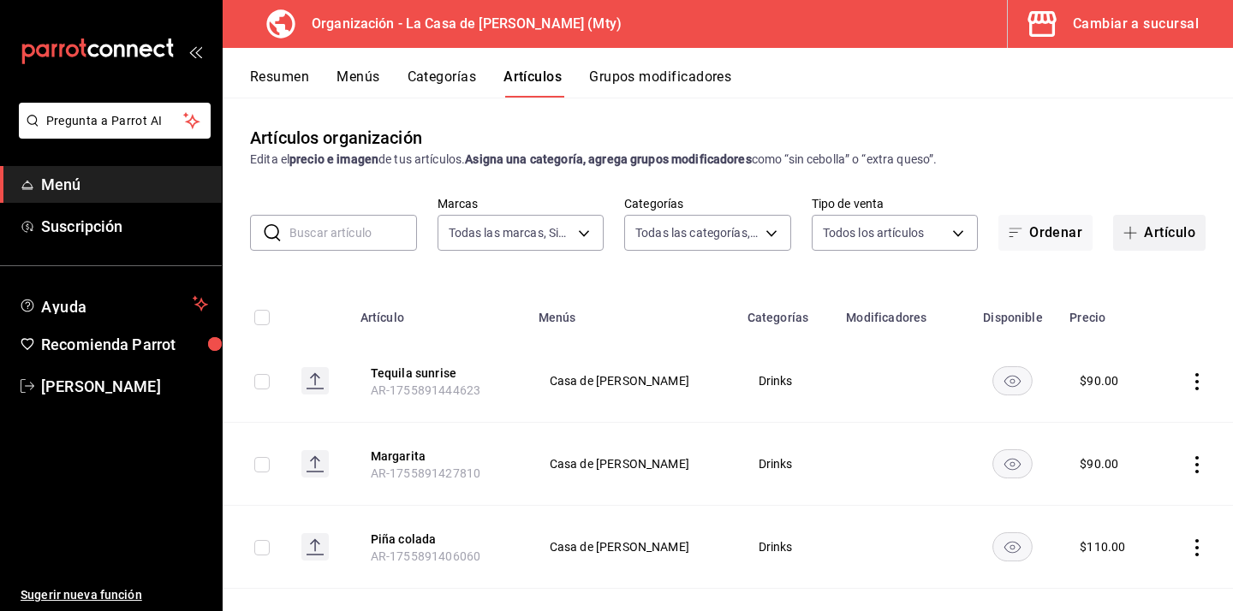
click at [1147, 229] on button "Artículo" at bounding box center [1159, 233] width 92 height 36
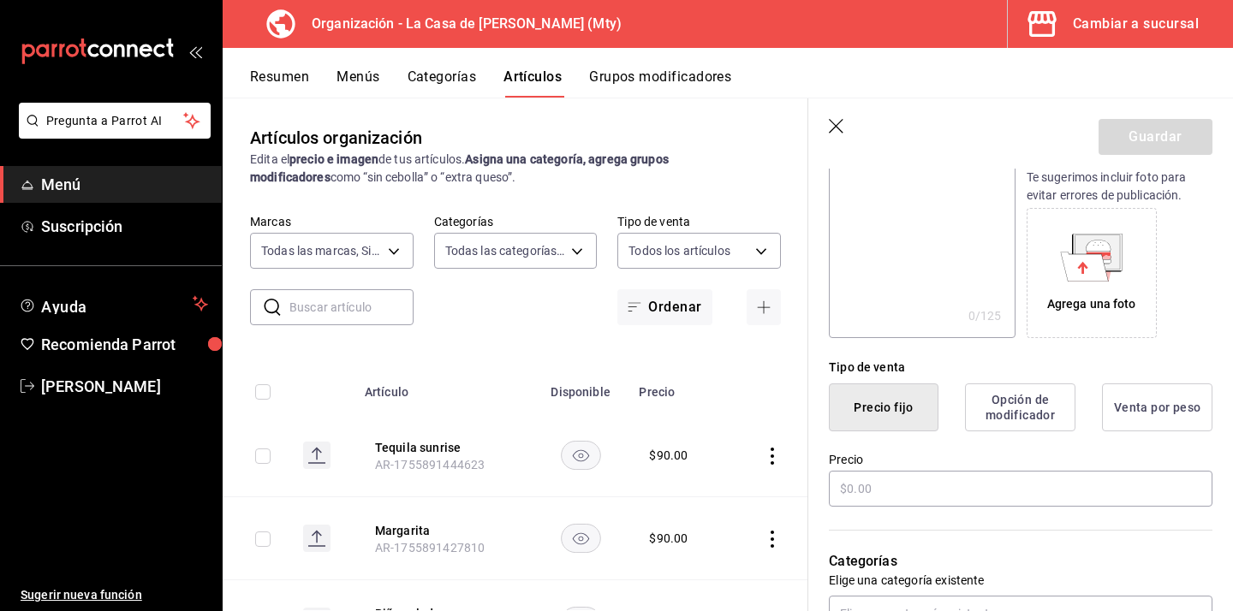
scroll to position [235, 0]
type input "Cosmopolitan"
click at [938, 502] on input "text" at bounding box center [1020, 488] width 383 height 36
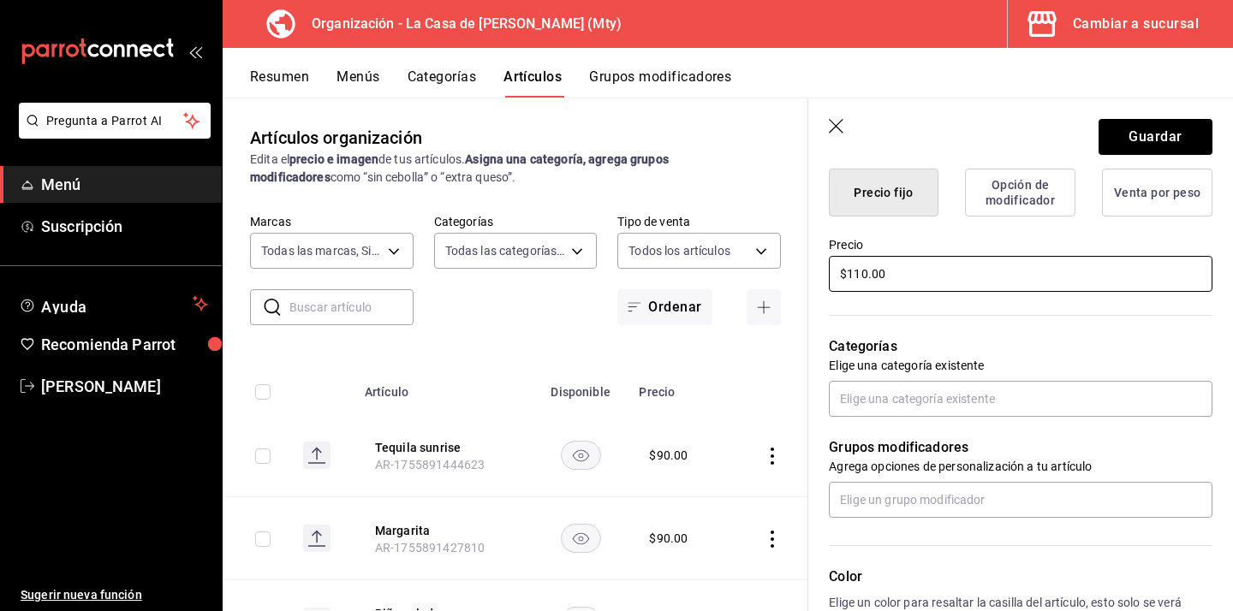
scroll to position [454, 0]
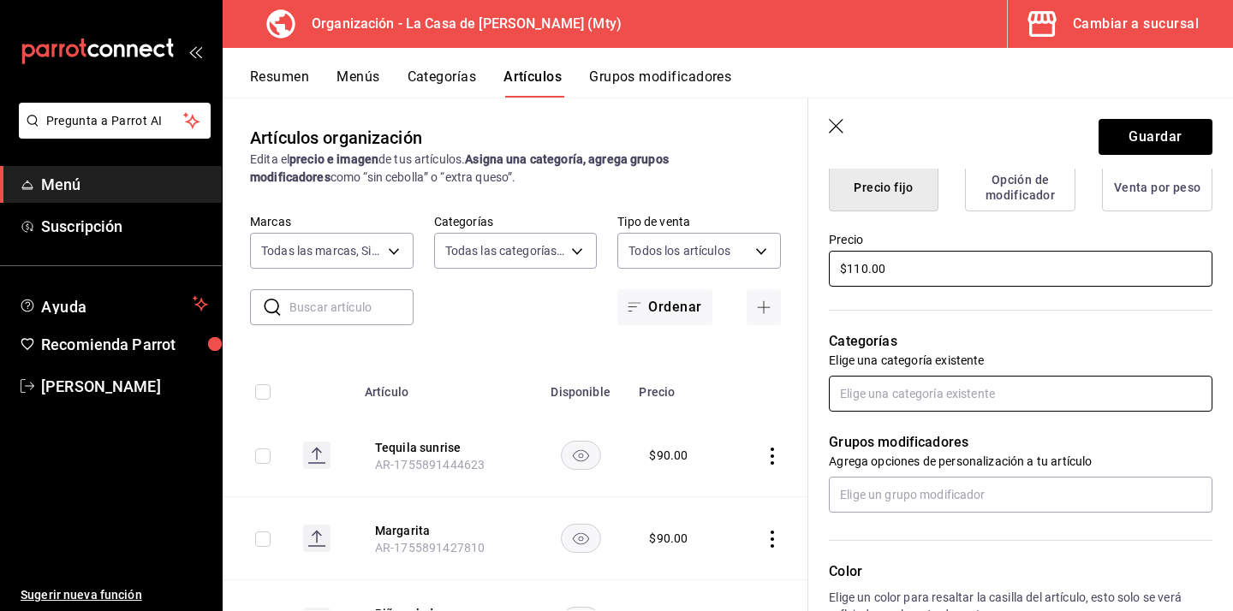
type input "$110.00"
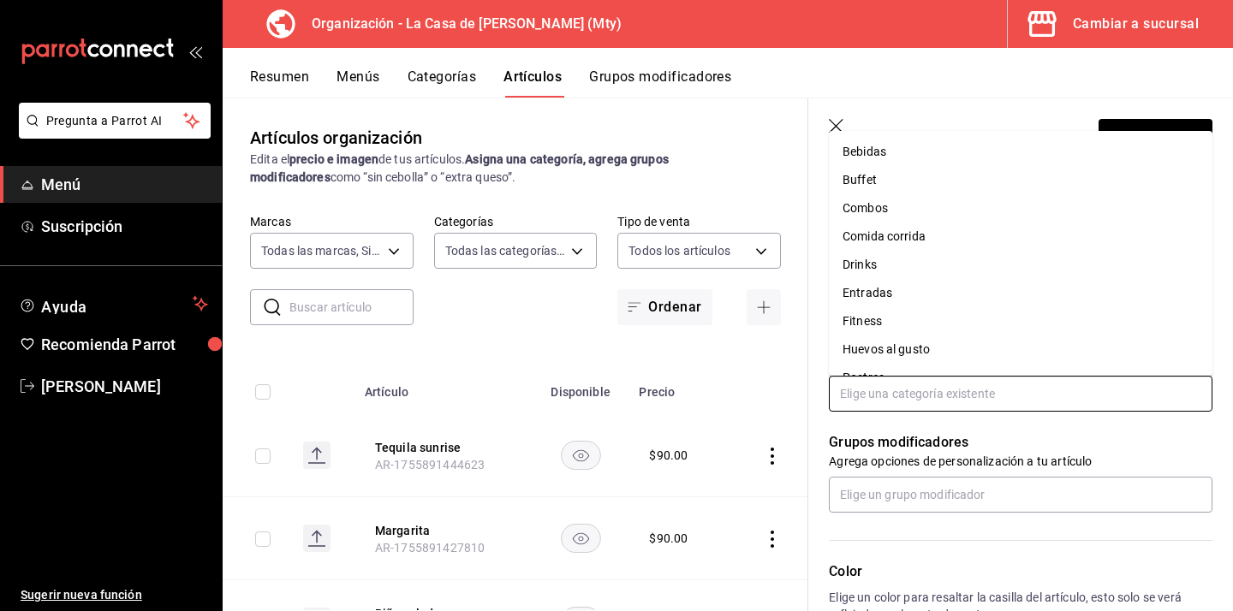
click at [901, 389] on input "text" at bounding box center [1020, 394] width 383 height 36
click at [921, 271] on li "Drinks" at bounding box center [1020, 265] width 383 height 28
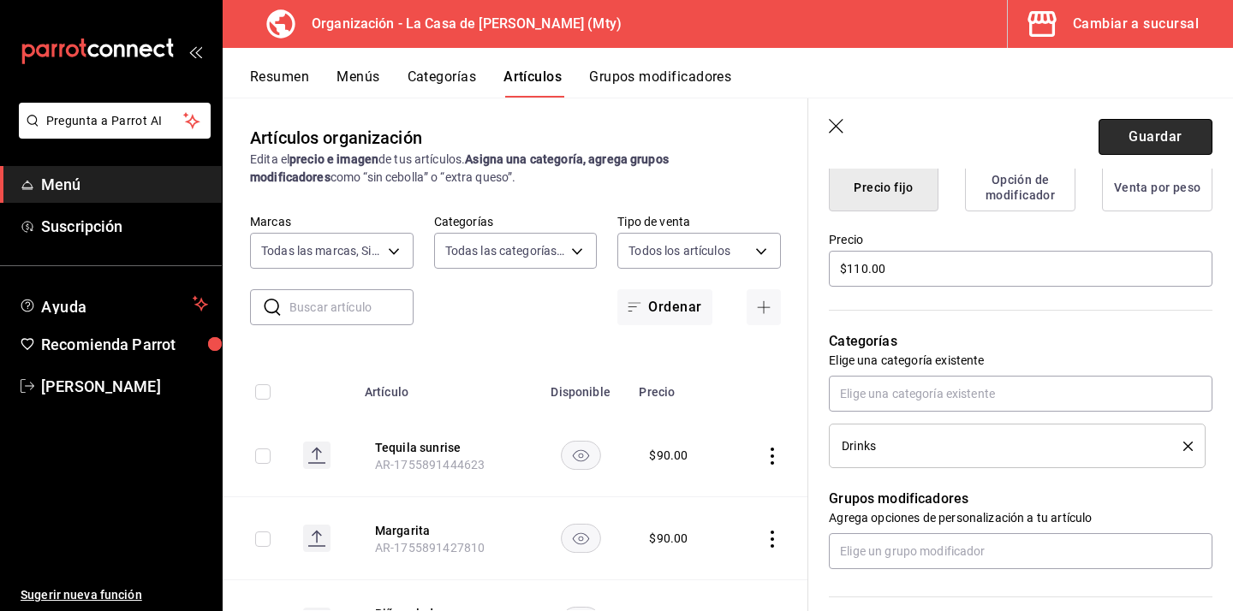
click at [1134, 133] on button "Guardar" at bounding box center [1155, 137] width 114 height 36
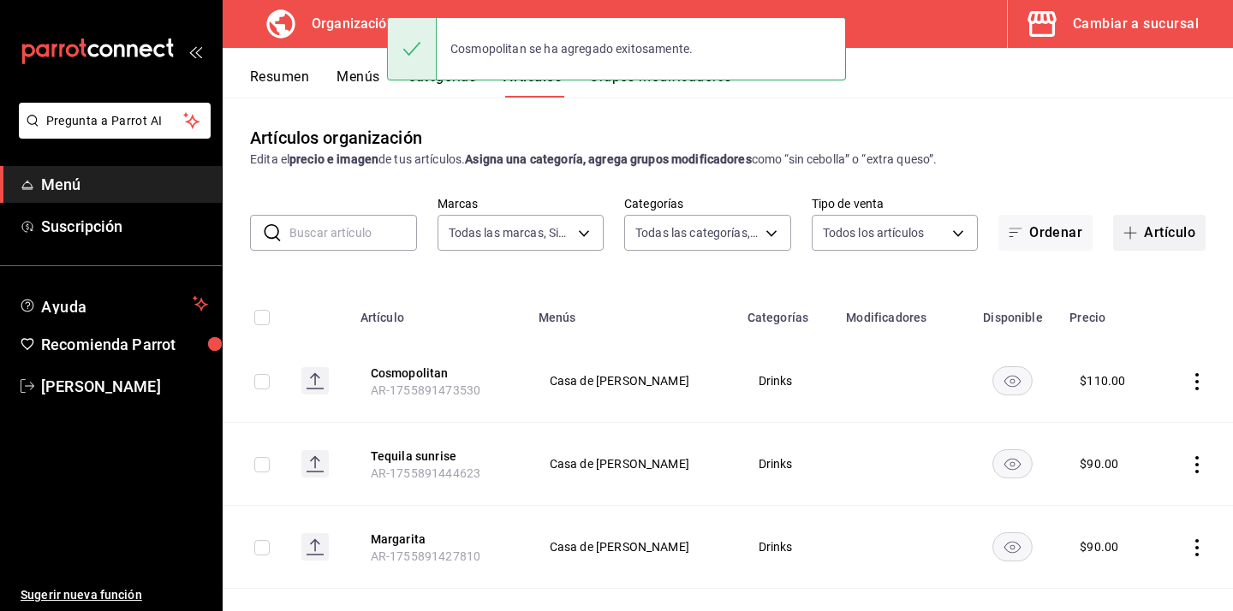
click at [1186, 223] on button "Artículo" at bounding box center [1159, 233] width 92 height 36
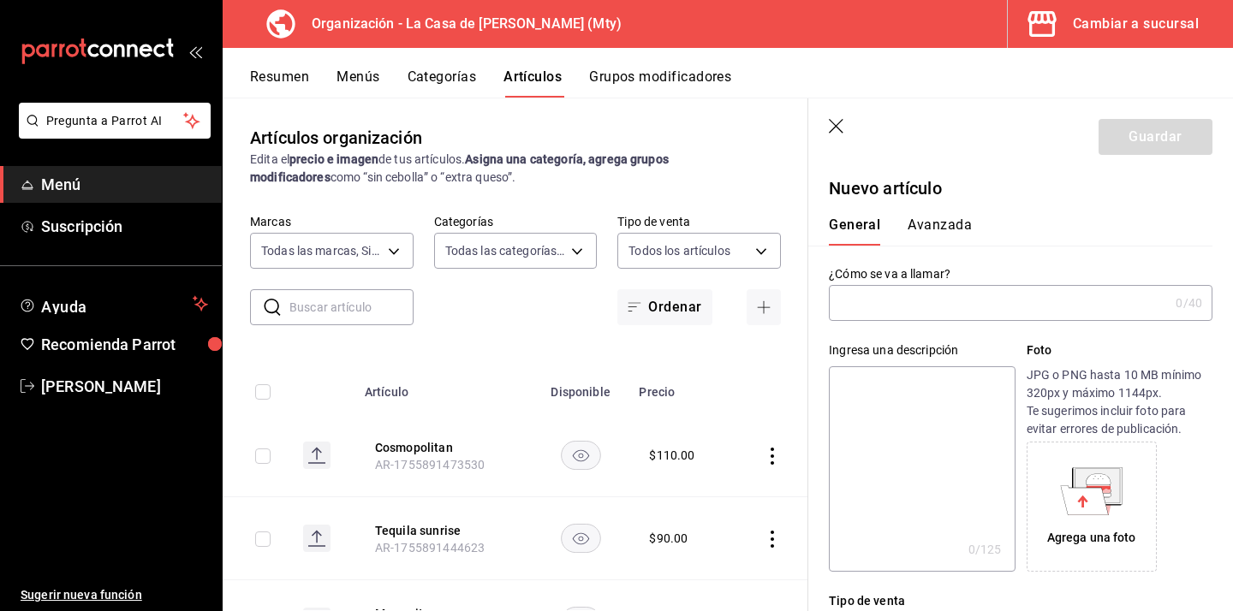
type input "AR-1755891494847"
click at [954, 314] on input "text" at bounding box center [999, 303] width 340 height 34
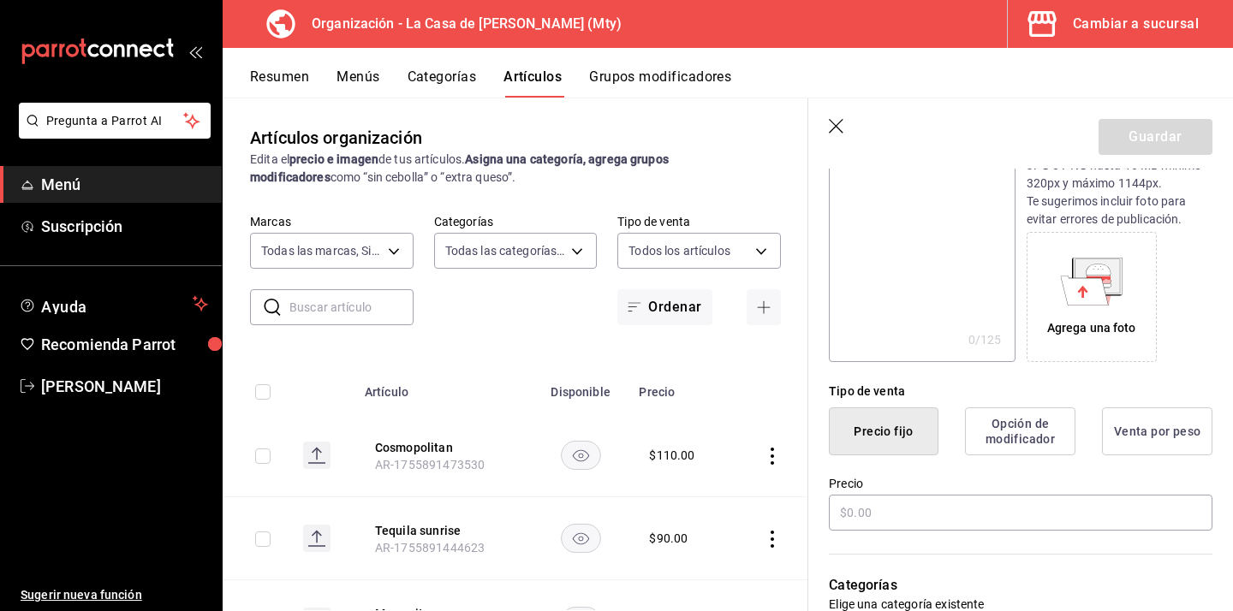
scroll to position [213, 0]
type input "Ging tonic"
click at [884, 509] on input "text" at bounding box center [1020, 509] width 383 height 36
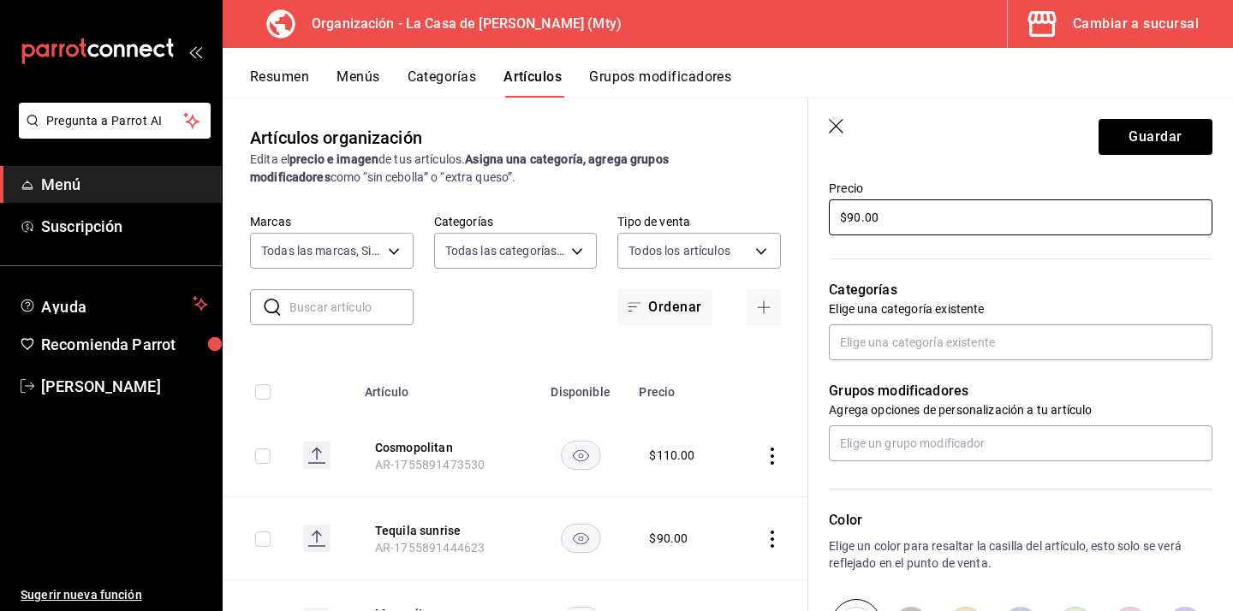
scroll to position [577, 0]
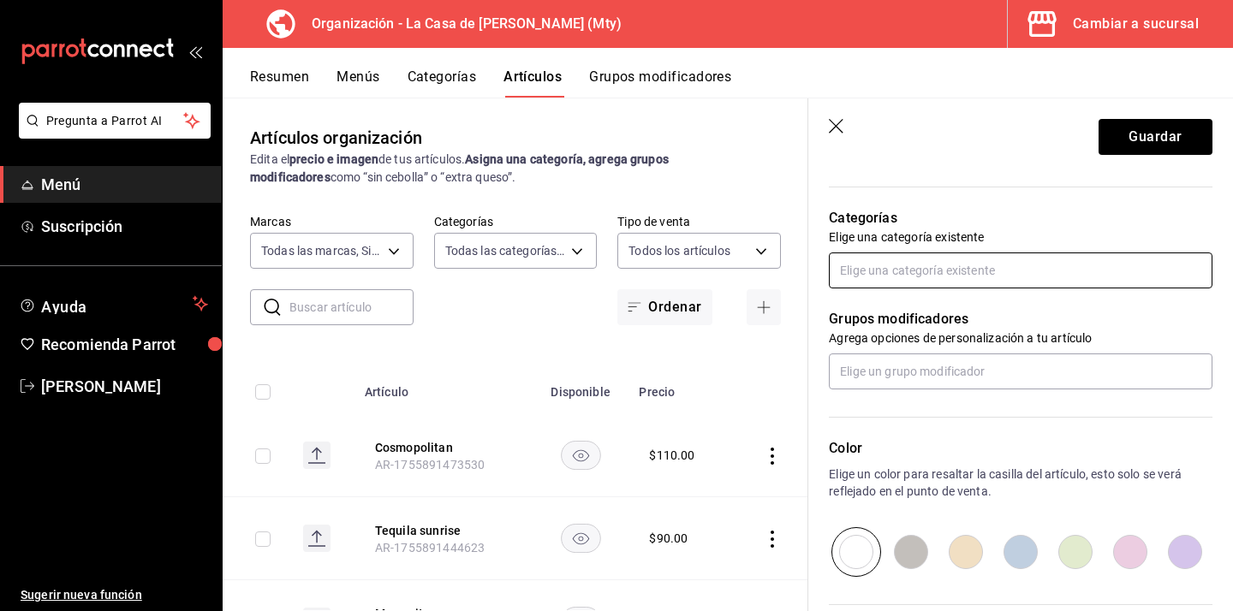
type input "$90.00"
click at [876, 282] on input "text" at bounding box center [1020, 270] width 383 height 36
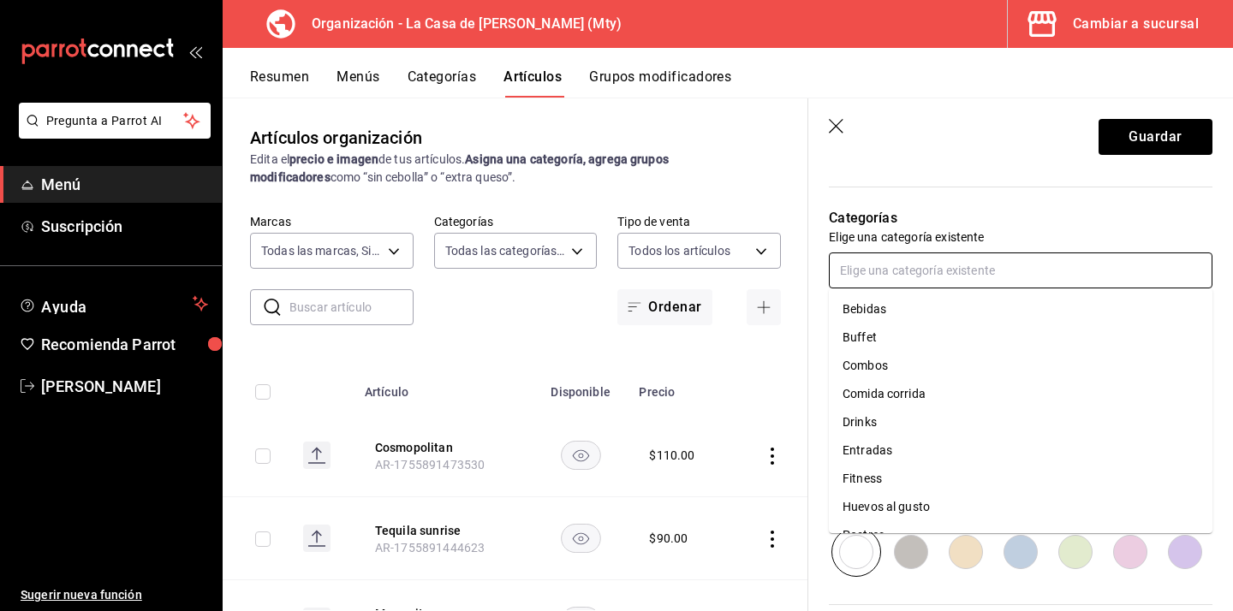
click at [888, 413] on li "Drinks" at bounding box center [1020, 422] width 383 height 28
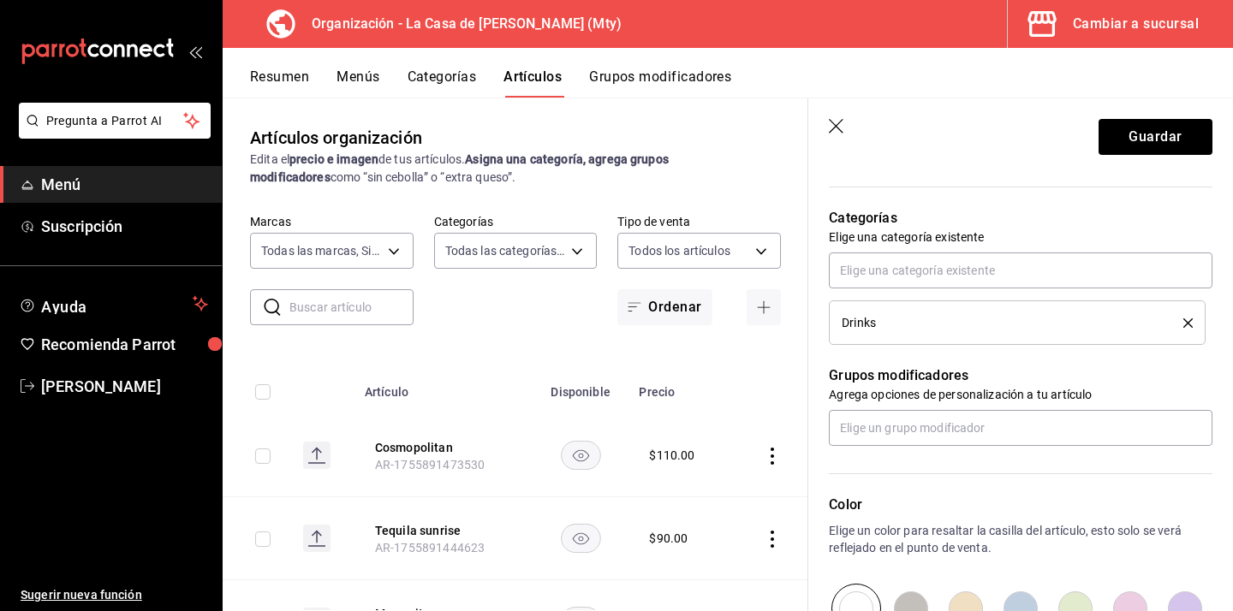
click at [1167, 116] on header "Guardar" at bounding box center [1020, 133] width 425 height 70
click at [1159, 134] on button "Guardar" at bounding box center [1155, 137] width 114 height 36
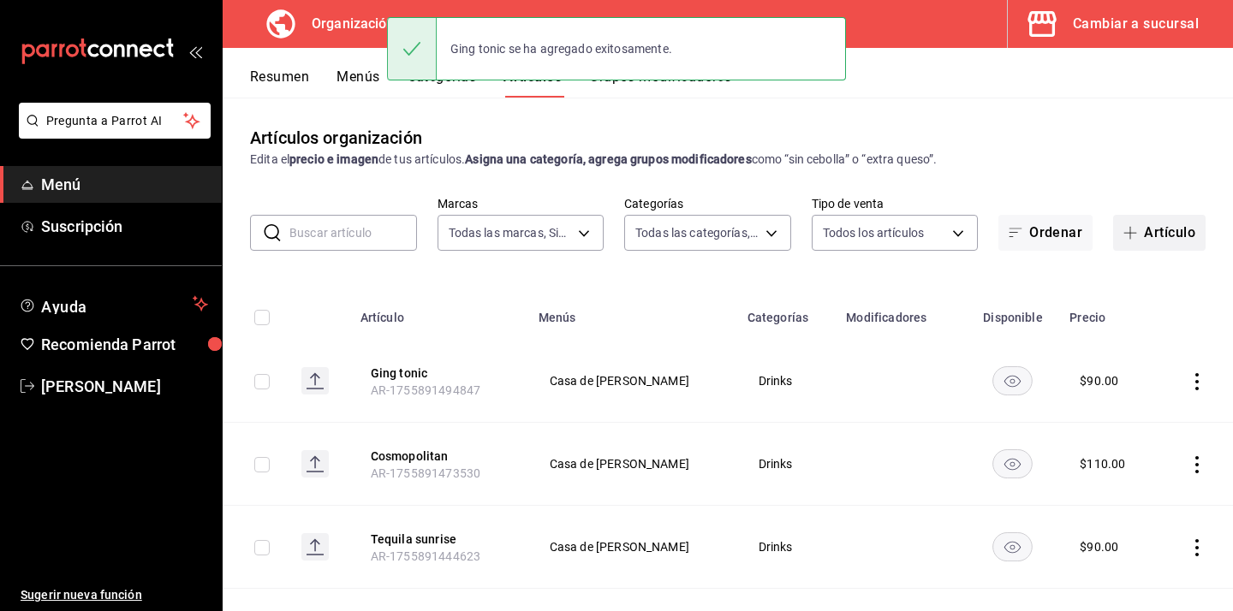
click at [1161, 225] on button "Artículo" at bounding box center [1159, 233] width 92 height 36
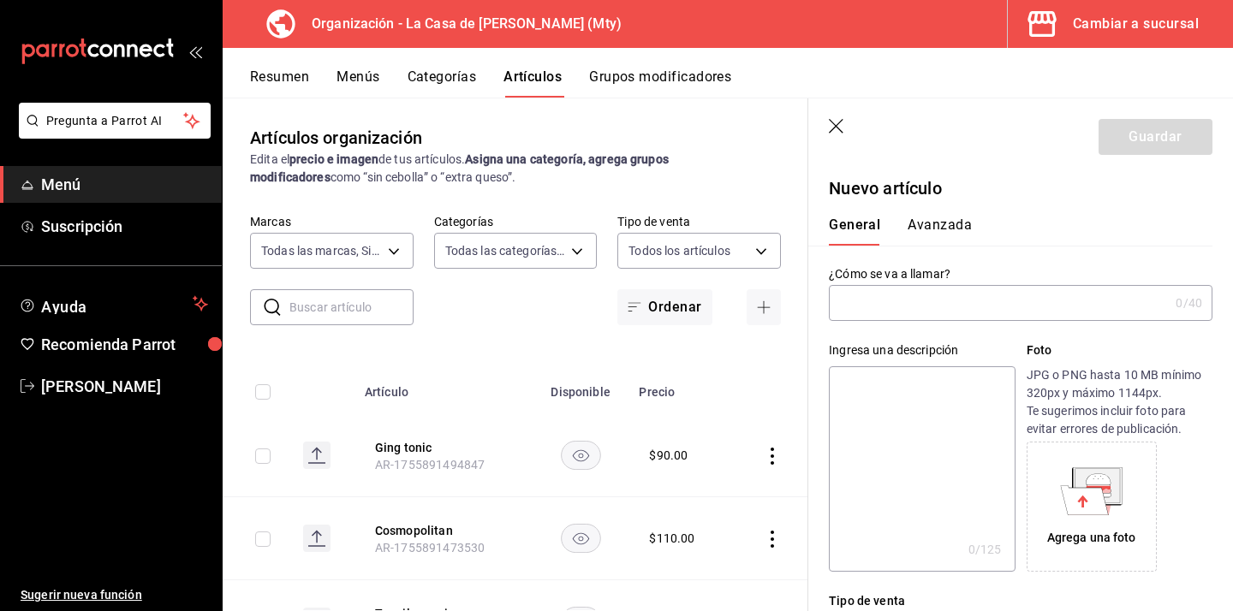
click at [906, 297] on input "text" at bounding box center [999, 303] width 340 height 34
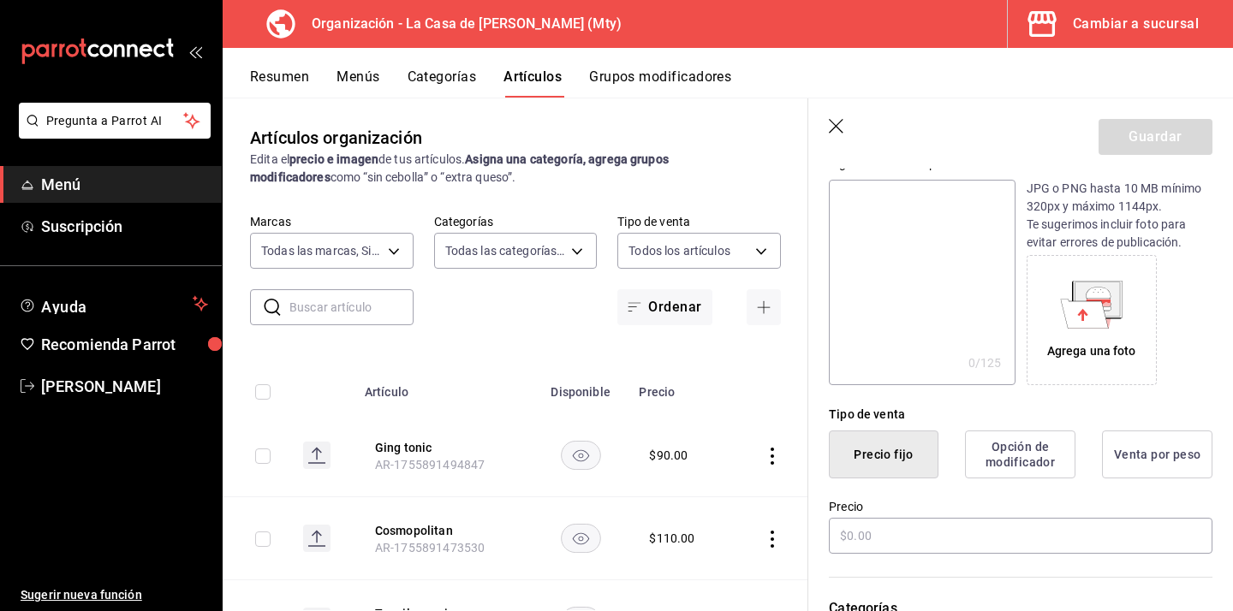
scroll to position [202, 0]
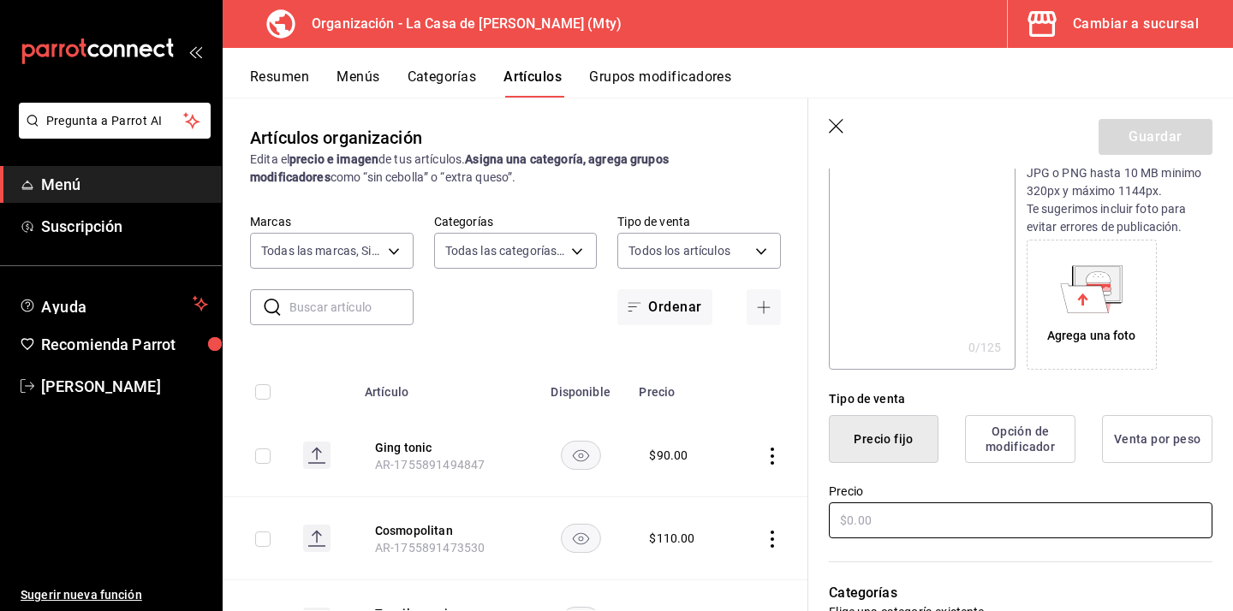
type input "Mezcalita"
click at [896, 518] on input "text" at bounding box center [1020, 520] width 383 height 36
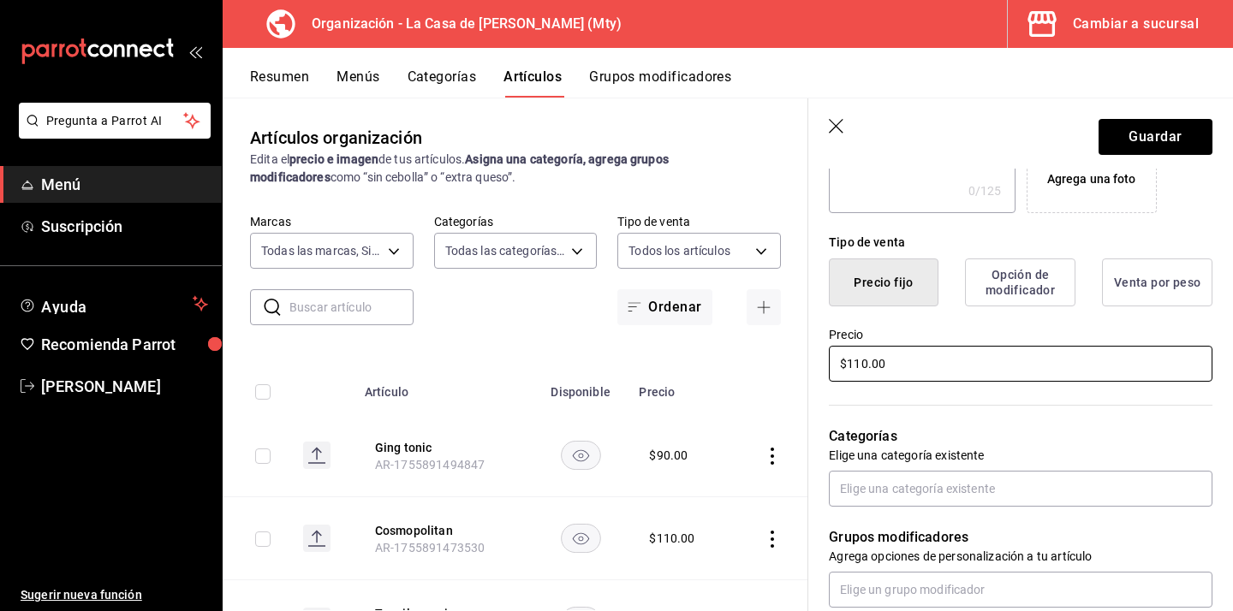
scroll to position [371, 0]
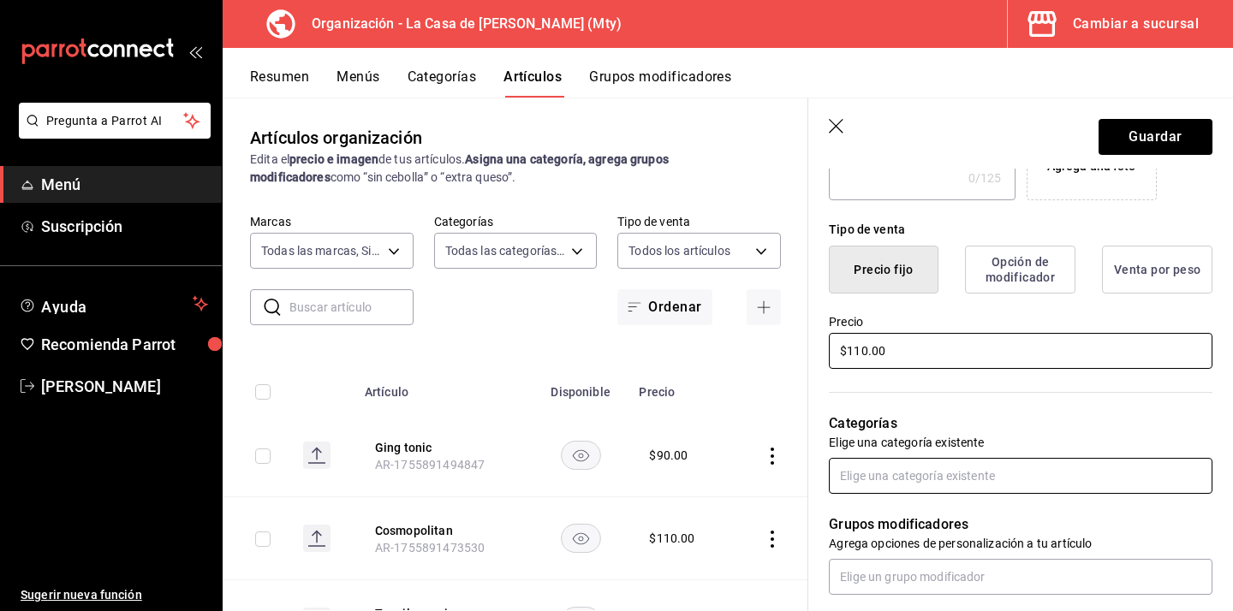
type input "$110.00"
click at [887, 484] on input "text" at bounding box center [1020, 476] width 383 height 36
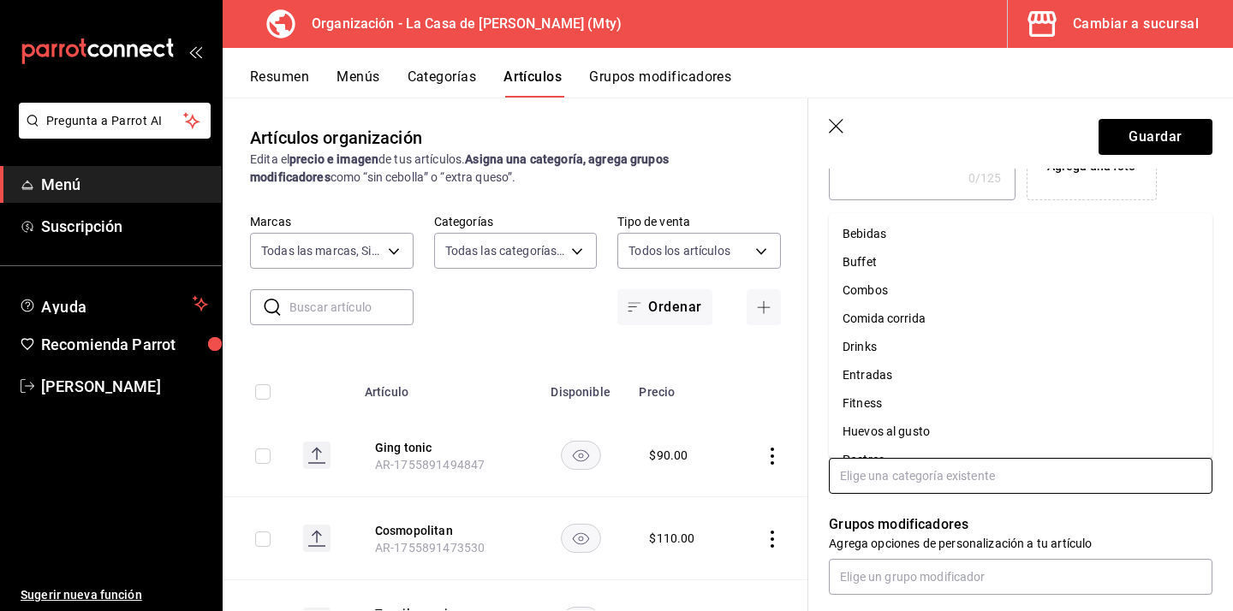
click at [918, 354] on li "Drinks" at bounding box center [1020, 347] width 383 height 28
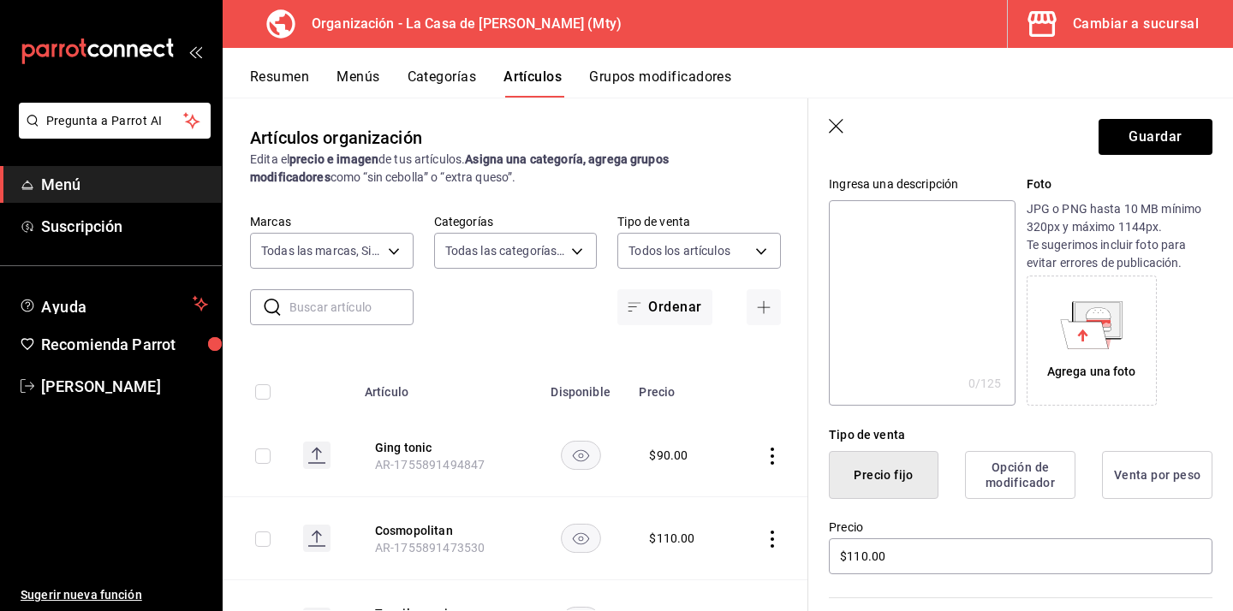
scroll to position [0, 0]
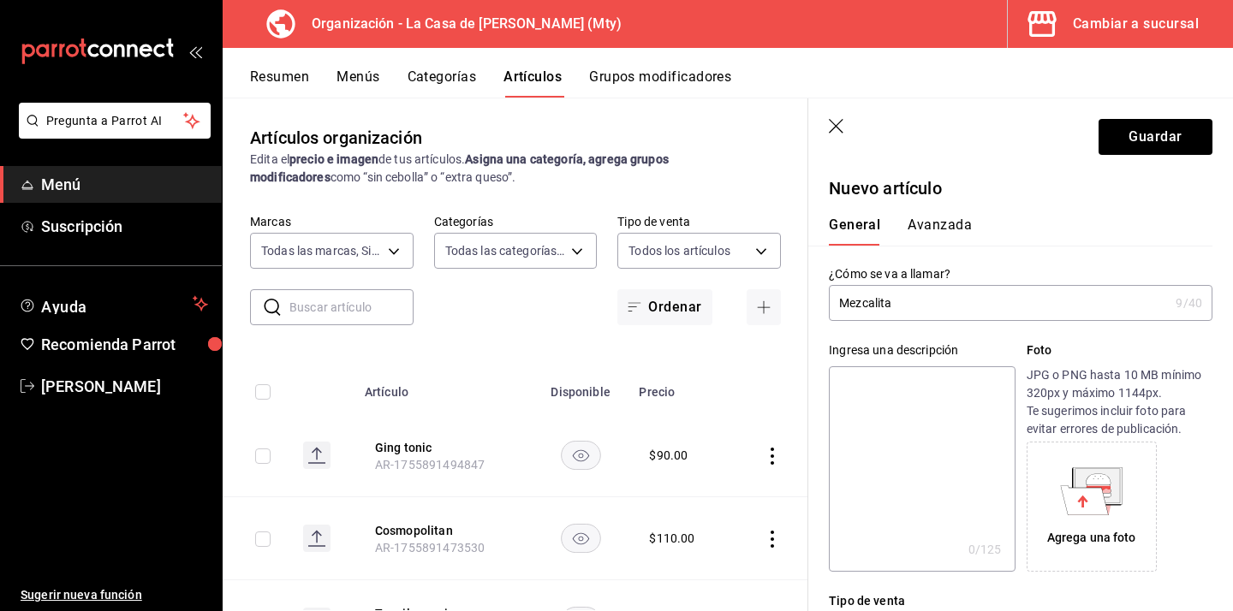
click at [918, 293] on input "Mezcalita" at bounding box center [999, 303] width 340 height 34
click at [916, 303] on input "Mezcalita" at bounding box center [999, 303] width 340 height 34
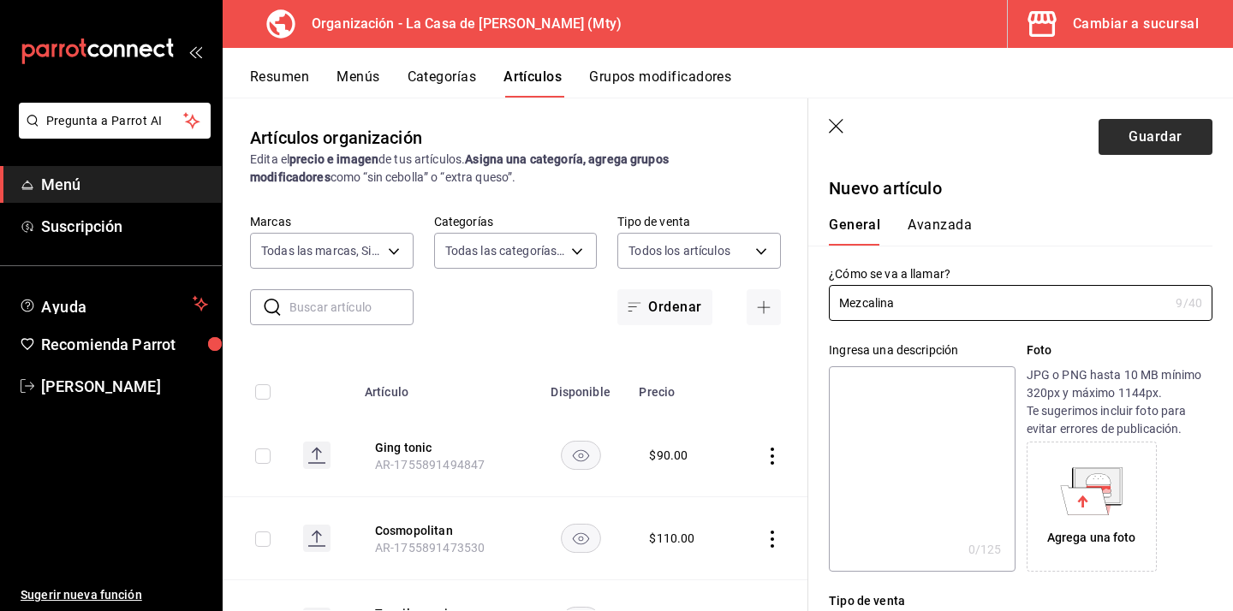
type input "Mezcalina"
click at [1137, 129] on button "Guardar" at bounding box center [1155, 137] width 114 height 36
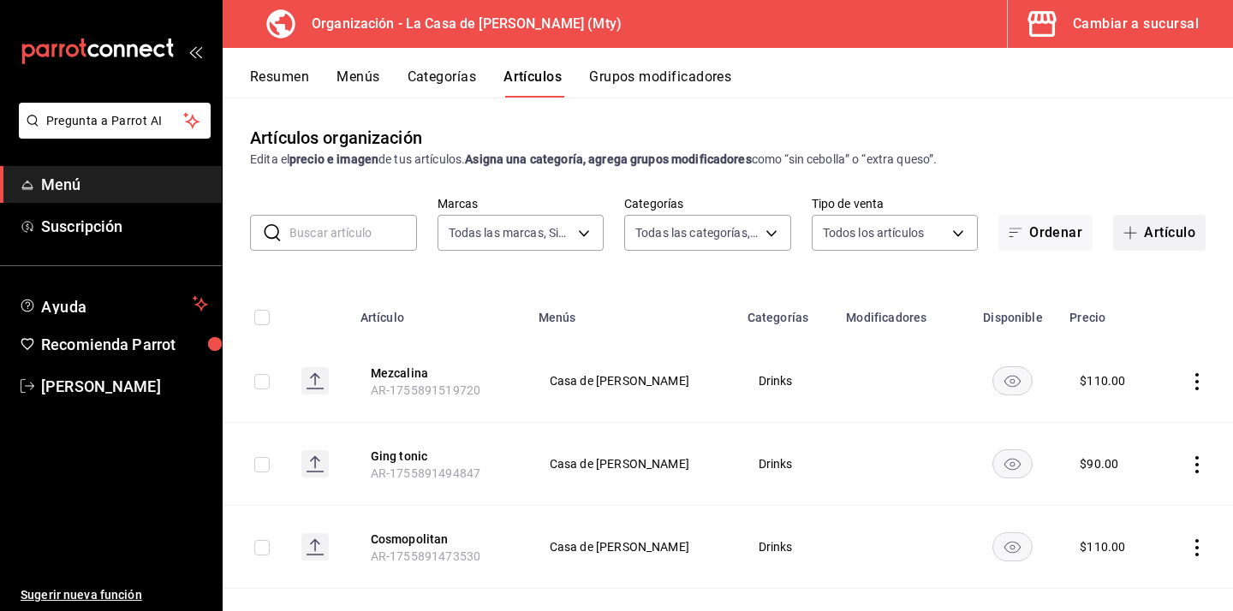
click at [1174, 237] on button "Artículo" at bounding box center [1159, 233] width 92 height 36
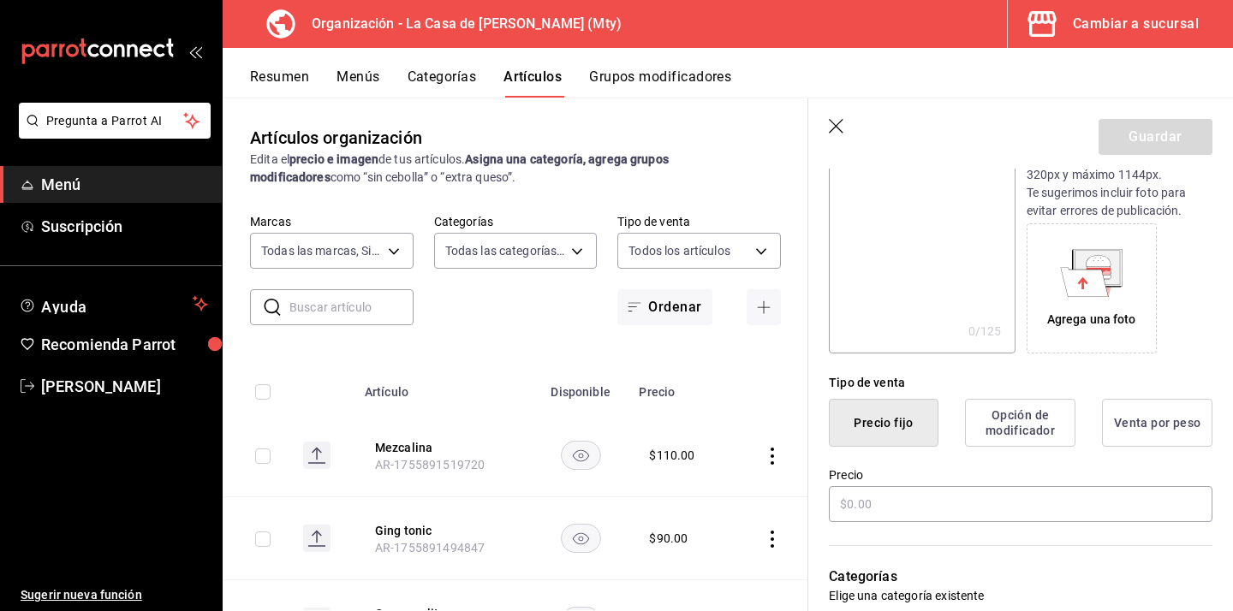
scroll to position [262, 0]
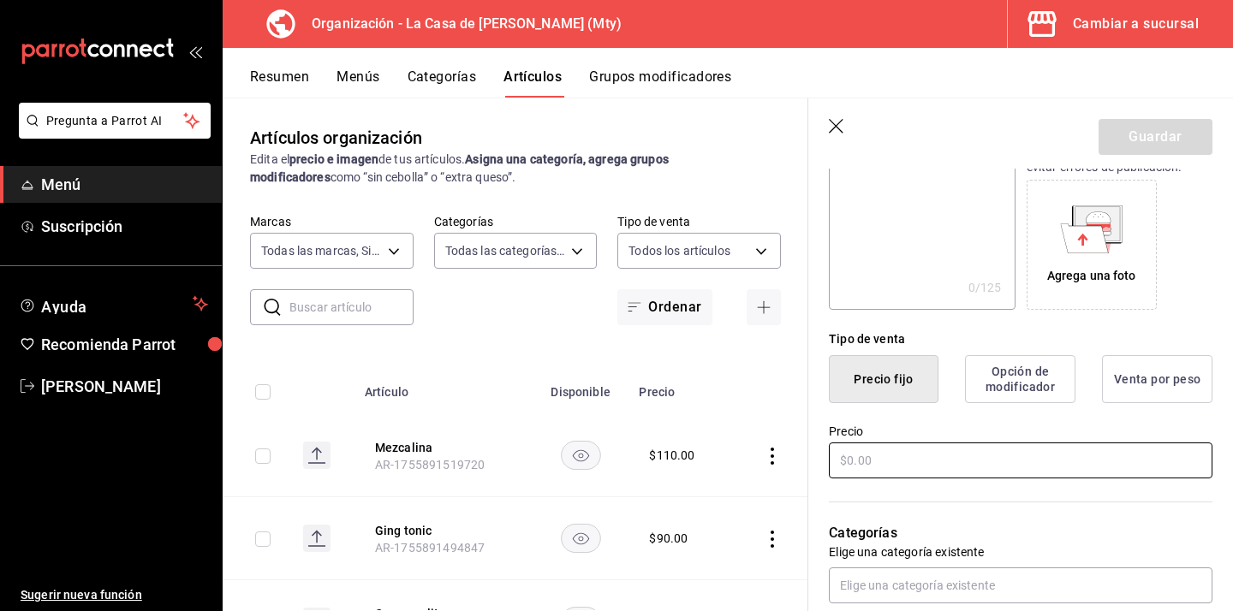
type input "Carajillo"
click at [870, 468] on input "text" at bounding box center [1020, 461] width 383 height 36
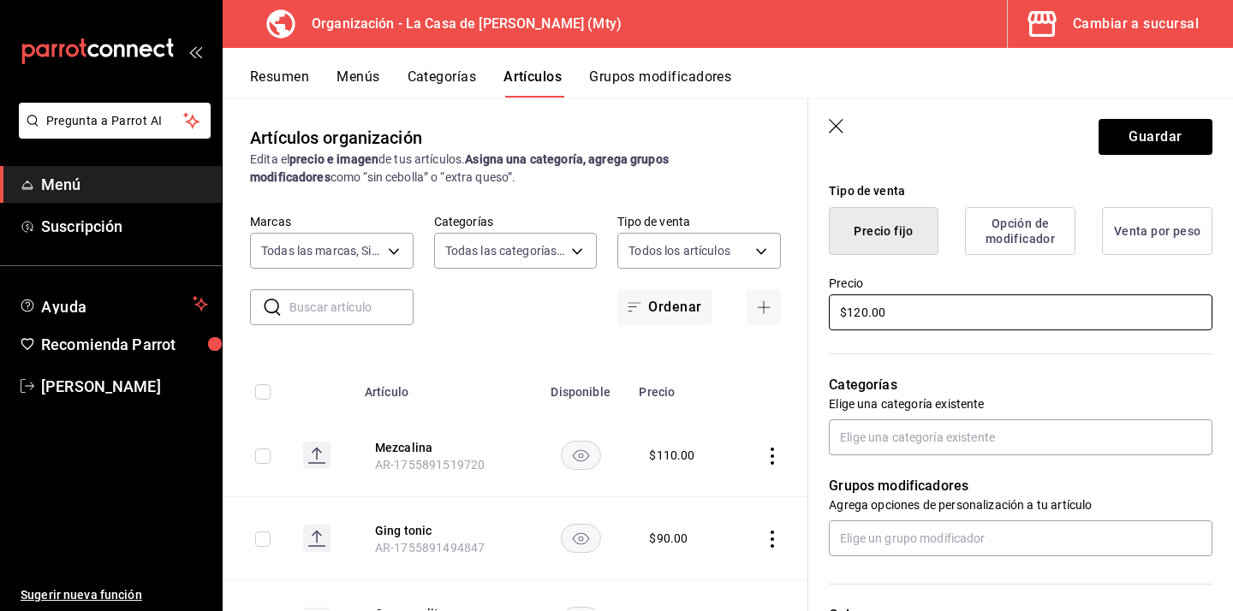
scroll to position [411, 0]
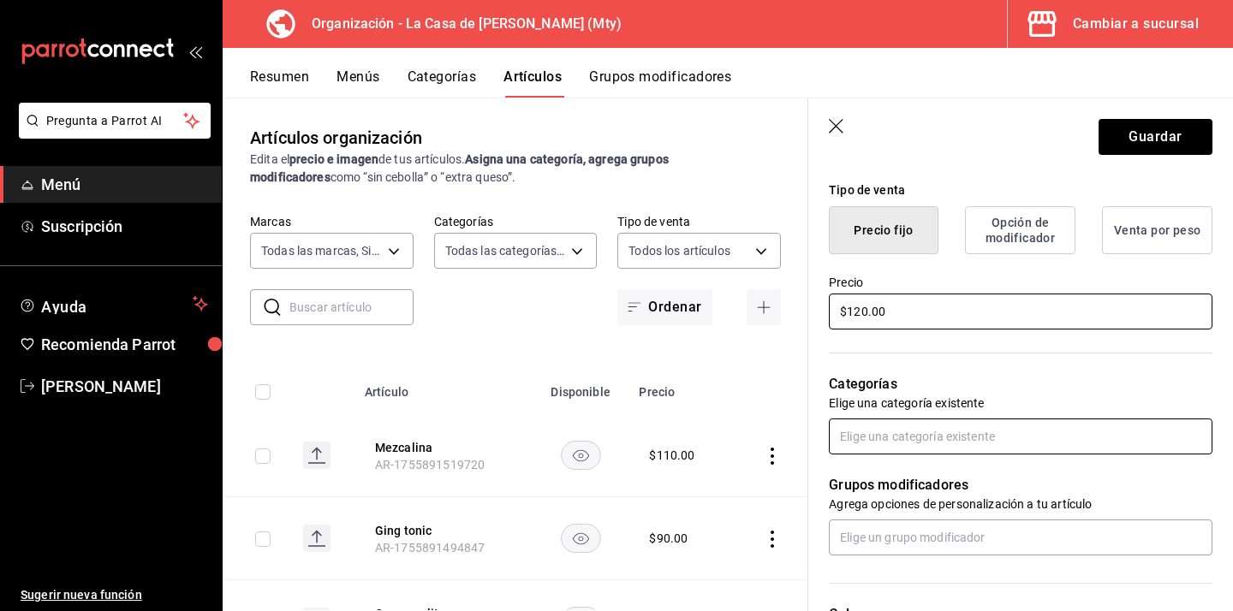
type input "$120.00"
click at [883, 431] on input "text" at bounding box center [1020, 437] width 383 height 36
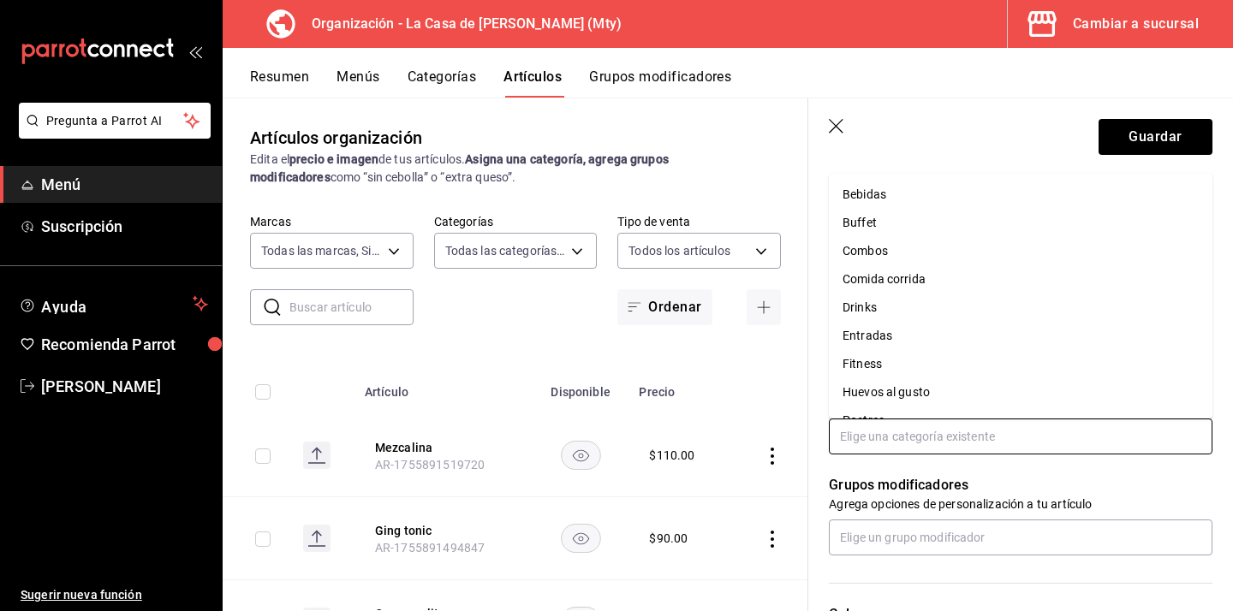
click at [896, 300] on li "Drinks" at bounding box center [1020, 308] width 383 height 28
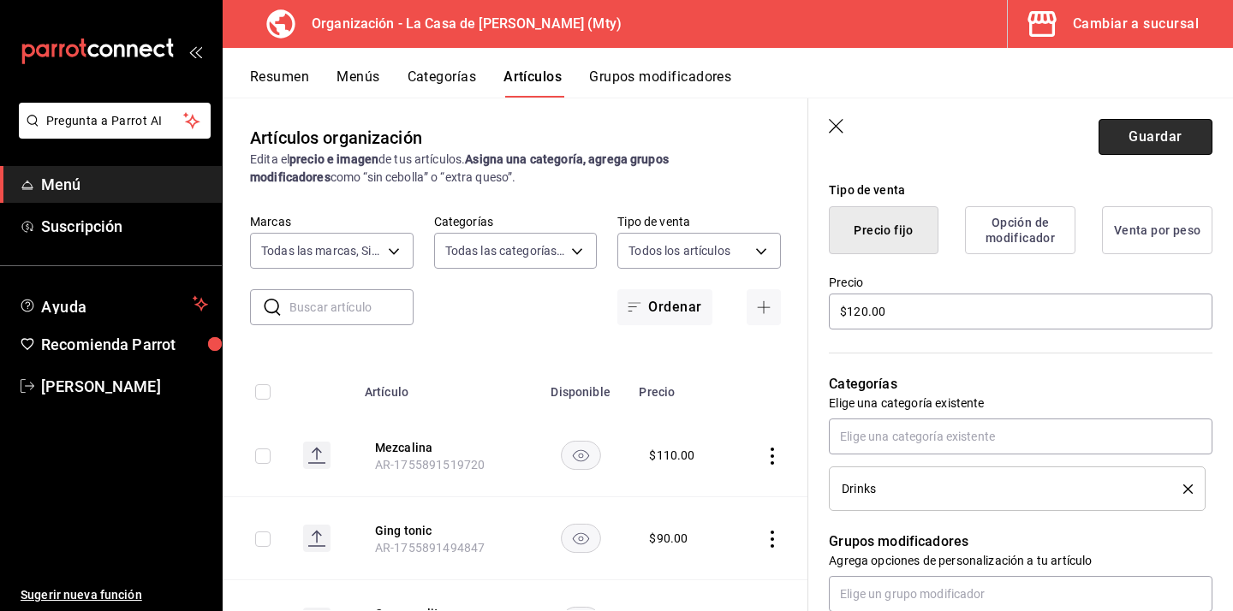
click at [1134, 136] on button "Guardar" at bounding box center [1155, 137] width 114 height 36
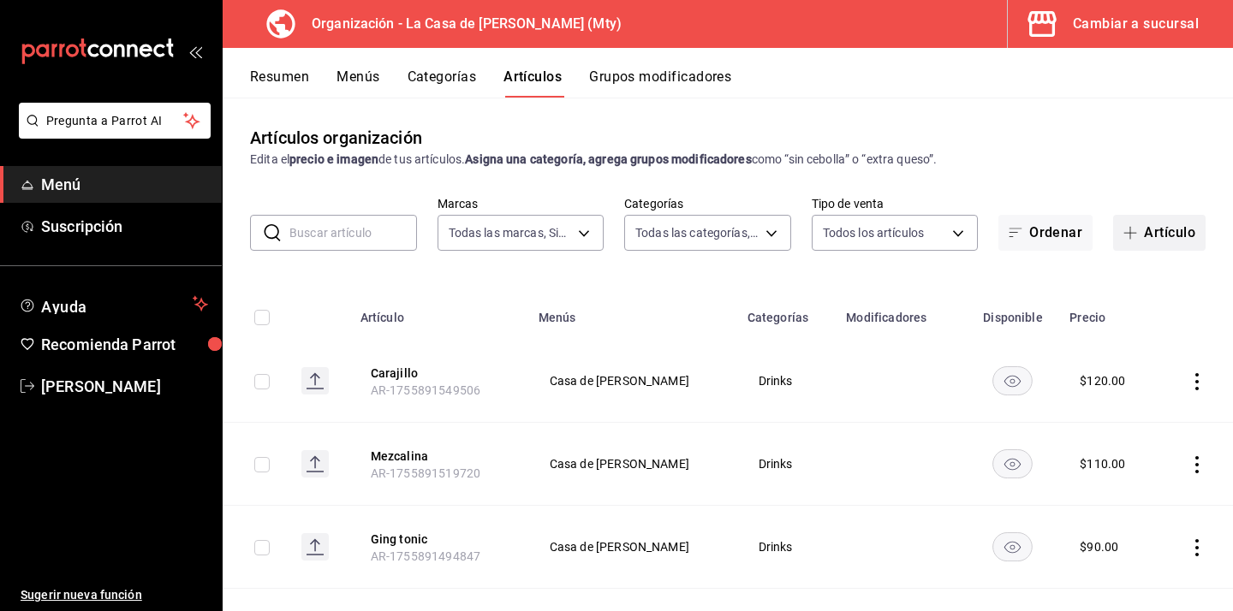
click at [1160, 237] on button "Artículo" at bounding box center [1159, 233] width 92 height 36
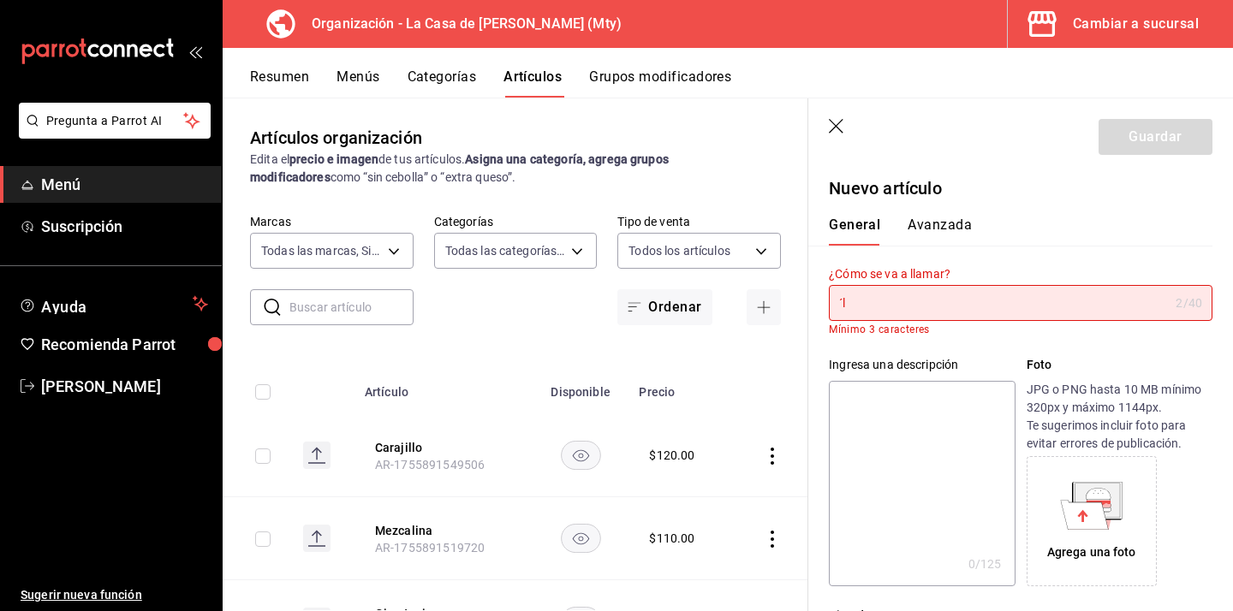
type input "´"
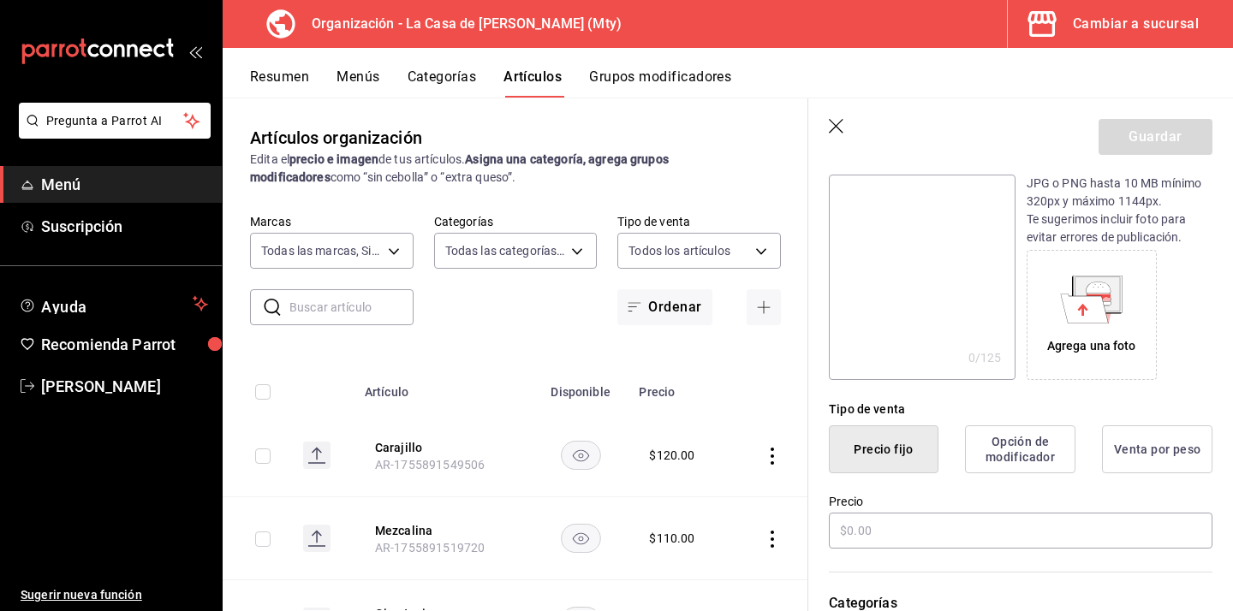
scroll to position [194, 0]
type input "Licor 43"
click at [864, 537] on input "text" at bounding box center [1020, 528] width 383 height 36
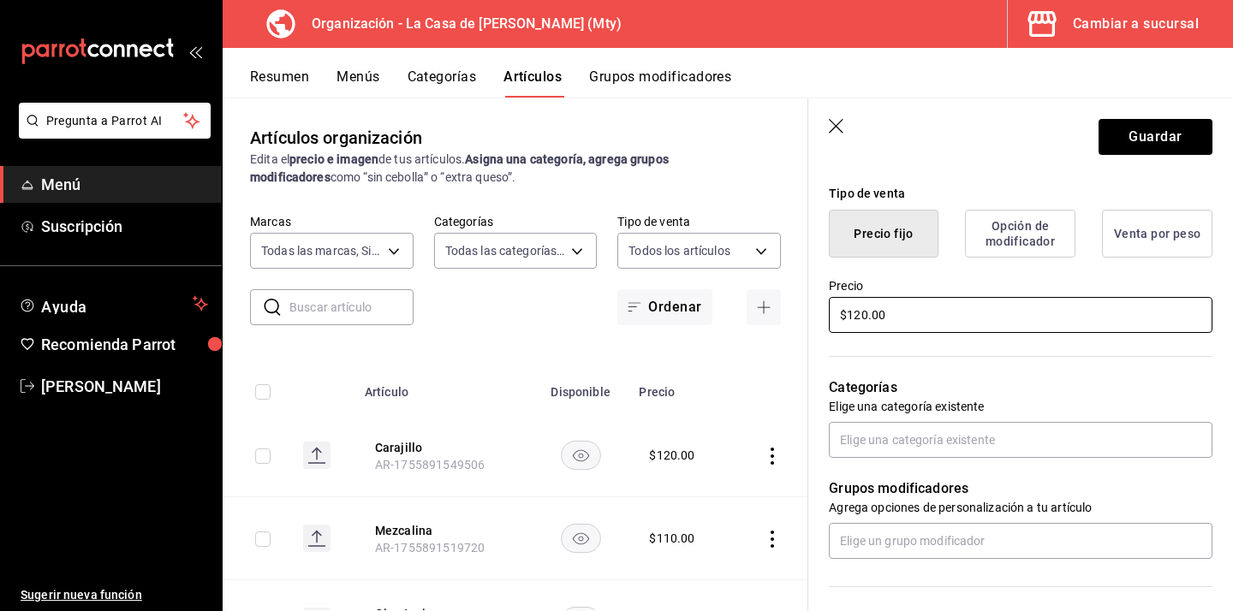
scroll to position [425, 0]
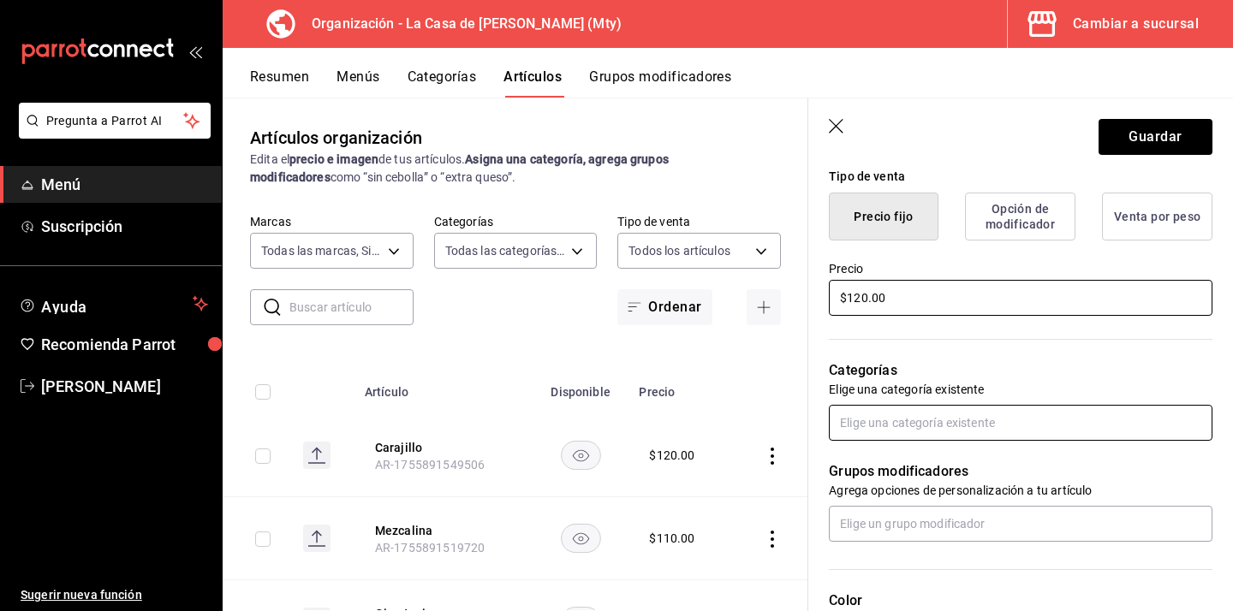
type input "$120.00"
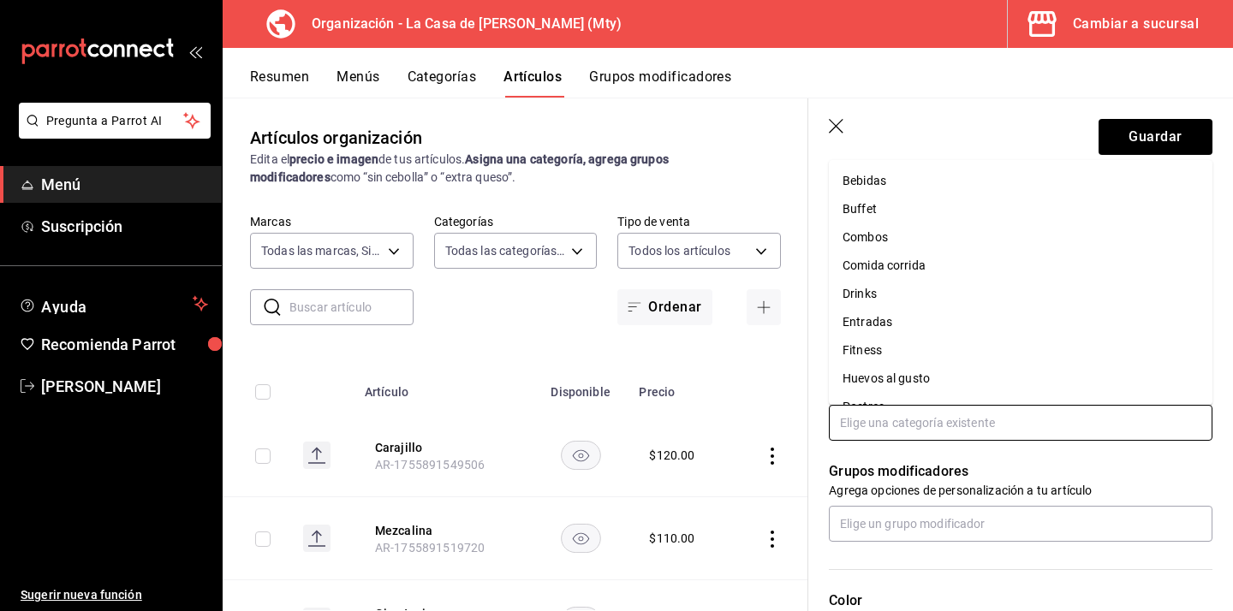
click at [897, 431] on input "text" at bounding box center [1020, 423] width 383 height 36
click at [887, 292] on li "Drinks" at bounding box center [1020, 294] width 383 height 28
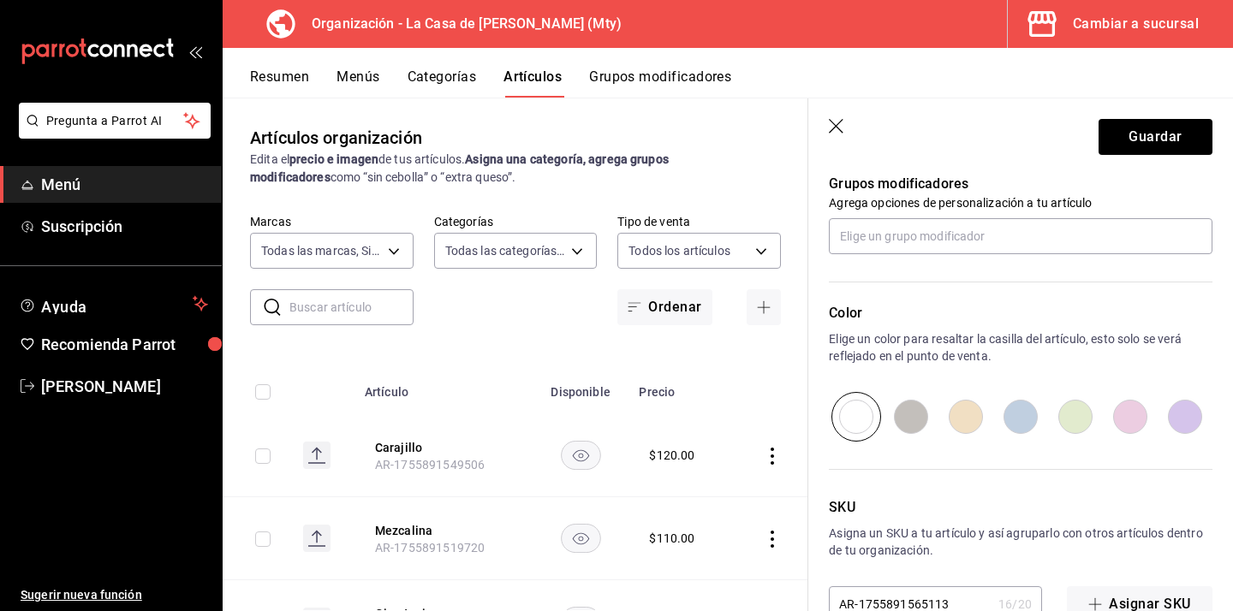
scroll to position [814, 0]
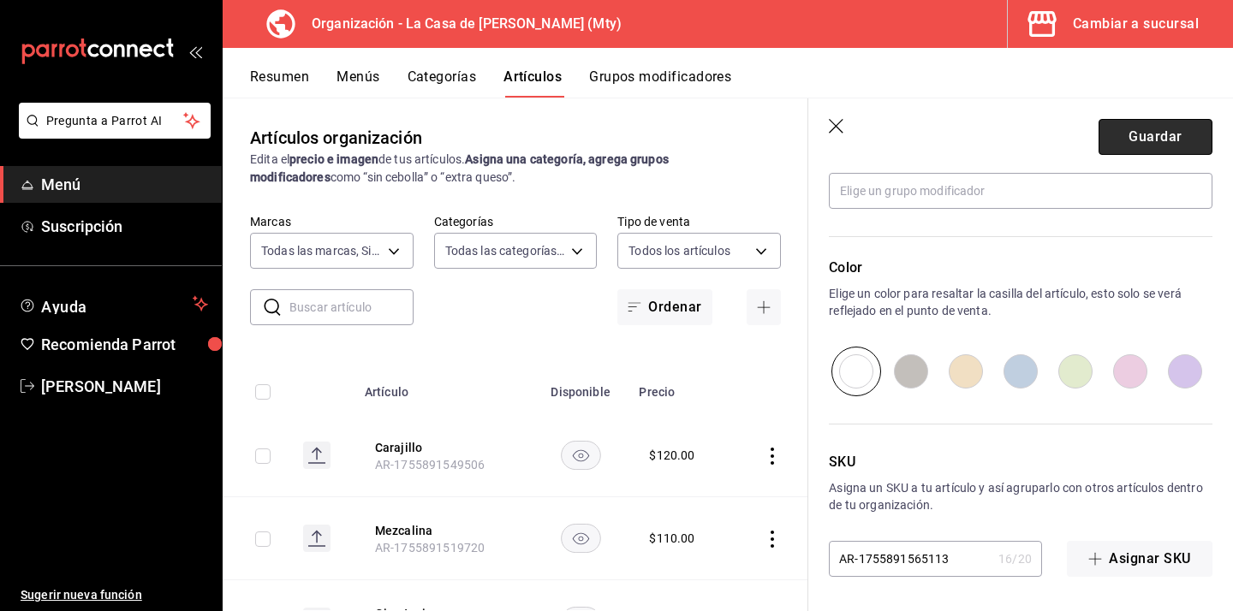
click at [1152, 140] on button "Guardar" at bounding box center [1155, 137] width 114 height 36
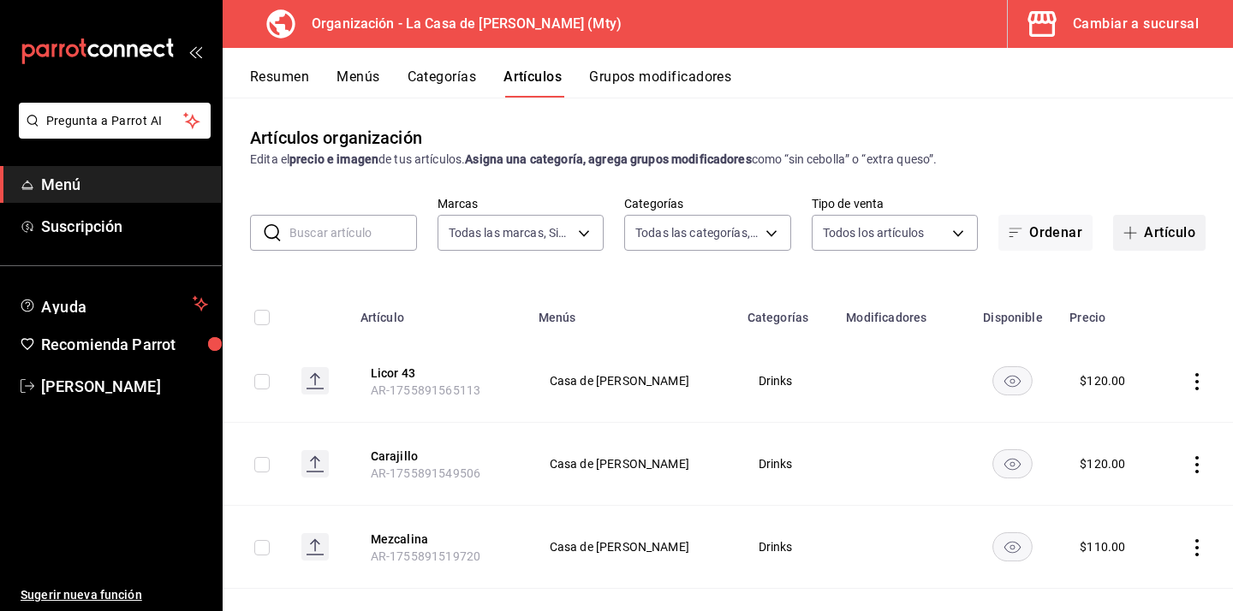
click at [1136, 236] on span "button" at bounding box center [1133, 233] width 21 height 14
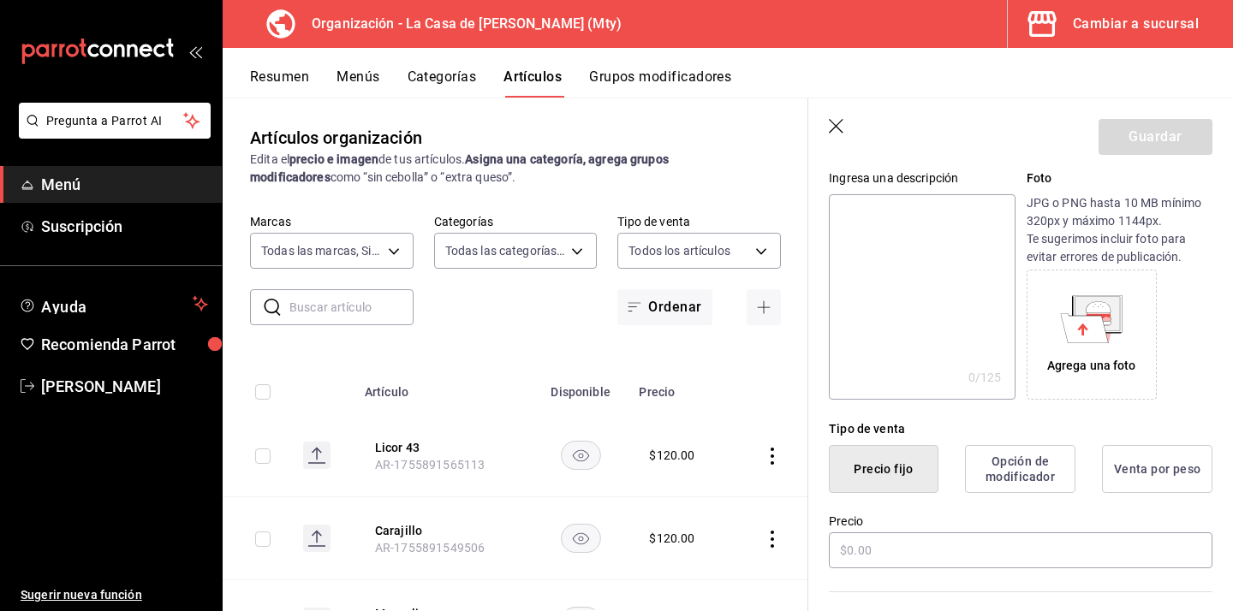
scroll to position [180, 0]
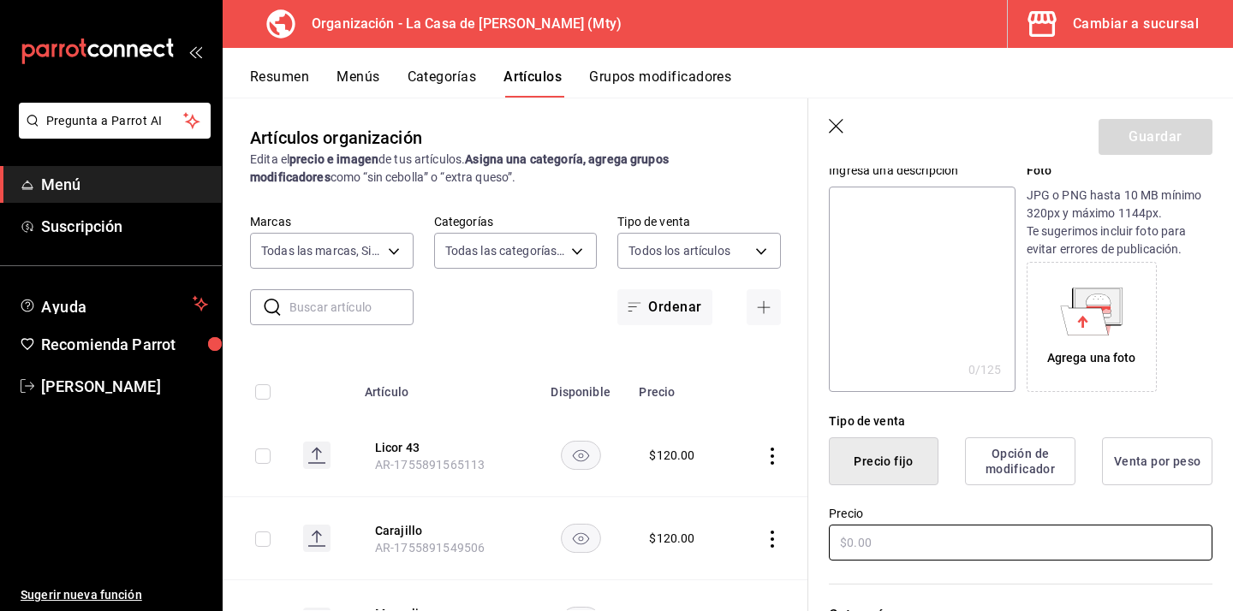
type input "Baileys"
click at [912, 544] on input "text" at bounding box center [1020, 543] width 383 height 36
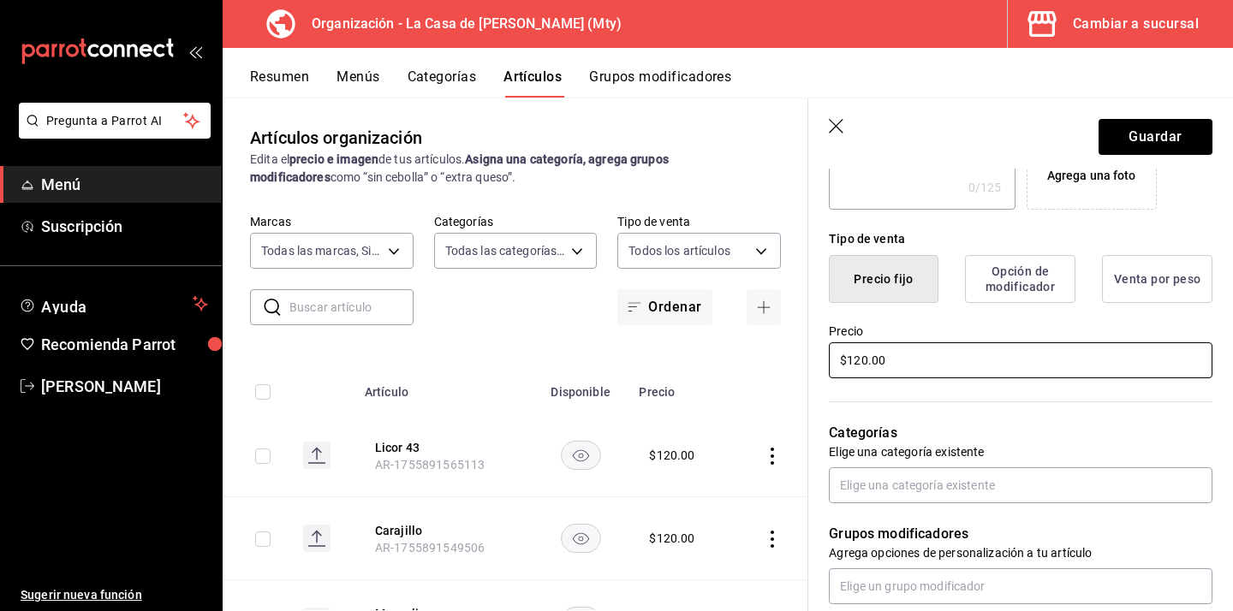
scroll to position [365, 0]
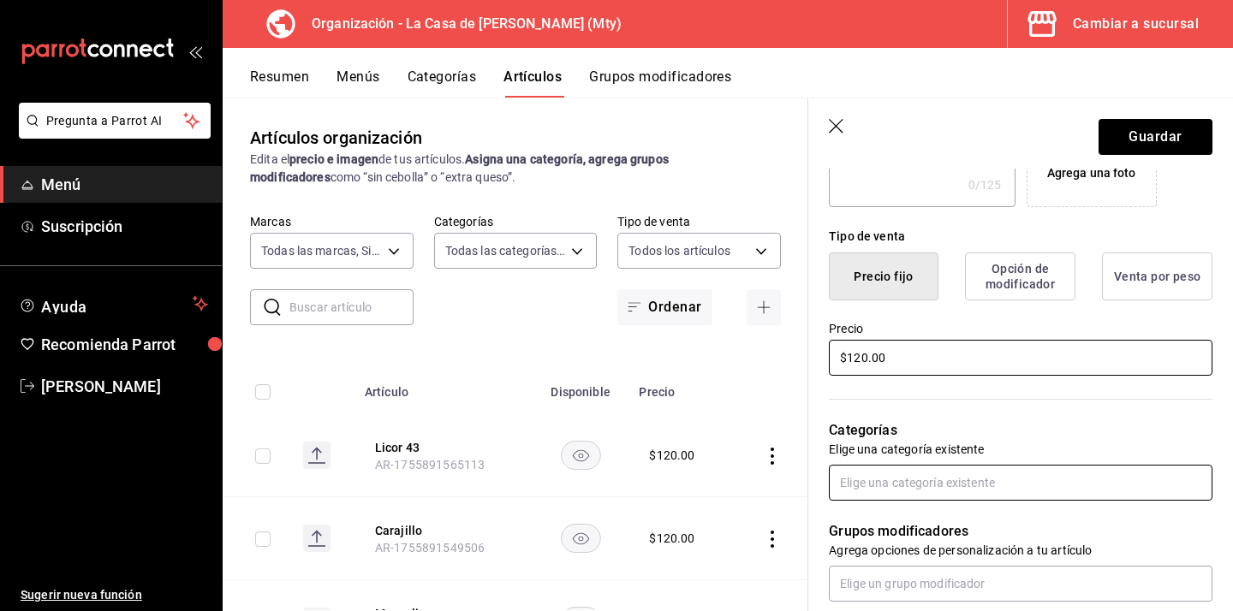
type input "$120.00"
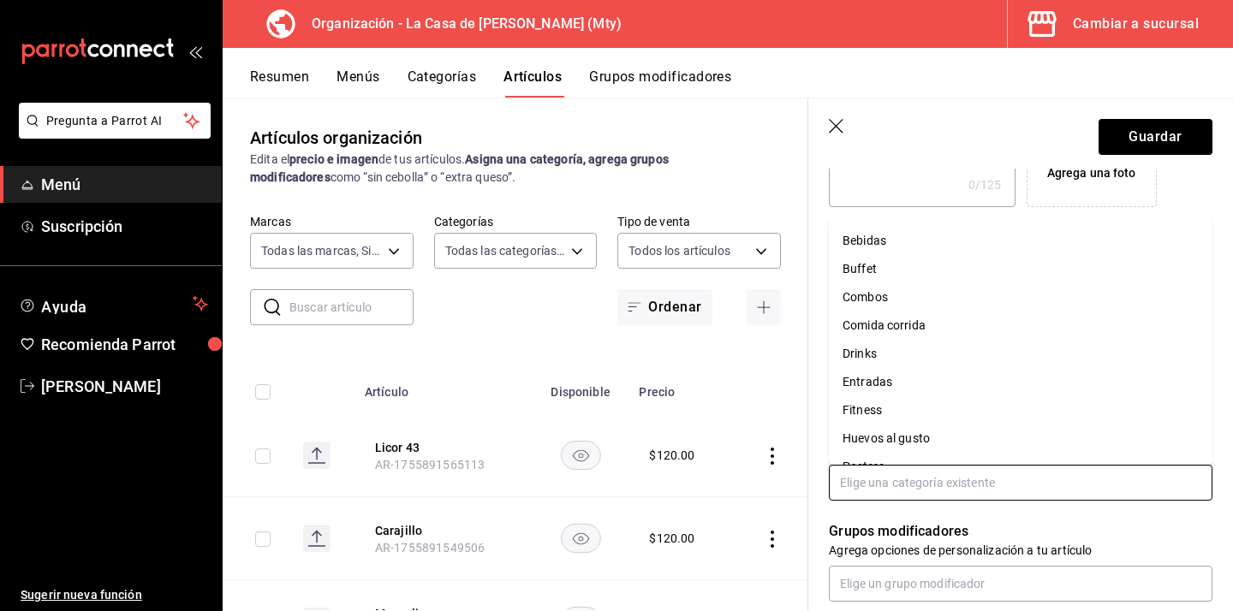
click at [919, 488] on input "text" at bounding box center [1020, 483] width 383 height 36
click at [887, 352] on li "Drinks" at bounding box center [1020, 354] width 383 height 28
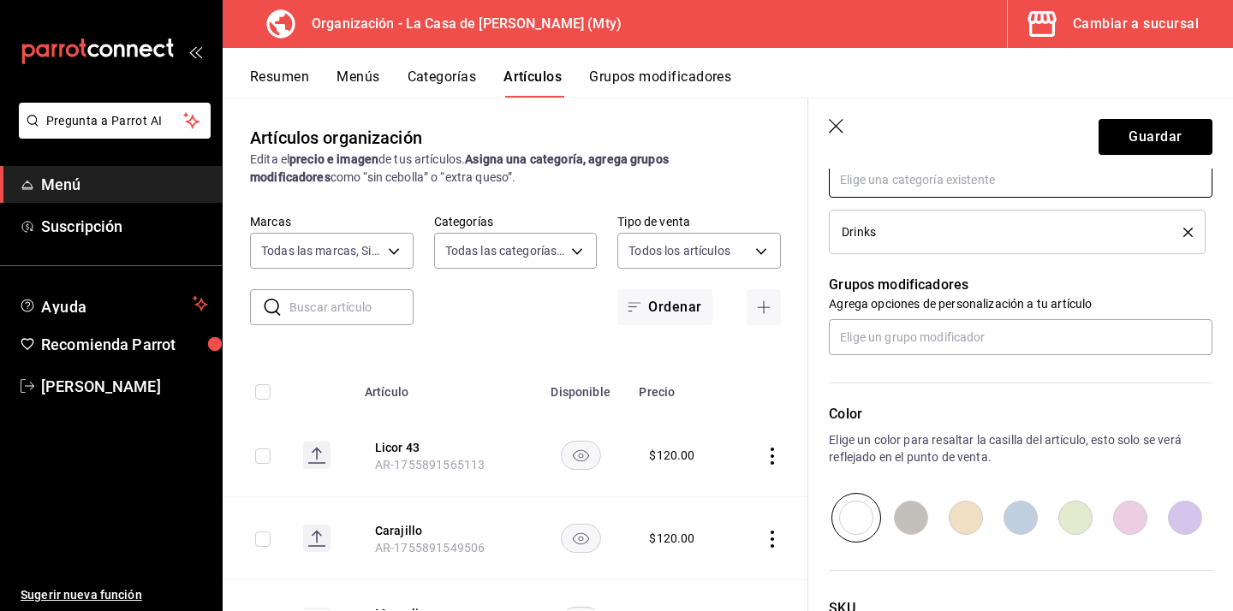
scroll to position [679, 0]
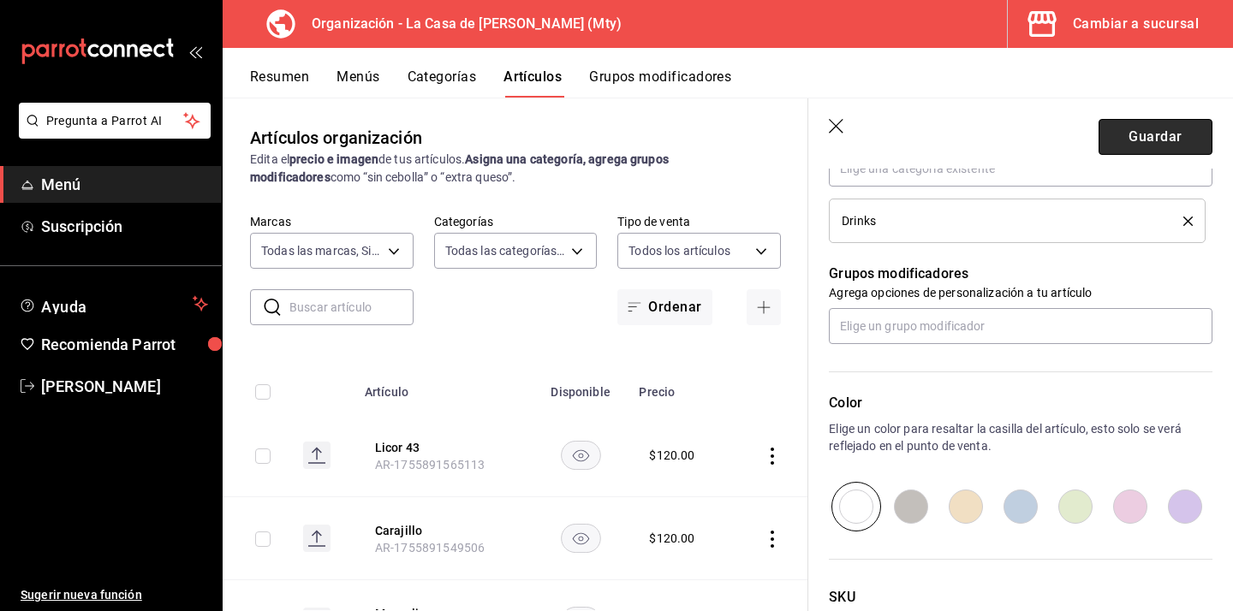
click at [1127, 144] on button "Guardar" at bounding box center [1155, 137] width 114 height 36
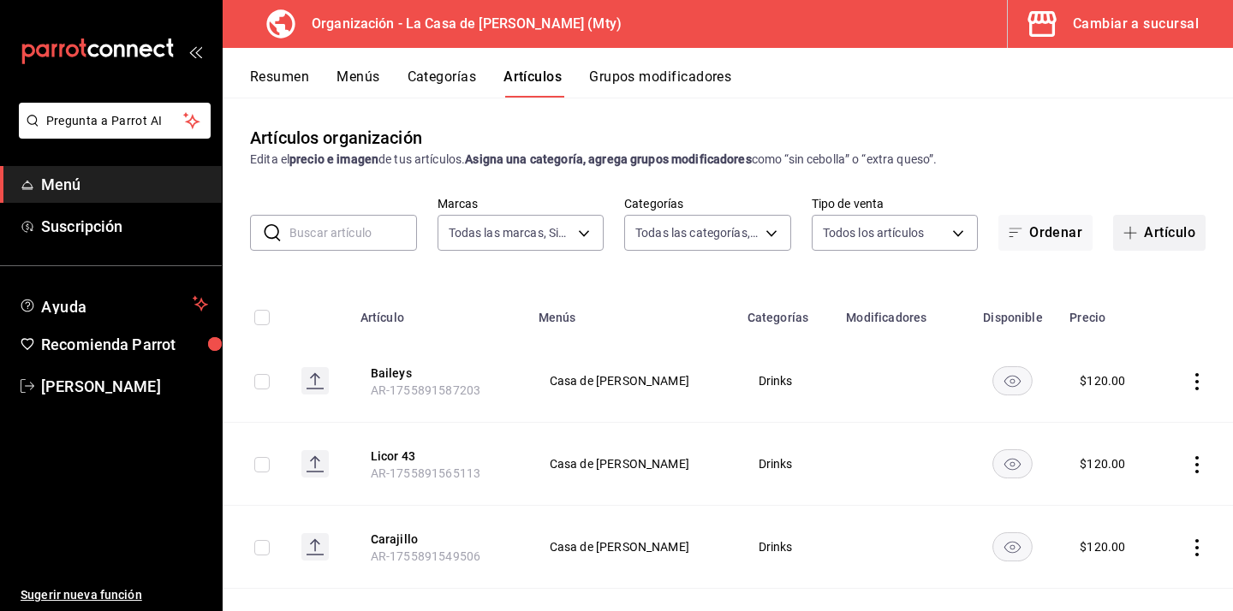
click at [1165, 236] on button "Artículo" at bounding box center [1159, 233] width 92 height 36
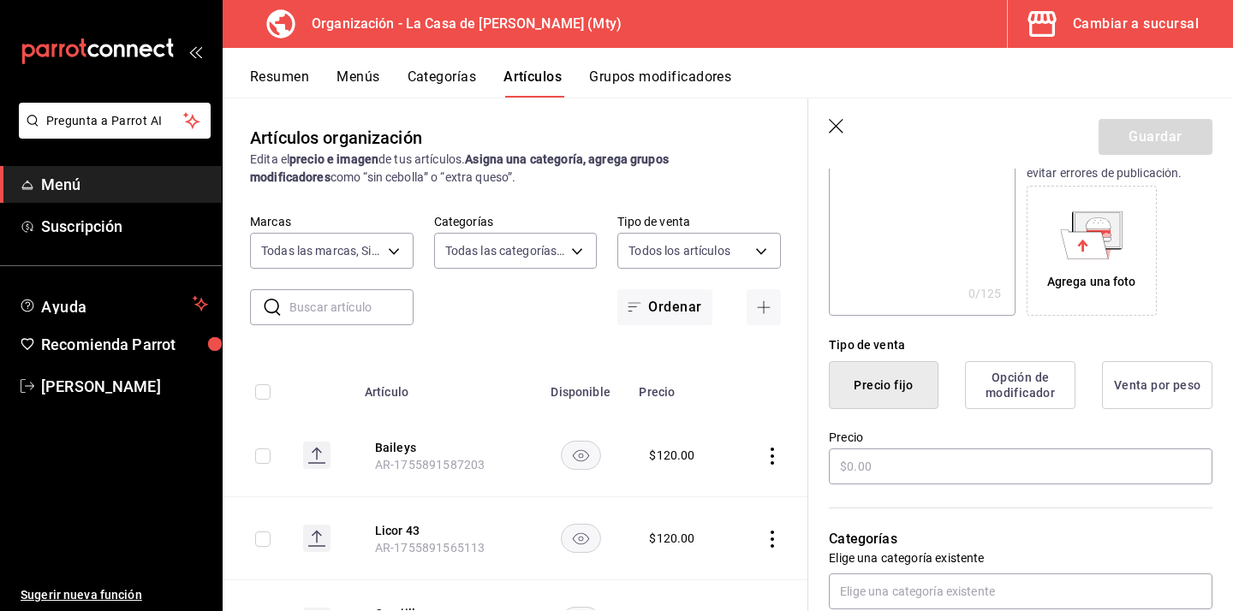
scroll to position [260, 0]
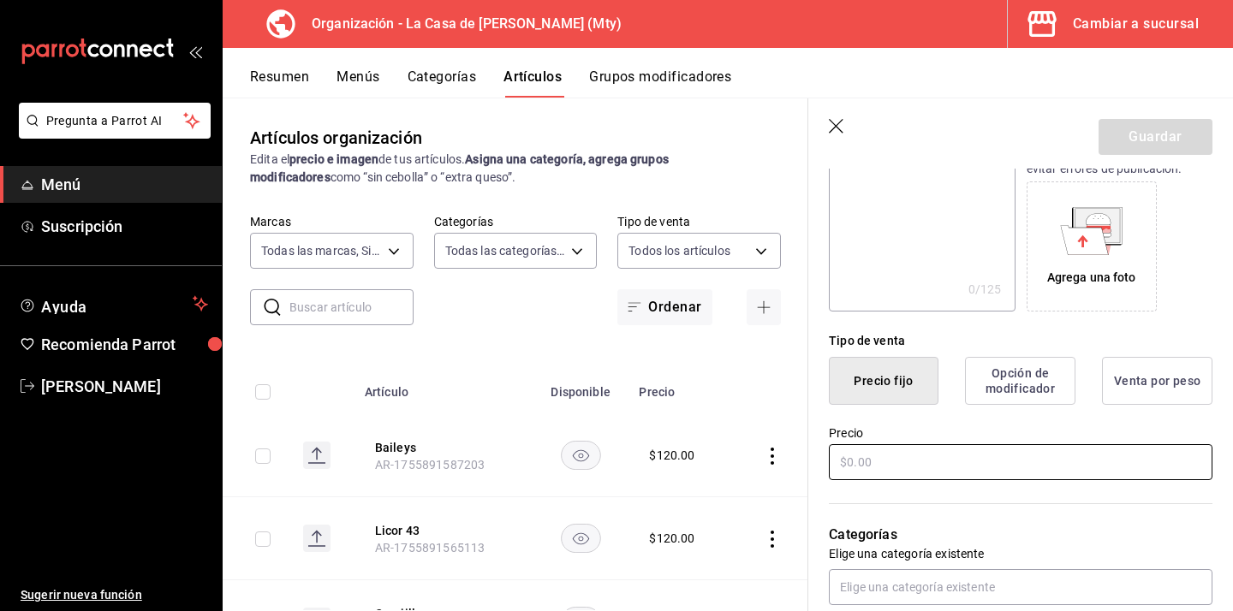
type input "[PERSON_NAME]"
click at [947, 456] on input "text" at bounding box center [1020, 462] width 383 height 36
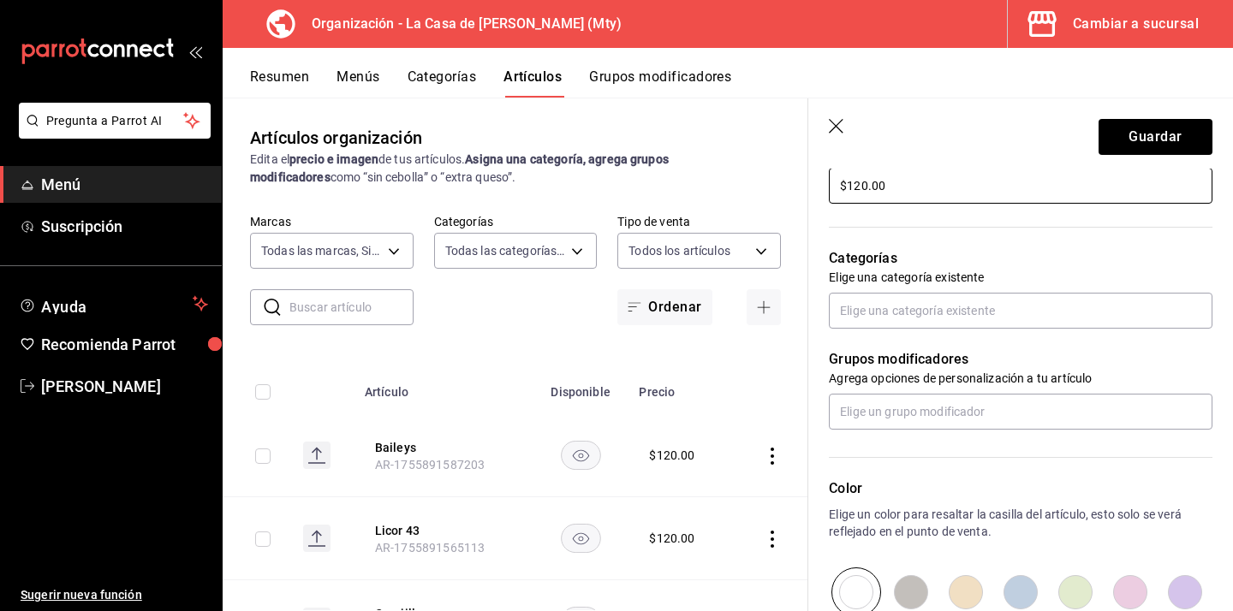
scroll to position [542, 0]
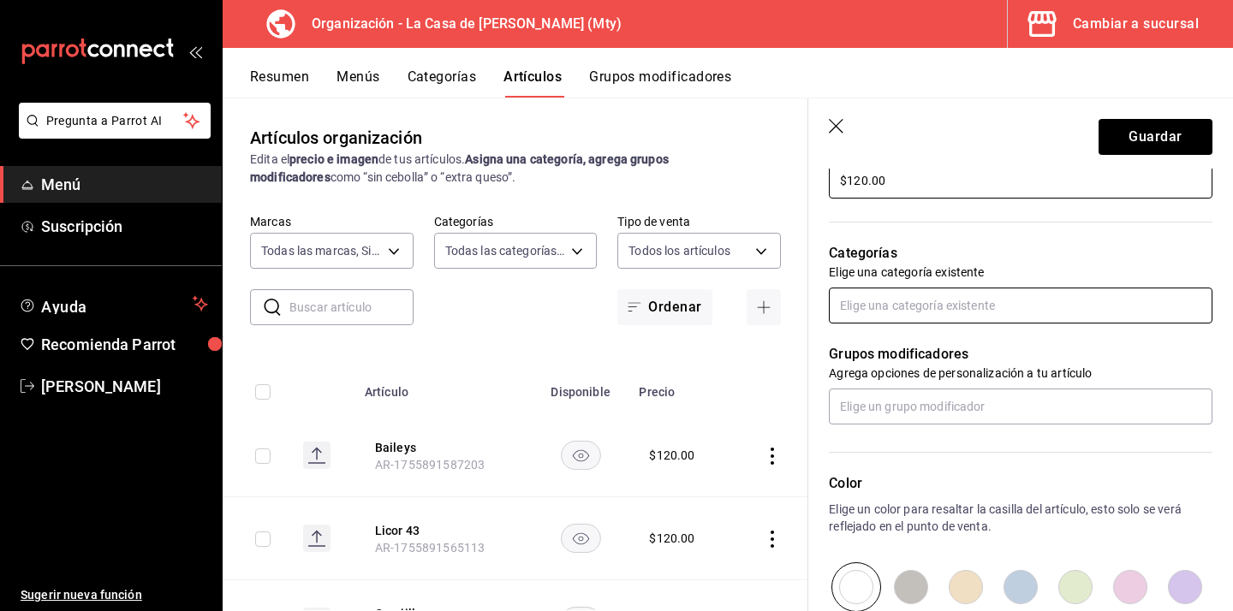
type input "$120.00"
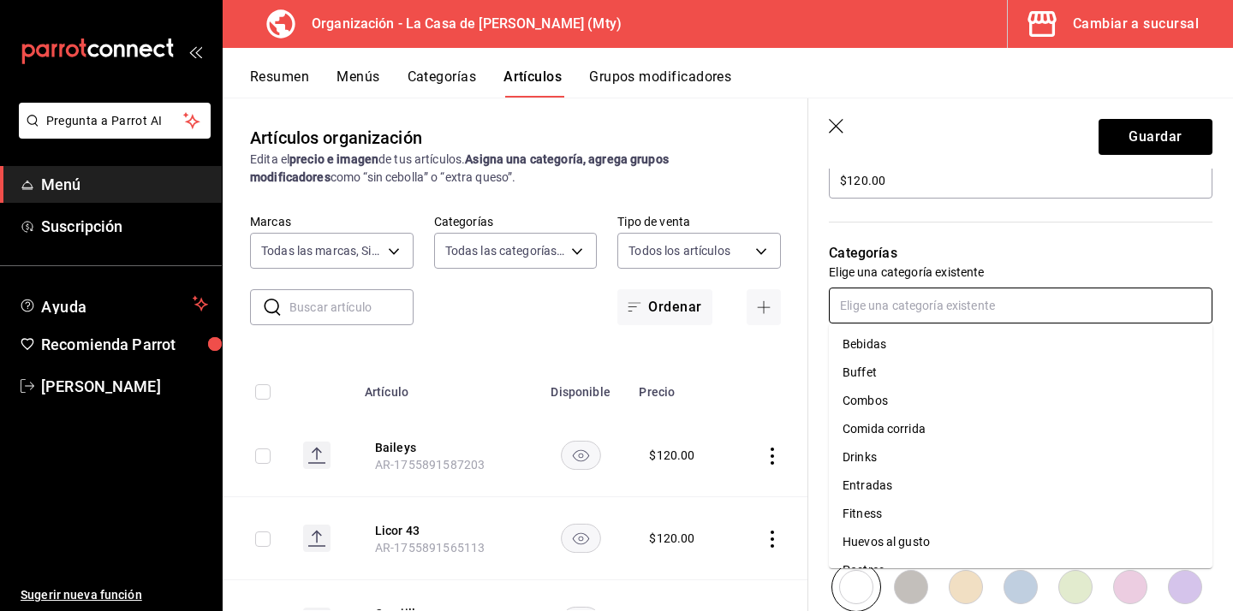
click at [953, 312] on input "text" at bounding box center [1020, 306] width 383 height 36
click at [906, 460] on li "Drinks" at bounding box center [1020, 457] width 383 height 28
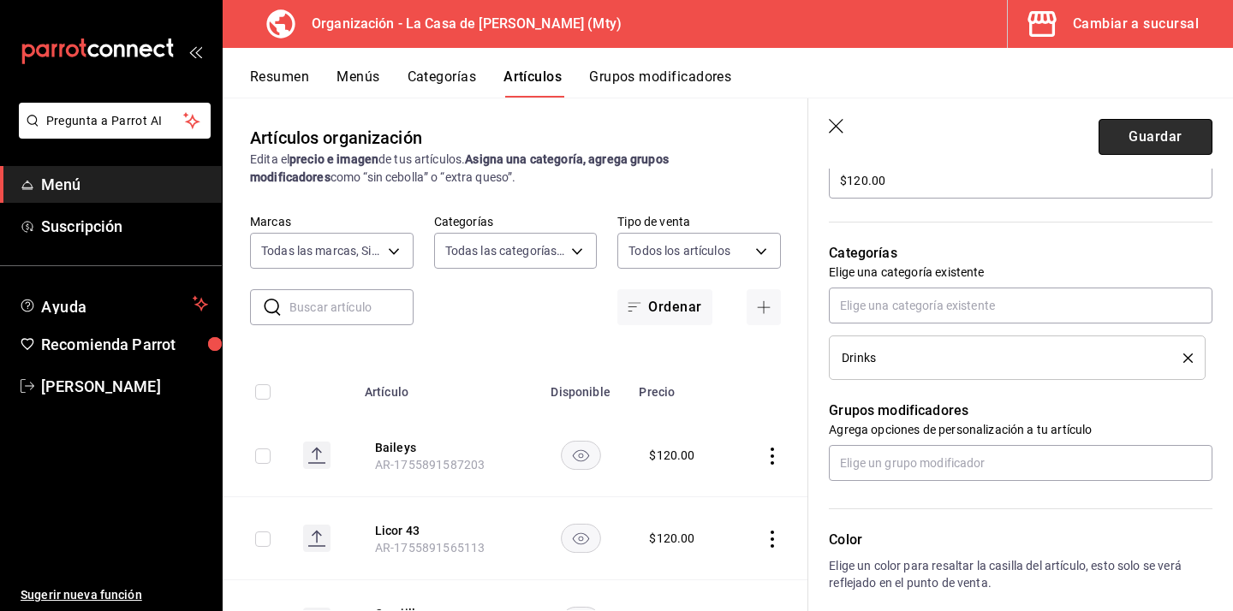
click at [1130, 146] on button "Guardar" at bounding box center [1155, 137] width 114 height 36
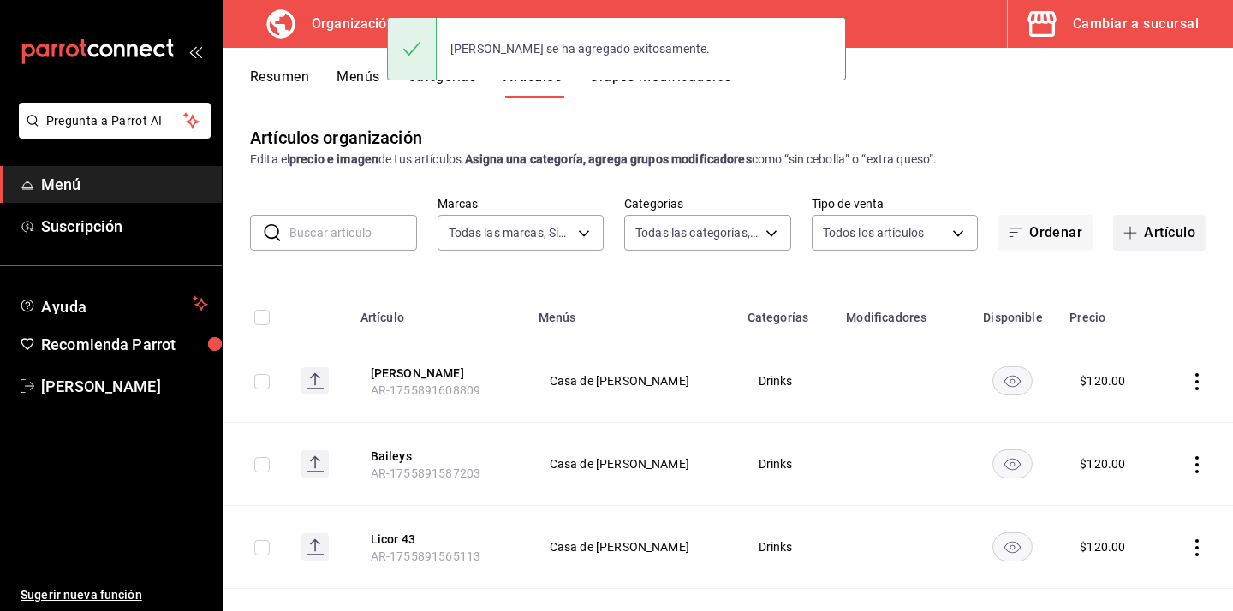
click at [1179, 231] on button "Artículo" at bounding box center [1159, 233] width 92 height 36
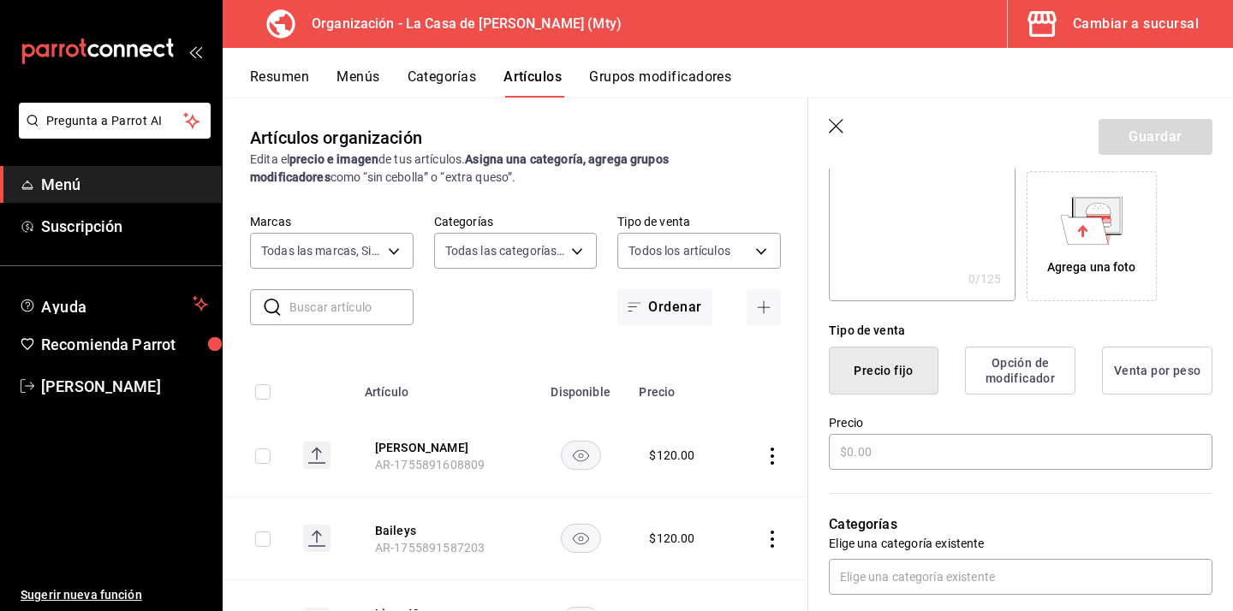
scroll to position [277, 0]
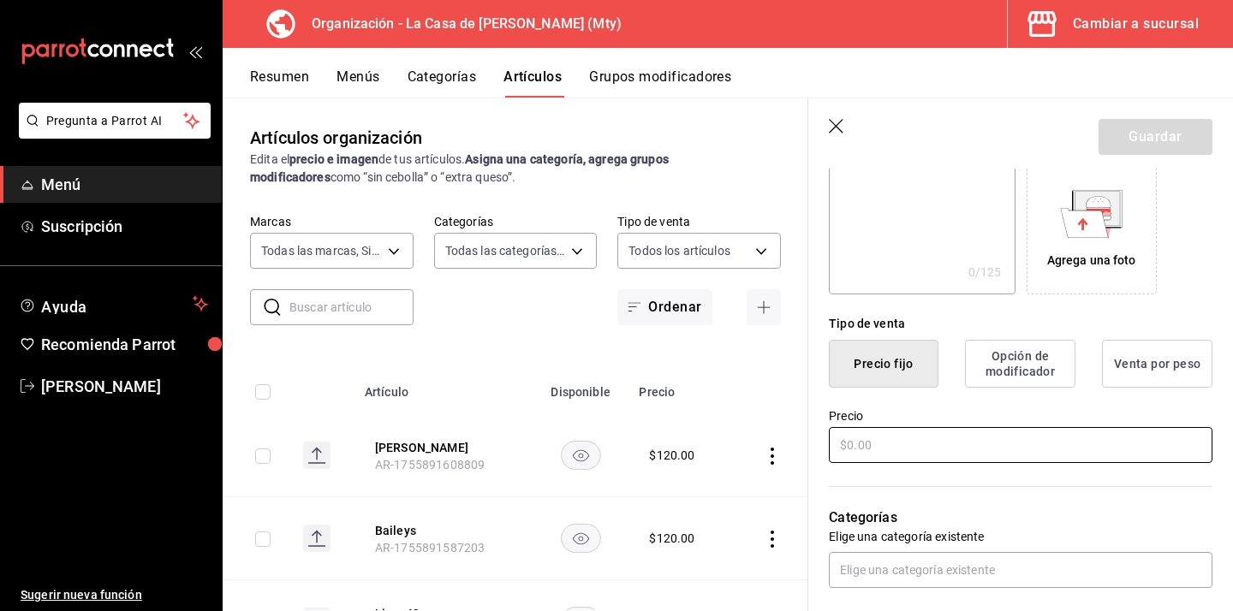
type input "[PERSON_NAME]"
click at [882, 446] on input "text" at bounding box center [1020, 445] width 383 height 36
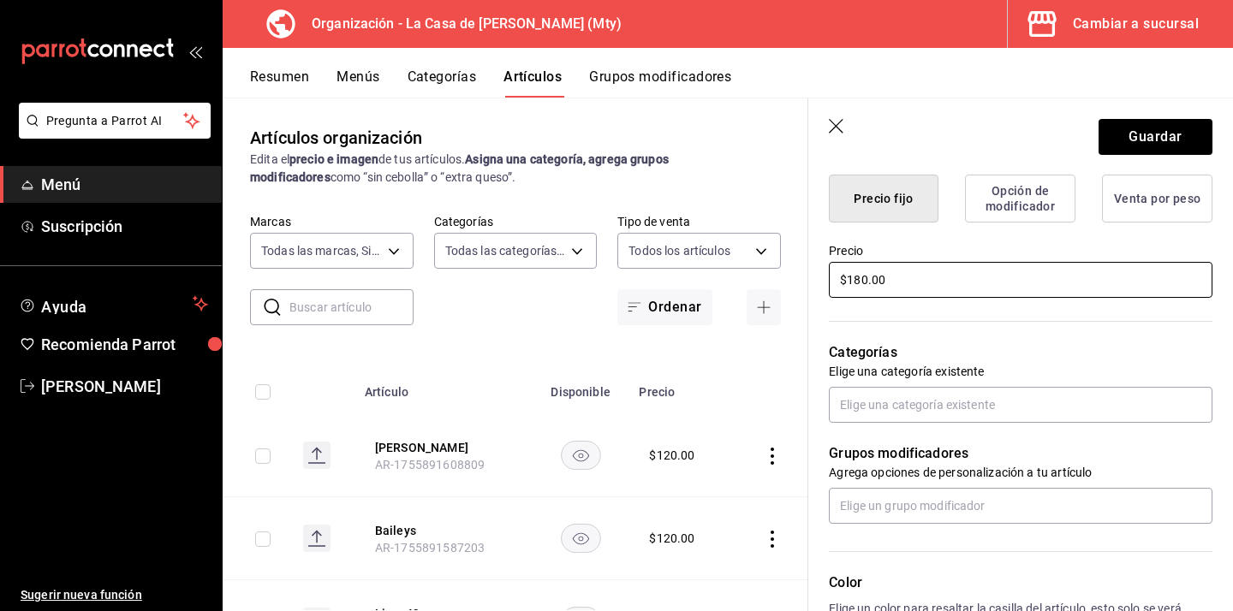
scroll to position [443, 0]
type input "$180.00"
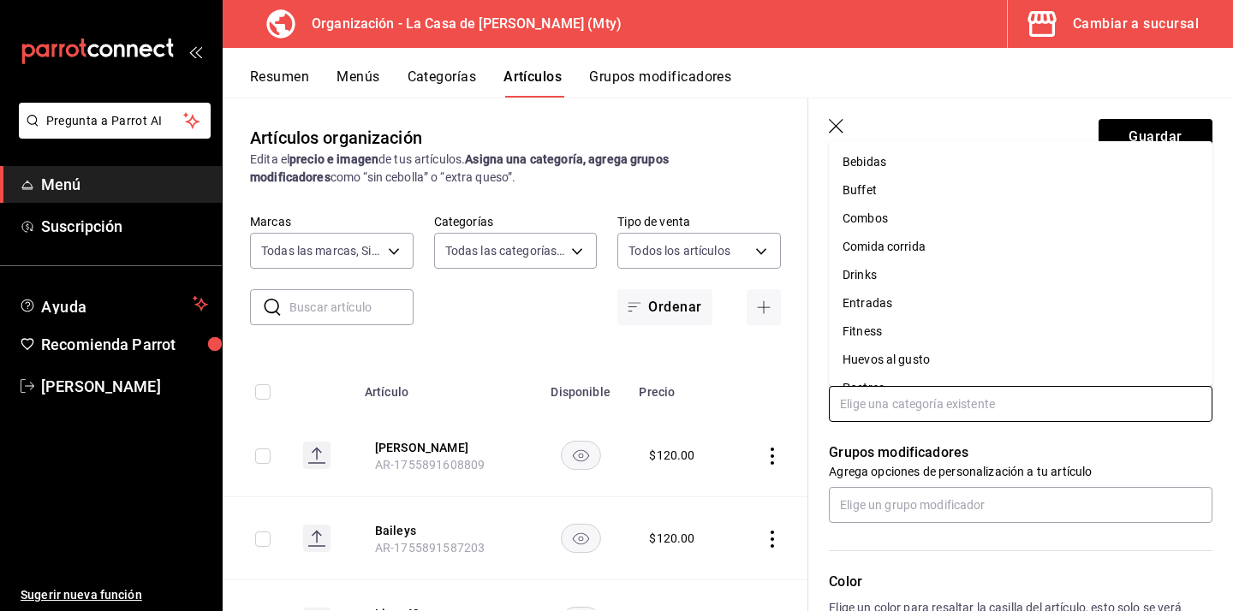
click at [924, 399] on input "text" at bounding box center [1020, 404] width 383 height 36
click at [926, 269] on li "Drinks" at bounding box center [1020, 275] width 383 height 28
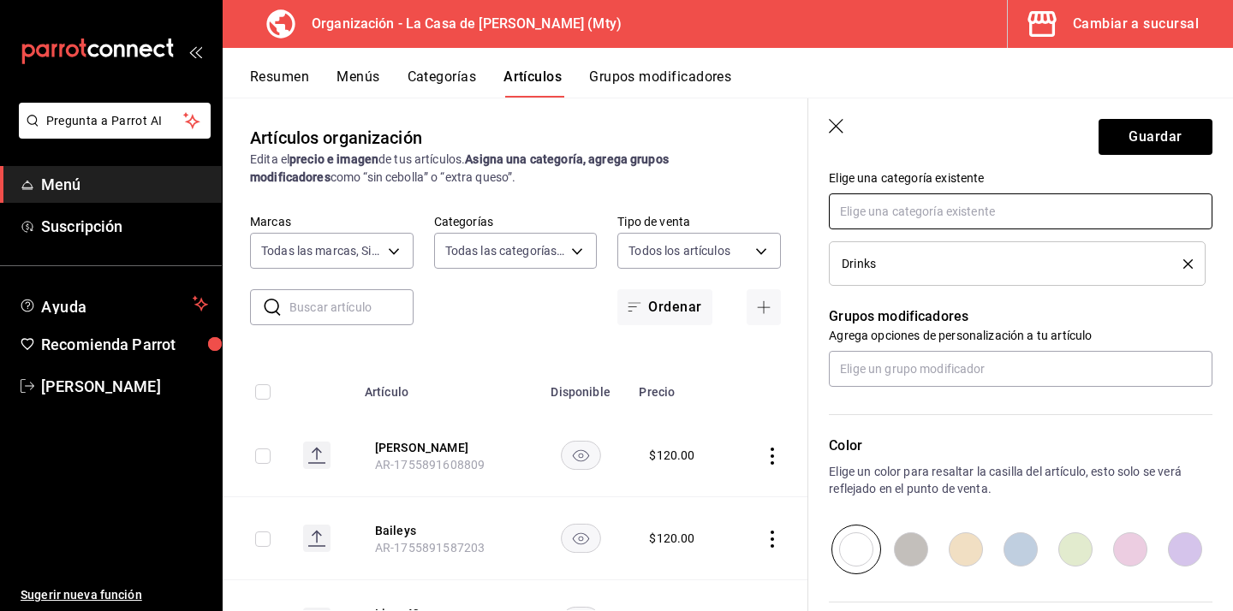
scroll to position [644, 0]
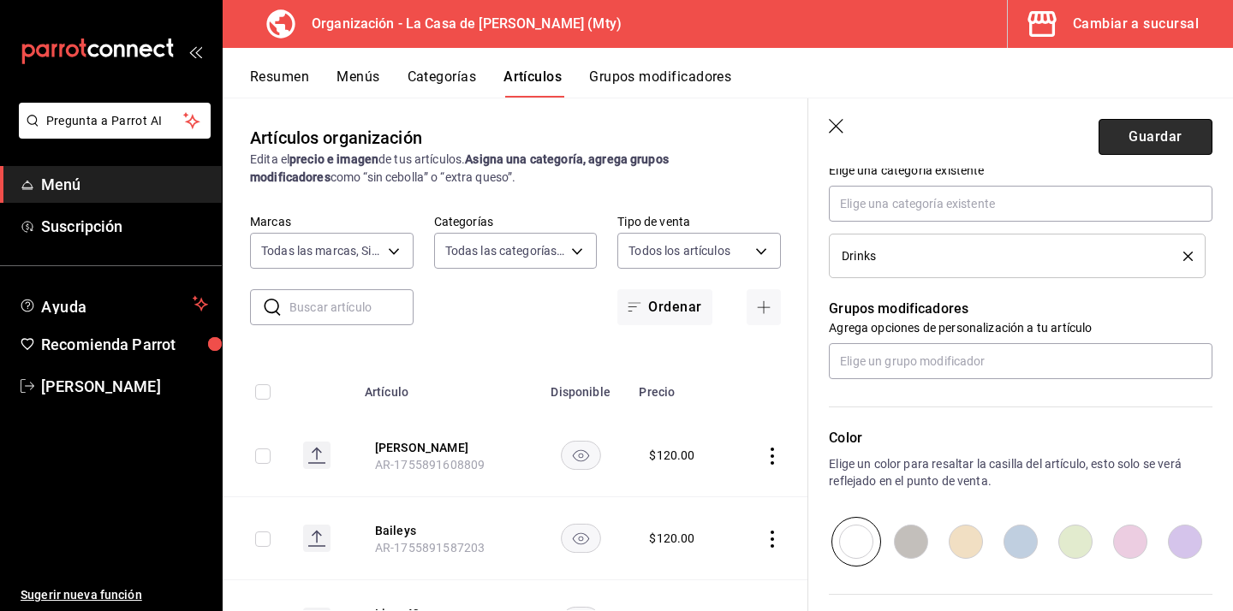
click at [1142, 138] on button "Guardar" at bounding box center [1155, 137] width 114 height 36
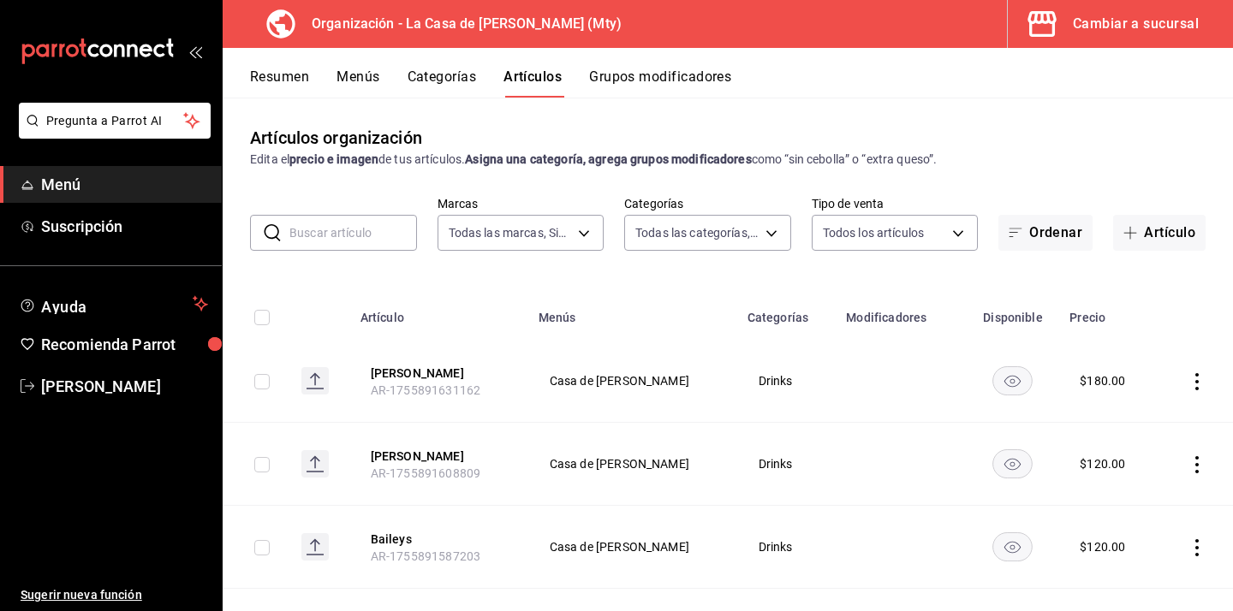
click at [648, 71] on button "Grupos modificadores" at bounding box center [660, 82] width 142 height 29
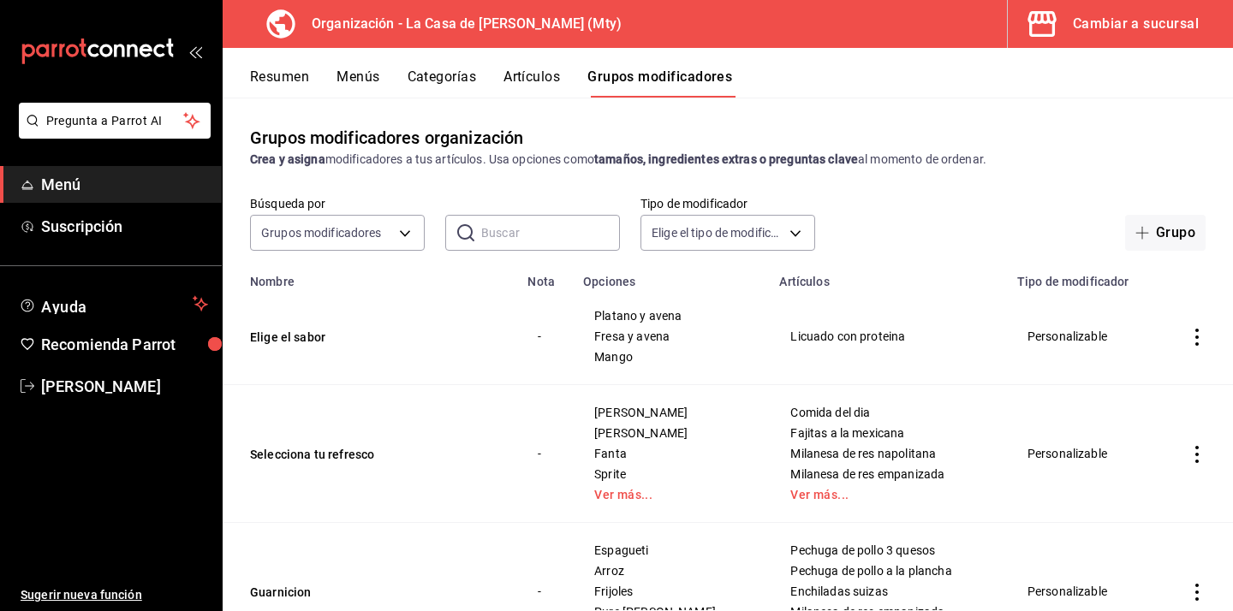
click at [550, 77] on button "Artículos" at bounding box center [531, 82] width 56 height 29
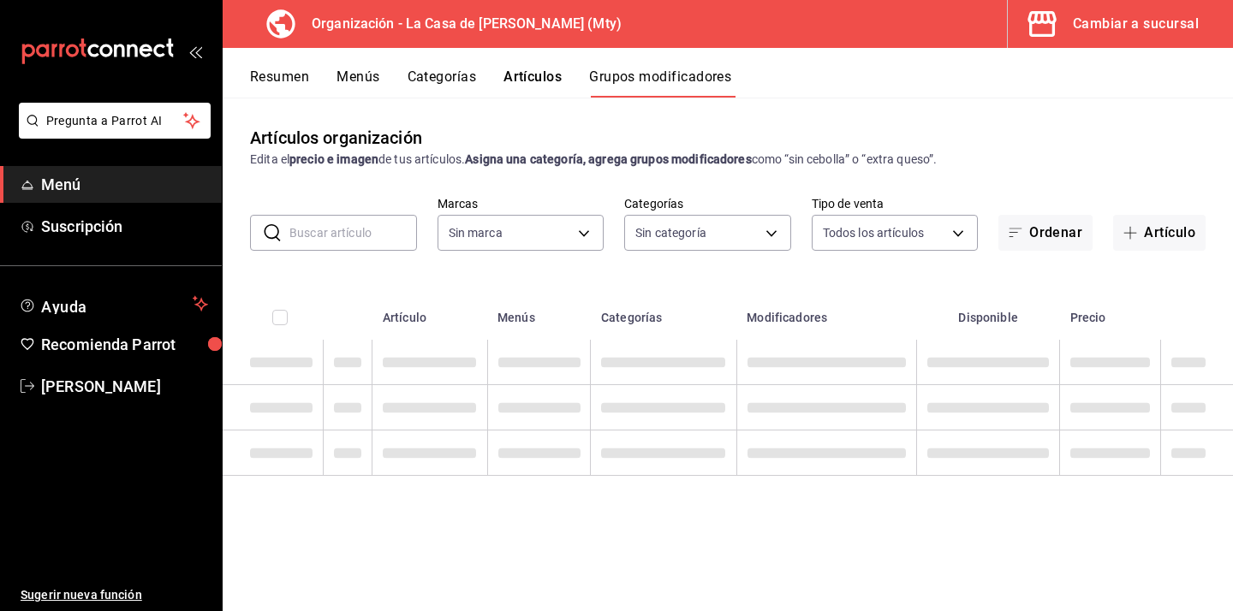
type input "a3684772-da2a-4e98-bff2-0fed7e2a3e3a"
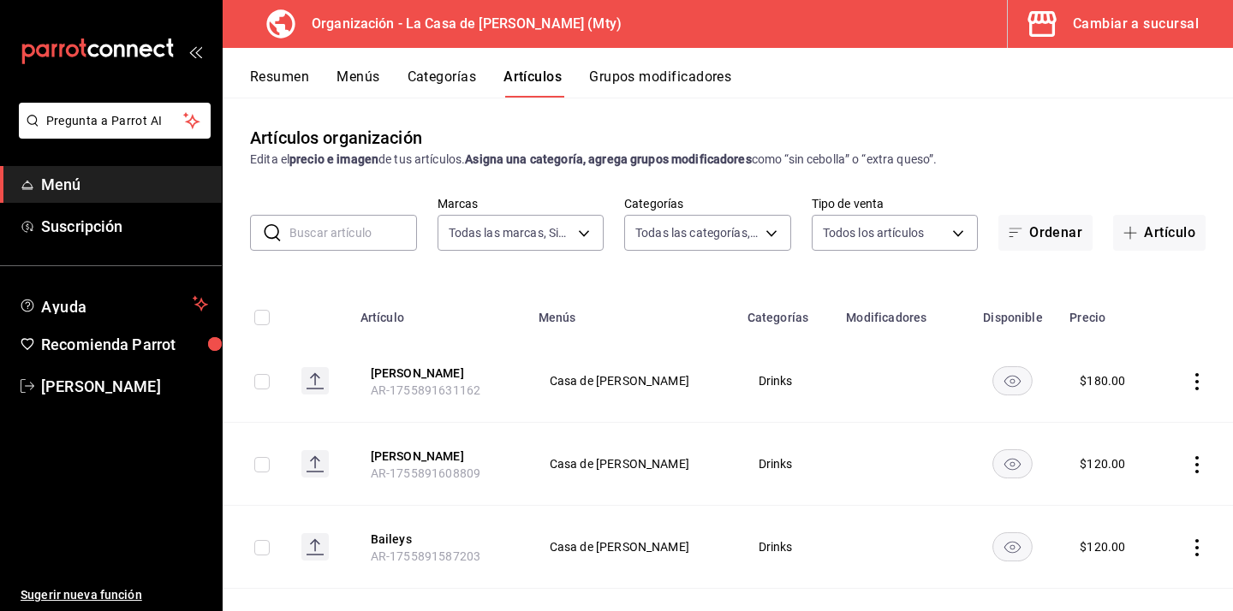
type input "8da0fae6-50d6-45f3-9de3-d76500325894,198ea73a-483a-4350-9de4-c162b95b27a4,e88ed…"
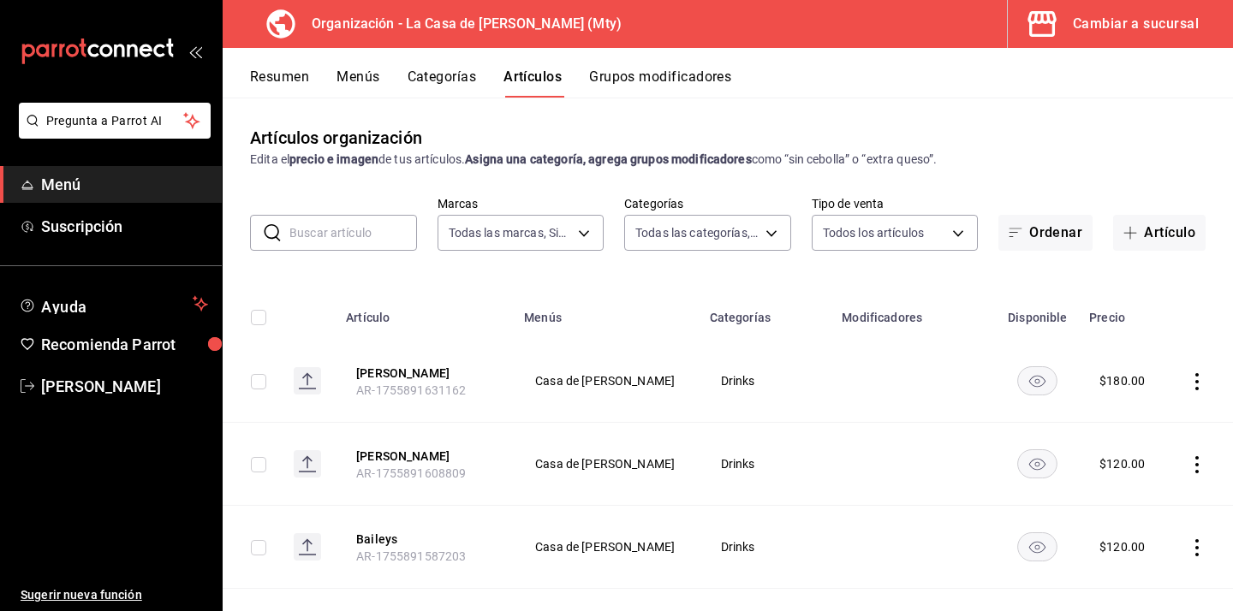
click at [439, 67] on div "Resumen Menús Categorías Artículos Grupos modificadores" at bounding box center [728, 73] width 1010 height 50
click at [439, 74] on button "Categorías" at bounding box center [441, 82] width 69 height 29
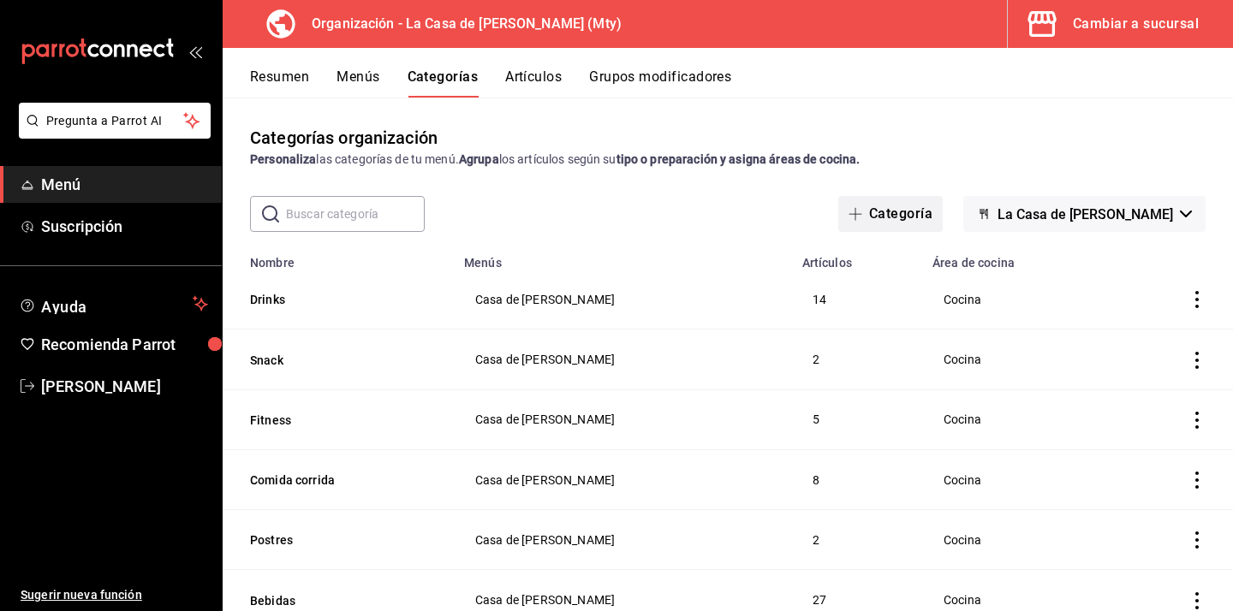
click at [888, 214] on button "Categoría" at bounding box center [890, 214] width 104 height 36
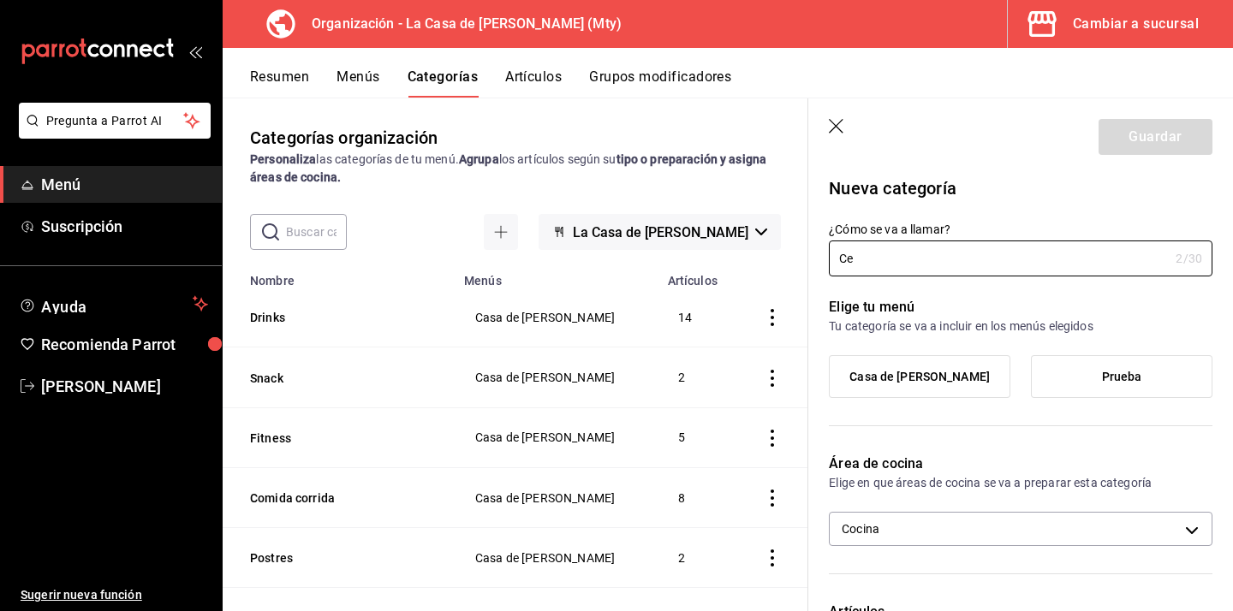
type input "C"
type input "Cervezas"
click at [922, 393] on label "Casa de [PERSON_NAME]" at bounding box center [919, 376] width 180 height 41
click at [0, 0] on input "Casa de [PERSON_NAME]" at bounding box center [0, 0] width 0 height 0
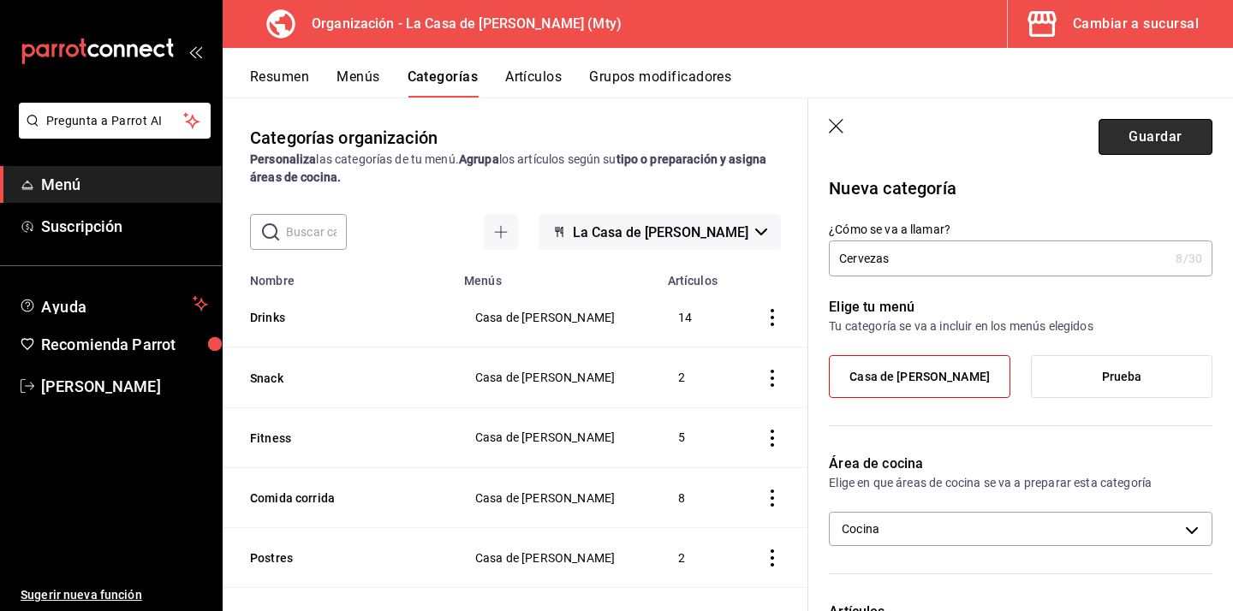
click at [1138, 140] on button "Guardar" at bounding box center [1155, 137] width 114 height 36
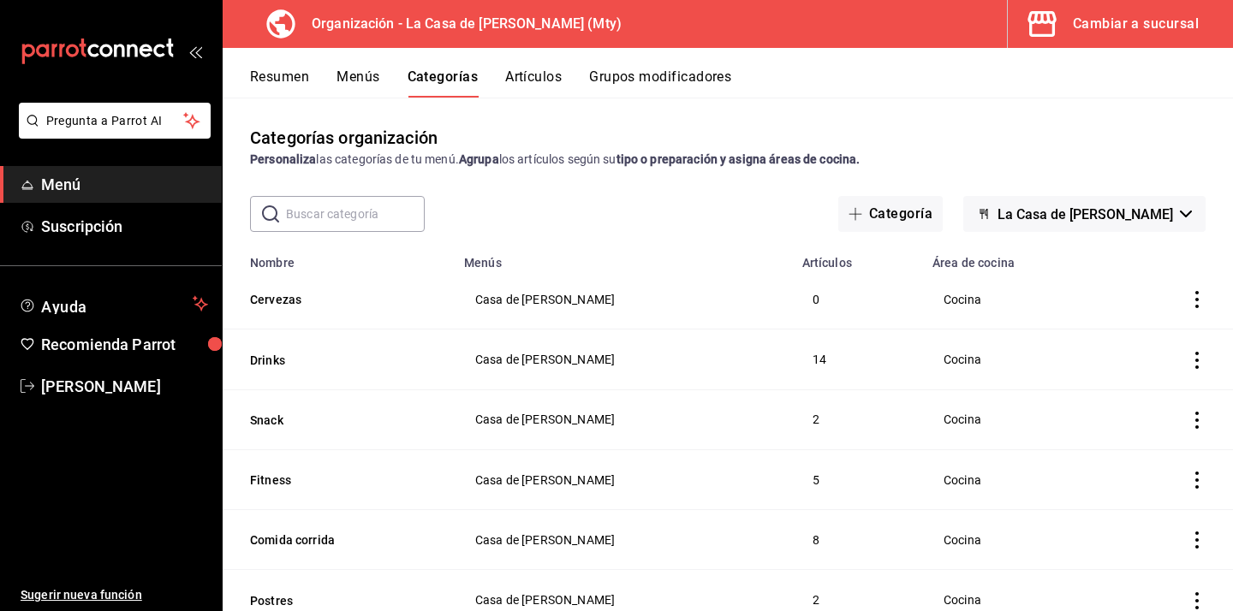
click at [555, 80] on button "Artículos" at bounding box center [533, 82] width 56 height 29
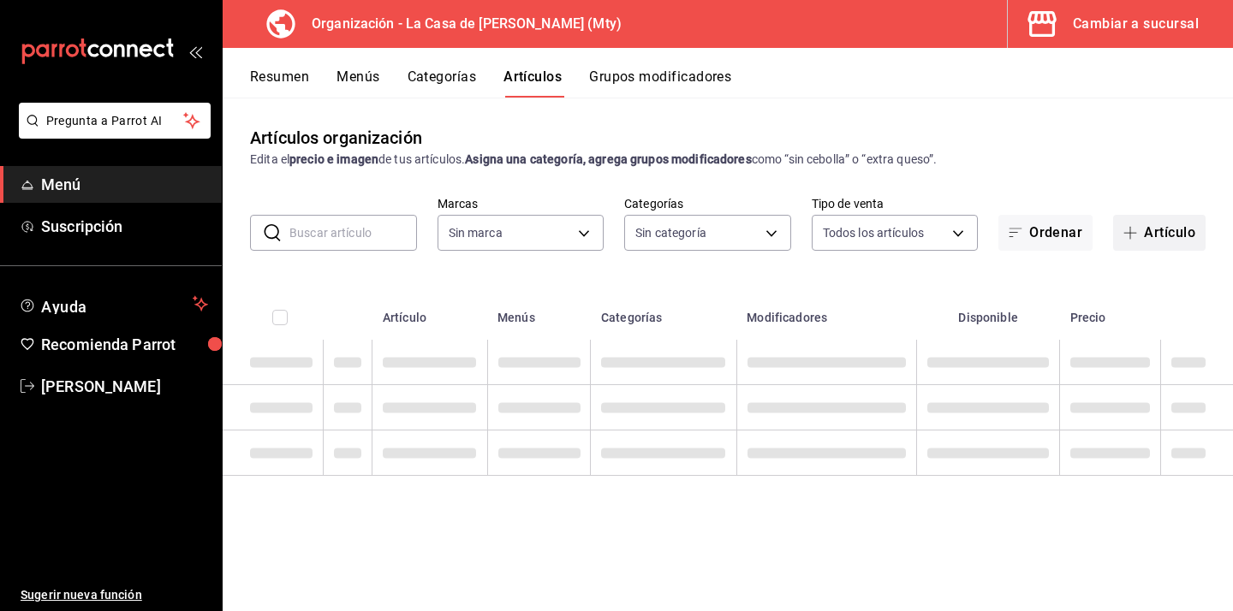
click at [1173, 236] on button "Artículo" at bounding box center [1159, 233] width 92 height 36
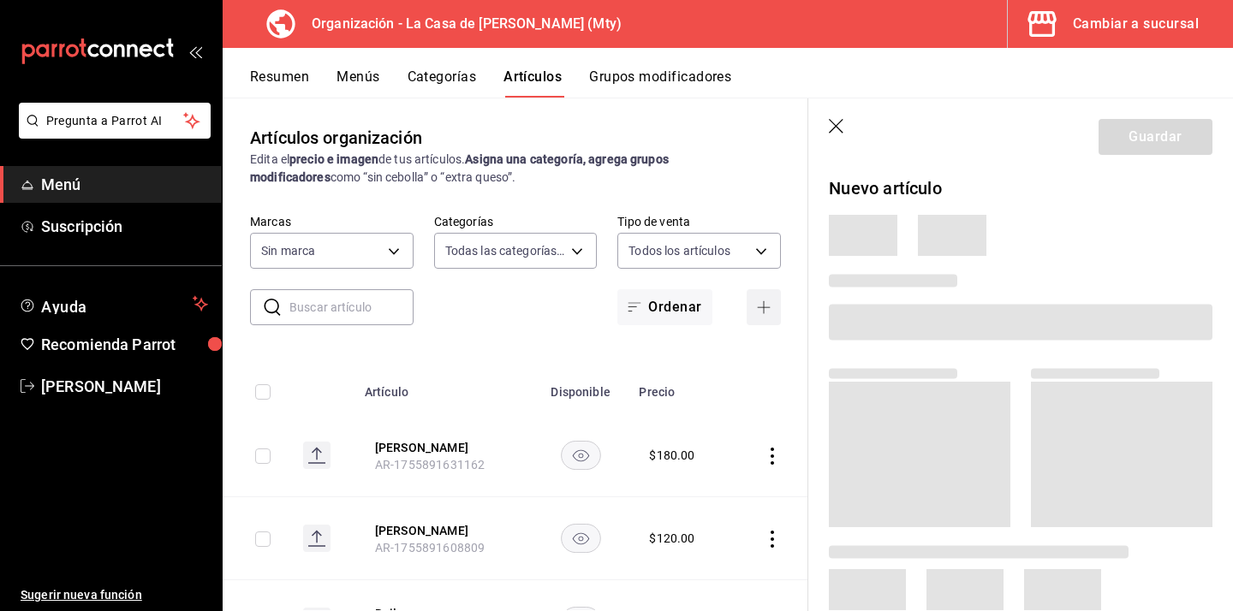
type input "62deda28-d24e-4b6f-bd1f-05fd3b1478f1,8da0fae6-50d6-45f3-9de3-d76500325894,198ea…"
type input "a3684772-da2a-4e98-bff2-0fed7e2a3e3a"
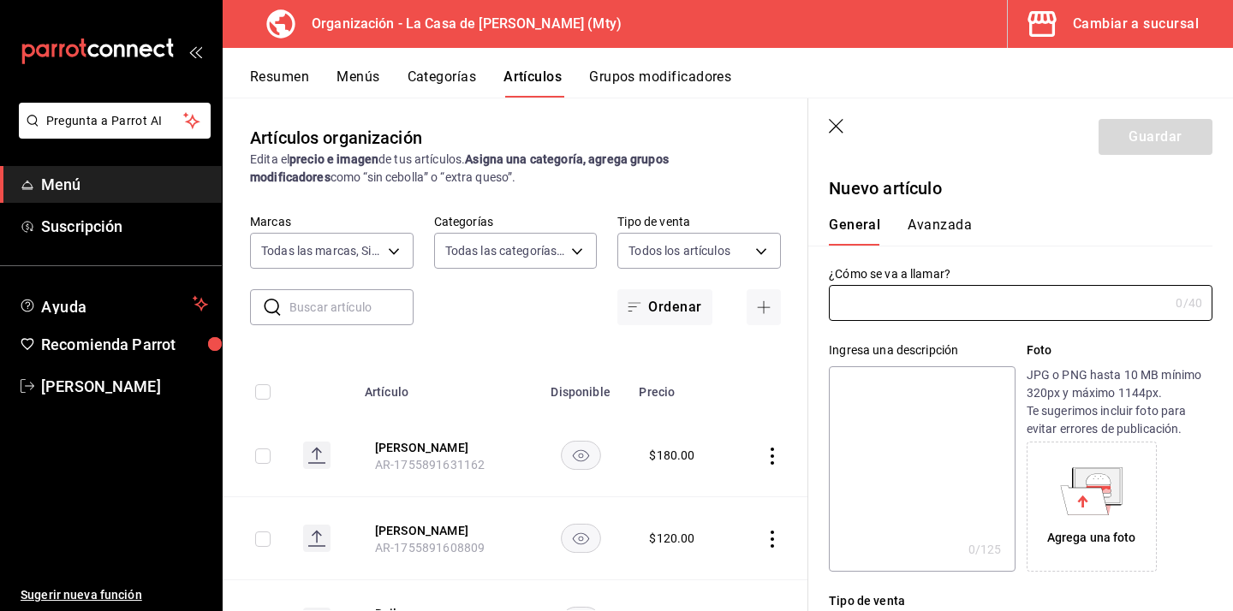
type input "AR-1755891804804"
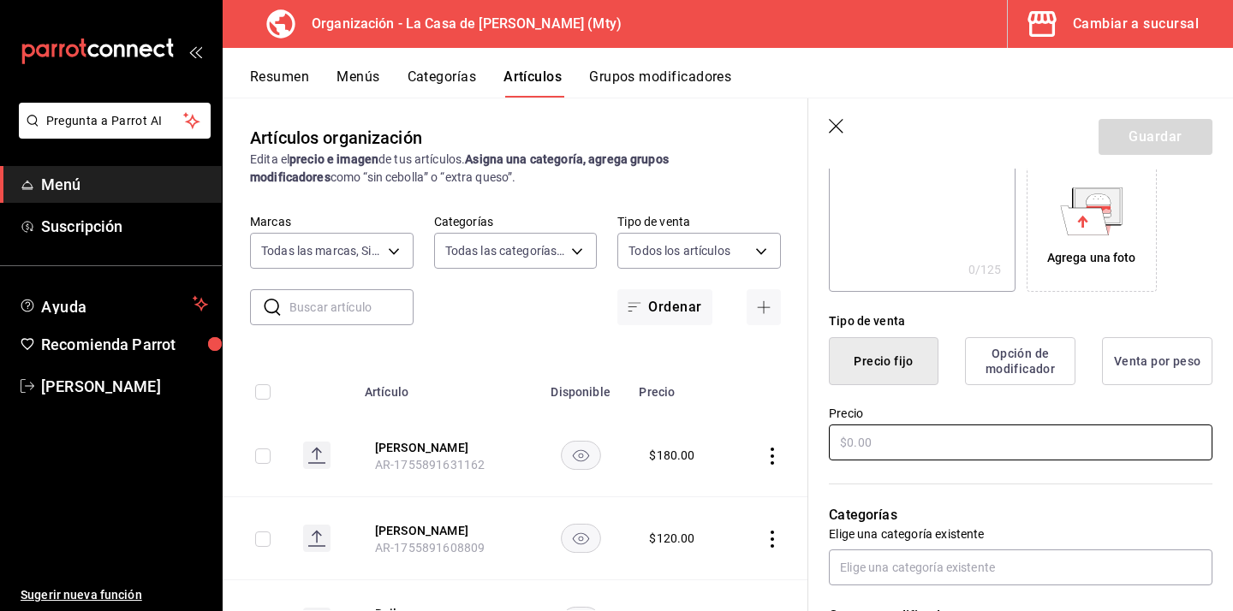
type input "Corona"
click at [918, 443] on input "text" at bounding box center [1020, 443] width 383 height 36
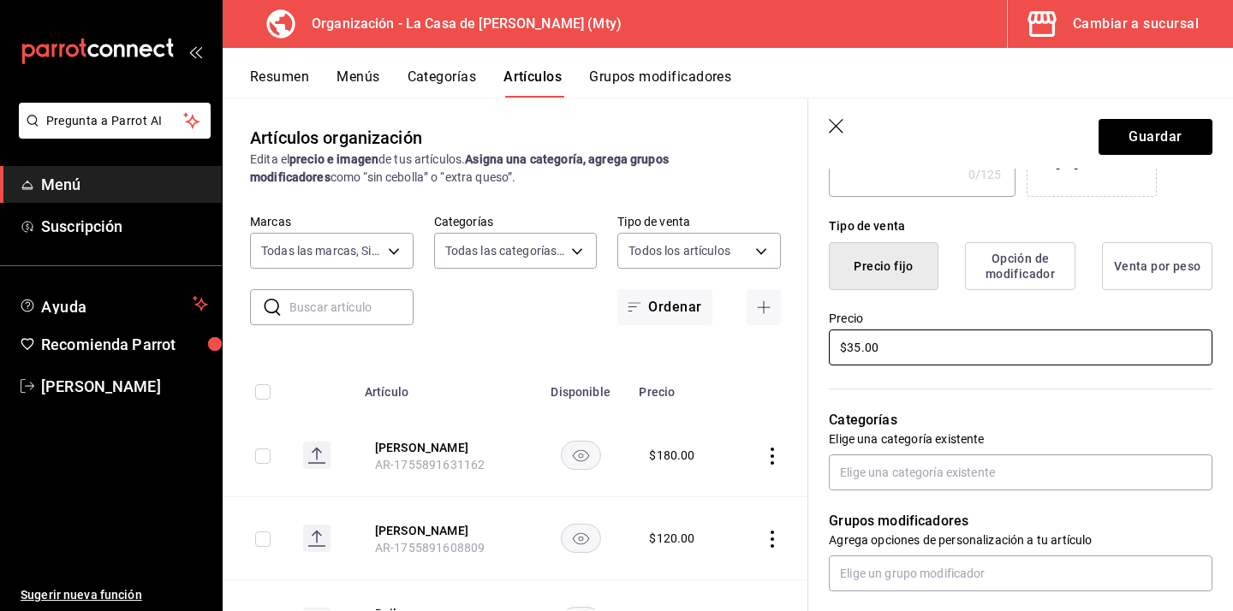
scroll to position [420, 0]
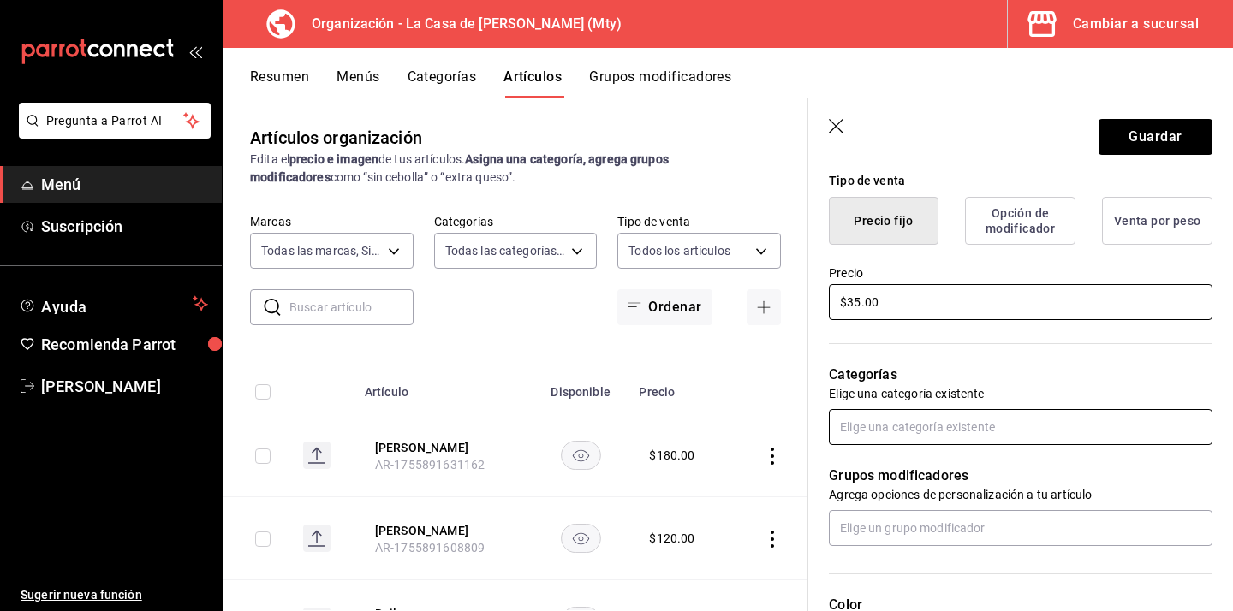
type input "$35.00"
click at [901, 432] on input "text" at bounding box center [1020, 427] width 383 height 36
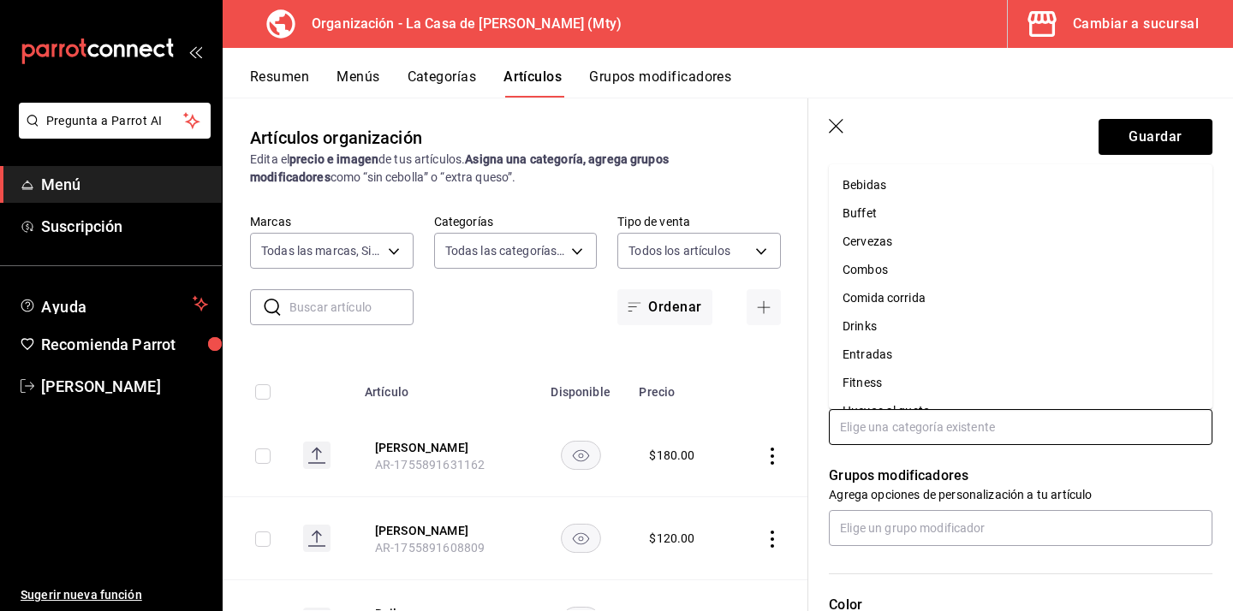
click at [906, 251] on li "Cervezas" at bounding box center [1020, 242] width 383 height 28
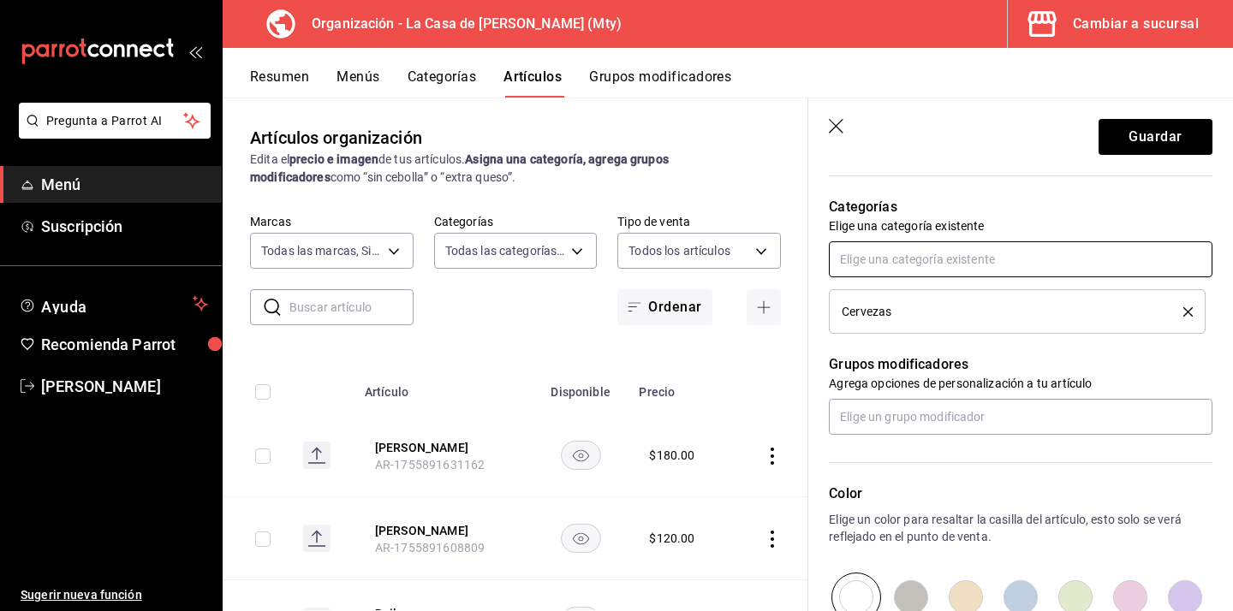
scroll to position [594, 0]
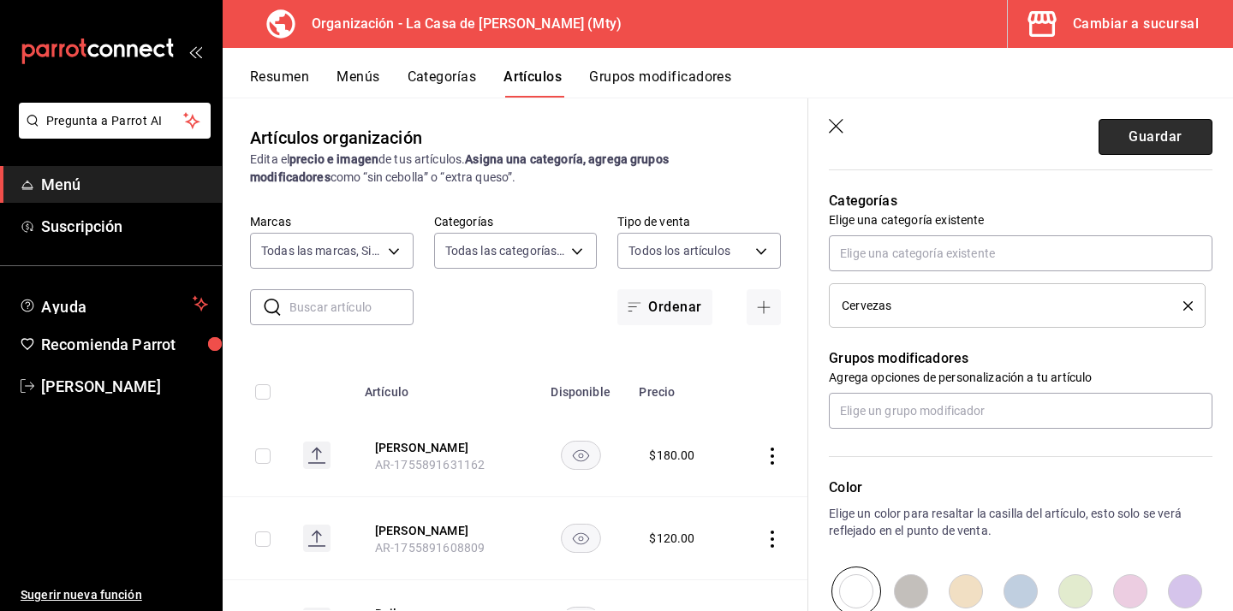
click at [1120, 130] on button "Guardar" at bounding box center [1155, 137] width 114 height 36
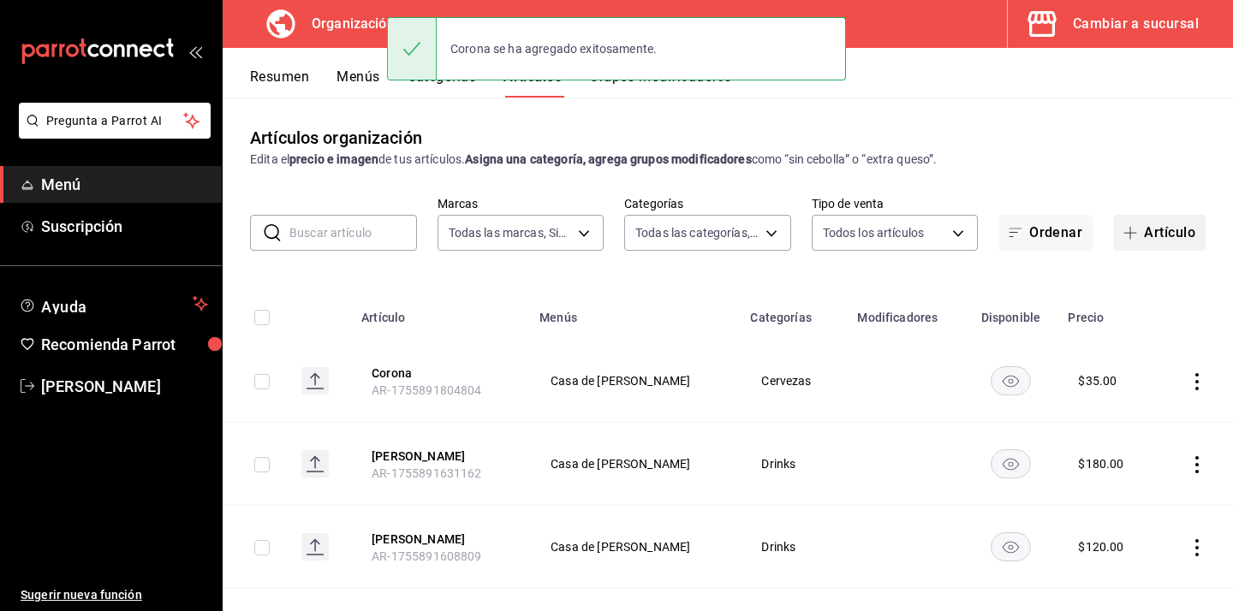
click at [1153, 233] on button "Artículo" at bounding box center [1159, 233] width 92 height 36
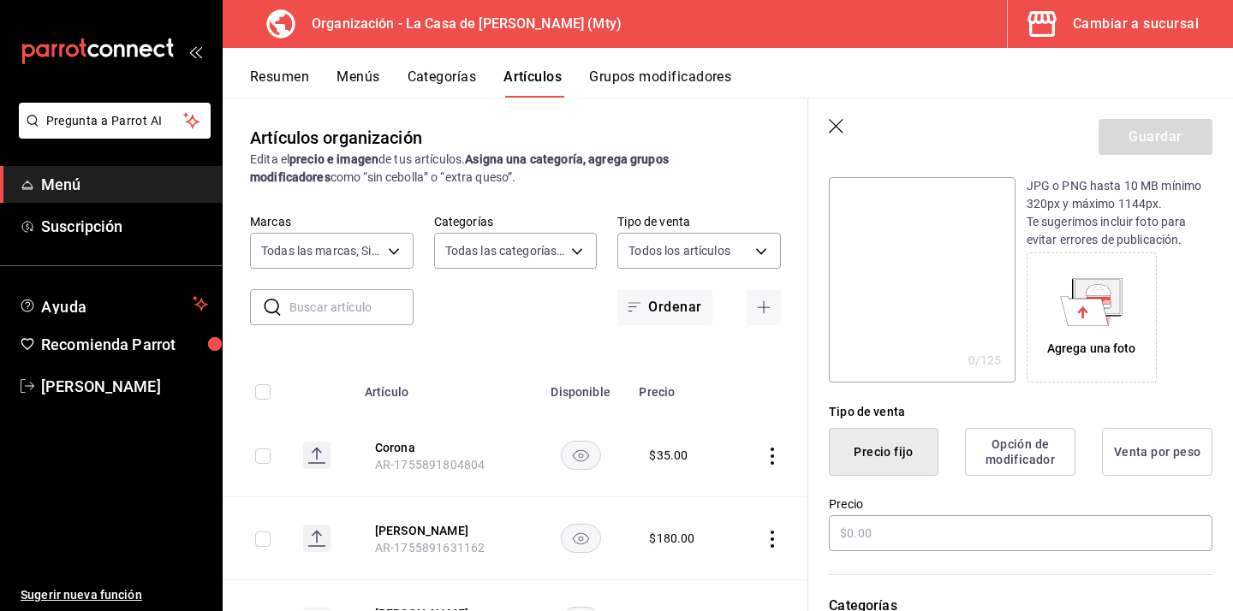
scroll to position [200, 0]
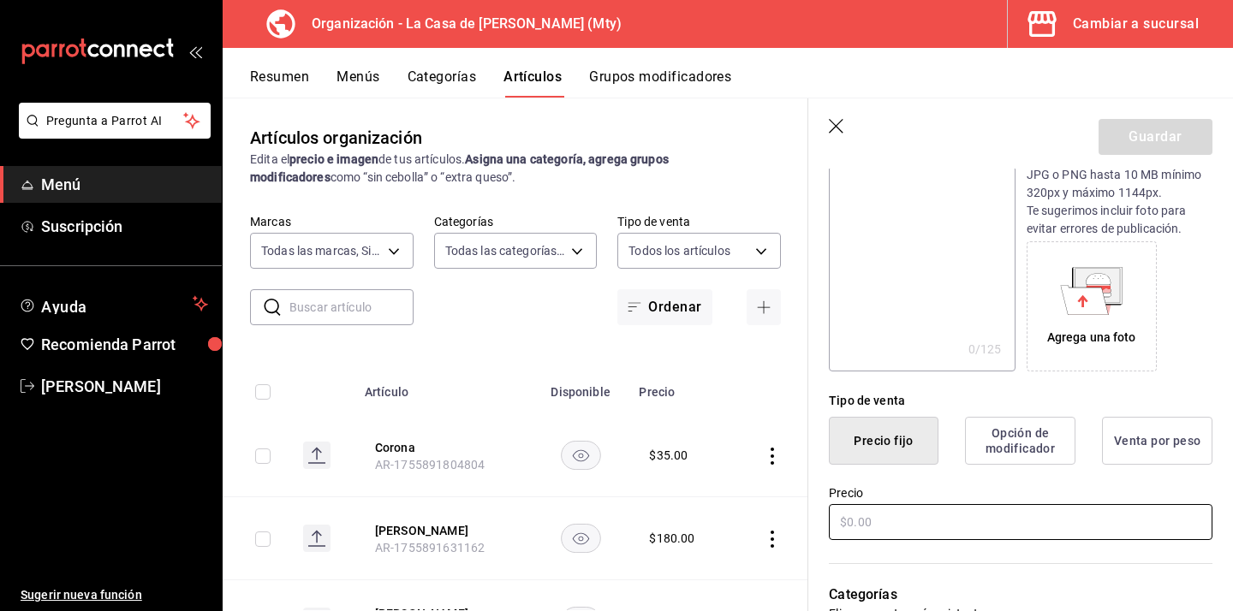
type input "Tecate light"
click at [879, 517] on input "text" at bounding box center [1020, 522] width 383 height 36
type input "$35.00"
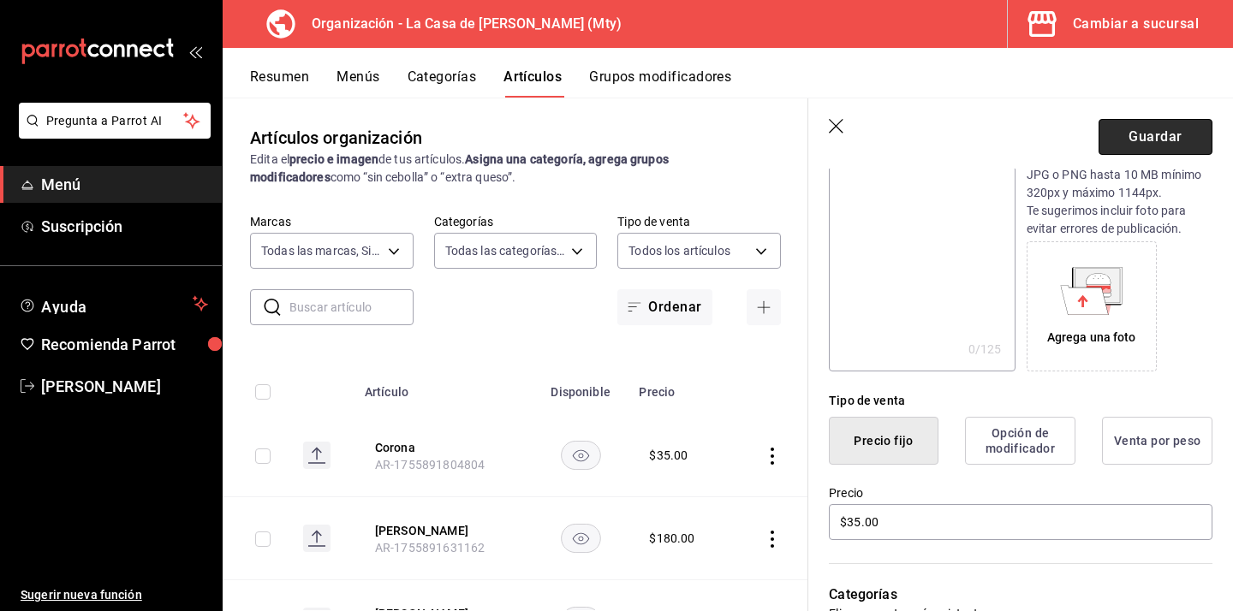
click at [1140, 132] on button "Guardar" at bounding box center [1155, 137] width 114 height 36
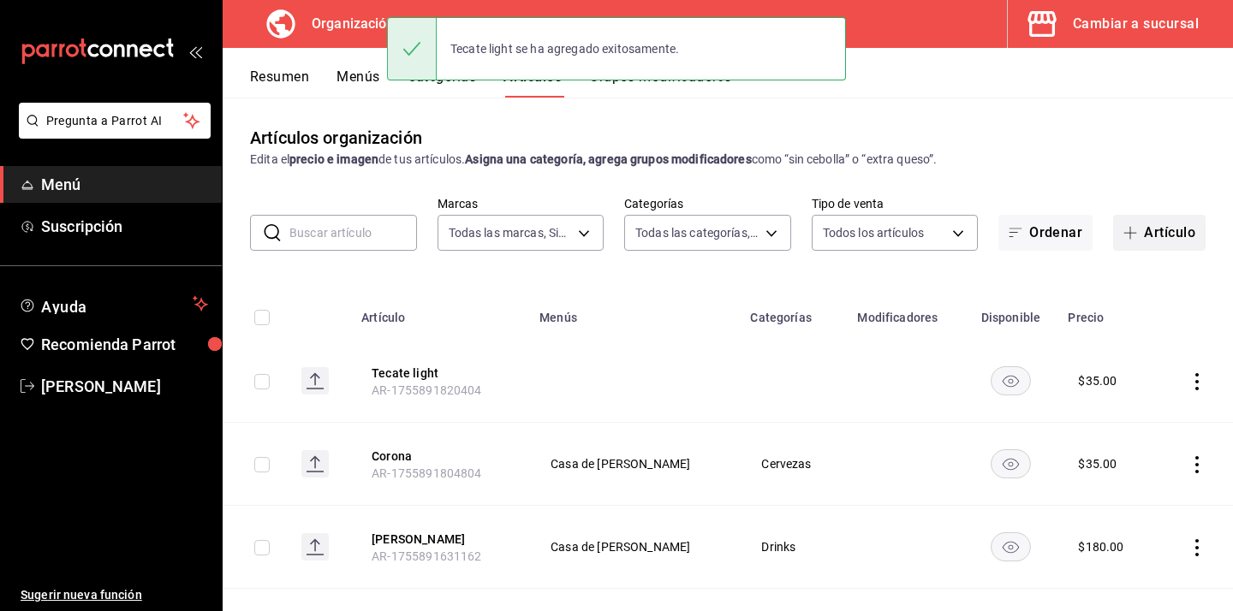
click at [1164, 229] on button "Artículo" at bounding box center [1159, 233] width 92 height 36
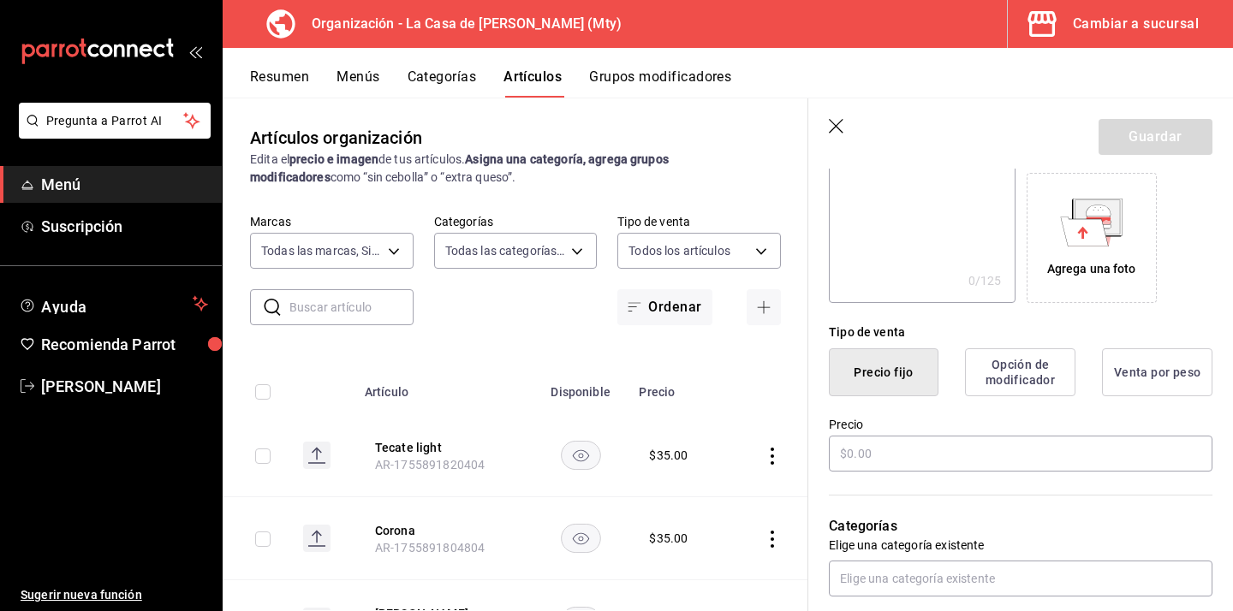
scroll to position [278, 0]
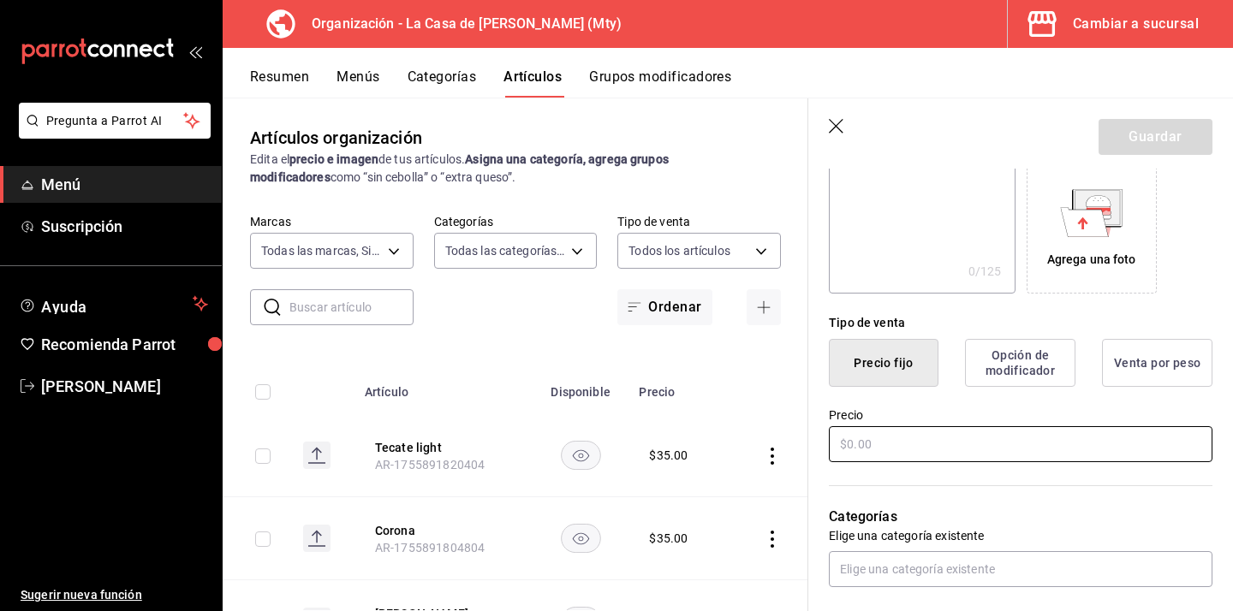
type input "Tecate rojo"
click at [870, 455] on input "text" at bounding box center [1020, 444] width 383 height 36
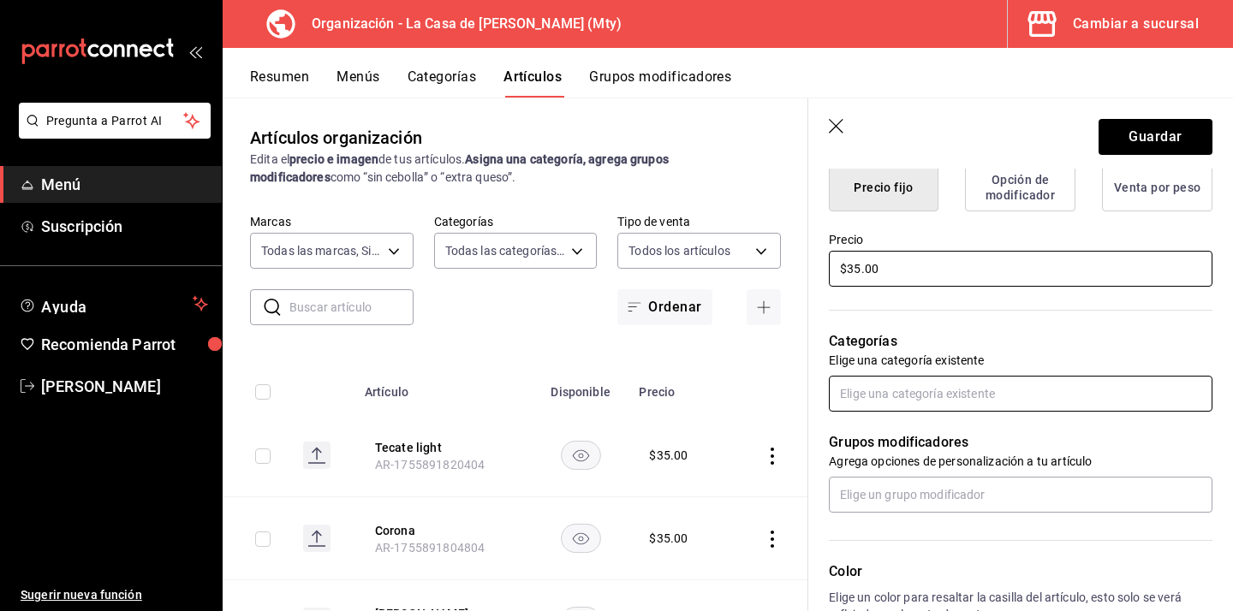
type input "$35.00"
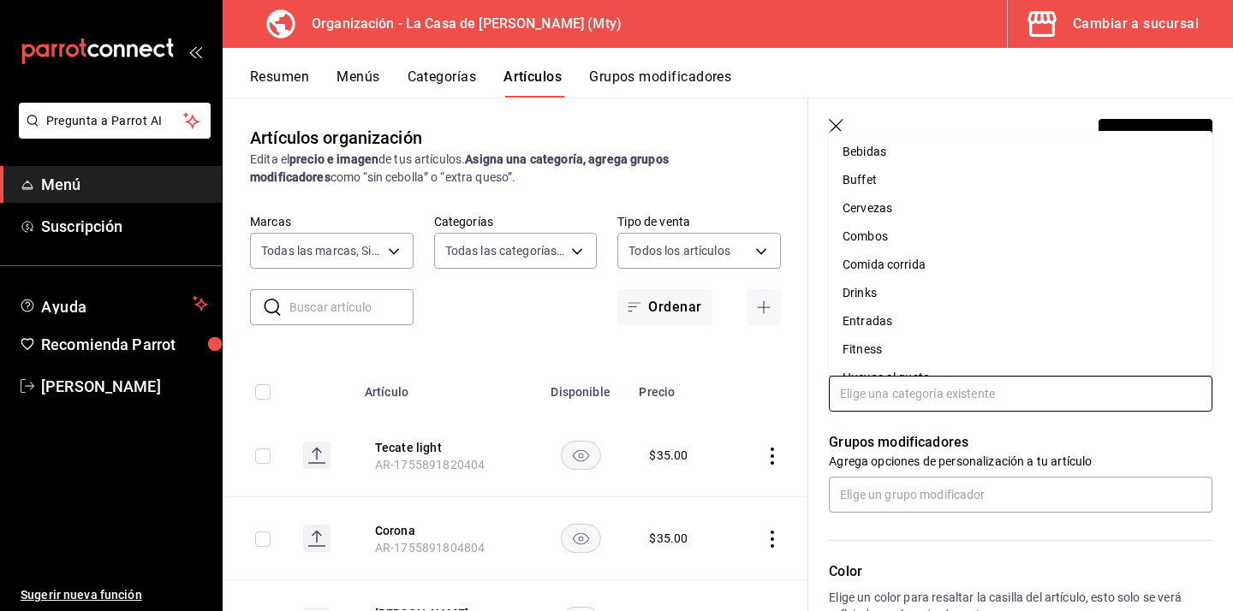
click at [926, 394] on input "text" at bounding box center [1020, 394] width 383 height 36
click at [875, 205] on li "Cervezas" at bounding box center [1020, 208] width 383 height 28
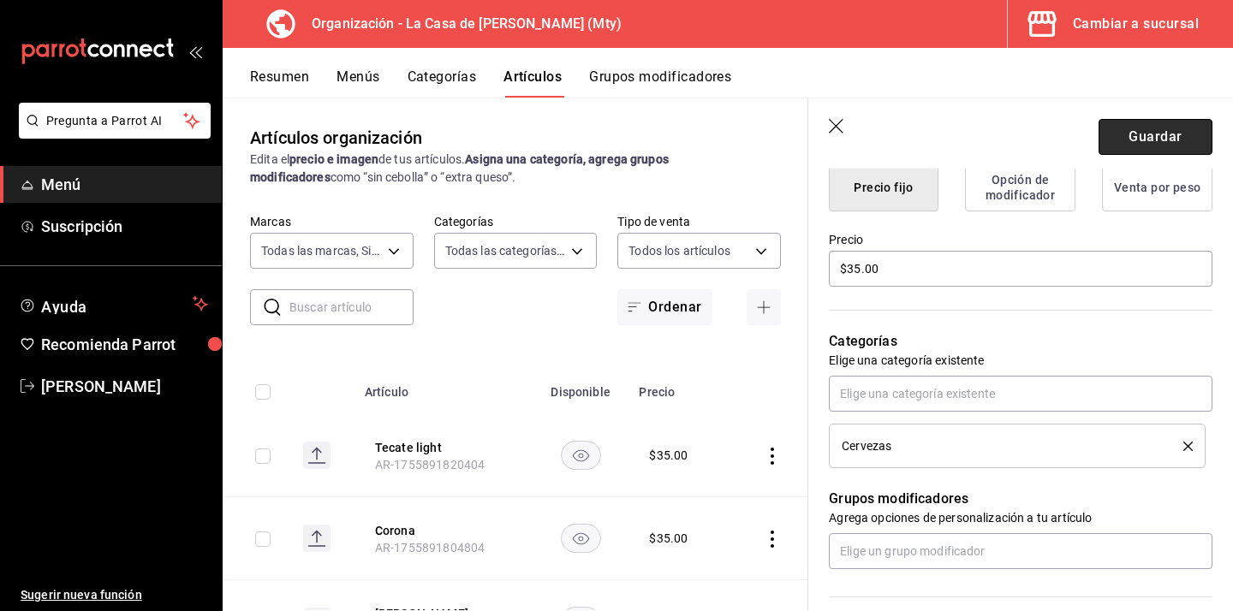
click at [1191, 132] on button "Guardar" at bounding box center [1155, 137] width 114 height 36
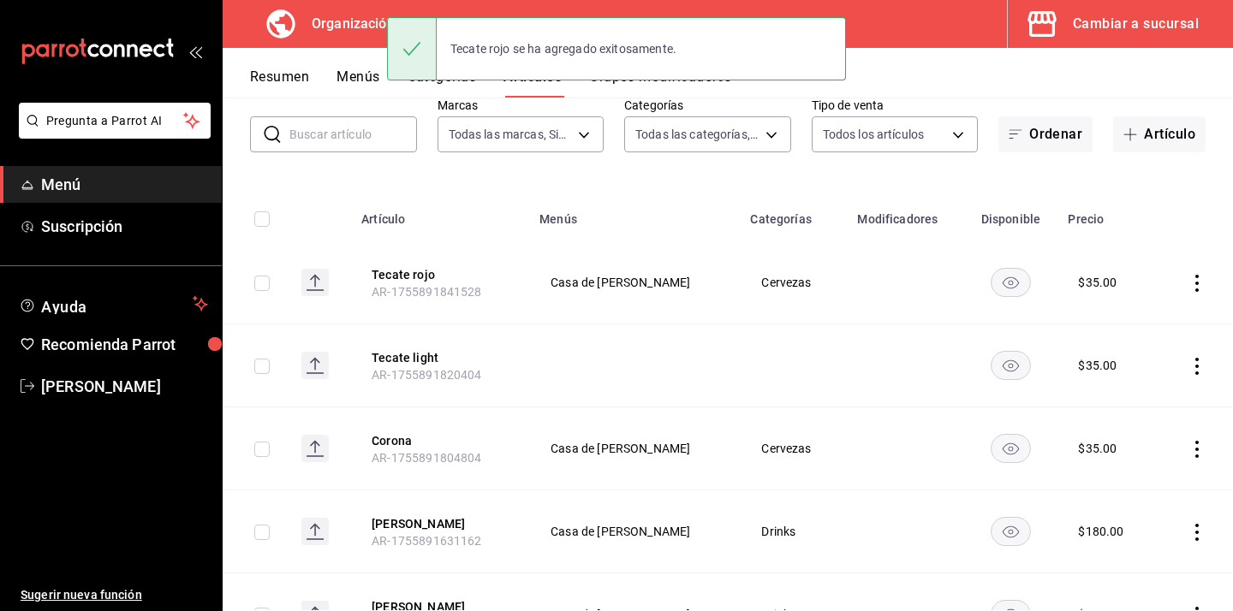
scroll to position [128, 0]
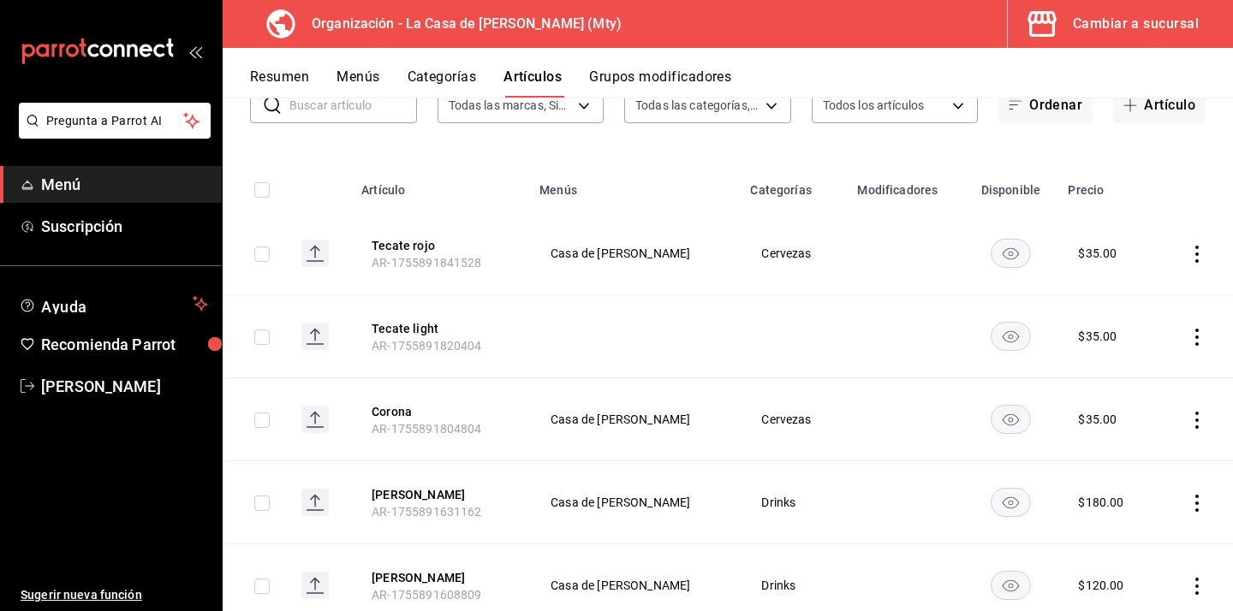
click at [428, 339] on span "AR-1755891820404" at bounding box center [426, 346] width 110 height 14
click at [419, 328] on button "Tecate light" at bounding box center [439, 328] width 137 height 17
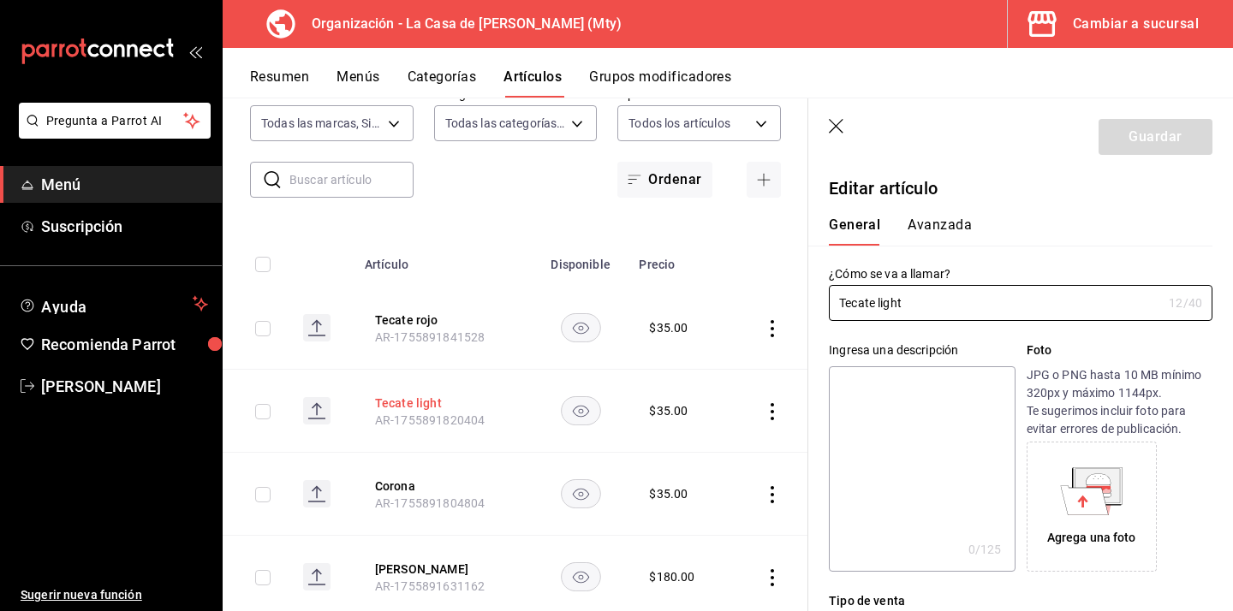
type input "$35.00"
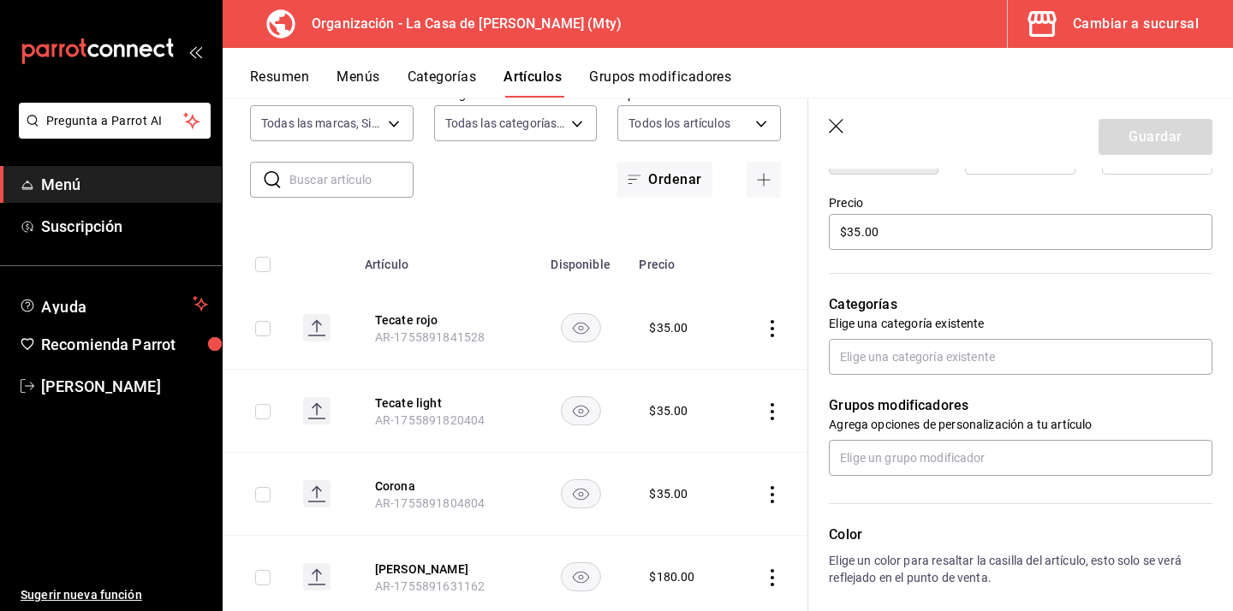
scroll to position [494, 0]
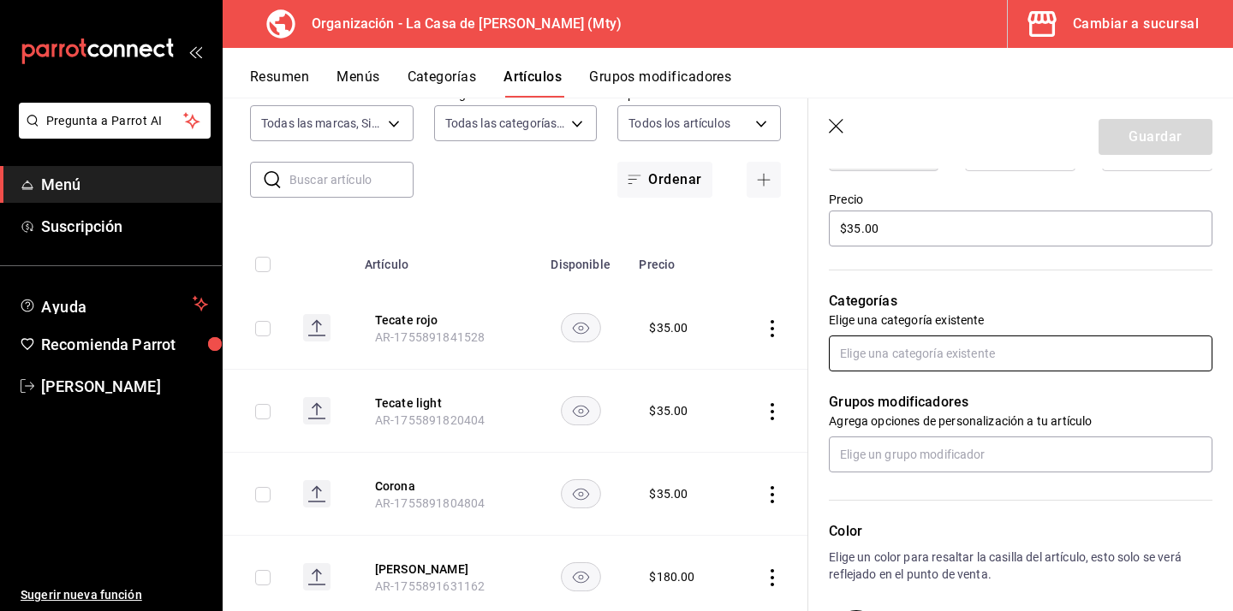
click at [879, 354] on input "text" at bounding box center [1020, 354] width 383 height 36
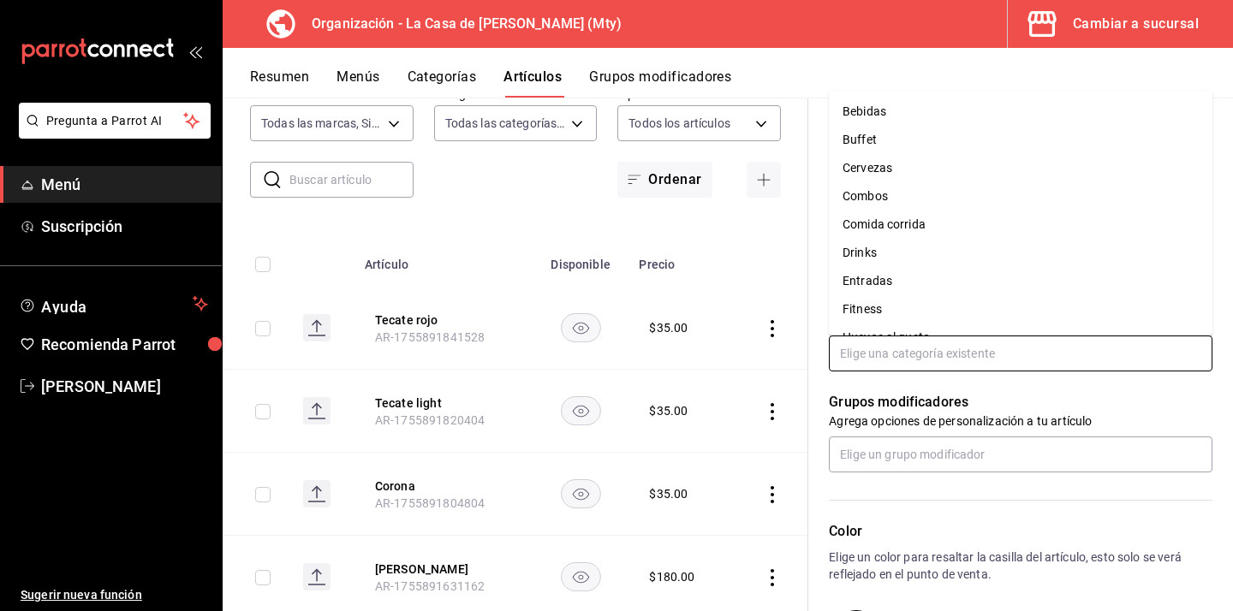
click at [917, 175] on li "Cervezas" at bounding box center [1020, 168] width 383 height 28
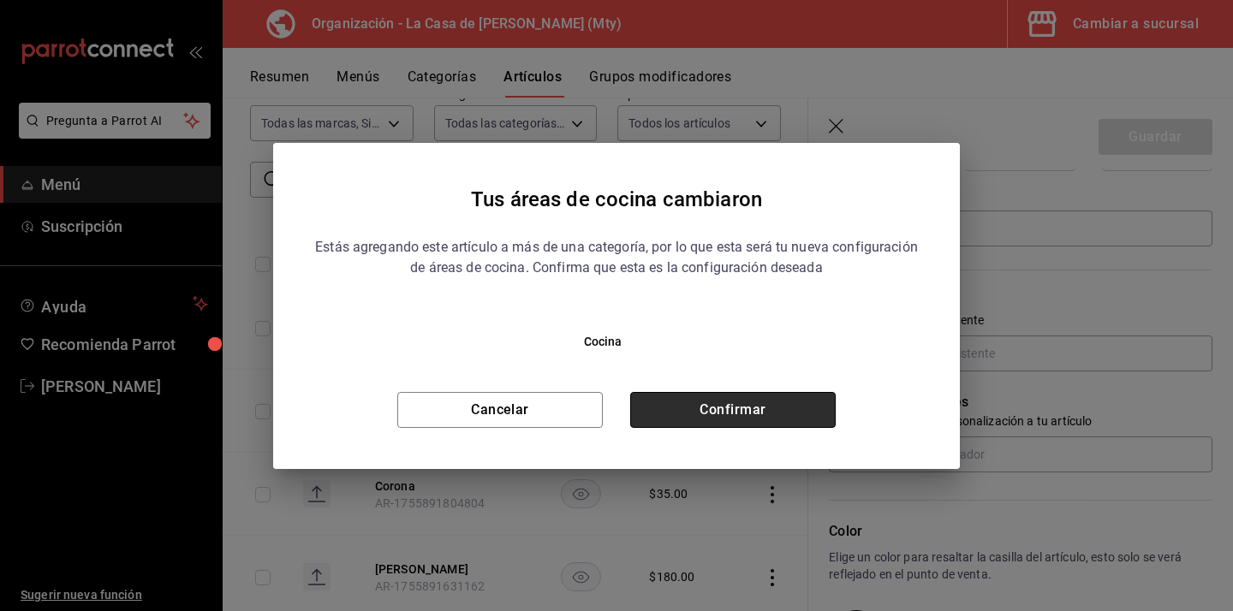
click at [761, 419] on button "Confirmar" at bounding box center [732, 410] width 205 height 36
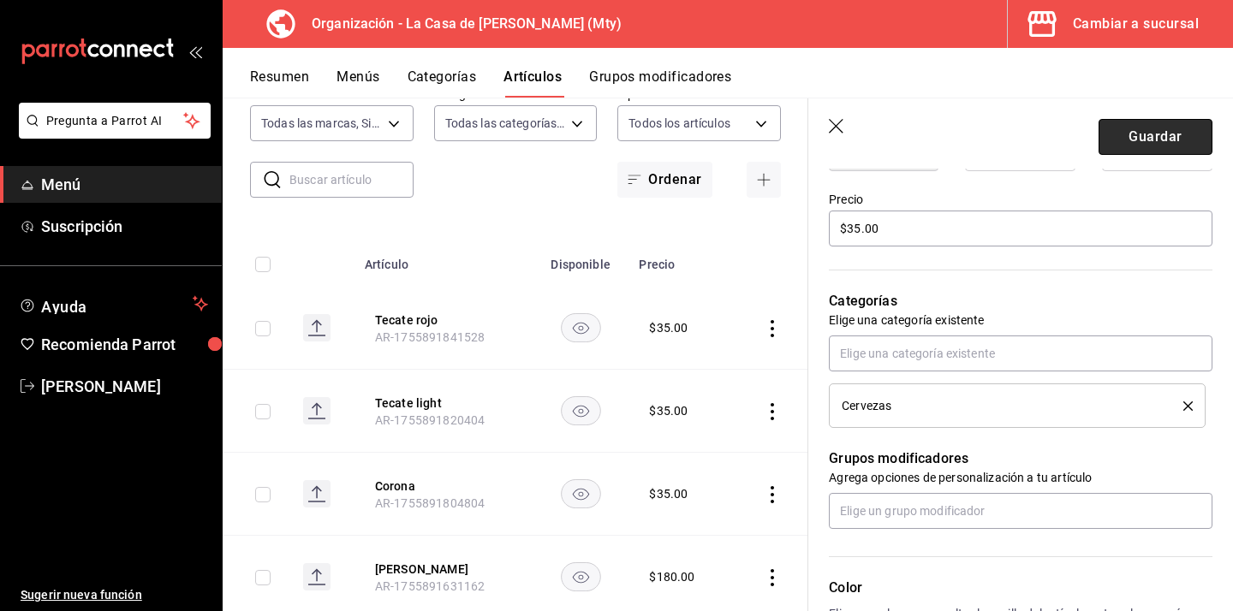
click at [1156, 137] on button "Guardar" at bounding box center [1155, 137] width 114 height 36
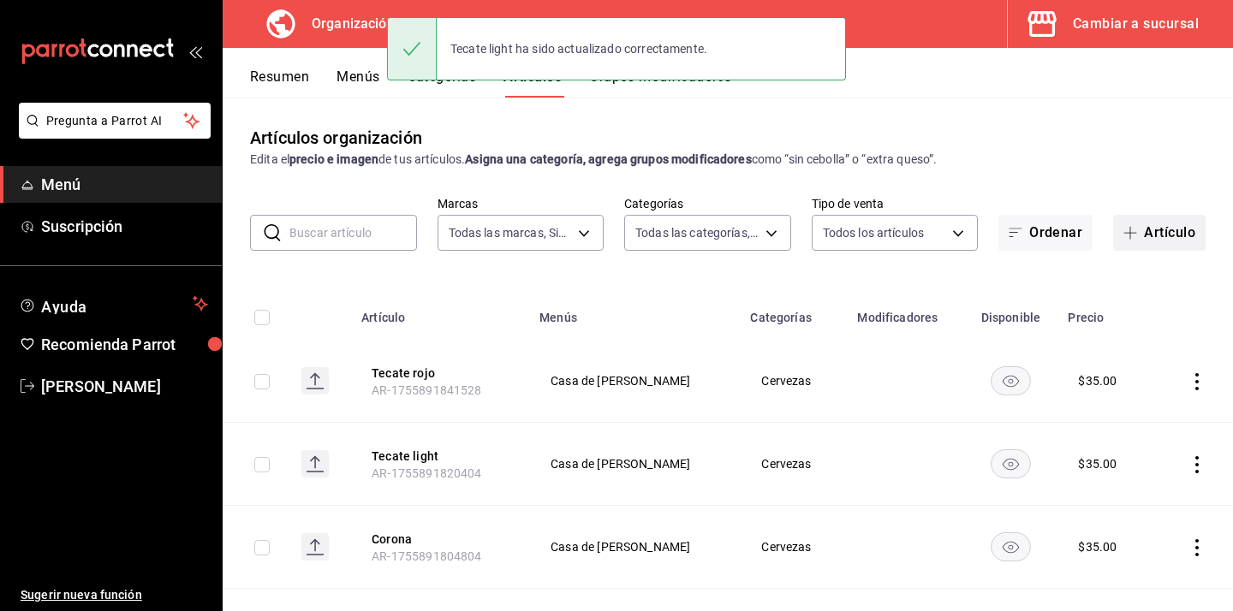
click at [1186, 231] on button "Artículo" at bounding box center [1159, 233] width 92 height 36
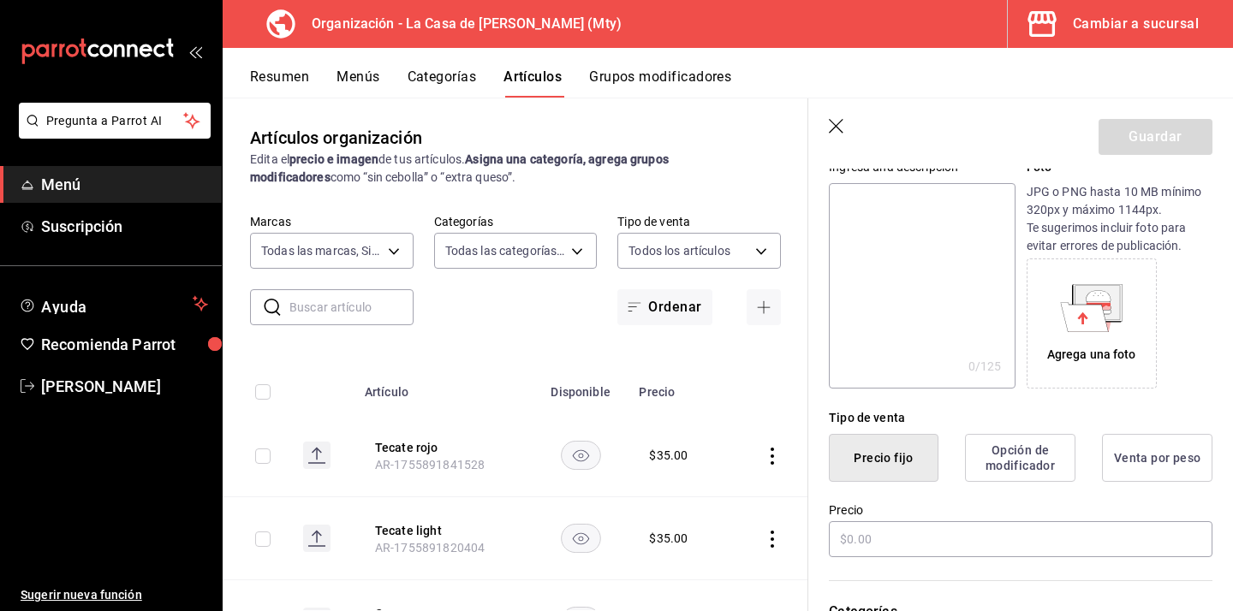
scroll to position [186, 0]
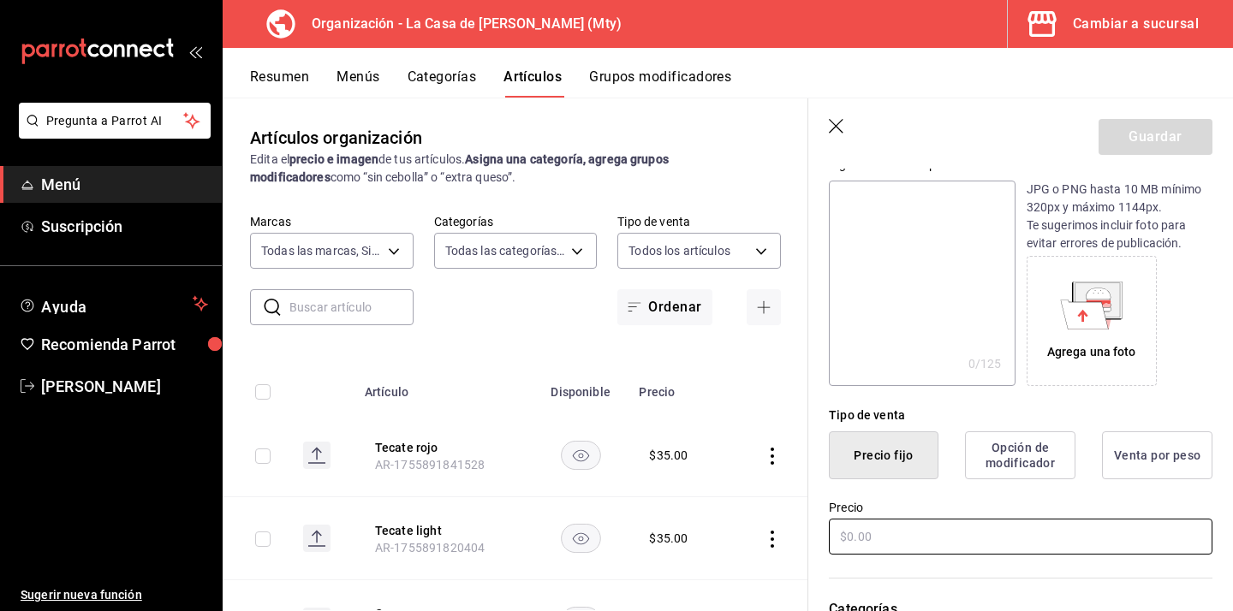
type input "Indio"
click at [875, 546] on input "text" at bounding box center [1020, 537] width 383 height 36
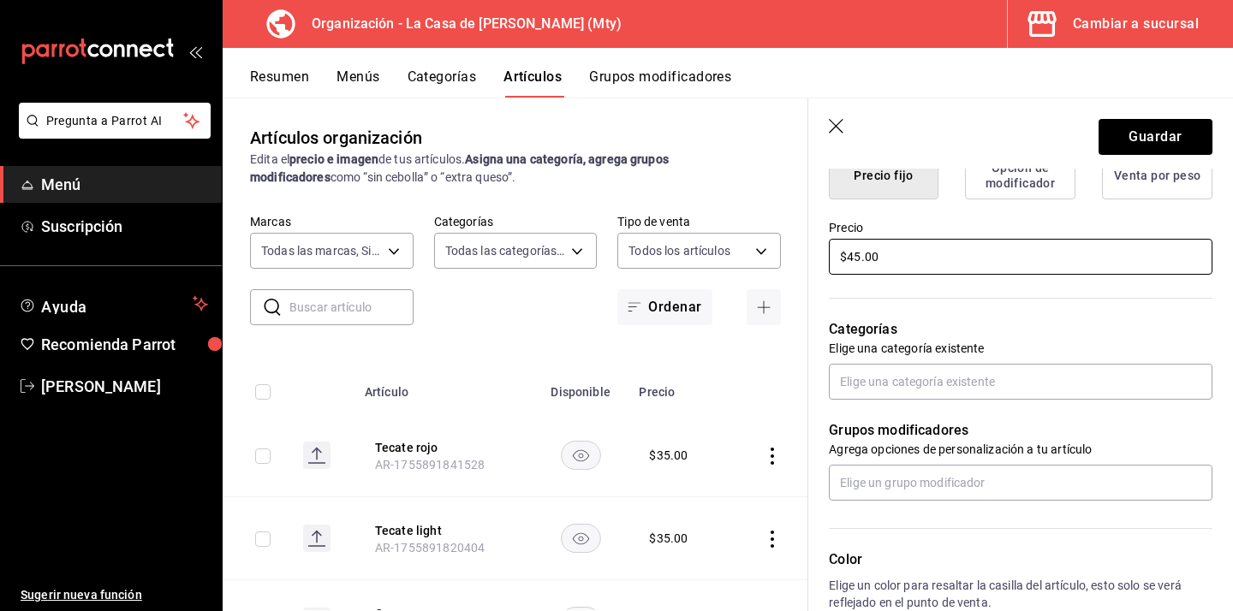
scroll to position [469, 0]
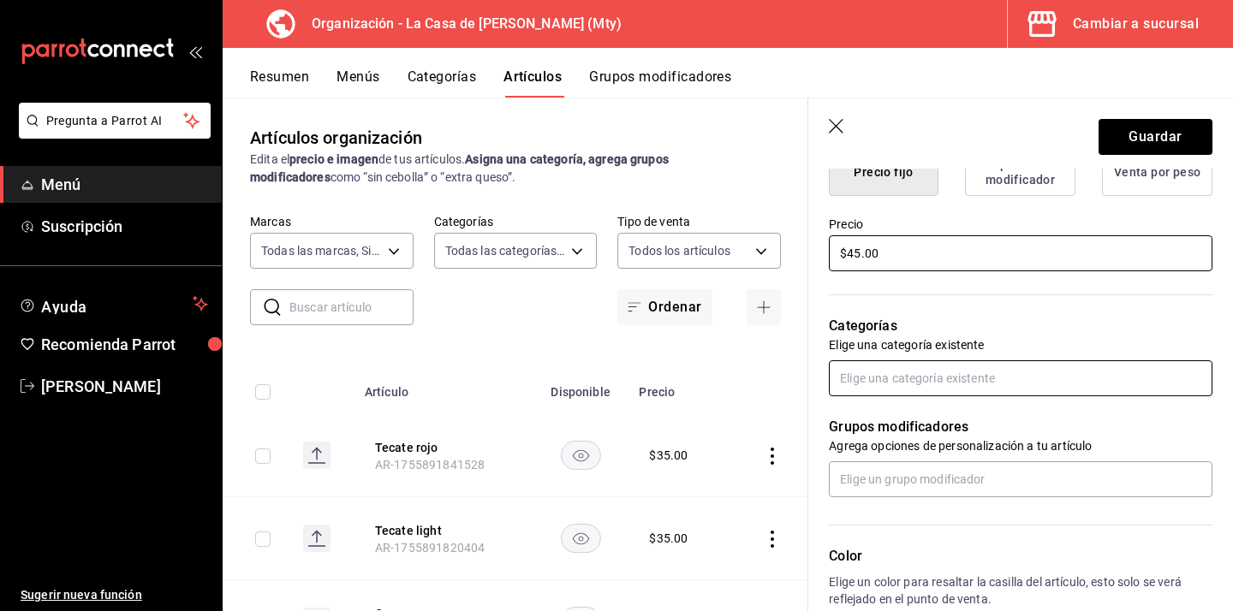
type input "$45.00"
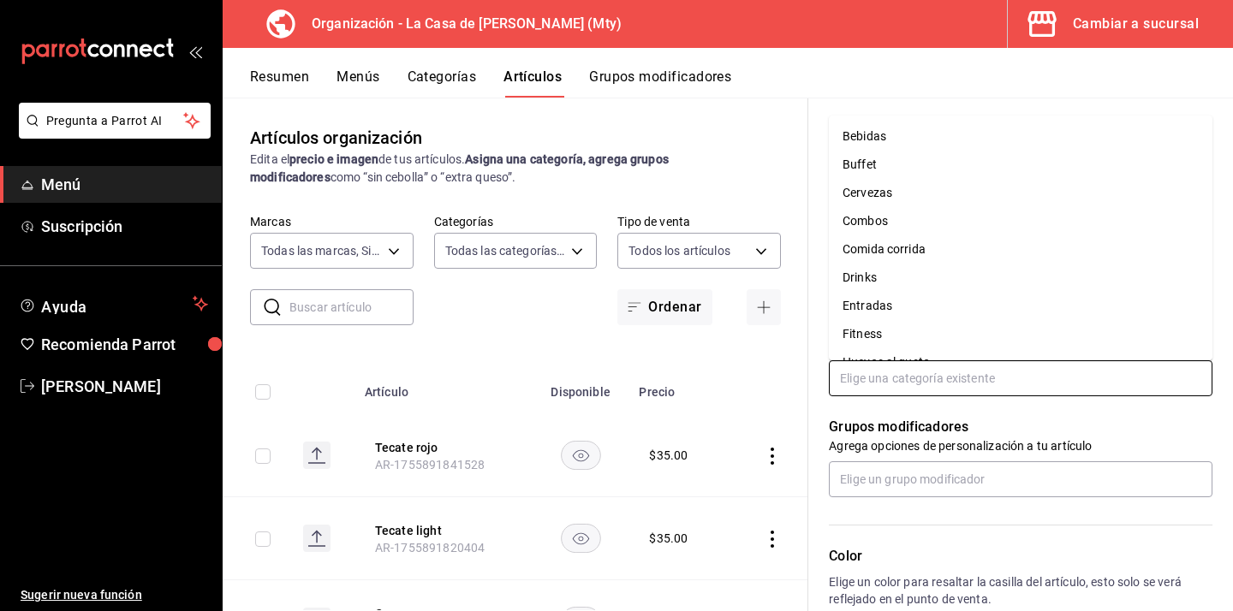
click at [926, 388] on input "text" at bounding box center [1020, 378] width 383 height 36
click at [912, 199] on li "Cervezas" at bounding box center [1020, 193] width 383 height 28
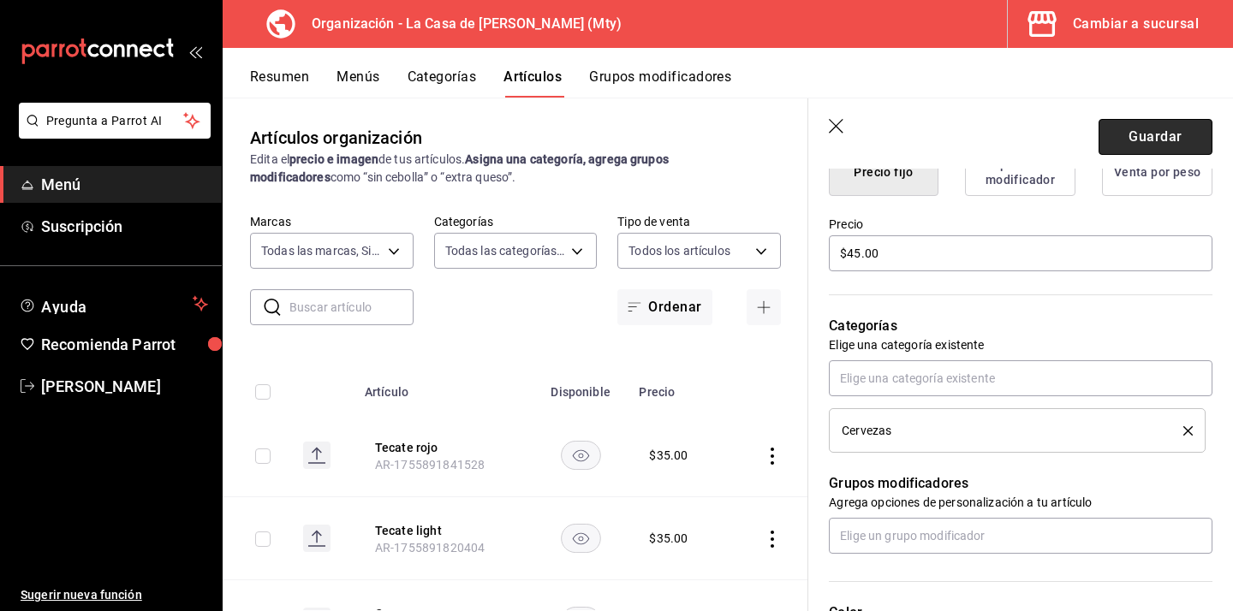
click at [1126, 140] on button "Guardar" at bounding box center [1155, 137] width 114 height 36
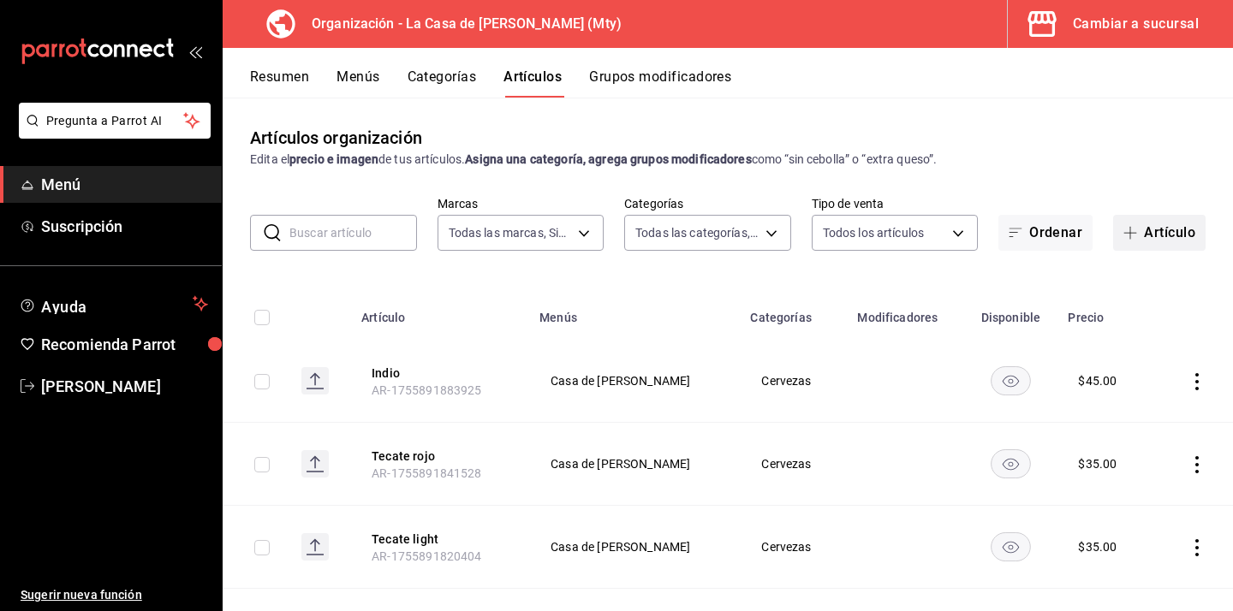
click at [1138, 235] on span "button" at bounding box center [1133, 233] width 21 height 14
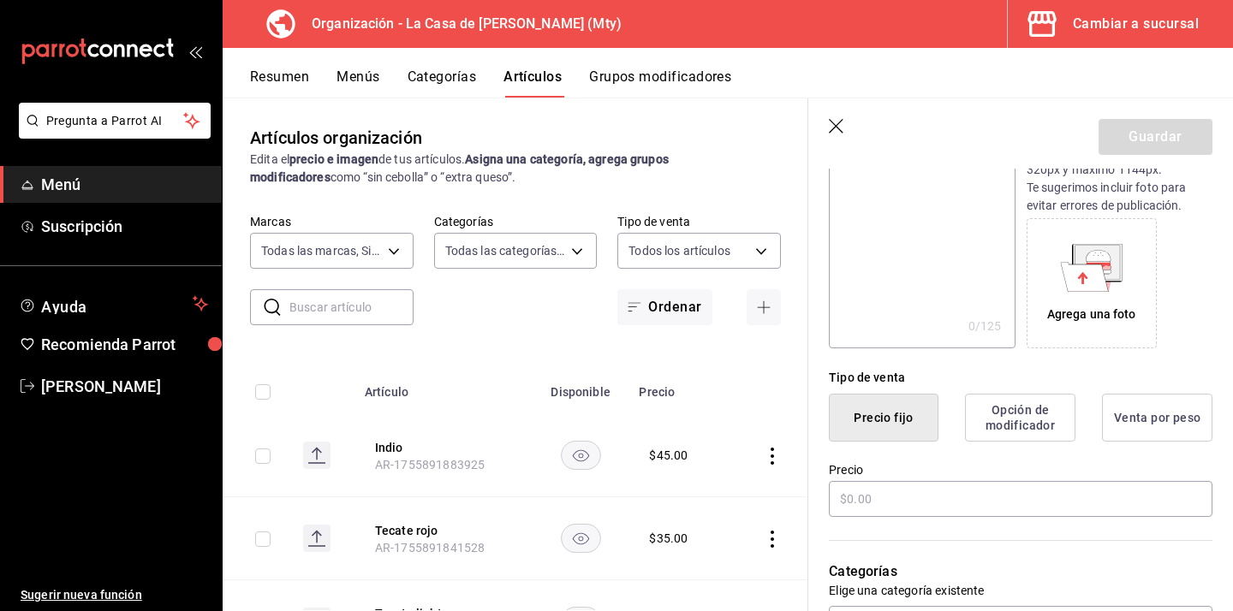
scroll to position [235, 0]
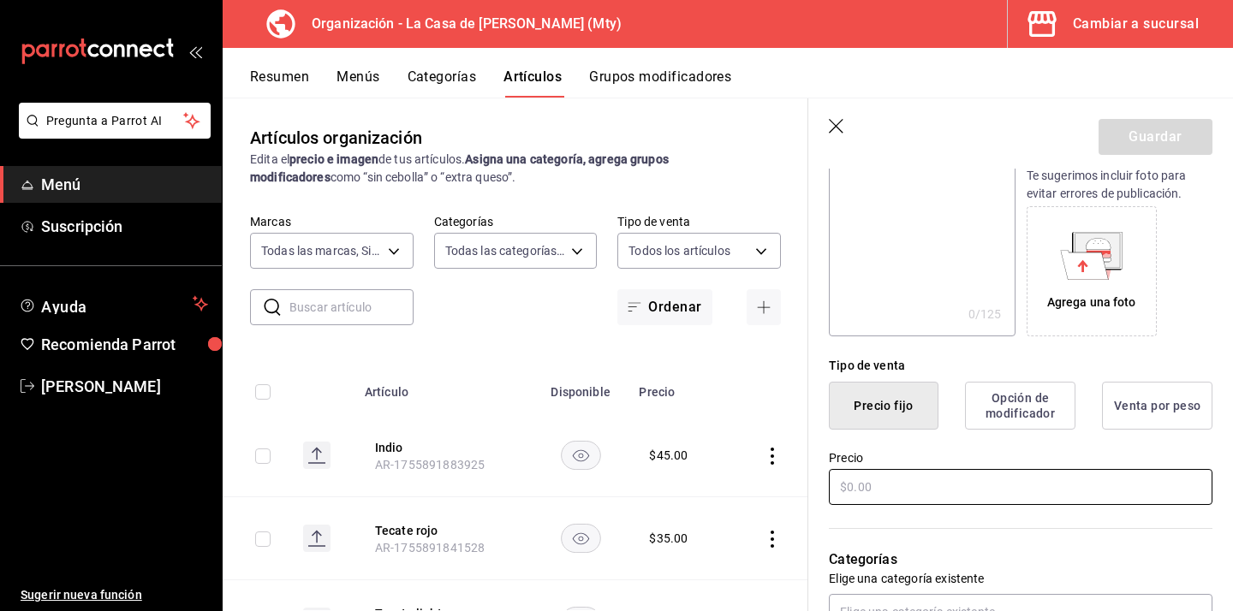
type input "Victoria"
click at [884, 486] on input "text" at bounding box center [1020, 487] width 383 height 36
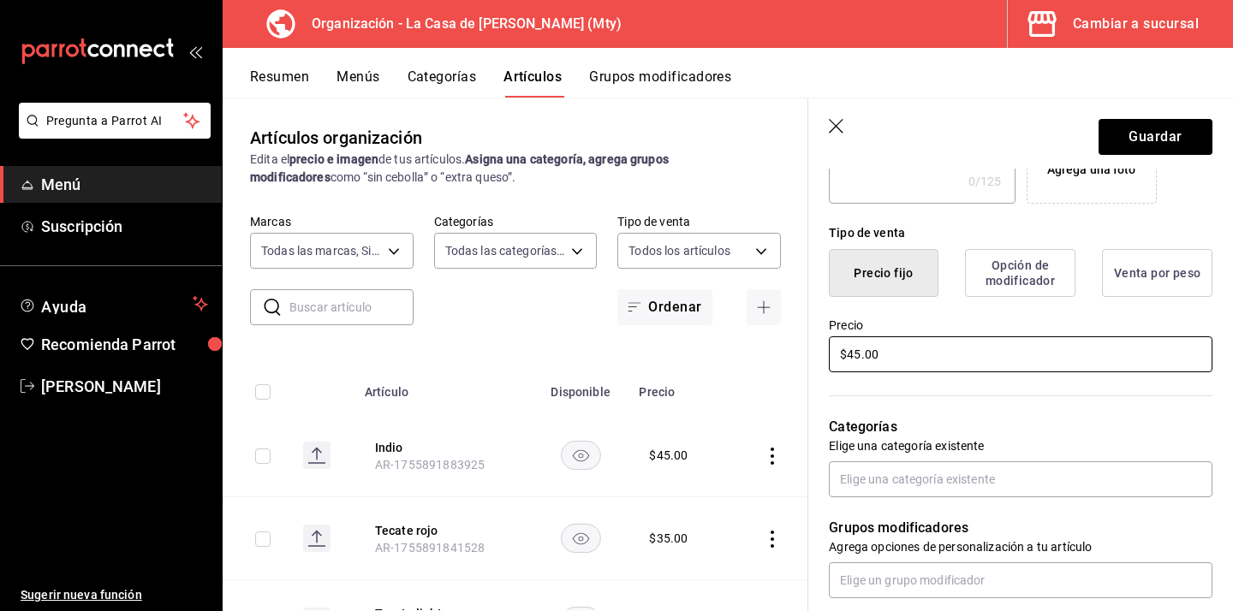
scroll to position [369, 0]
type input "$45.00"
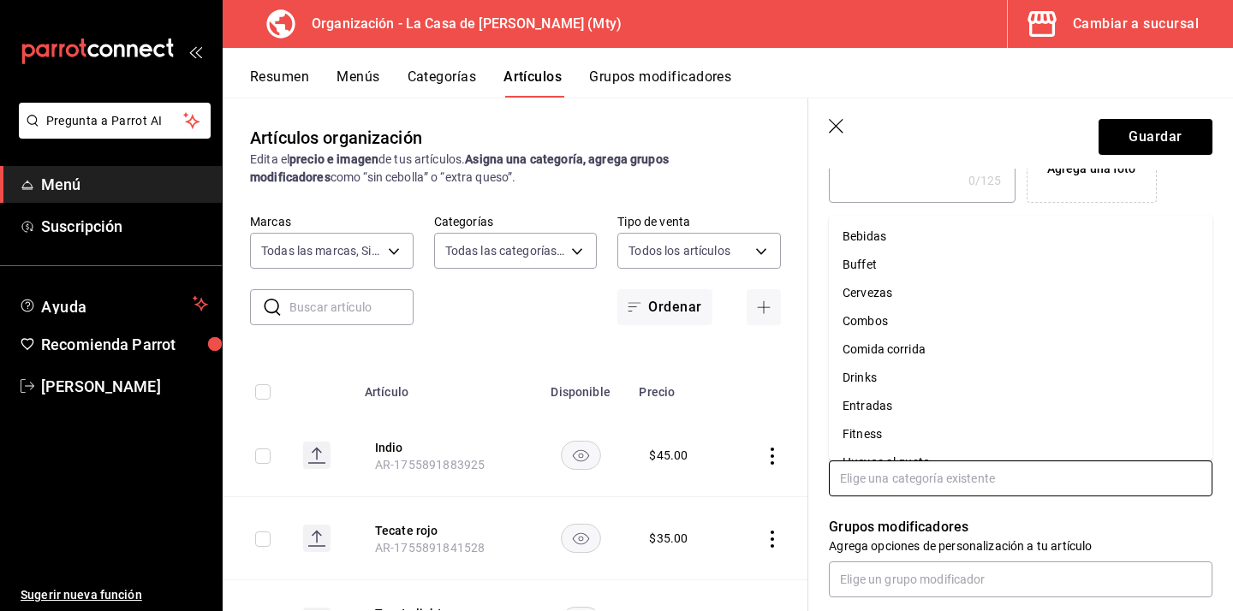
click at [899, 483] on input "text" at bounding box center [1020, 478] width 383 height 36
click at [929, 297] on li "Cervezas" at bounding box center [1020, 293] width 383 height 28
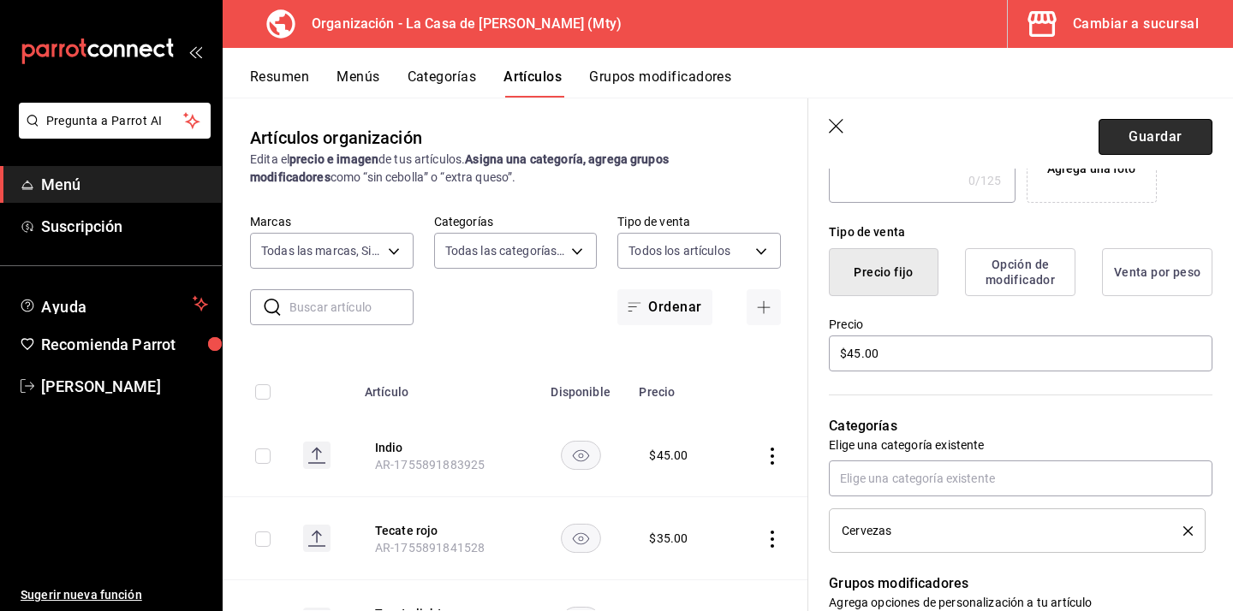
click at [1140, 130] on button "Guardar" at bounding box center [1155, 137] width 114 height 36
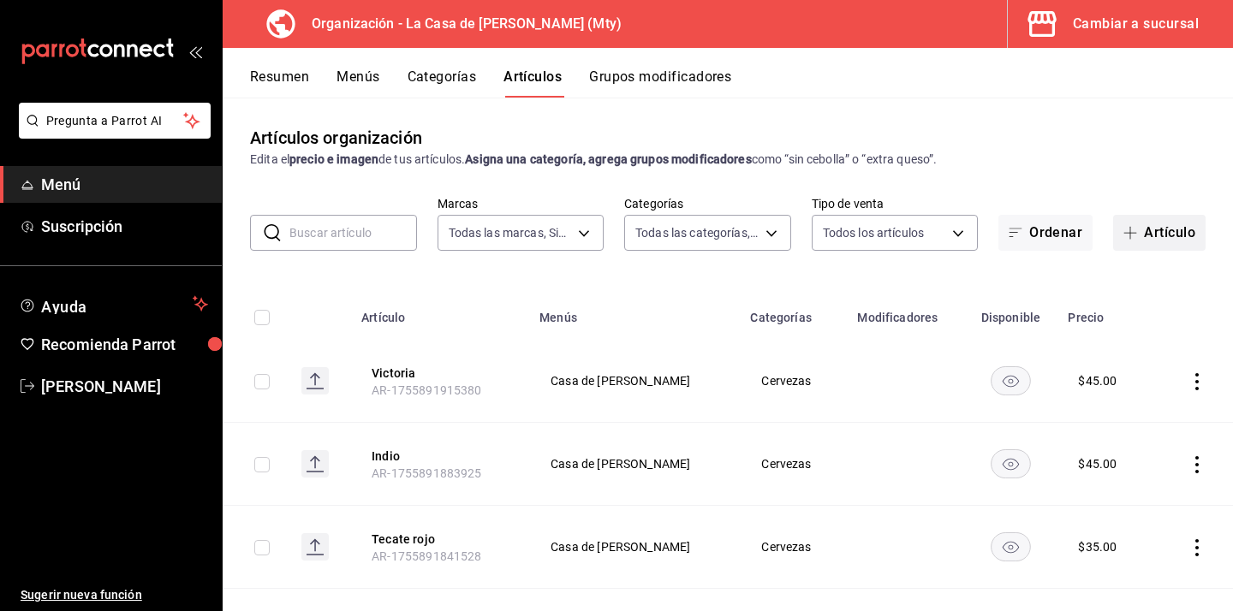
click at [1152, 246] on button "Artículo" at bounding box center [1159, 233] width 92 height 36
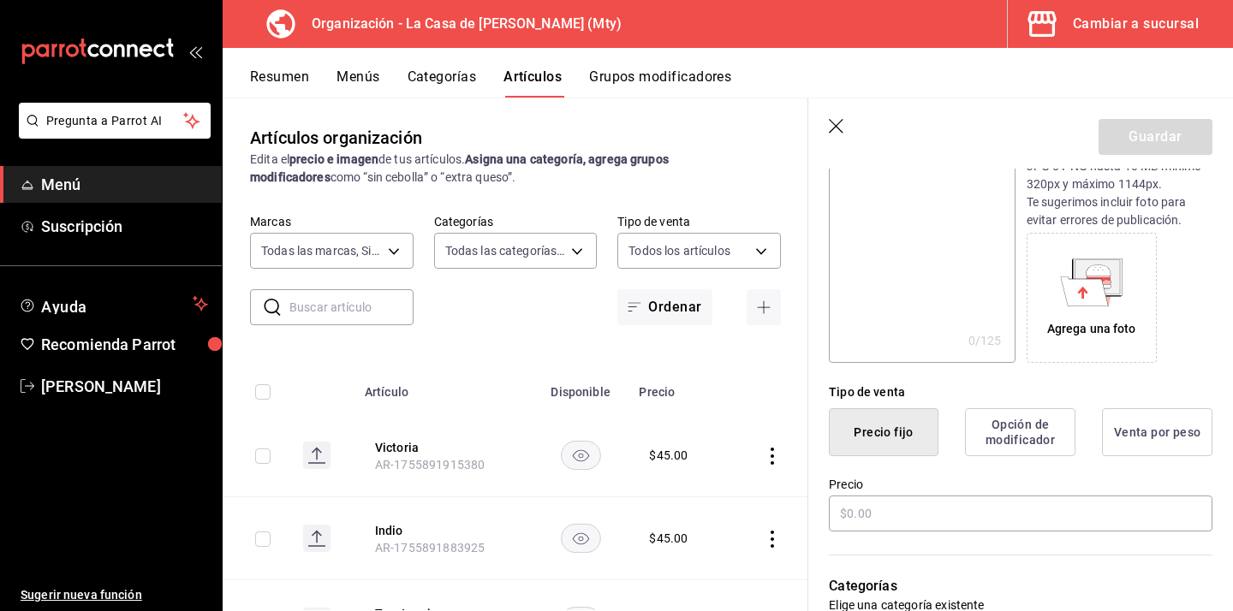
scroll to position [212, 0]
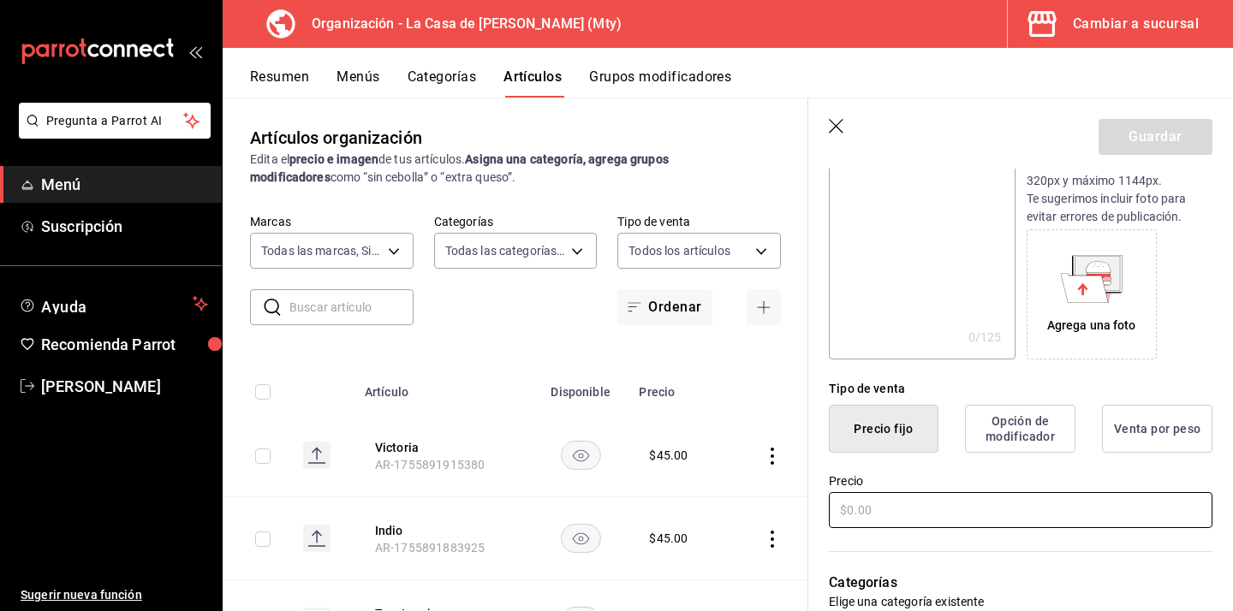
type input "Michelob ultra"
click at [858, 505] on input "text" at bounding box center [1020, 510] width 383 height 36
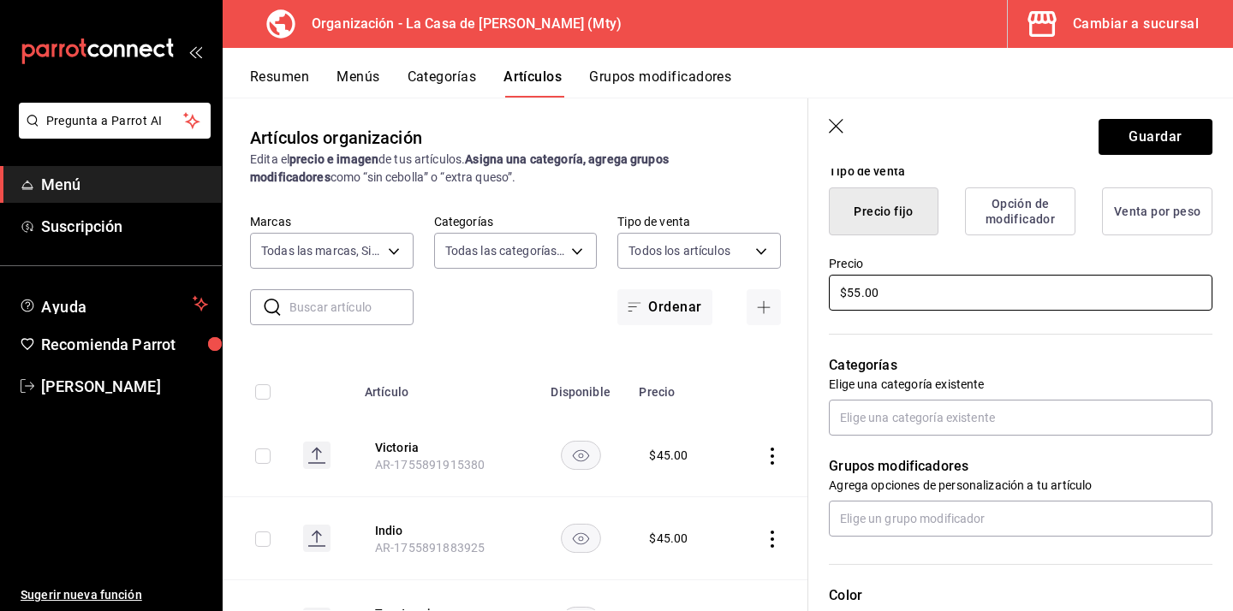
scroll to position [434, 0]
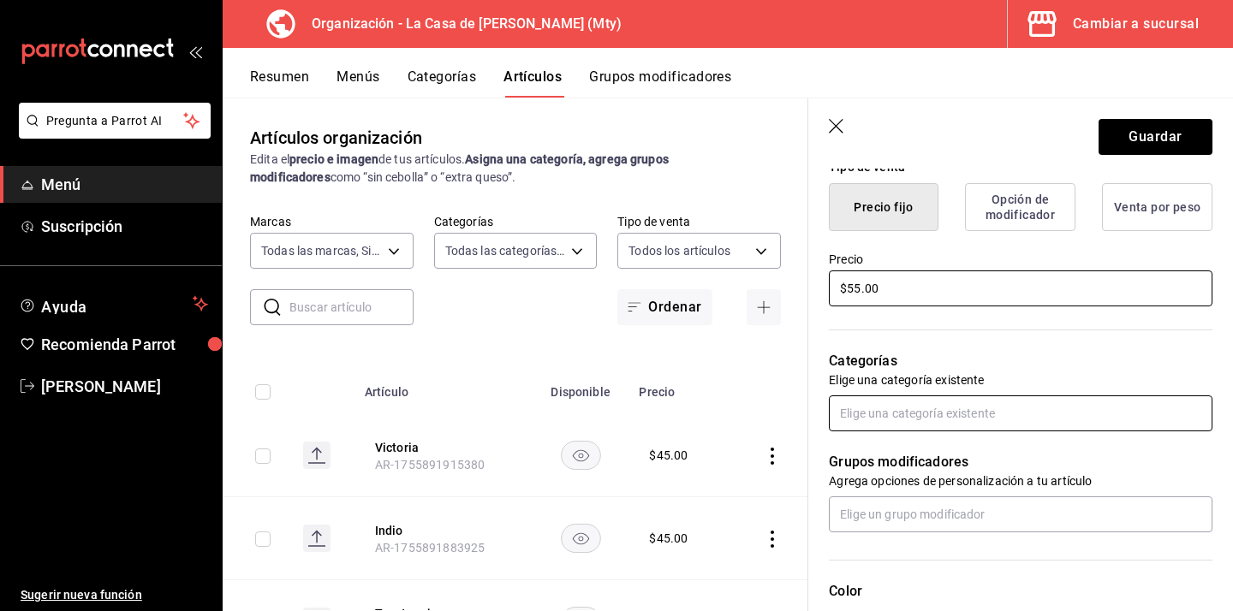
type input "$55.00"
click at [942, 429] on input "text" at bounding box center [1020, 413] width 383 height 36
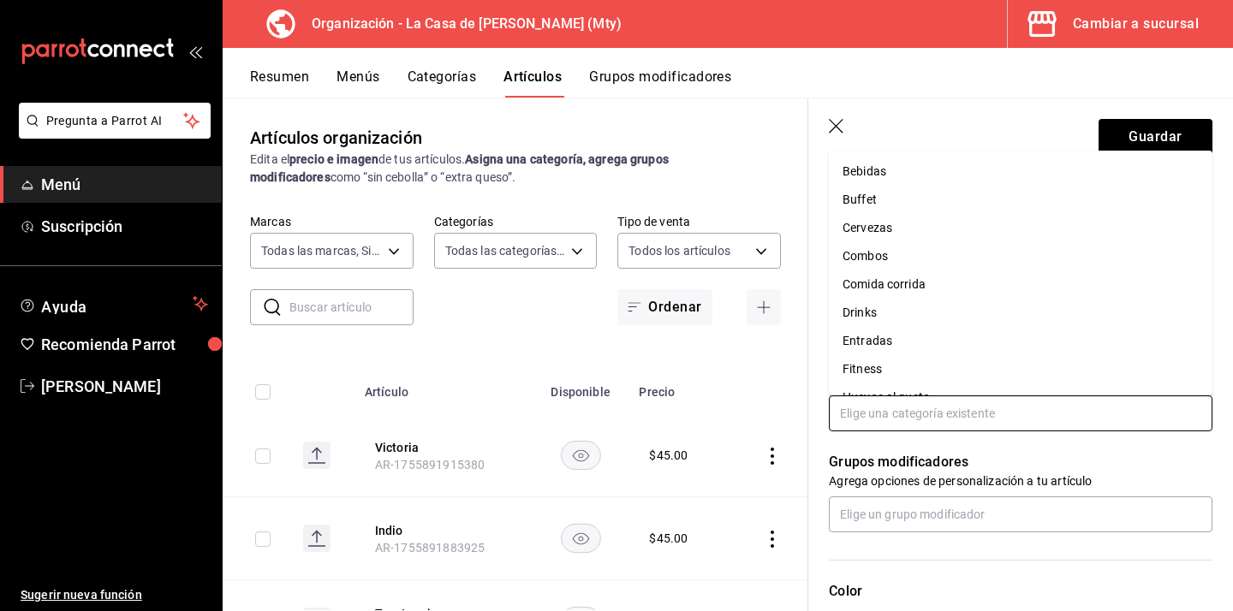
click at [935, 231] on li "Cervezas" at bounding box center [1020, 228] width 383 height 28
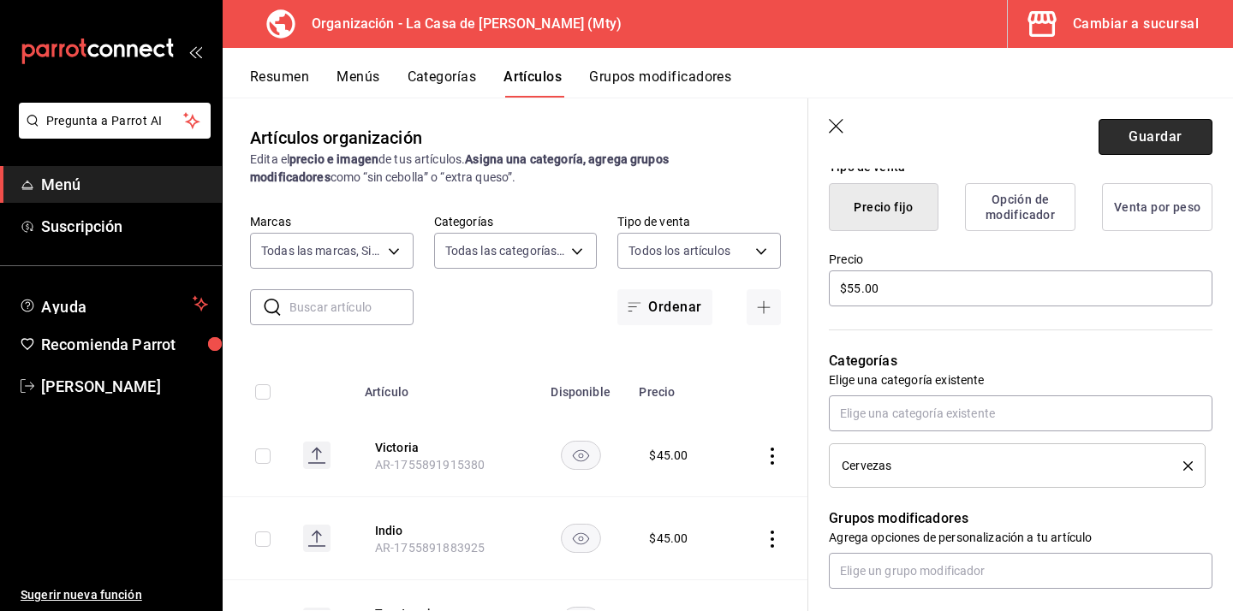
click at [1152, 133] on button "Guardar" at bounding box center [1155, 137] width 114 height 36
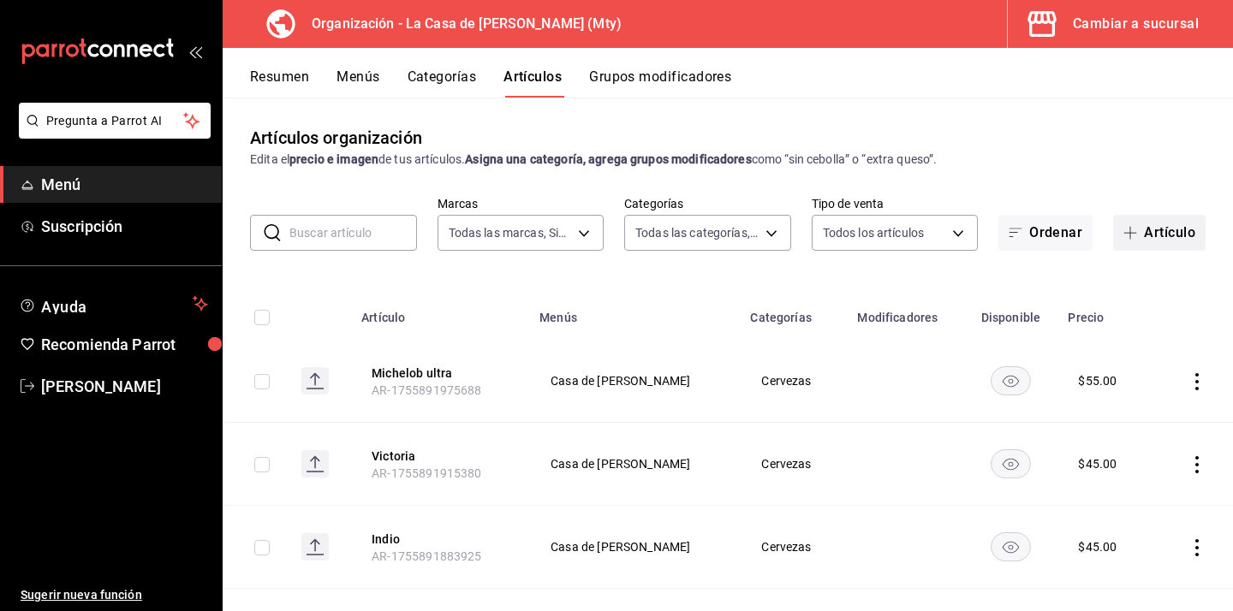
click at [1167, 230] on button "Artículo" at bounding box center [1159, 233] width 92 height 36
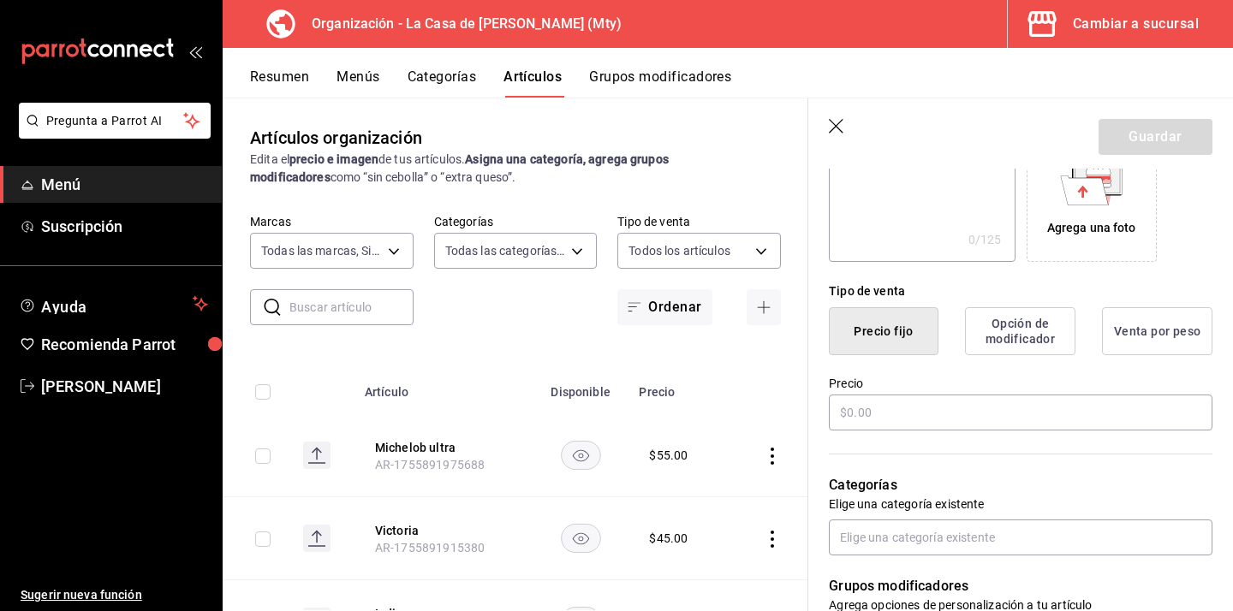
scroll to position [355, 0]
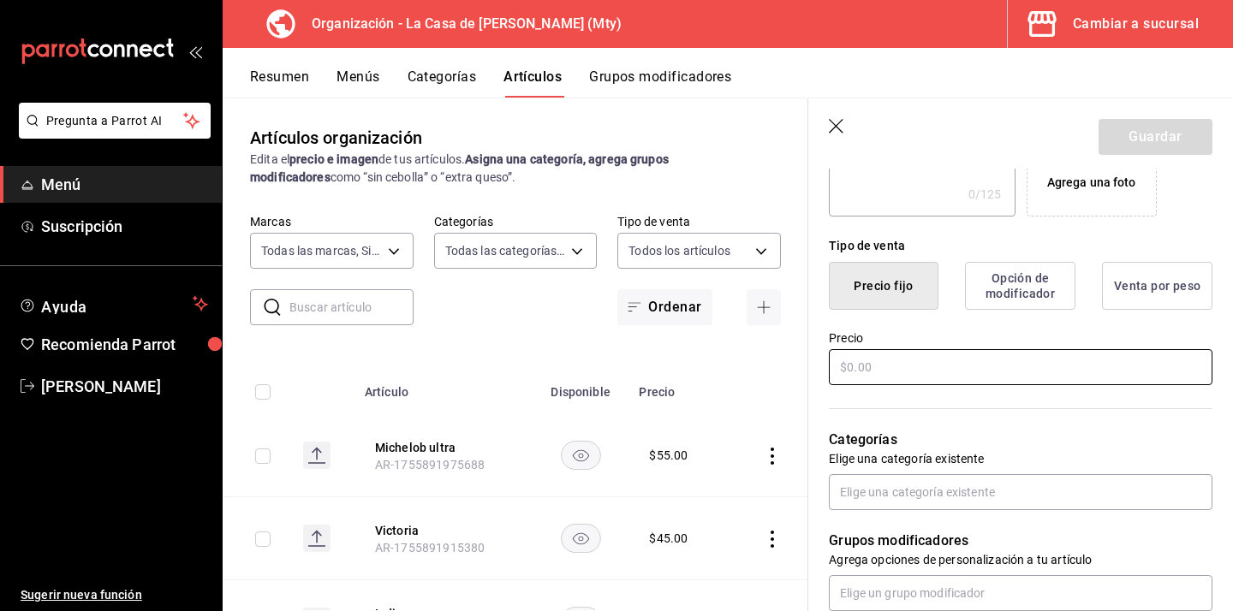
type input "Amstel ultra"
click at [877, 356] on input "text" at bounding box center [1020, 367] width 383 height 36
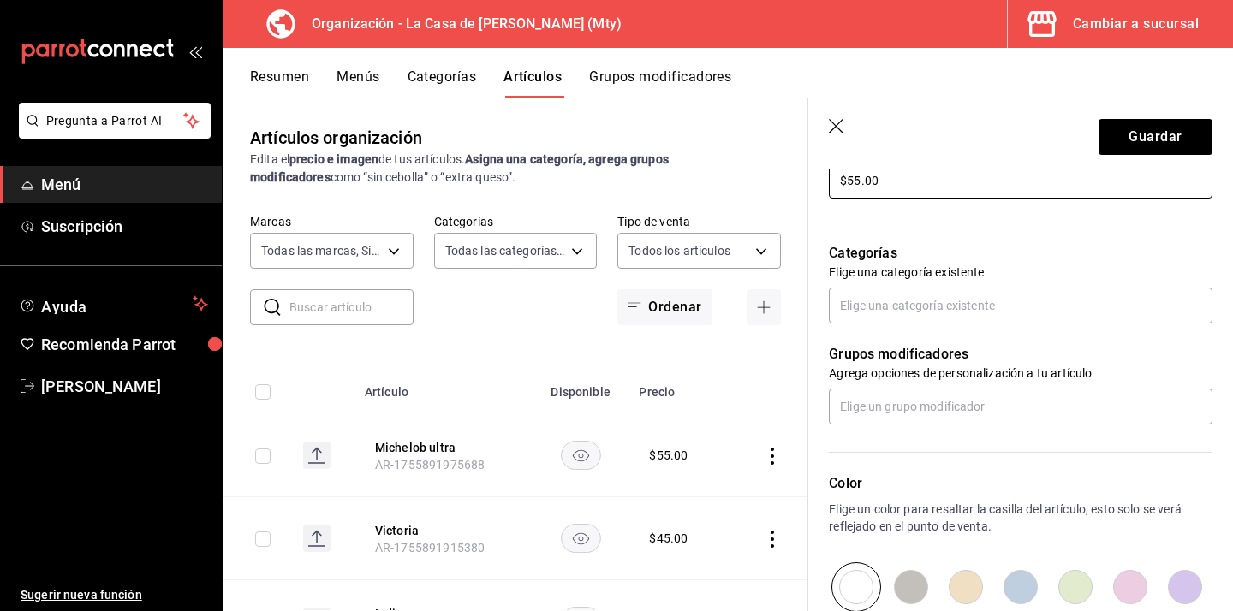
scroll to position [569, 0]
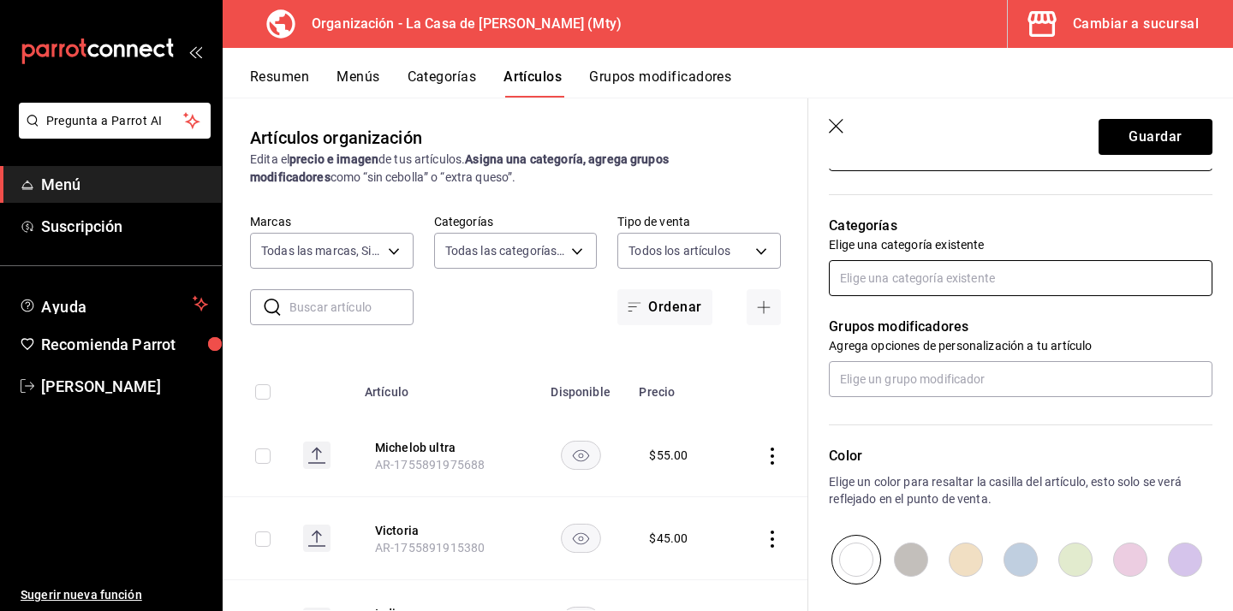
type input "$55.00"
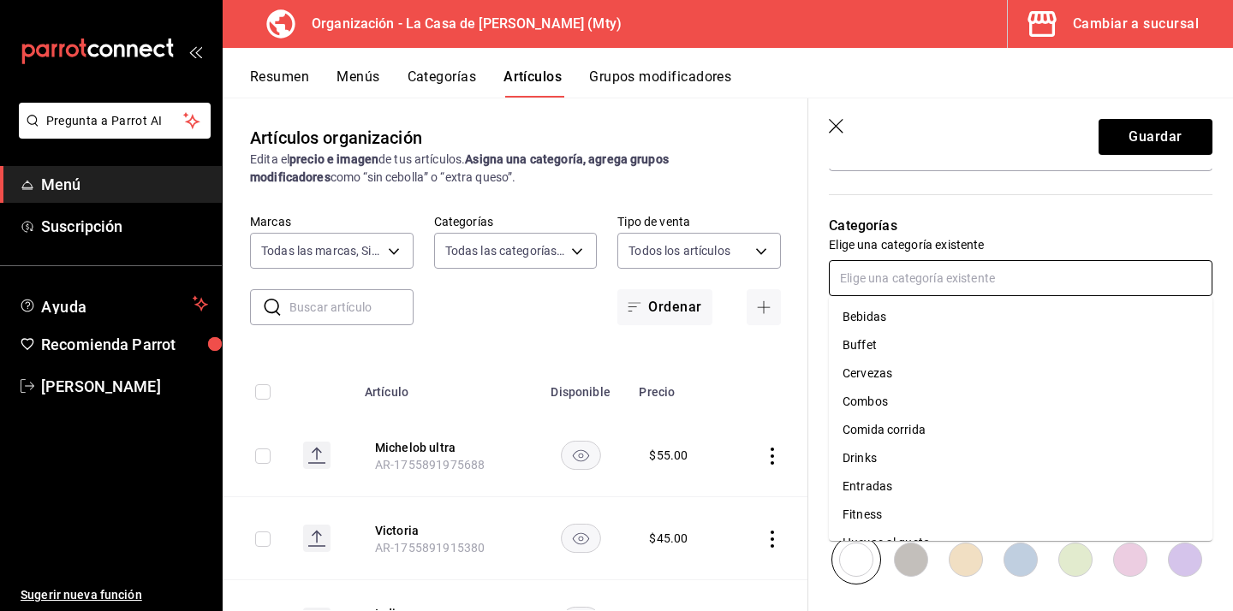
click at [887, 276] on input "text" at bounding box center [1020, 278] width 383 height 36
click at [870, 365] on li "Cervezas" at bounding box center [1020, 373] width 383 height 28
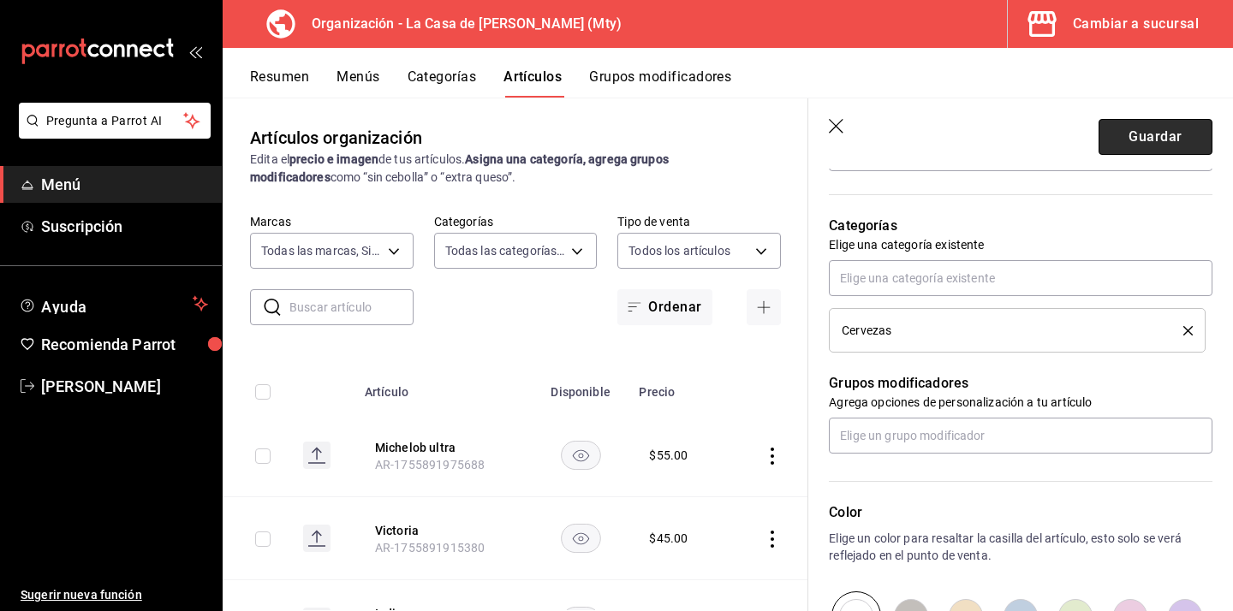
click at [1115, 135] on button "Guardar" at bounding box center [1155, 137] width 114 height 36
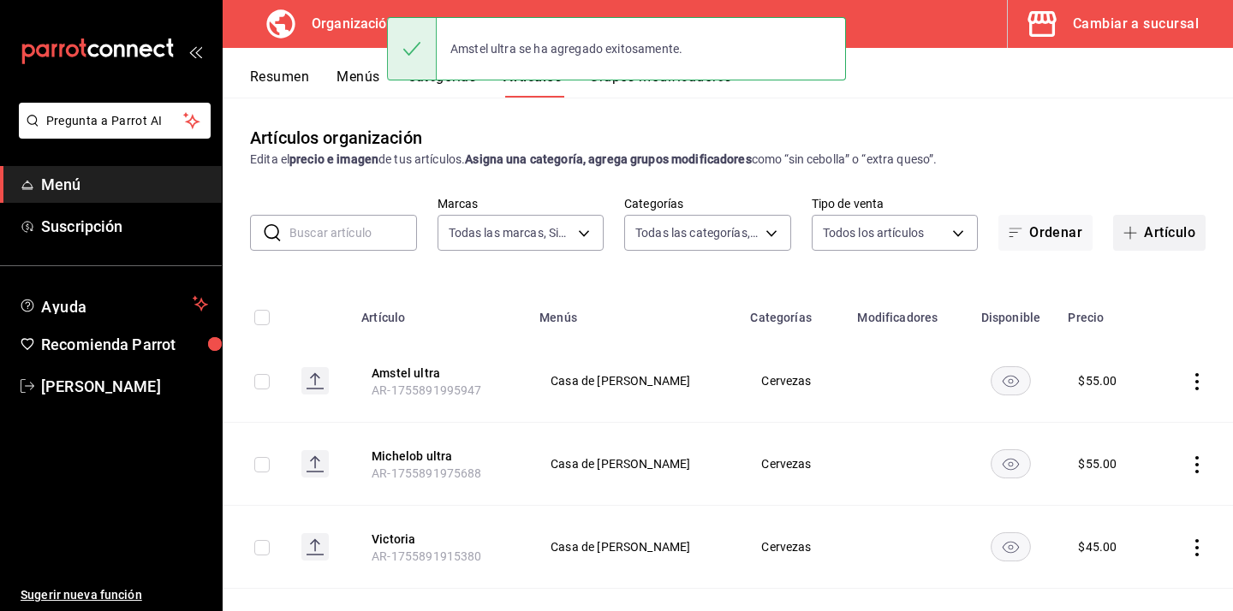
click at [1146, 242] on button "Artículo" at bounding box center [1159, 233] width 92 height 36
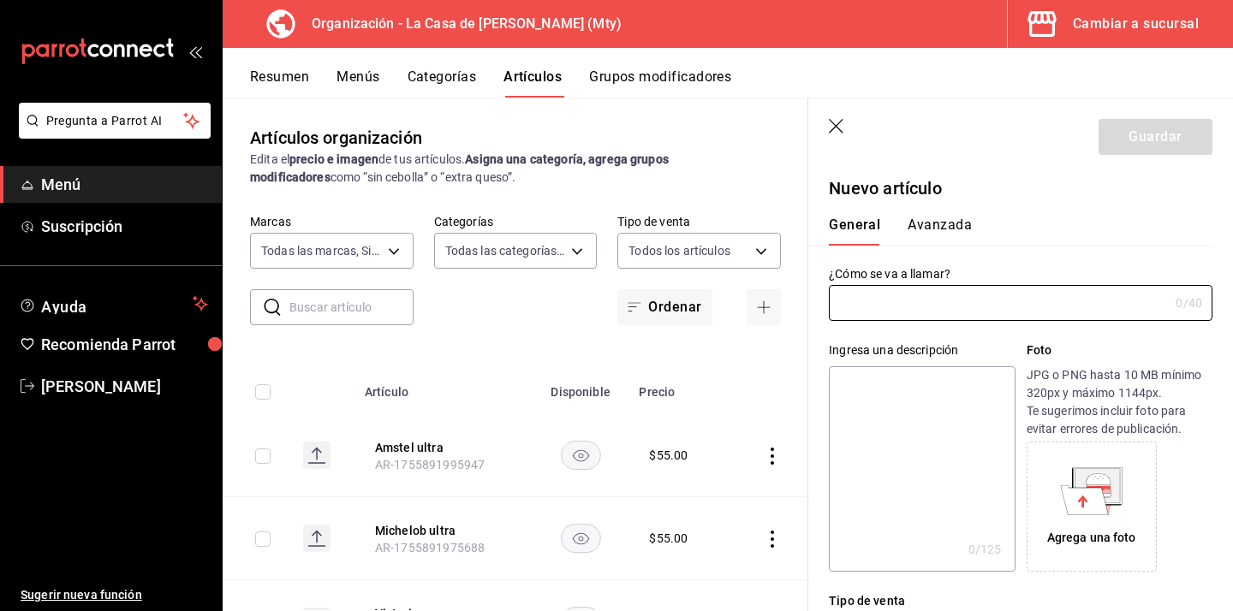
type input "AR-1755892030001"
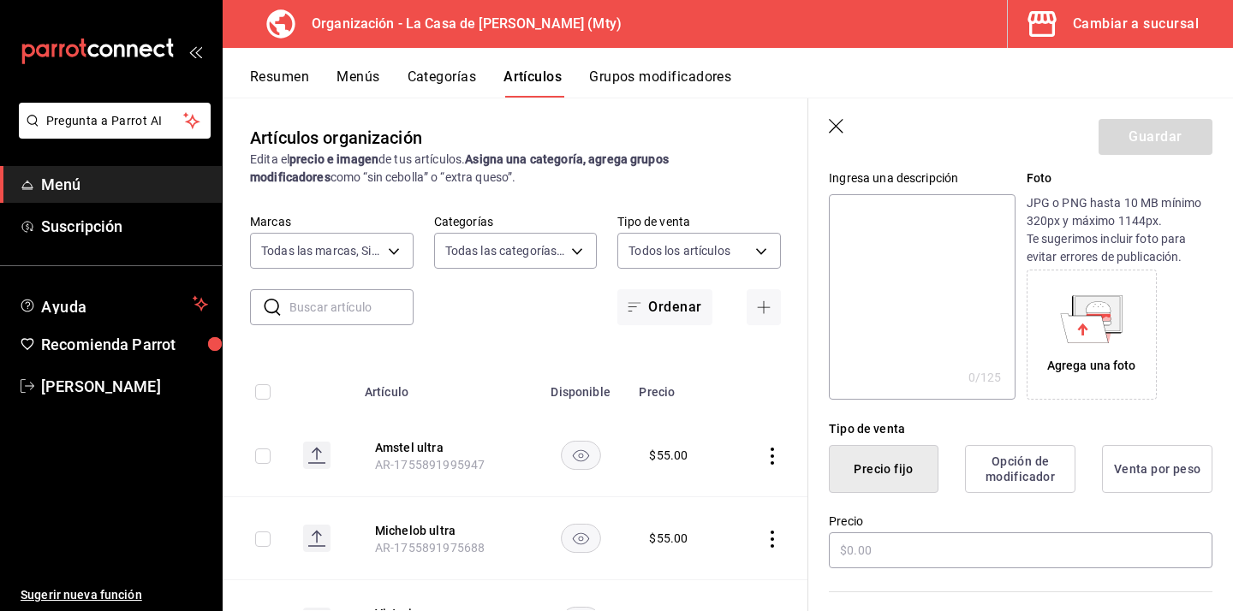
scroll to position [182, 0]
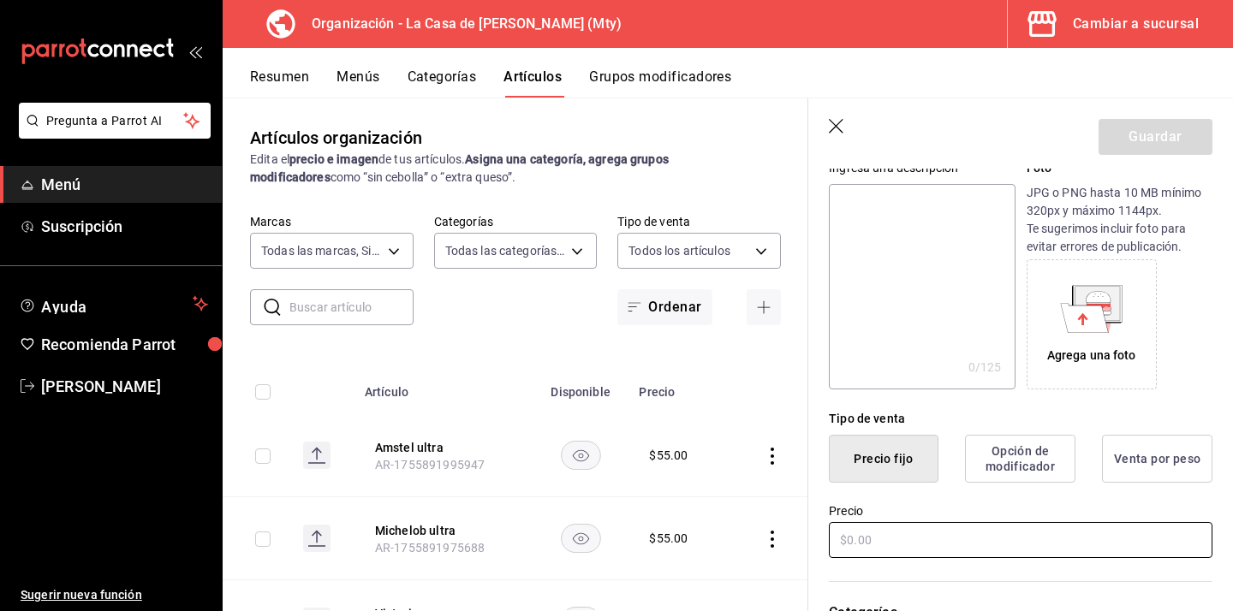
type input "XX laguer"
click at [894, 527] on input "text" at bounding box center [1020, 540] width 383 height 36
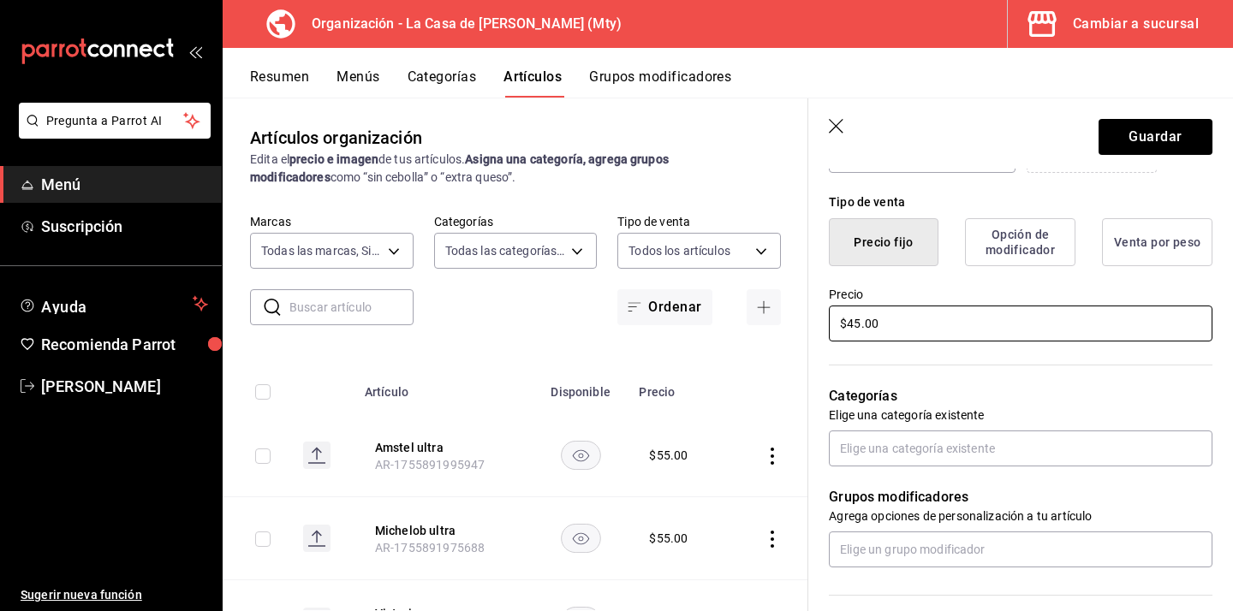
scroll to position [437, 0]
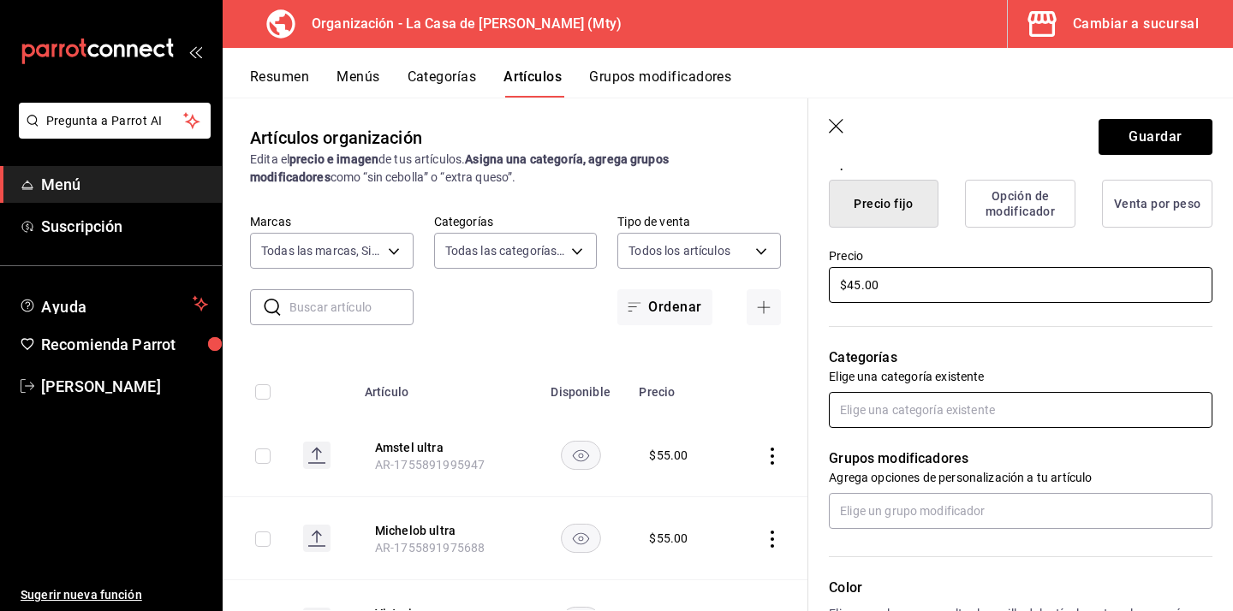
type input "$45.00"
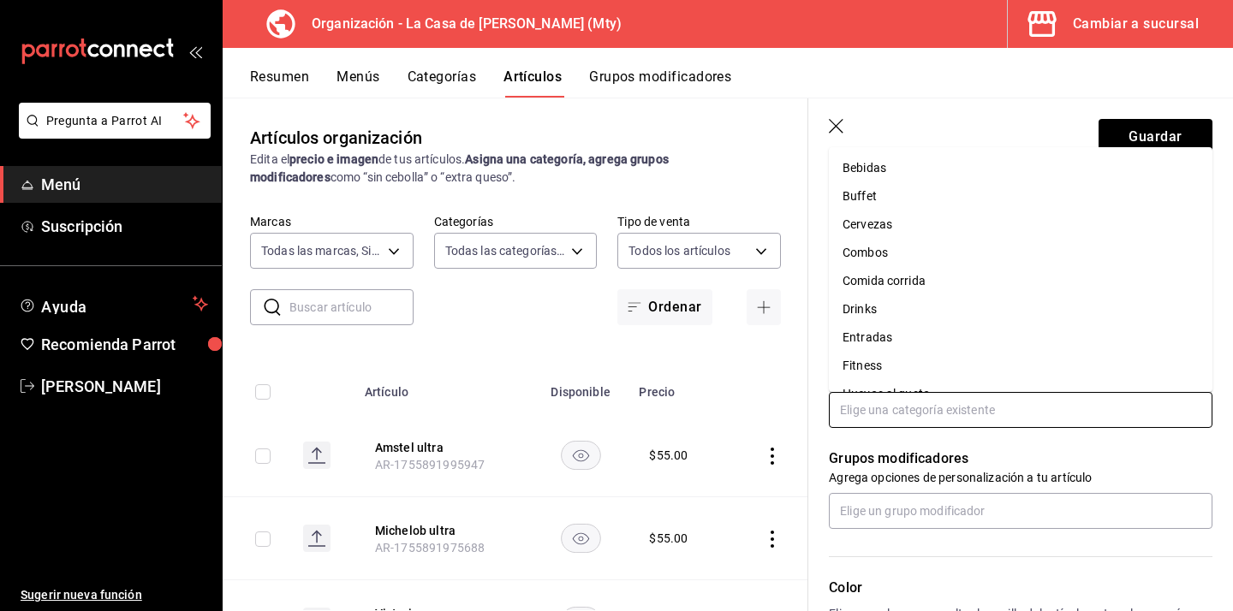
click at [932, 413] on input "text" at bounding box center [1020, 410] width 383 height 36
click at [935, 224] on li "Cervezas" at bounding box center [1020, 225] width 383 height 28
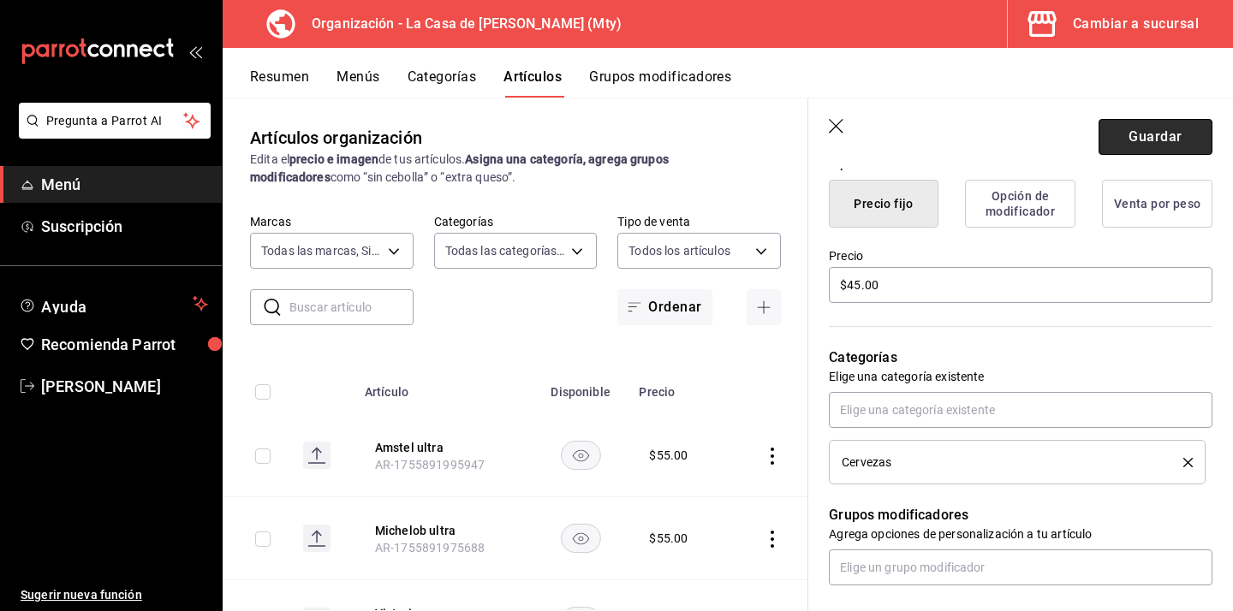
click at [1183, 135] on button "Guardar" at bounding box center [1155, 137] width 114 height 36
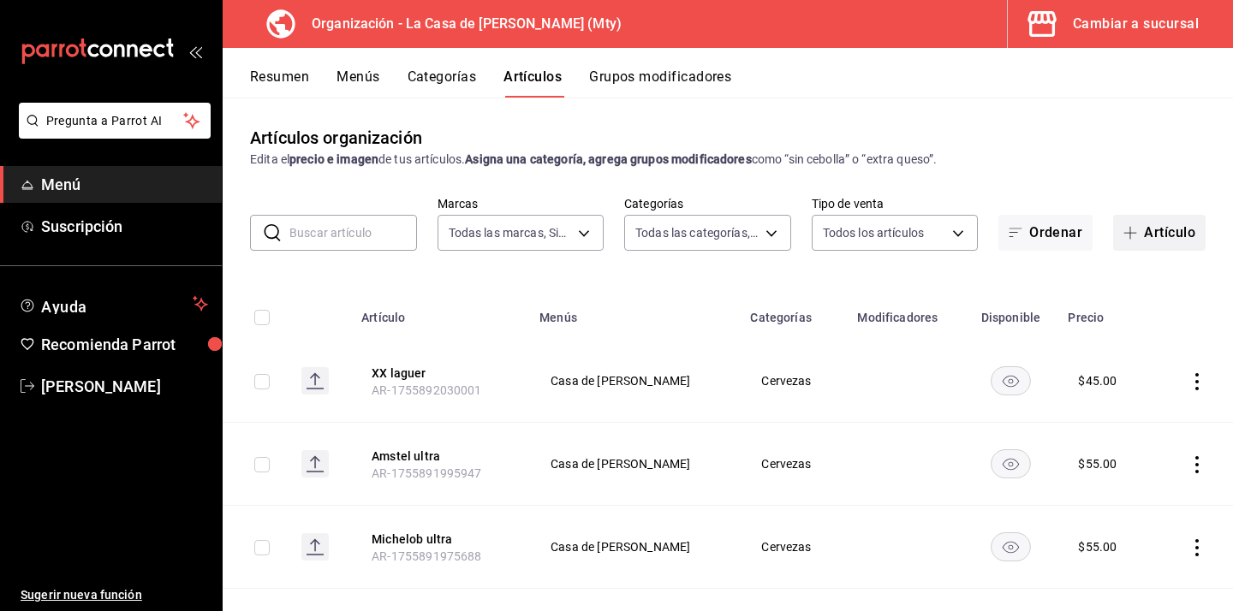
click at [1146, 235] on button "Artículo" at bounding box center [1159, 233] width 92 height 36
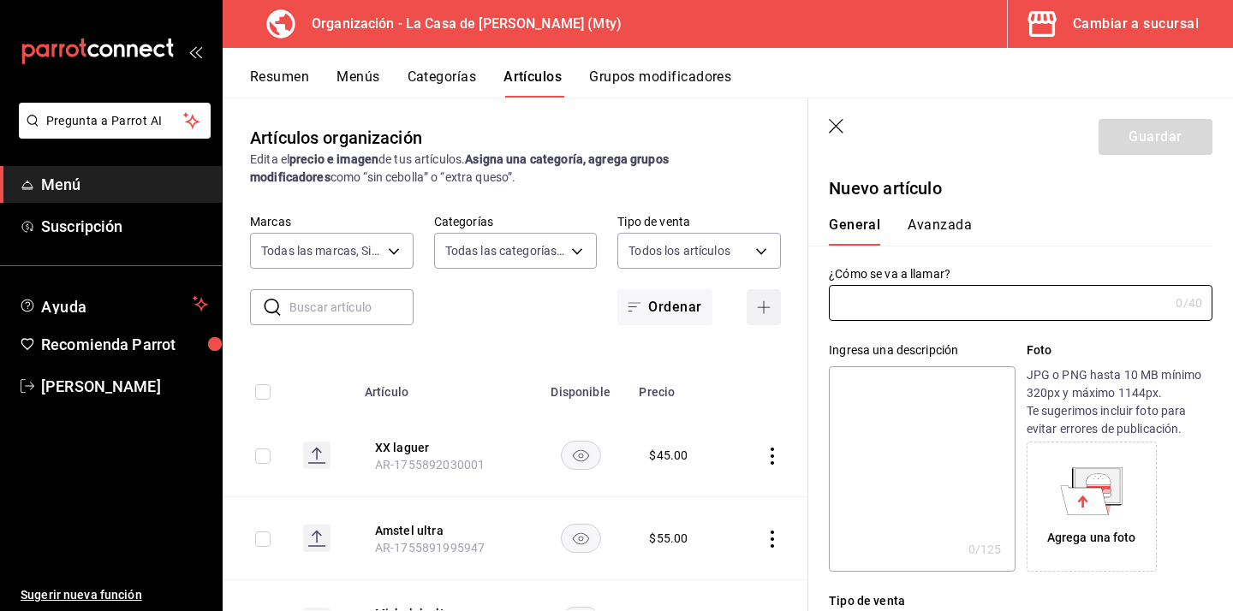
type input "AR-1755892069768"
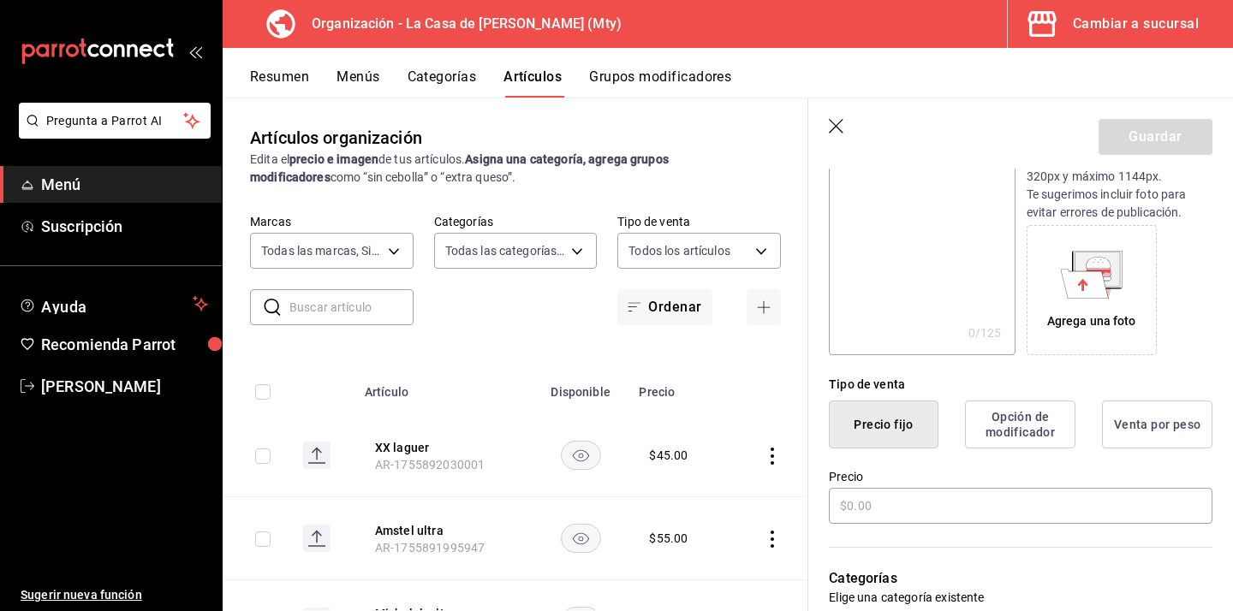
scroll to position [220, 0]
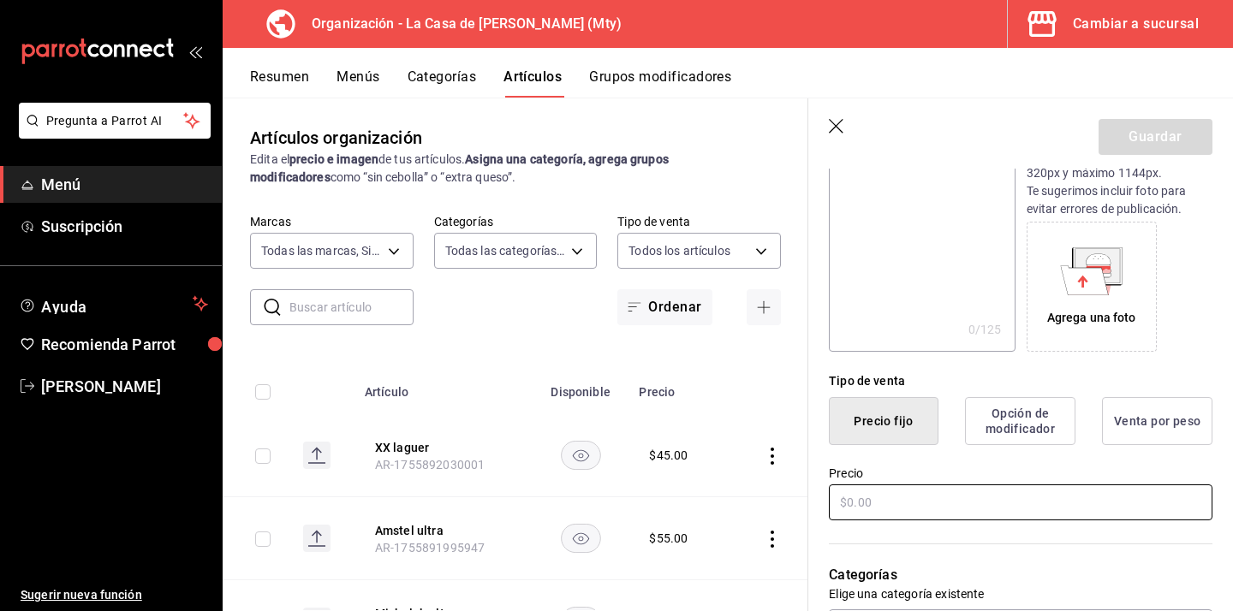
type input "[PERSON_NAME]"
click at [882, 496] on input "text" at bounding box center [1020, 502] width 383 height 36
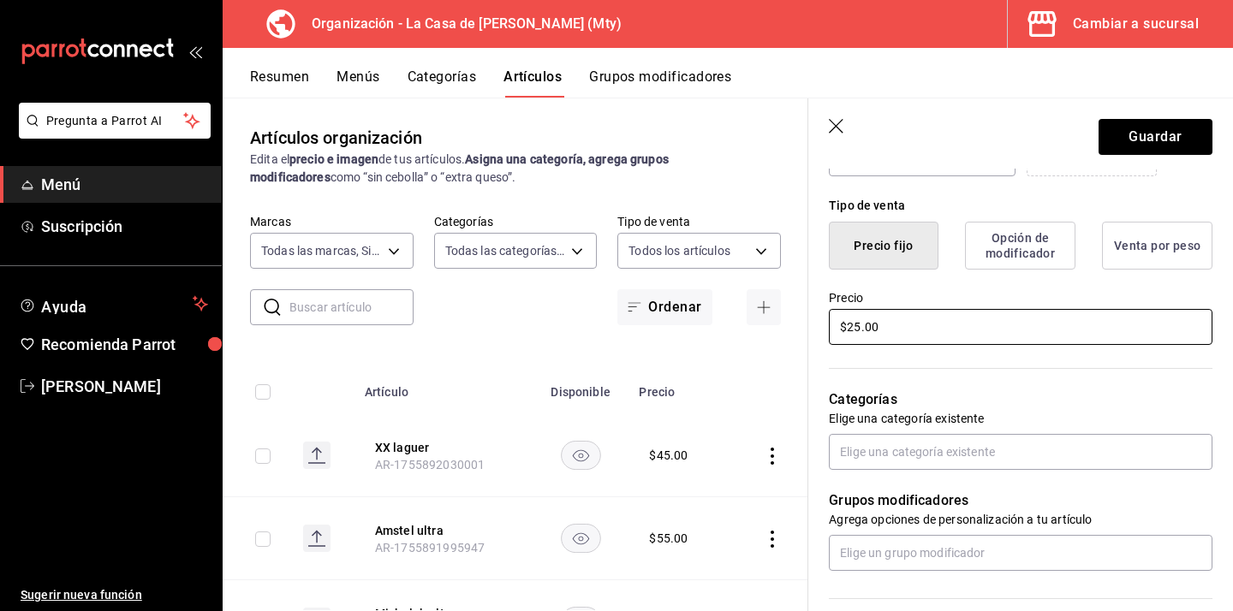
scroll to position [398, 0]
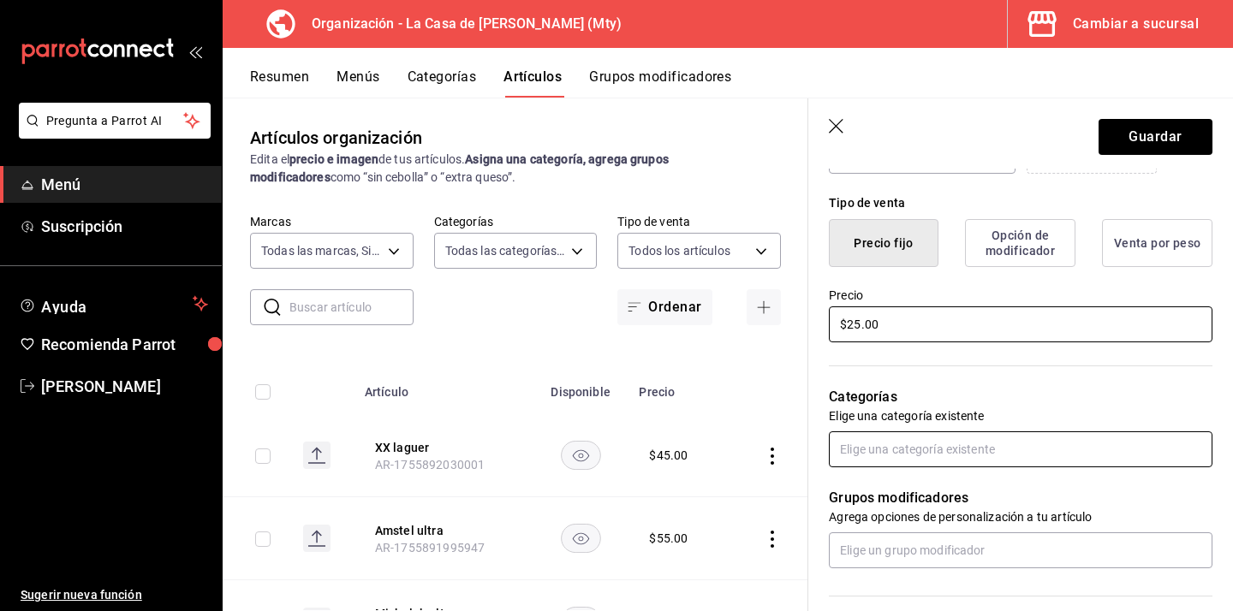
type input "$25.00"
click at [892, 451] on input "text" at bounding box center [1020, 449] width 383 height 36
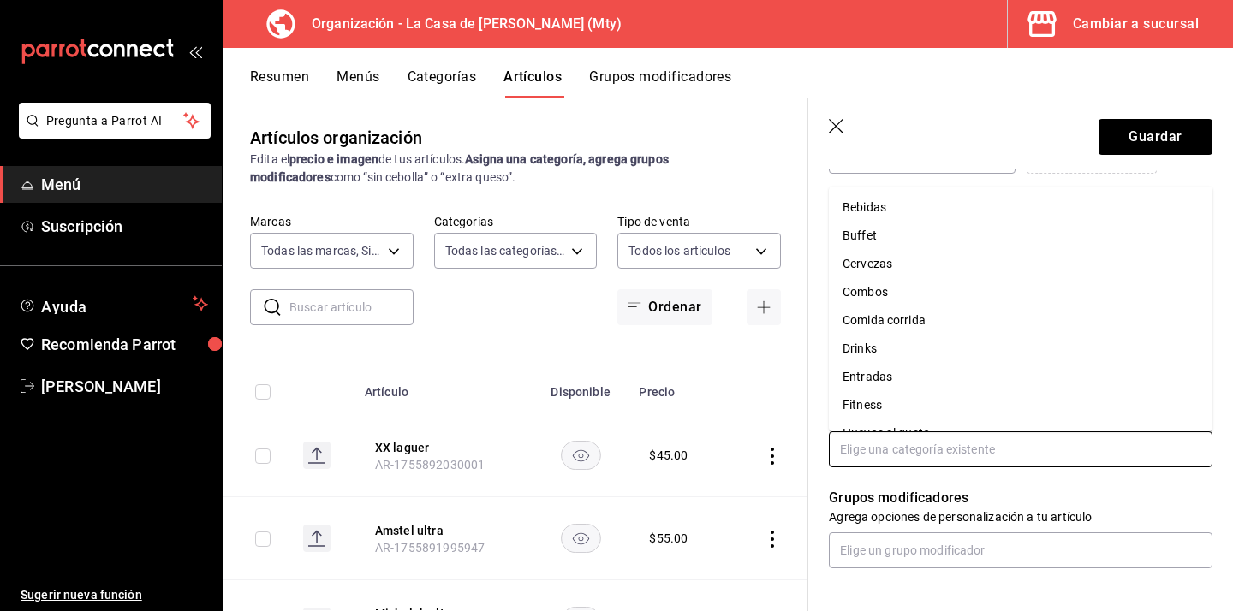
click at [945, 273] on li "Cervezas" at bounding box center [1020, 264] width 383 height 28
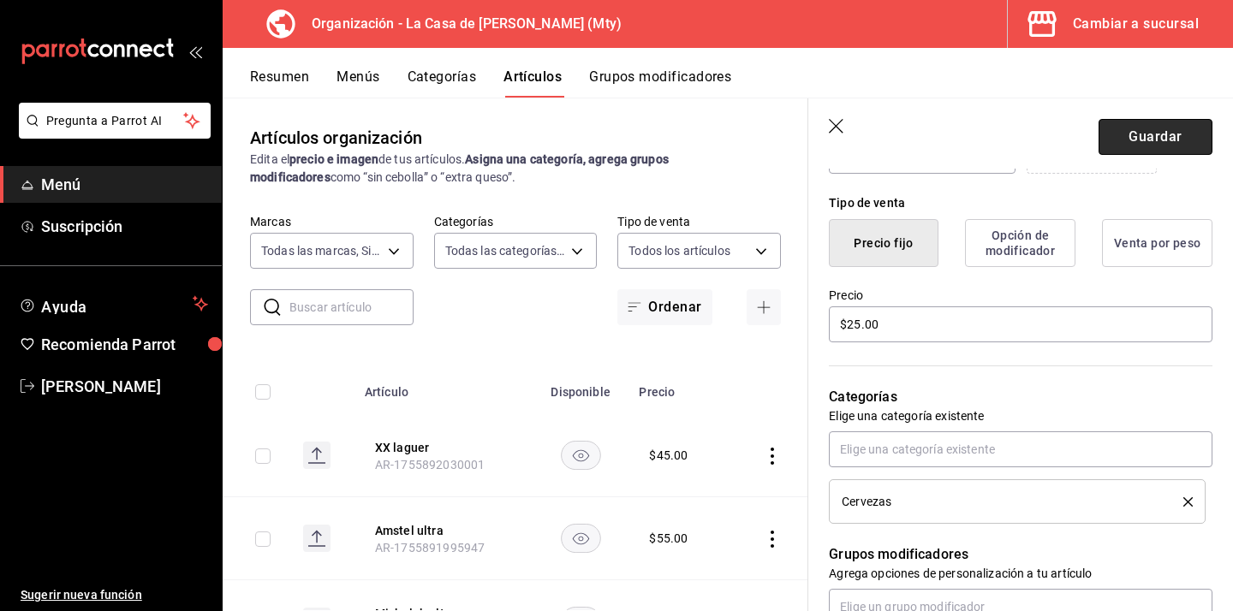
click at [1162, 139] on button "Guardar" at bounding box center [1155, 137] width 114 height 36
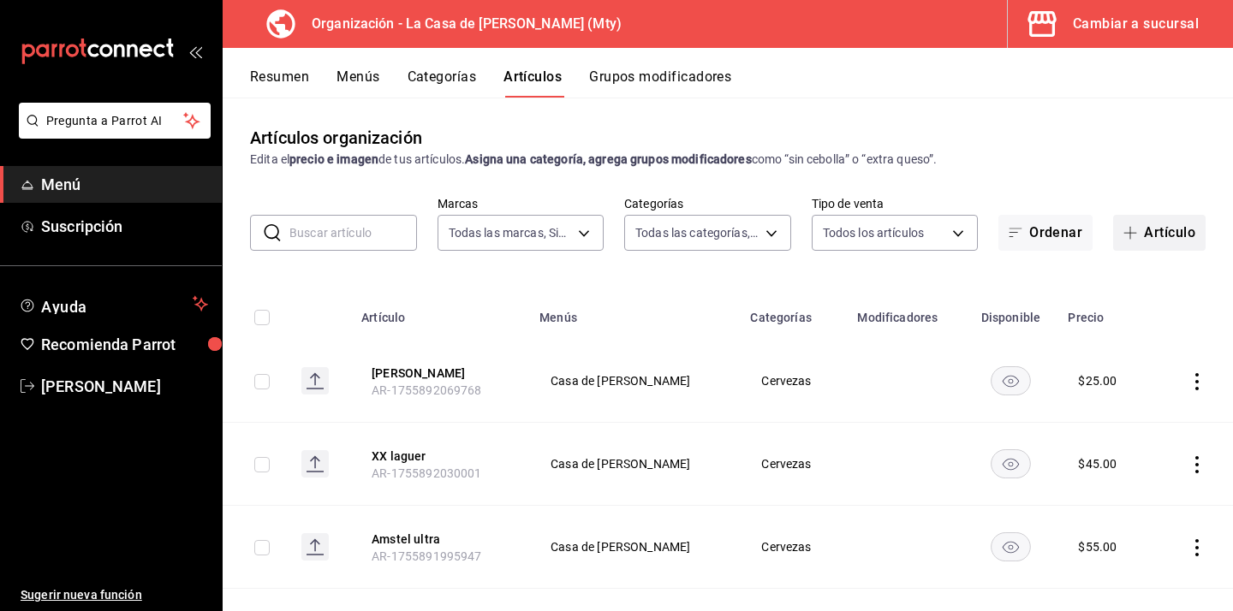
click at [1160, 236] on button "Artículo" at bounding box center [1159, 233] width 92 height 36
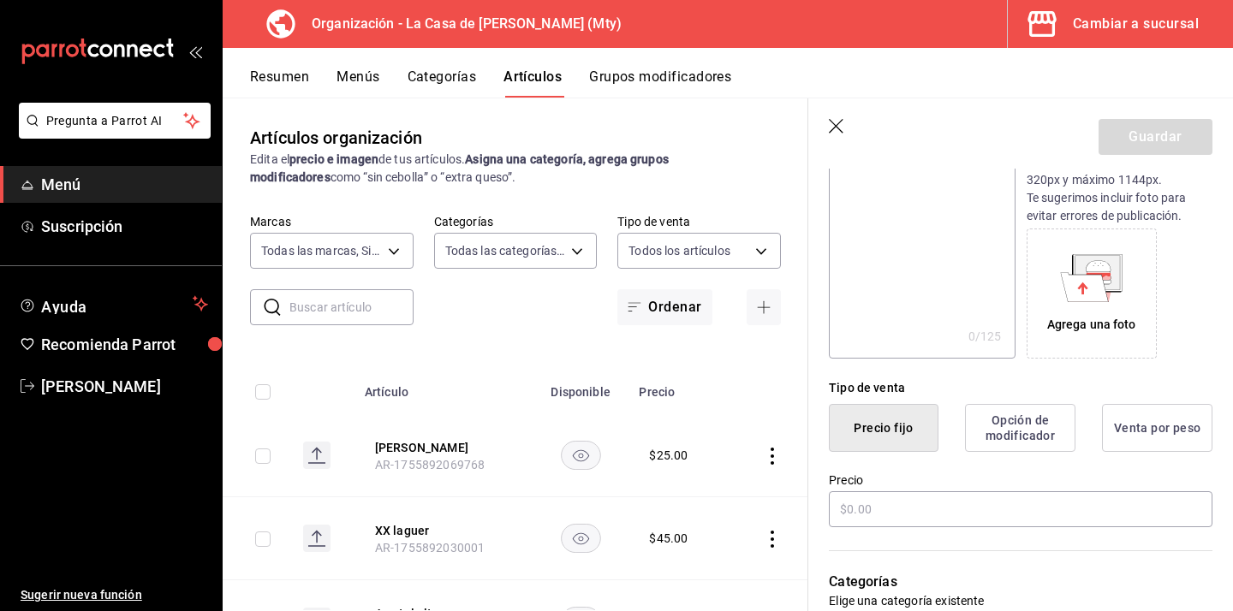
scroll to position [246, 0]
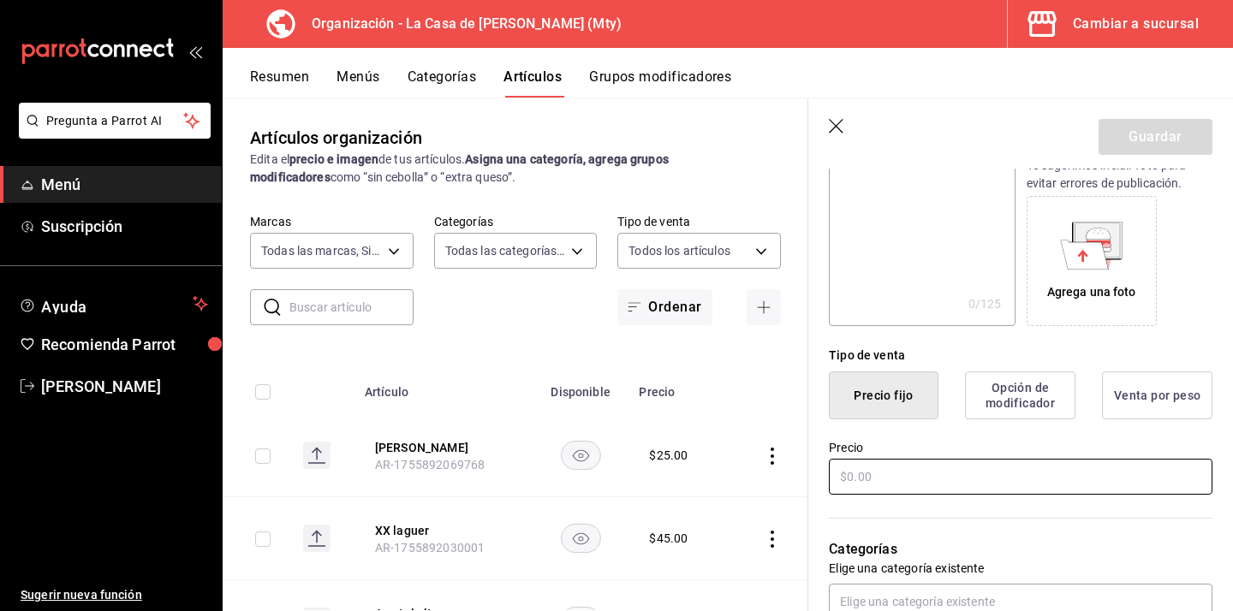
type input "Vaso clamato"
click at [907, 478] on input "text" at bounding box center [1020, 477] width 383 height 36
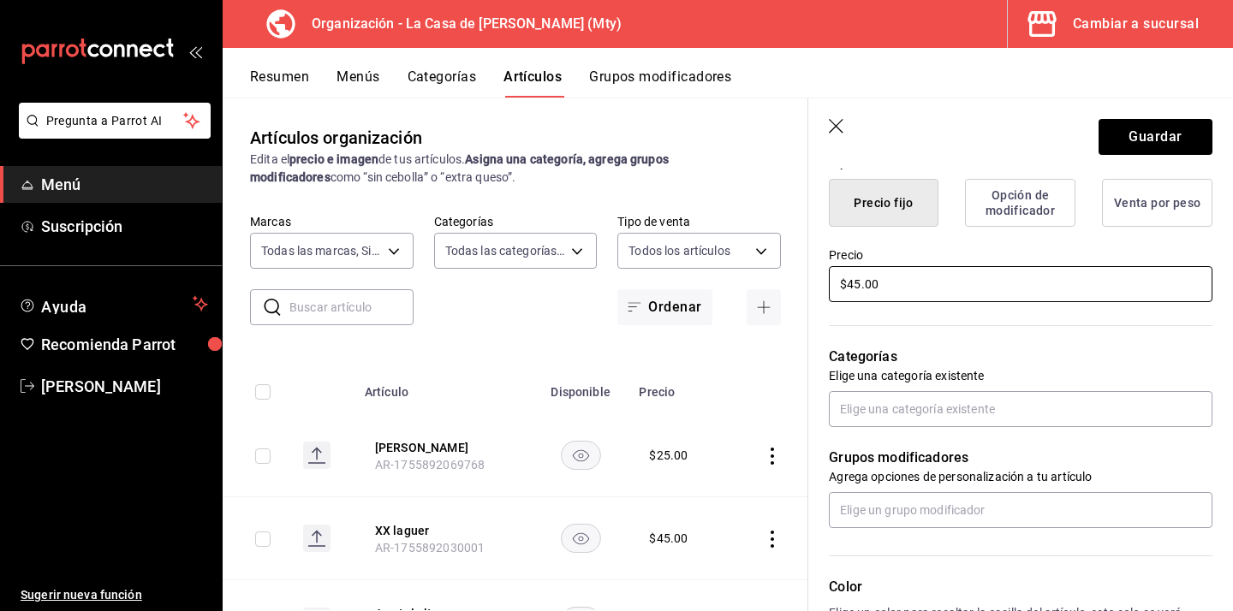
scroll to position [472, 0]
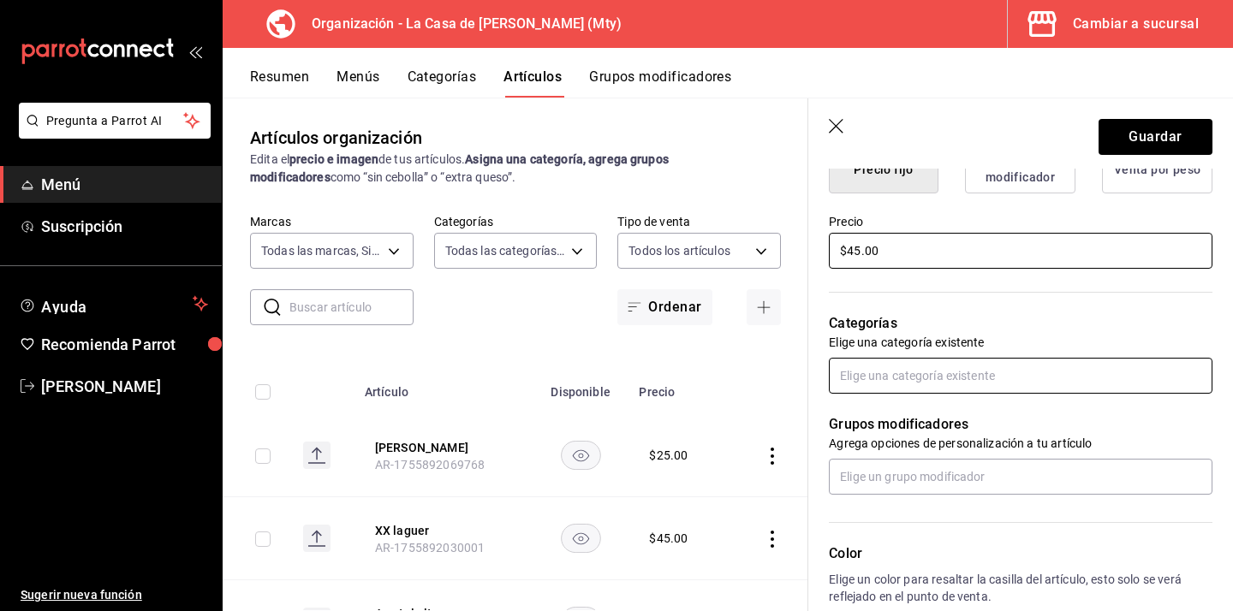
type input "$45.00"
click at [957, 373] on input "text" at bounding box center [1020, 376] width 383 height 36
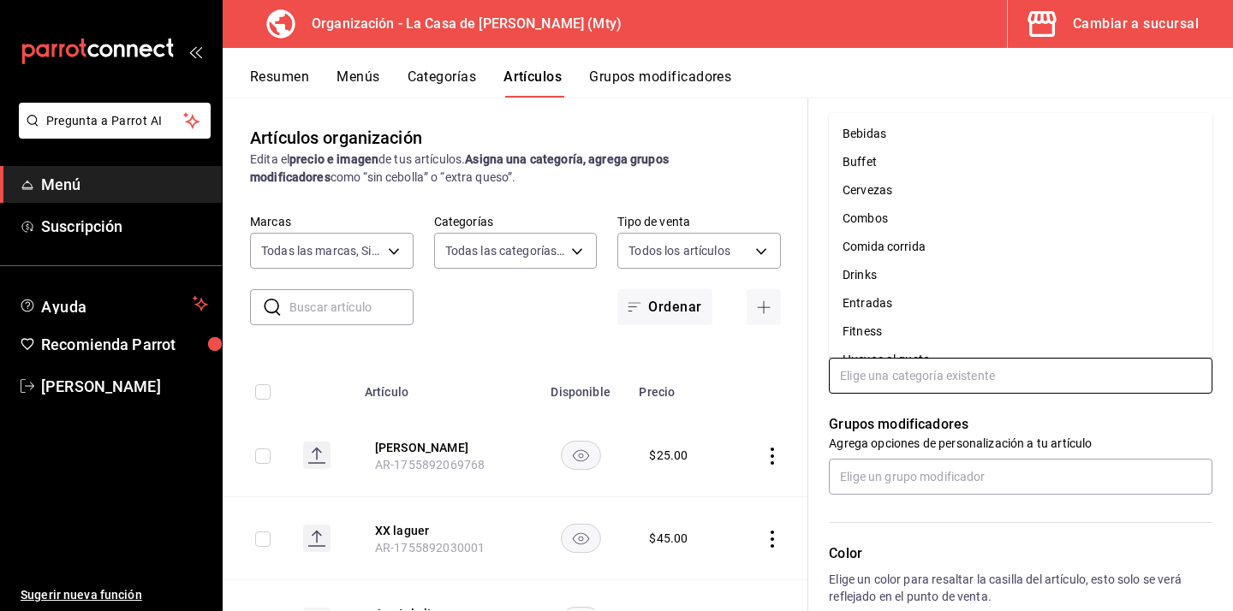
click at [933, 204] on li "Cervezas" at bounding box center [1020, 190] width 383 height 28
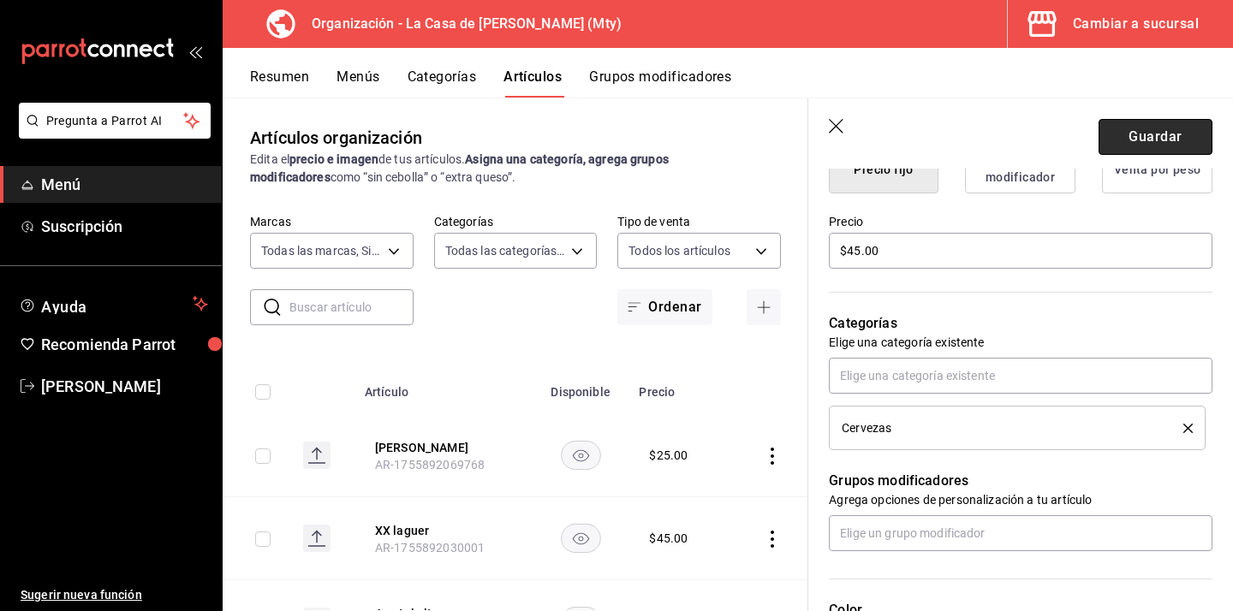
click at [1125, 126] on button "Guardar" at bounding box center [1155, 137] width 114 height 36
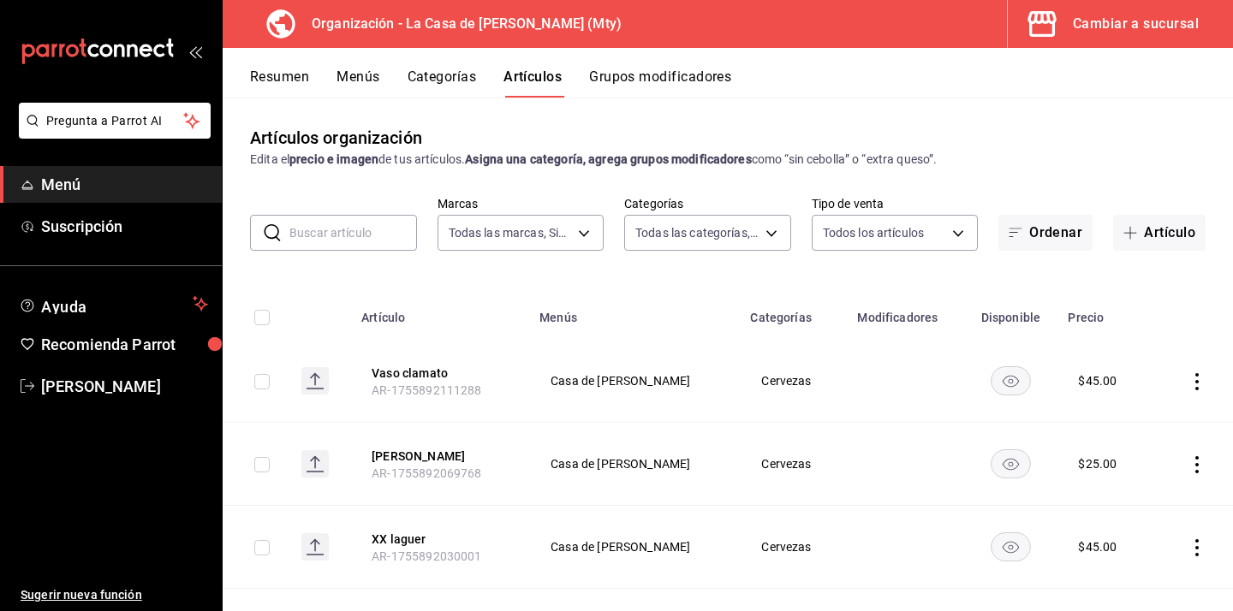
click at [209, 55] on div "mailbox folders" at bounding box center [111, 51] width 222 height 103
click at [205, 58] on div "mailbox folders" at bounding box center [111, 51] width 222 height 103
click at [199, 57] on icon "open_drawer_menu" at bounding box center [199, 52] width 8 height 13
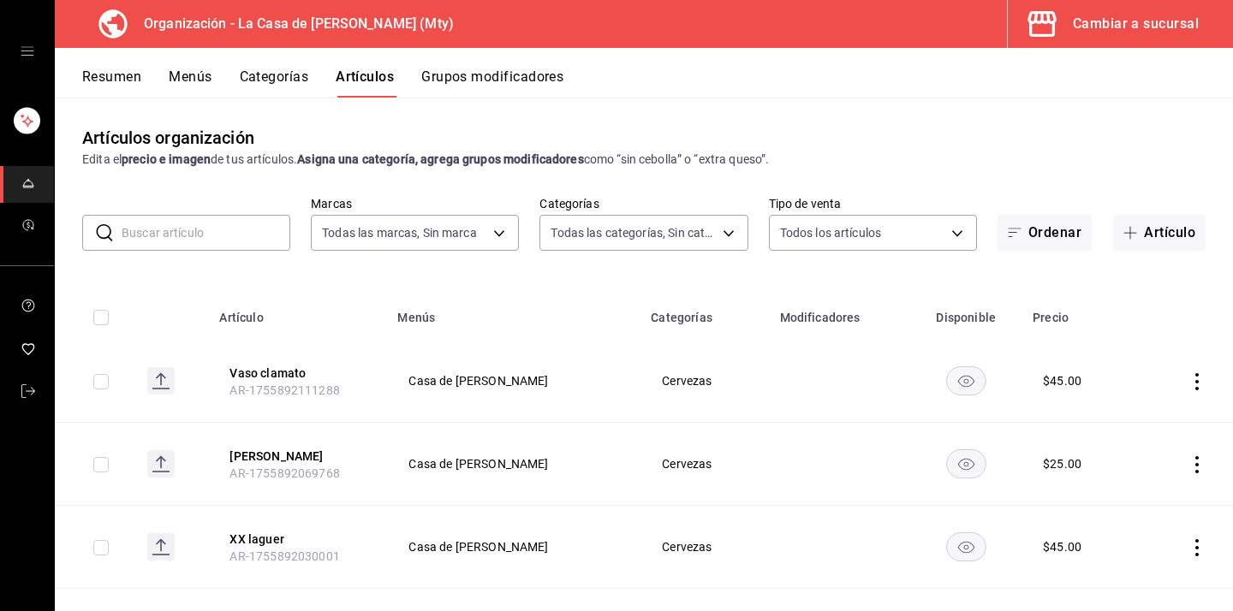
click at [31, 55] on icon "open drawer" at bounding box center [28, 52] width 14 height 14
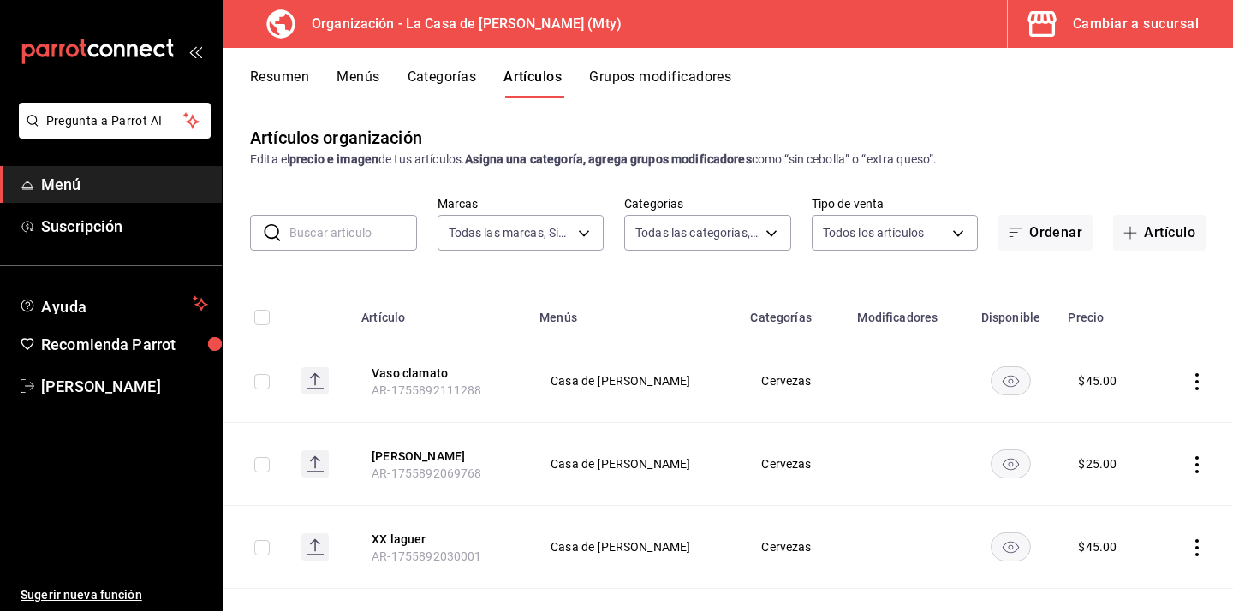
click at [307, 81] on button "Resumen" at bounding box center [279, 82] width 59 height 29
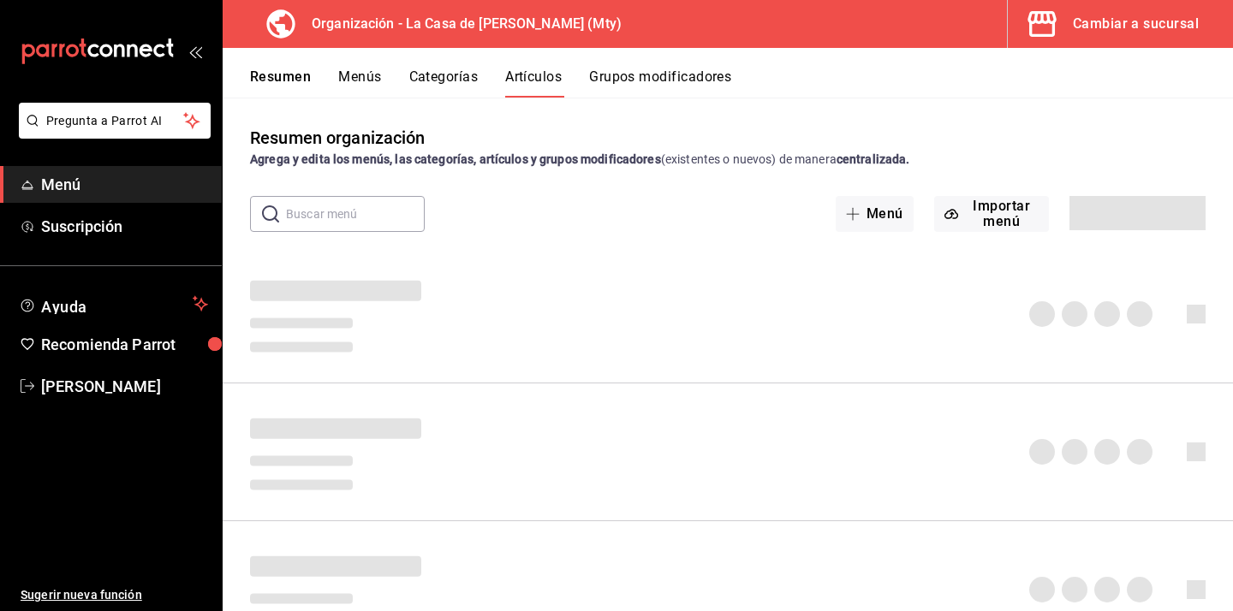
click at [376, 86] on button "Menús" at bounding box center [359, 82] width 43 height 29
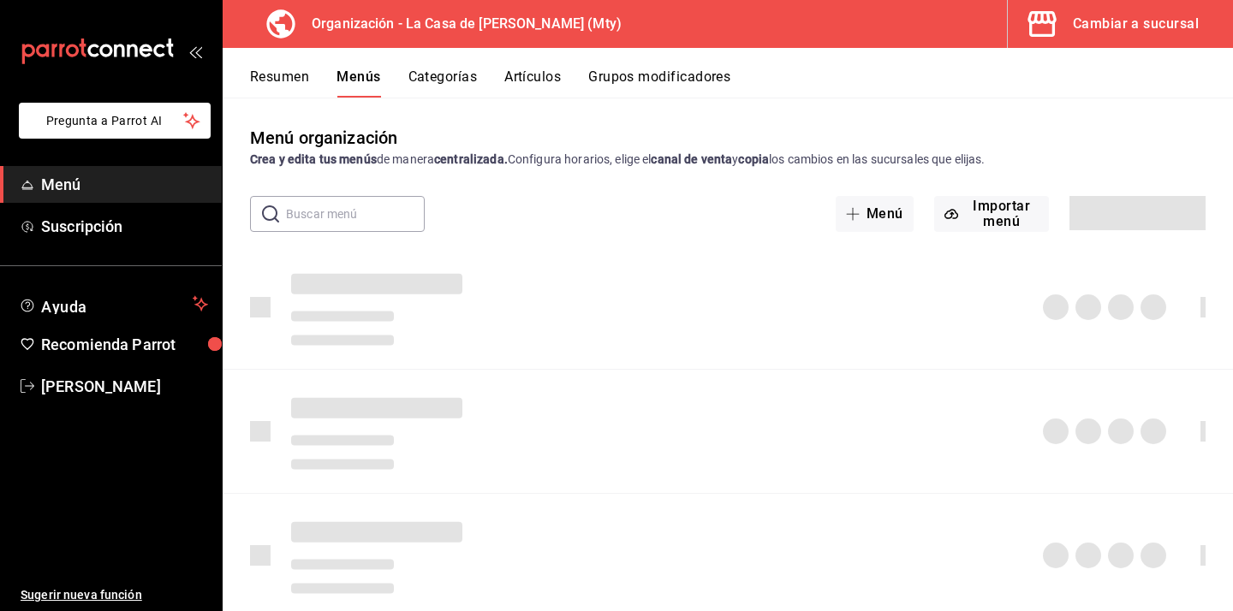
click at [190, 53] on icon "open_drawer_menu" at bounding box center [193, 52] width 8 height 13
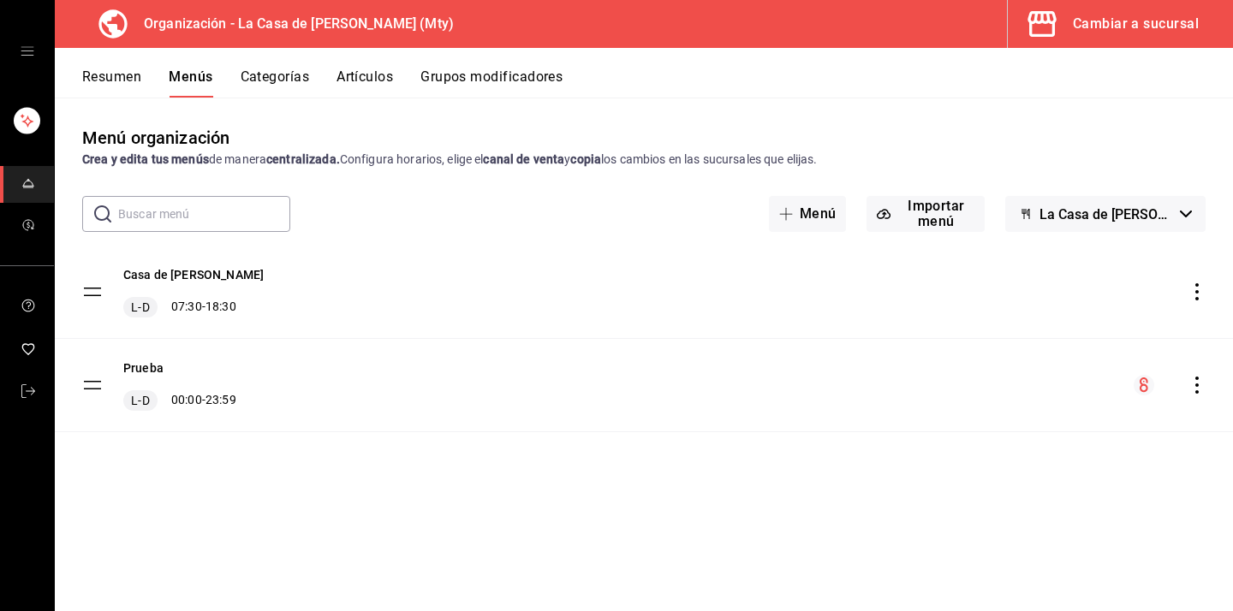
click at [32, 61] on div "mailbox folders" at bounding box center [27, 51] width 54 height 103
click at [21, 55] on icon "open drawer" at bounding box center [28, 52] width 14 height 14
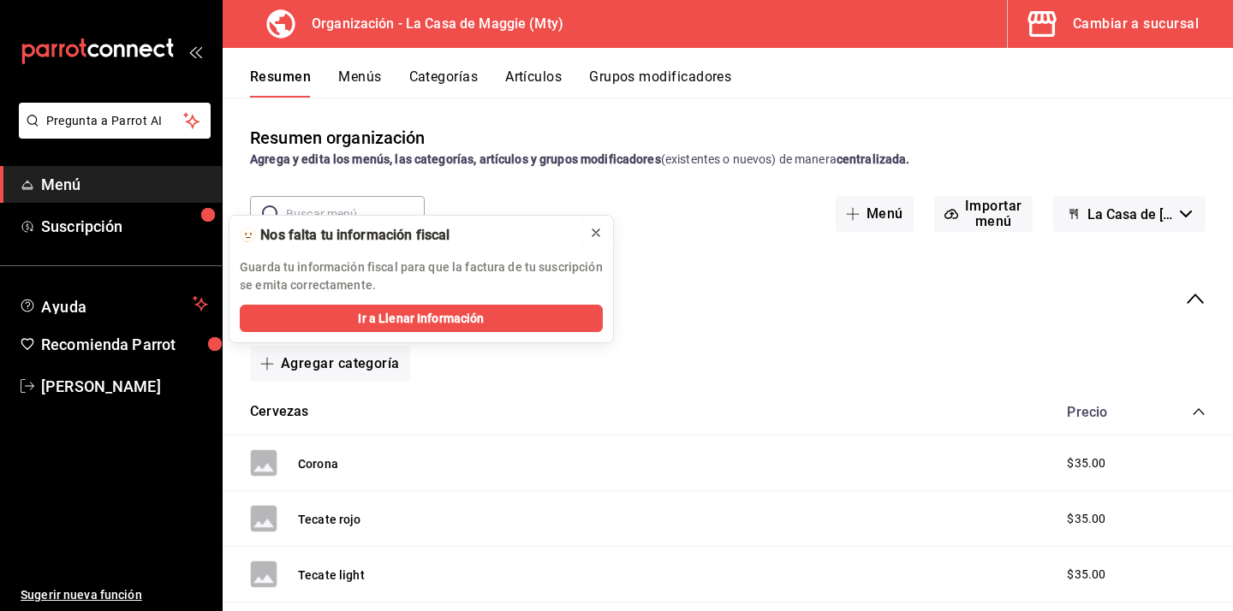
click at [595, 233] on icon at bounding box center [595, 232] width 7 height 7
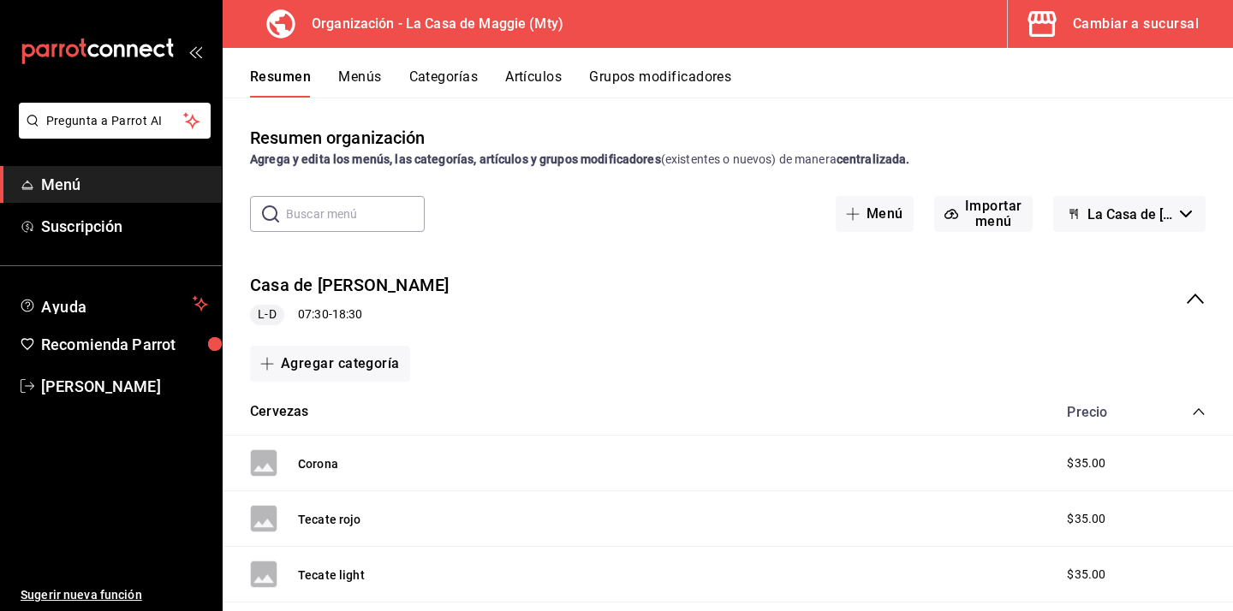
click at [1202, 415] on icon "collapse-category-row" at bounding box center [1198, 412] width 14 height 14
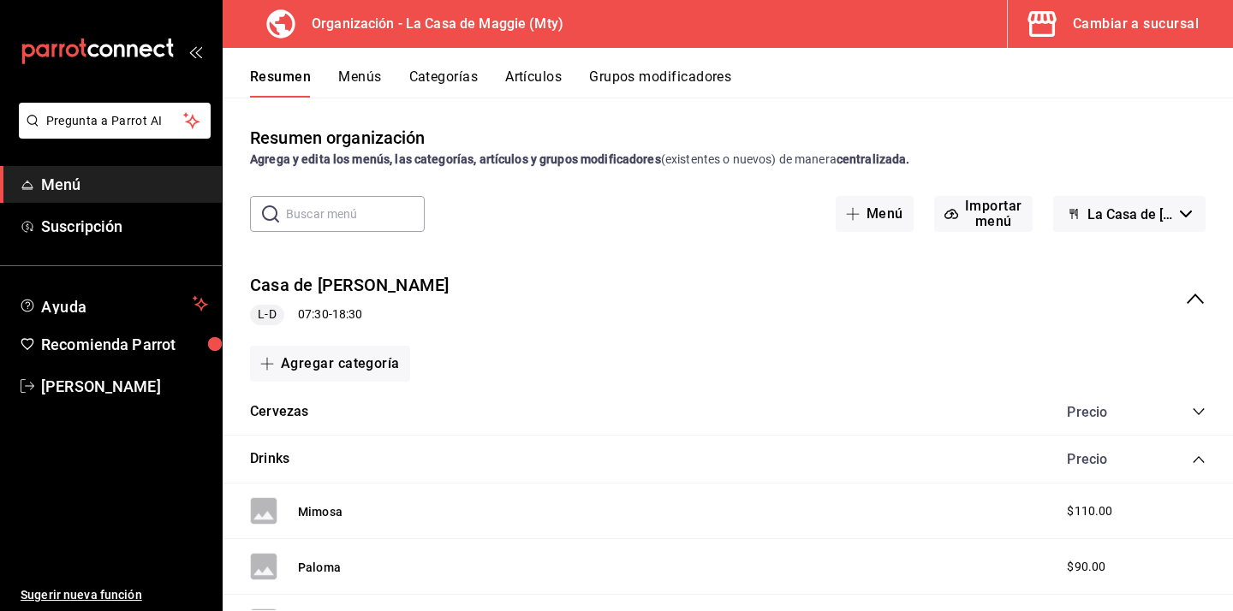
click at [1197, 296] on icon "collapse-menu-row" at bounding box center [1195, 298] width 21 height 21
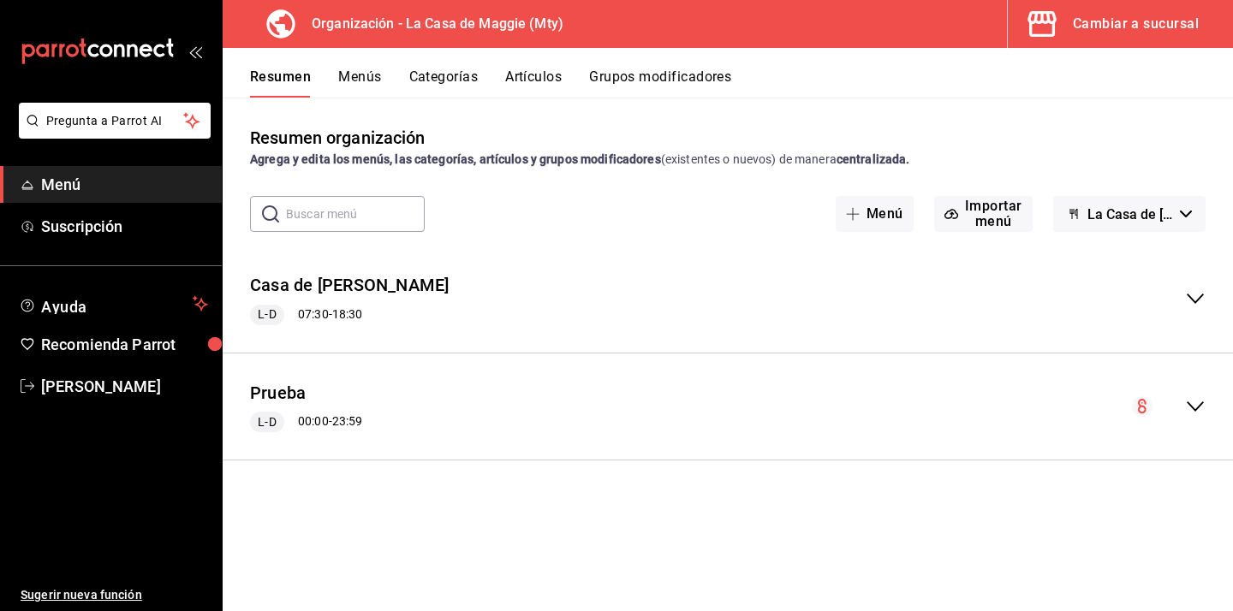
click at [1084, 17] on div "Cambiar a sucursal" at bounding box center [1135, 24] width 126 height 24
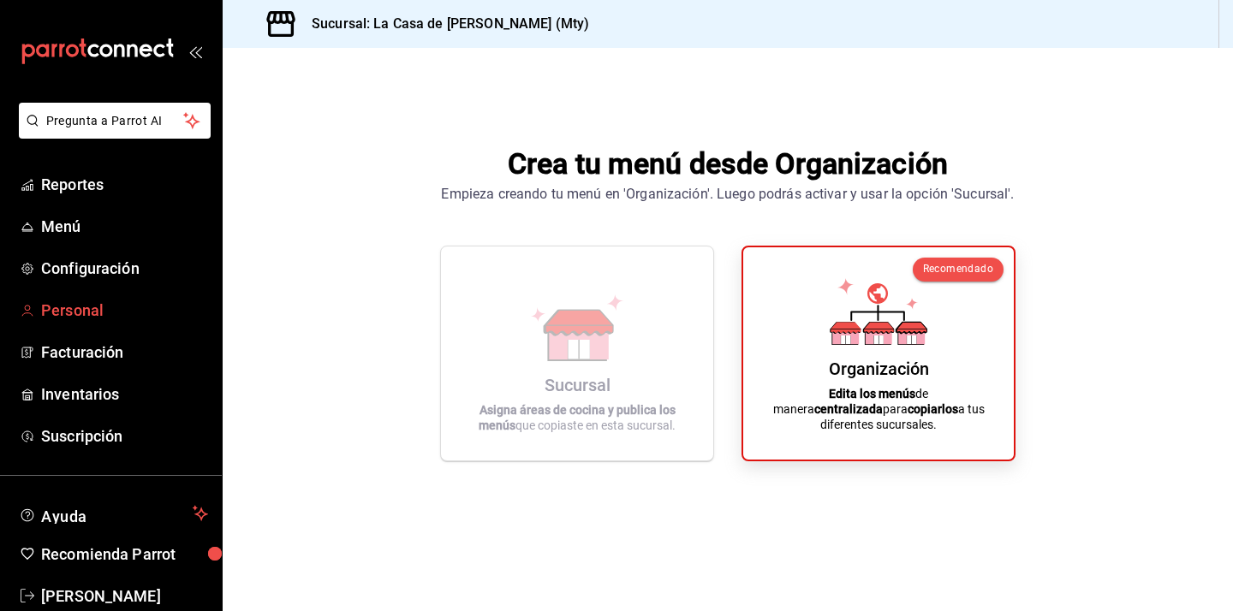
click at [94, 319] on span "Personal" at bounding box center [124, 310] width 167 height 23
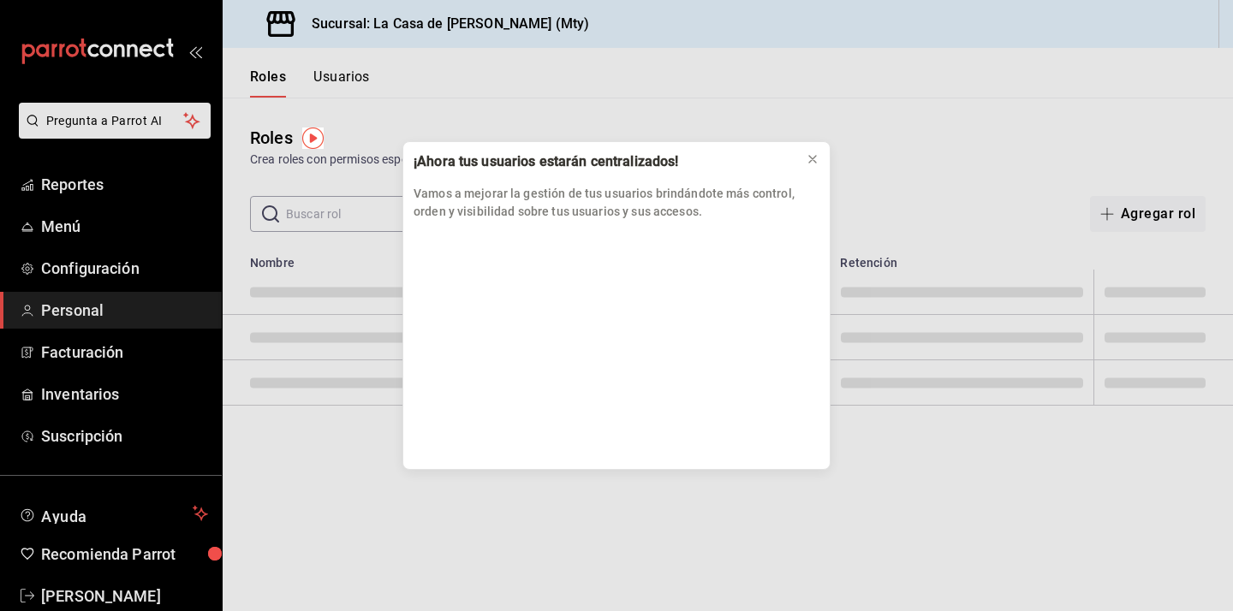
click at [67, 195] on div "¡Ahora tus usuarios estarán centralizados! Vamos a mejorar la gestión de tus us…" at bounding box center [616, 305] width 1233 height 611
click at [816, 160] on icon at bounding box center [812, 159] width 14 height 14
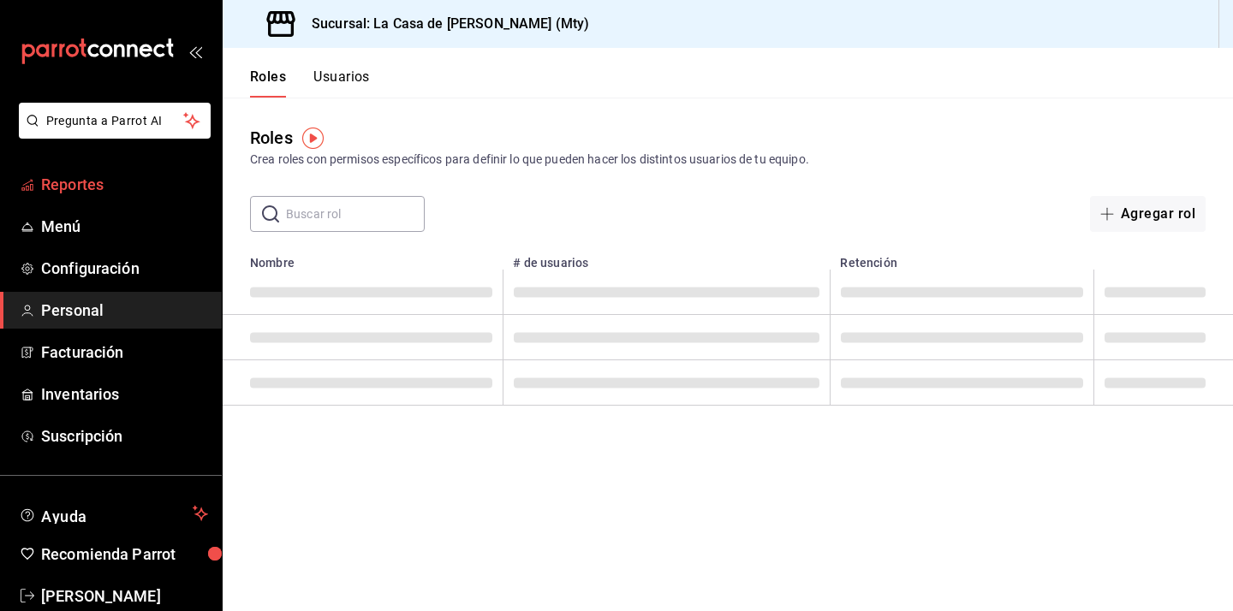
click at [94, 181] on span "Reportes" at bounding box center [124, 184] width 167 height 23
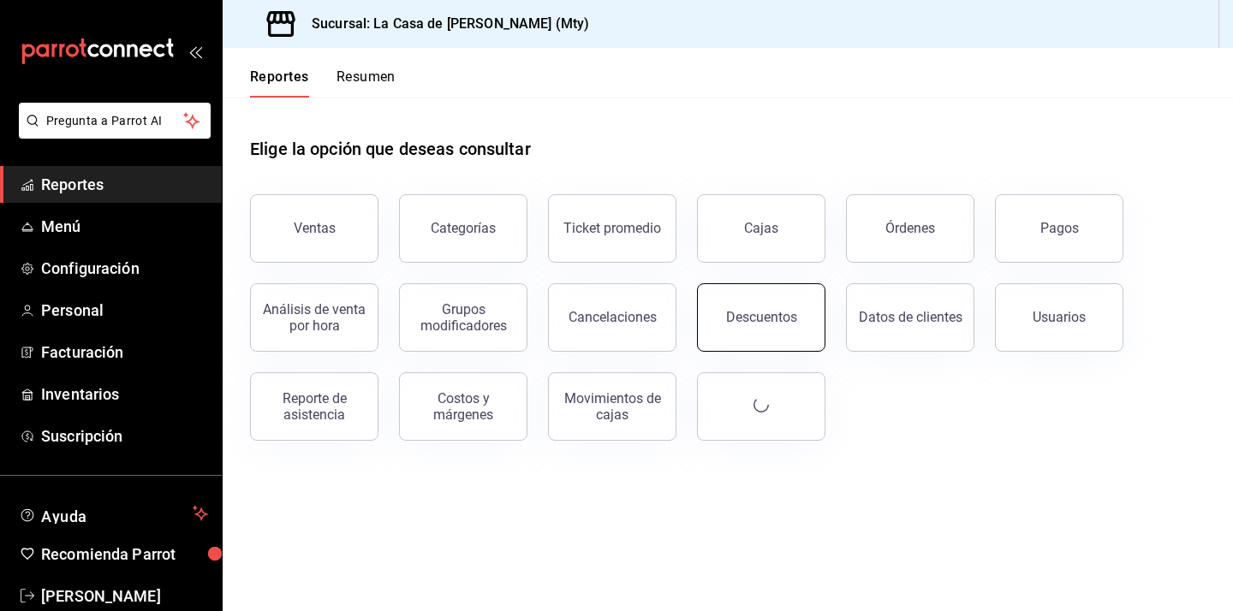
click at [787, 338] on button "Descuentos" at bounding box center [761, 317] width 128 height 68
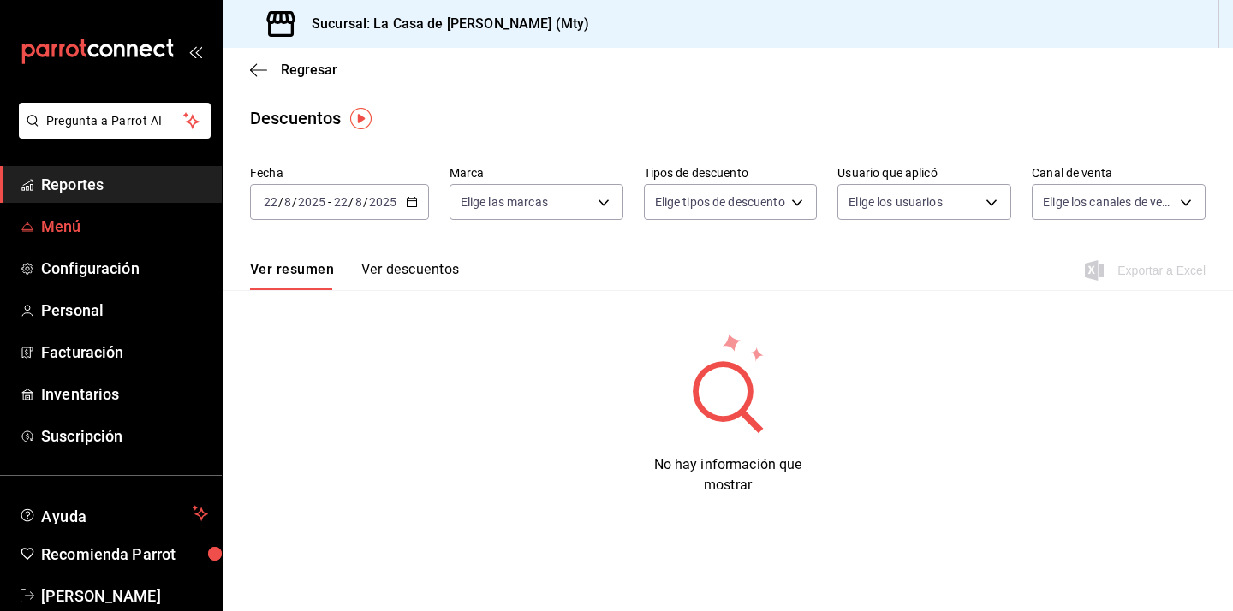
click at [68, 225] on span "Menú" at bounding box center [124, 226] width 167 height 23
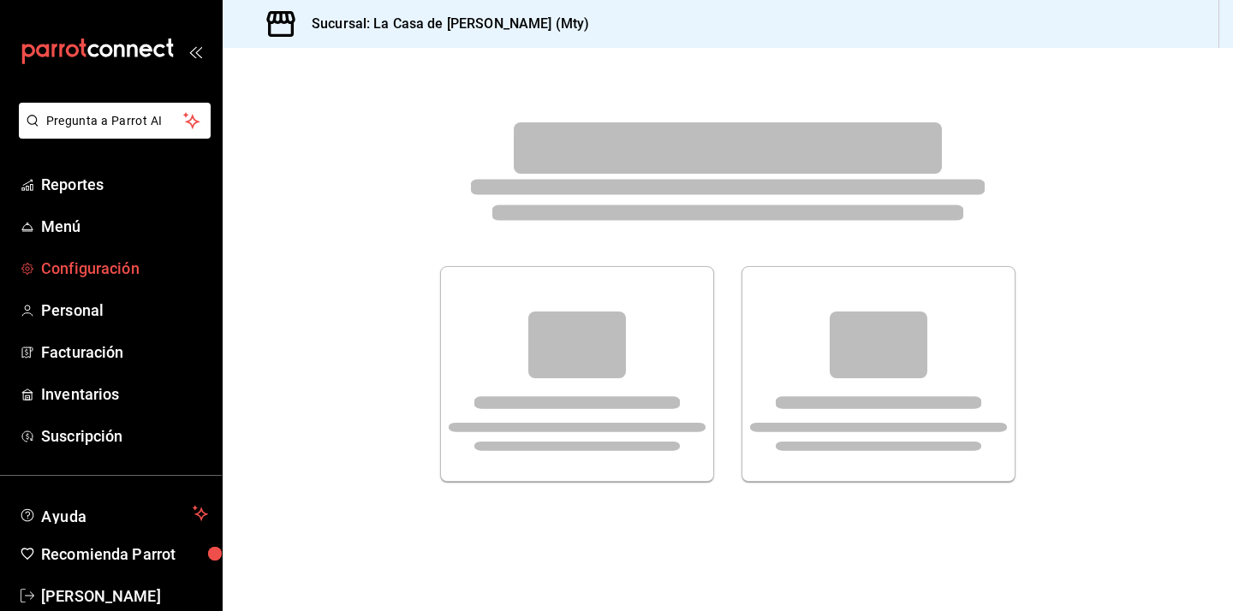
click at [80, 261] on span "Configuración" at bounding box center [124, 268] width 167 height 23
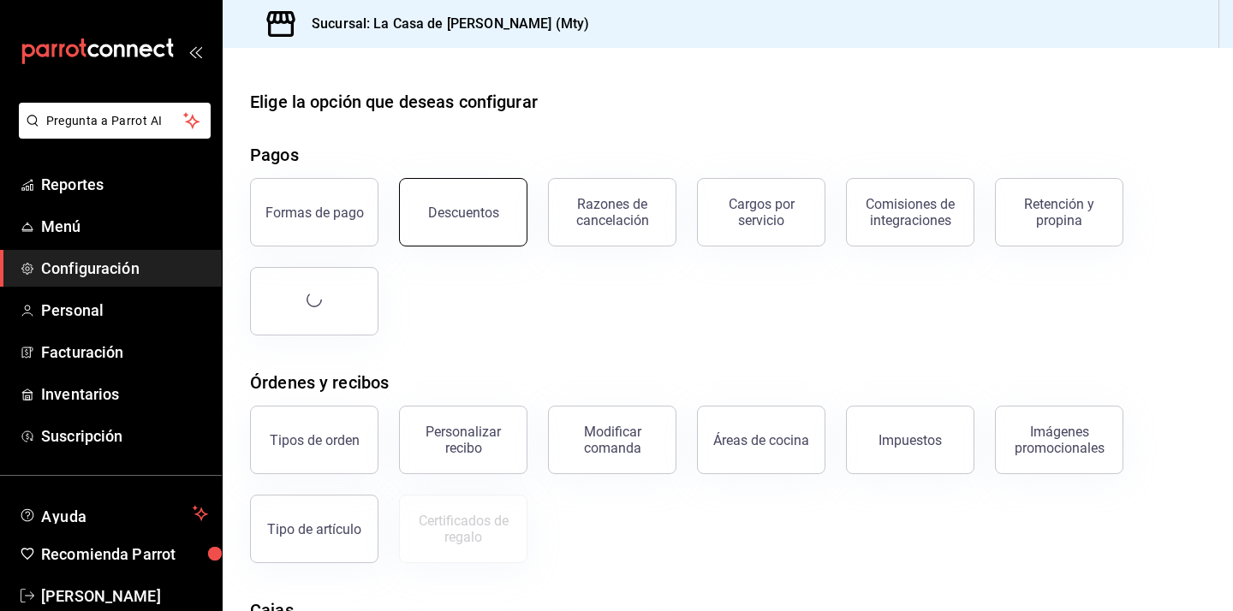
click at [470, 223] on button "Descuentos" at bounding box center [463, 212] width 128 height 68
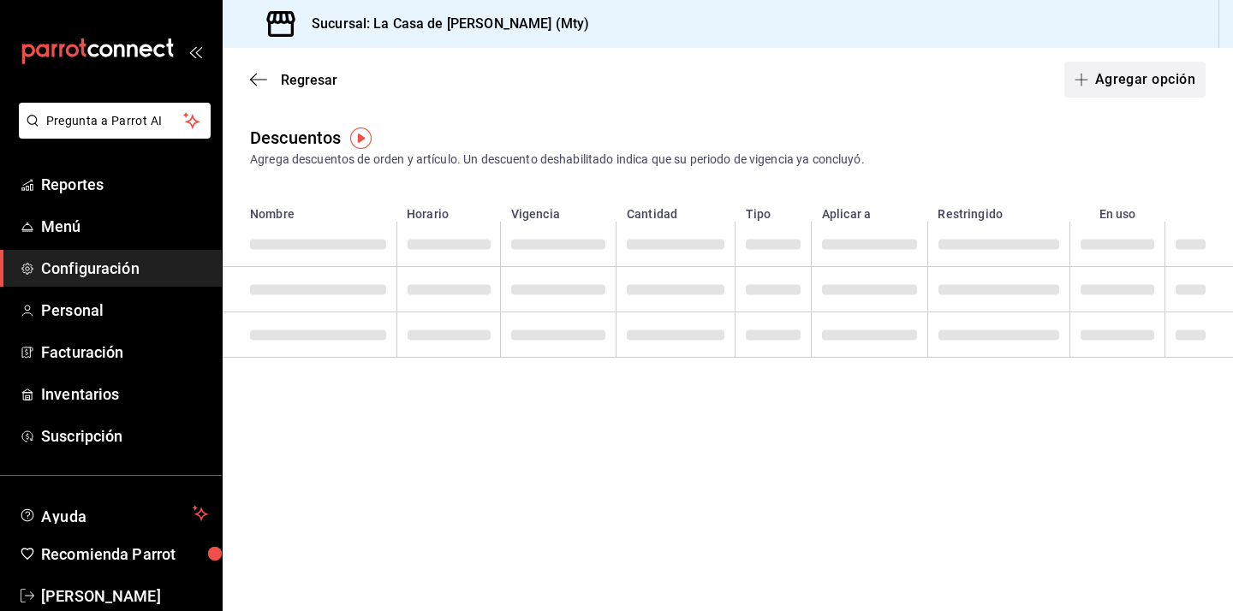
click at [1161, 68] on button "Agregar opción" at bounding box center [1134, 80] width 141 height 36
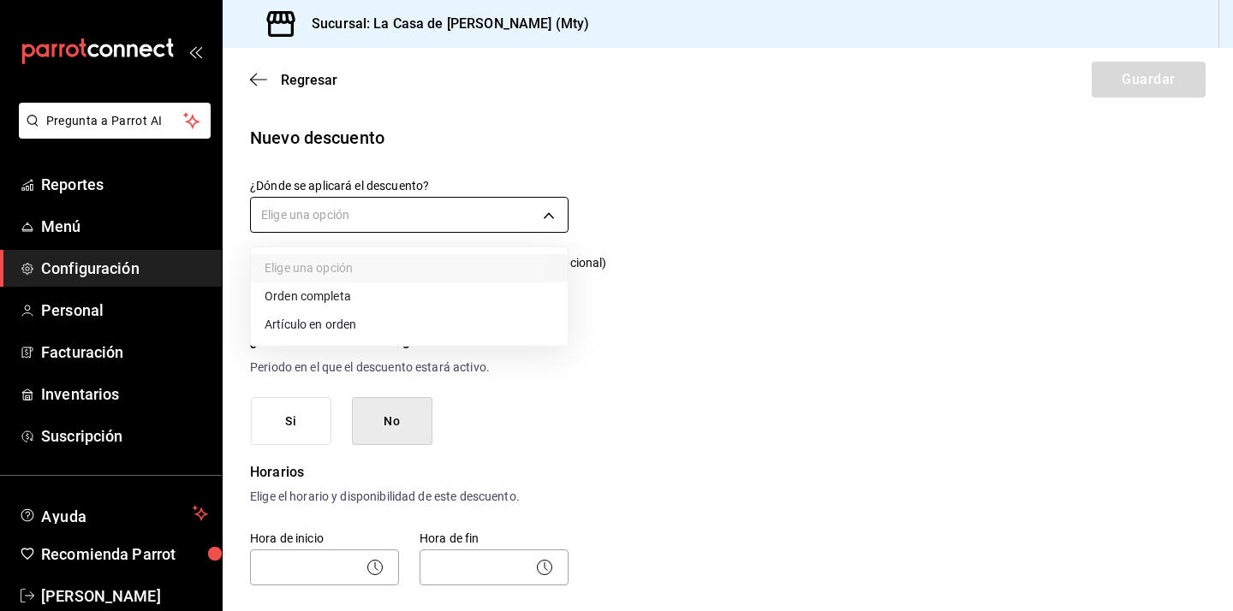
click at [552, 217] on body "Pregunta a Parrot AI Reportes Menú Configuración Personal Facturación Inventari…" at bounding box center [616, 305] width 1233 height 611
click at [728, 336] on div at bounding box center [616, 305] width 1233 height 611
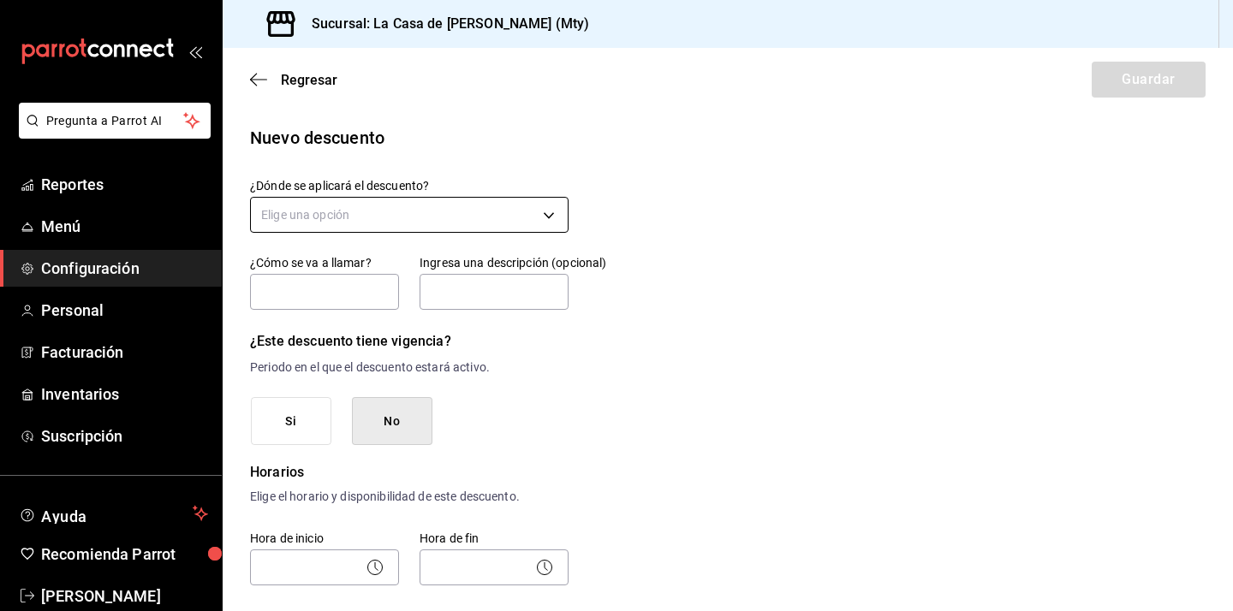
click at [555, 210] on body "Pregunta a Parrot AI Reportes Menú Configuración Personal Facturación Inventari…" at bounding box center [616, 305] width 1233 height 611
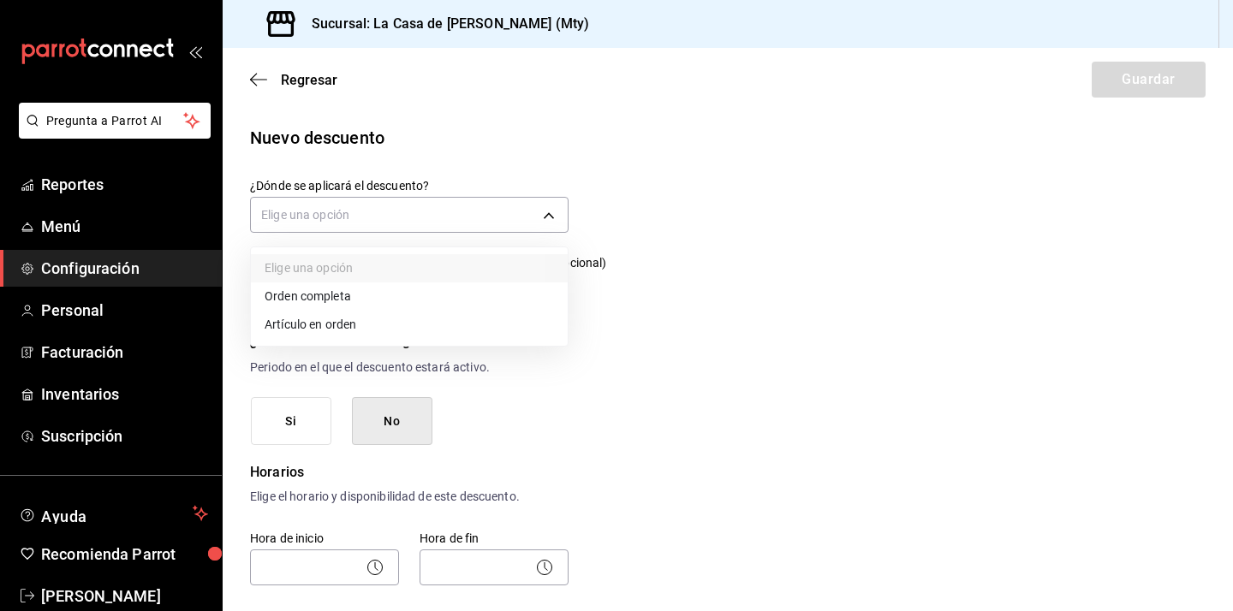
click at [417, 324] on li "Artículo en orden" at bounding box center [409, 325] width 317 height 28
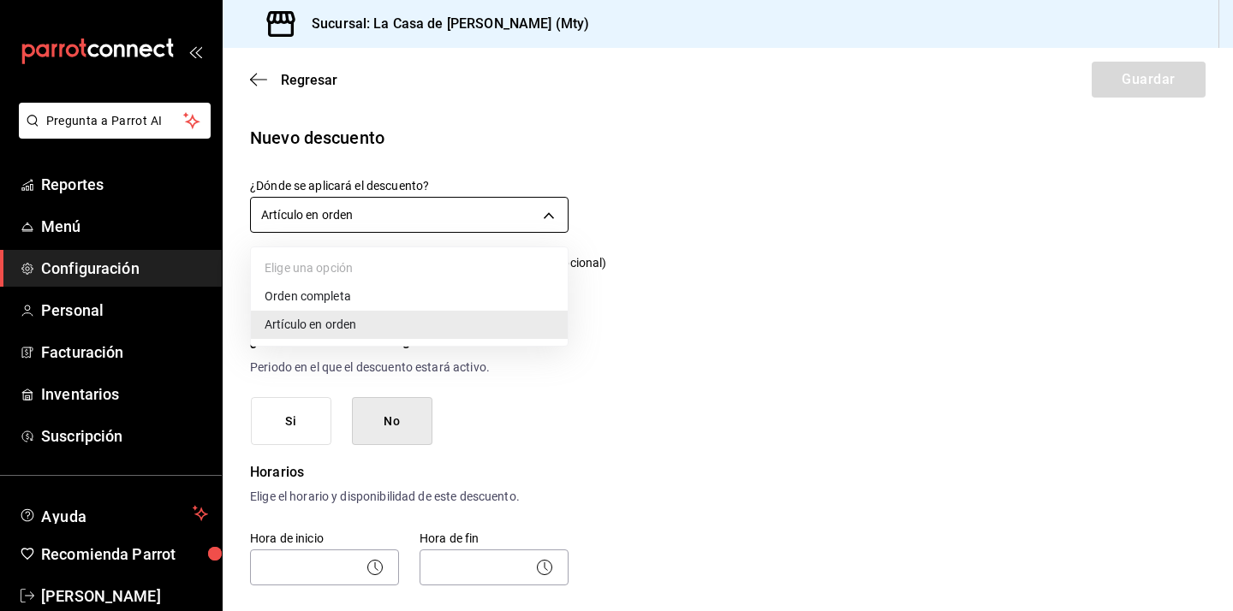
click at [542, 215] on body "Pregunta a Parrot AI Reportes Menú Configuración Personal Facturación Inventari…" at bounding box center [616, 305] width 1233 height 611
click at [431, 300] on li "Orden completa" at bounding box center [409, 296] width 317 height 28
type input "ORDER"
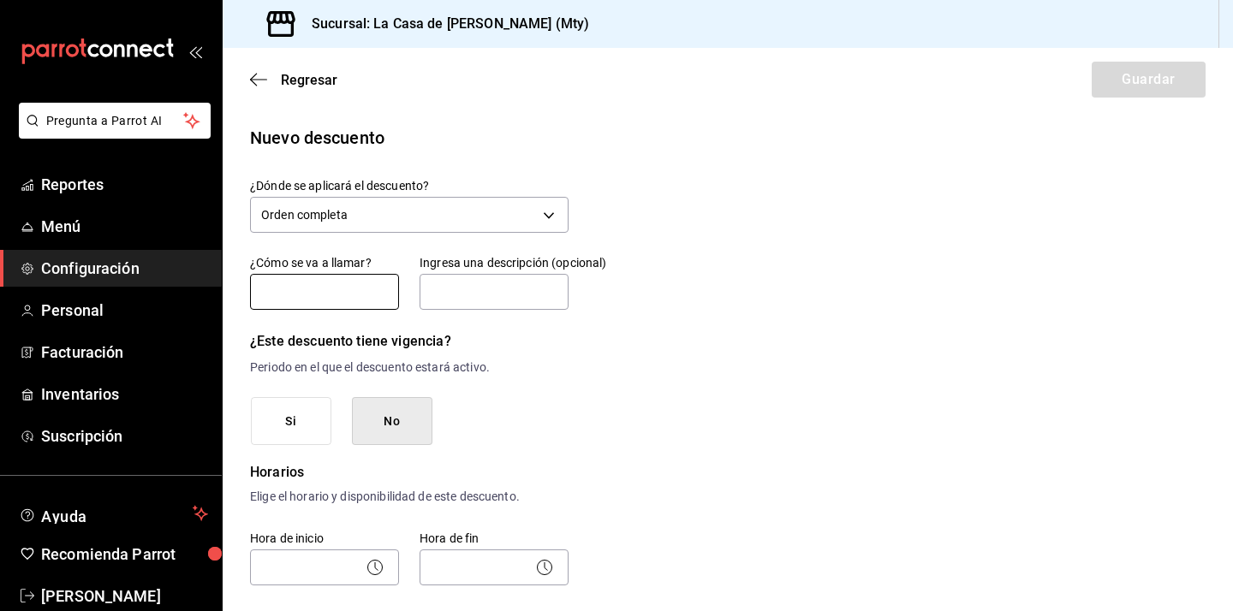
click at [353, 301] on input "text" at bounding box center [324, 292] width 149 height 36
type input "Descuento familiar"
click at [503, 301] on input "text" at bounding box center [493, 292] width 149 height 36
click at [508, 352] on h6 "¿Este descuento tiene vigencia?" at bounding box center [409, 342] width 318 height 24
click at [396, 415] on button "No" at bounding box center [392, 421] width 80 height 49
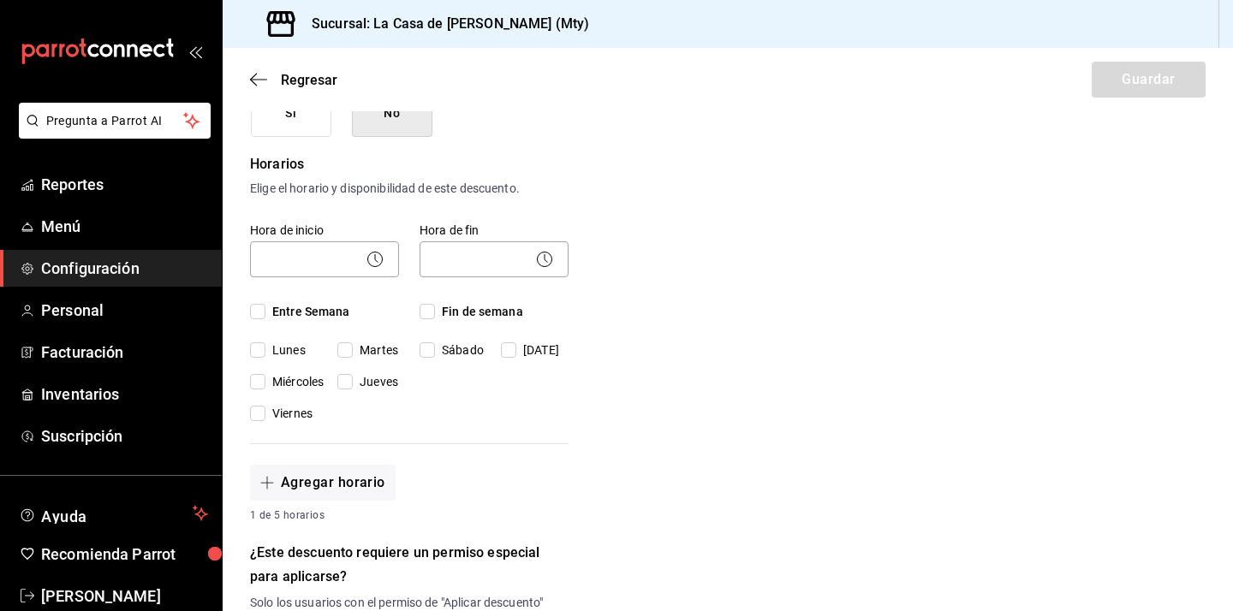
scroll to position [311, 0]
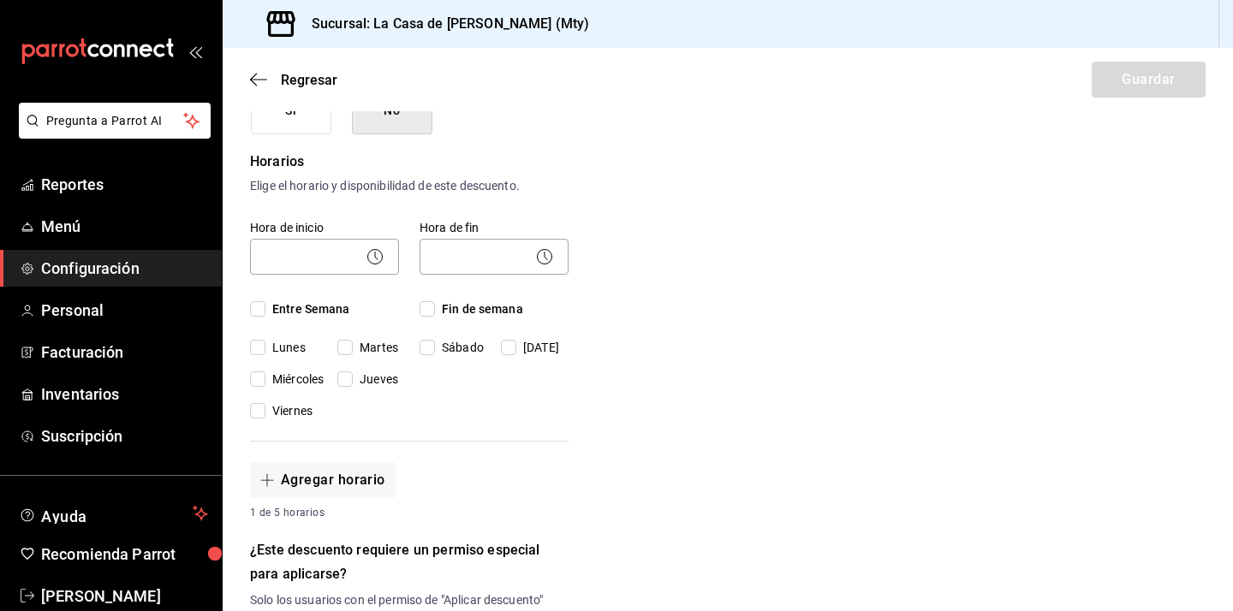
click at [255, 308] on input "Entre Semana" at bounding box center [257, 308] width 15 height 15
checkbox input "true"
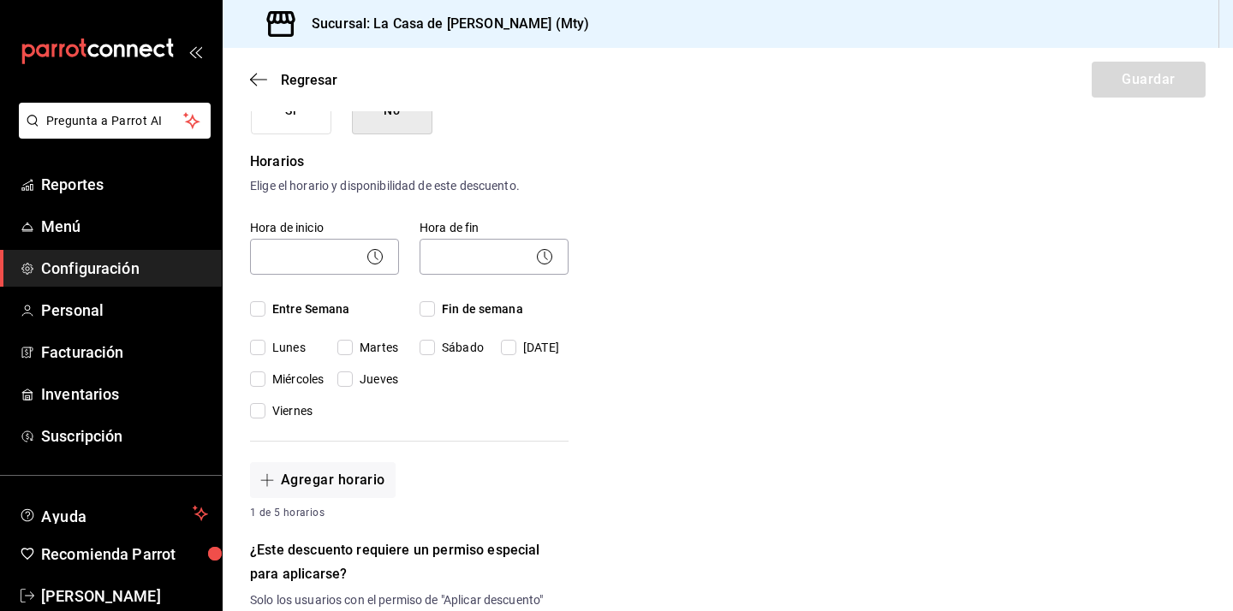
checkbox input "true"
click at [420, 312] on input "Fin de semana" at bounding box center [426, 308] width 15 height 15
checkbox input "true"
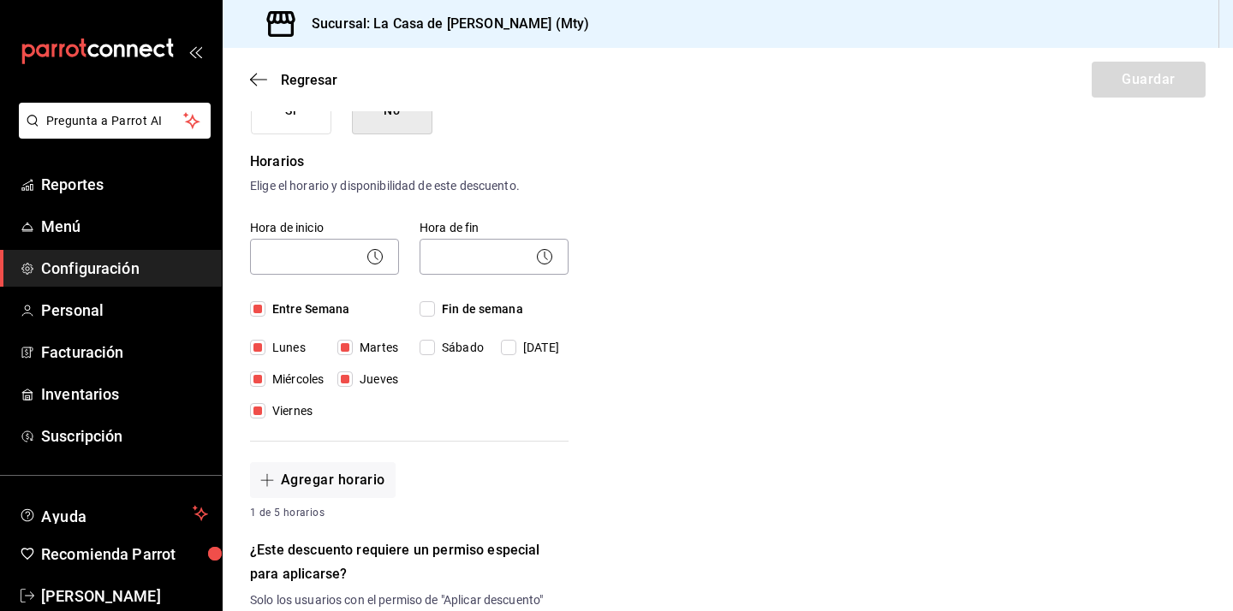
checkbox input "true"
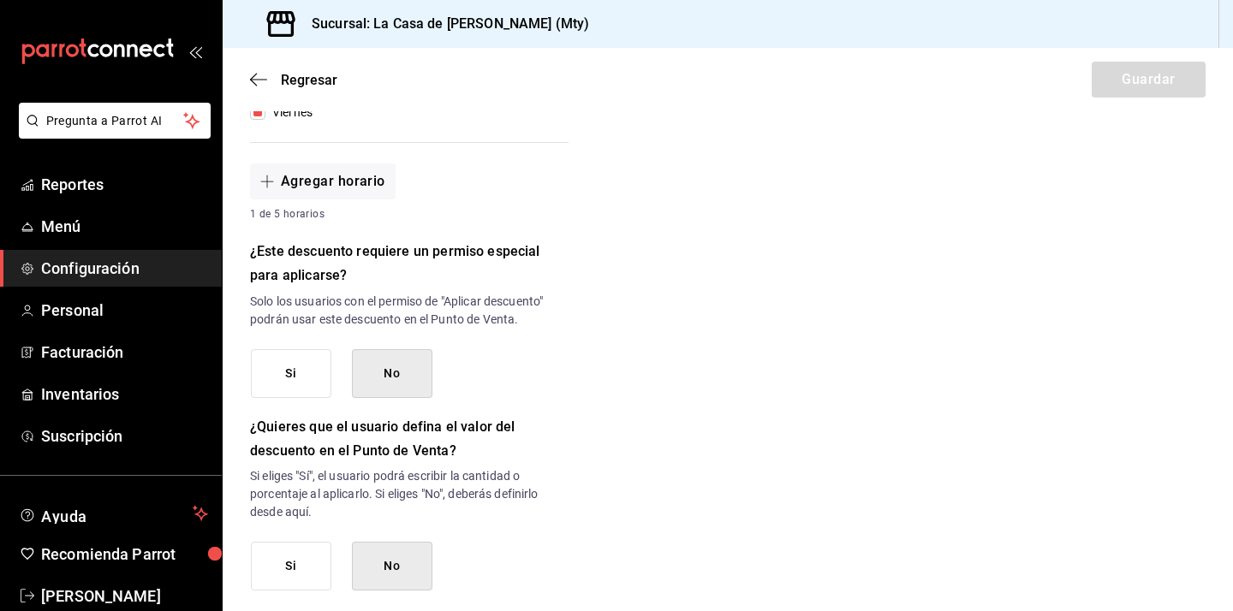
scroll to position [616, 0]
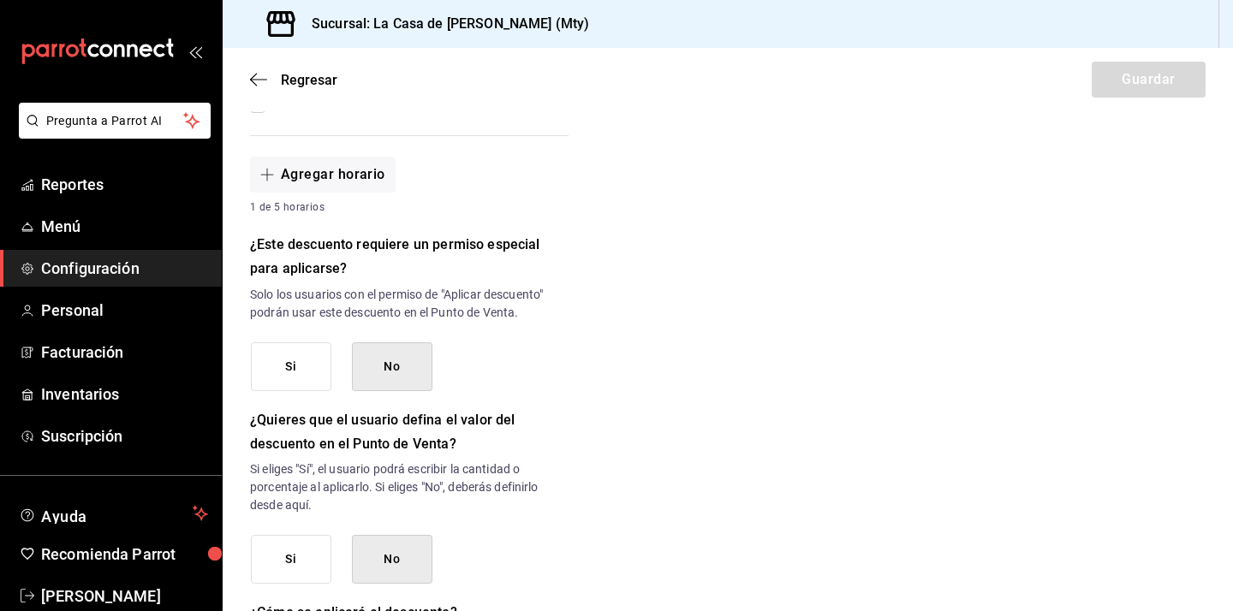
click at [313, 373] on button "Si" at bounding box center [291, 366] width 80 height 49
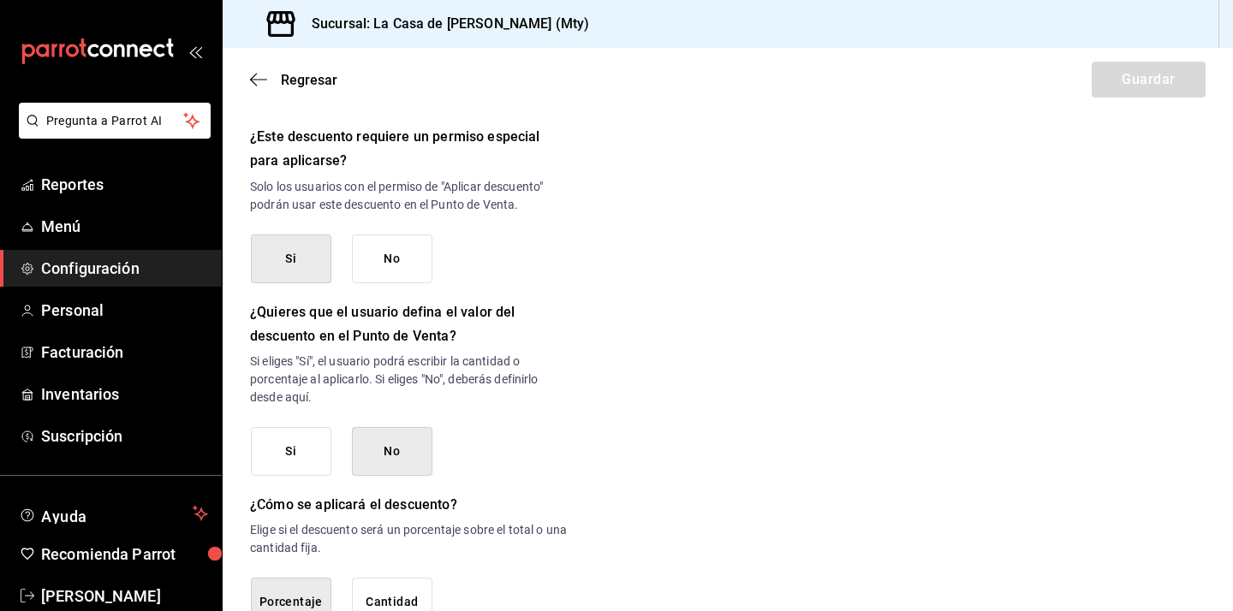
scroll to position [731, 0]
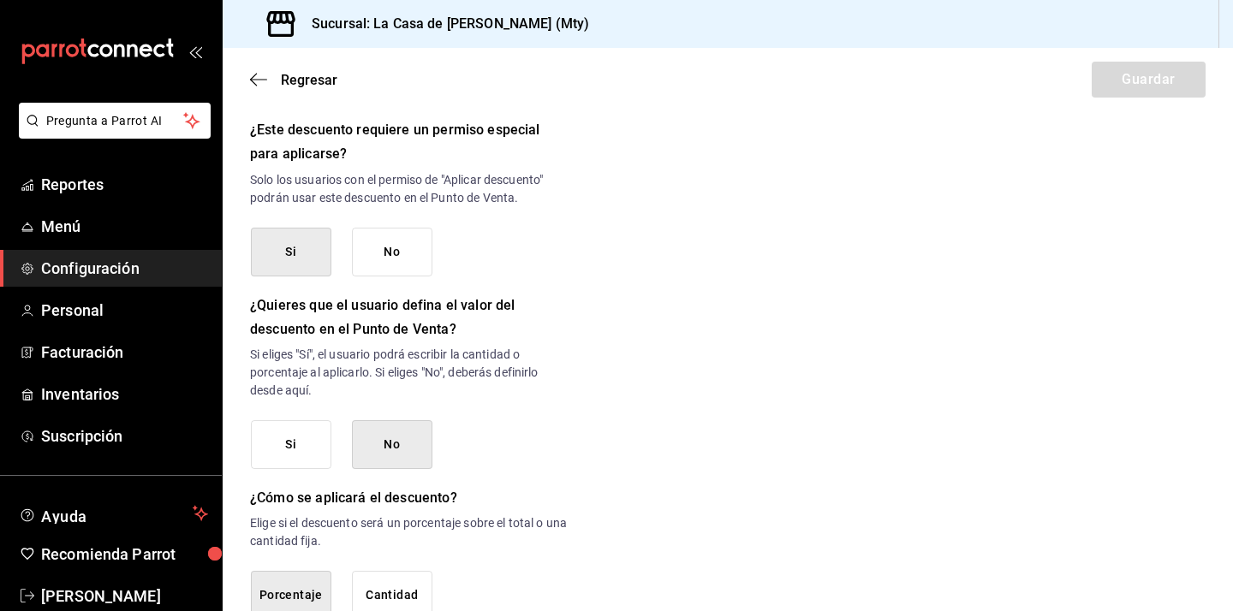
click at [410, 441] on button "No" at bounding box center [392, 444] width 80 height 49
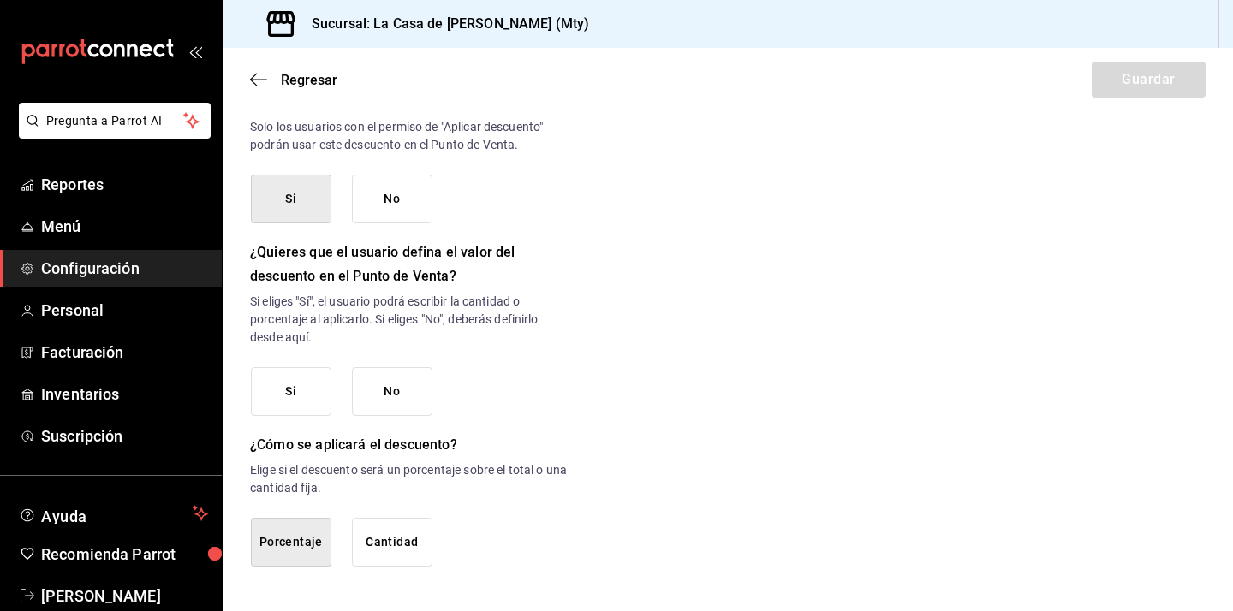
click at [423, 404] on button "No" at bounding box center [392, 391] width 80 height 49
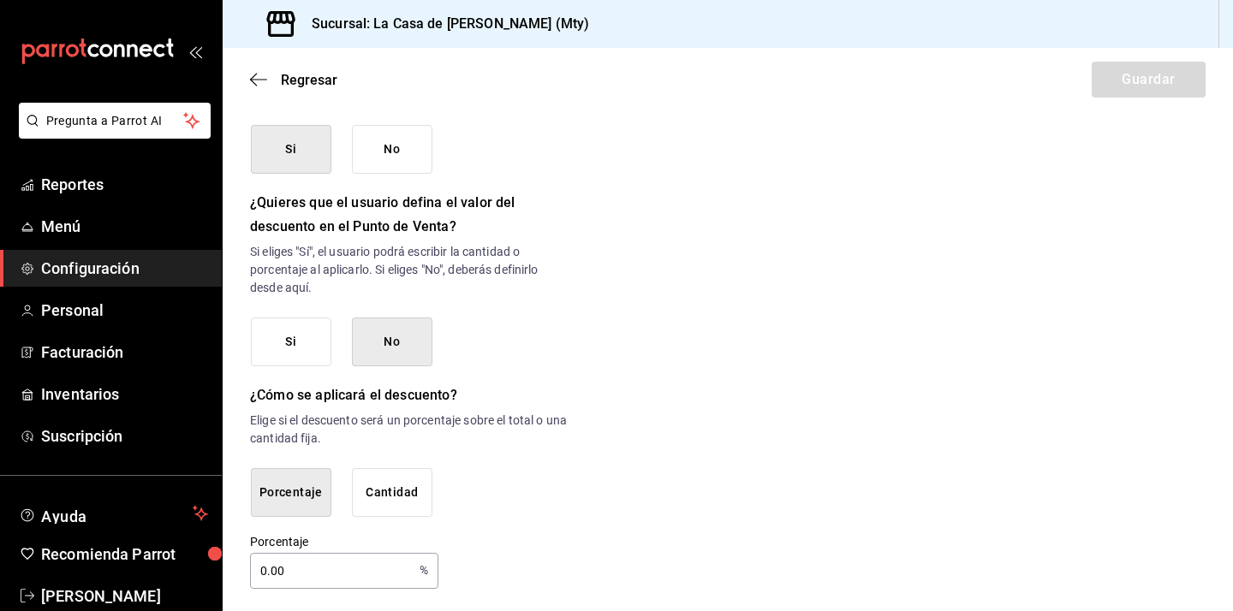
scroll to position [839, 0]
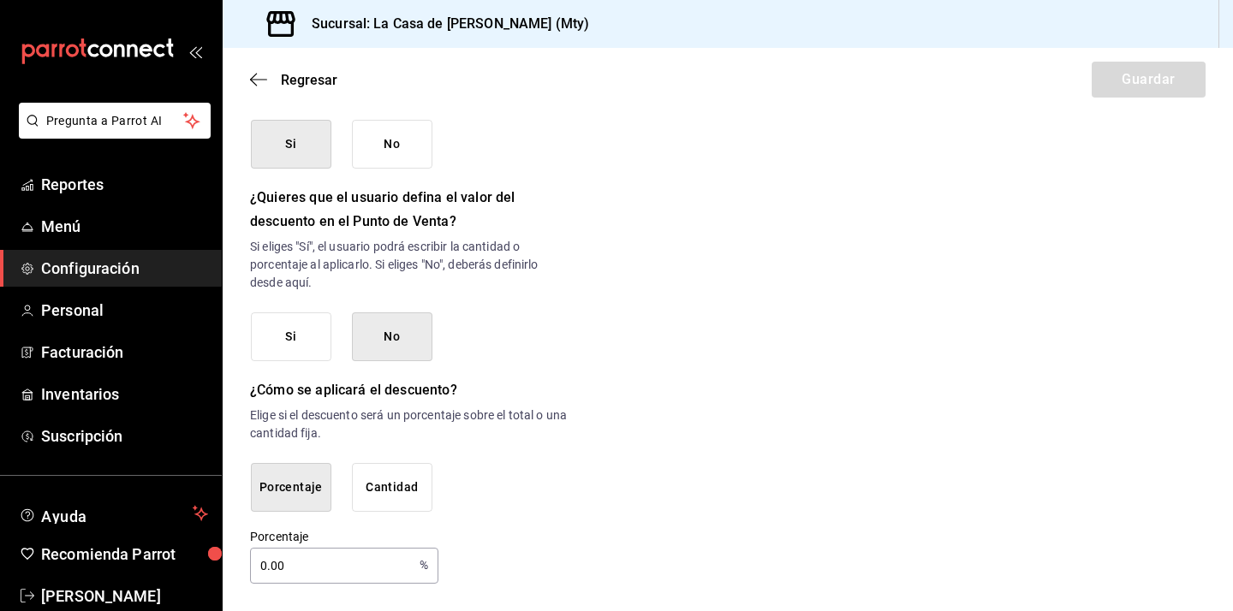
click at [270, 475] on button "Porcentaje" at bounding box center [291, 487] width 80 height 49
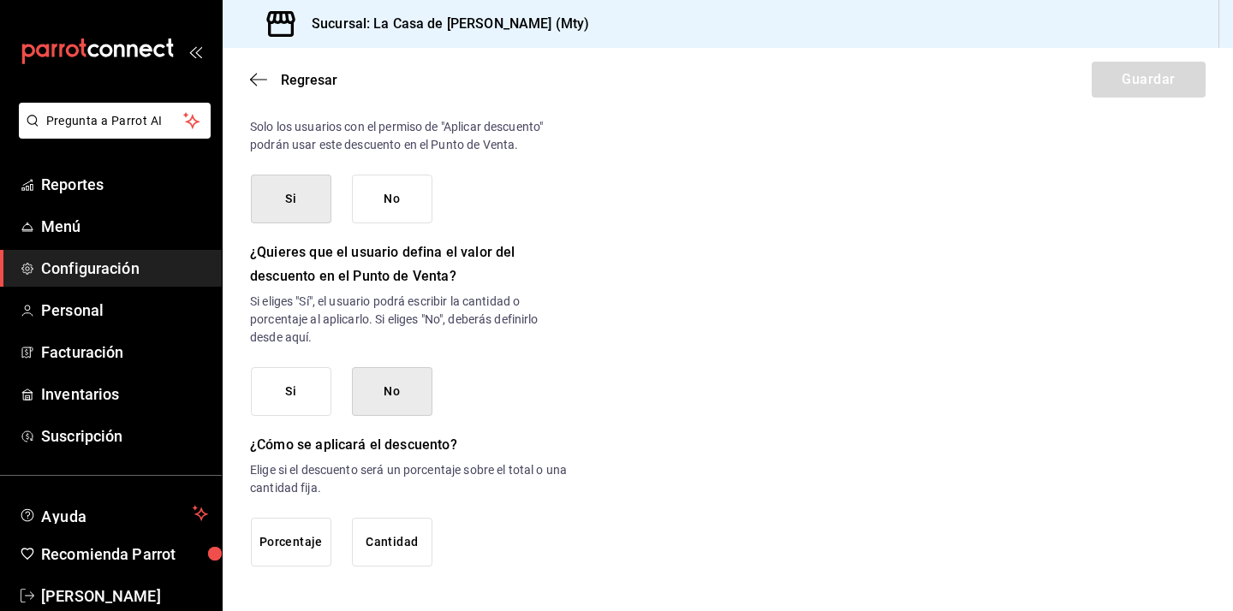
scroll to position [784, 0]
click at [288, 549] on button "Porcentaje" at bounding box center [291, 542] width 80 height 49
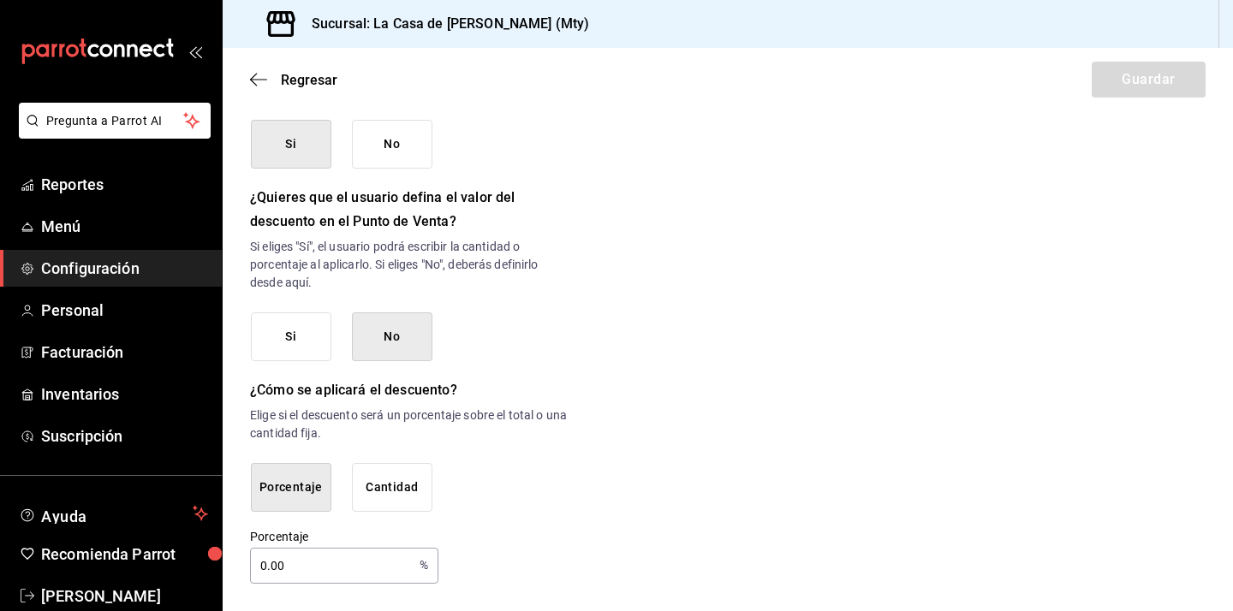
click at [345, 567] on input "0.00" at bounding box center [331, 566] width 163 height 34
type input "0"
type input "30"
click at [514, 500] on div "Porcentaje Cantidad" at bounding box center [410, 487] width 318 height 49
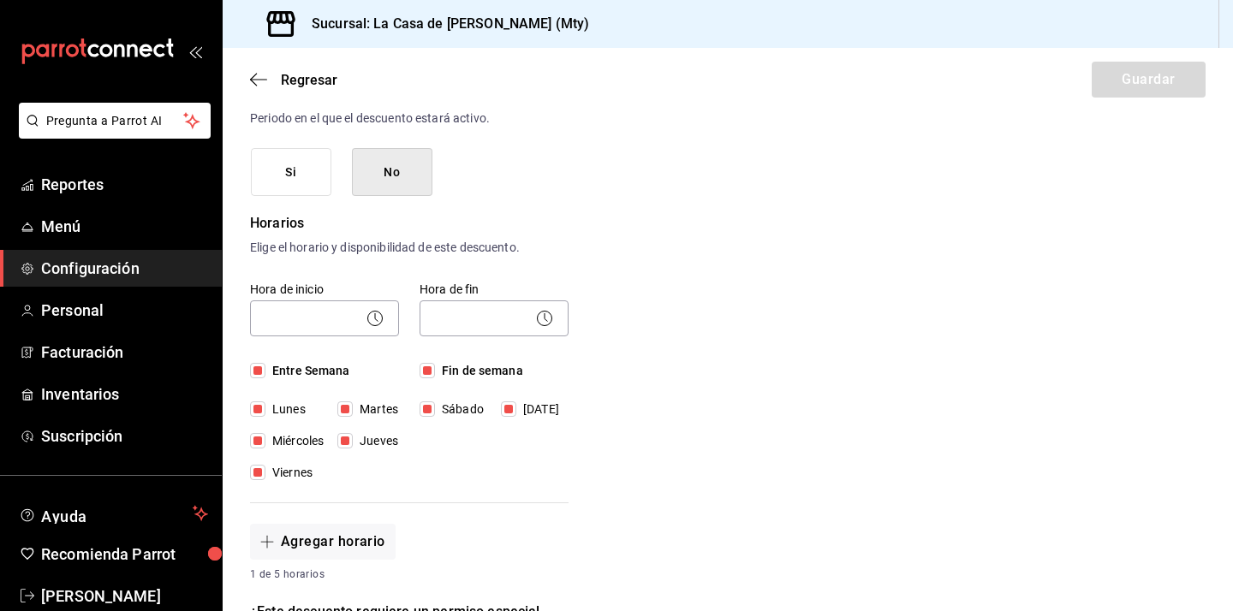
scroll to position [248, 0]
click at [312, 312] on body "Pregunta a Parrot AI Reportes Menú Configuración Personal Facturación Inventari…" at bounding box center [616, 305] width 1233 height 611
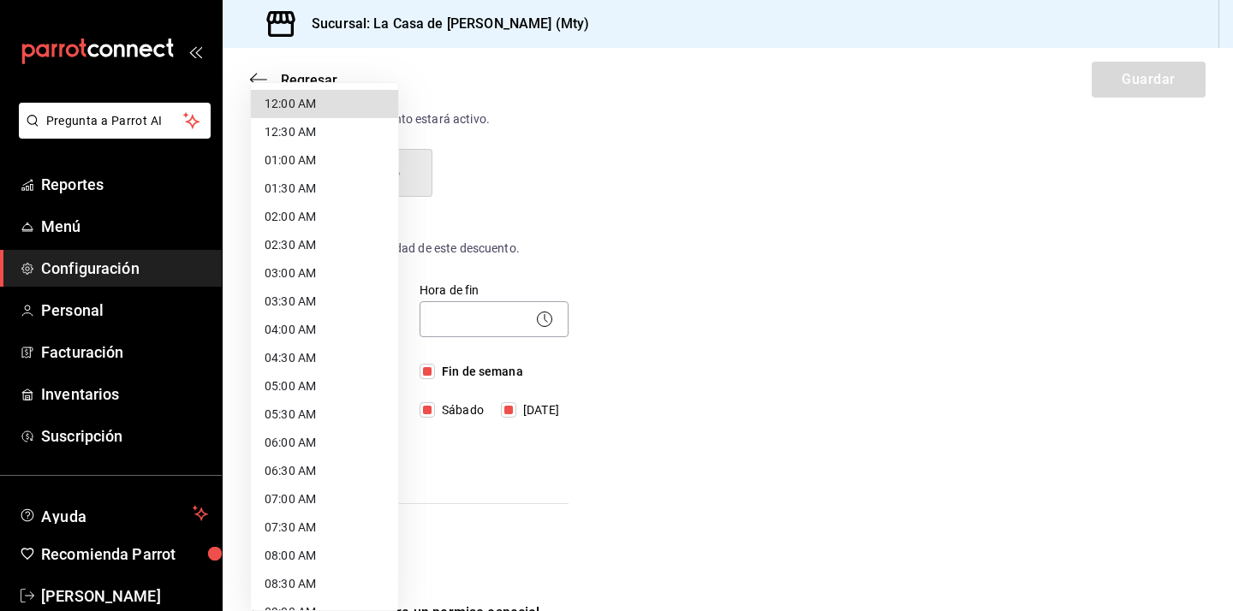
click at [318, 531] on li "07:30 AM" at bounding box center [324, 528] width 147 height 28
type input "07:30"
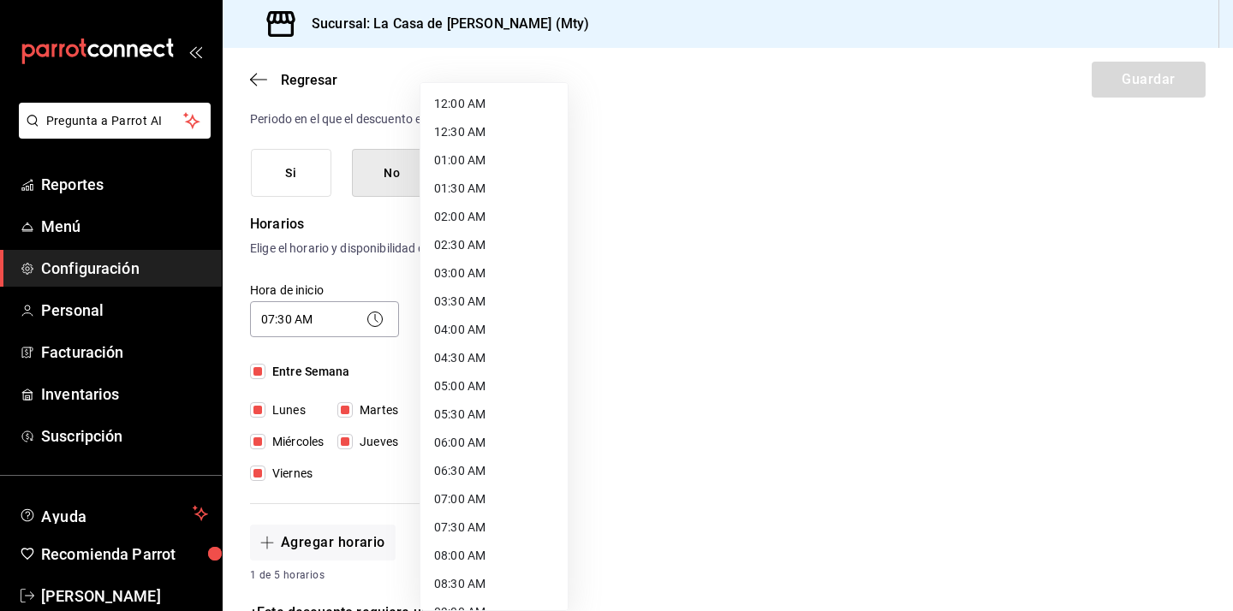
click at [494, 330] on body "Pregunta a Parrot AI Reportes Menú Configuración Personal Facturación Inventari…" at bounding box center [616, 305] width 1233 height 611
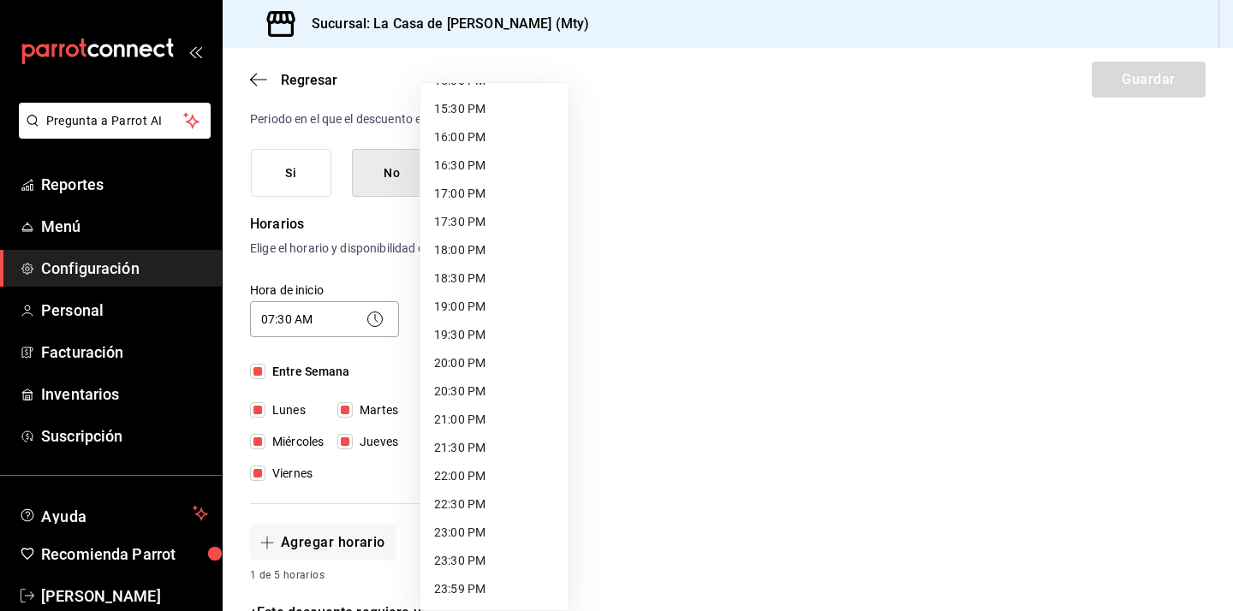
click at [444, 589] on li "23:59 PM" at bounding box center [493, 589] width 147 height 28
type input "23:59"
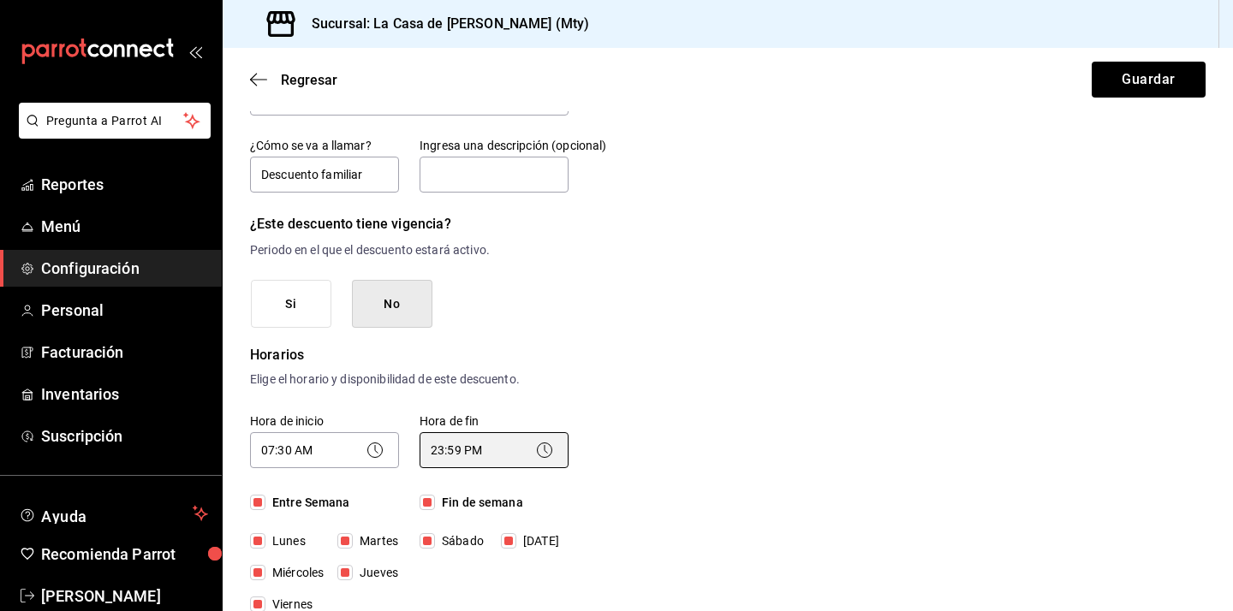
scroll to position [122, 0]
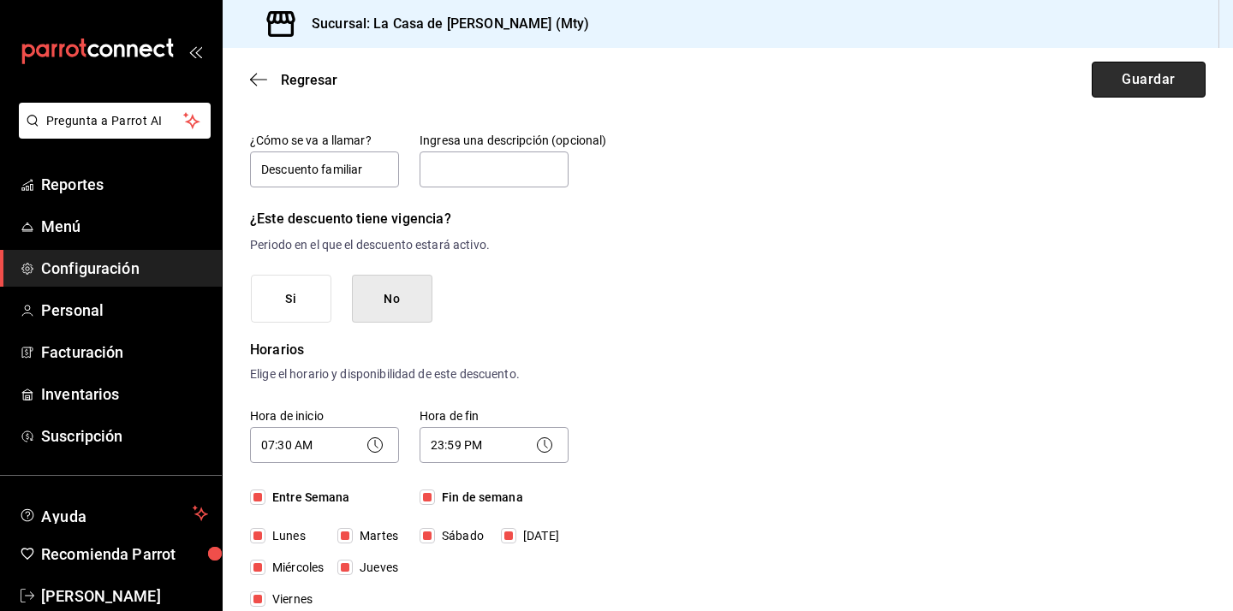
click at [1144, 80] on button "Guardar" at bounding box center [1148, 80] width 114 height 36
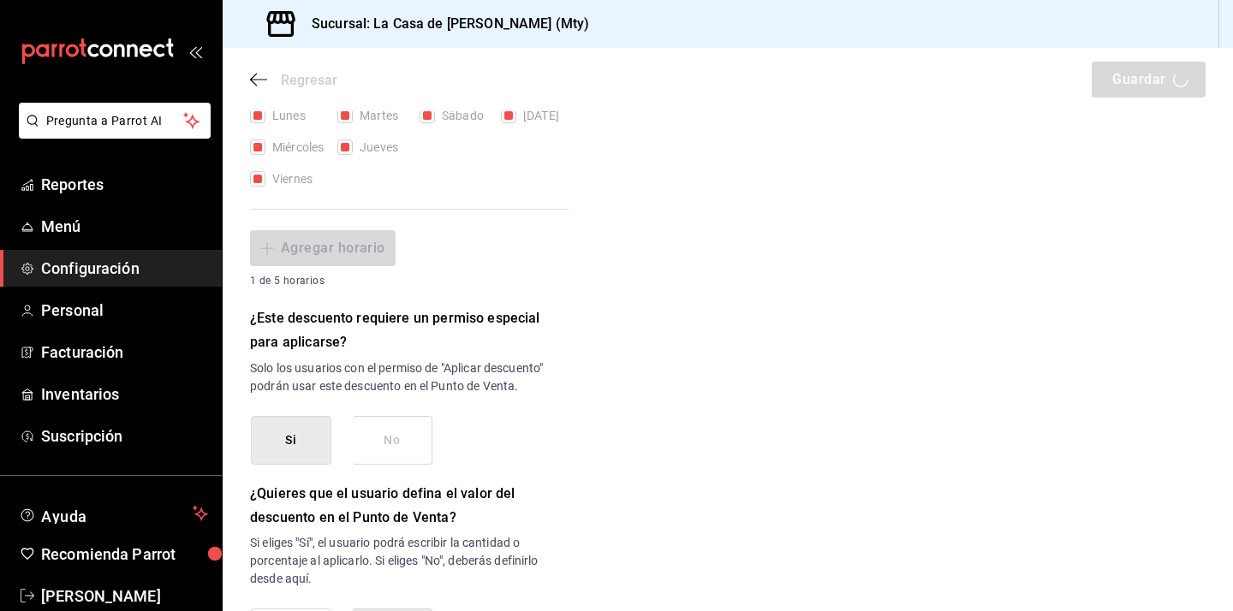
scroll to position [0, 0]
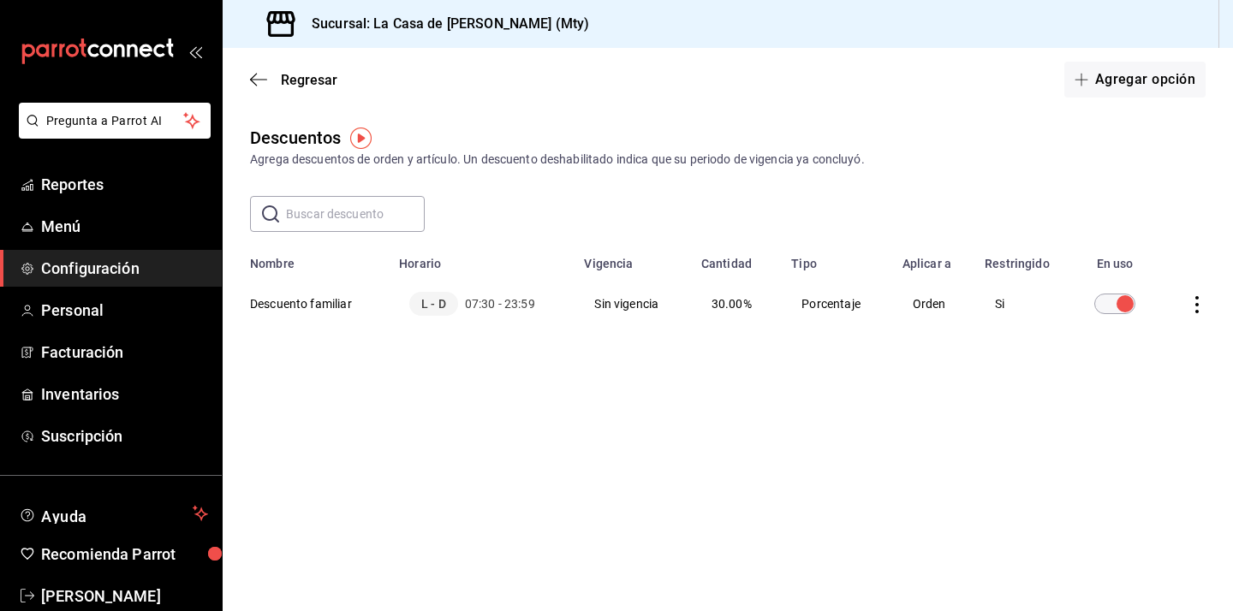
drag, startPoint x: 842, startPoint y: 362, endPoint x: 961, endPoint y: 306, distance: 131.7
click at [853, 327] on div "Descuentos Agrega descuentos de orden y artículo. Un descuento deshabilitado in…" at bounding box center [728, 261] width 1010 height 273
click at [1092, 129] on div "Descuentos Agrega descuentos de orden y artículo. Un descuento deshabilitado in…" at bounding box center [728, 147] width 1010 height 44
click at [1114, 90] on button "Agregar opción" at bounding box center [1134, 80] width 141 height 36
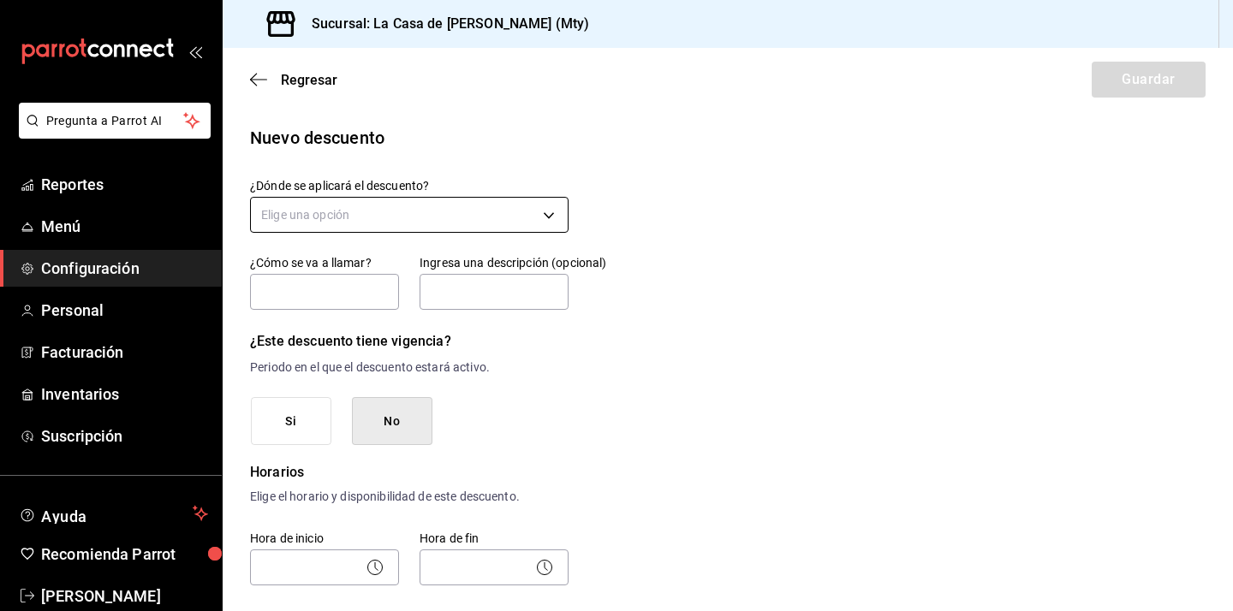
click at [364, 219] on body "Pregunta a Parrot AI Reportes Menú Configuración Personal Facturación Inventari…" at bounding box center [616, 305] width 1233 height 611
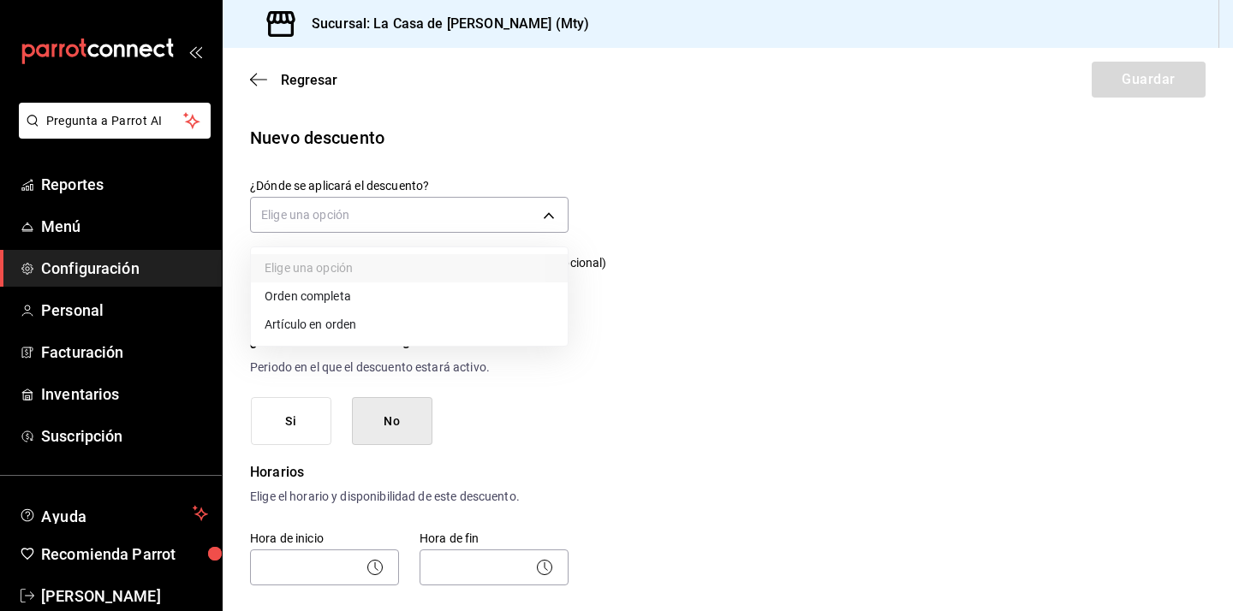
click at [345, 293] on li "Orden completa" at bounding box center [409, 296] width 317 height 28
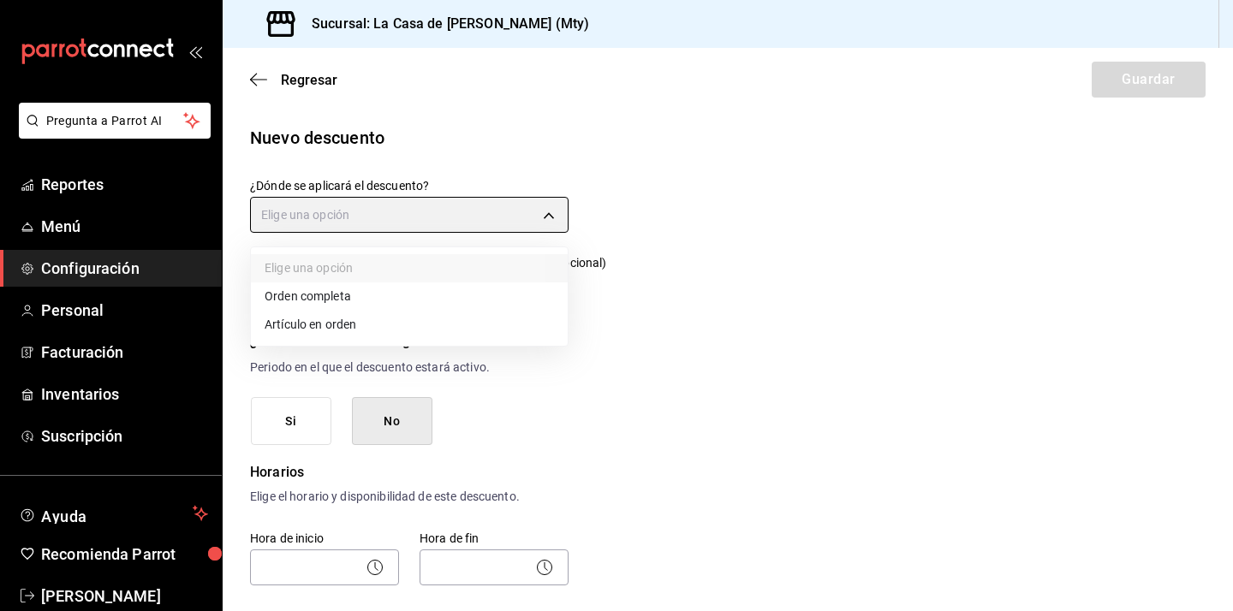
type input "ORDER"
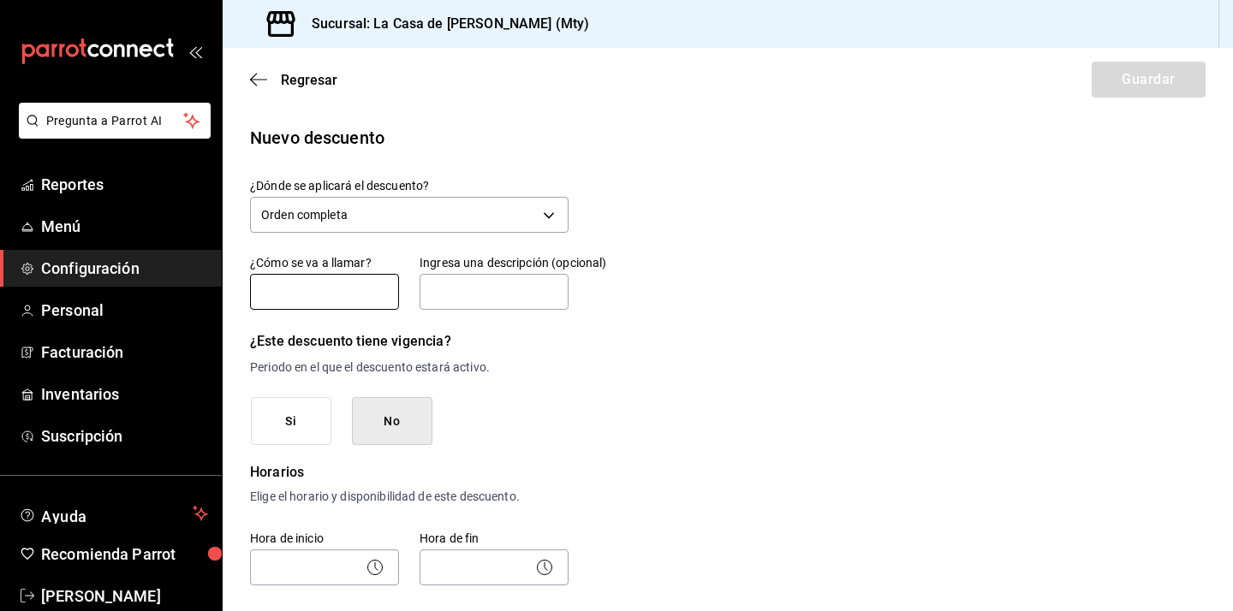
click at [301, 302] on input "text" at bounding box center [324, 292] width 149 height 36
type input "Descuento empleado"
click at [422, 428] on button "No" at bounding box center [392, 421] width 80 height 49
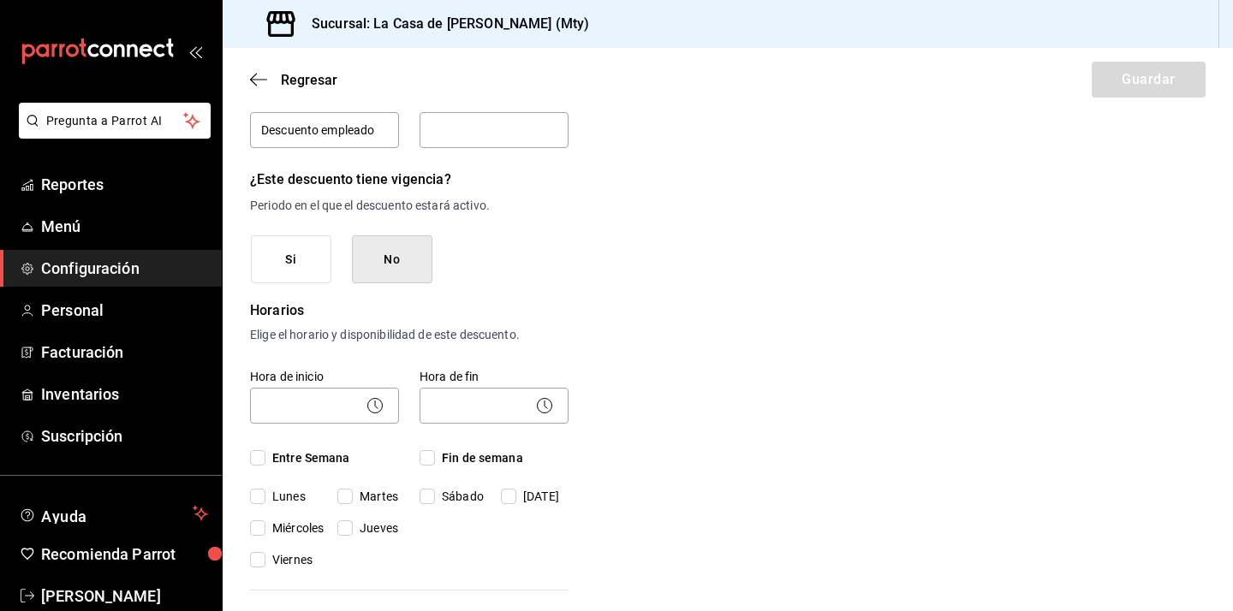
scroll to position [163, 0]
click at [260, 462] on input "Entre Semana" at bounding box center [257, 456] width 15 height 15
checkbox input "true"
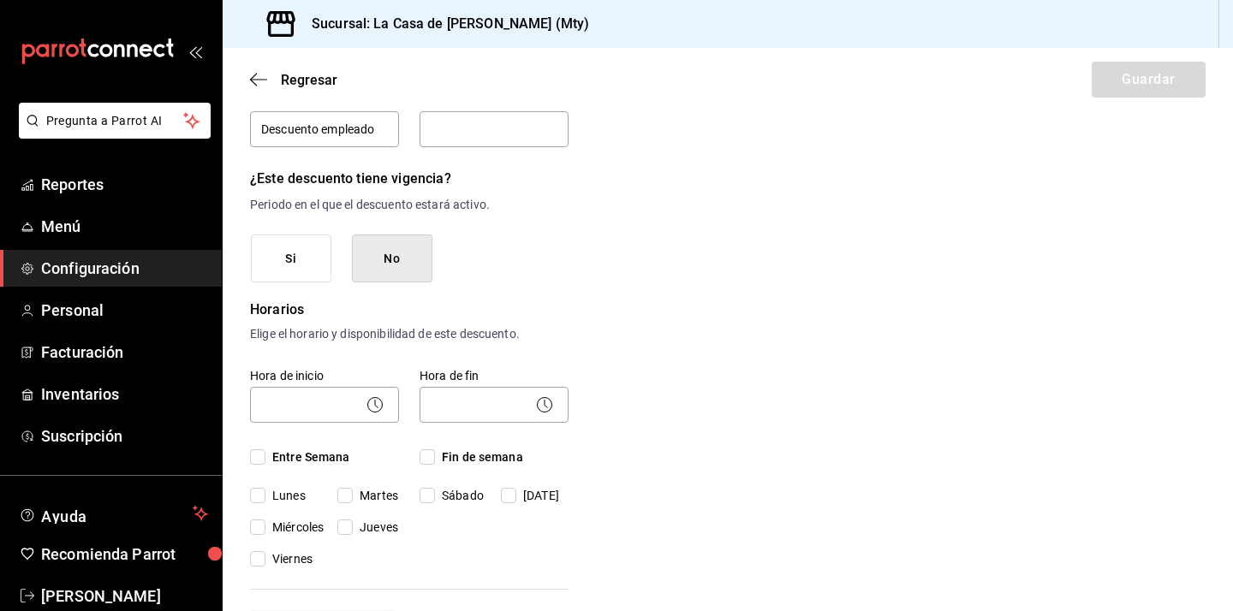
checkbox input "true"
click at [431, 465] on label "Fin de semana" at bounding box center [493, 458] width 149 height 18
click at [431, 465] on input "Fin de semana" at bounding box center [426, 456] width 15 height 15
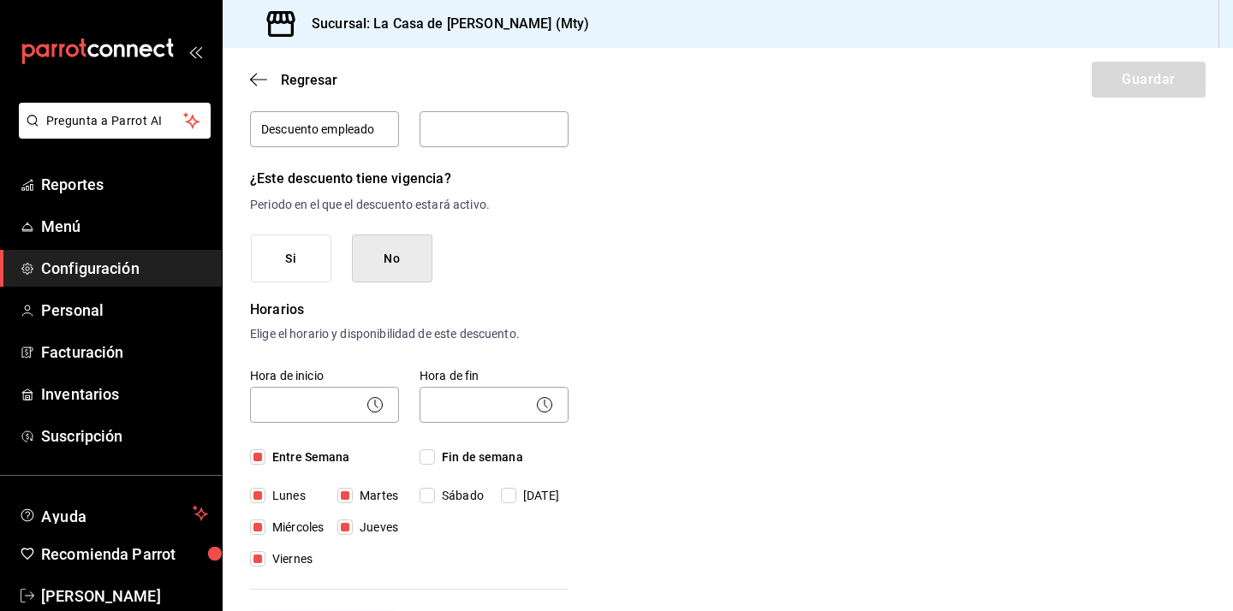
checkbox input "true"
click at [294, 403] on body "Pregunta a Parrot AI Reportes Menú Configuración Personal Facturación Inventari…" at bounding box center [616, 305] width 1233 height 611
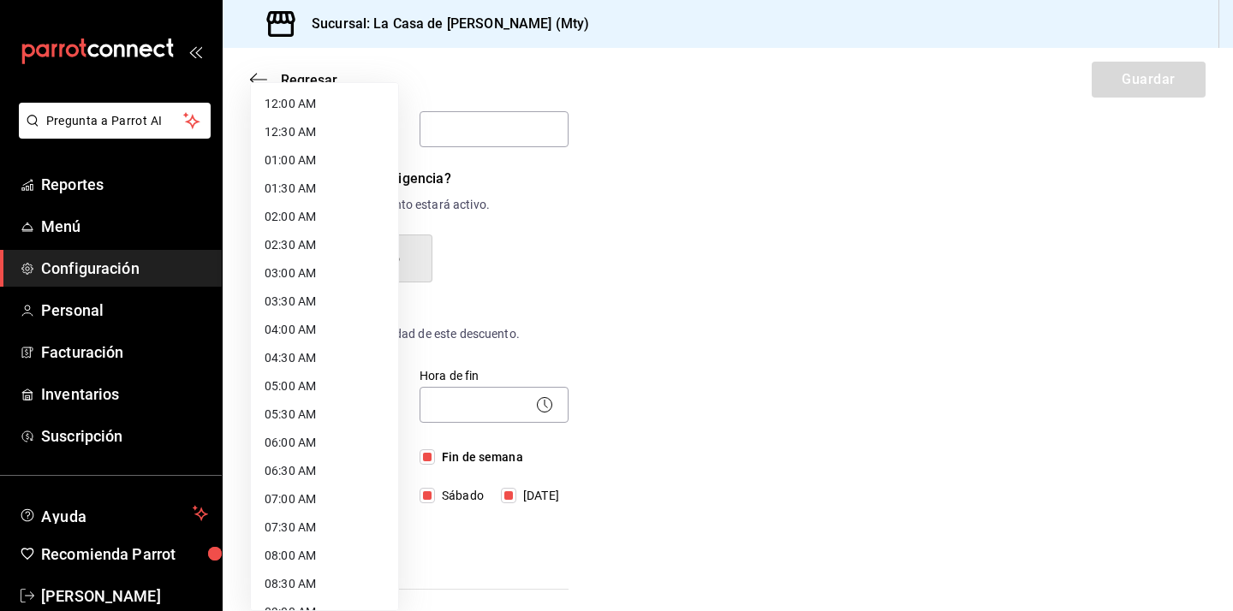
click at [334, 514] on li "07:30 AM" at bounding box center [324, 528] width 147 height 28
type input "07:30"
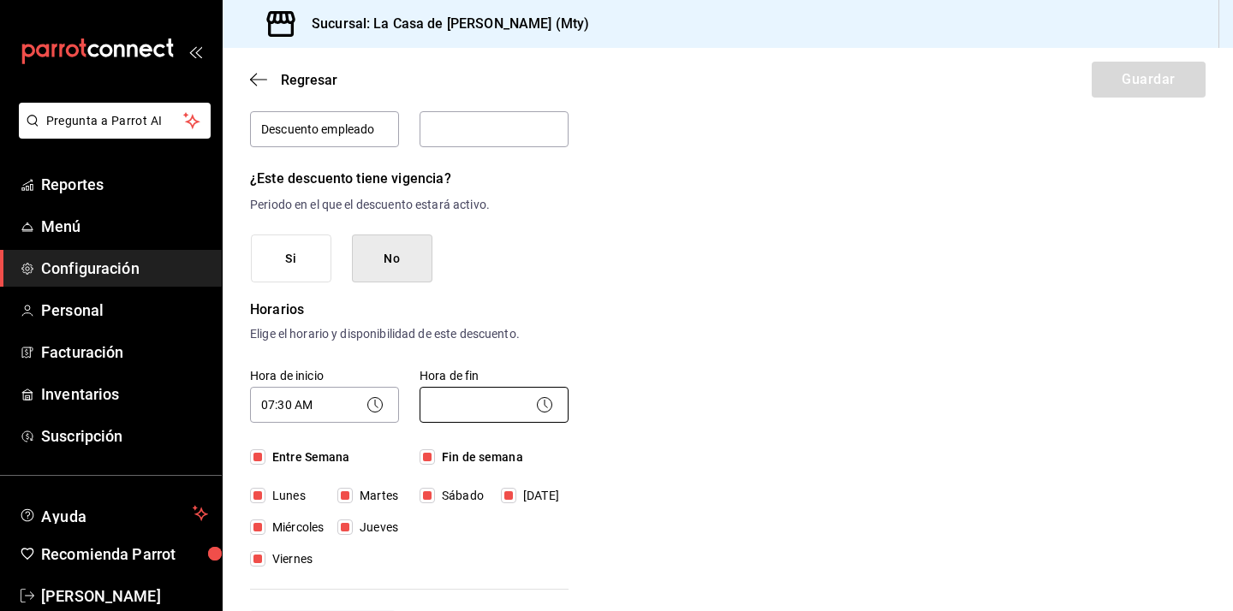
click at [472, 411] on body "Pregunta a Parrot AI Reportes Menú Configuración Personal Facturación Inventari…" at bounding box center [616, 305] width 1233 height 611
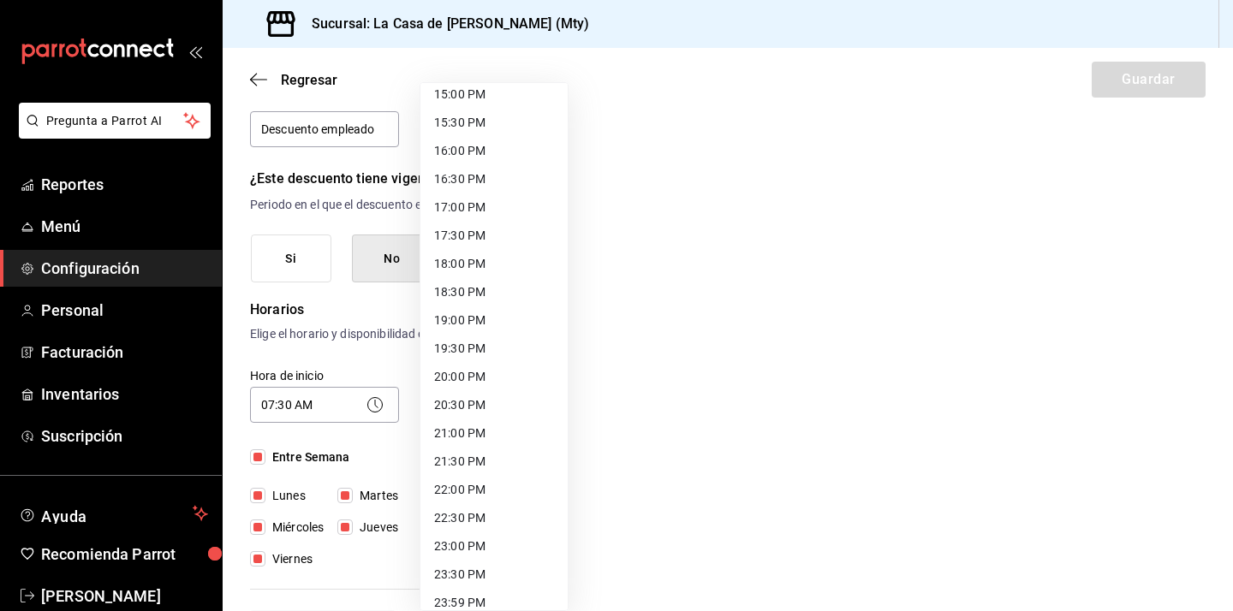
scroll to position [870, 0]
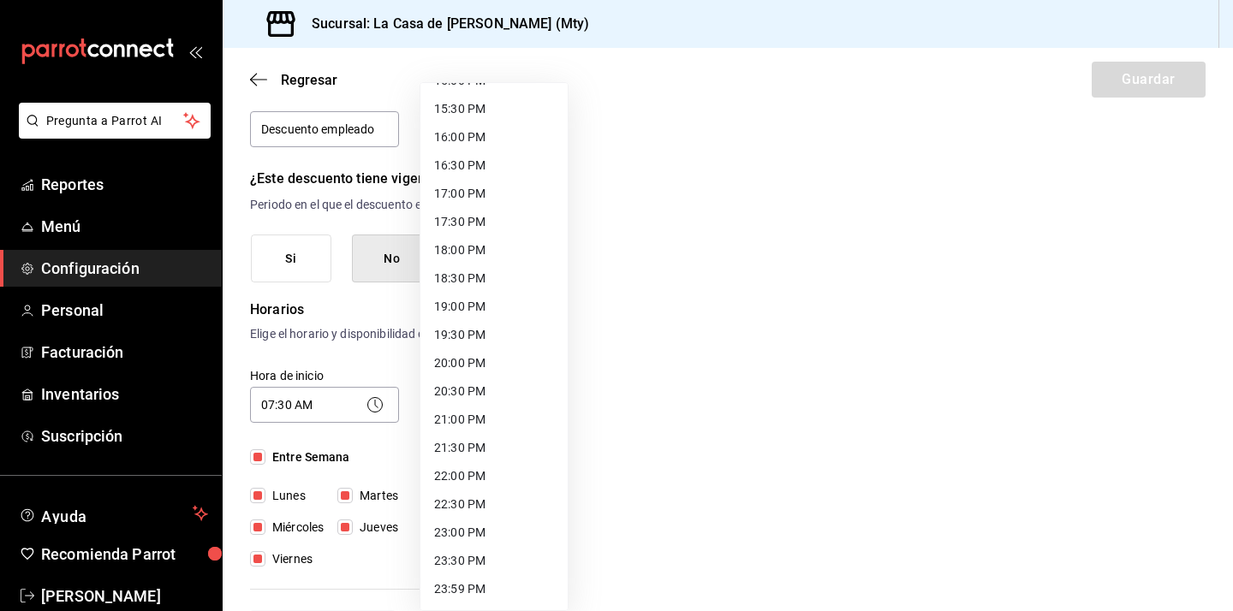
click at [477, 595] on li "23:59 PM" at bounding box center [493, 589] width 147 height 28
type input "23:59"
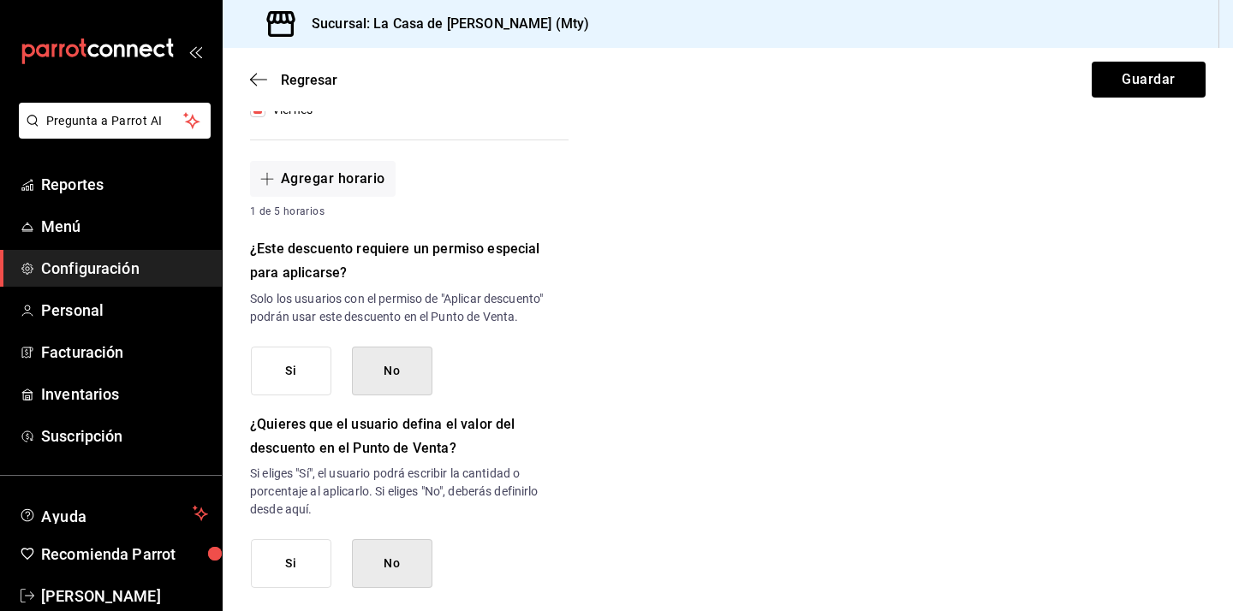
scroll to position [621, 0]
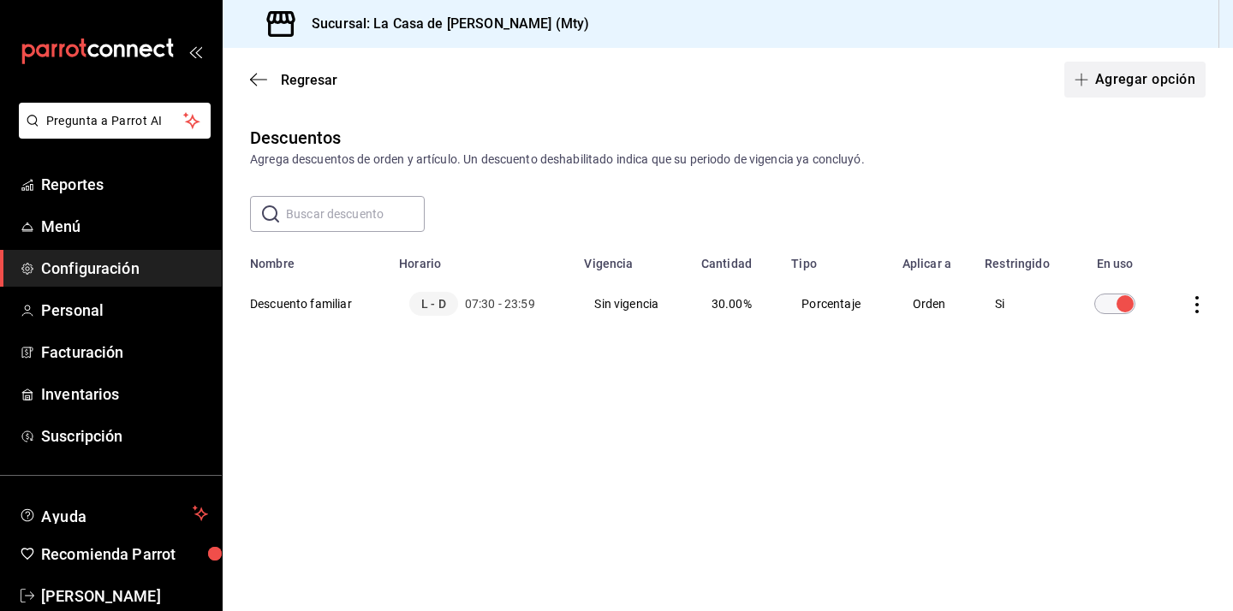
click at [1167, 90] on button "Agregar opción" at bounding box center [1134, 80] width 141 height 36
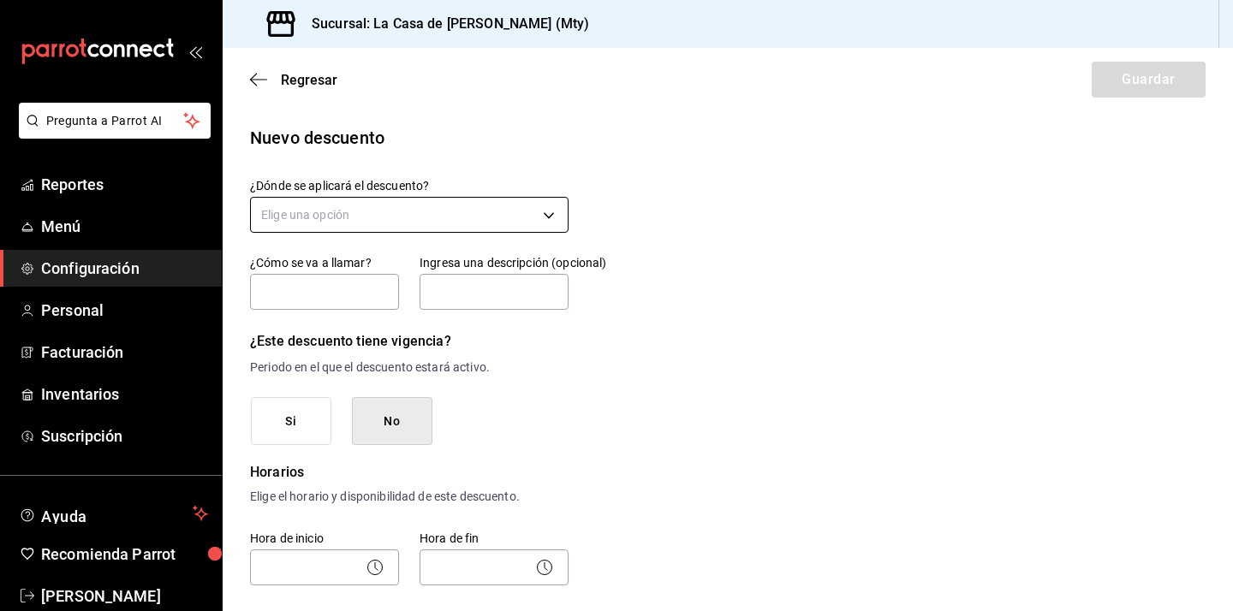
click at [438, 202] on body "Pregunta a Parrot AI Reportes Menú Configuración Personal Facturación Inventari…" at bounding box center [616, 305] width 1233 height 611
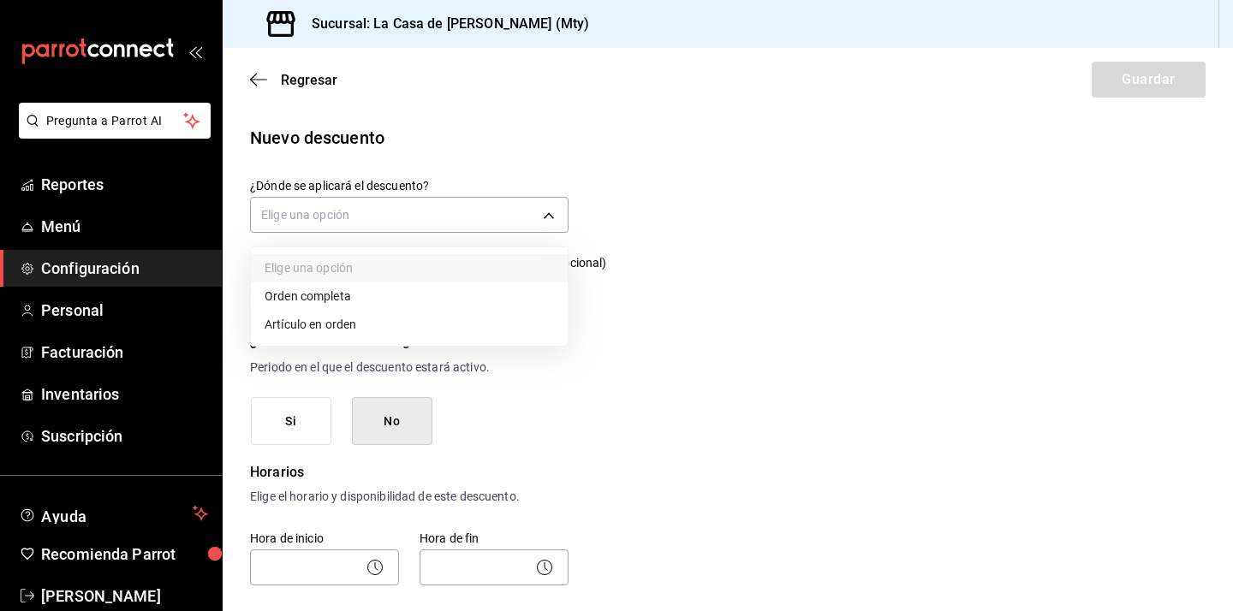
click at [355, 288] on li "Orden completa" at bounding box center [409, 296] width 317 height 28
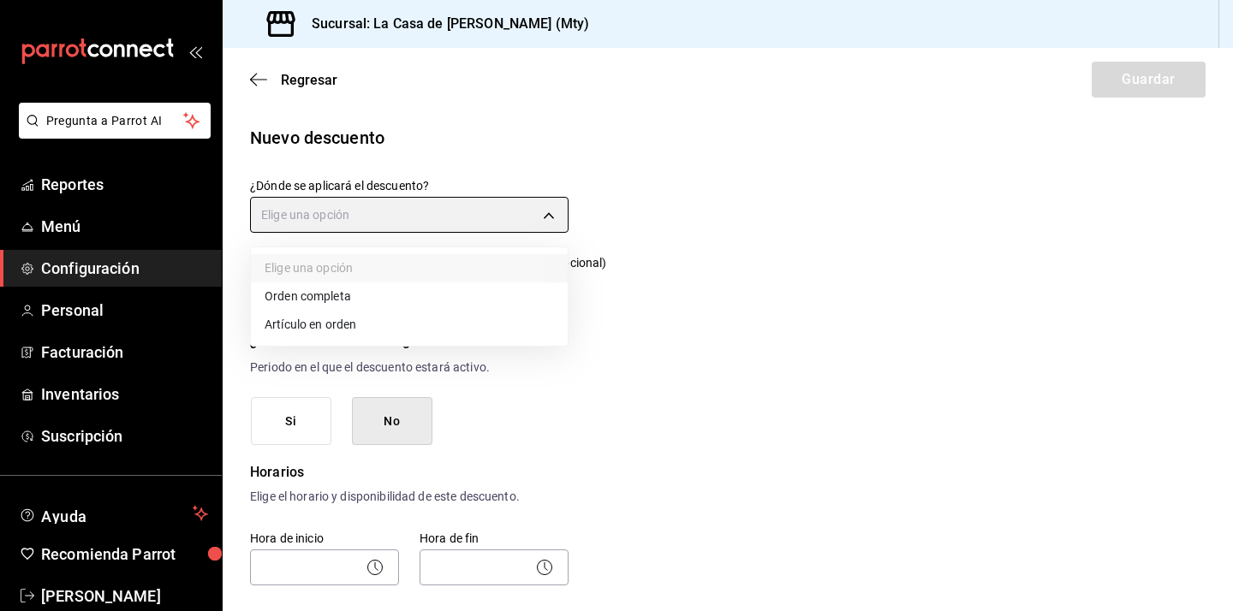
type input "ORDER"
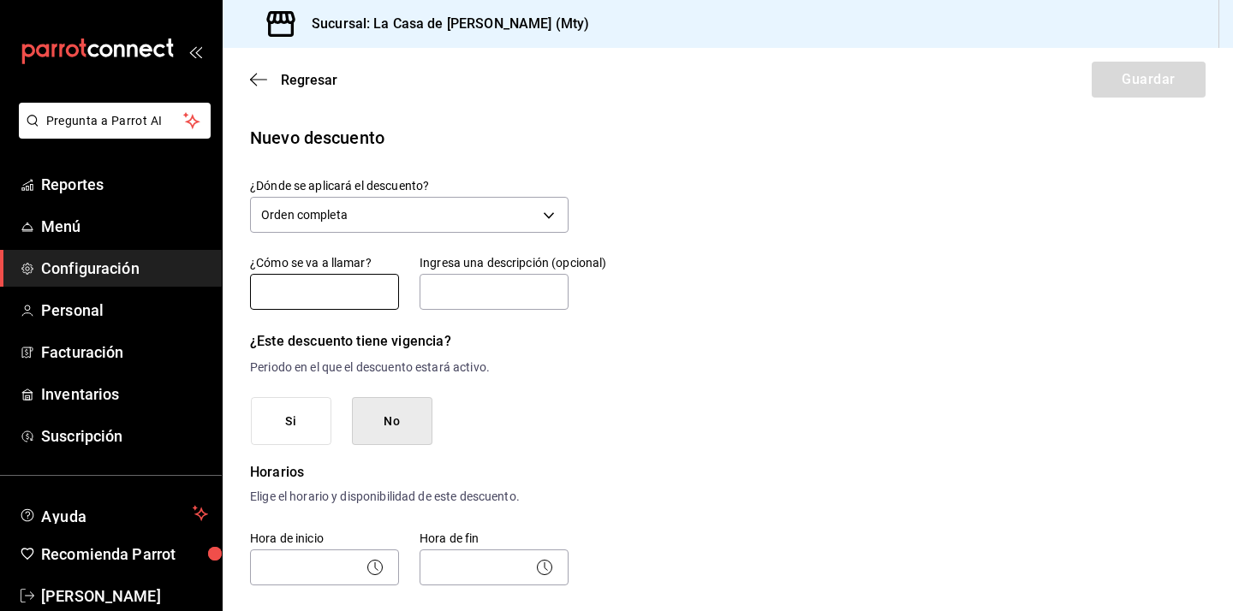
click at [344, 297] on input "text" at bounding box center [324, 292] width 149 height 36
type input "Descuento empleado"
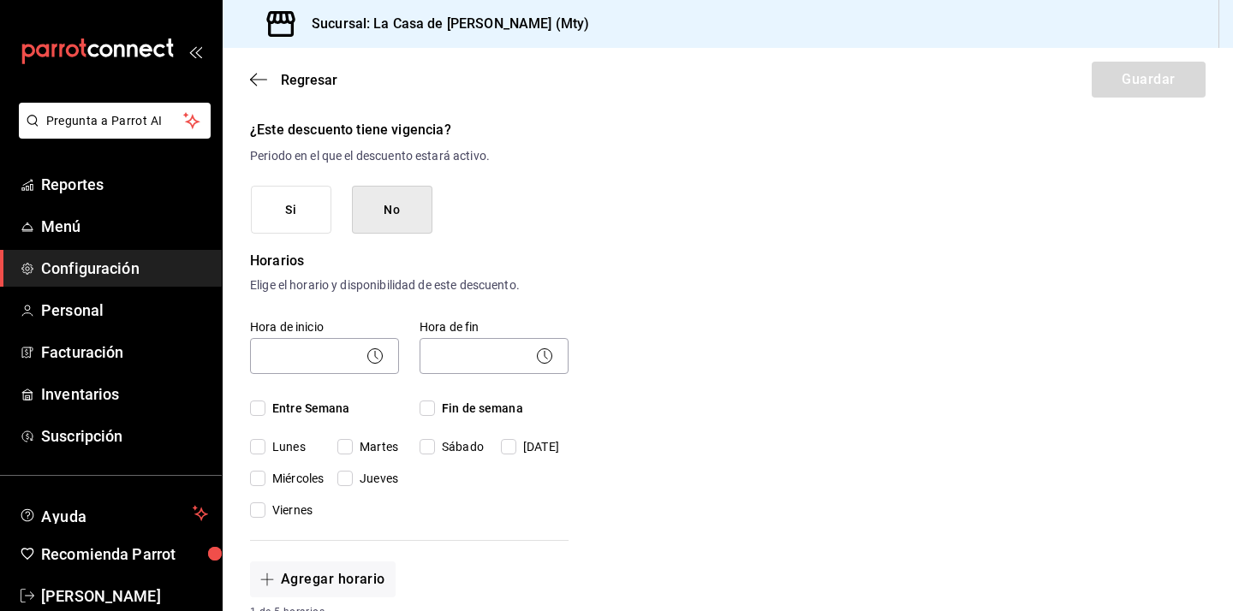
scroll to position [213, 0]
click at [273, 402] on span "Entre Semana" at bounding box center [307, 407] width 85 height 18
click at [265, 402] on input "Entre Semana" at bounding box center [257, 406] width 15 height 15
checkbox input "true"
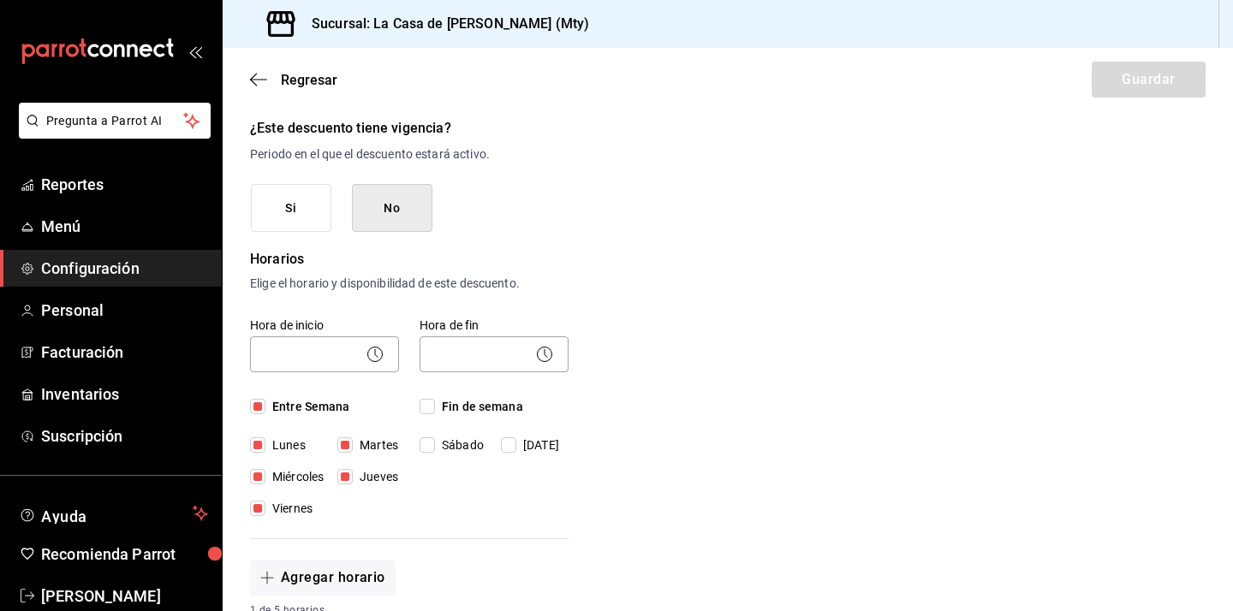
checkbox input "true"
click at [494, 409] on span "Fin de semana" at bounding box center [479, 407] width 88 height 18
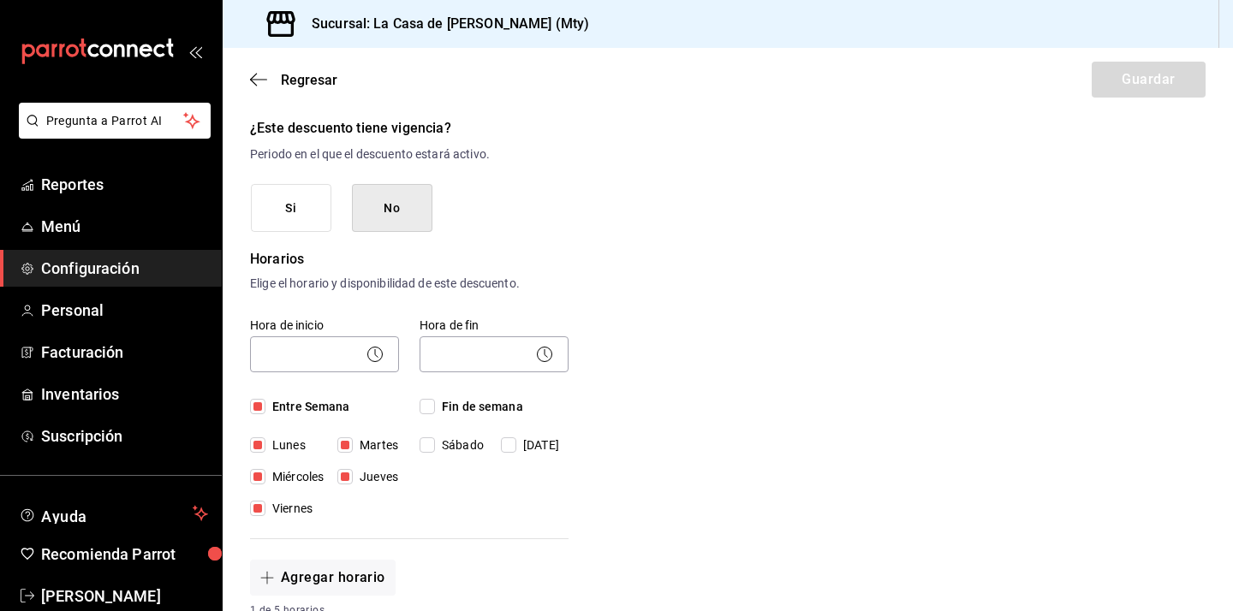
click at [435, 409] on input "Fin de semana" at bounding box center [426, 406] width 15 height 15
checkbox input "true"
click at [297, 359] on body "Pregunta a Parrot AI Reportes Menú Configuración Personal Facturación Inventari…" at bounding box center [616, 305] width 1233 height 611
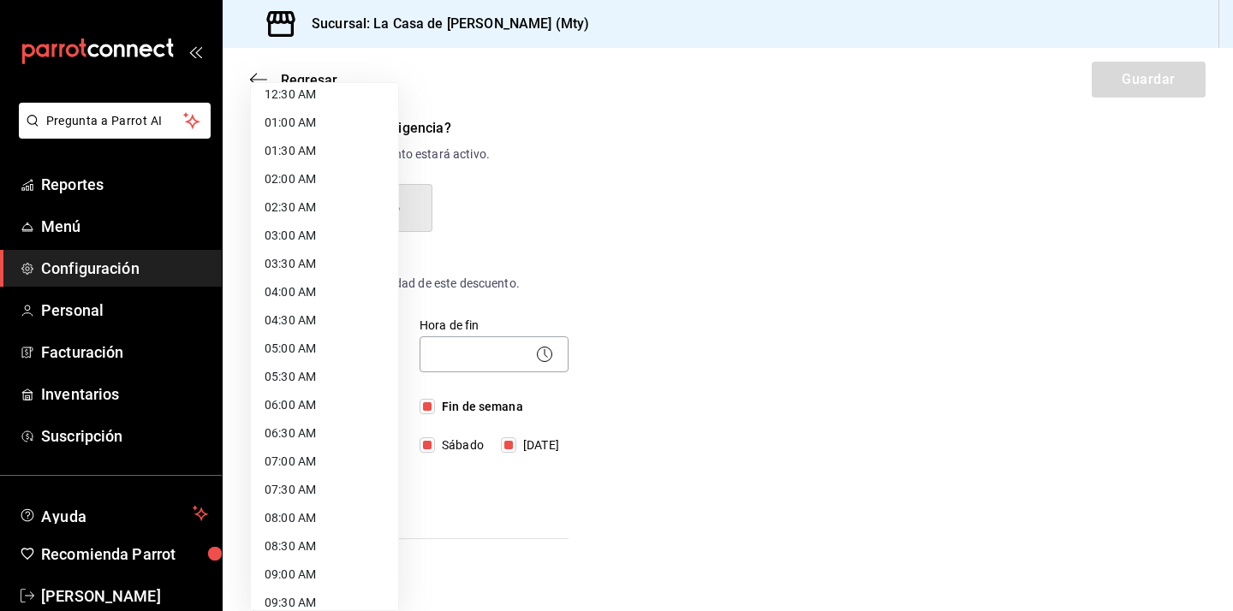
scroll to position [39, 0]
click at [338, 491] on li "07:30 AM" at bounding box center [324, 488] width 147 height 28
type input "07:30"
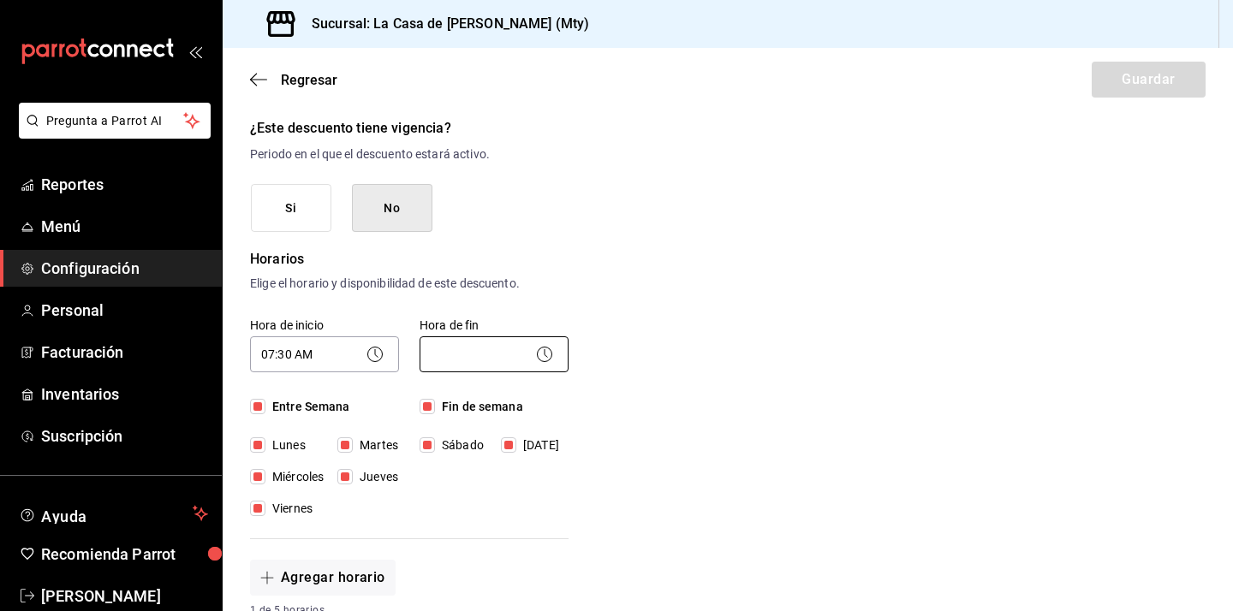
click at [466, 354] on body "Pregunta a Parrot AI Reportes Menú Configuración Personal Facturación Inventari…" at bounding box center [616, 305] width 1233 height 611
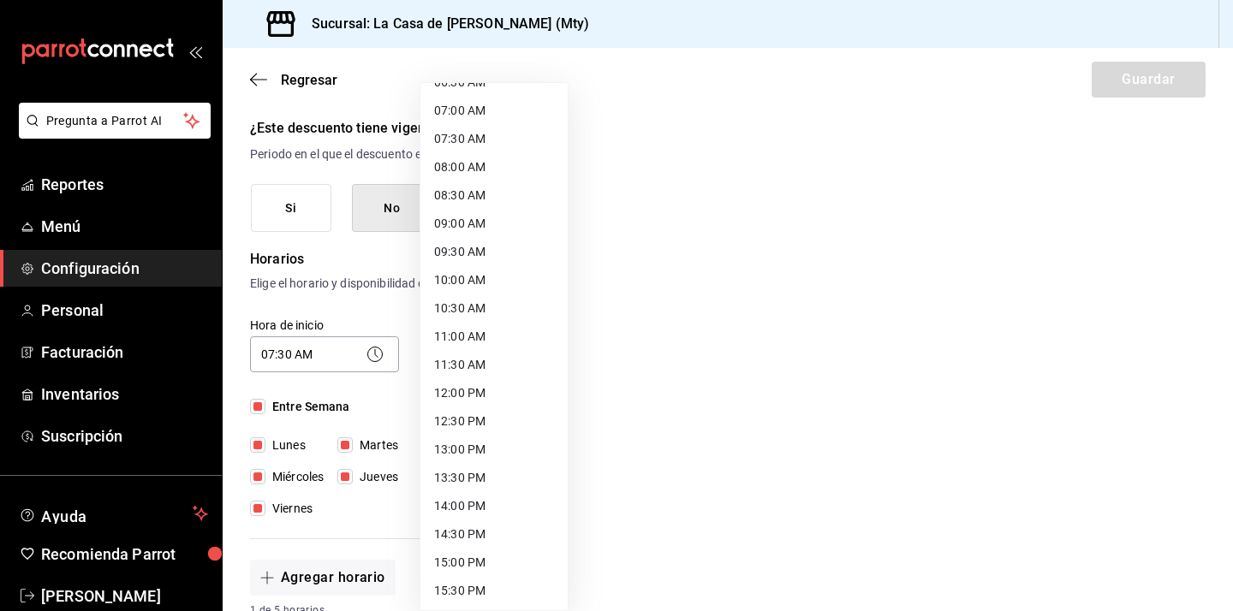
scroll to position [870, 0]
click at [455, 585] on li "23:59 PM" at bounding box center [493, 589] width 147 height 28
type input "23:59"
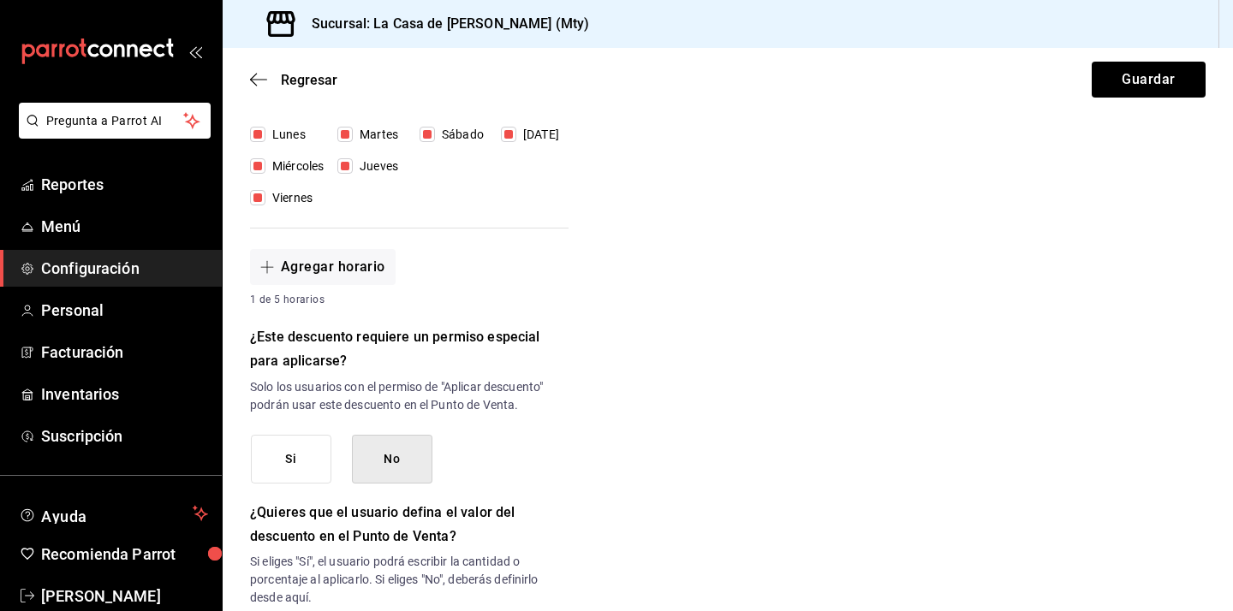
scroll to position [535, 0]
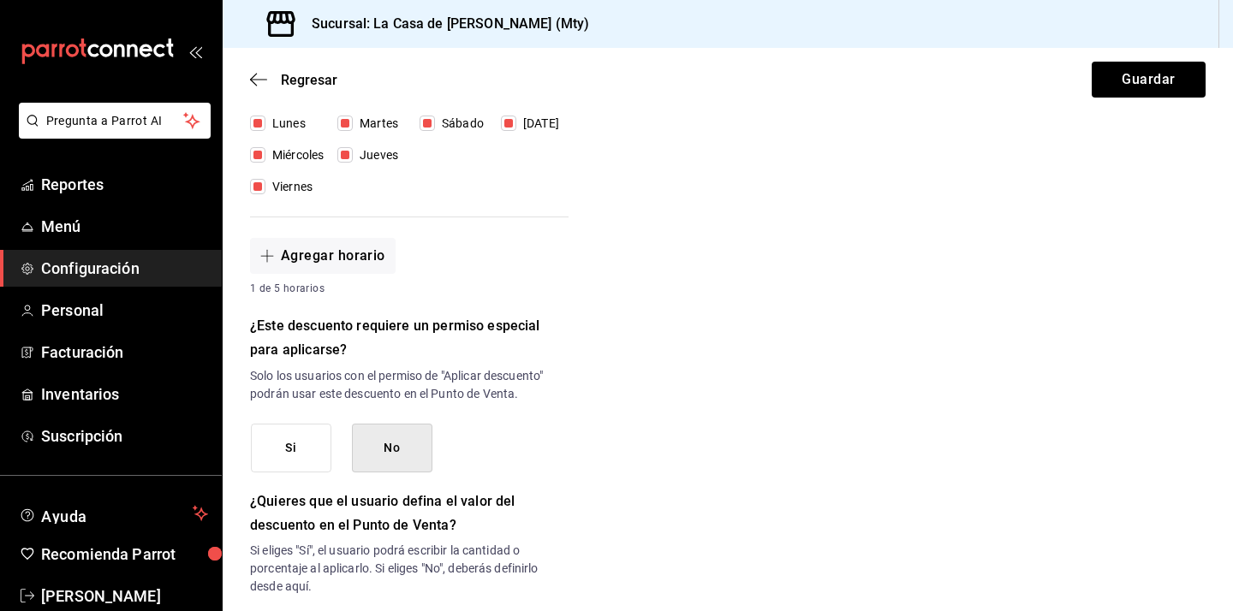
click at [289, 449] on button "Si" at bounding box center [291, 448] width 80 height 49
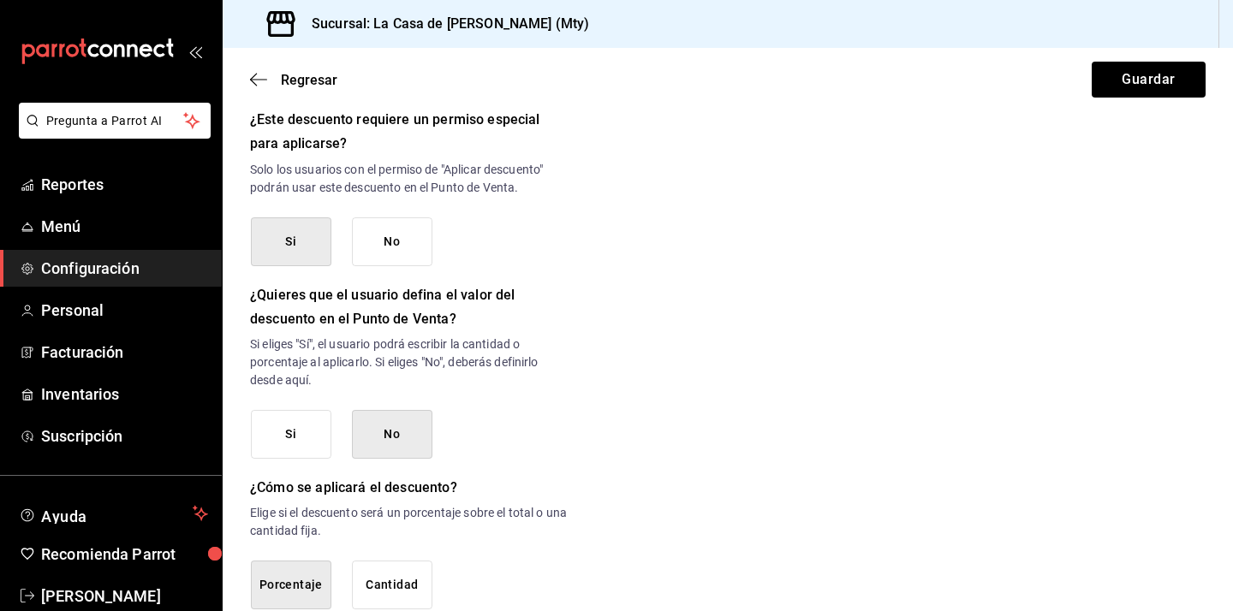
scroll to position [839, 0]
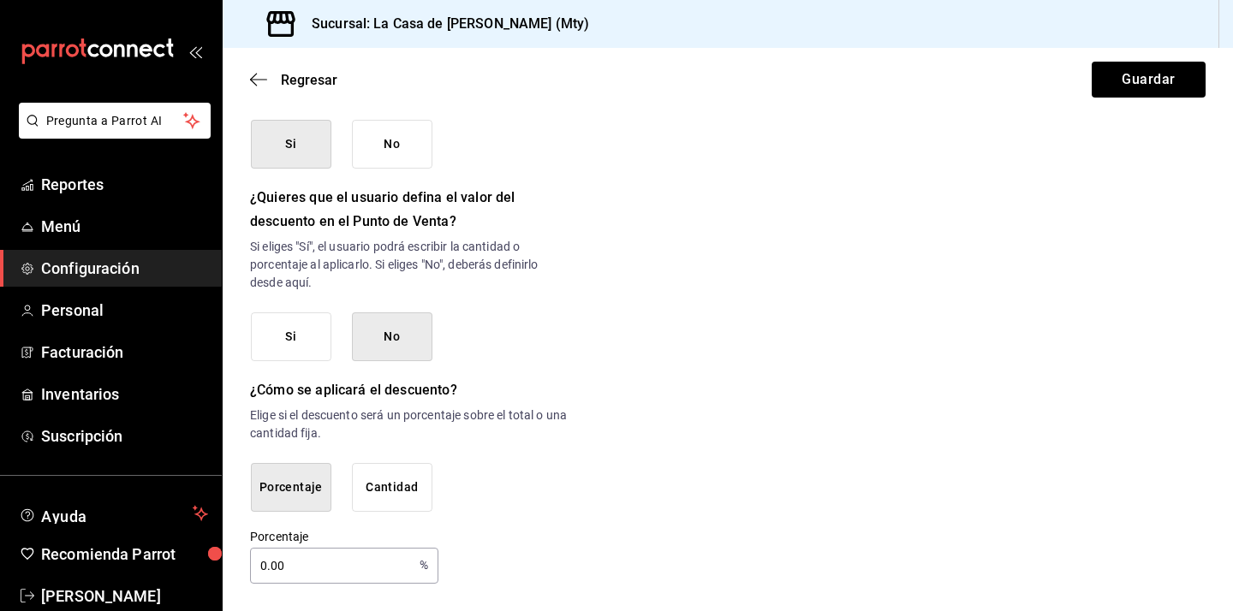
click at [350, 566] on input "0.00" at bounding box center [331, 566] width 163 height 34
type input "0"
type input "50"
click at [492, 555] on div "Porcentaje 50 % Porcentaje" at bounding box center [409, 556] width 318 height 55
click at [1149, 86] on button "Guardar" at bounding box center [1148, 80] width 114 height 36
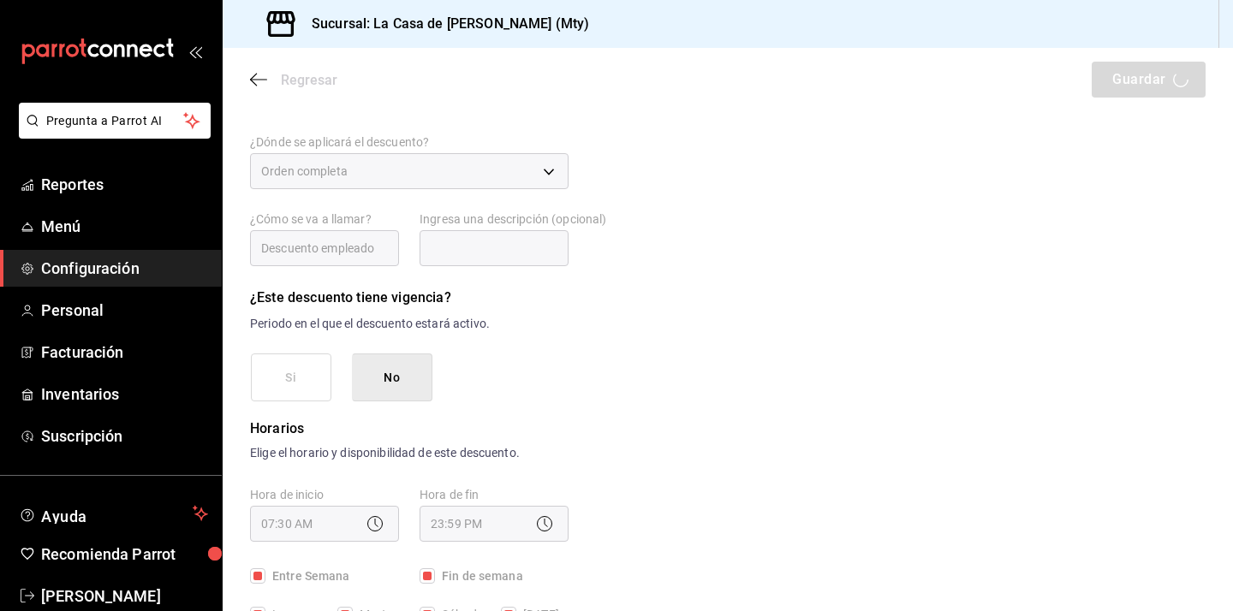
scroll to position [0, 0]
